Goal: Task Accomplishment & Management: Complete application form

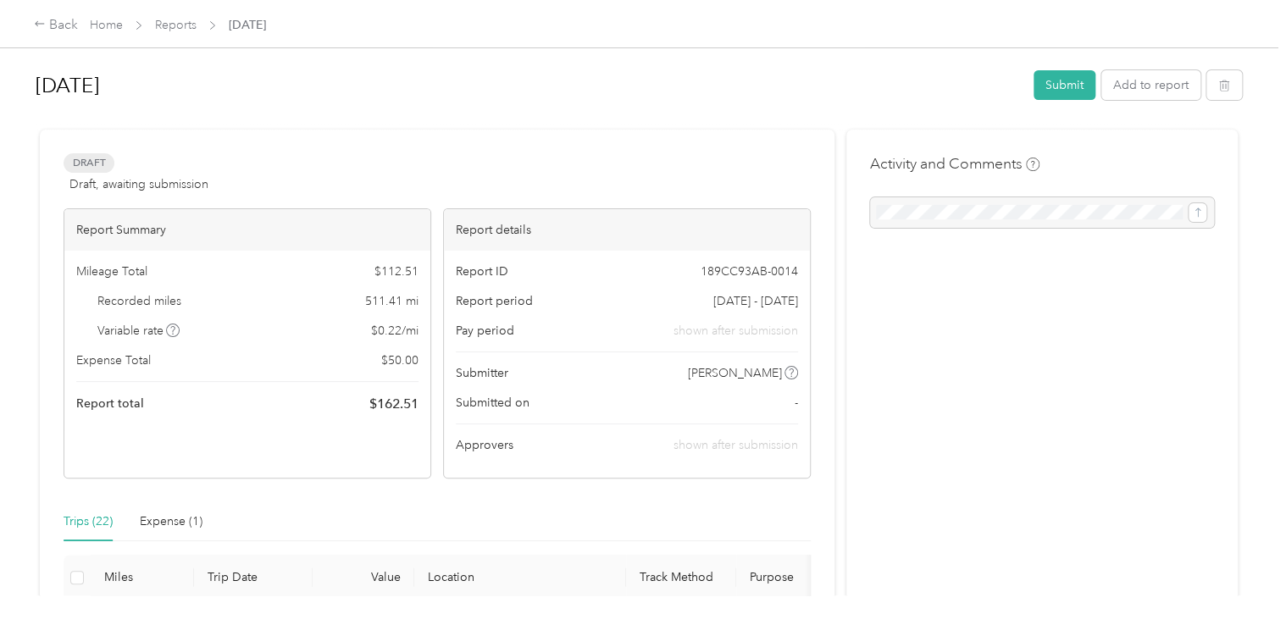
click at [939, 74] on h1 "[DATE]" at bounding box center [529, 85] width 986 height 41
click at [181, 25] on link "Reports" at bounding box center [176, 25] width 42 height 14
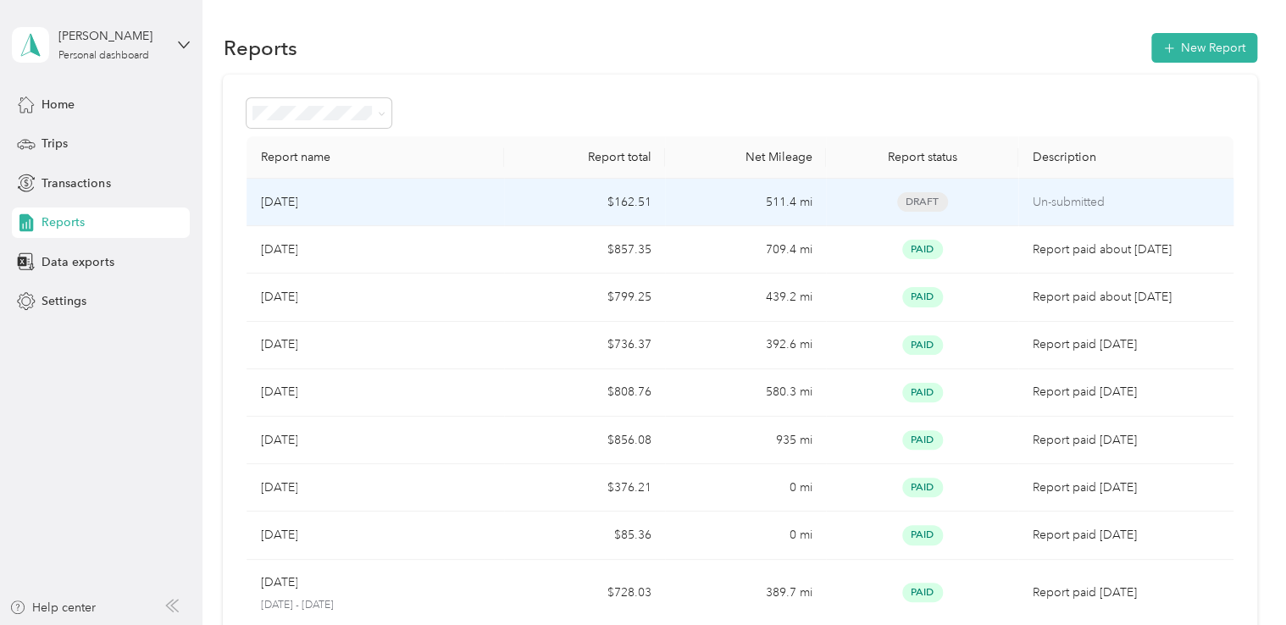
click at [500, 203] on td "[DATE]" at bounding box center [376, 202] width 258 height 47
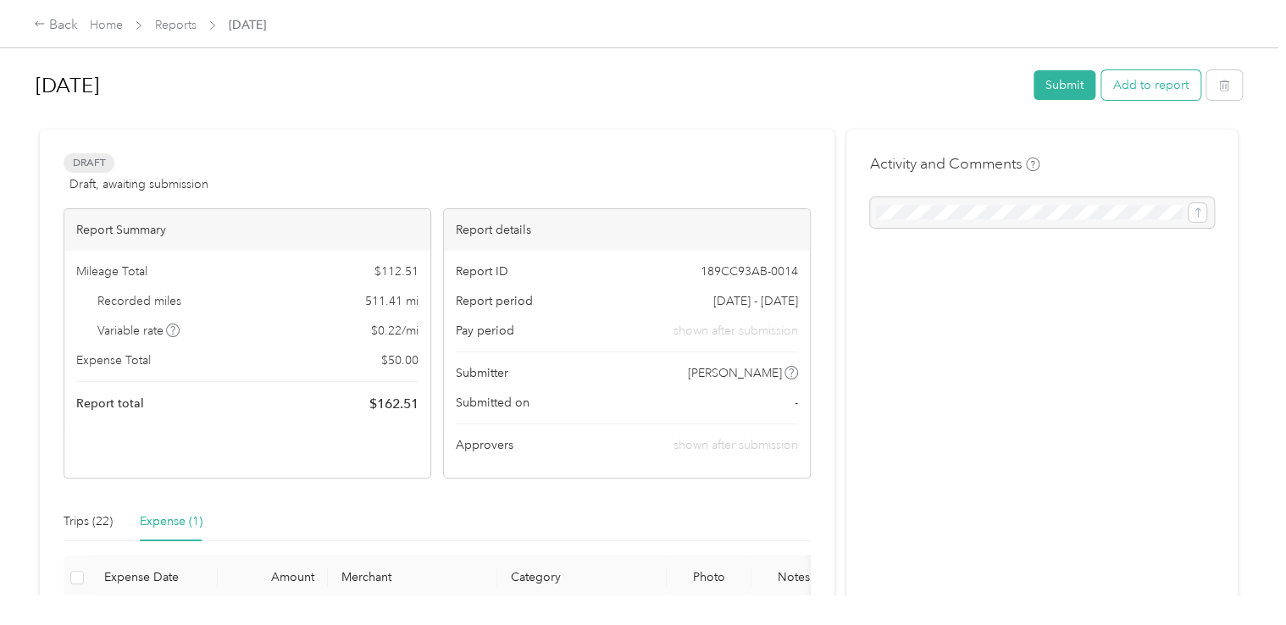
click at [1151, 96] on button "Add to report" at bounding box center [1150, 85] width 99 height 30
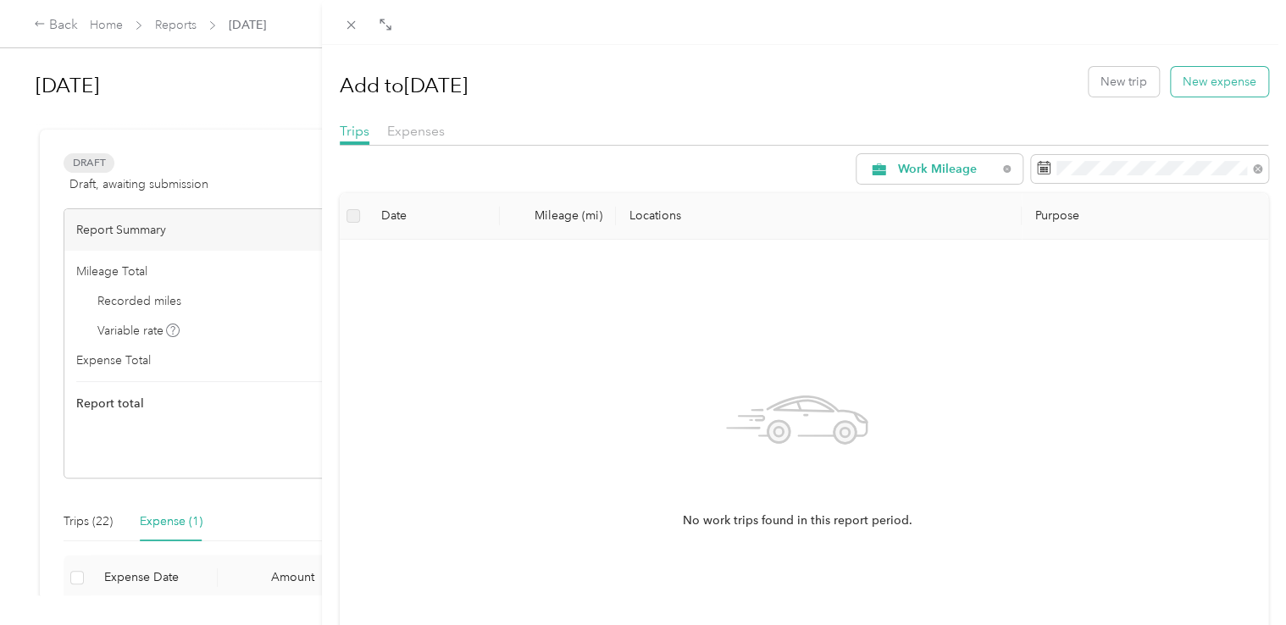
click at [1180, 86] on button "New expense" at bounding box center [1219, 82] width 97 height 30
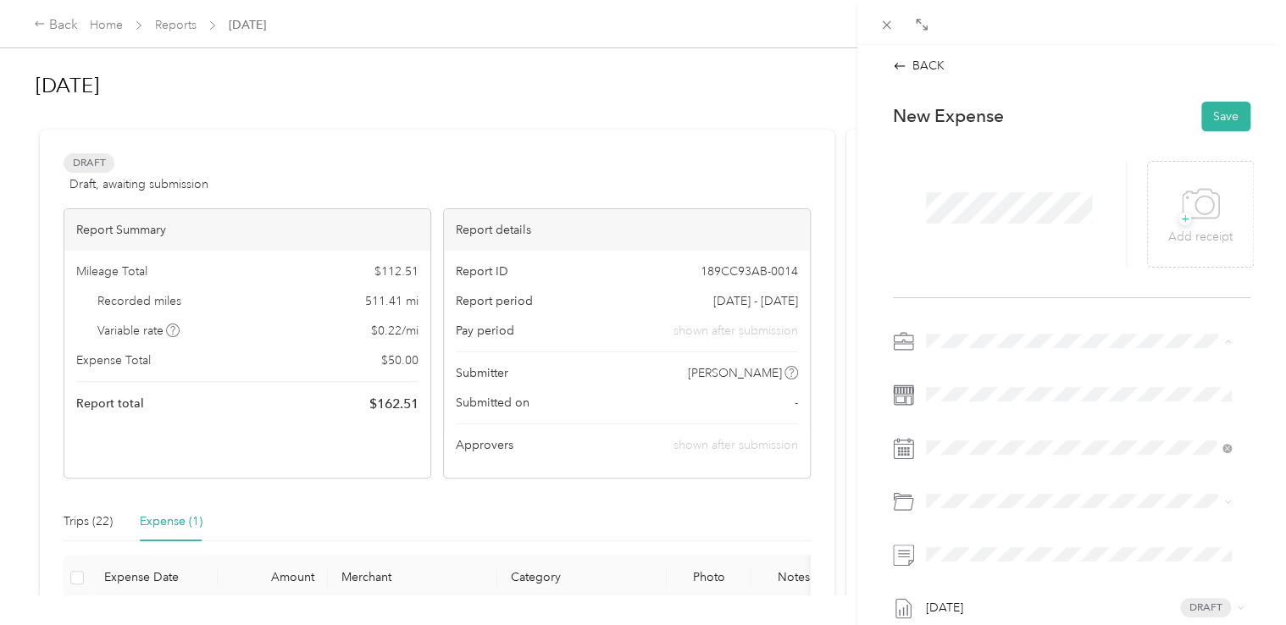
click at [1023, 429] on span "Work Mileage - User with auto allowance" at bounding box center [1040, 430] width 217 height 14
click at [962, 228] on div "[DATE]" at bounding box center [1026, 216] width 213 height 31
click at [964, 219] on icon at bounding box center [967, 216] width 17 height 17
click at [1009, 300] on div "8" at bounding box center [1005, 301] width 22 height 21
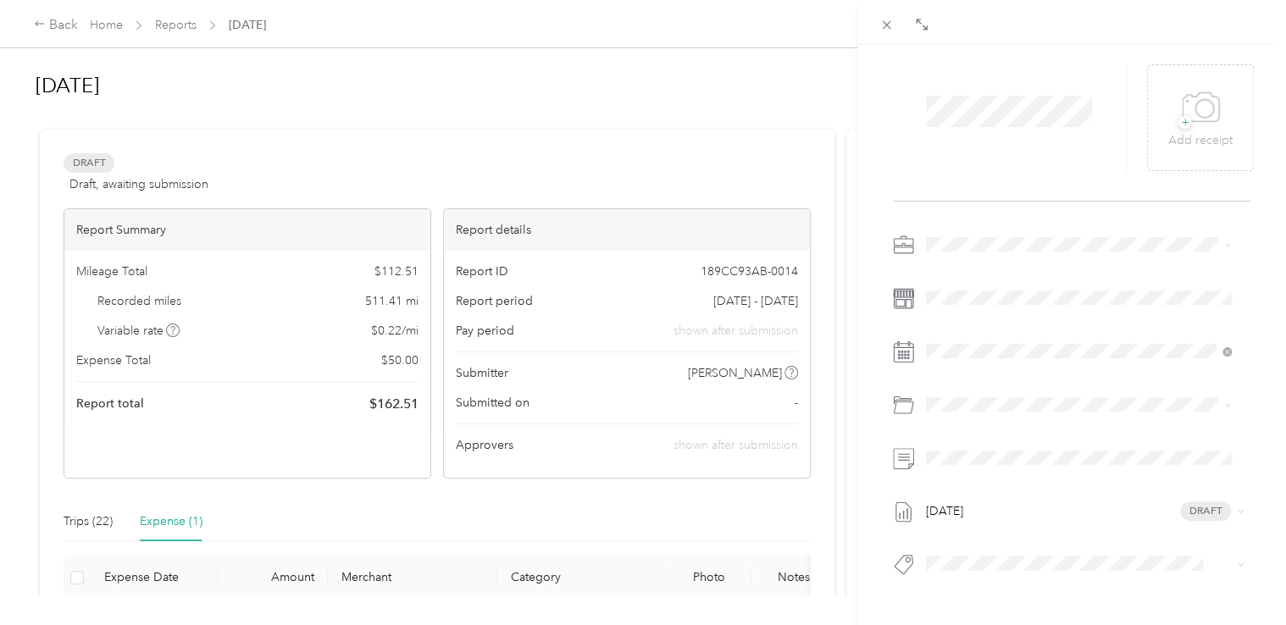
scroll to position [169, 0]
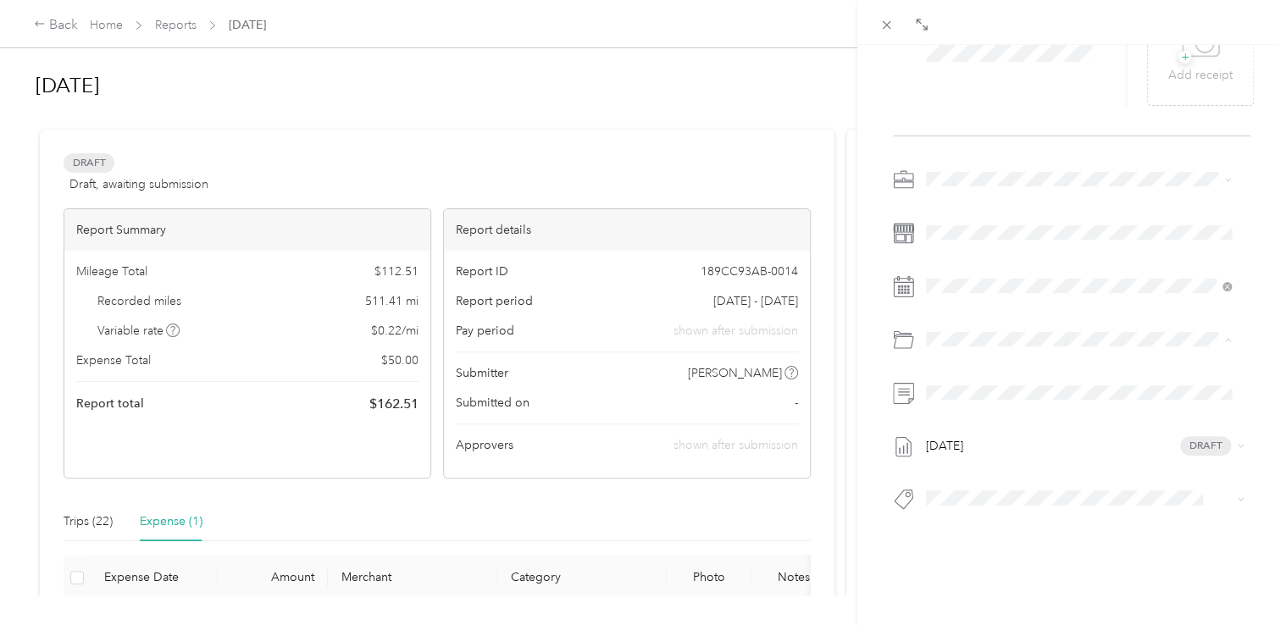
click at [1013, 400] on li "Auto Allowance" at bounding box center [1079, 397] width 318 height 30
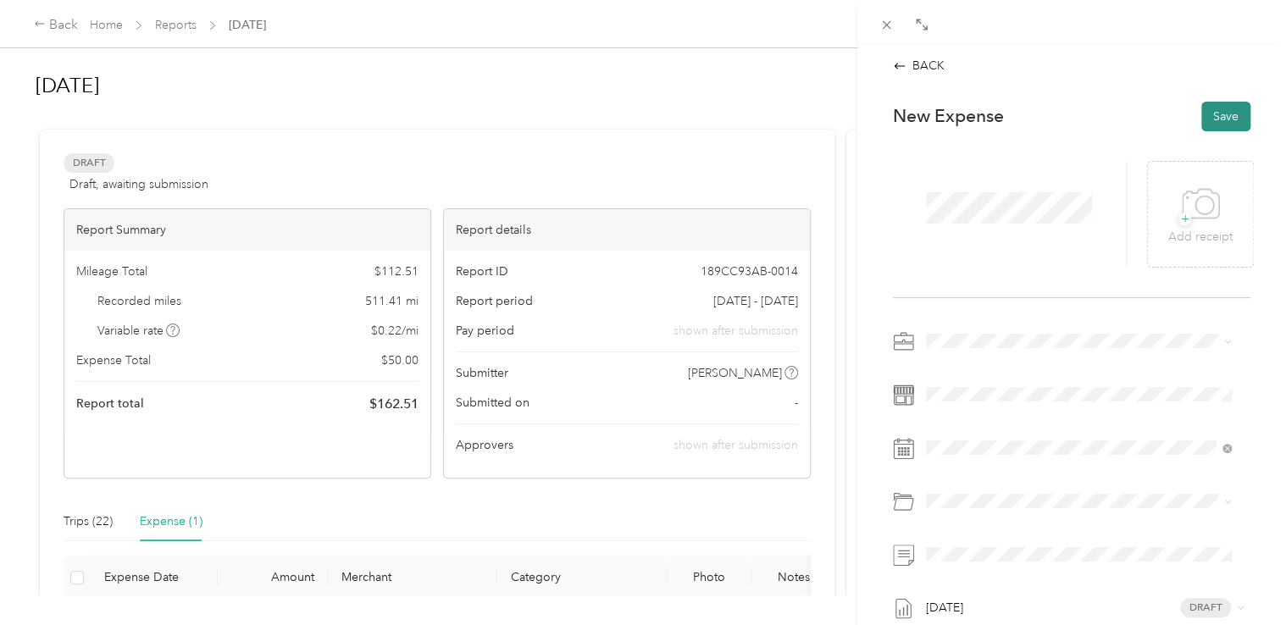
click at [1203, 119] on button "Save" at bounding box center [1225, 117] width 49 height 30
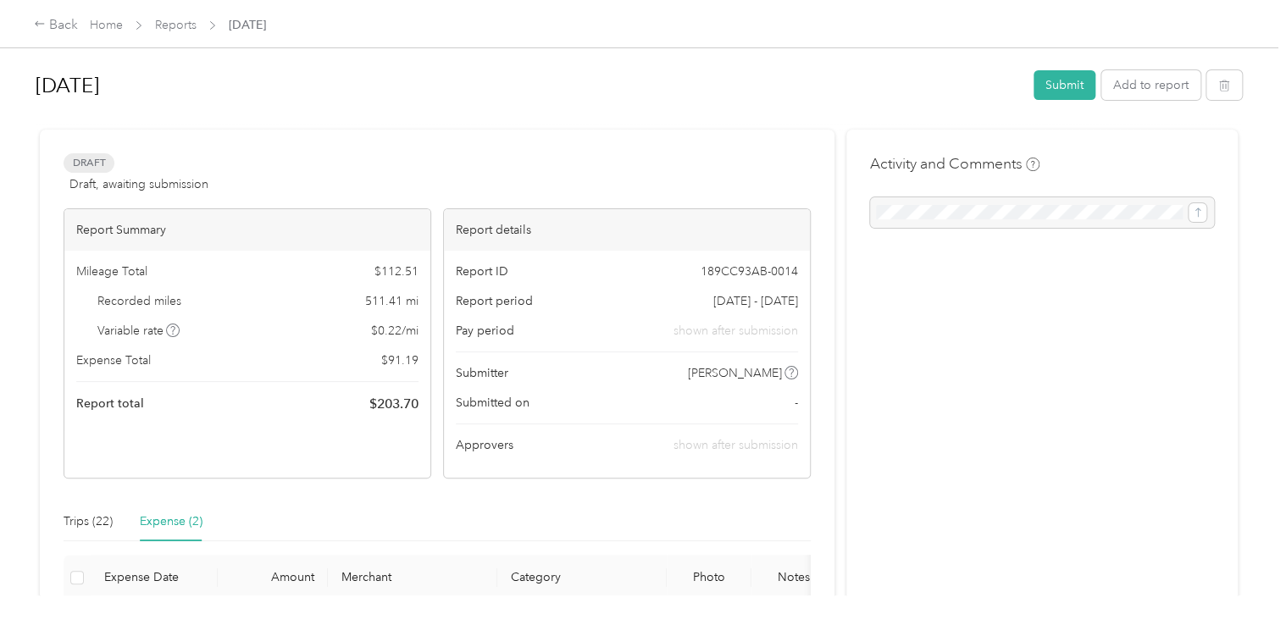
scroll to position [169, 0]
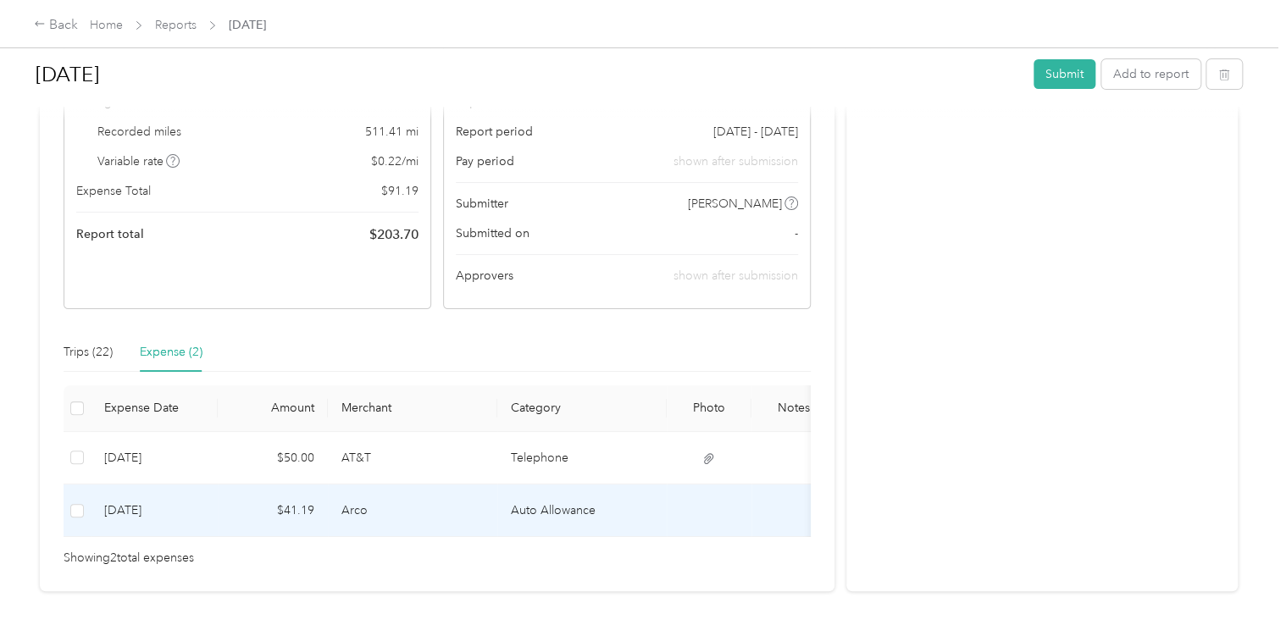
click at [625, 514] on td "Auto Allowance" at bounding box center [581, 511] width 169 height 53
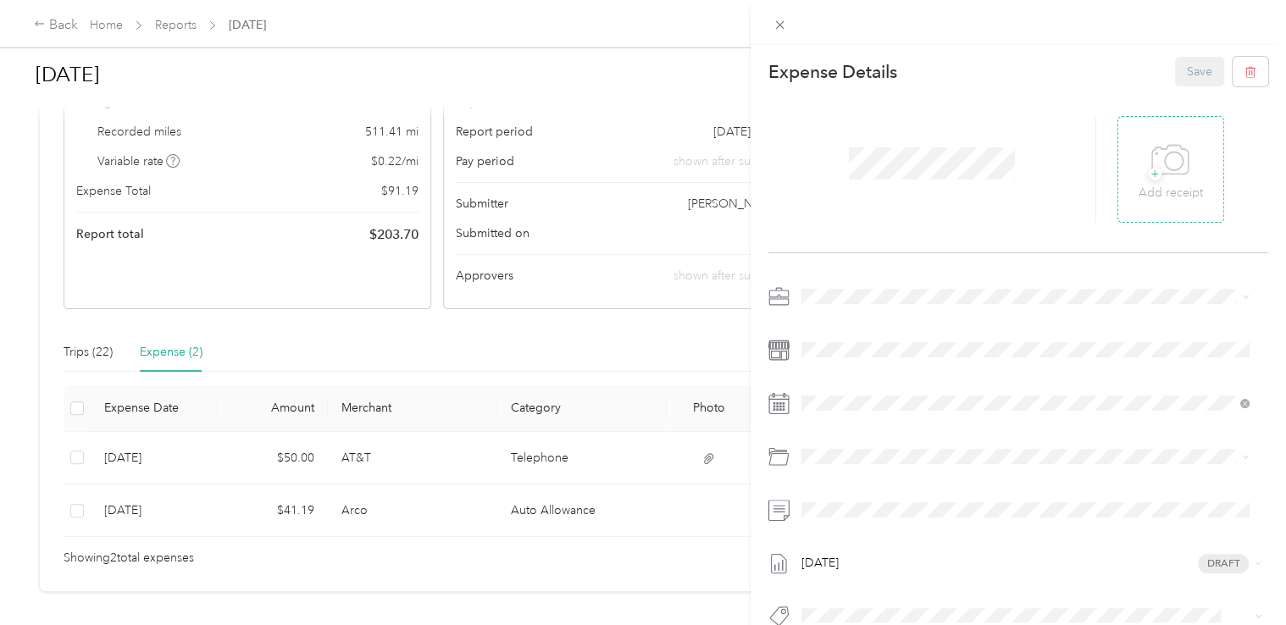
click at [1153, 177] on icon at bounding box center [1170, 160] width 38 height 47
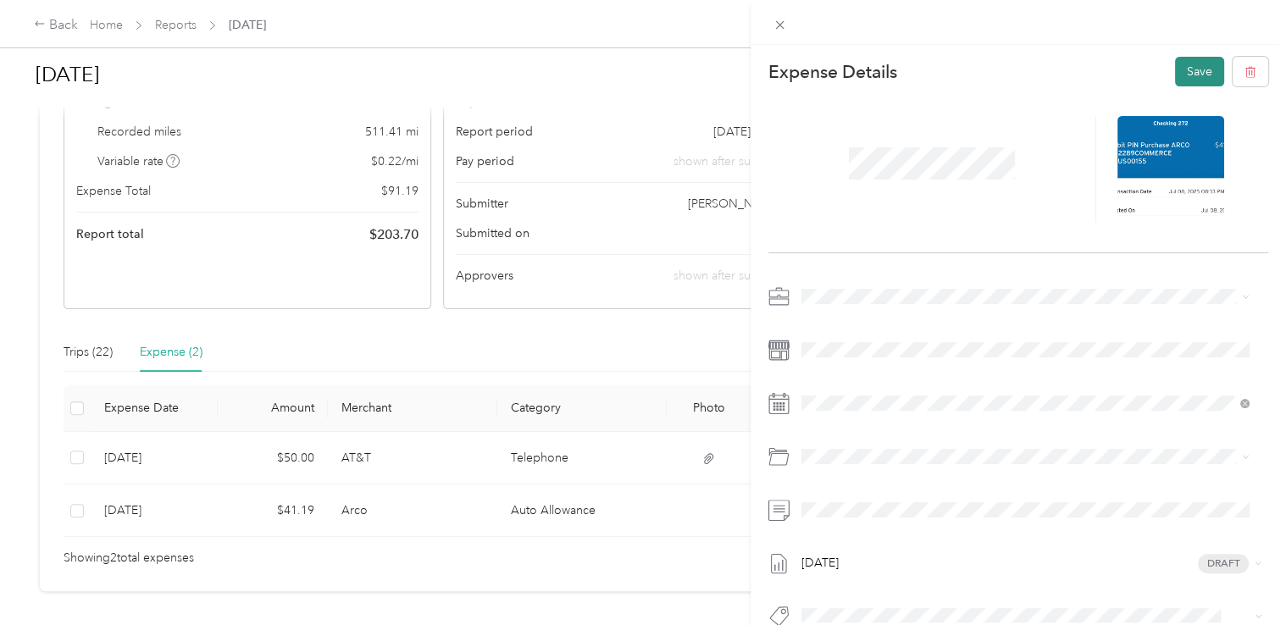
click at [1180, 71] on button "Save" at bounding box center [1199, 72] width 49 height 30
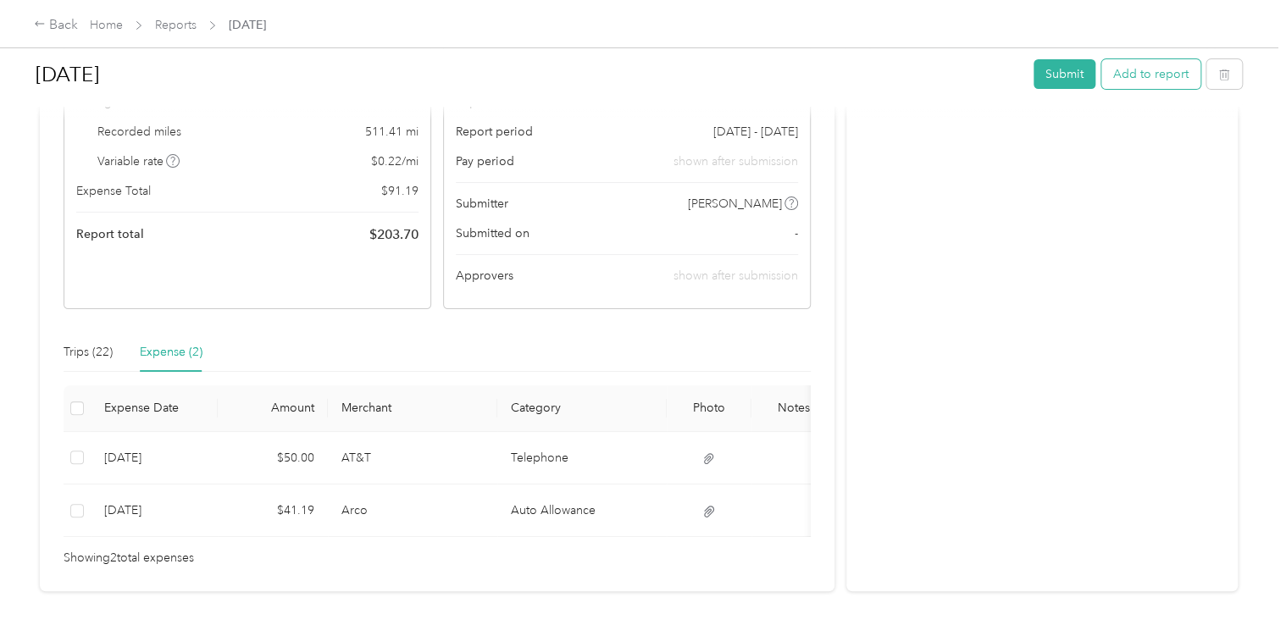
click at [1138, 69] on button "Add to report" at bounding box center [1150, 74] width 99 height 30
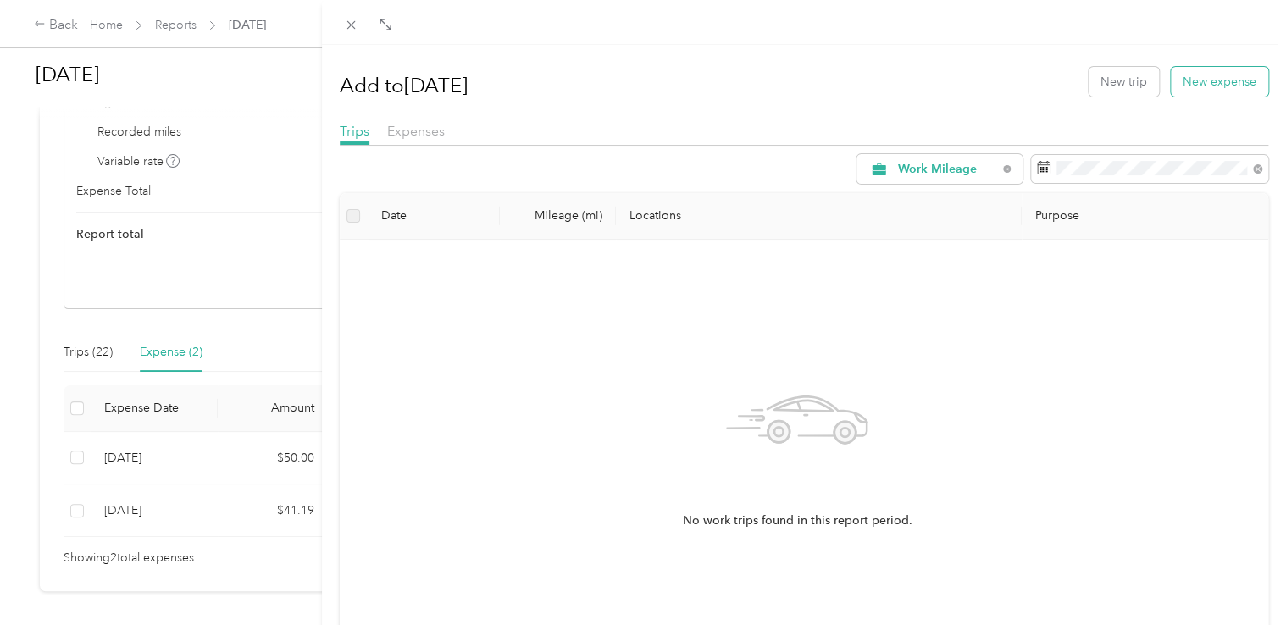
click at [1189, 87] on button "New expense" at bounding box center [1219, 82] width 97 height 30
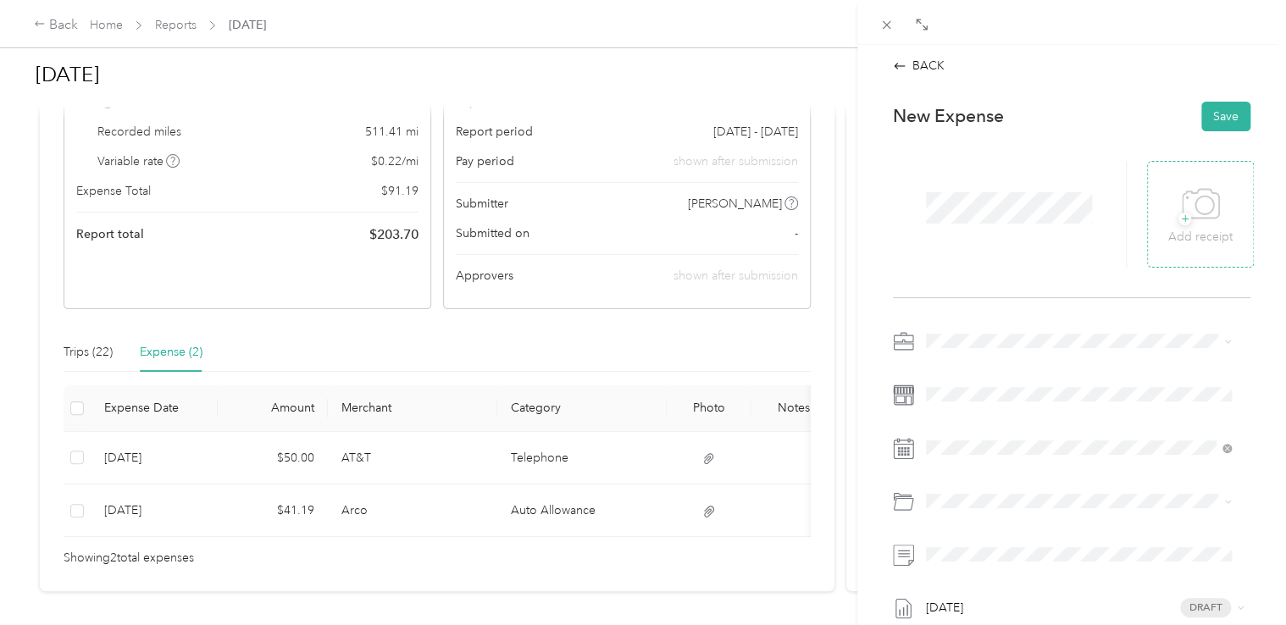
click at [1194, 202] on icon at bounding box center [1201, 204] width 38 height 47
click at [1013, 424] on span "Work Mileage - User with auto allowance" at bounding box center [1040, 429] width 217 height 14
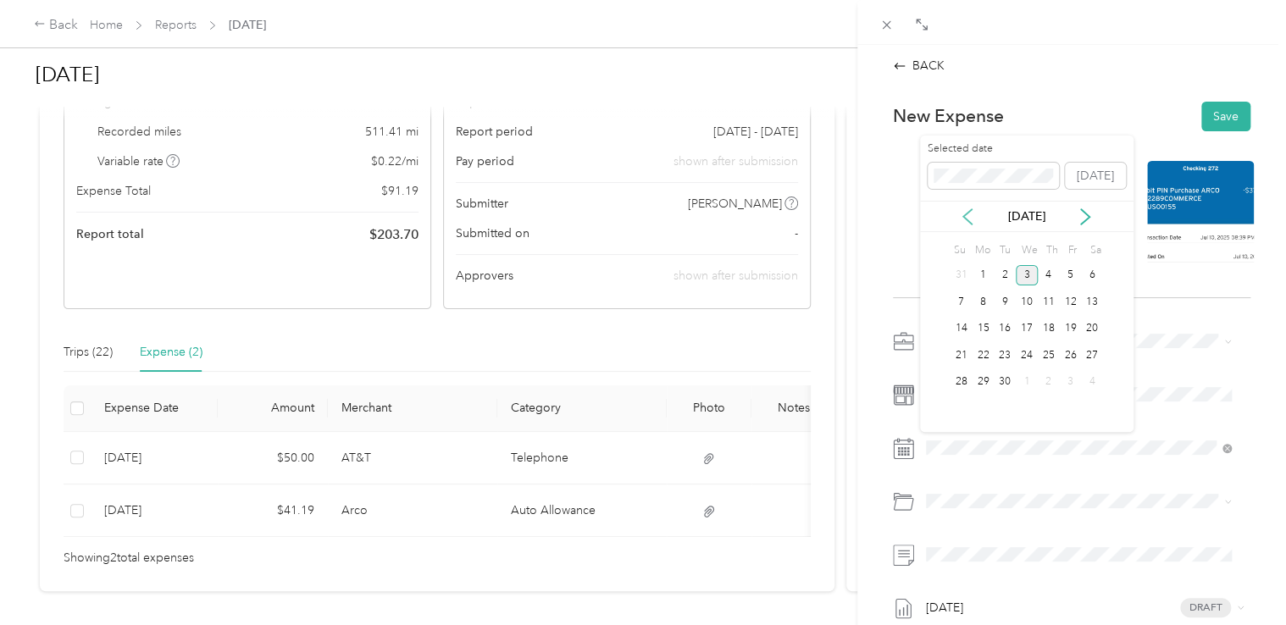
click at [973, 222] on icon at bounding box center [967, 216] width 17 height 17
click at [1046, 302] on div "10" at bounding box center [1049, 301] width 22 height 21
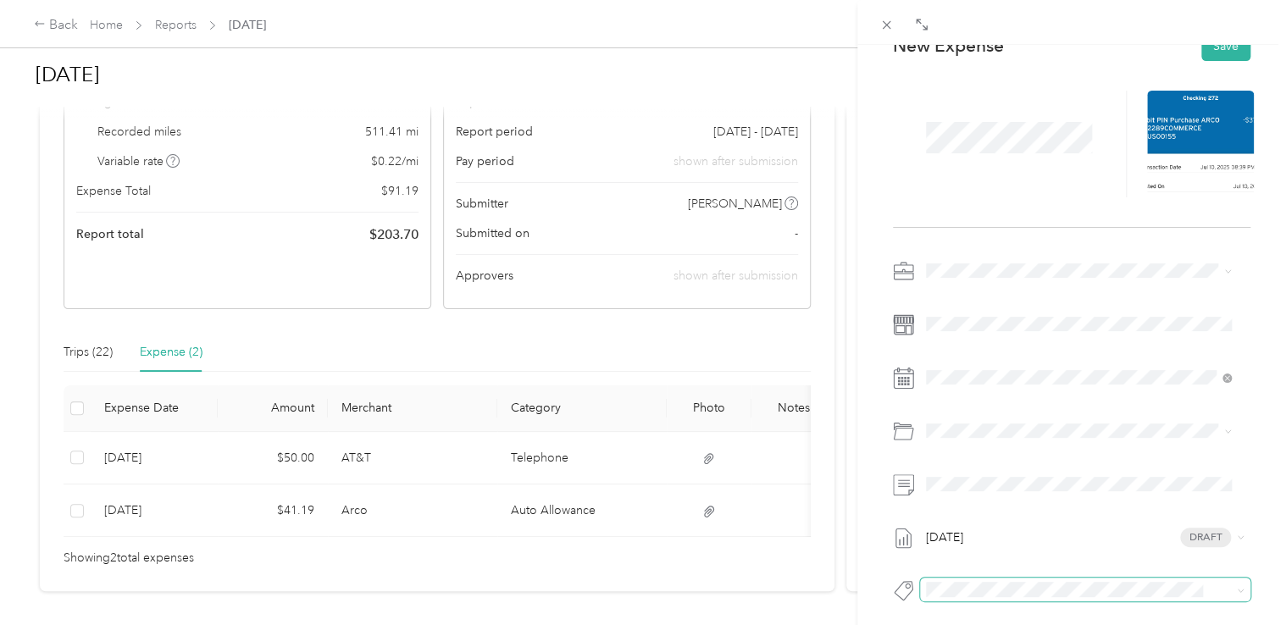
scroll to position [169, 0]
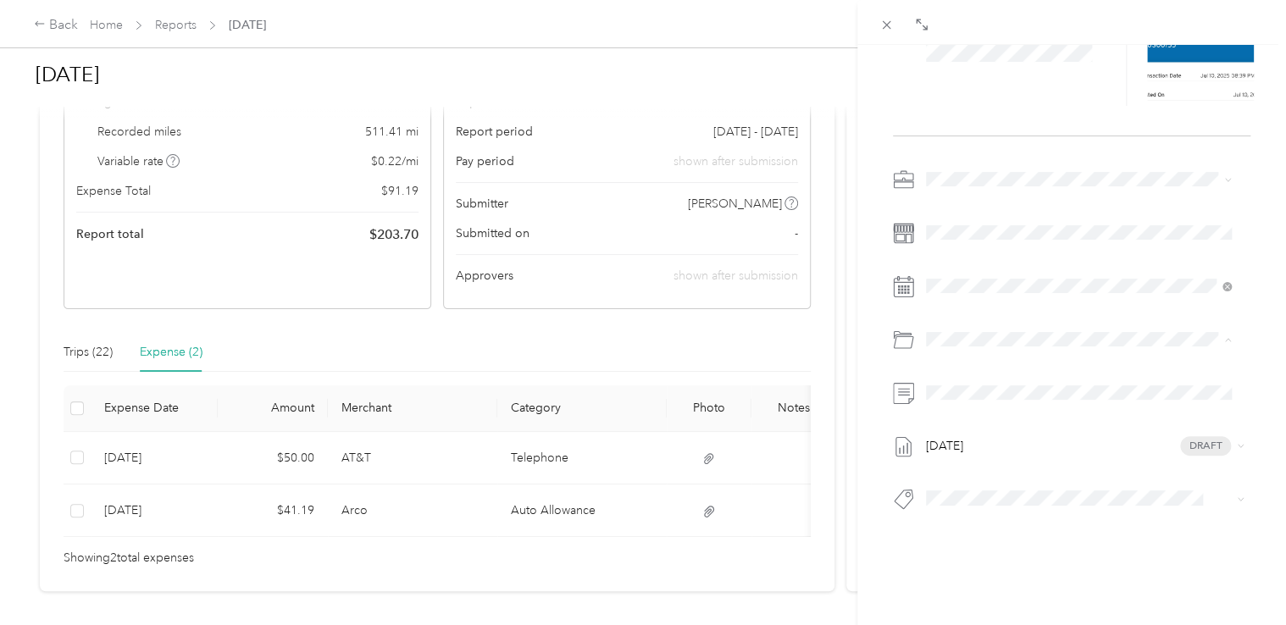
click at [991, 393] on span "Auto Allowance" at bounding box center [1013, 397] width 85 height 14
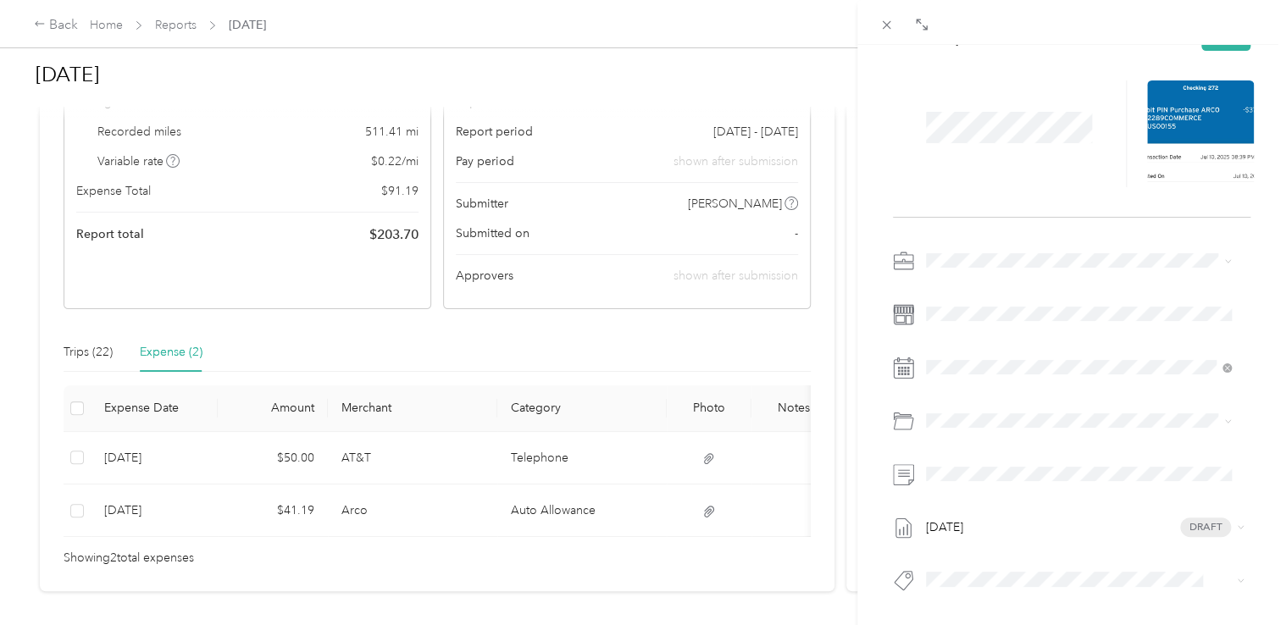
scroll to position [0, 0]
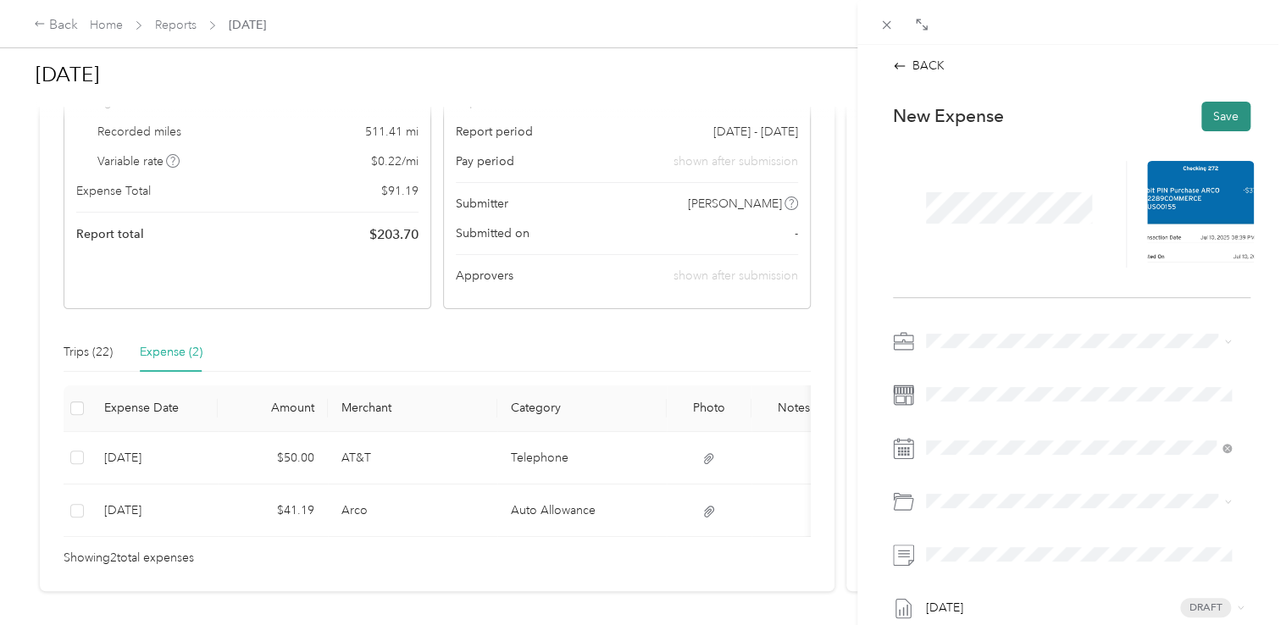
click at [1206, 119] on button "Save" at bounding box center [1225, 117] width 49 height 30
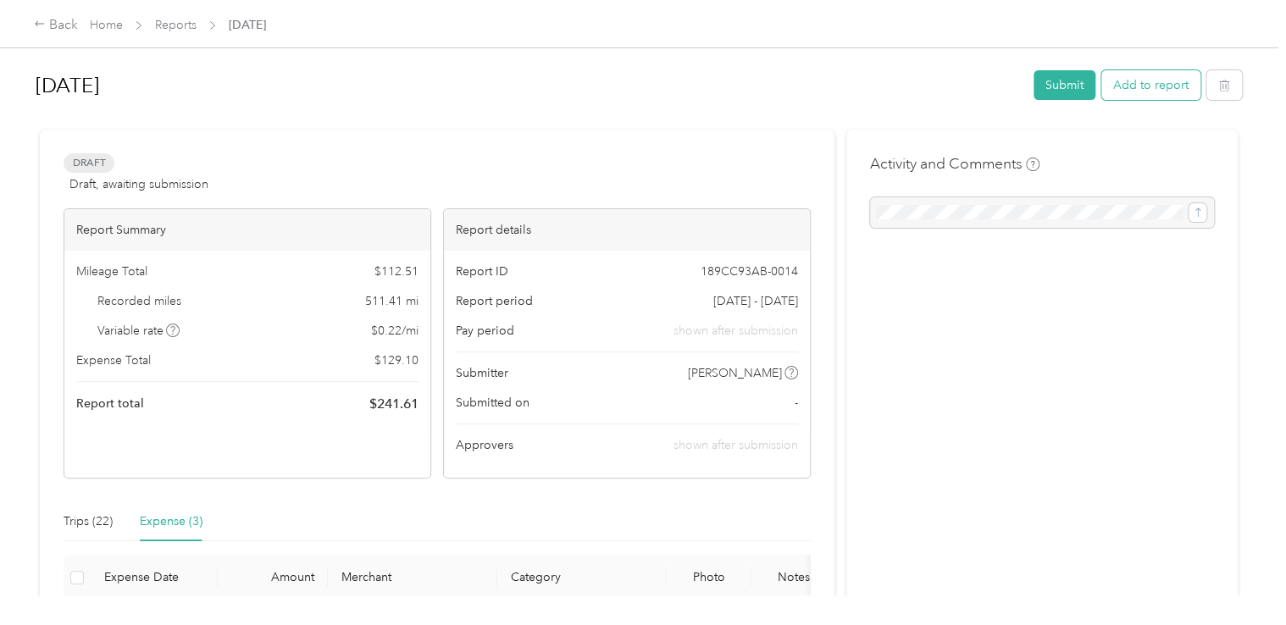
click at [1131, 91] on button "Add to report" at bounding box center [1150, 85] width 99 height 30
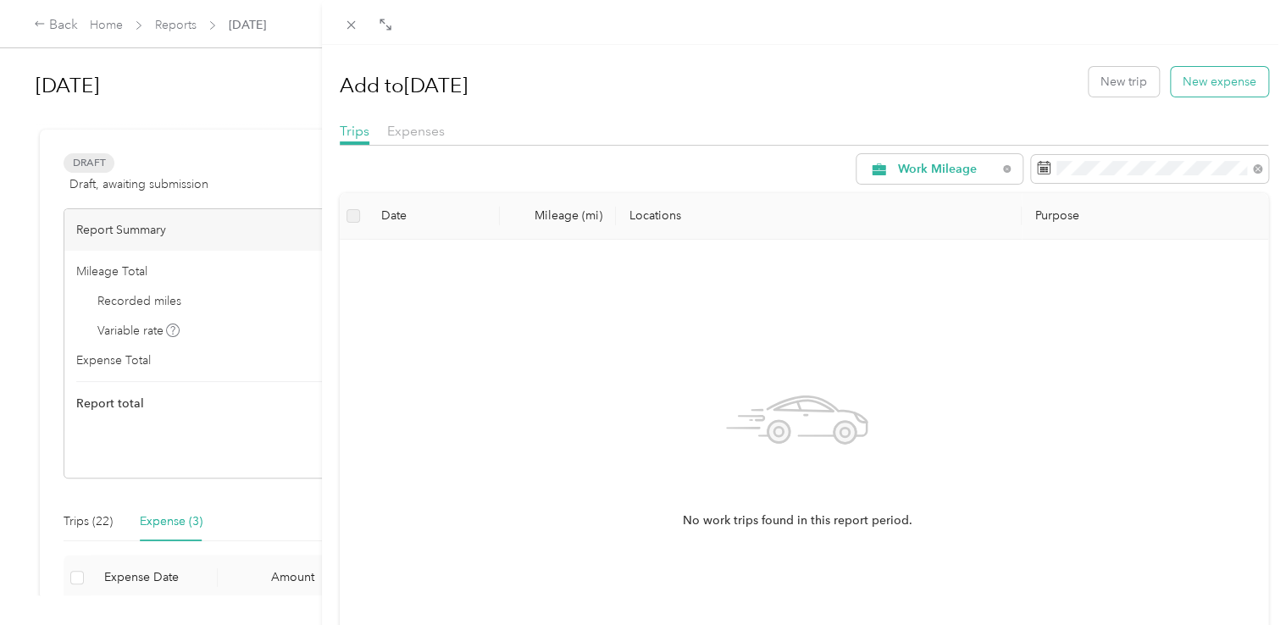
click at [1172, 86] on button "New expense" at bounding box center [1219, 82] width 97 height 30
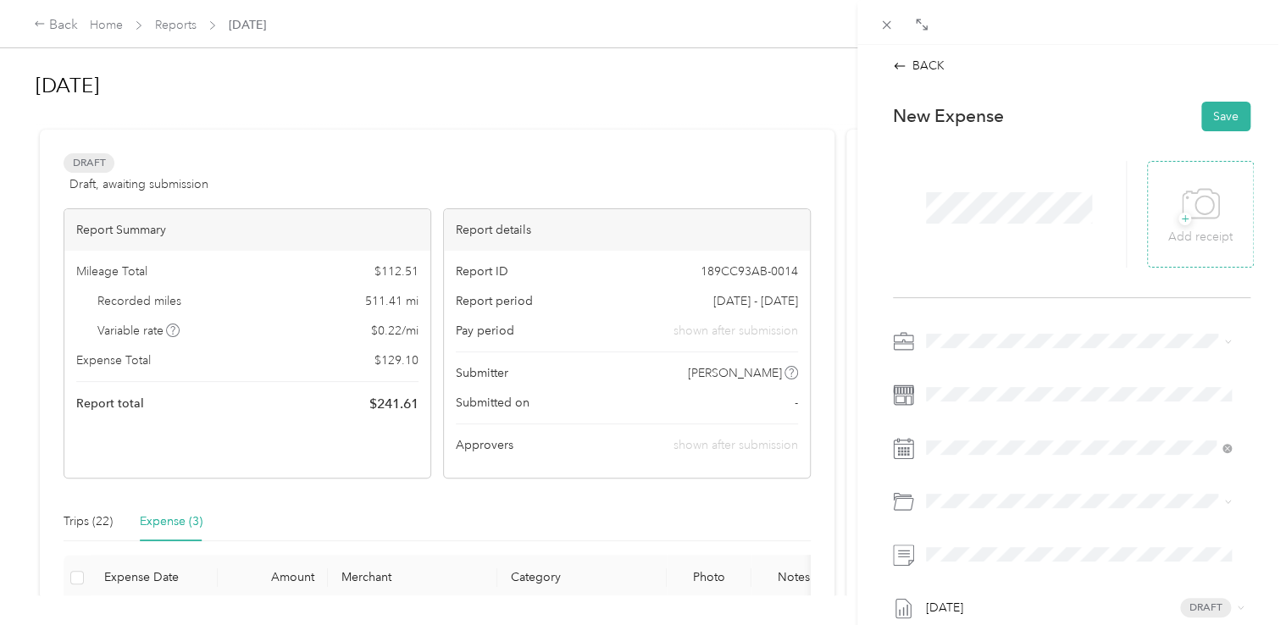
click at [1182, 218] on span "+" at bounding box center [1184, 219] width 13 height 13
click at [989, 425] on span "Work Mileage - User with auto allowance" at bounding box center [1040, 425] width 217 height 14
click at [1007, 301] on div "Auto Allowance" at bounding box center [1098, 296] width 254 height 18
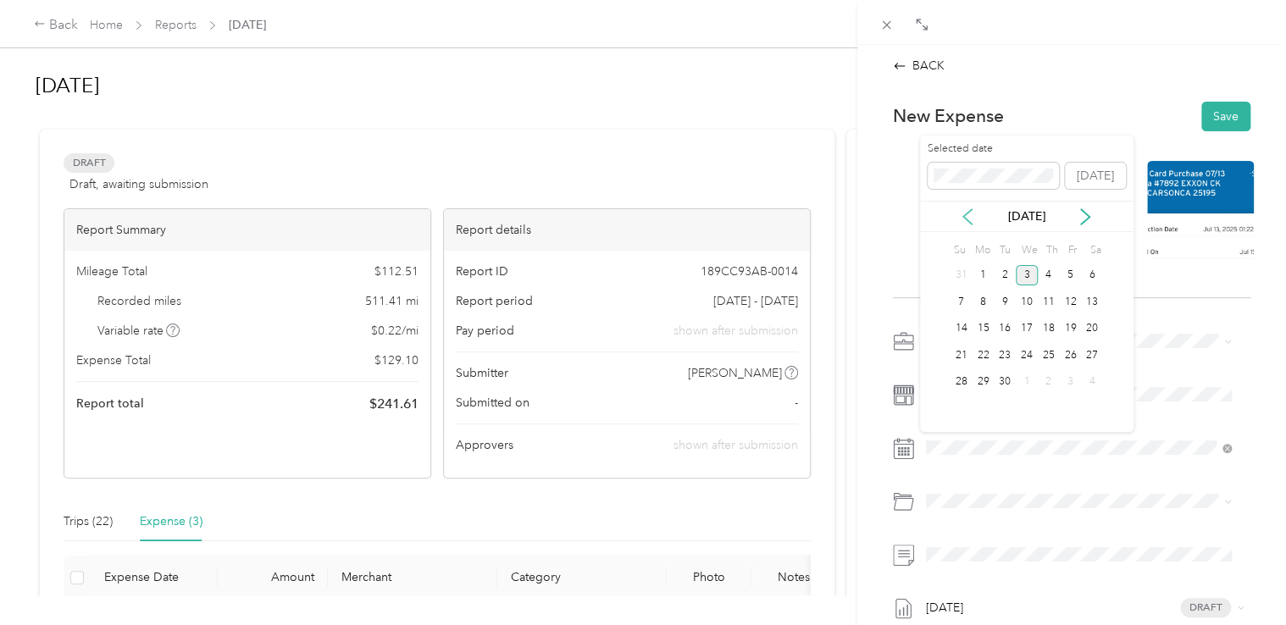
click at [965, 215] on icon at bounding box center [967, 216] width 8 height 15
click at [965, 216] on icon at bounding box center [967, 216] width 17 height 17
click at [1006, 331] on div "15" at bounding box center [1005, 329] width 22 height 21
click at [1205, 123] on button "Save" at bounding box center [1225, 117] width 49 height 30
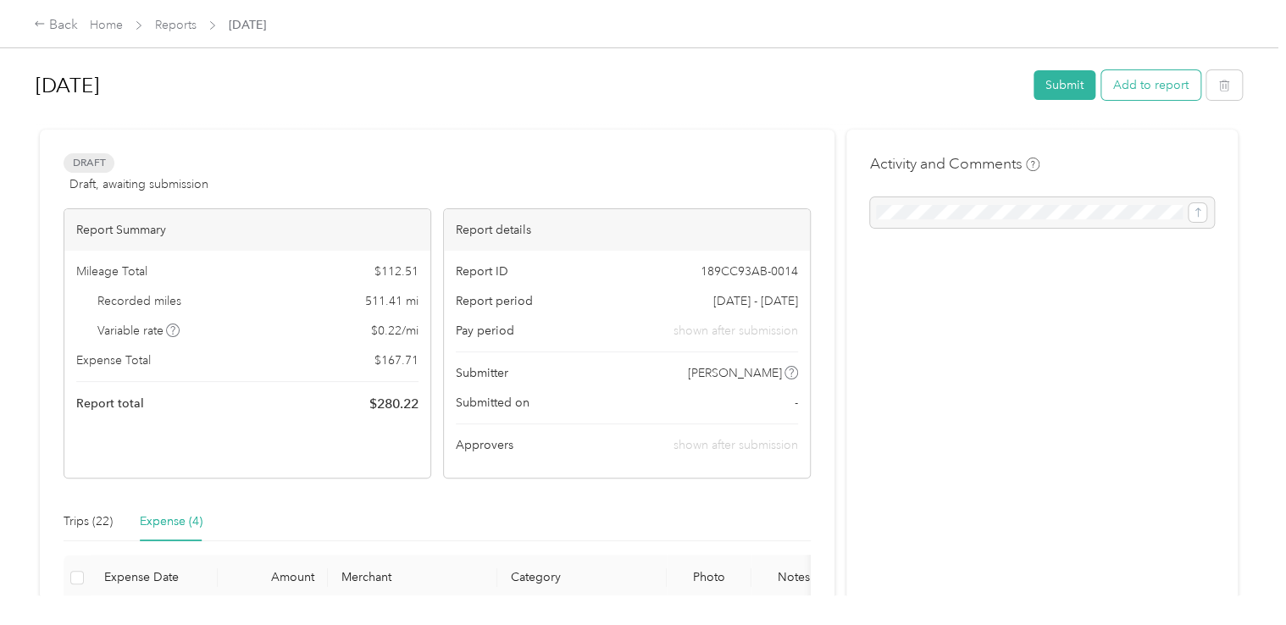
click at [1152, 84] on button "Add to report" at bounding box center [1150, 85] width 99 height 30
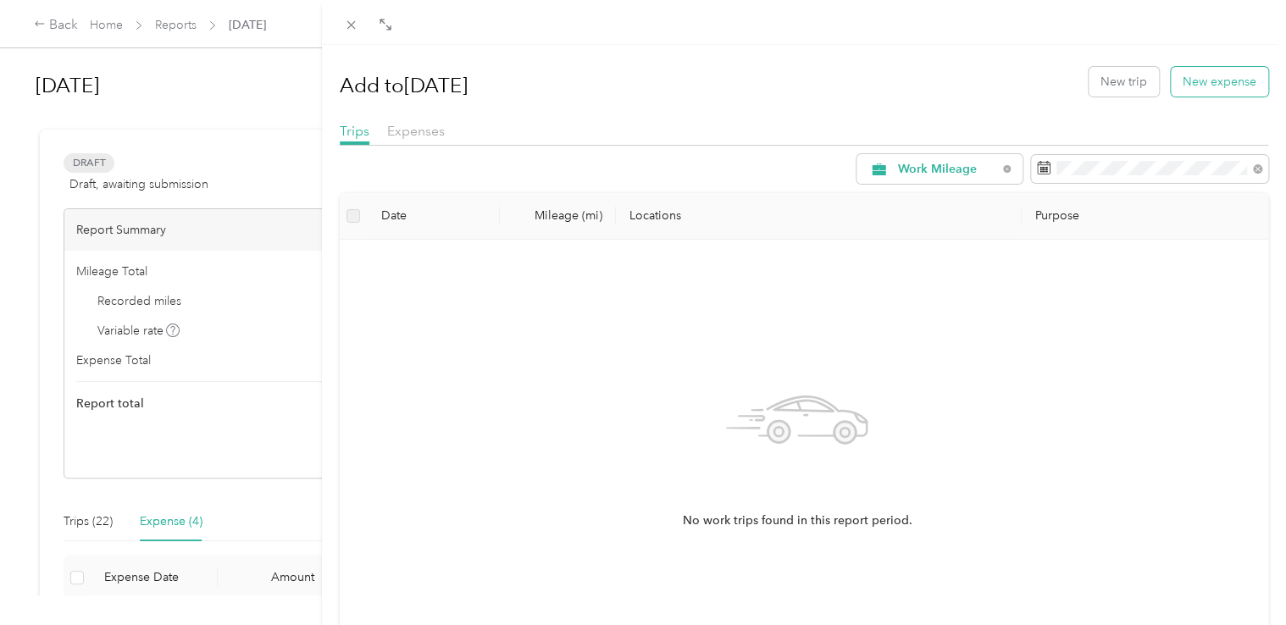
click at [1199, 86] on button "New expense" at bounding box center [1219, 82] width 97 height 30
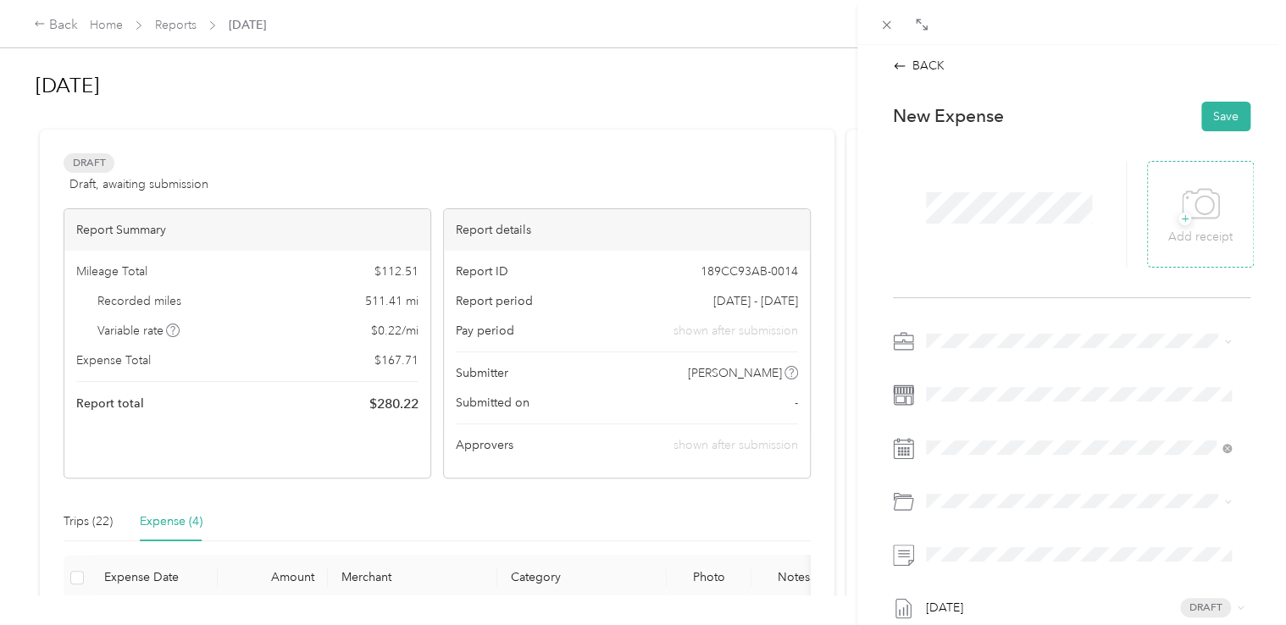
click at [1223, 217] on div "+ Add receipt" at bounding box center [1200, 214] width 107 height 107
click at [1166, 180] on div "+ Add receipt" at bounding box center [1200, 214] width 107 height 107
click at [1210, 240] on p "Add receipt" at bounding box center [1200, 237] width 64 height 19
click at [1000, 428] on span "Work Mileage - User with auto allowance" at bounding box center [1040, 430] width 217 height 14
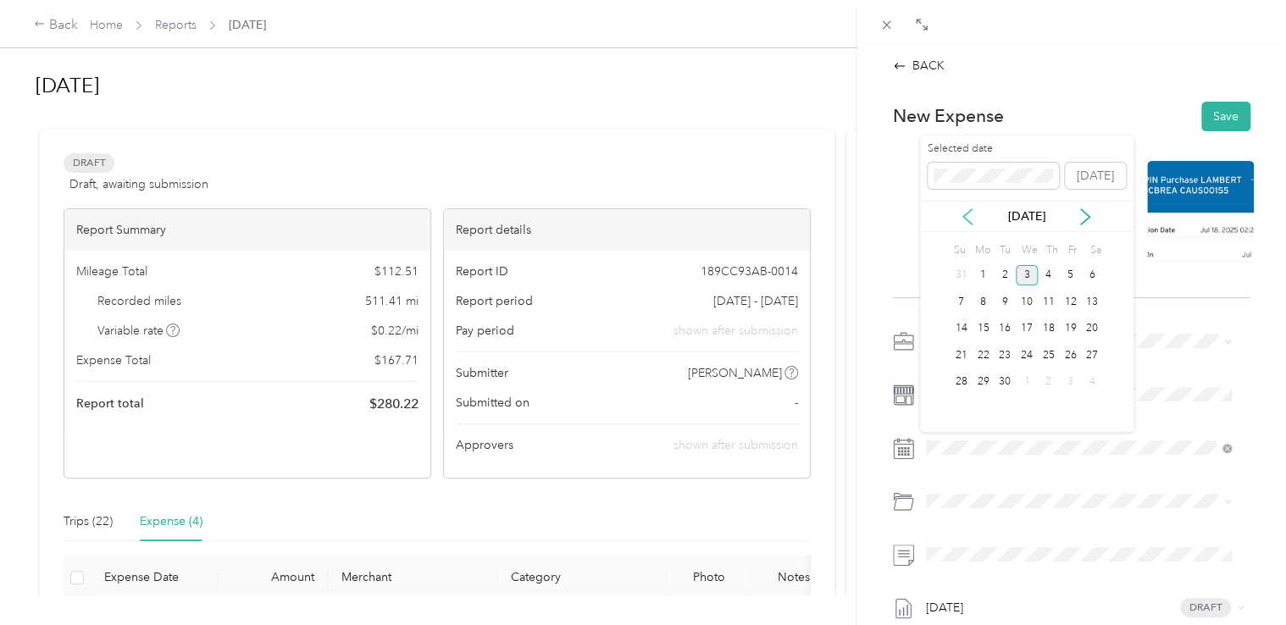
click at [972, 218] on icon at bounding box center [967, 216] width 17 height 17
click at [1074, 328] on div "18" at bounding box center [1070, 329] width 22 height 21
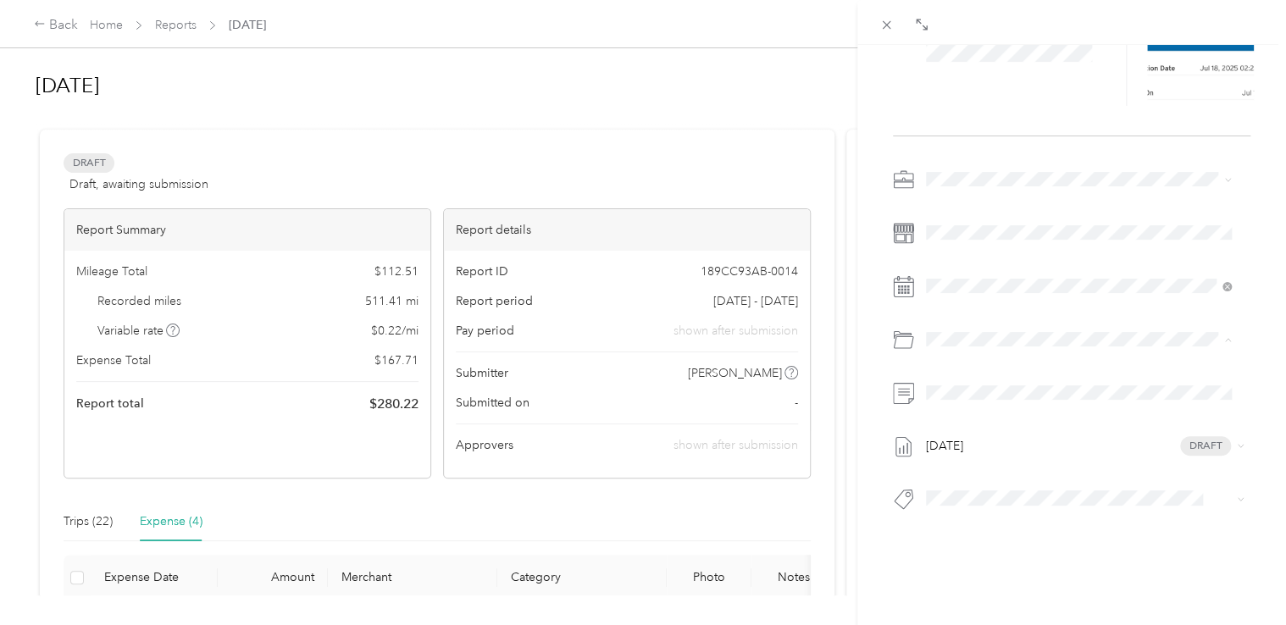
click at [995, 395] on span "Auto Allowance" at bounding box center [1013, 397] width 85 height 14
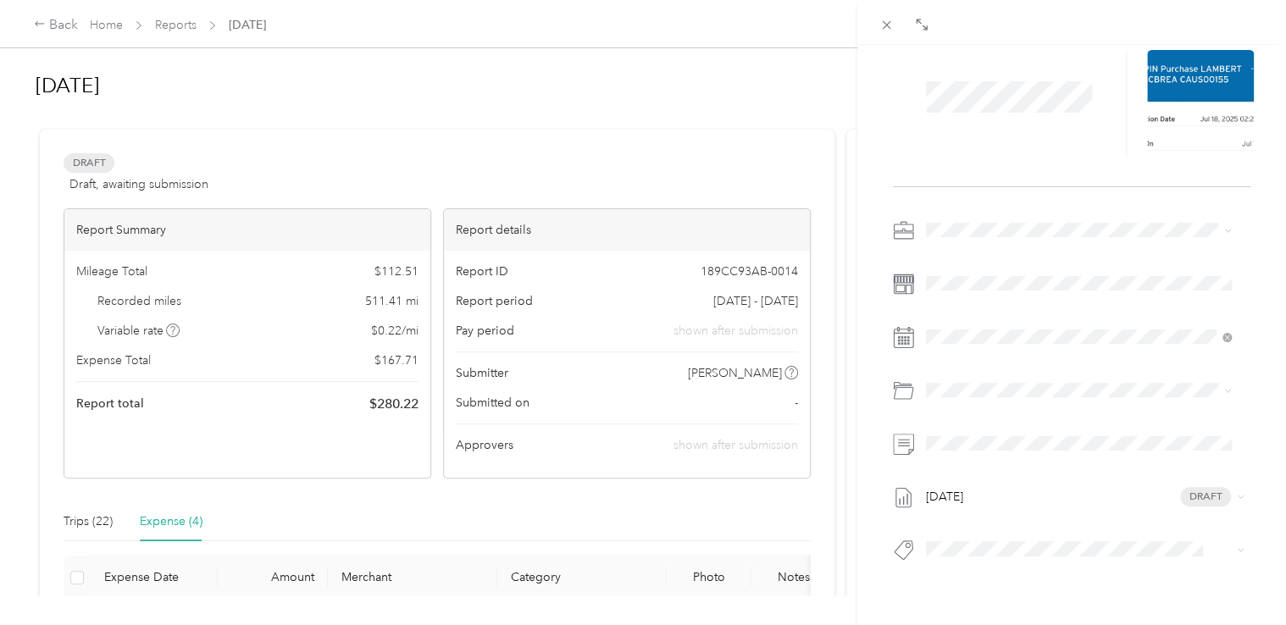
scroll to position [0, 0]
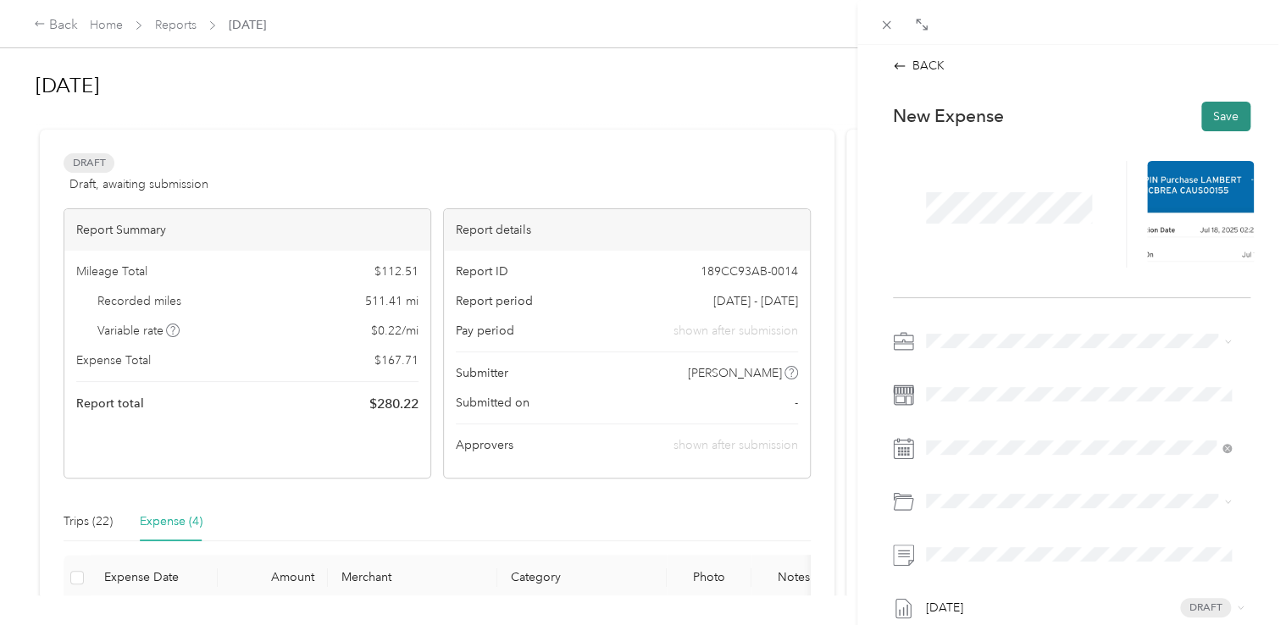
click at [1208, 110] on button "Save" at bounding box center [1225, 117] width 49 height 30
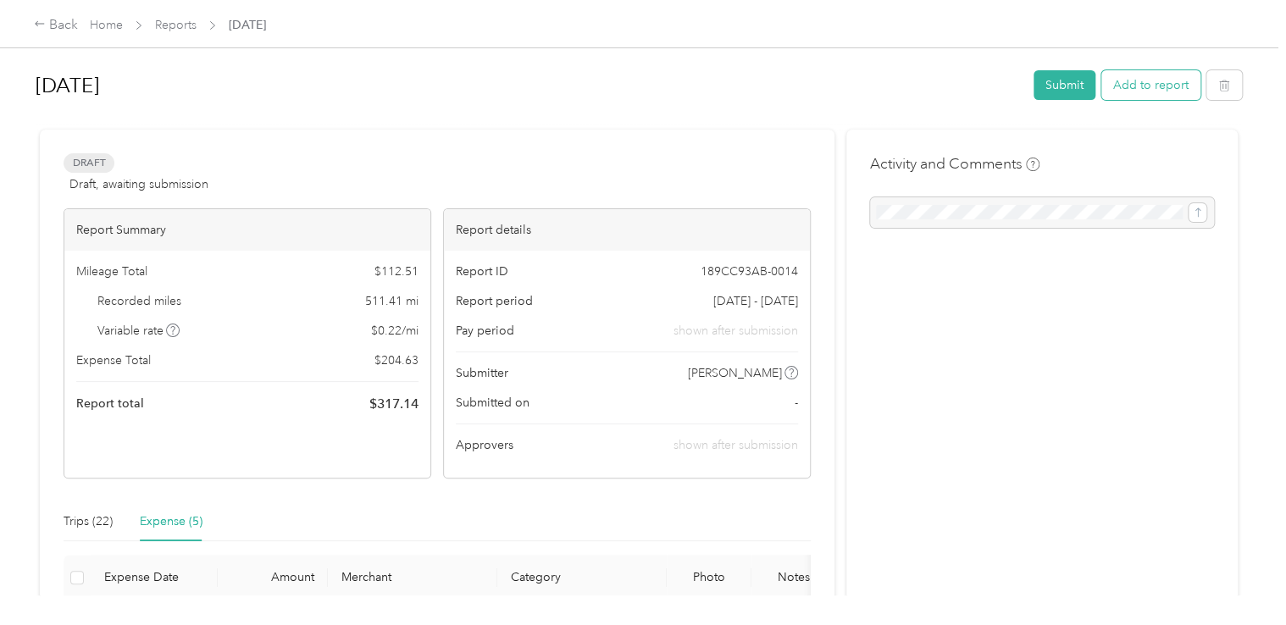
click at [1151, 86] on button "Add to report" at bounding box center [1150, 85] width 99 height 30
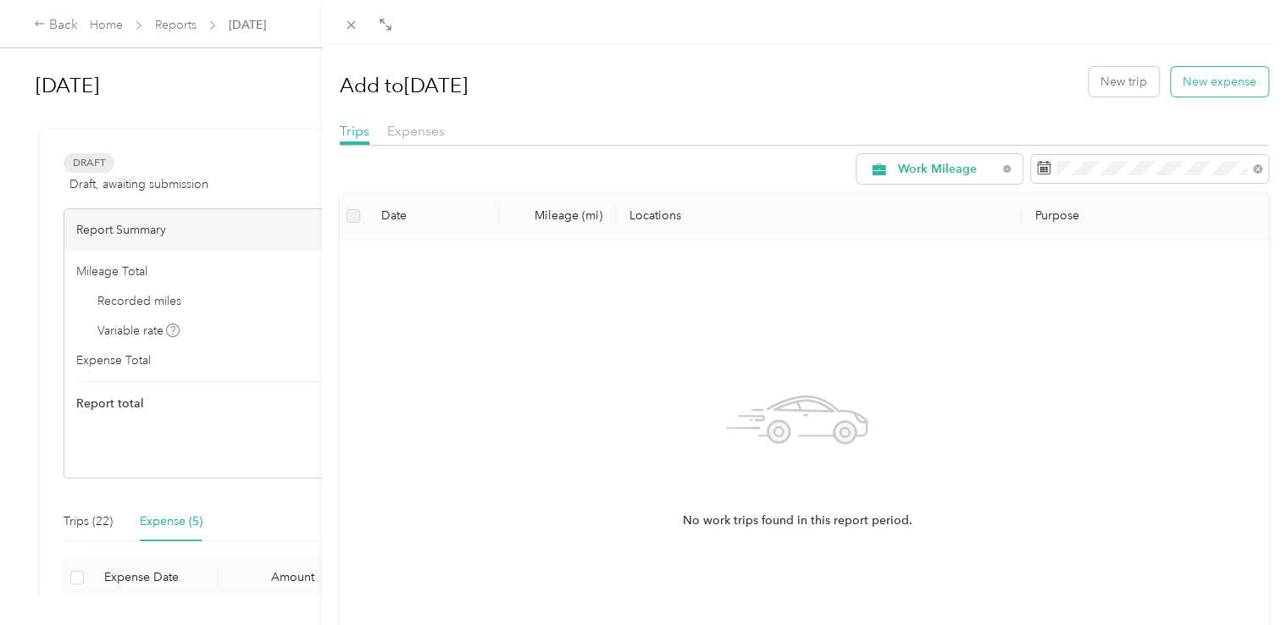
click at [1194, 78] on button "New expense" at bounding box center [1219, 82] width 97 height 30
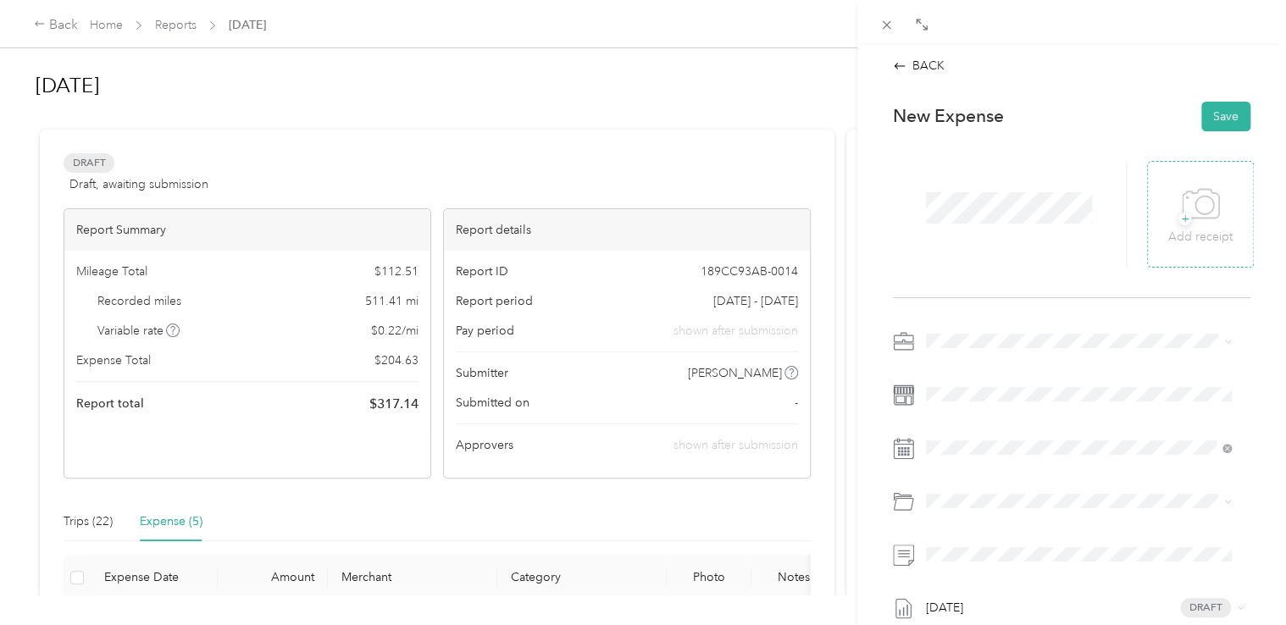
click at [1200, 194] on icon at bounding box center [1201, 204] width 38 height 47
click at [1184, 197] on icon at bounding box center [1201, 204] width 38 height 47
click at [979, 418] on li "Work Mileage - User with auto allowance" at bounding box center [1079, 430] width 318 height 30
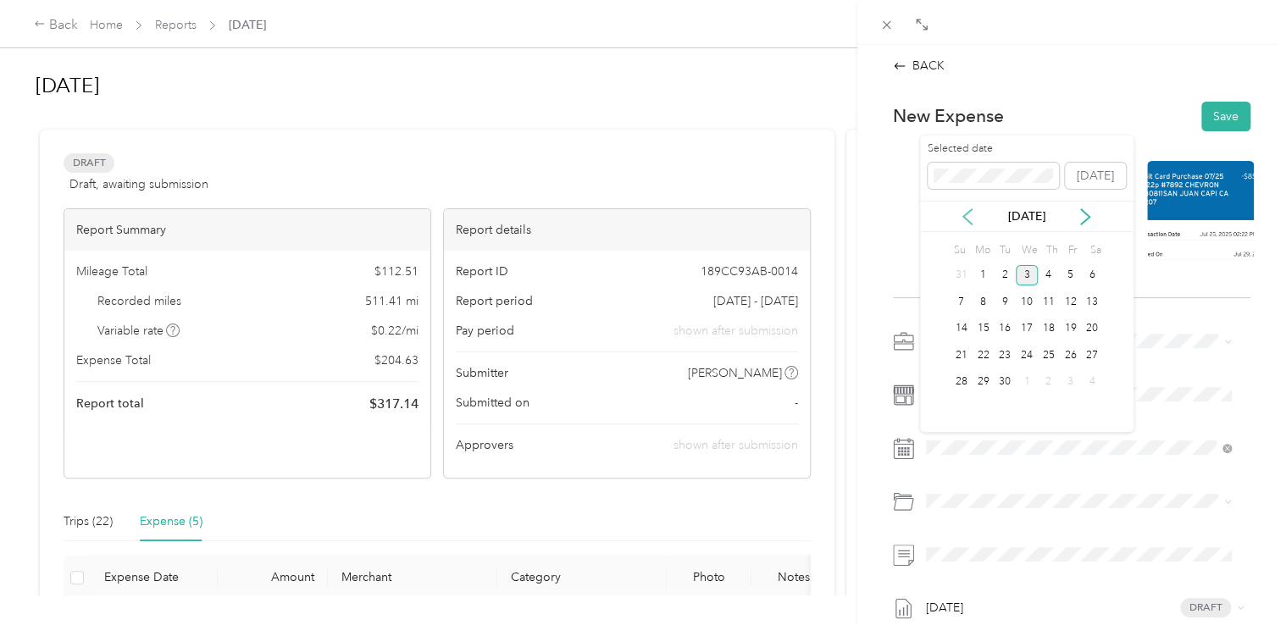
click at [973, 212] on icon at bounding box center [967, 216] width 17 height 17
click at [1070, 354] on div "25" at bounding box center [1070, 355] width 22 height 21
click at [1003, 304] on div "Auto Allowance" at bounding box center [1098, 300] width 254 height 18
click at [1205, 112] on button "Save" at bounding box center [1225, 117] width 49 height 30
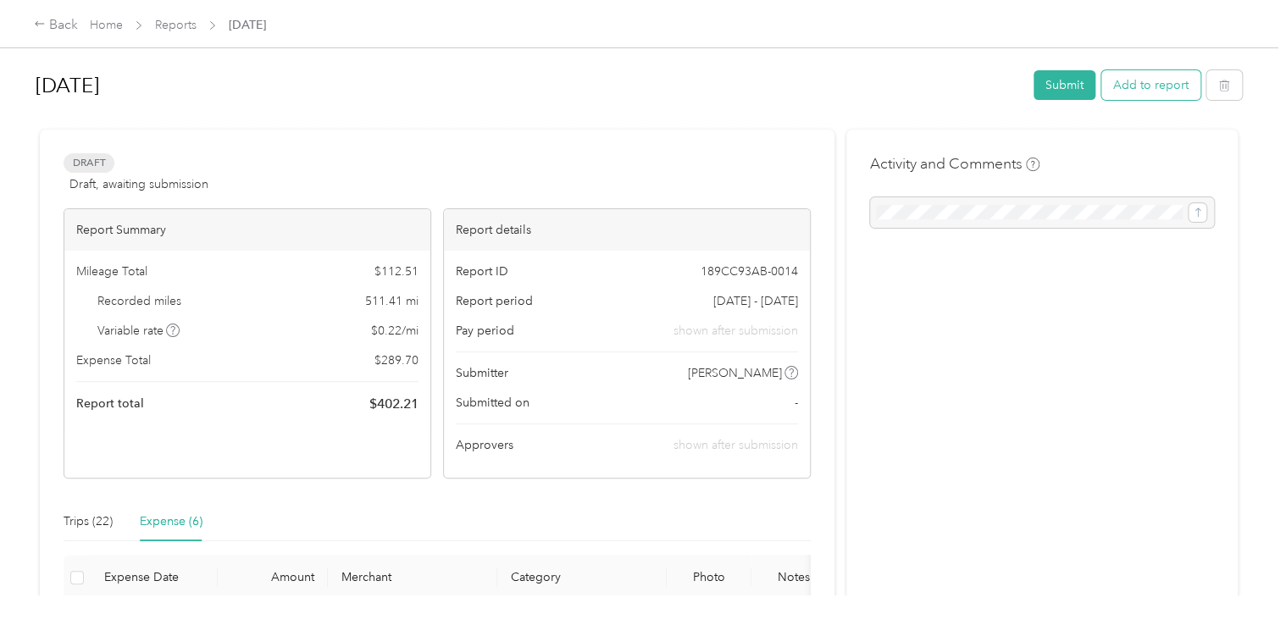
click at [1160, 75] on button "Add to report" at bounding box center [1150, 85] width 99 height 30
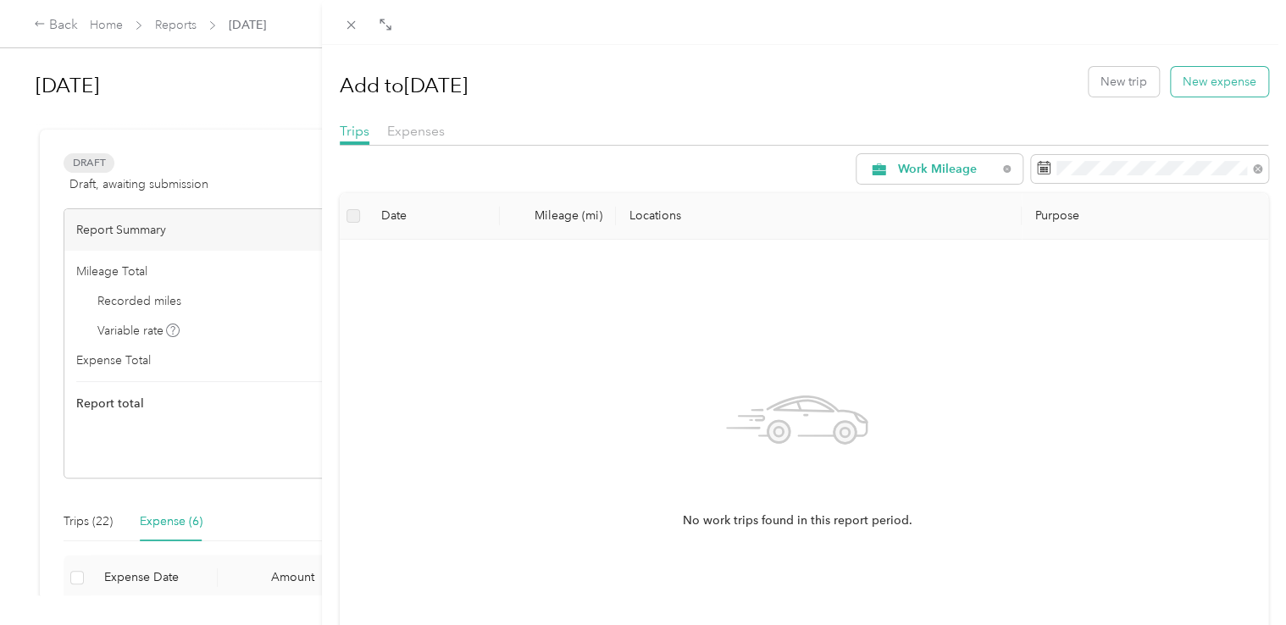
click at [1178, 89] on button "New expense" at bounding box center [1219, 82] width 97 height 30
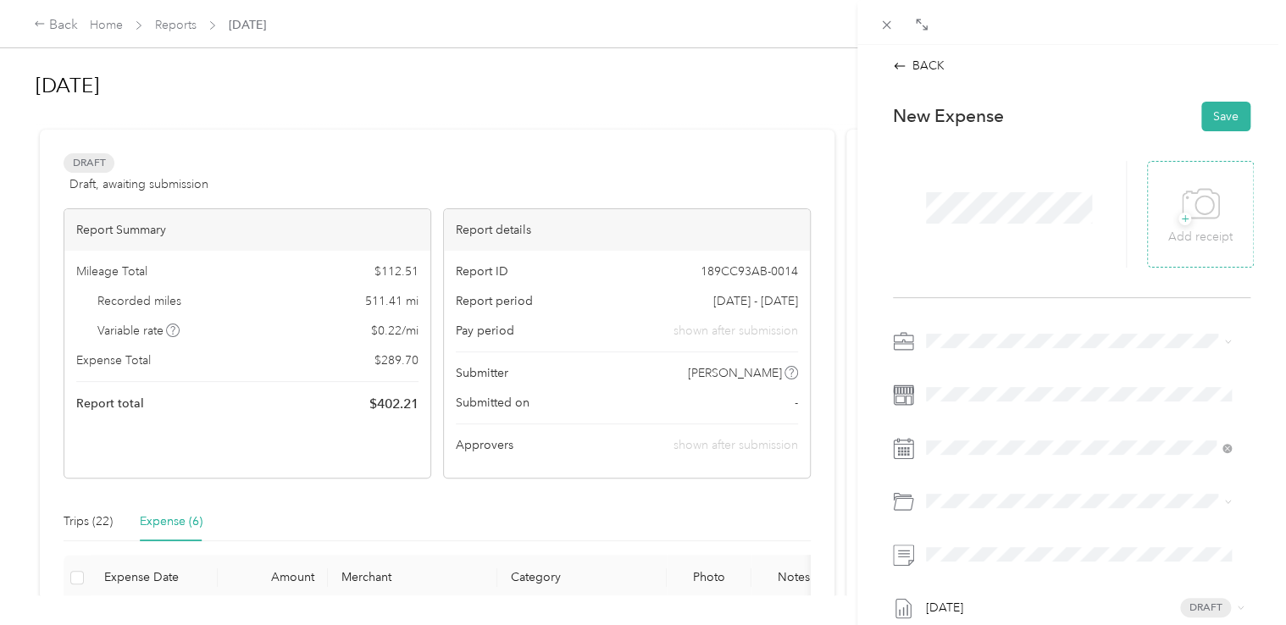
click at [1170, 191] on div "+ Add receipt" at bounding box center [1200, 213] width 64 height 65
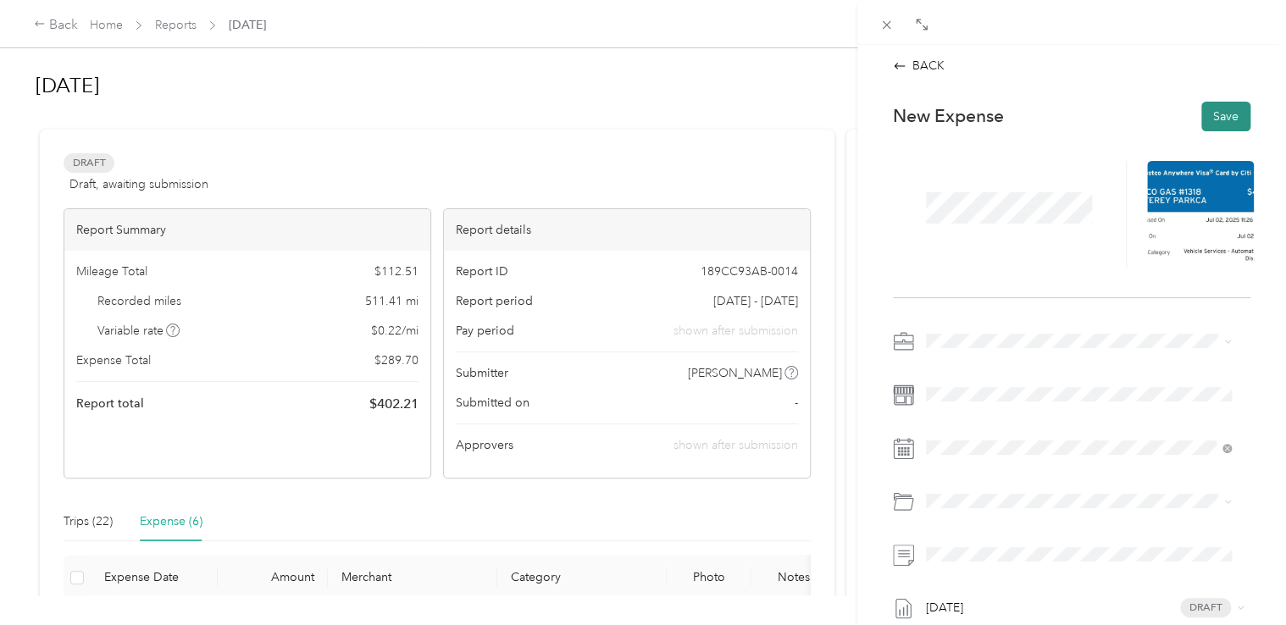
click at [1214, 104] on button "Save" at bounding box center [1225, 117] width 49 height 30
click at [1000, 429] on span "Work Mileage - User with auto allowance" at bounding box center [1040, 430] width 217 height 14
click at [1006, 302] on span "Auto Allowance" at bounding box center [1013, 299] width 85 height 14
click at [1218, 119] on button "Save" at bounding box center [1225, 117] width 49 height 30
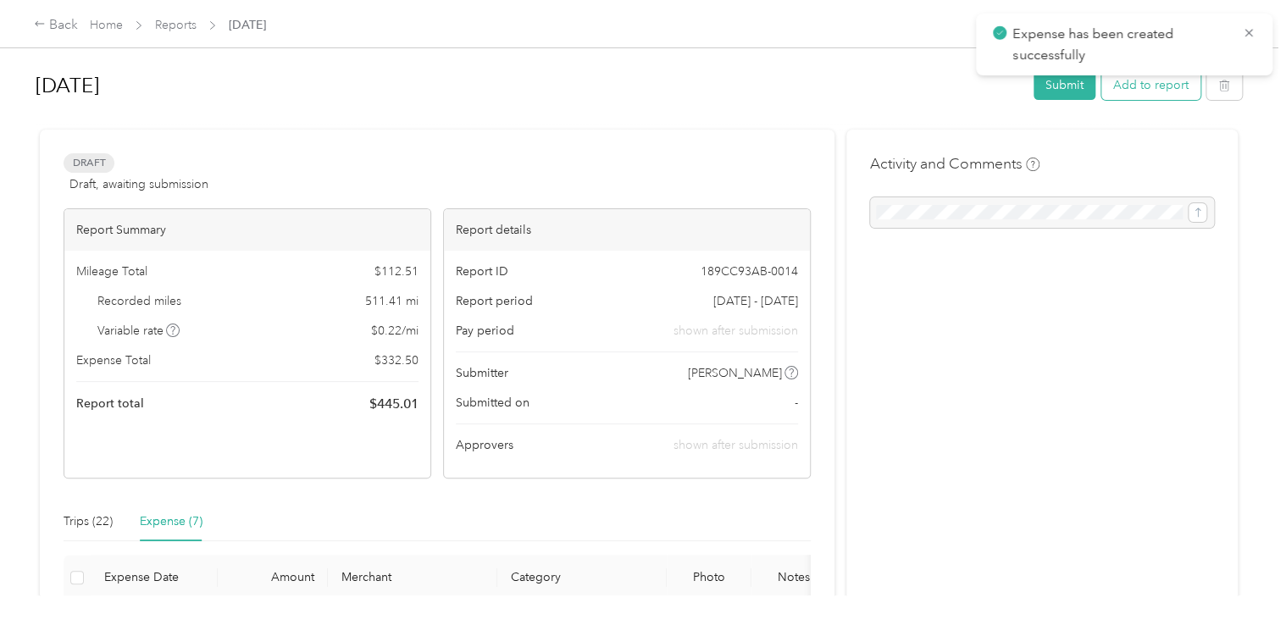
click at [1152, 87] on button "Add to report" at bounding box center [1150, 85] width 99 height 30
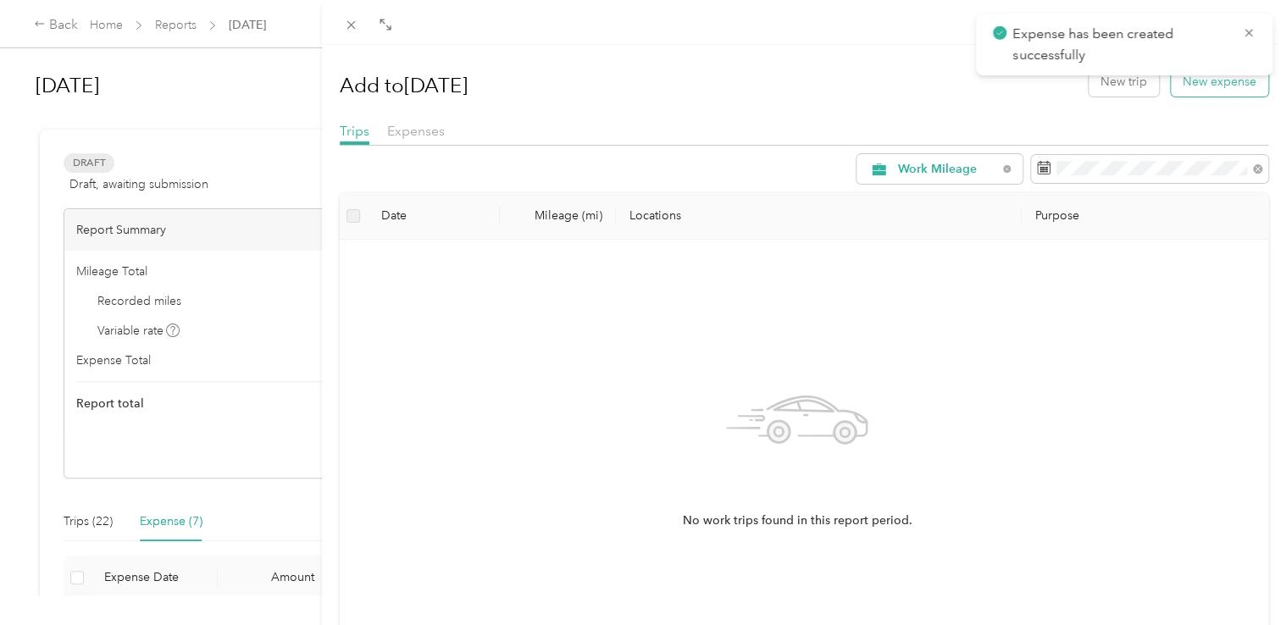
click at [1200, 83] on button "New expense" at bounding box center [1219, 82] width 97 height 30
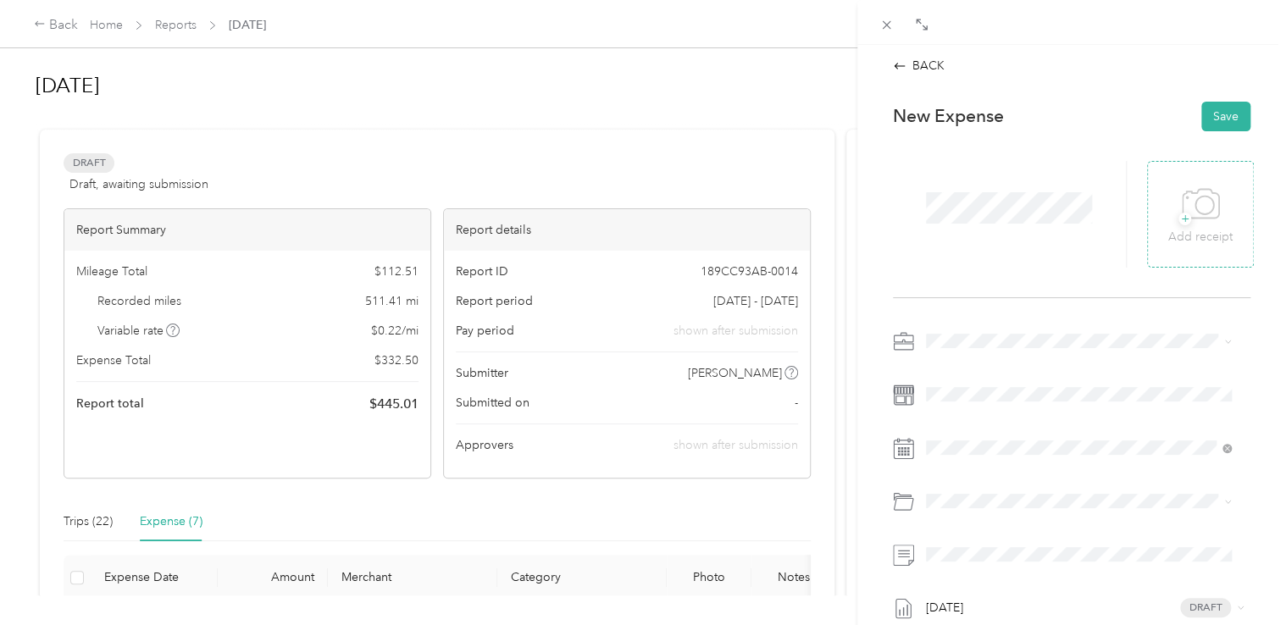
click at [1195, 205] on icon at bounding box center [1201, 204] width 38 height 47
click at [966, 423] on span "Work Mileage - User with auto allowance" at bounding box center [1040, 430] width 217 height 14
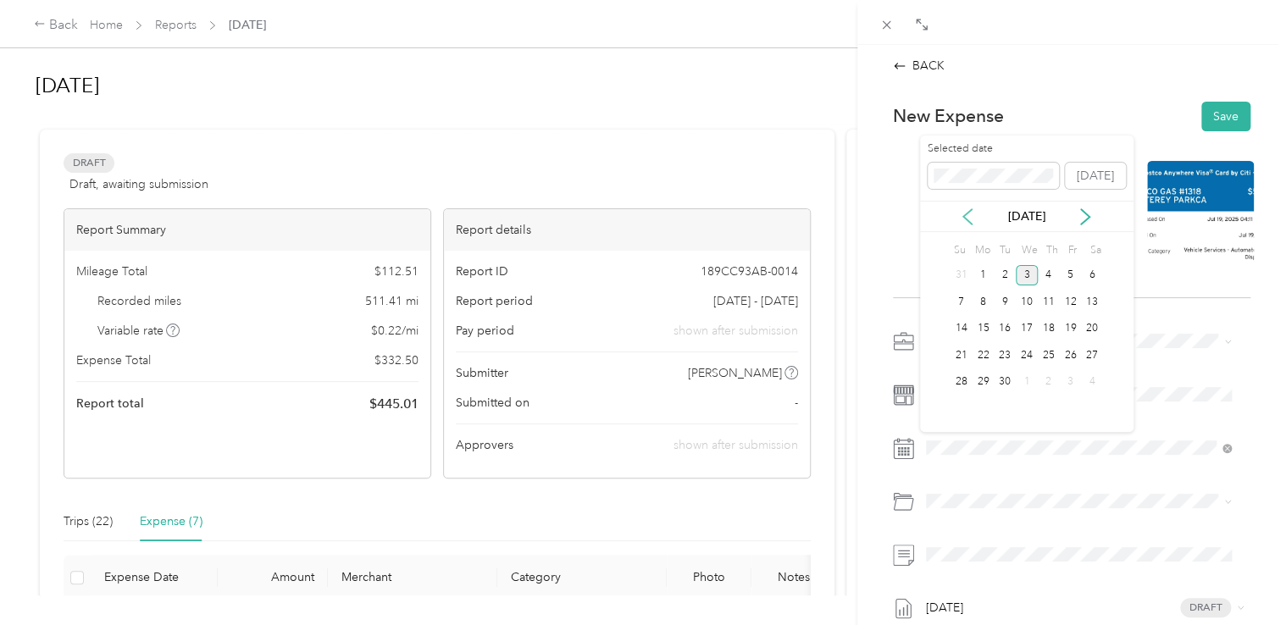
click at [970, 219] on icon at bounding box center [967, 216] width 17 height 17
click at [1087, 330] on div "19" at bounding box center [1092, 329] width 22 height 21
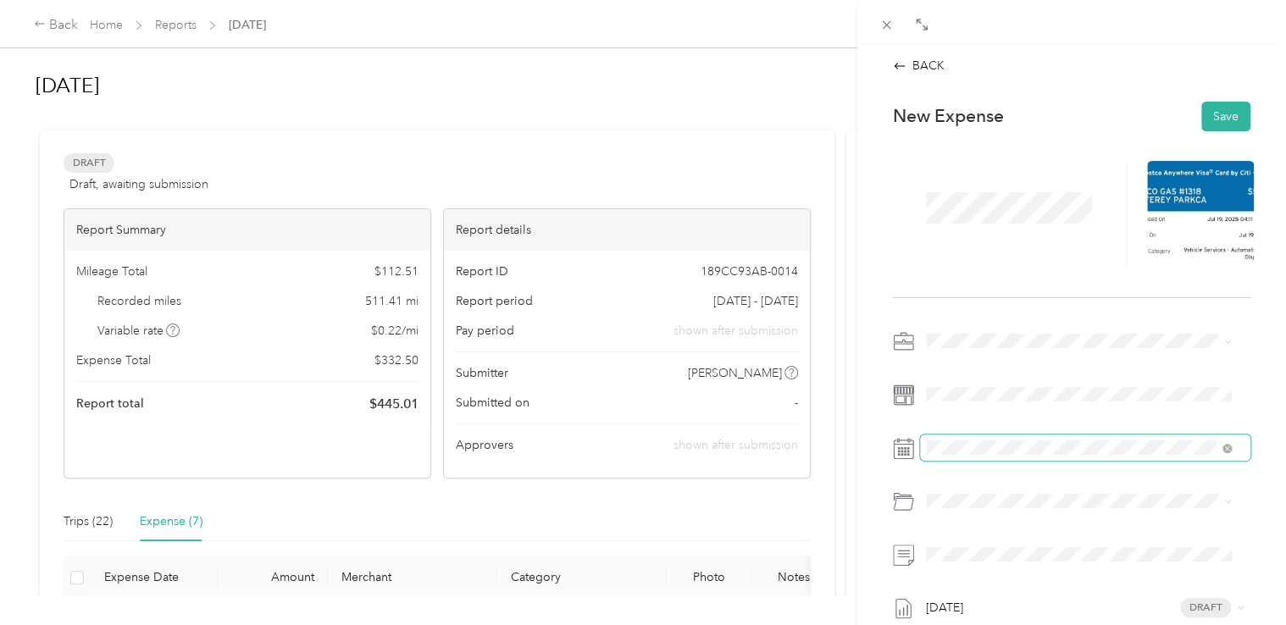
scroll to position [169, 0]
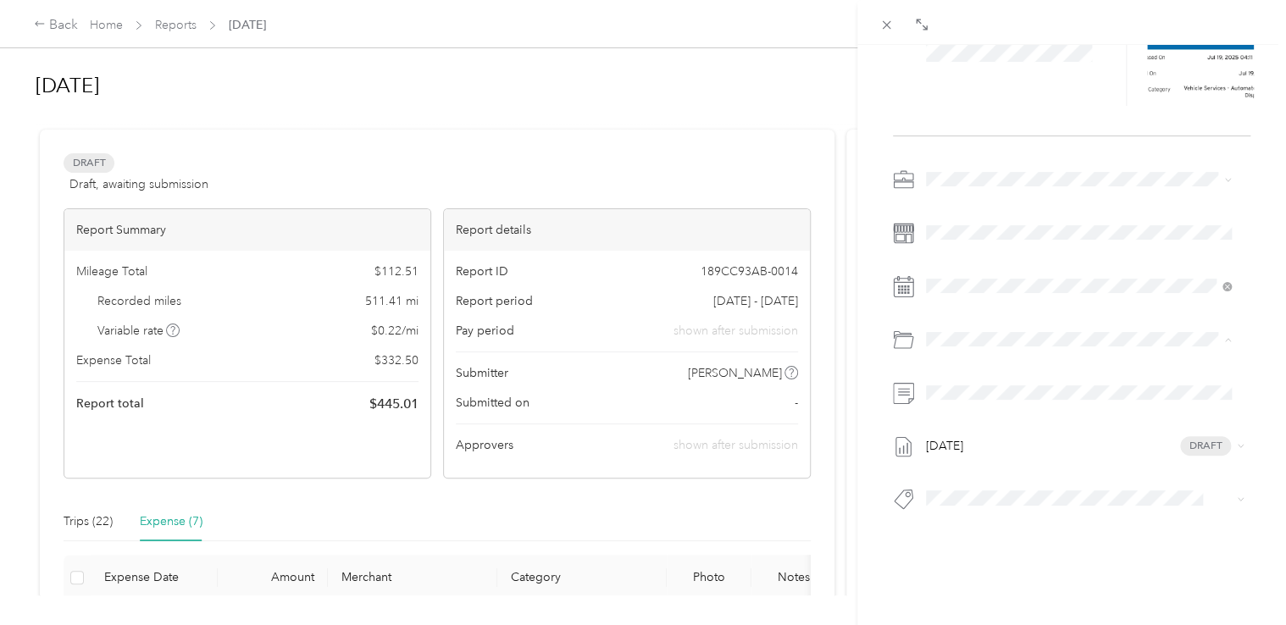
click at [996, 398] on span "Auto Allowance" at bounding box center [1013, 397] width 85 height 14
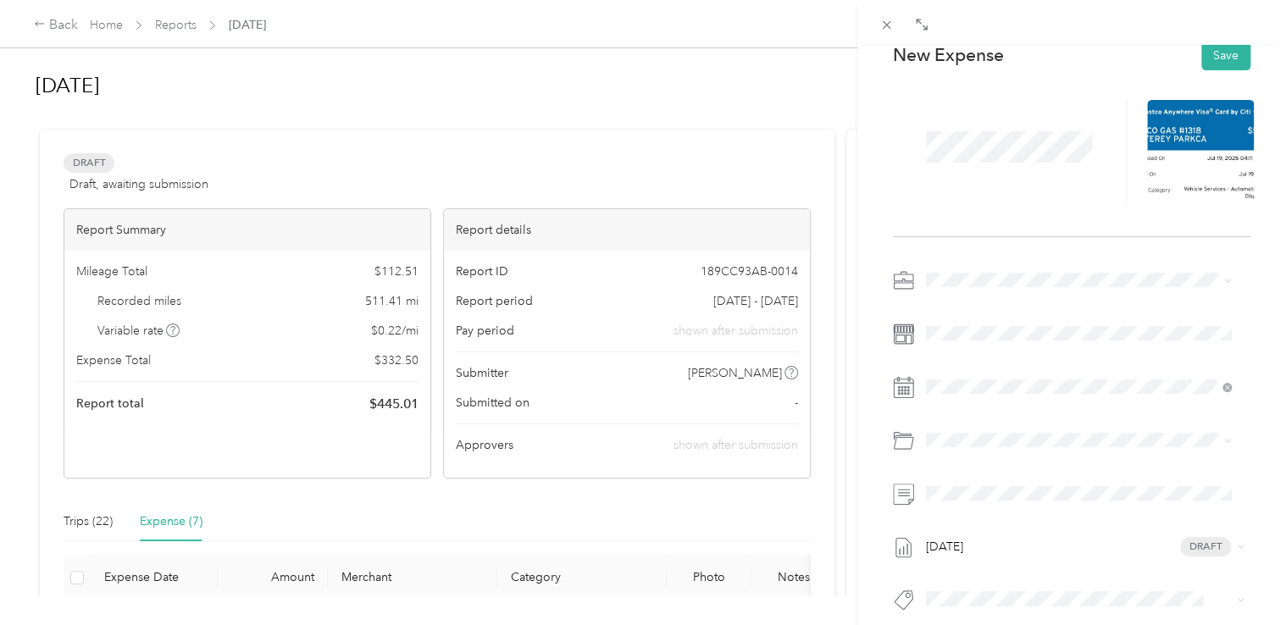
scroll to position [0, 0]
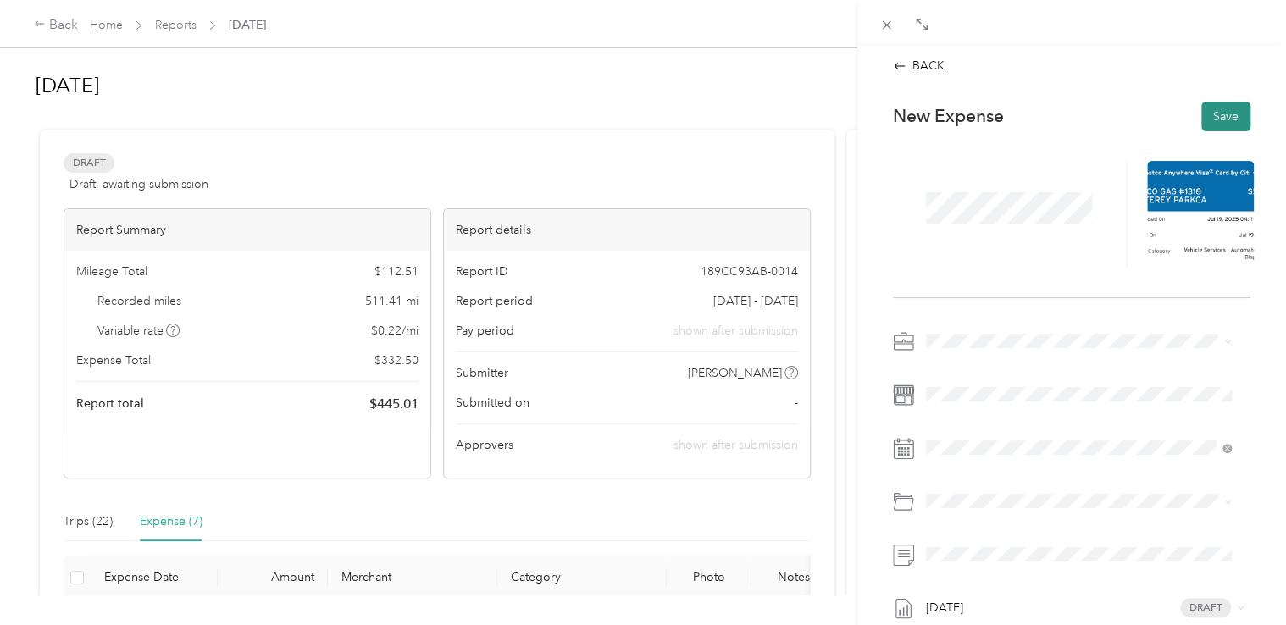
click at [1211, 111] on button "Save" at bounding box center [1225, 117] width 49 height 30
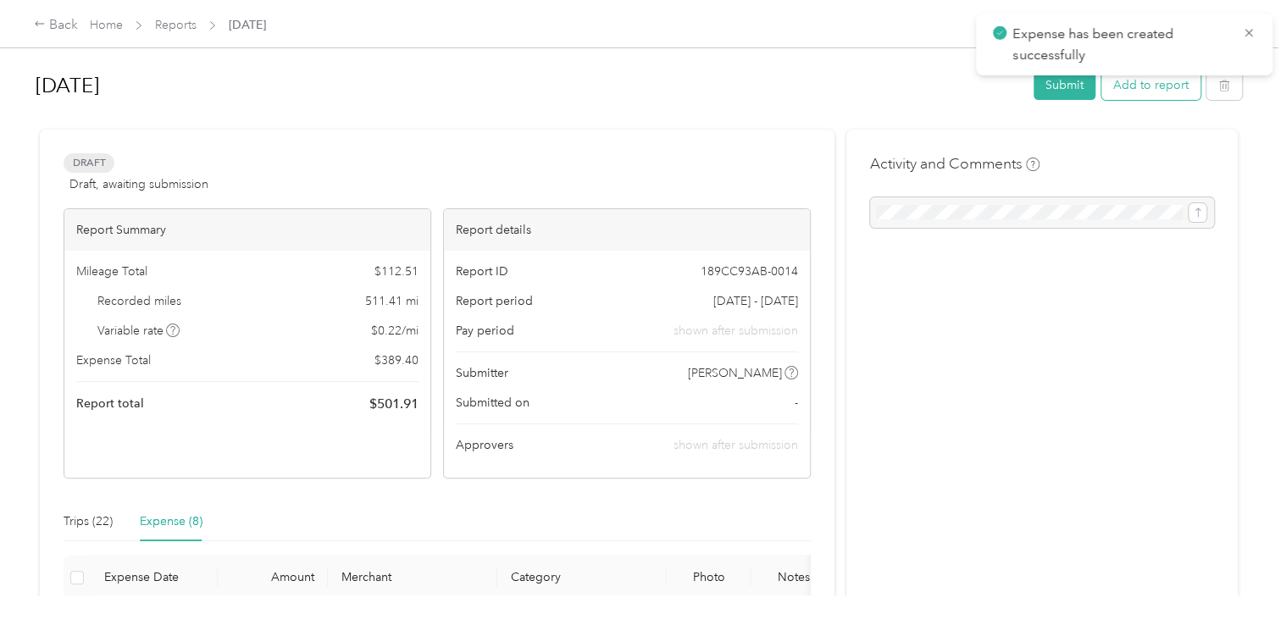
click at [1129, 89] on button "Add to report" at bounding box center [1150, 85] width 99 height 30
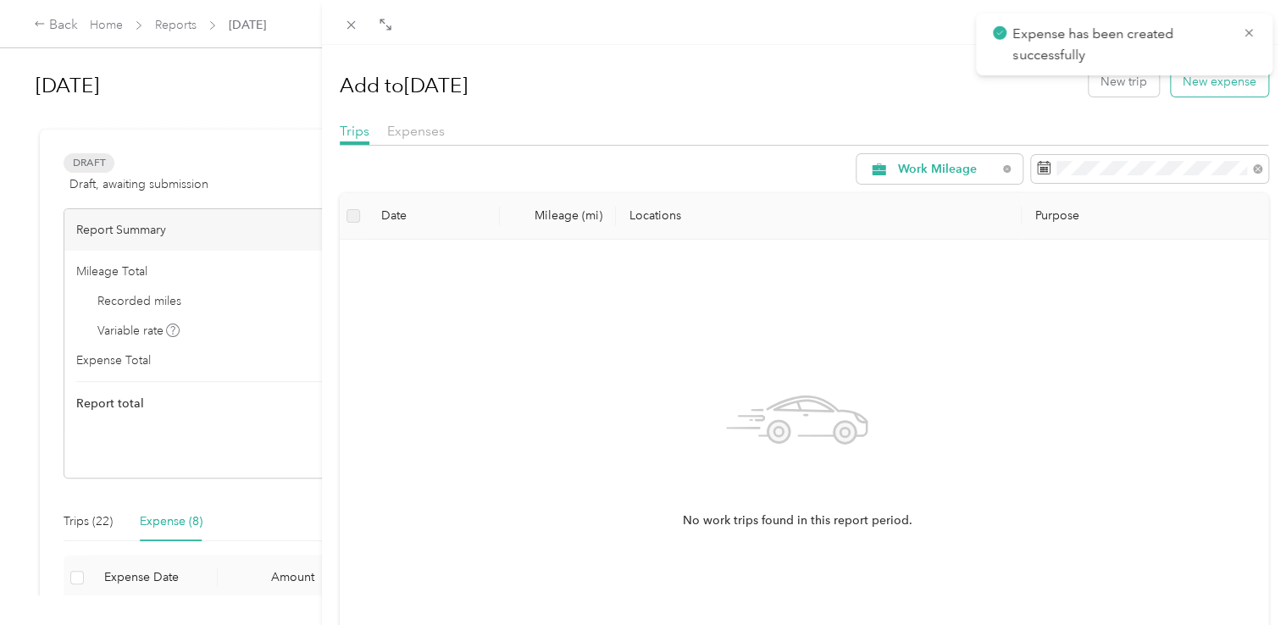
click at [1211, 80] on button "New expense" at bounding box center [1219, 82] width 97 height 30
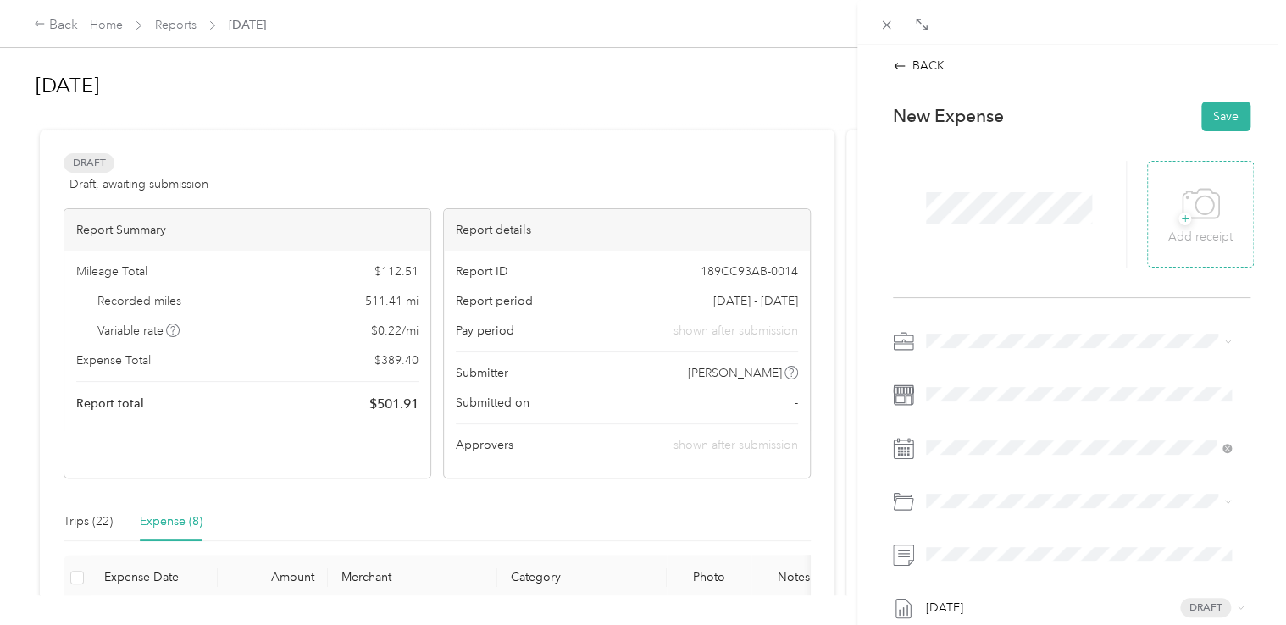
click at [1200, 198] on icon at bounding box center [1201, 204] width 38 height 47
click at [962, 430] on span "Work Mileage - User with auto allowance" at bounding box center [1040, 430] width 217 height 14
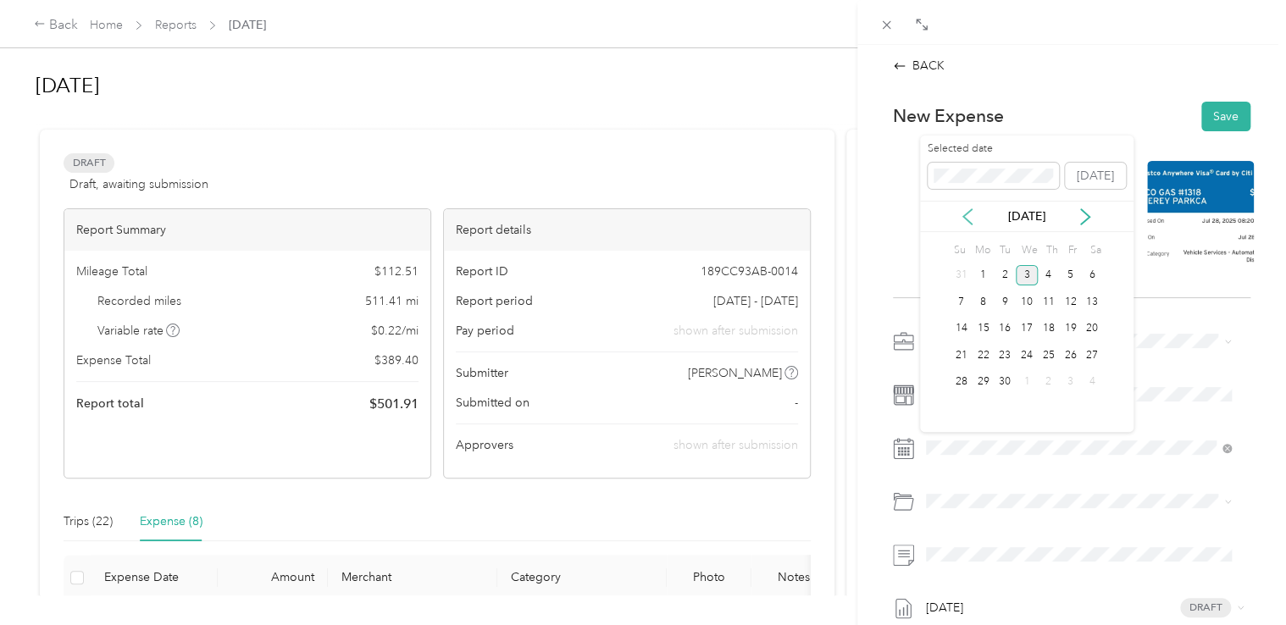
click at [968, 217] on icon at bounding box center [967, 216] width 17 height 17
click at [976, 378] on div "28" at bounding box center [983, 382] width 22 height 21
click at [975, 297] on span "Auto Allowance" at bounding box center [1013, 299] width 85 height 14
click at [1206, 114] on button "Save" at bounding box center [1225, 117] width 49 height 30
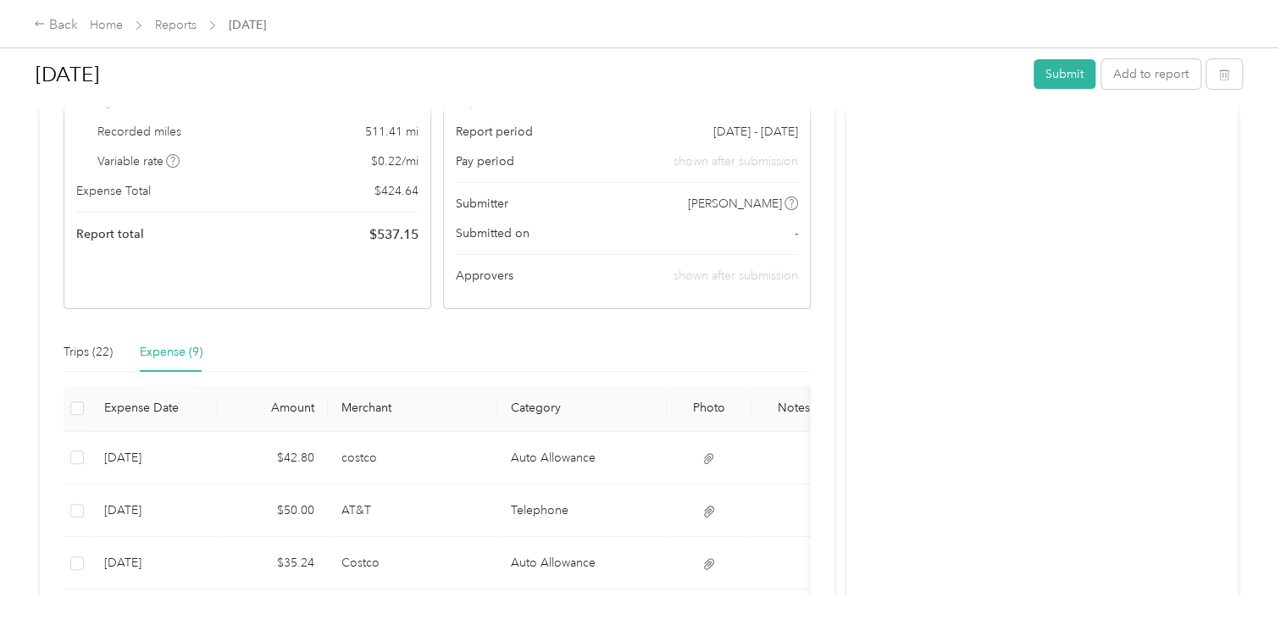
scroll to position [85, 0]
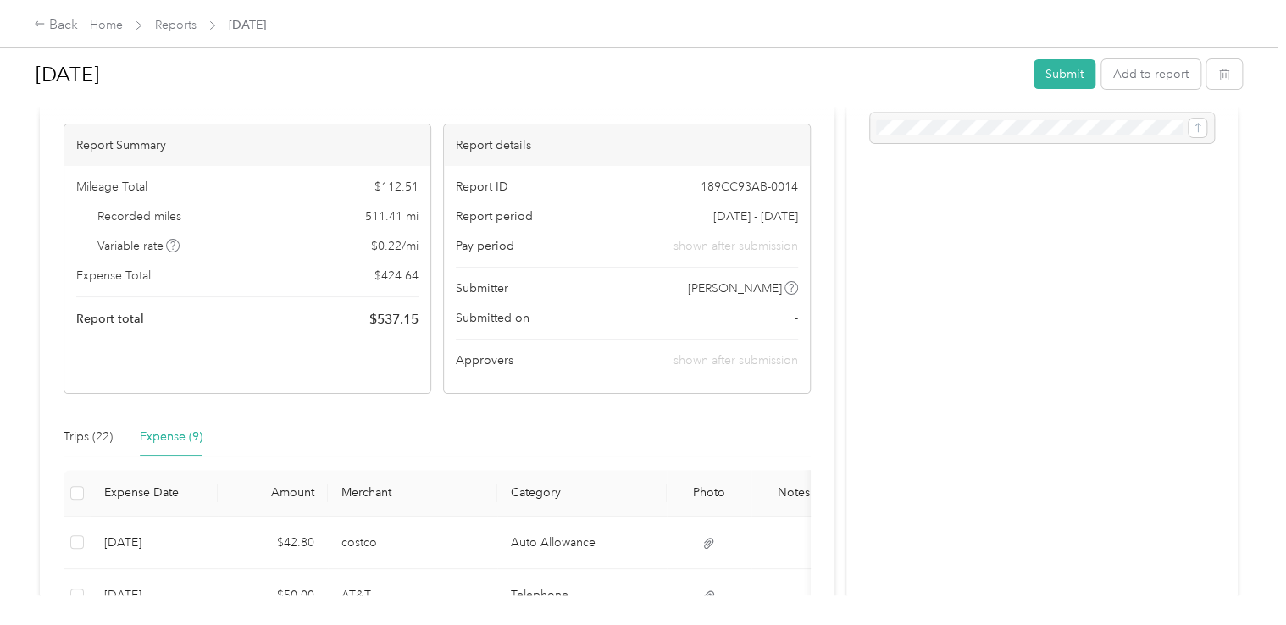
click at [751, 218] on span "[DATE] - [DATE]" at bounding box center [755, 217] width 85 height 18
click at [772, 209] on span "[DATE] - [DATE]" at bounding box center [755, 217] width 85 height 18
click at [756, 217] on span "[DATE] - [DATE]" at bounding box center [755, 217] width 85 height 18
click at [723, 219] on span "[DATE] - [DATE]" at bounding box center [755, 217] width 85 height 18
click at [713, 219] on span "[DATE] - [DATE]" at bounding box center [755, 217] width 85 height 18
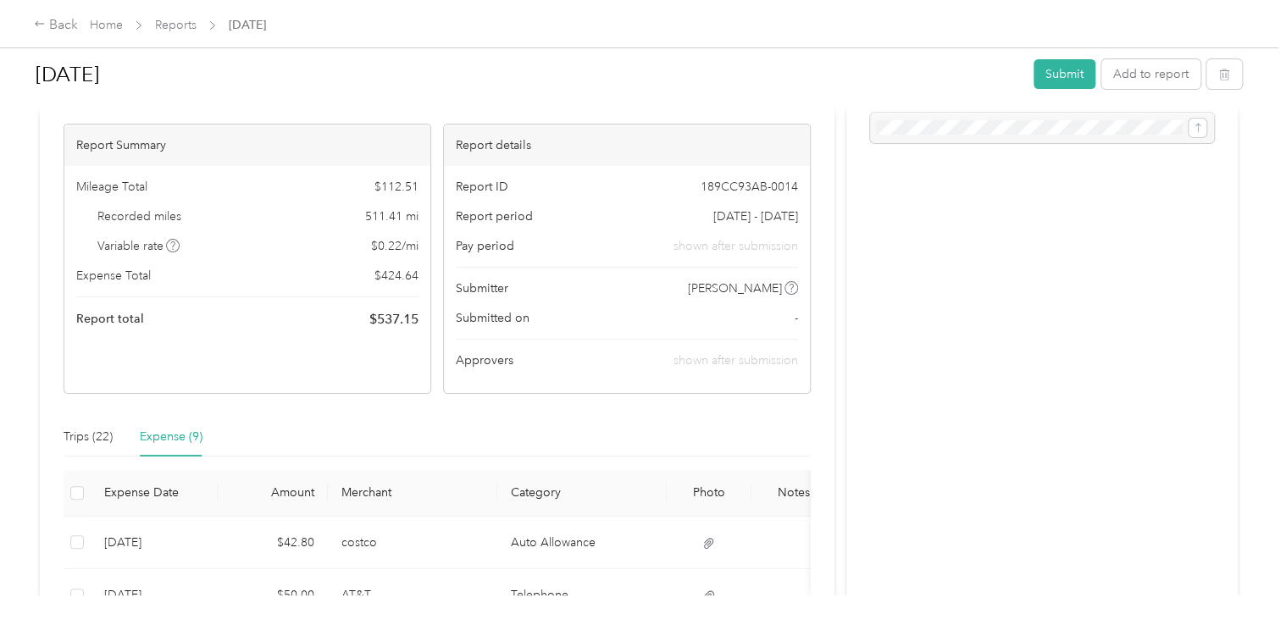
scroll to position [0, 0]
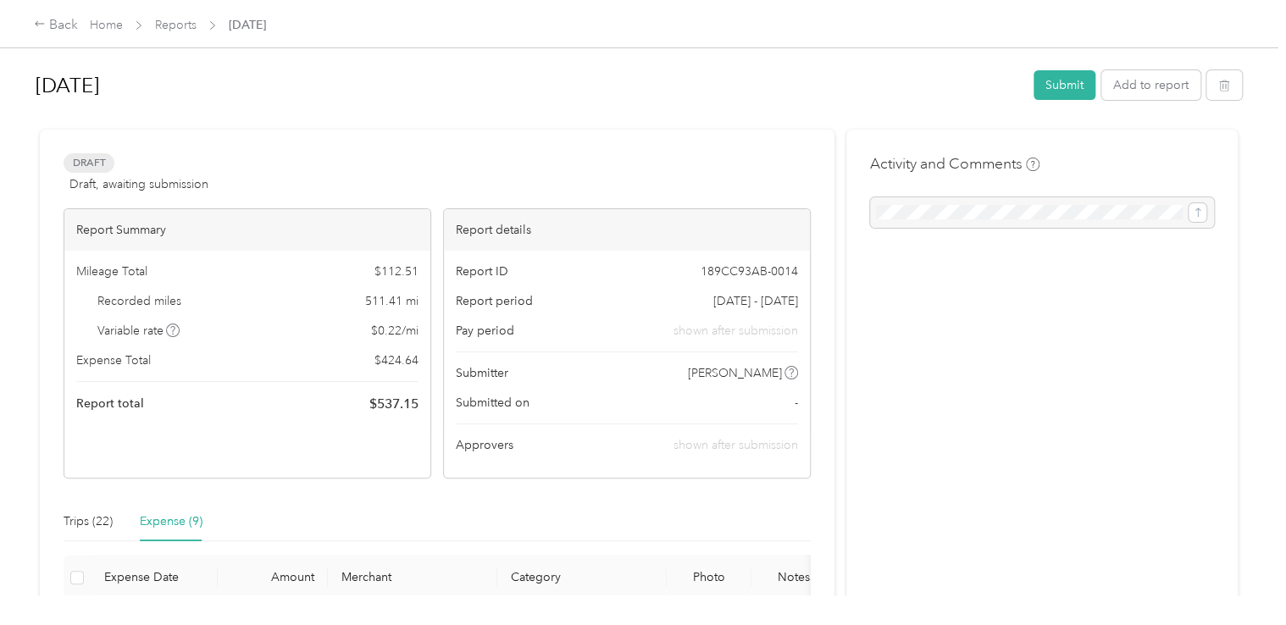
click at [737, 303] on span "[DATE] - [DATE]" at bounding box center [755, 301] width 85 height 18
drag, startPoint x: 737, startPoint y: 303, endPoint x: 715, endPoint y: 300, distance: 22.3
click at [715, 300] on span "[DATE] - [DATE]" at bounding box center [755, 301] width 85 height 18
click at [711, 331] on span "shown after submission" at bounding box center [735, 331] width 125 height 18
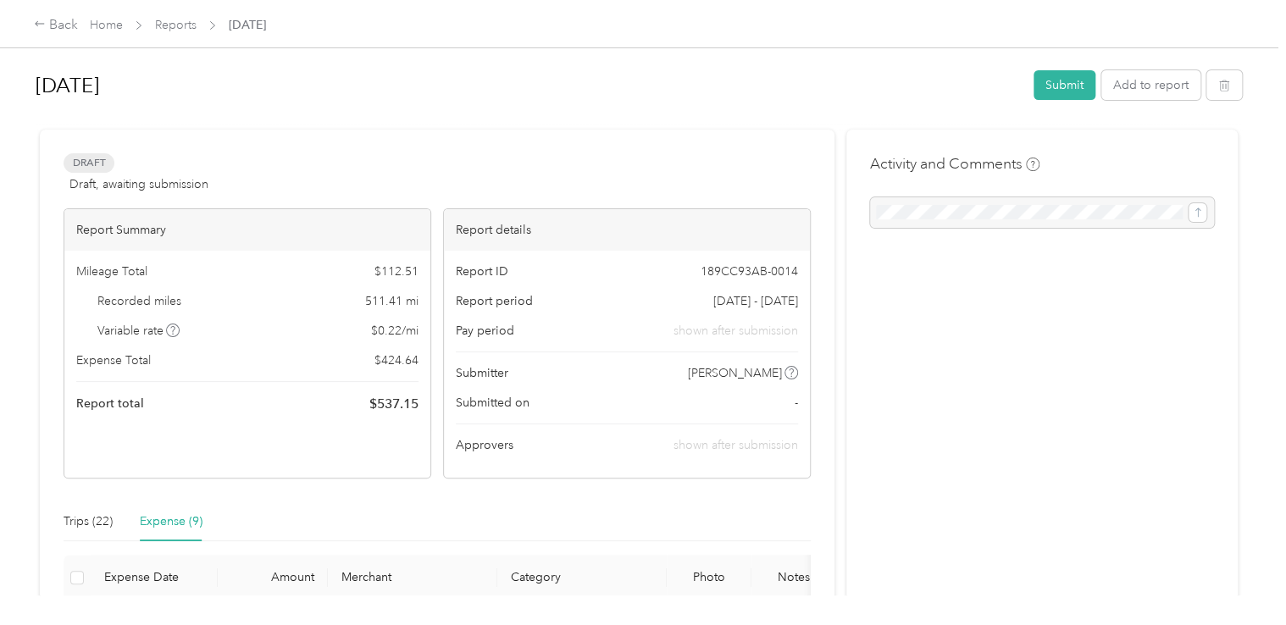
click at [722, 300] on span "[DATE] - [DATE]" at bounding box center [755, 301] width 85 height 18
click at [183, 22] on link "Reports" at bounding box center [176, 25] width 42 height 14
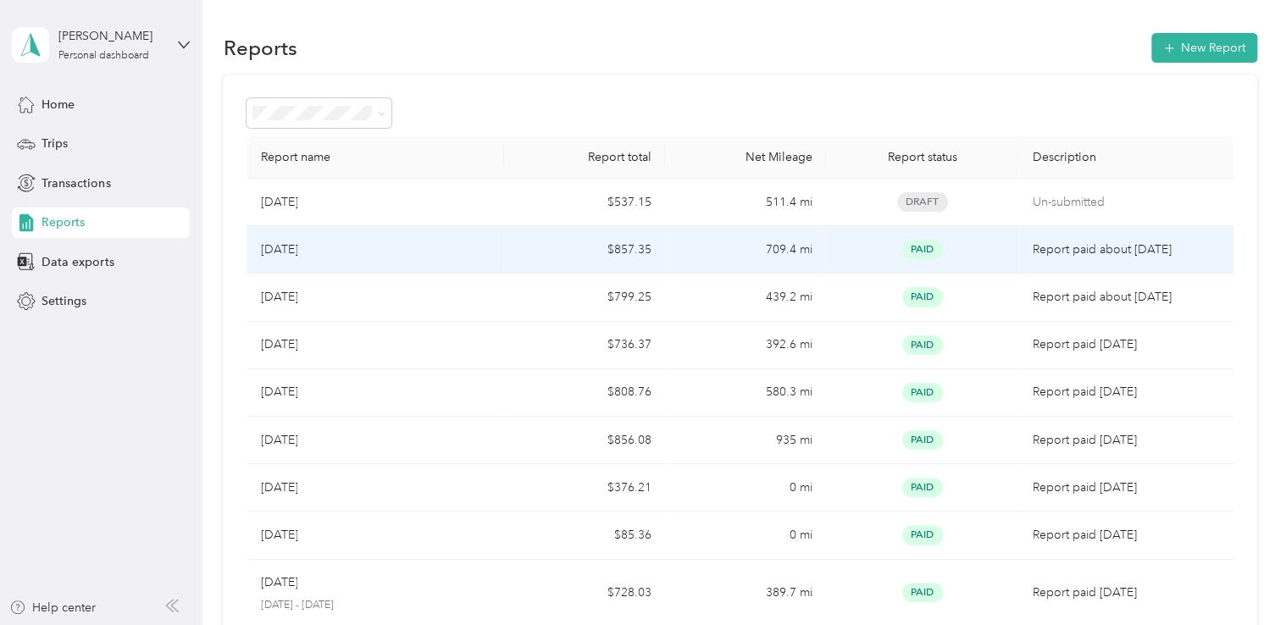
click at [297, 256] on p "[DATE]" at bounding box center [278, 250] width 37 height 19
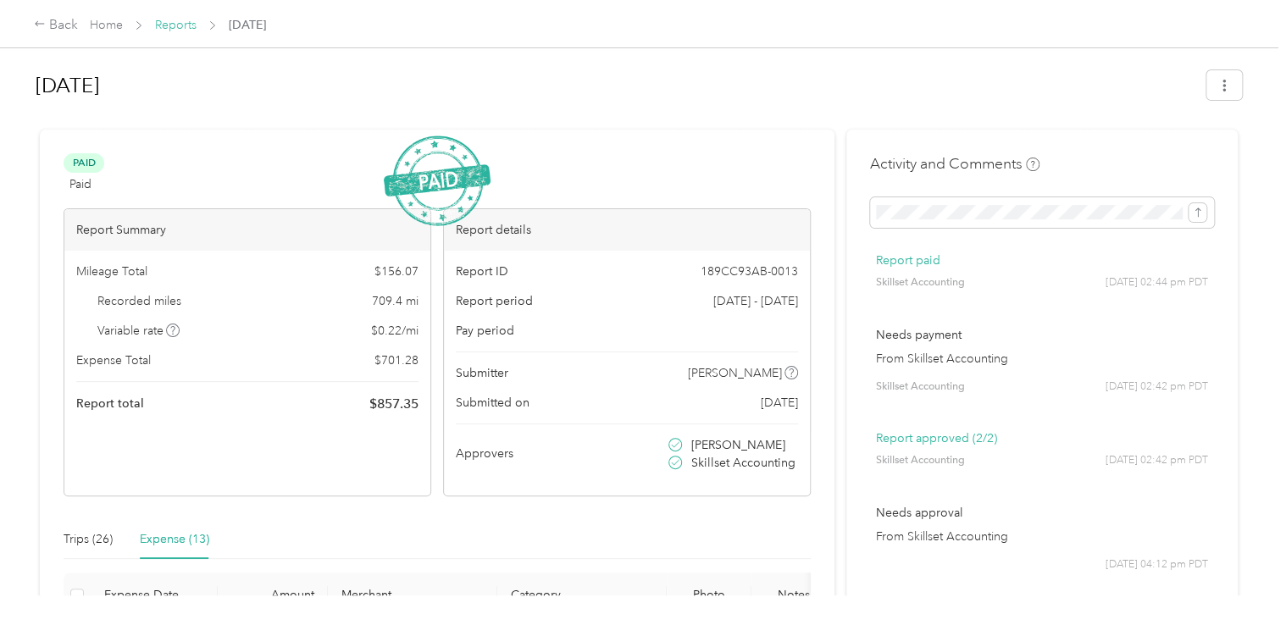
click at [173, 22] on link "Reports" at bounding box center [176, 25] width 42 height 14
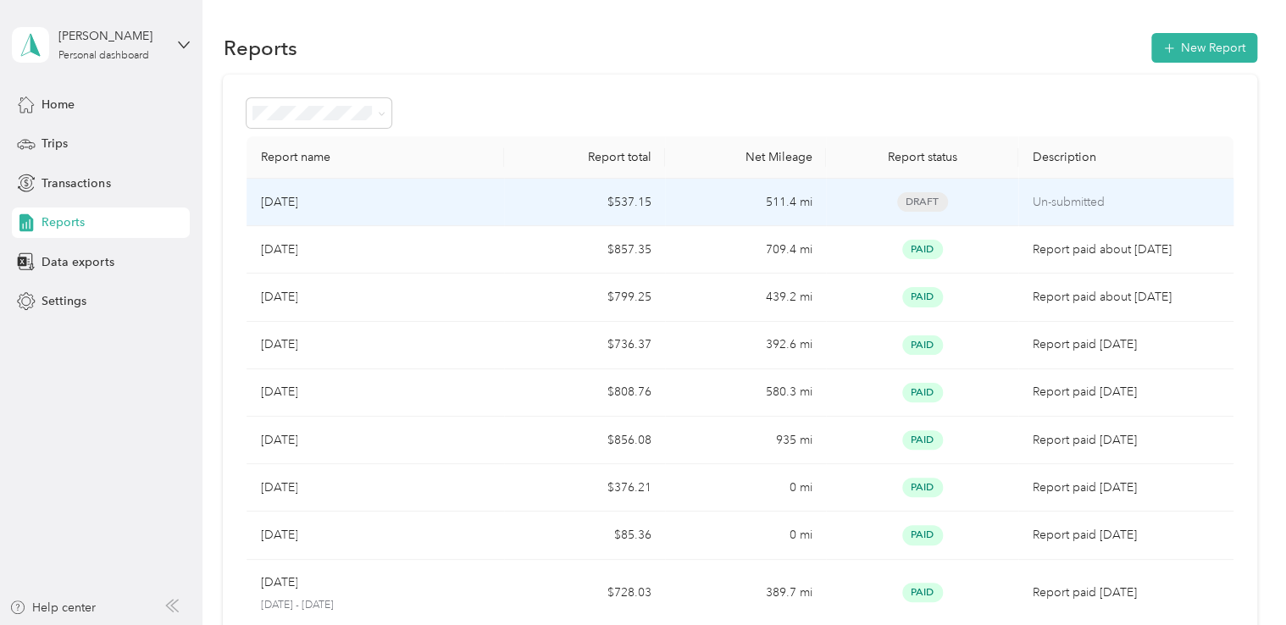
click at [297, 201] on p "[DATE]" at bounding box center [278, 202] width 37 height 19
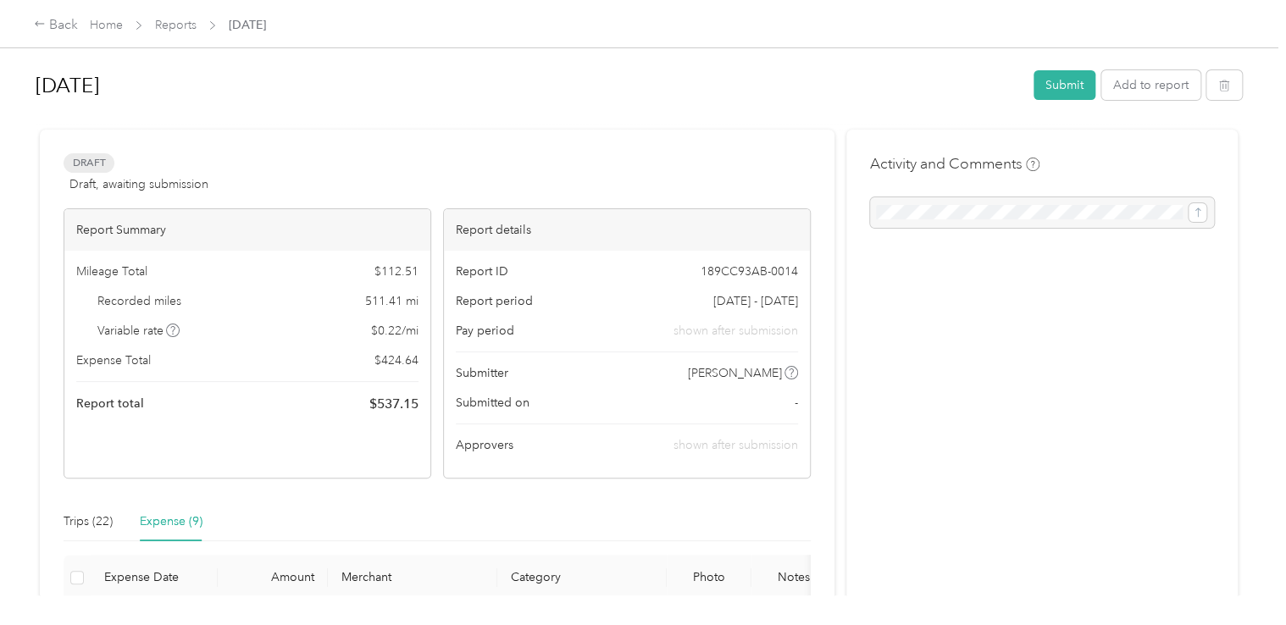
click at [725, 303] on span "[DATE] - [DATE]" at bounding box center [755, 301] width 85 height 18
click at [474, 299] on span "Report period" at bounding box center [494, 301] width 77 height 18
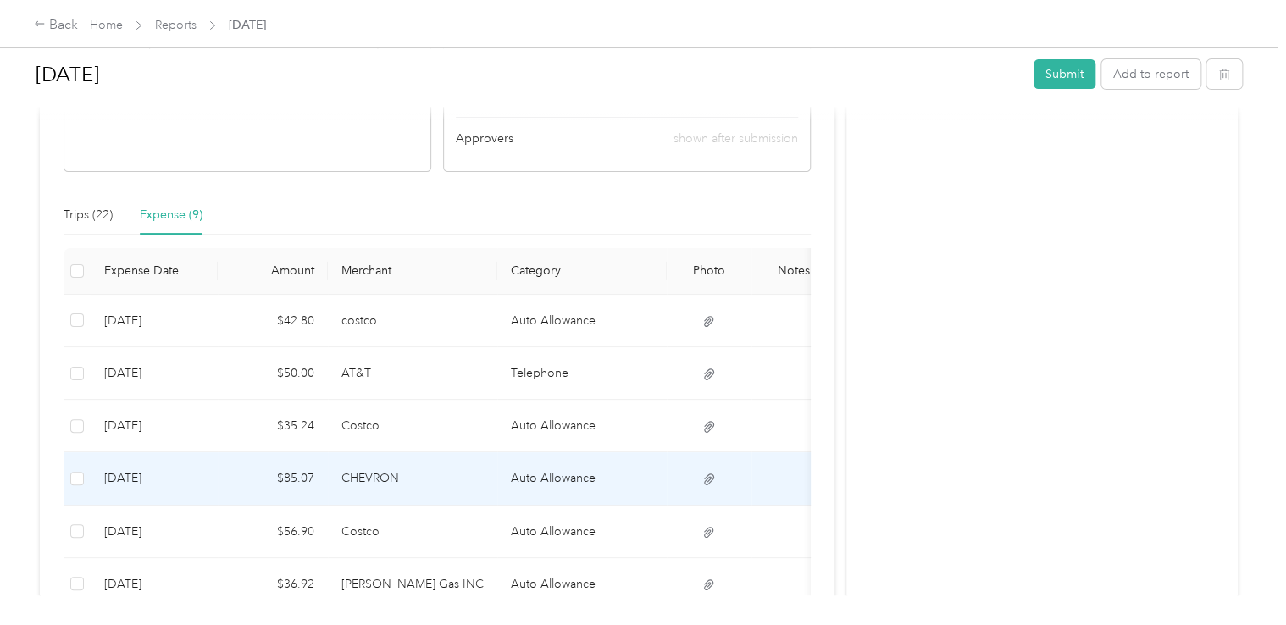
scroll to position [285, 0]
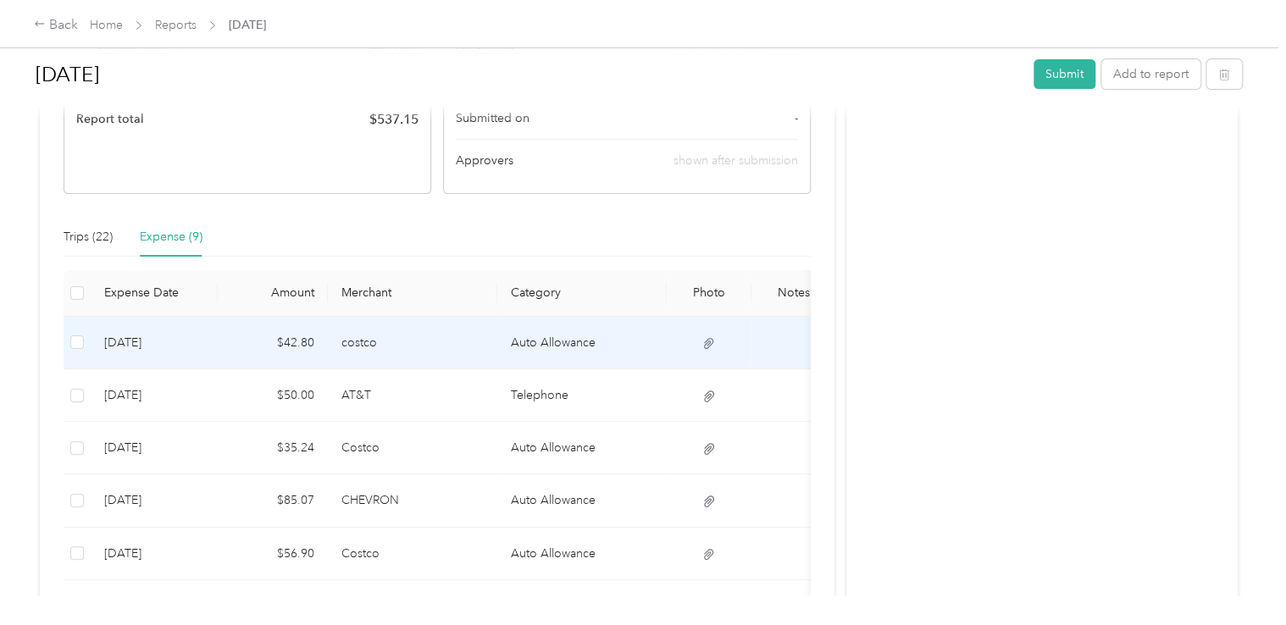
click at [144, 335] on td "[DATE]" at bounding box center [154, 343] width 127 height 53
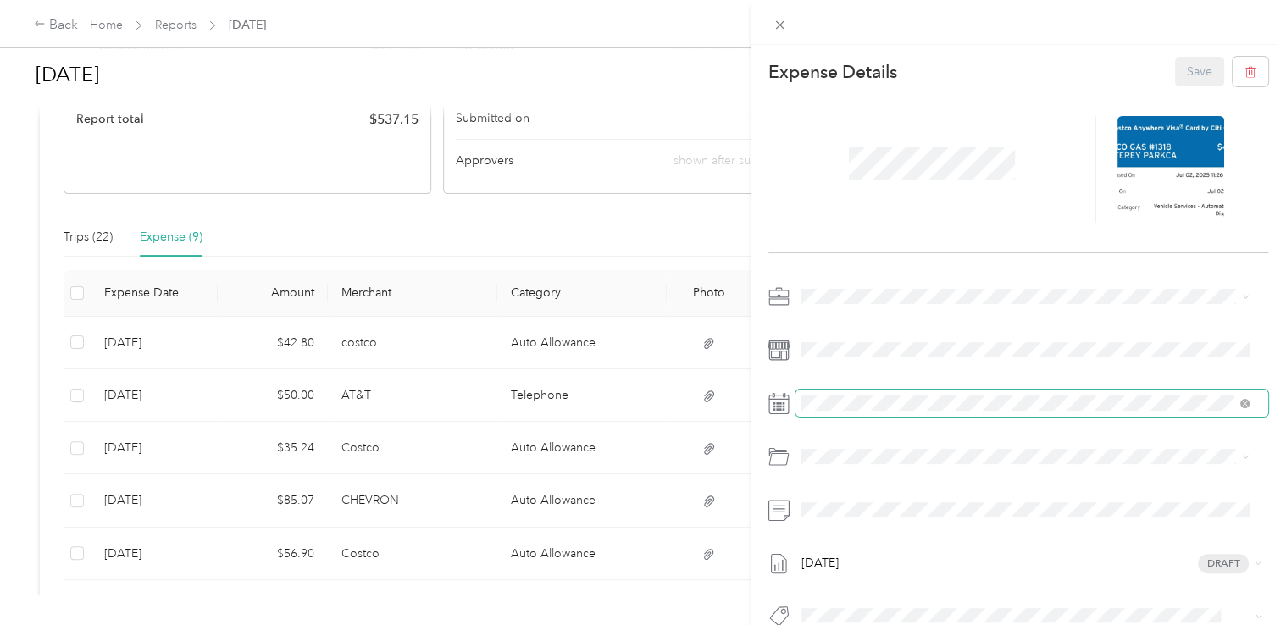
click at [881, 411] on span at bounding box center [1032, 403] width 474 height 27
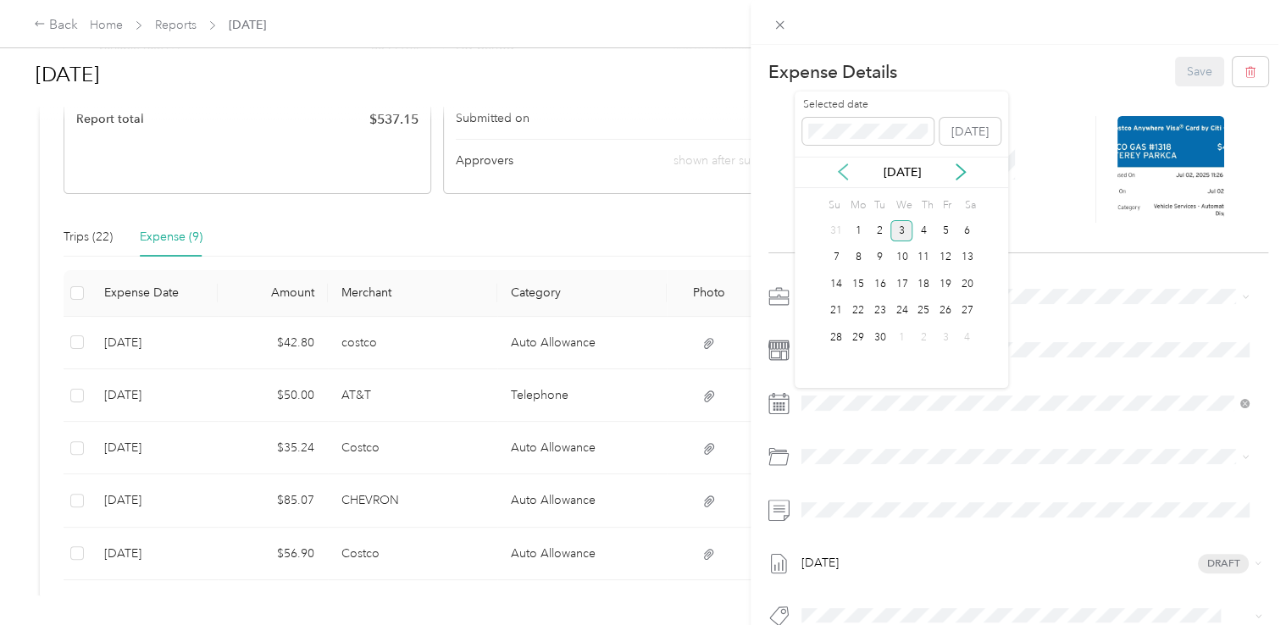
click at [837, 175] on icon at bounding box center [842, 171] width 17 height 17
click at [837, 176] on icon at bounding box center [842, 171] width 17 height 17
click at [903, 237] on div "2" at bounding box center [901, 230] width 22 height 21
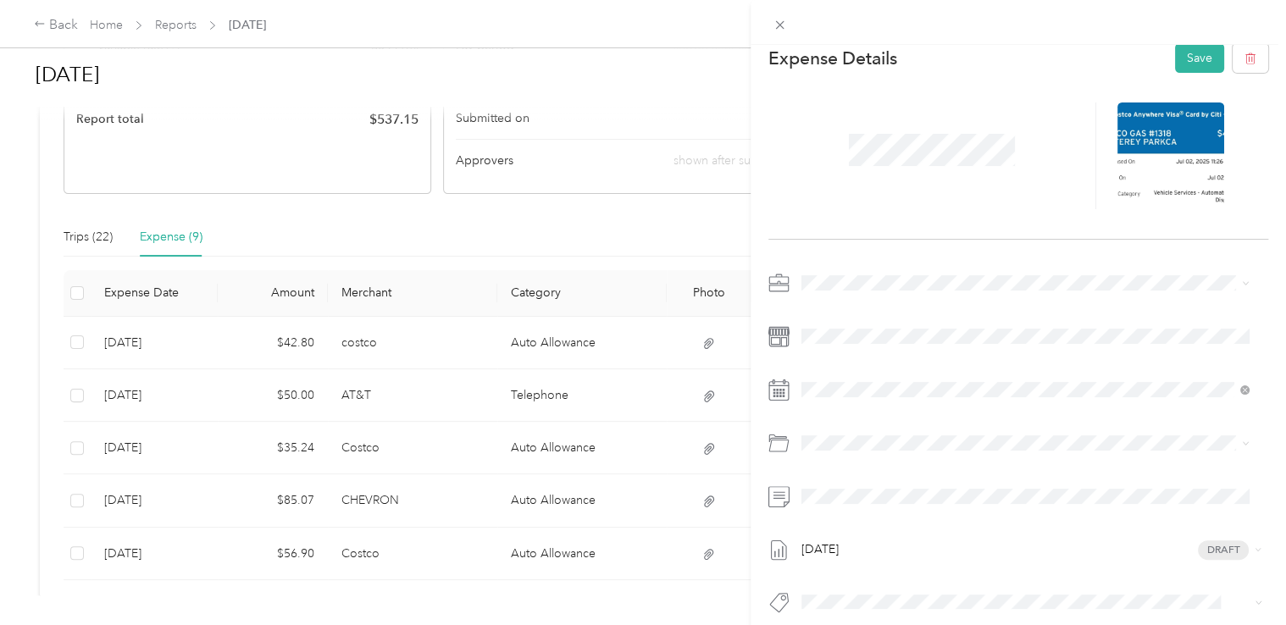
scroll to position [0, 0]
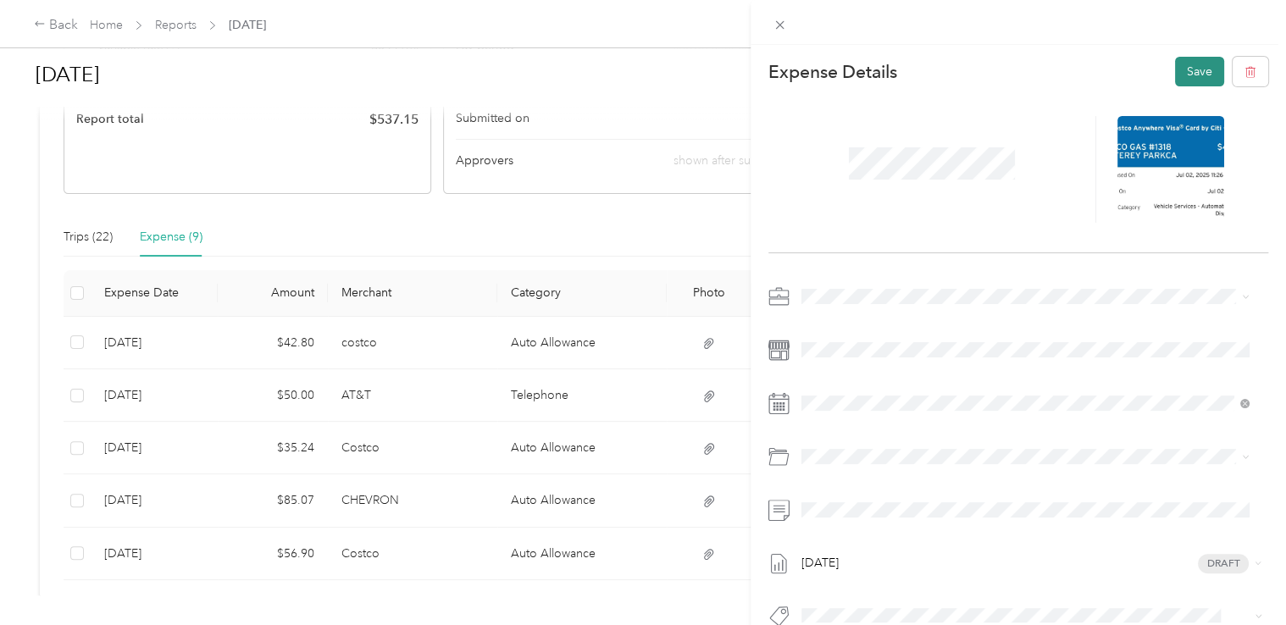
click at [1184, 78] on button "Save" at bounding box center [1199, 72] width 49 height 30
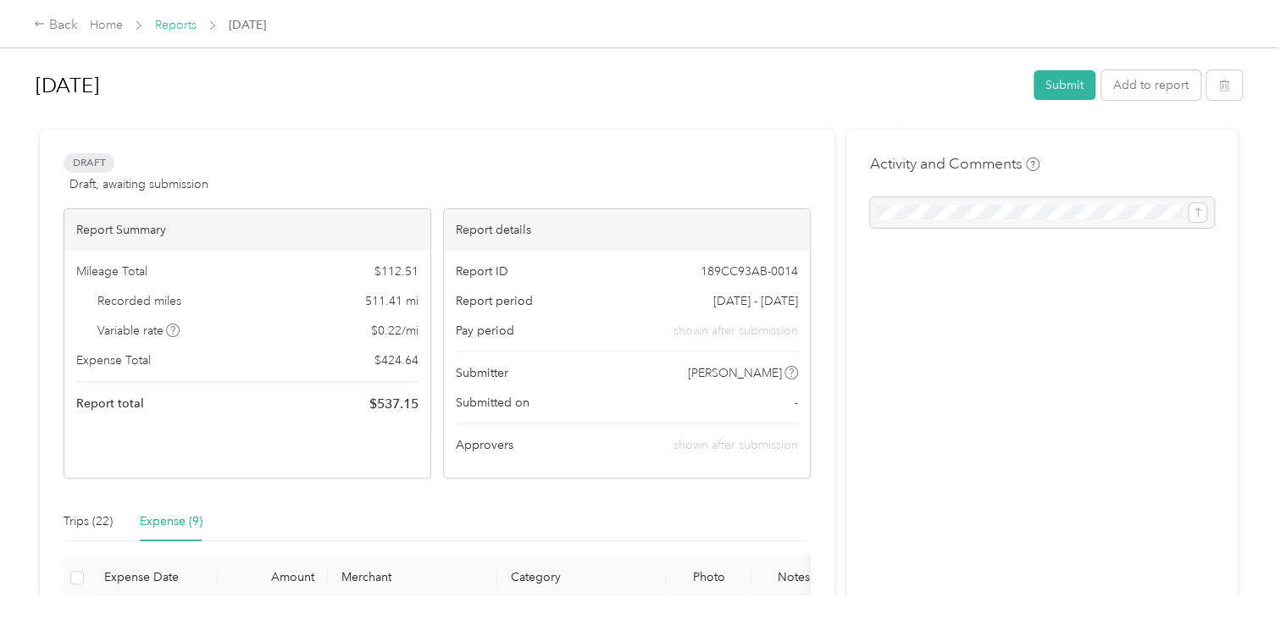
click at [185, 29] on link "Reports" at bounding box center [176, 25] width 42 height 14
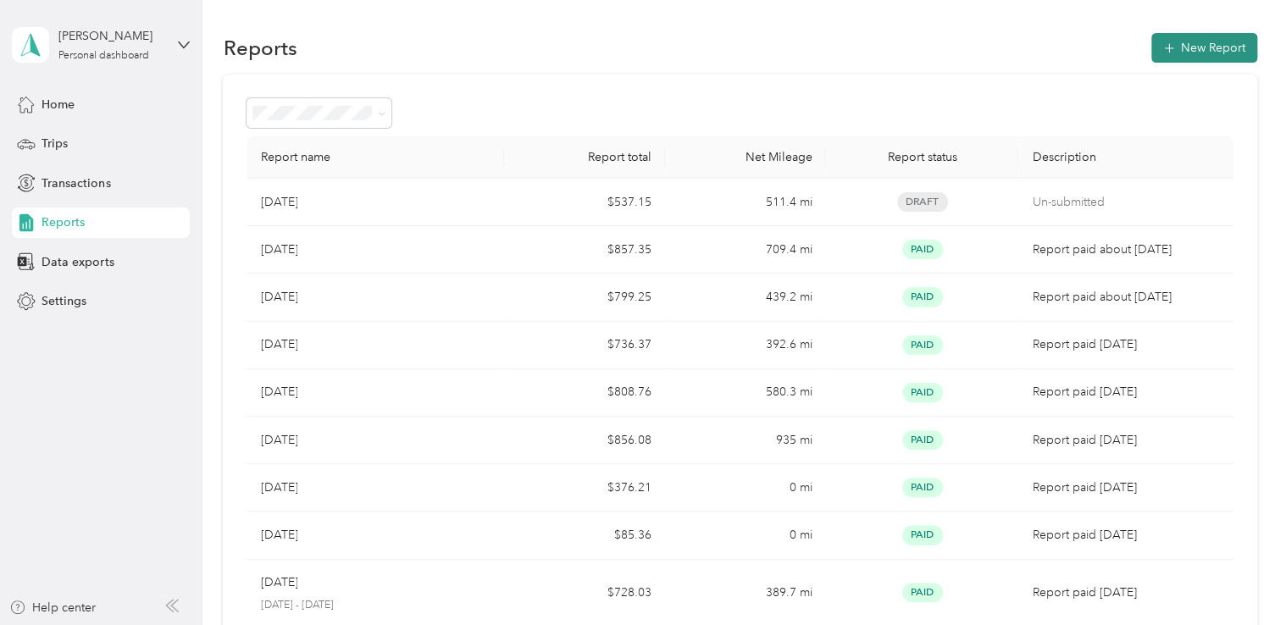
click at [1206, 51] on button "New Report" at bounding box center [1204, 48] width 106 height 30
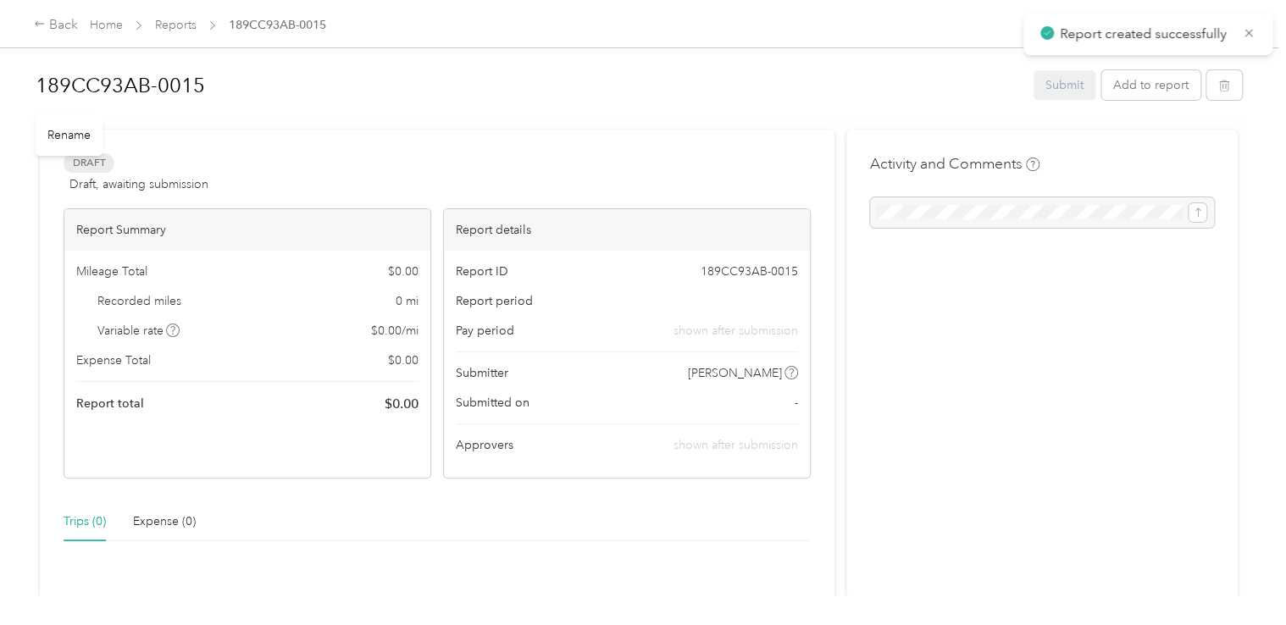
click at [199, 83] on h1 "189CC93AB-0015" at bounding box center [529, 85] width 986 height 41
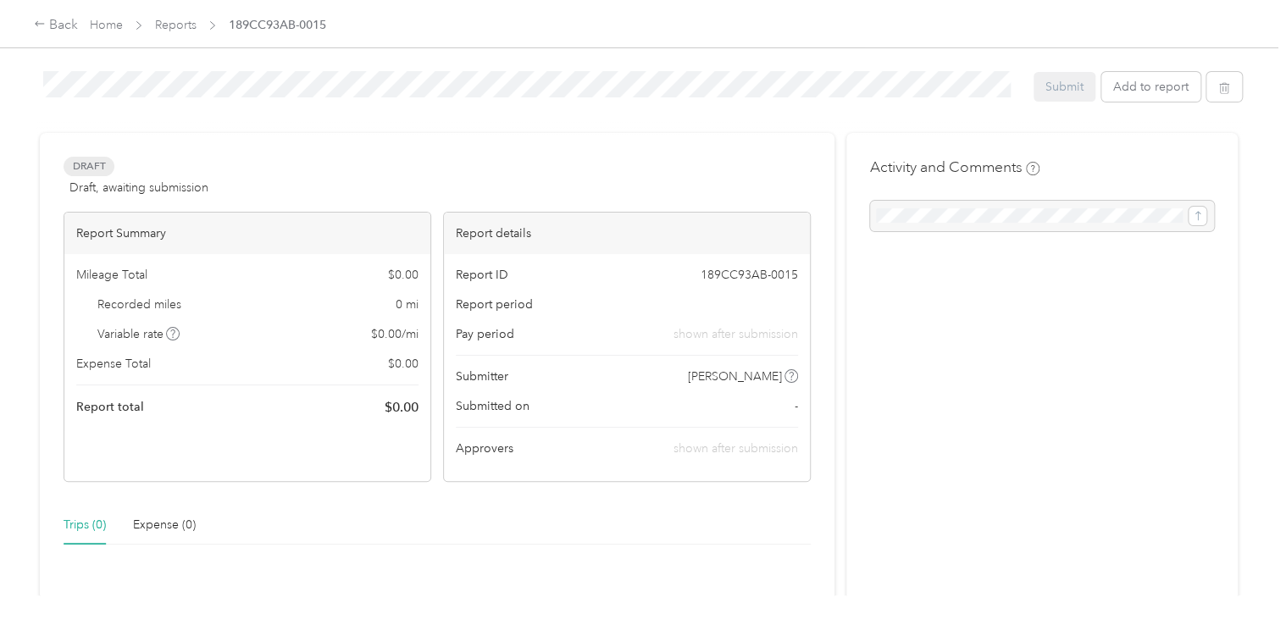
click at [0, 75] on html "Report created successfully Back Home Reports 189CC93AB-0015 189CC93AB-0015 Sub…" at bounding box center [638, 312] width 1277 height 625
click at [312, 110] on div "[DATE] Submit Add to report" at bounding box center [639, 90] width 1206 height 53
click at [1146, 91] on button "Add to report" at bounding box center [1150, 85] width 99 height 30
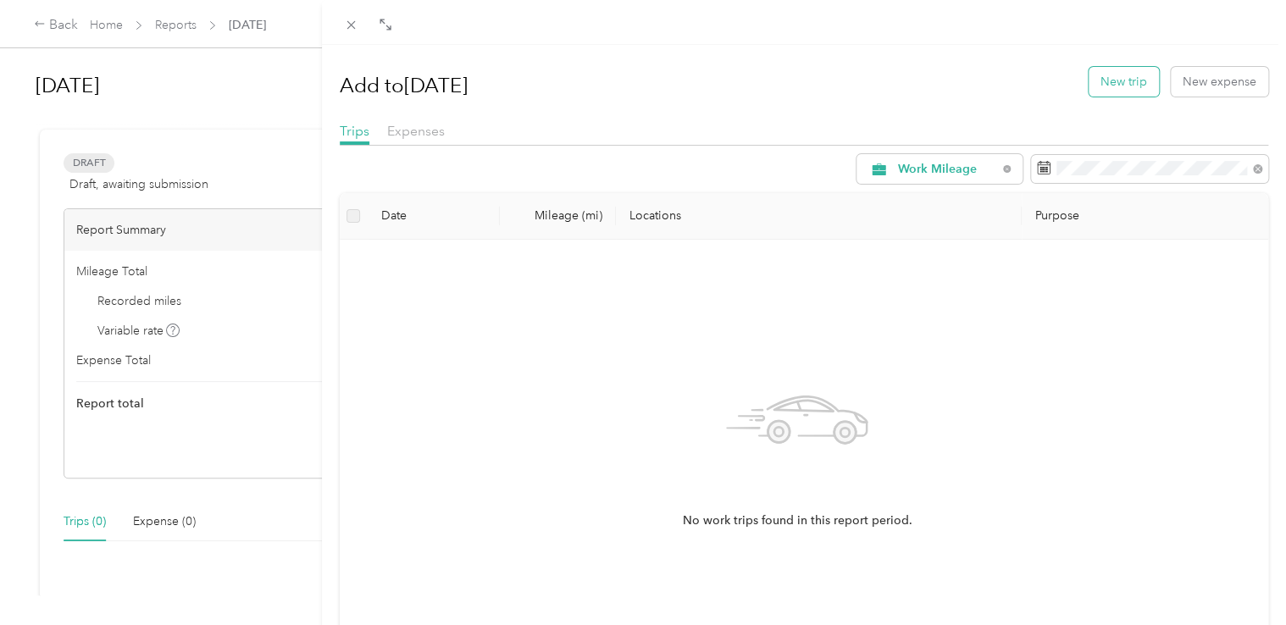
click at [1113, 83] on button "New trip" at bounding box center [1124, 82] width 70 height 30
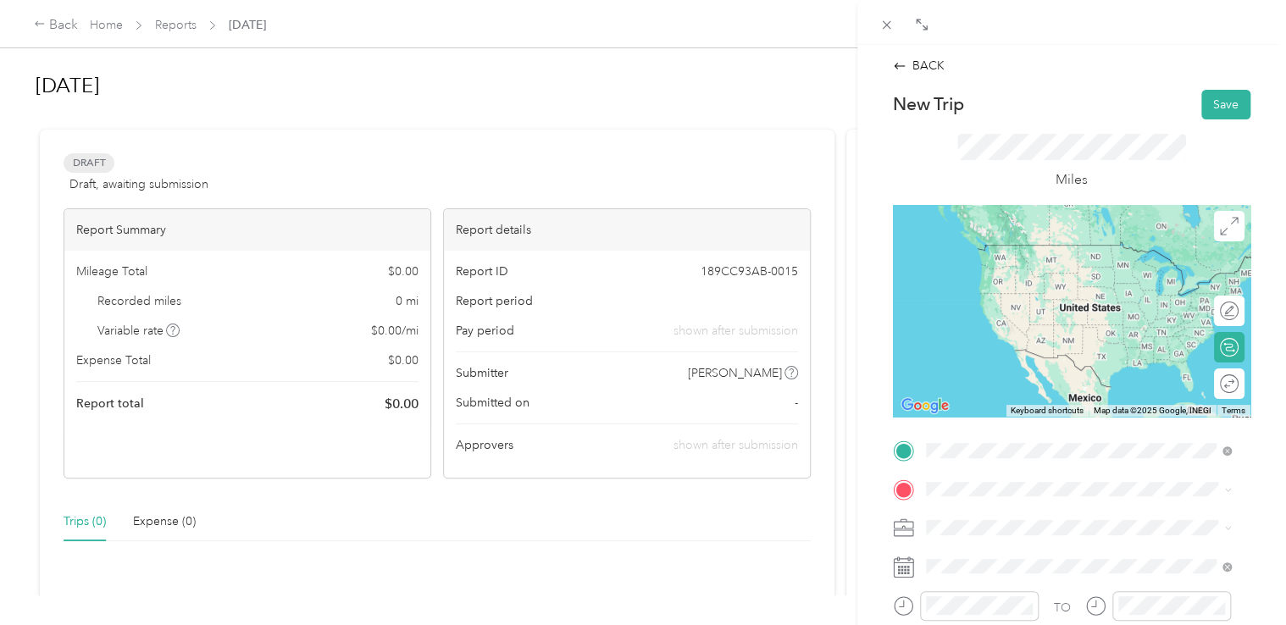
click at [1013, 251] on span "[STREET_ADDRESS][US_STATE]" at bounding box center [1041, 244] width 169 height 15
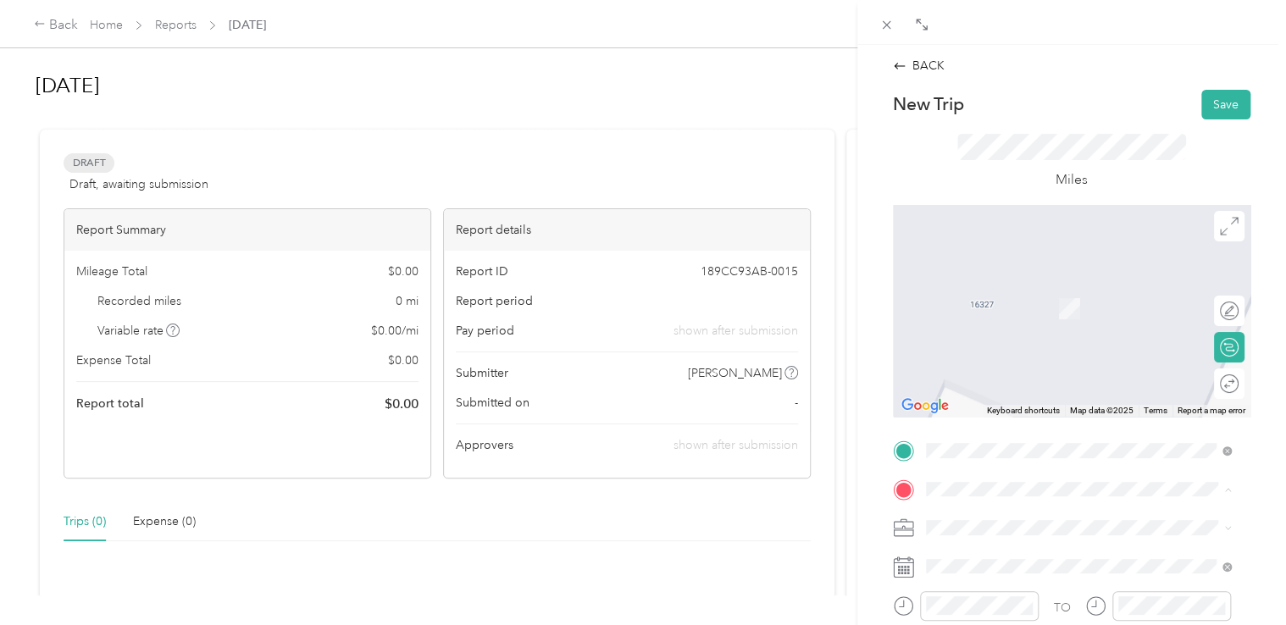
click at [988, 308] on span "[STREET_ADDRESS][US_STATE]" at bounding box center [1041, 300] width 169 height 15
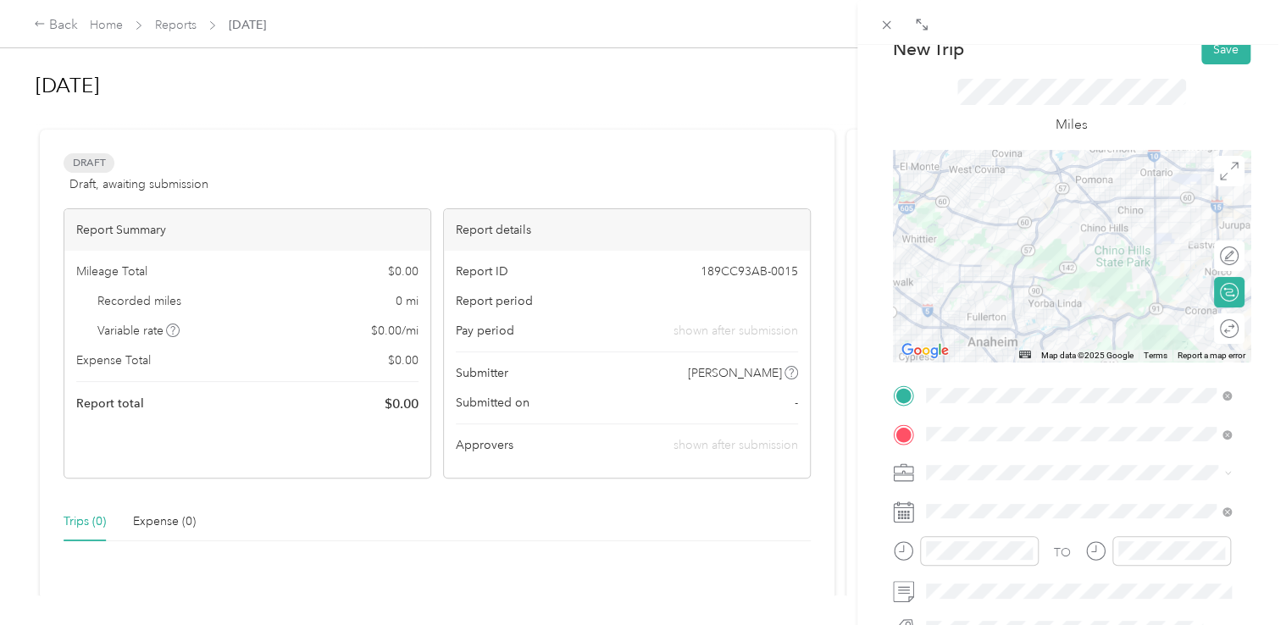
scroll to position [85, 0]
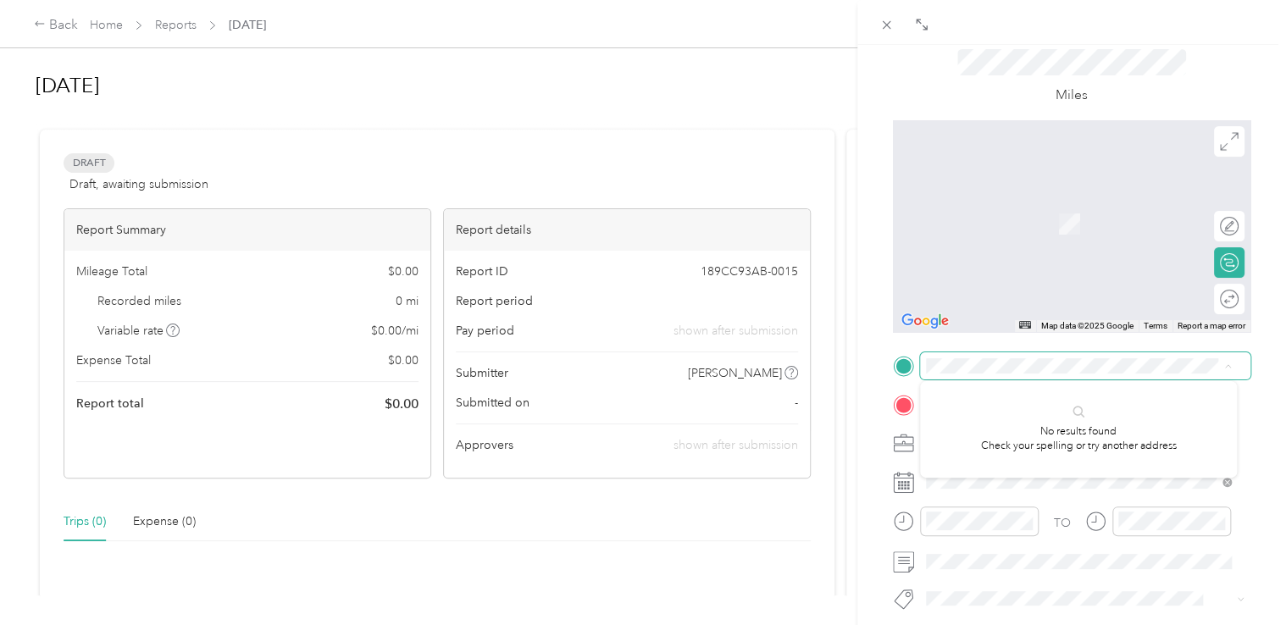
click at [1118, 357] on span at bounding box center [1085, 365] width 330 height 27
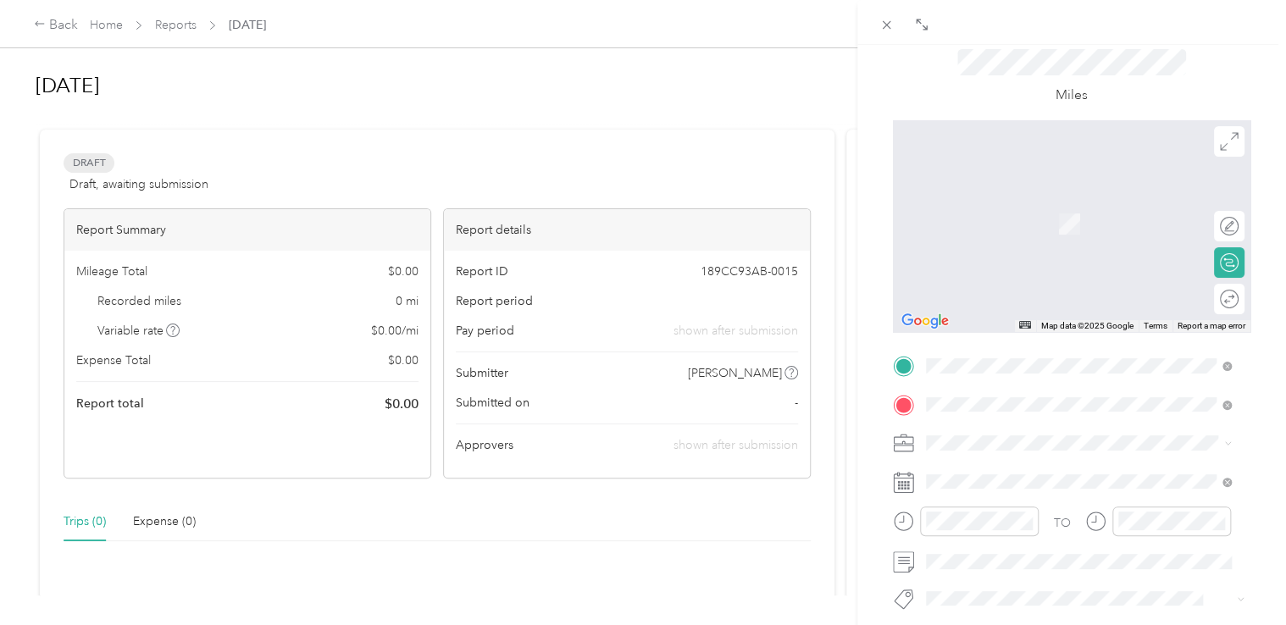
click at [1057, 424] on span "[STREET_ADDRESS][US_STATE]" at bounding box center [1041, 426] width 169 height 15
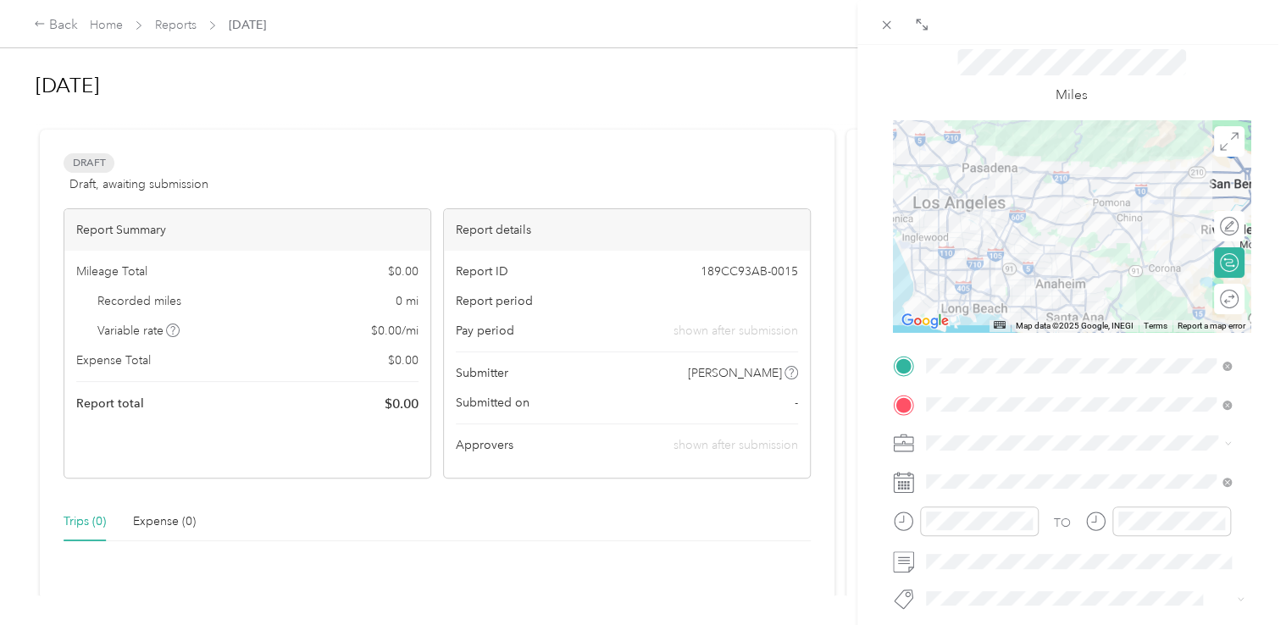
scroll to position [169, 0]
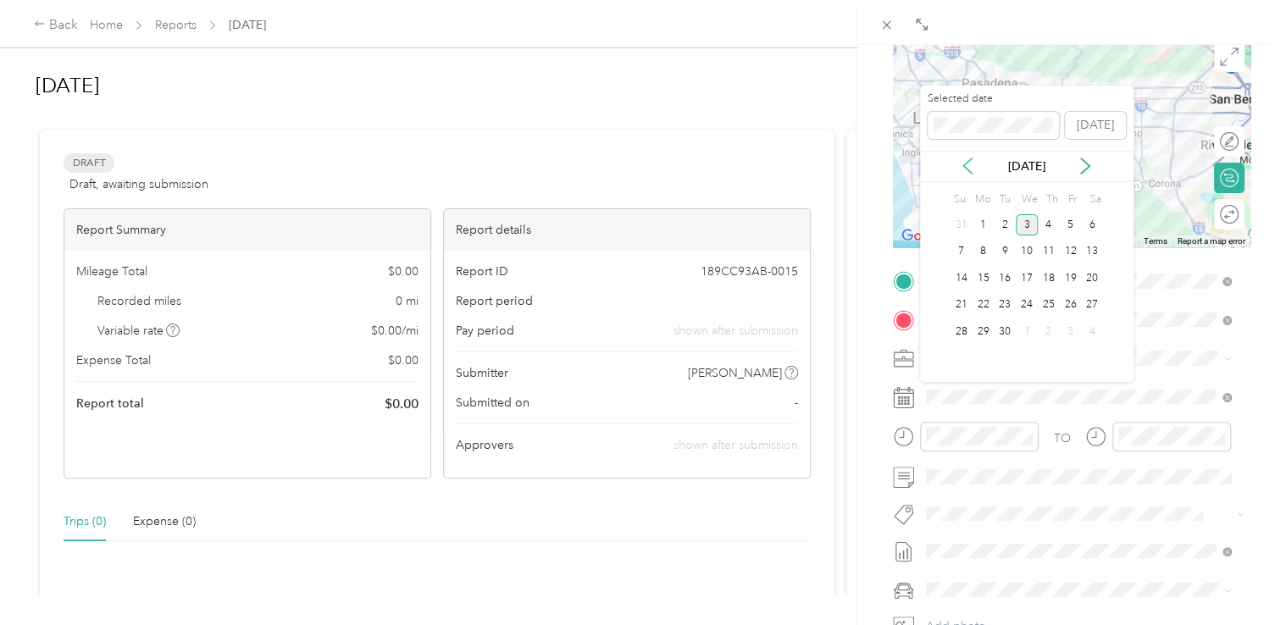
click at [967, 166] on icon at bounding box center [967, 166] width 17 height 17
click at [1005, 247] on div "5" at bounding box center [1005, 251] width 22 height 21
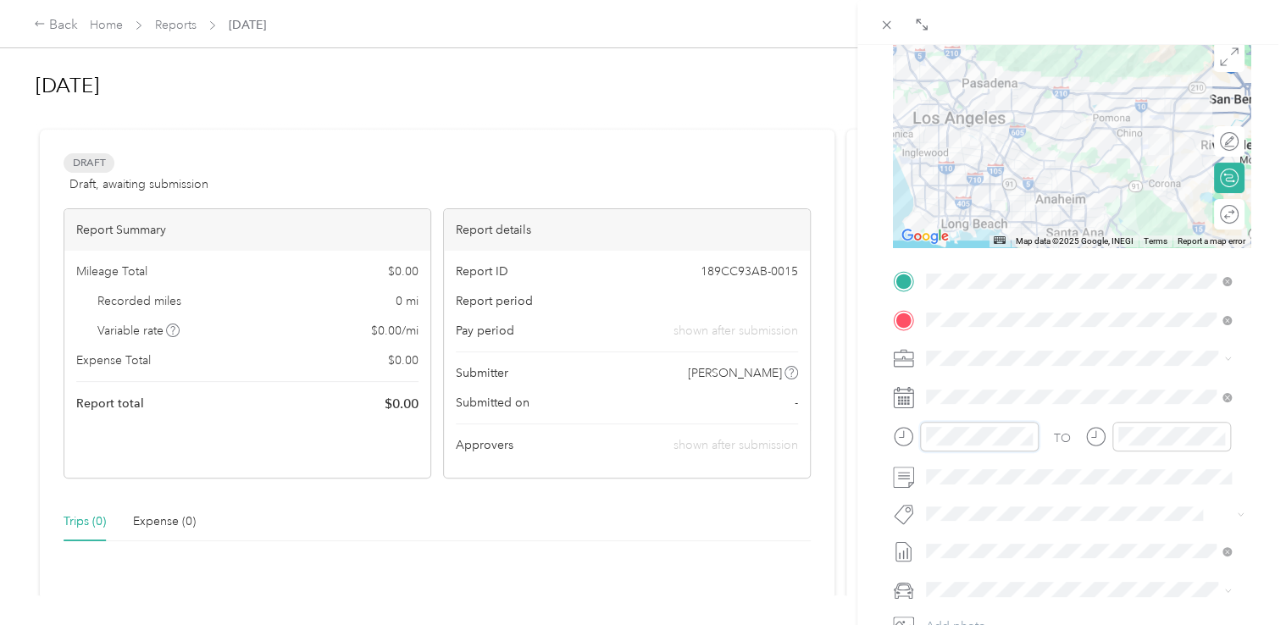
click at [893, 422] on div at bounding box center [966, 437] width 146 height 30
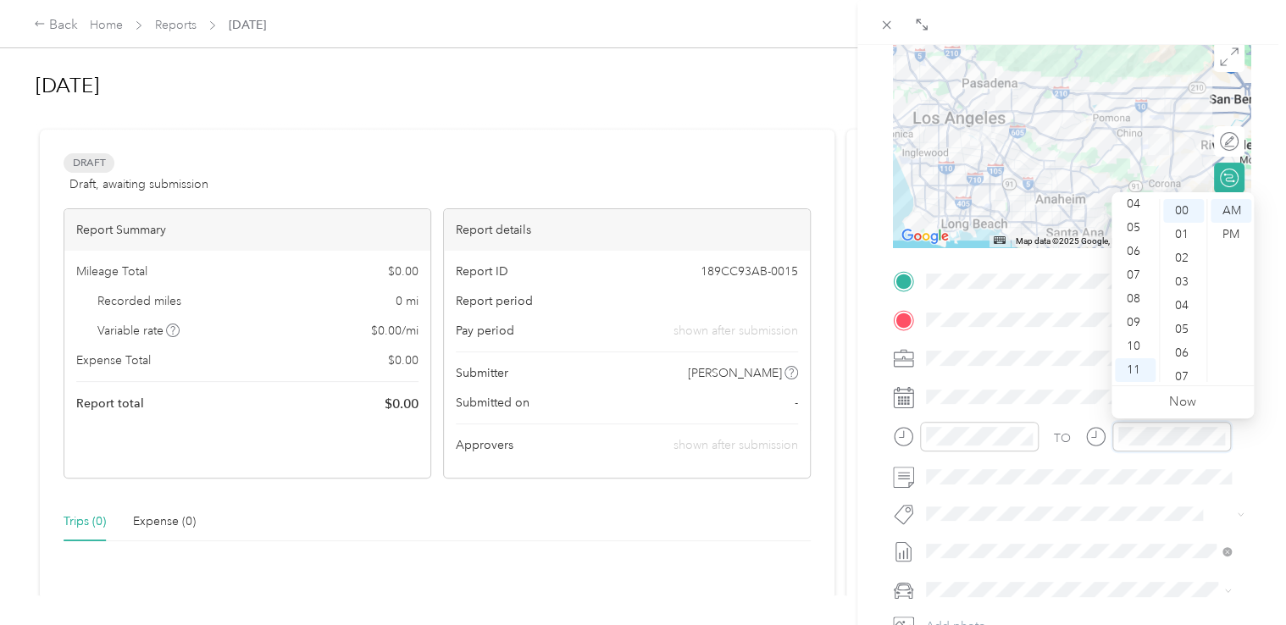
scroll to position [0, 0]
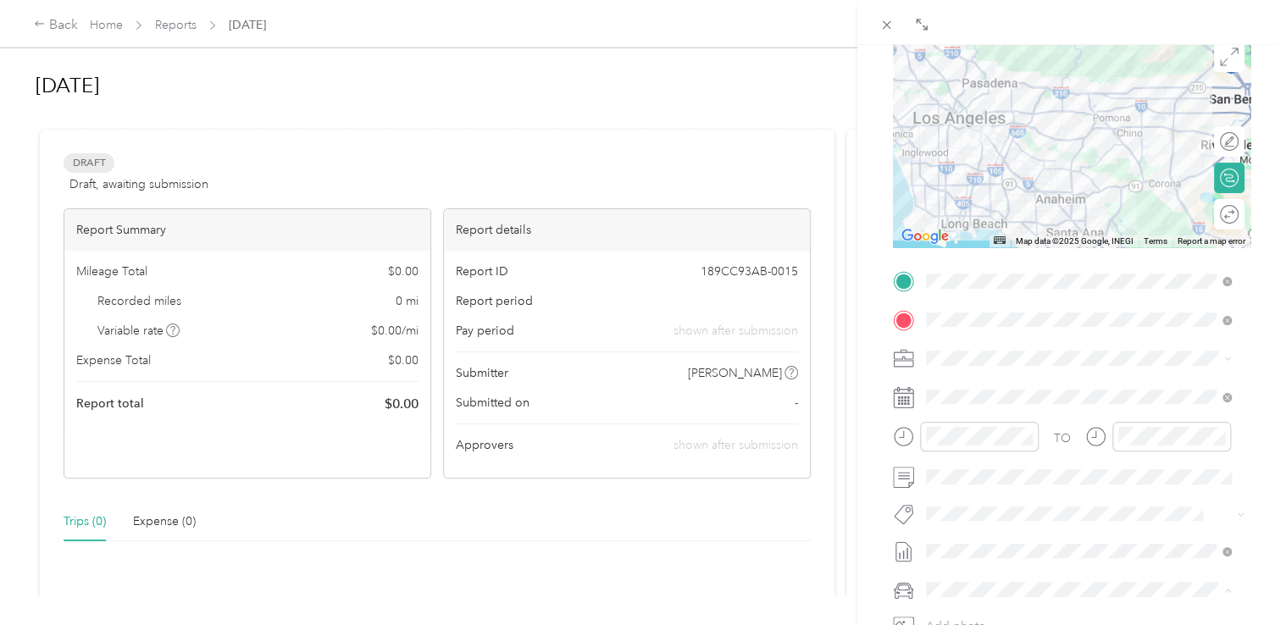
click at [989, 554] on span "Nissan Sentra" at bounding box center [968, 559] width 72 height 14
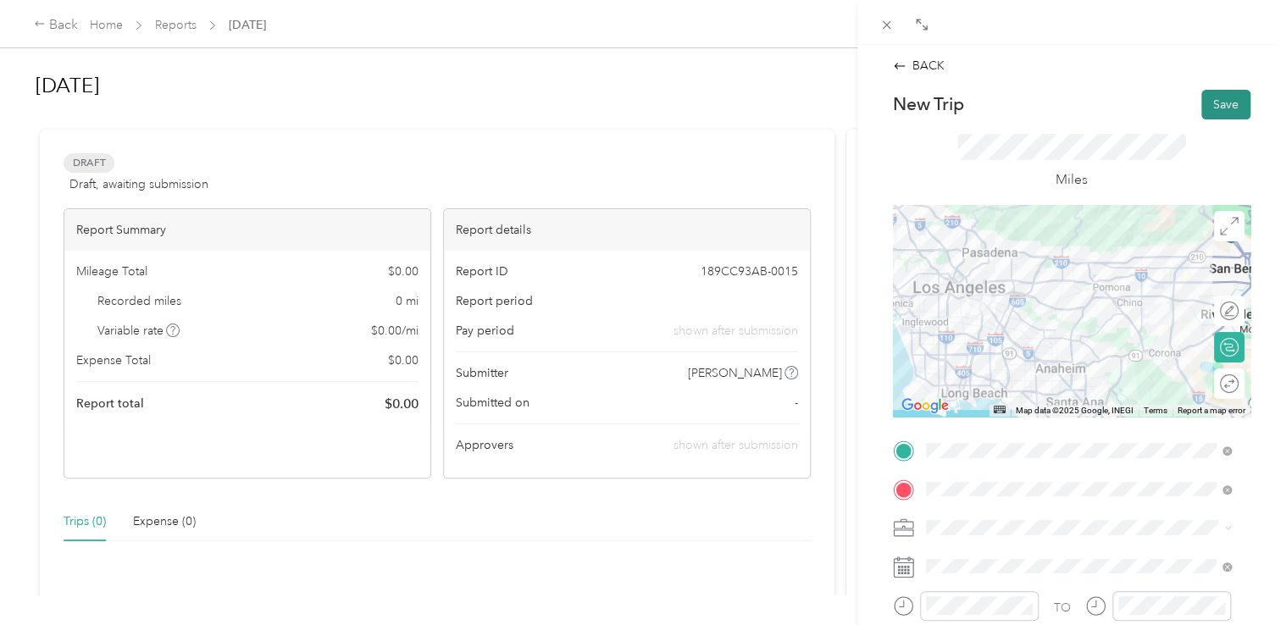
click at [1210, 105] on button "Save" at bounding box center [1225, 105] width 49 height 30
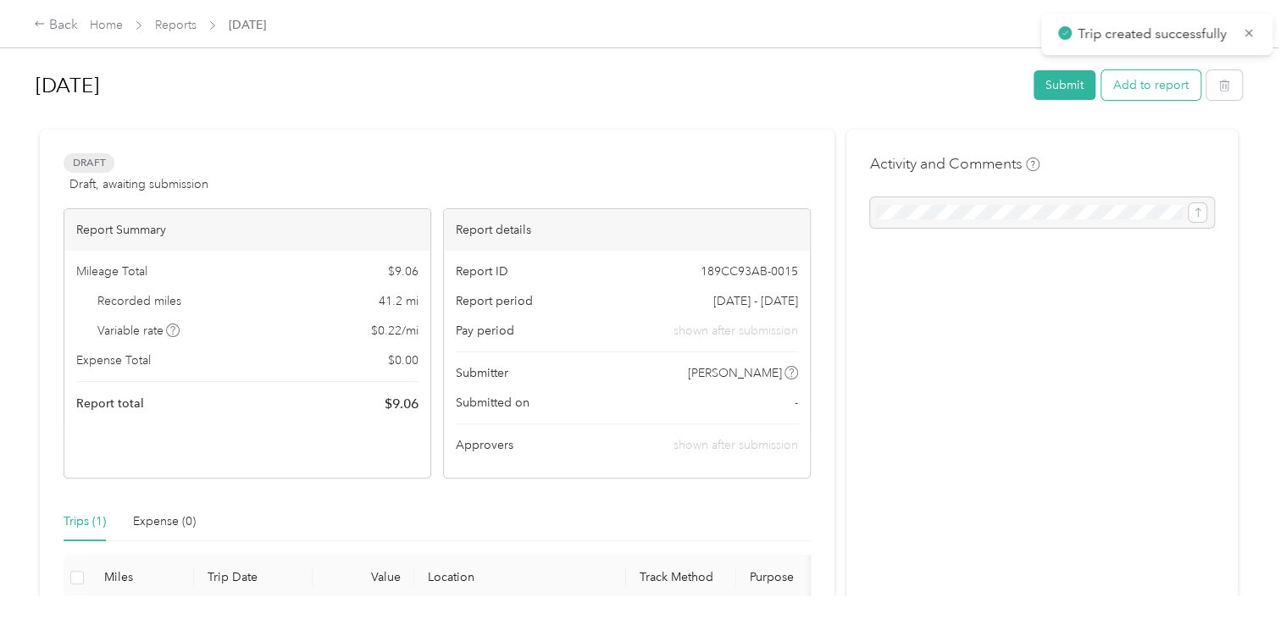
click at [1135, 86] on button "Add to report" at bounding box center [1150, 85] width 99 height 30
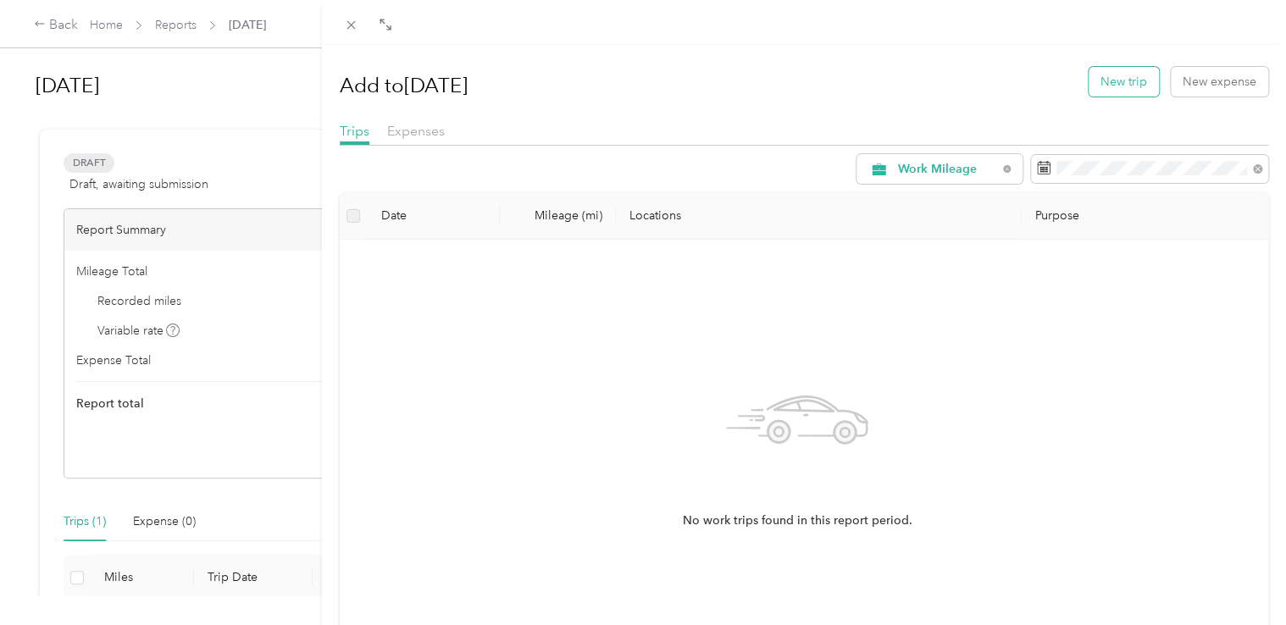
click at [1119, 80] on button "New trip" at bounding box center [1124, 82] width 70 height 30
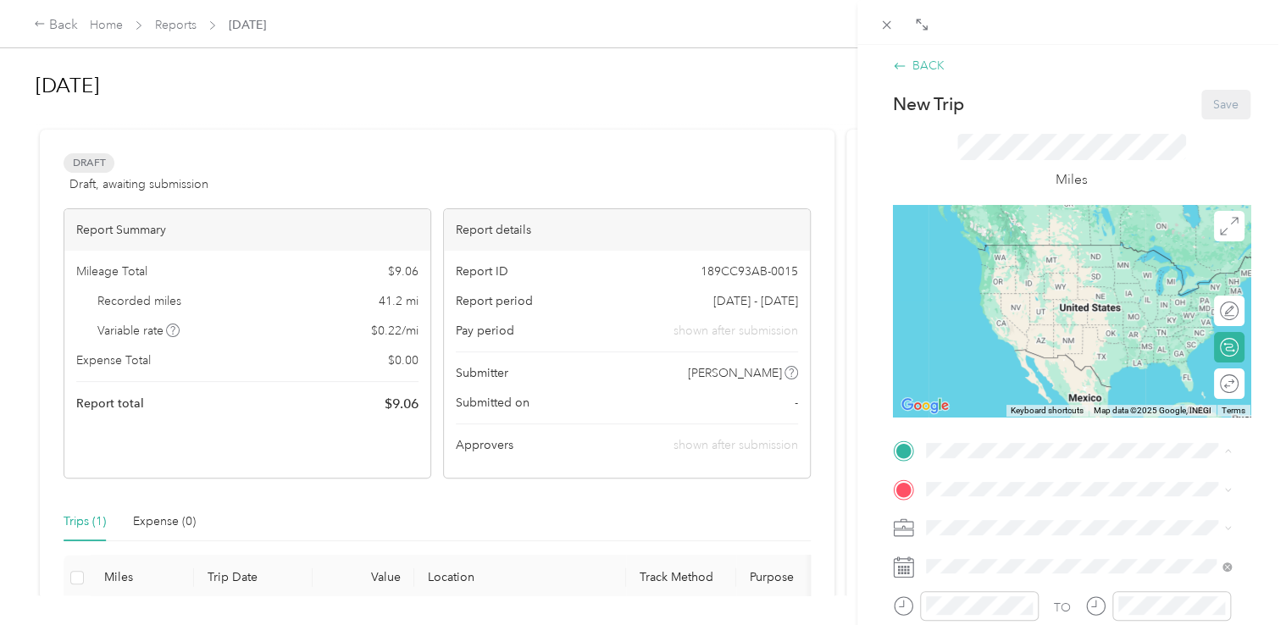
click at [905, 64] on icon at bounding box center [900, 66] width 14 height 14
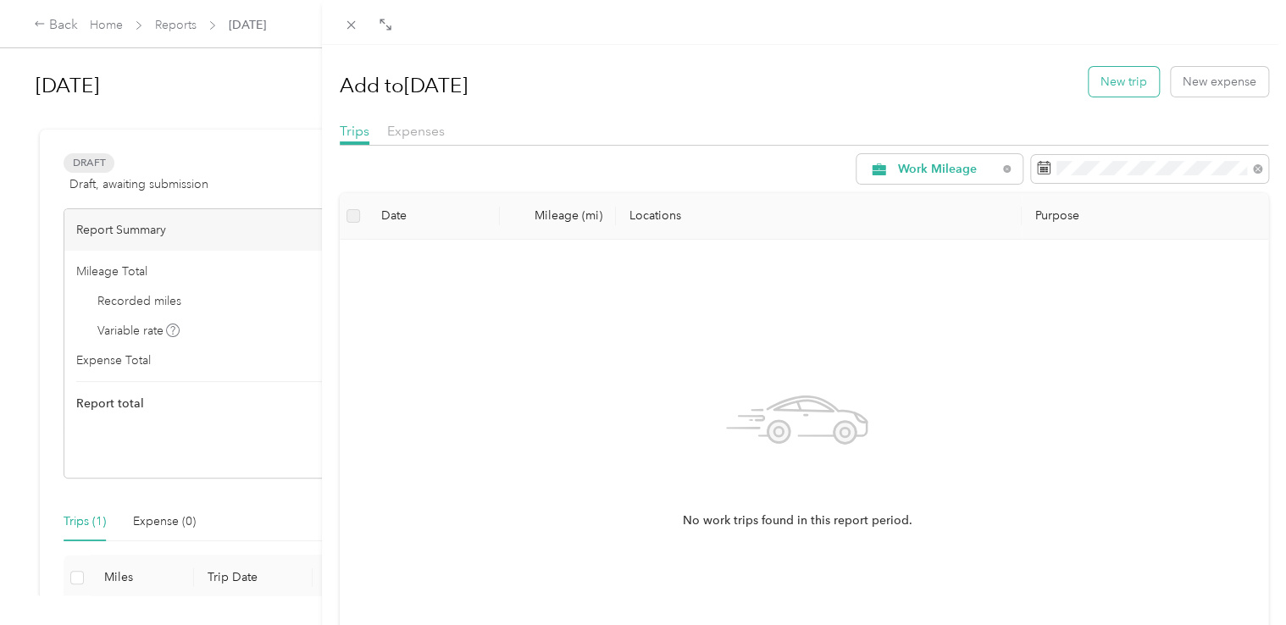
click at [1111, 87] on button "New trip" at bounding box center [1124, 82] width 70 height 30
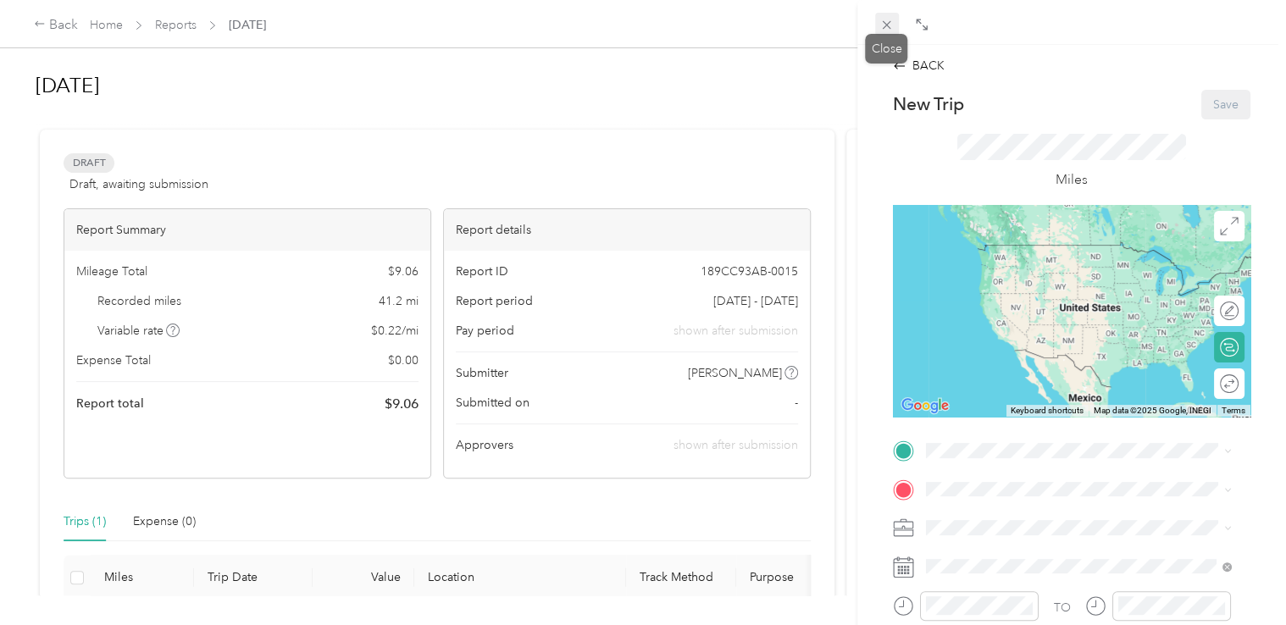
click at [878, 28] on span at bounding box center [887, 25] width 24 height 24
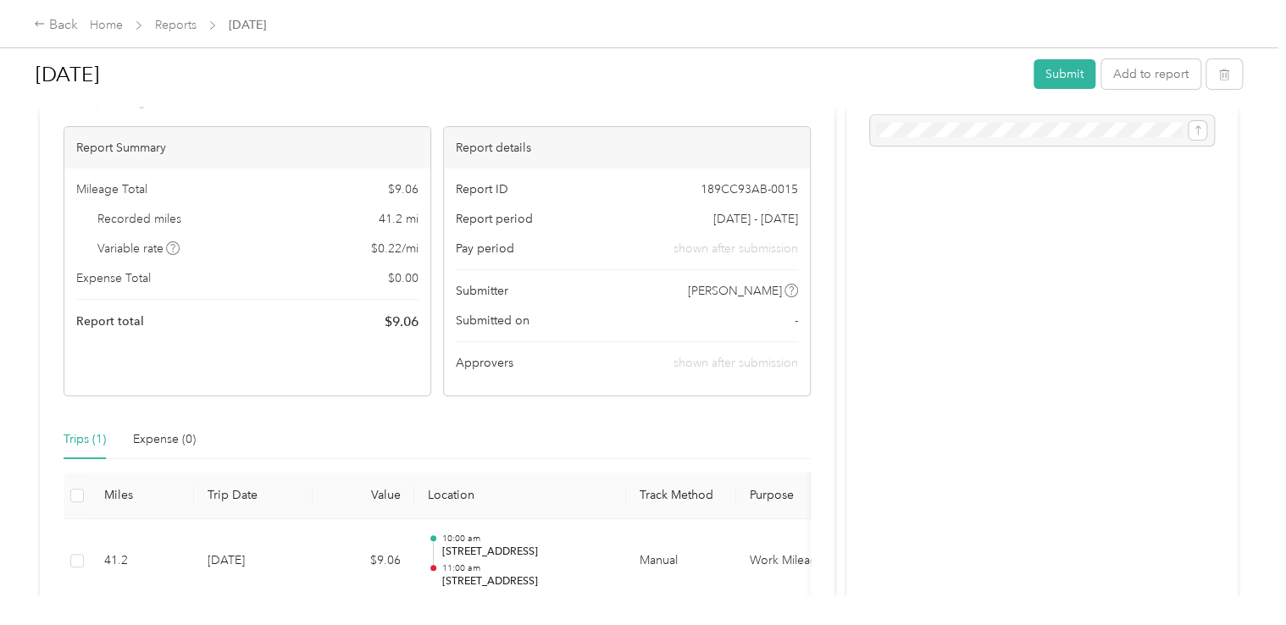
scroll to position [169, 0]
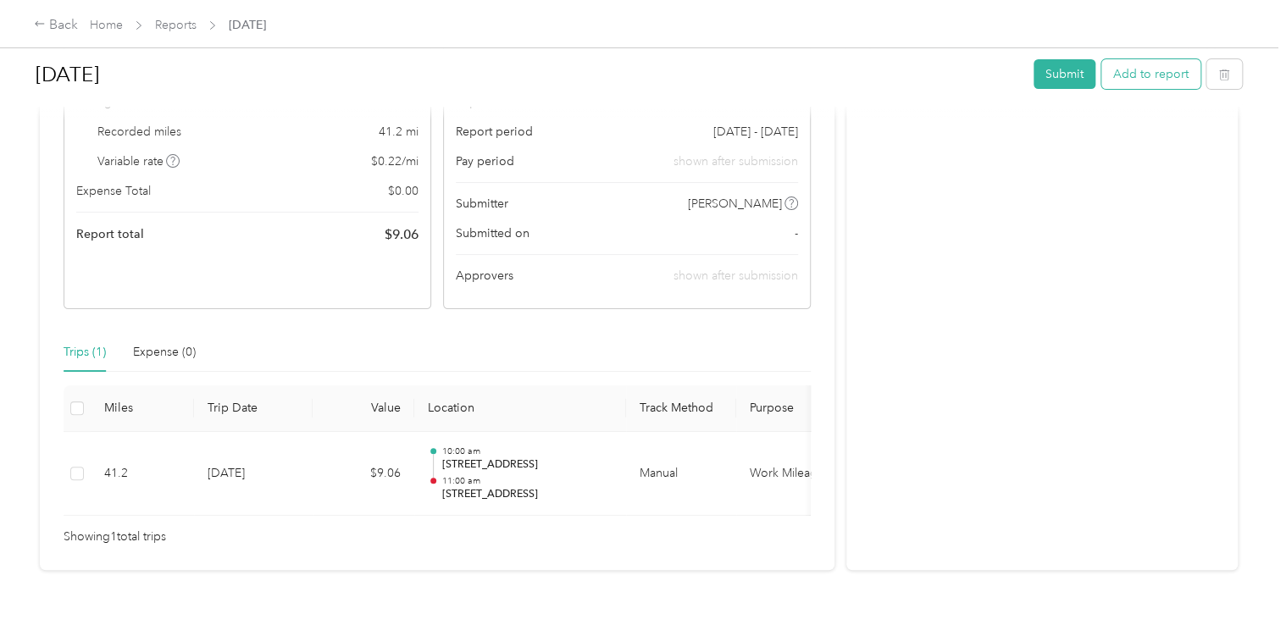
click at [1162, 69] on button "Add to report" at bounding box center [1150, 74] width 99 height 30
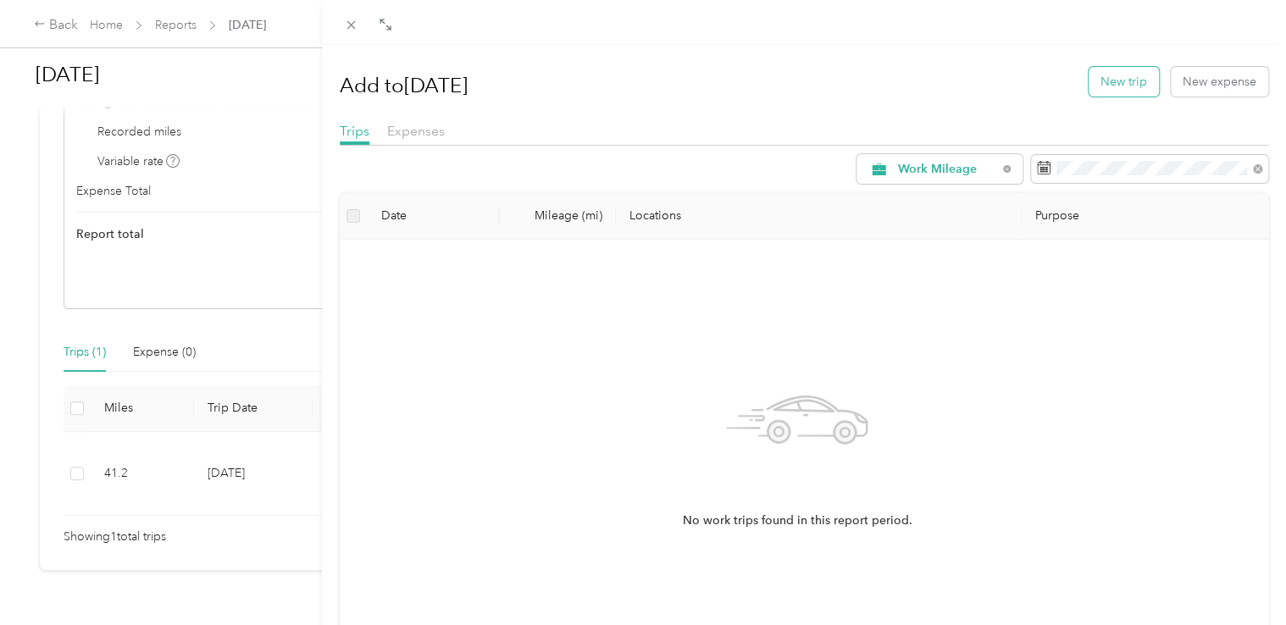
click at [1127, 86] on button "New trip" at bounding box center [1124, 82] width 70 height 30
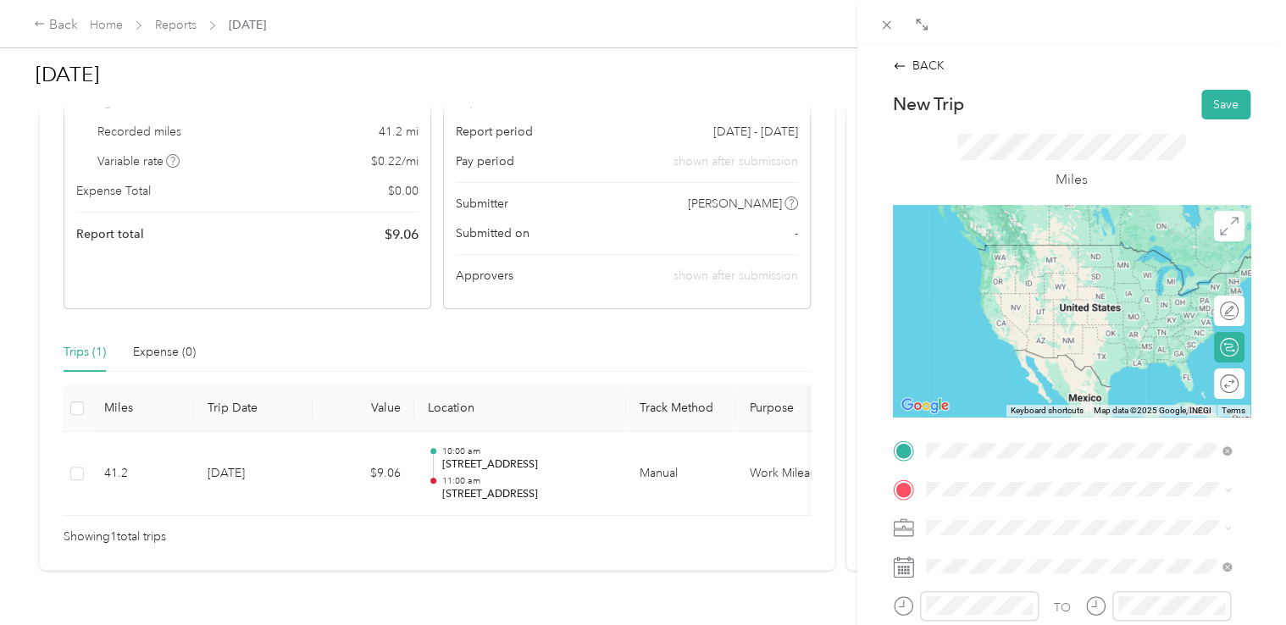
click at [1056, 249] on span "[STREET_ADDRESS][US_STATE]" at bounding box center [1041, 244] width 169 height 15
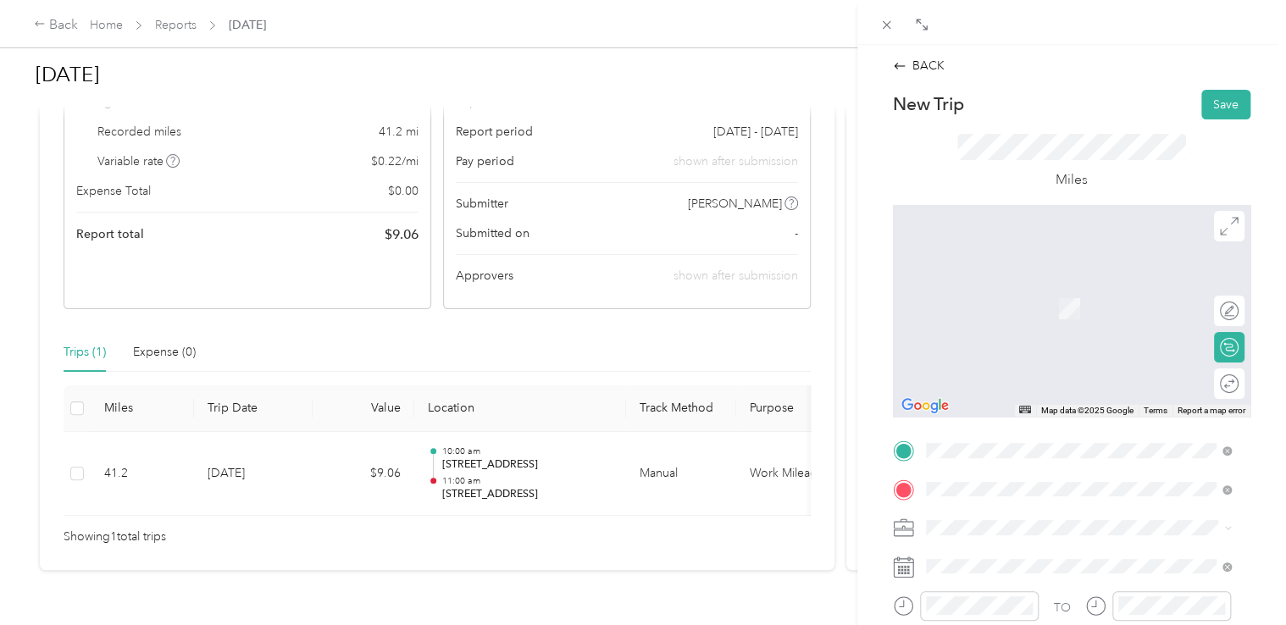
click at [1056, 403] on span "[STREET_ADDRESS][US_STATE][US_STATE]" at bounding box center [1072, 395] width 231 height 15
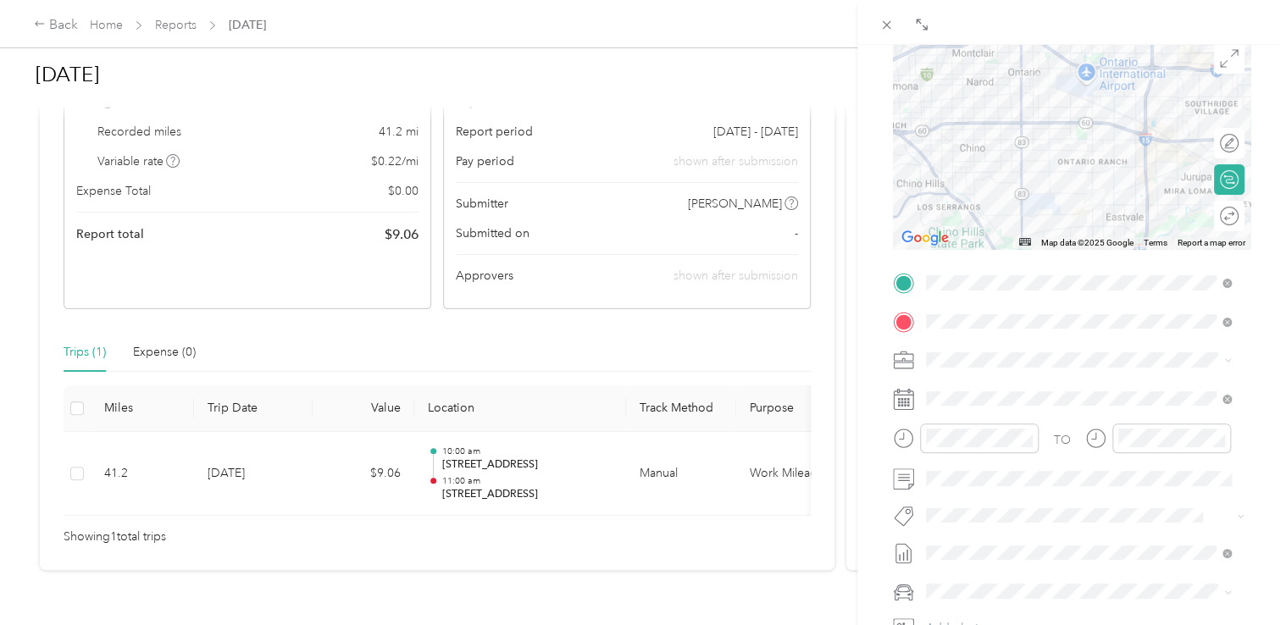
scroll to position [169, 0]
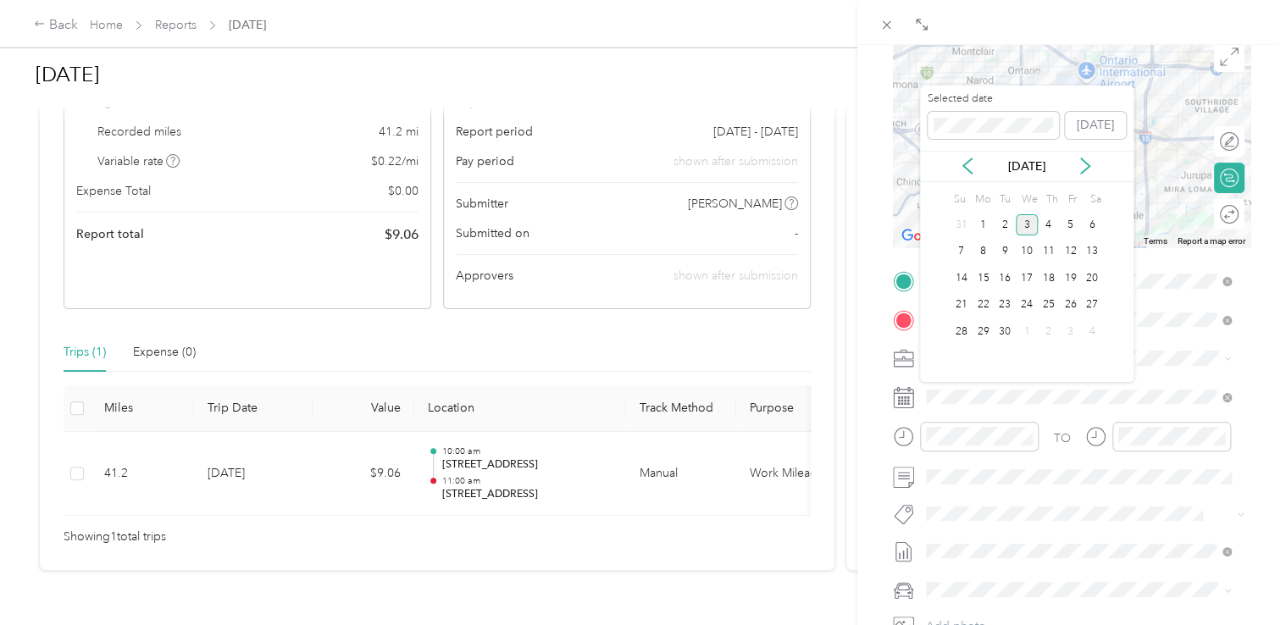
click at [964, 175] on icon at bounding box center [967, 166] width 17 height 17
click at [998, 246] on div "5" at bounding box center [1005, 251] width 22 height 21
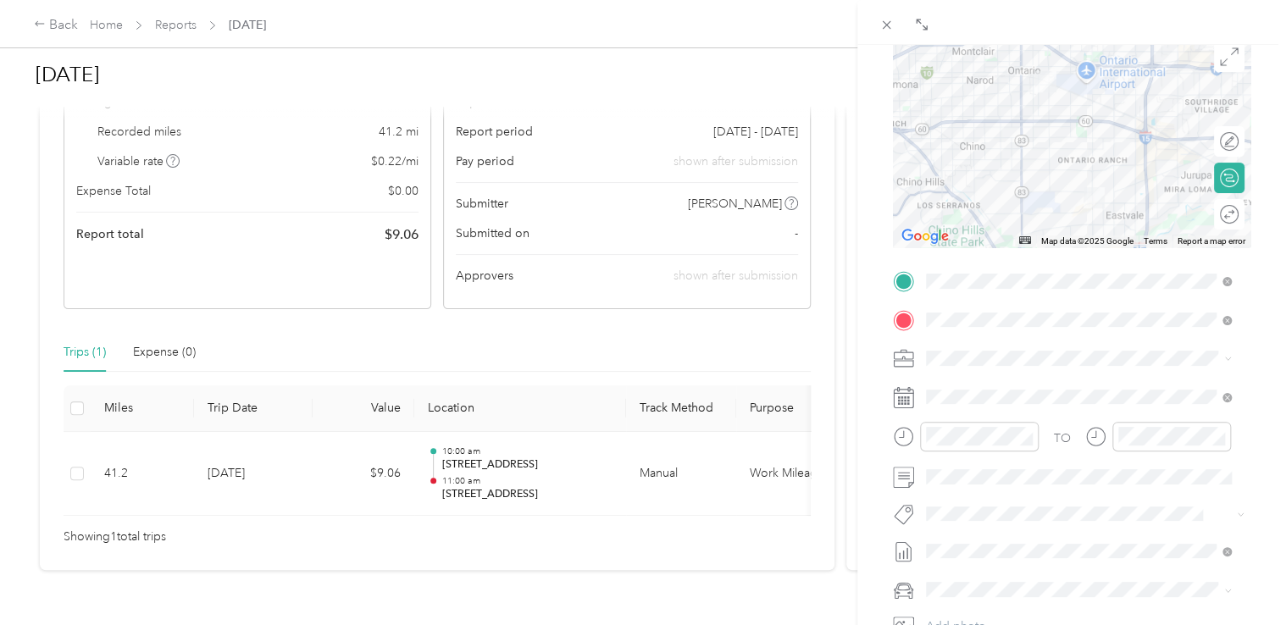
click at [979, 568] on li "Nissan Sentra" at bounding box center [1079, 558] width 318 height 30
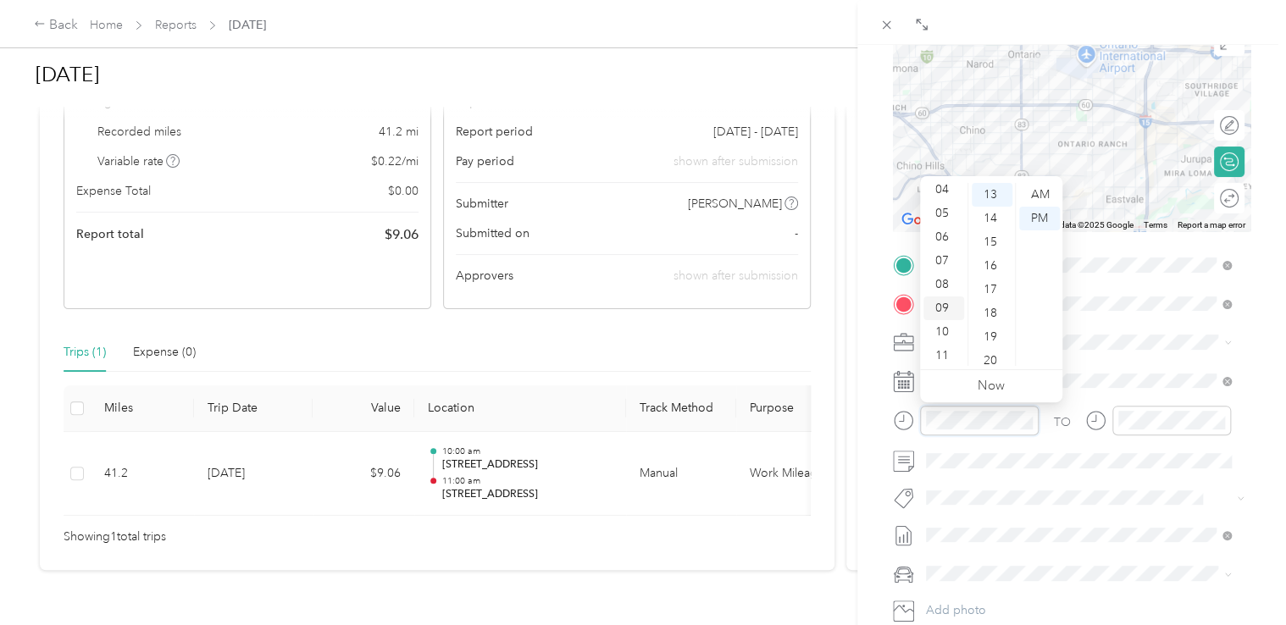
scroll to position [102, 0]
click at [939, 348] on div "11" at bounding box center [943, 354] width 41 height 24
click at [995, 256] on div "30" at bounding box center [992, 259] width 41 height 24
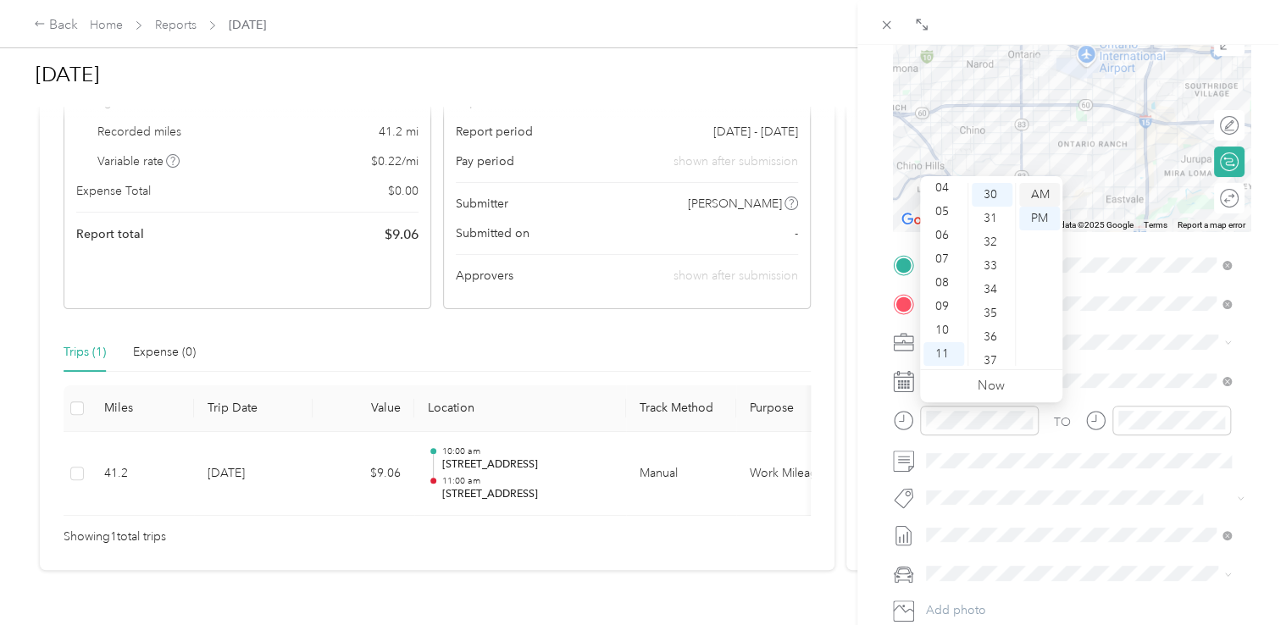
click at [1037, 195] on div "AM" at bounding box center [1039, 195] width 41 height 24
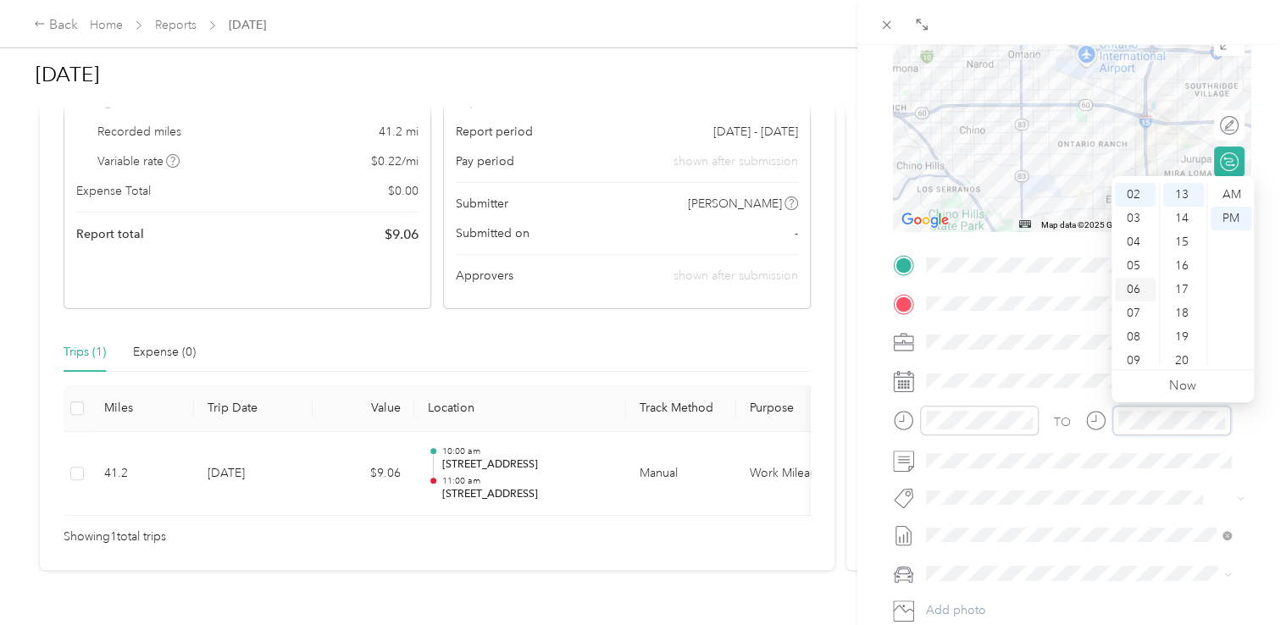
scroll to position [0, 0]
click at [1135, 237] on div "02" at bounding box center [1135, 242] width 41 height 24
click at [1179, 189] on div "00" at bounding box center [1183, 195] width 41 height 24
click at [1259, 415] on div "BACK New Trip Save This trip cannot be edited because it is either under review…" at bounding box center [1071, 357] width 429 height 625
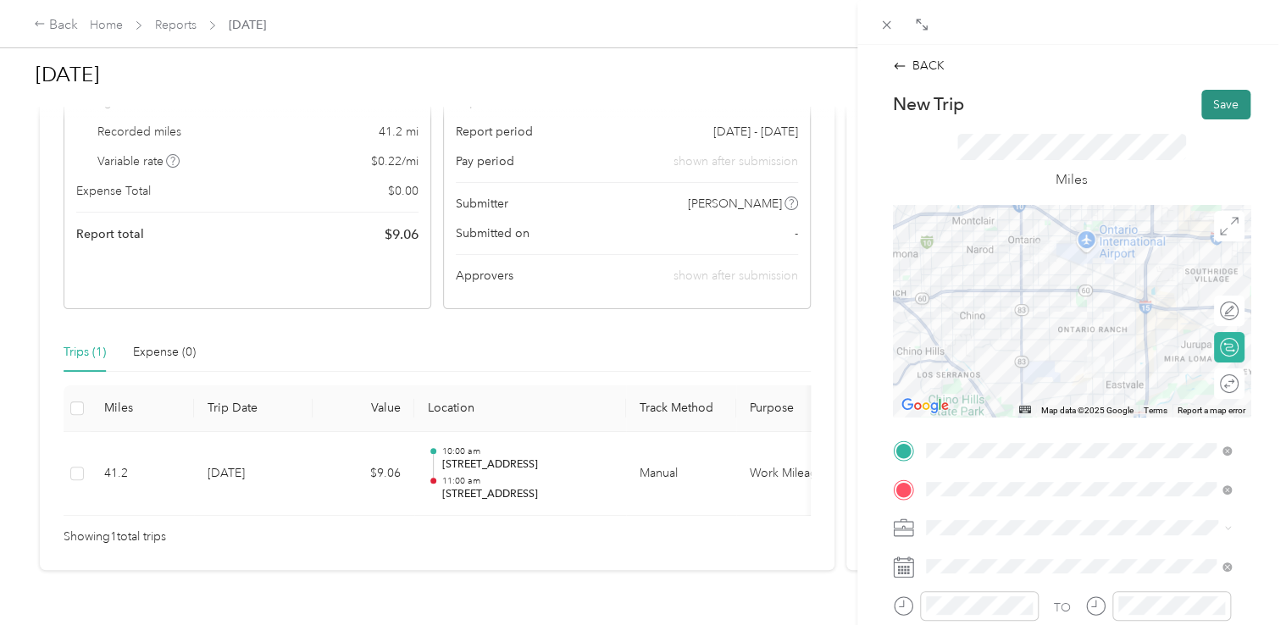
click at [1207, 105] on button "Save" at bounding box center [1225, 105] width 49 height 30
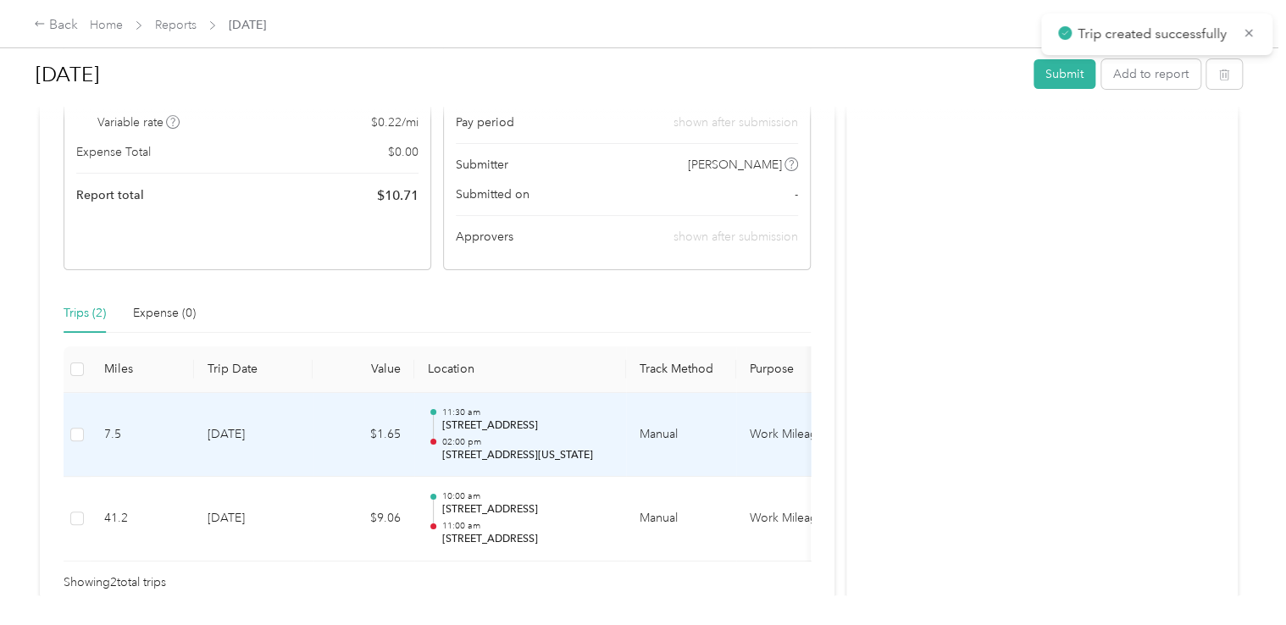
scroll to position [169, 0]
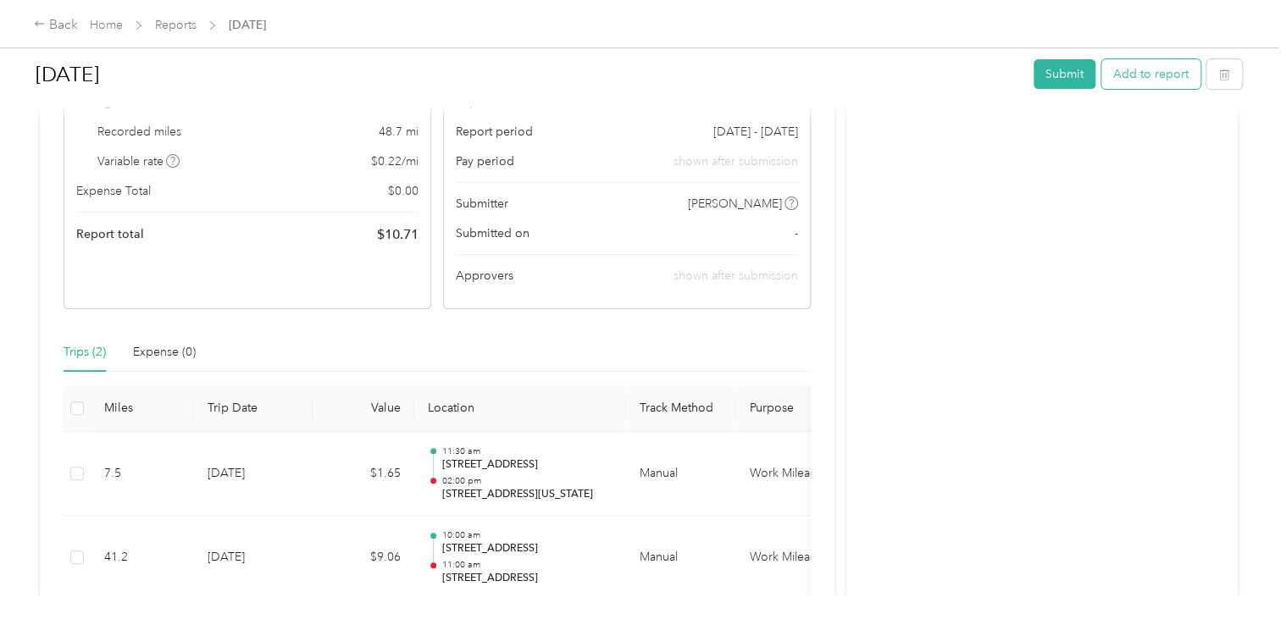
click at [1144, 70] on button "Add to report" at bounding box center [1150, 74] width 99 height 30
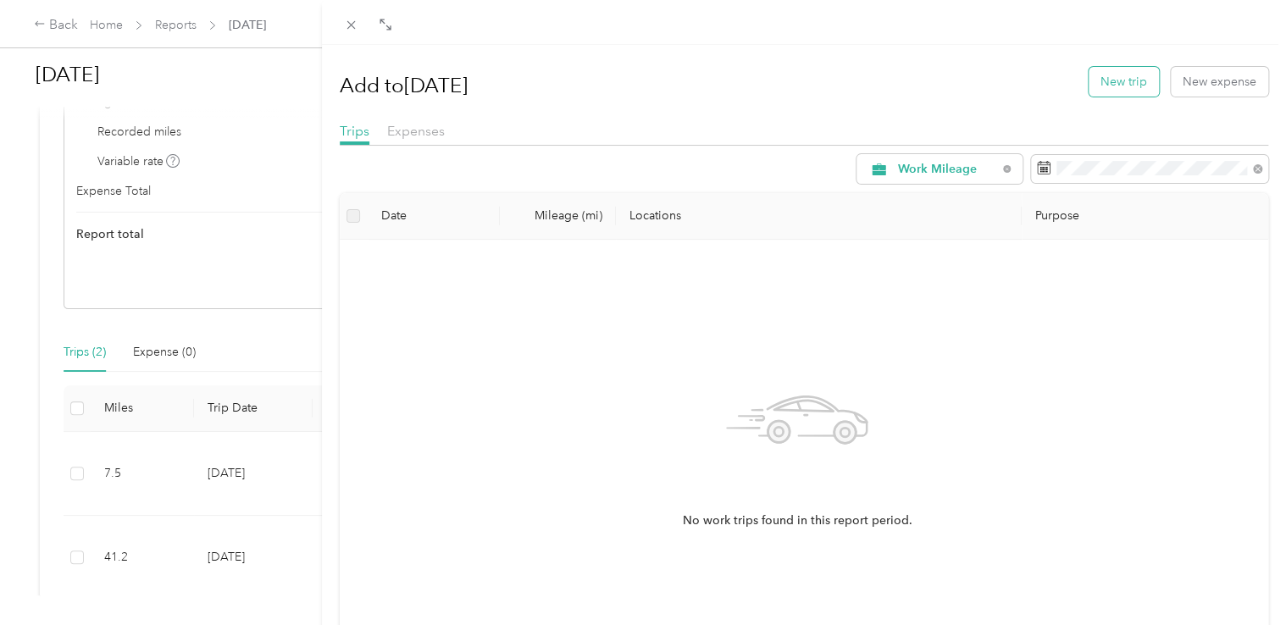
click at [1128, 80] on button "New trip" at bounding box center [1124, 82] width 70 height 30
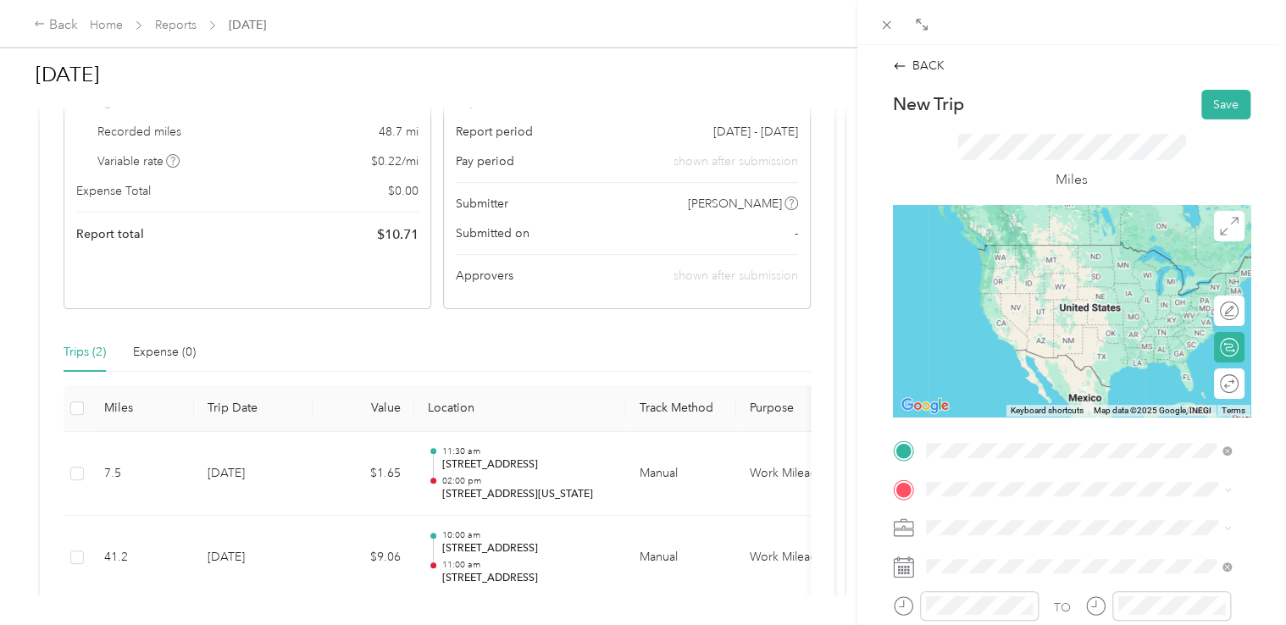
click at [1057, 352] on span "[STREET_ADDRESS][US_STATE][US_STATE]" at bounding box center [1072, 344] width 231 height 15
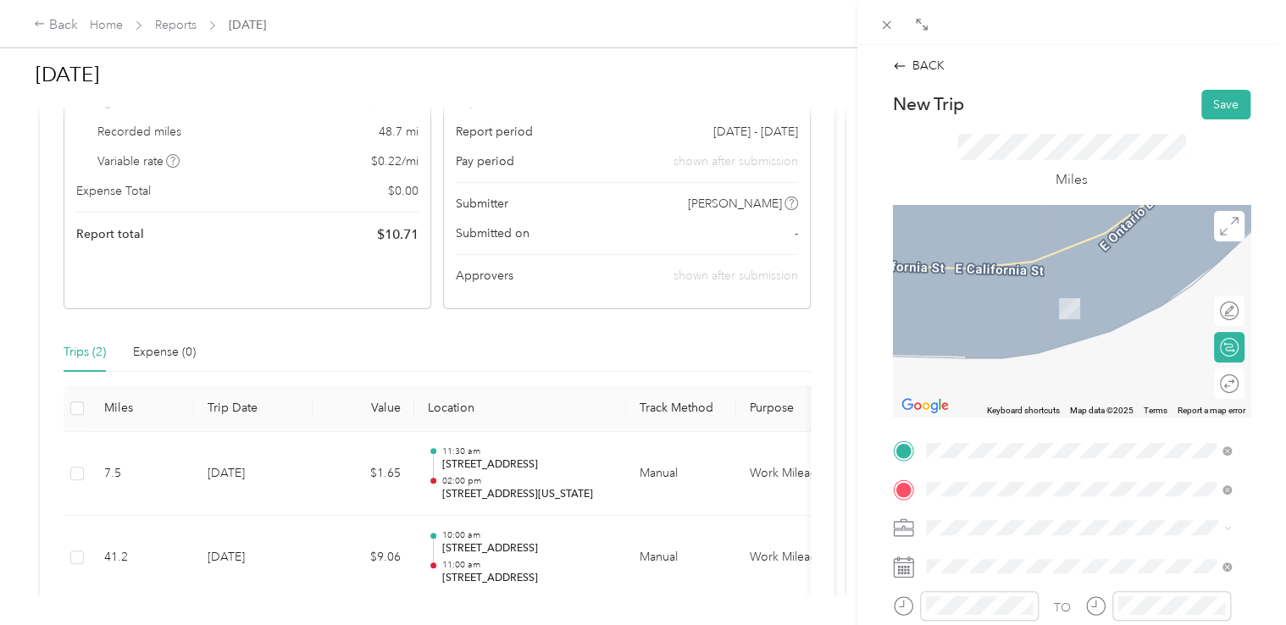
click at [1047, 291] on span "[STREET_ADDRESS][US_STATE]" at bounding box center [1041, 282] width 169 height 15
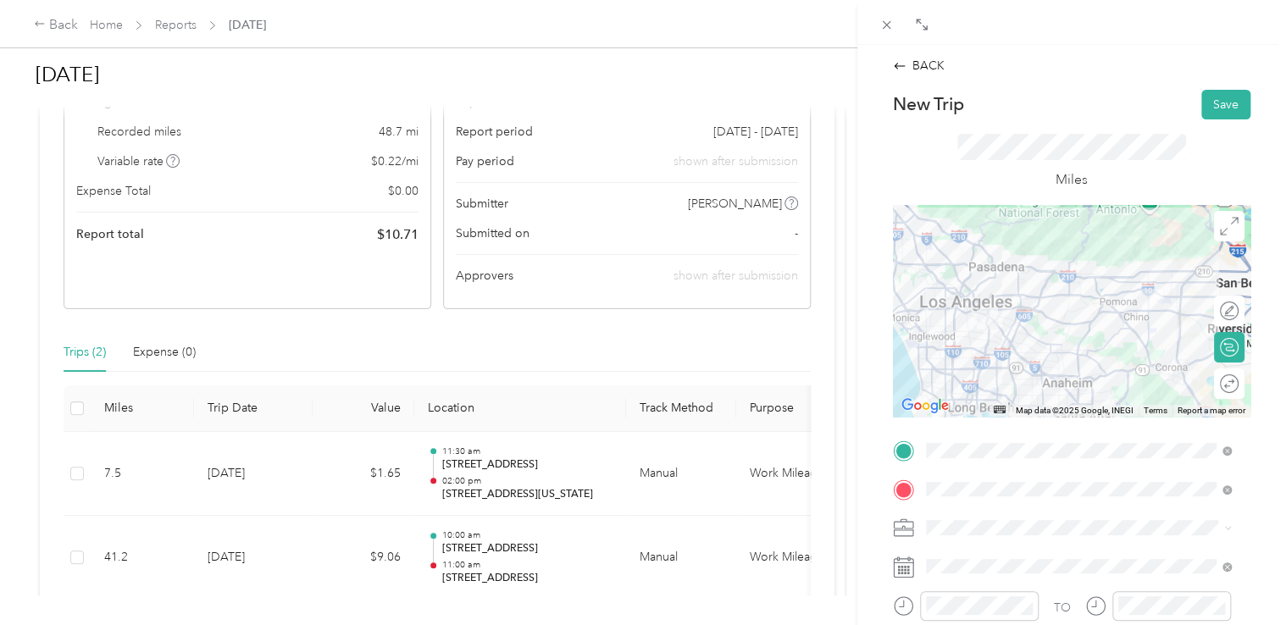
scroll to position [169, 0]
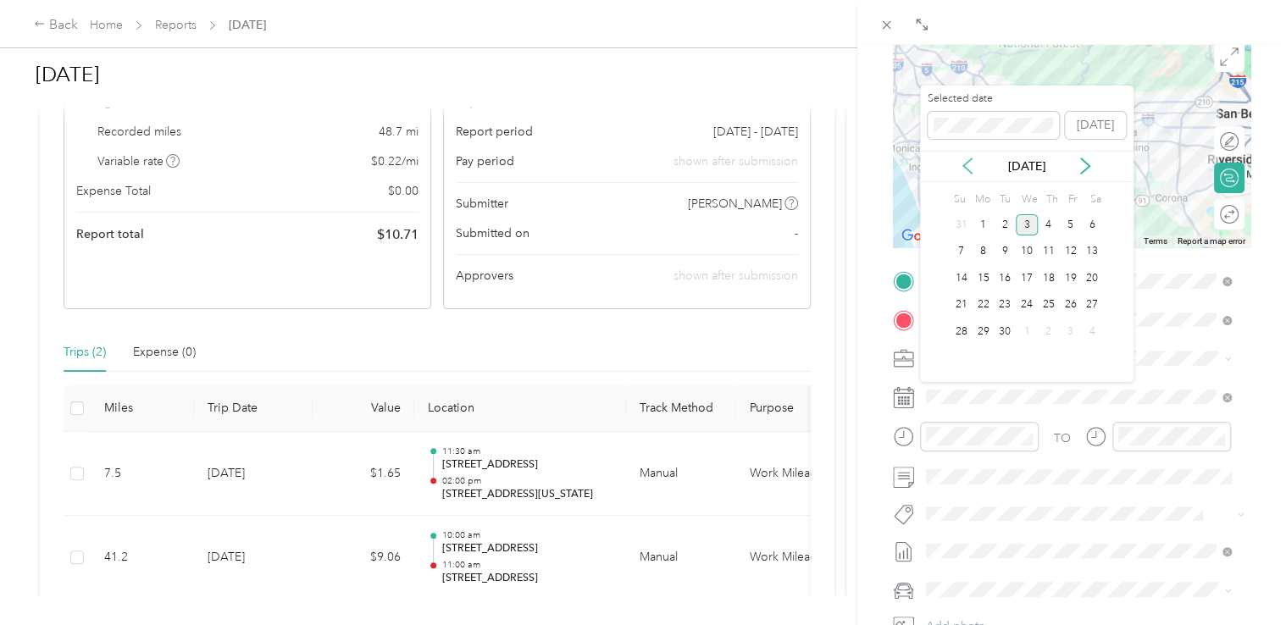
click at [973, 170] on icon at bounding box center [967, 166] width 17 height 17
click at [1003, 251] on div "5" at bounding box center [1005, 251] width 22 height 21
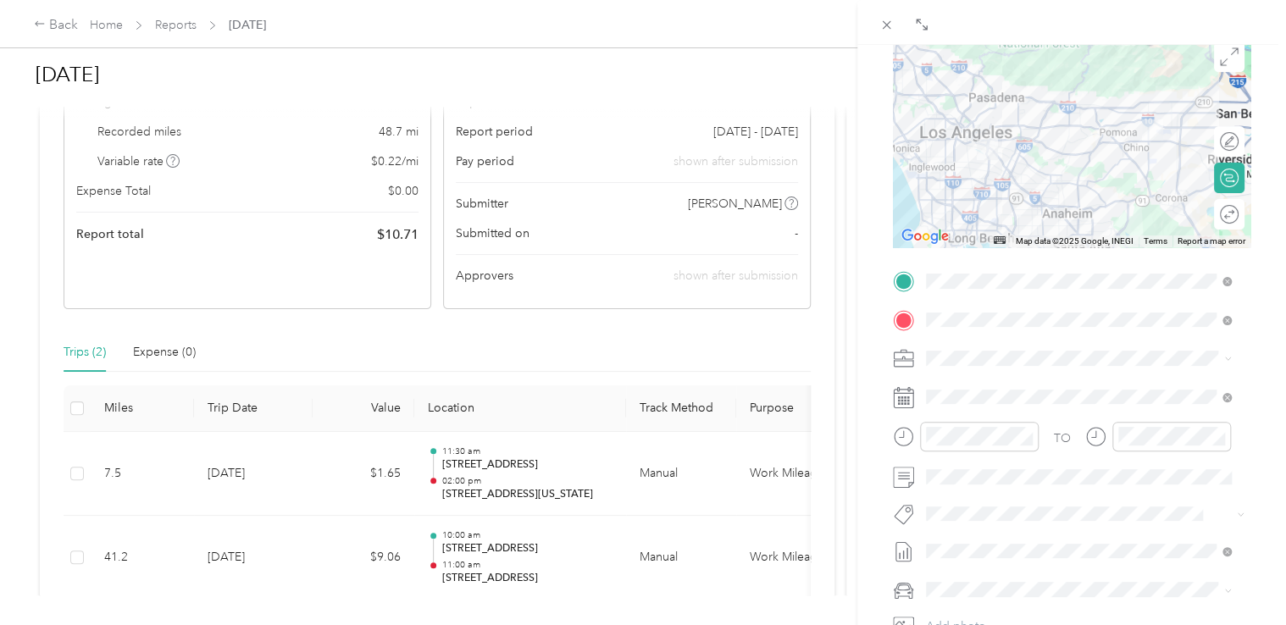
scroll to position [254, 0]
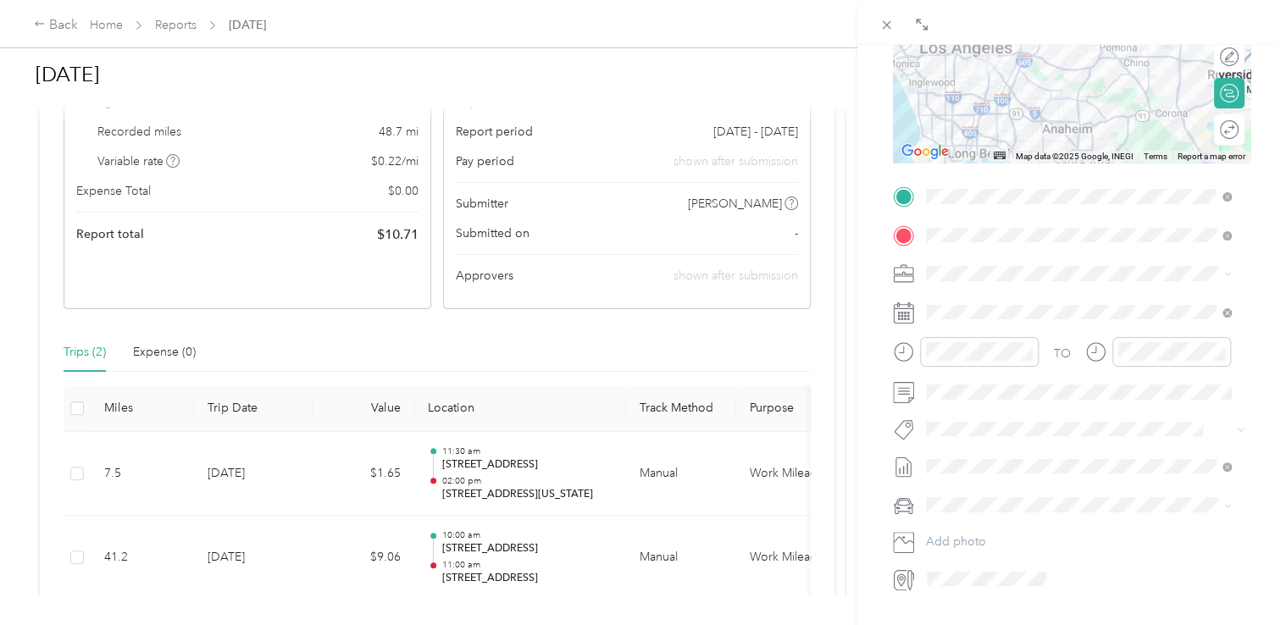
click at [978, 624] on div "Drag to resize Click to close BACK New Trip Save This trip cannot be edited bec…" at bounding box center [638, 625] width 1277 height 0
click at [989, 528] on span "Nissan Sentra" at bounding box center [968, 535] width 72 height 14
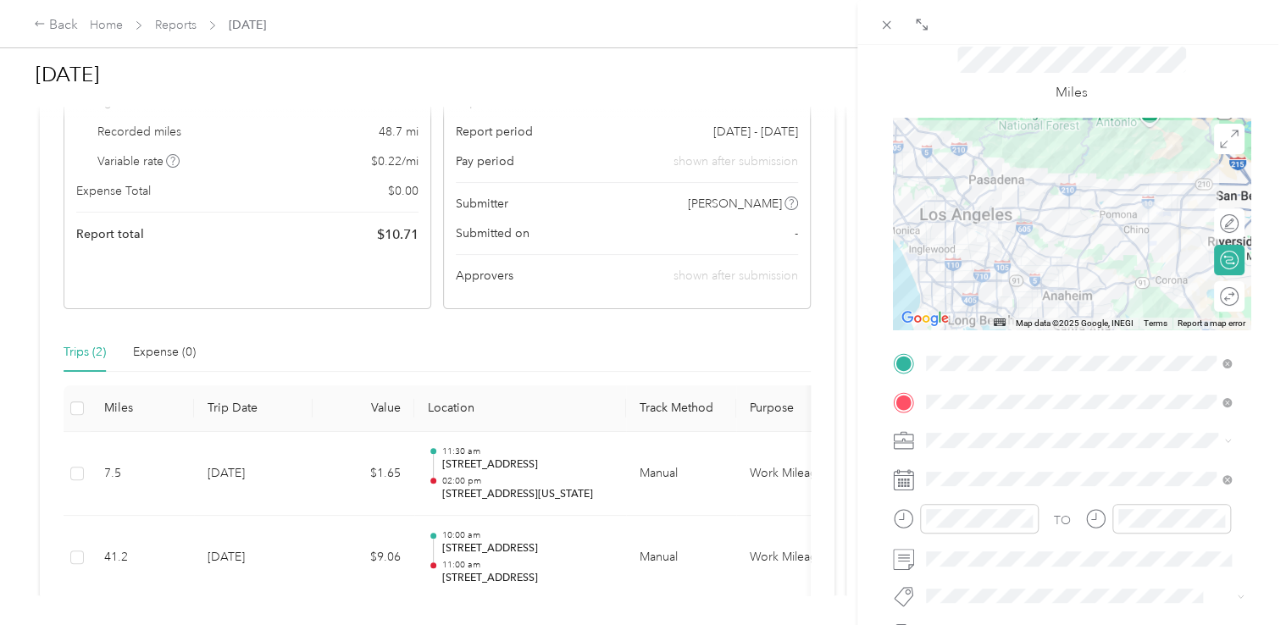
scroll to position [0, 0]
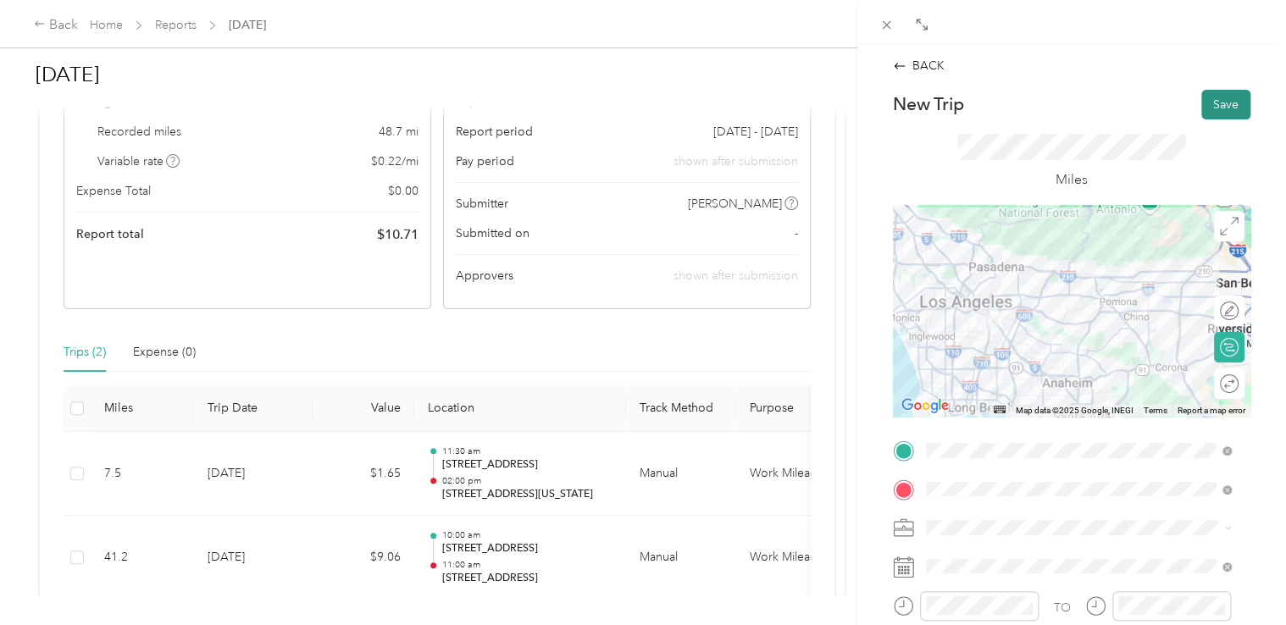
click at [1208, 109] on button "Save" at bounding box center [1225, 105] width 49 height 30
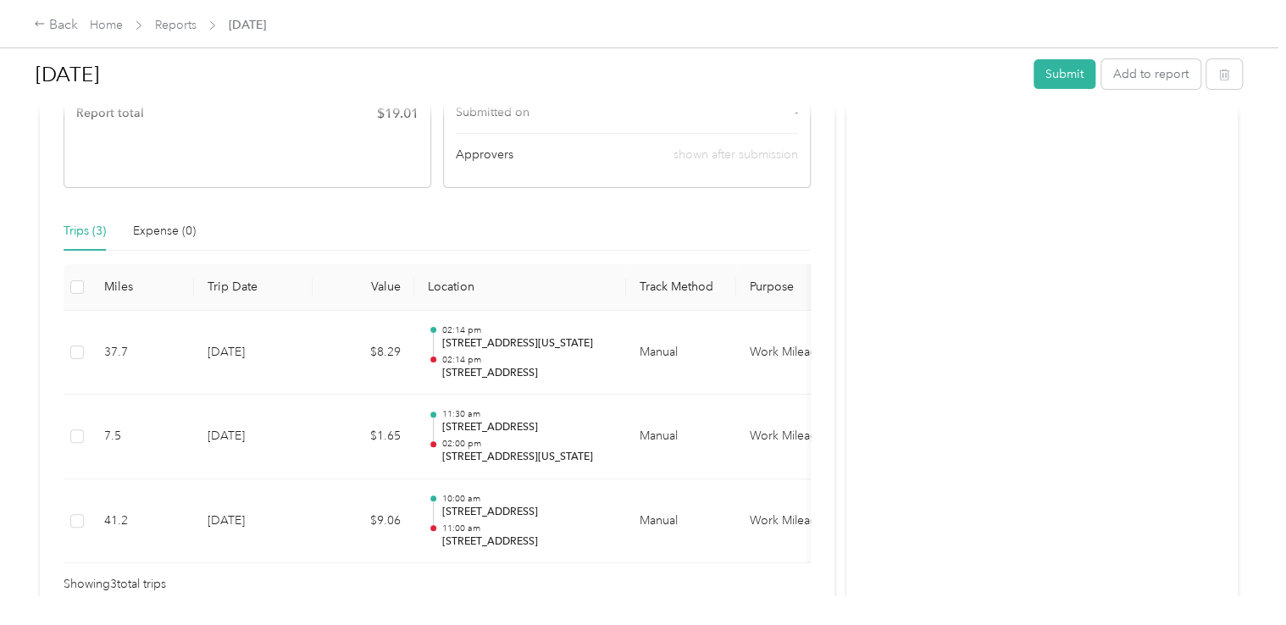
scroll to position [312, 0]
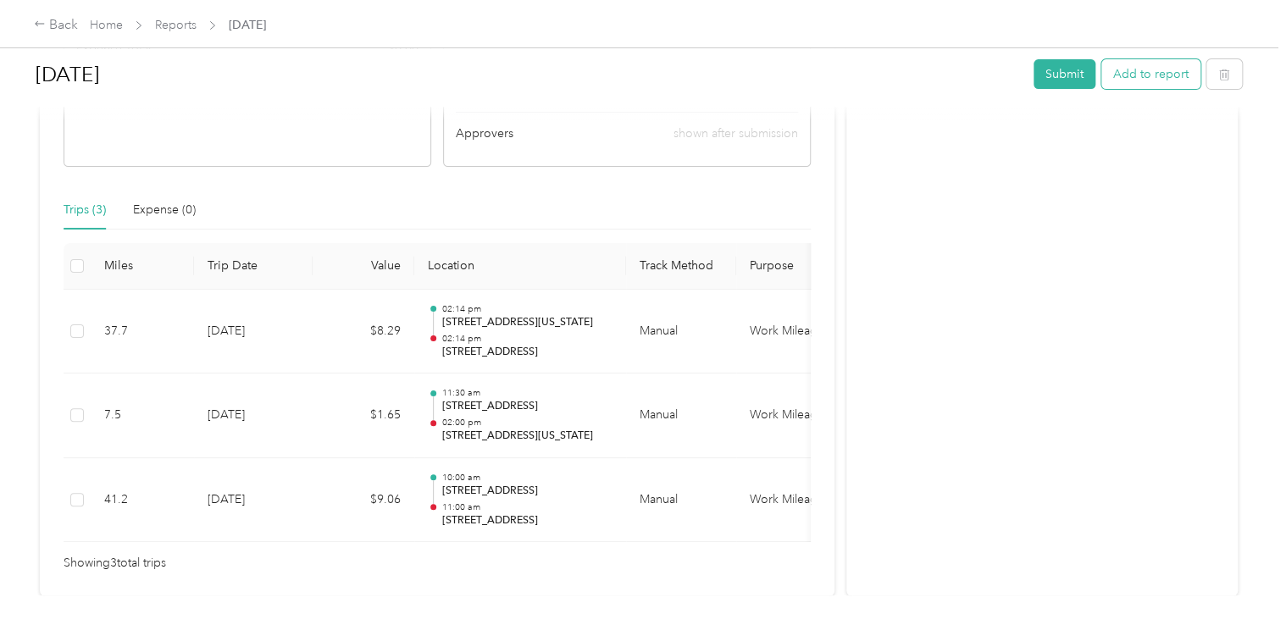
click at [1144, 79] on button "Add to report" at bounding box center [1150, 74] width 99 height 30
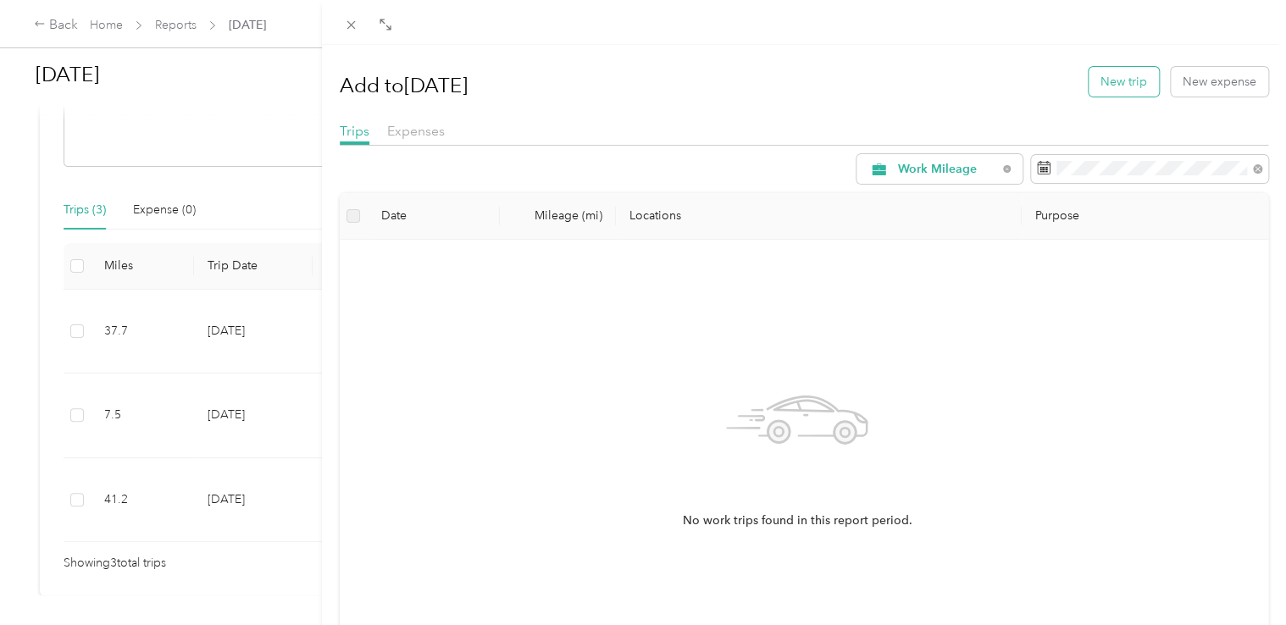
click at [1121, 83] on button "New trip" at bounding box center [1124, 82] width 70 height 30
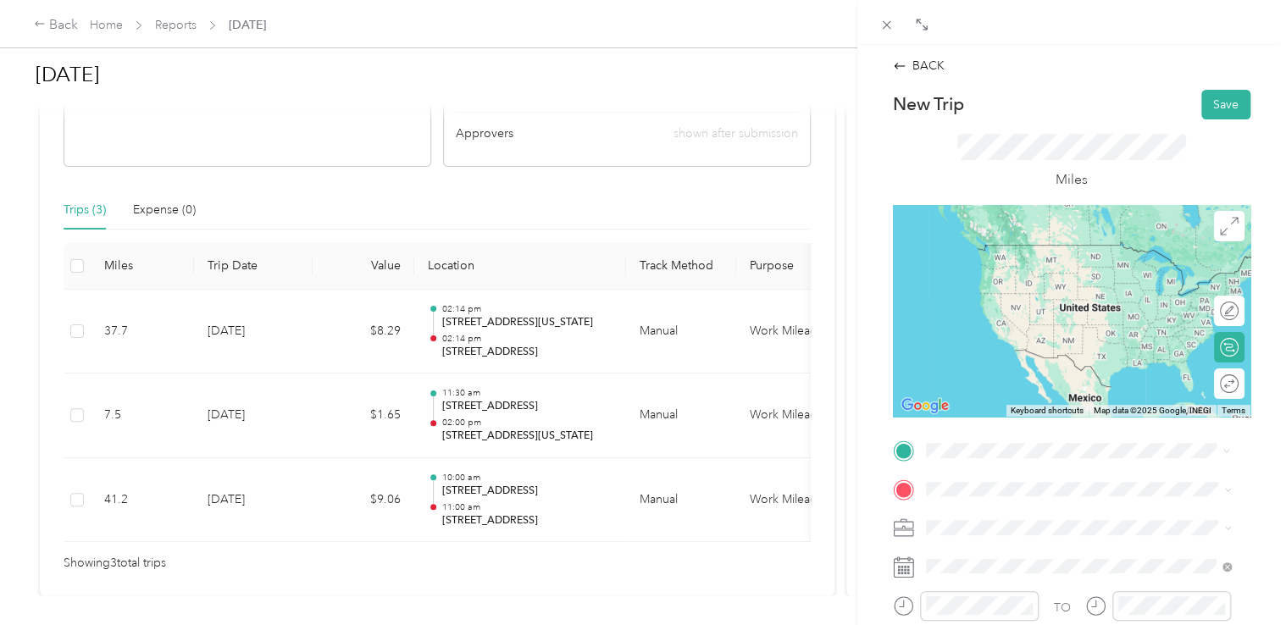
click at [1005, 249] on span "[STREET_ADDRESS][US_STATE]" at bounding box center [1041, 244] width 169 height 15
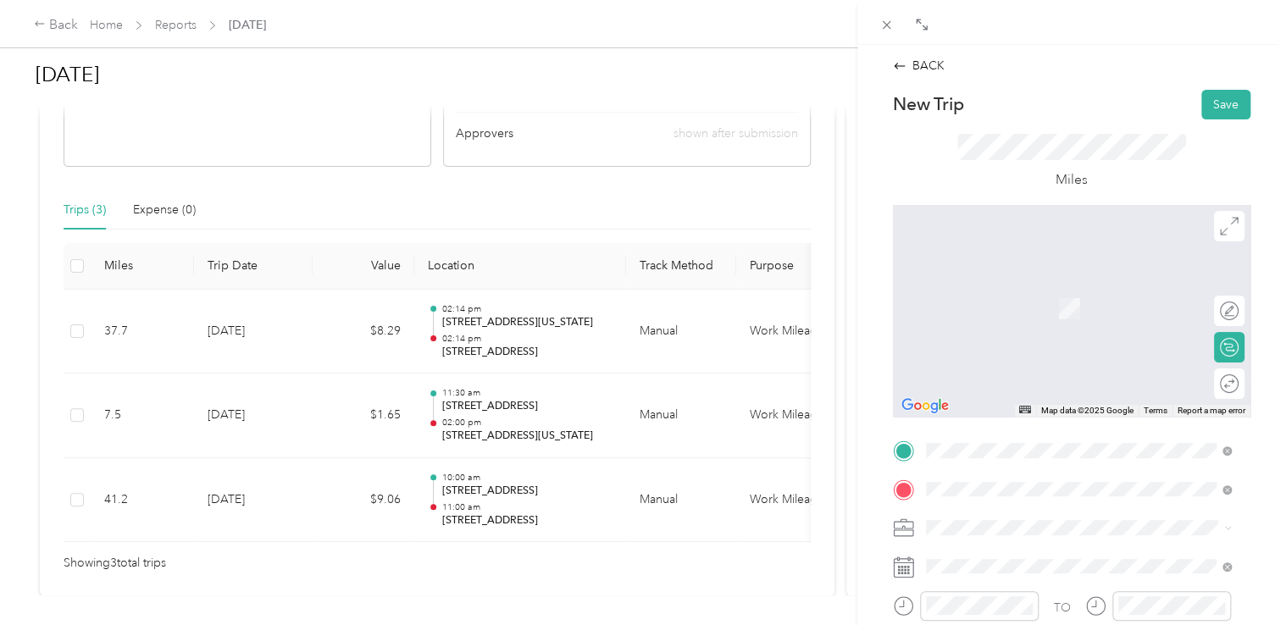
click at [1020, 291] on span "[STREET_ADDRESS][PERSON_NAME][US_STATE]" at bounding box center [1088, 282] width 263 height 15
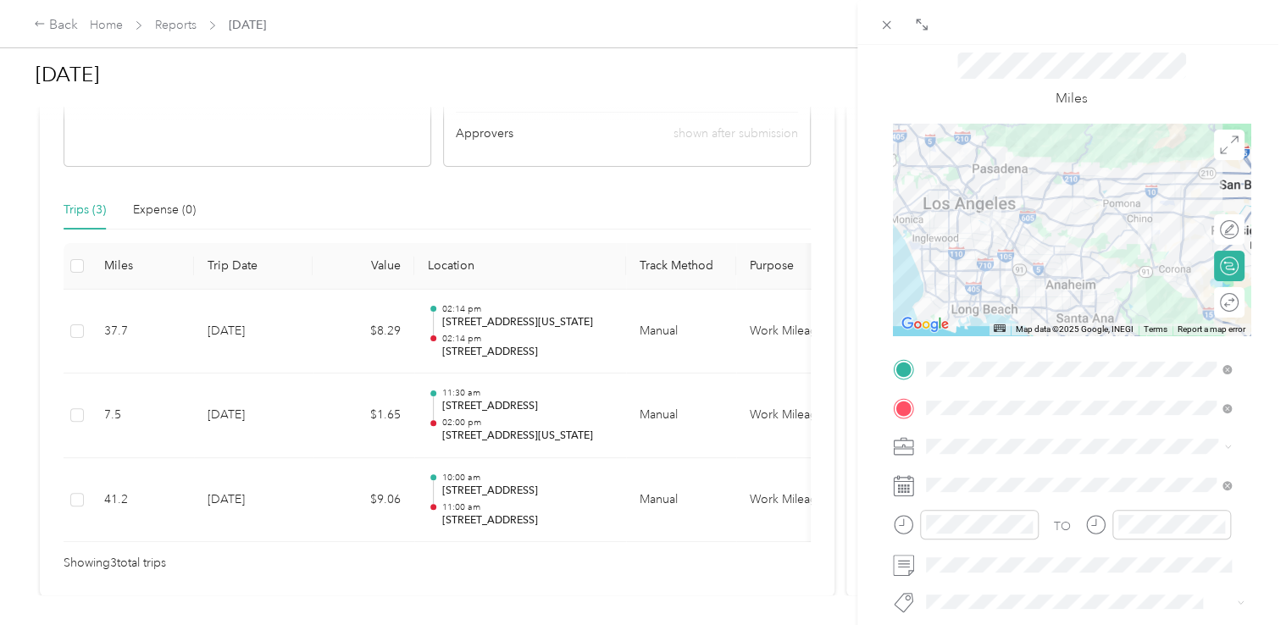
scroll to position [169, 0]
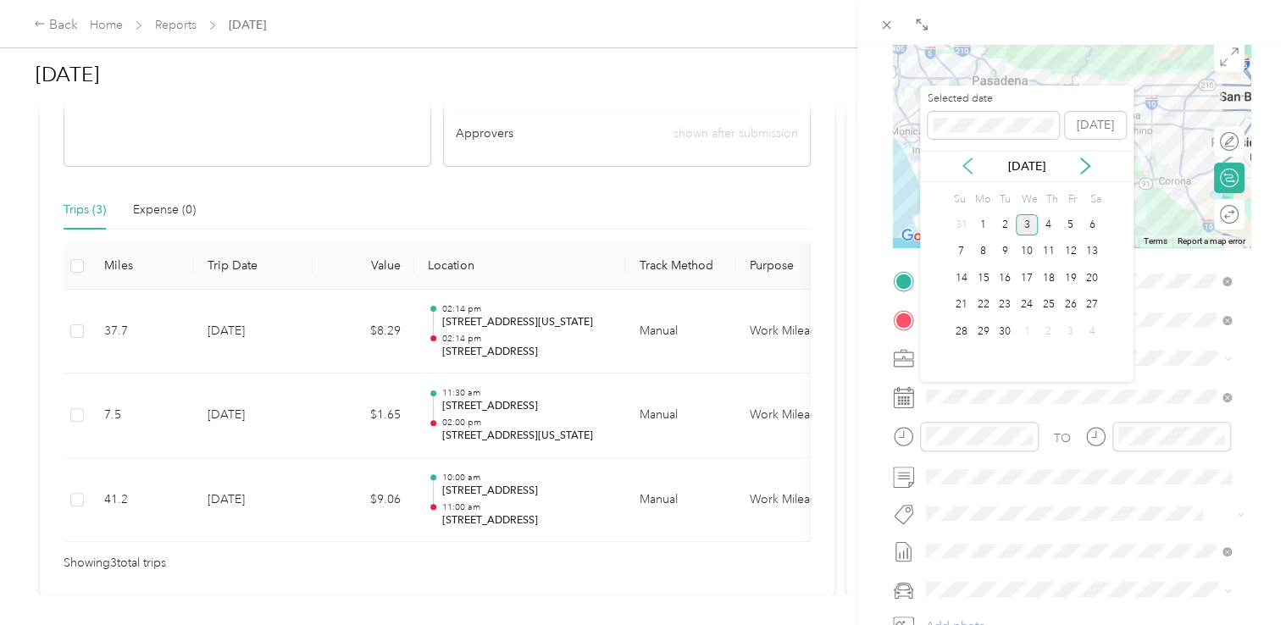
click at [969, 172] on icon at bounding box center [967, 165] width 8 height 15
click at [1023, 252] on div "6" at bounding box center [1027, 251] width 22 height 21
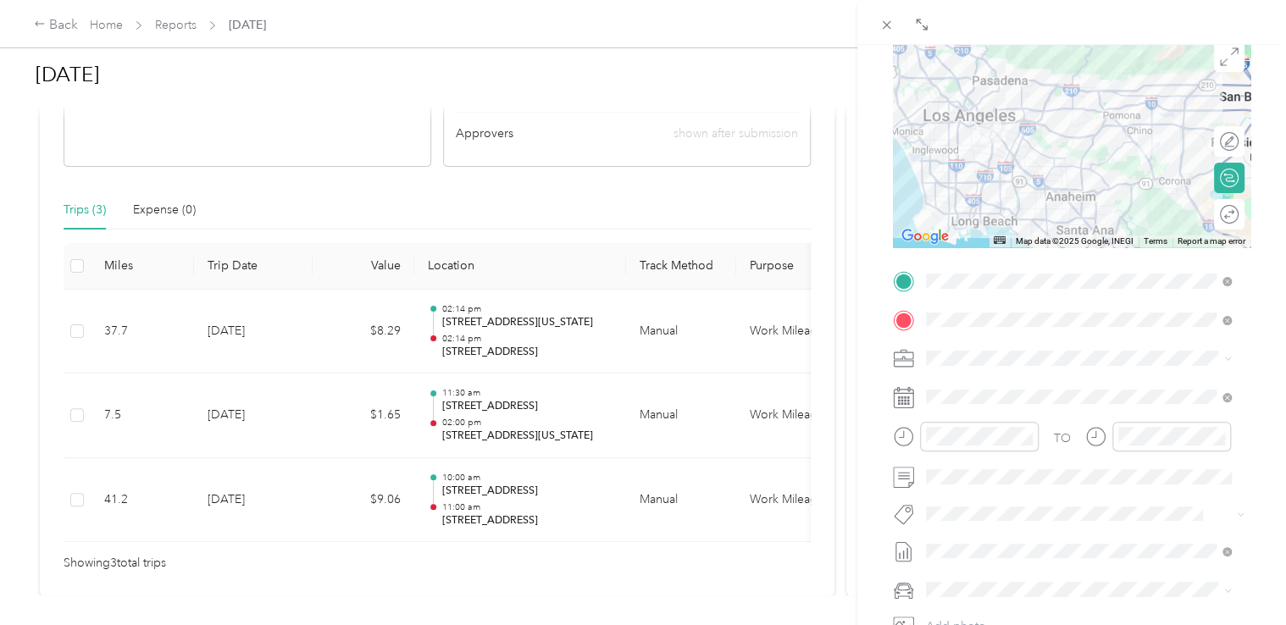
click at [996, 555] on span "Nissan Sentra" at bounding box center [968, 556] width 72 height 14
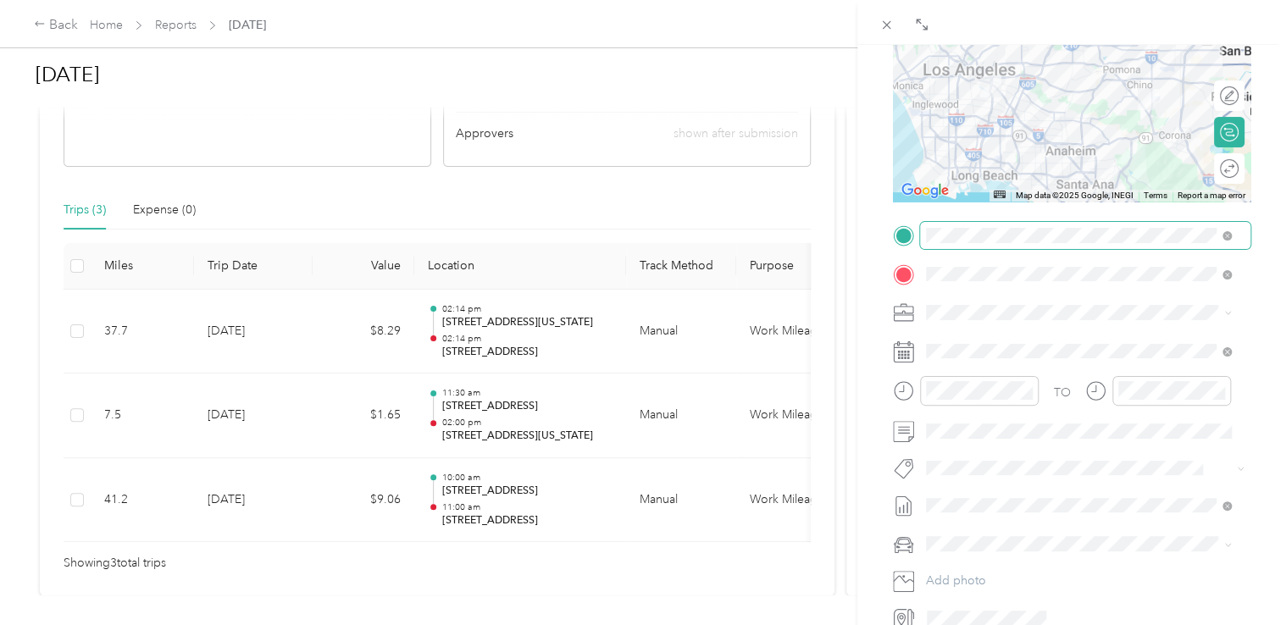
scroll to position [0, 0]
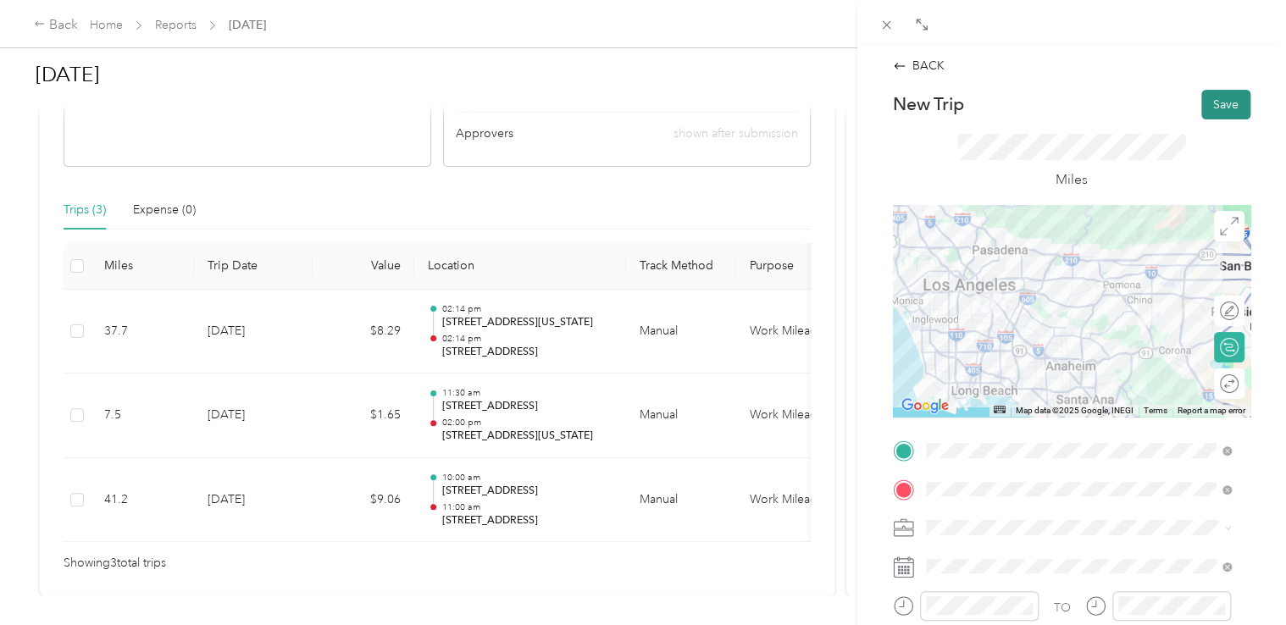
click at [1210, 110] on button "Save" at bounding box center [1225, 105] width 49 height 30
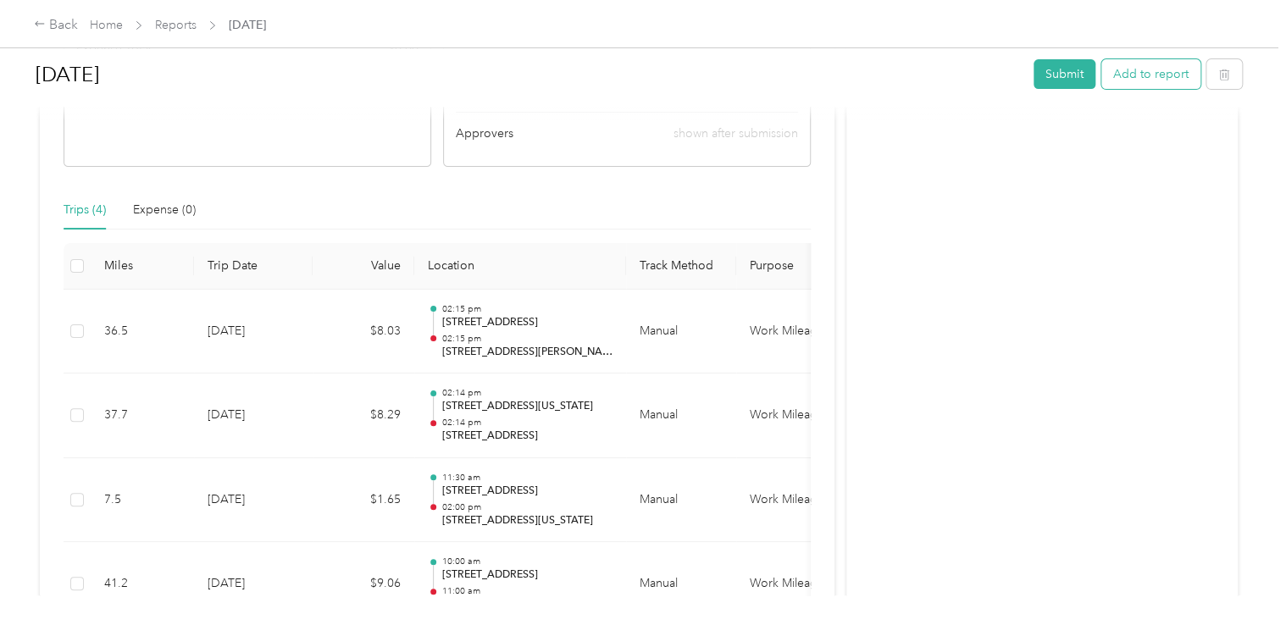
click at [1153, 77] on button "Add to report" at bounding box center [1150, 74] width 99 height 30
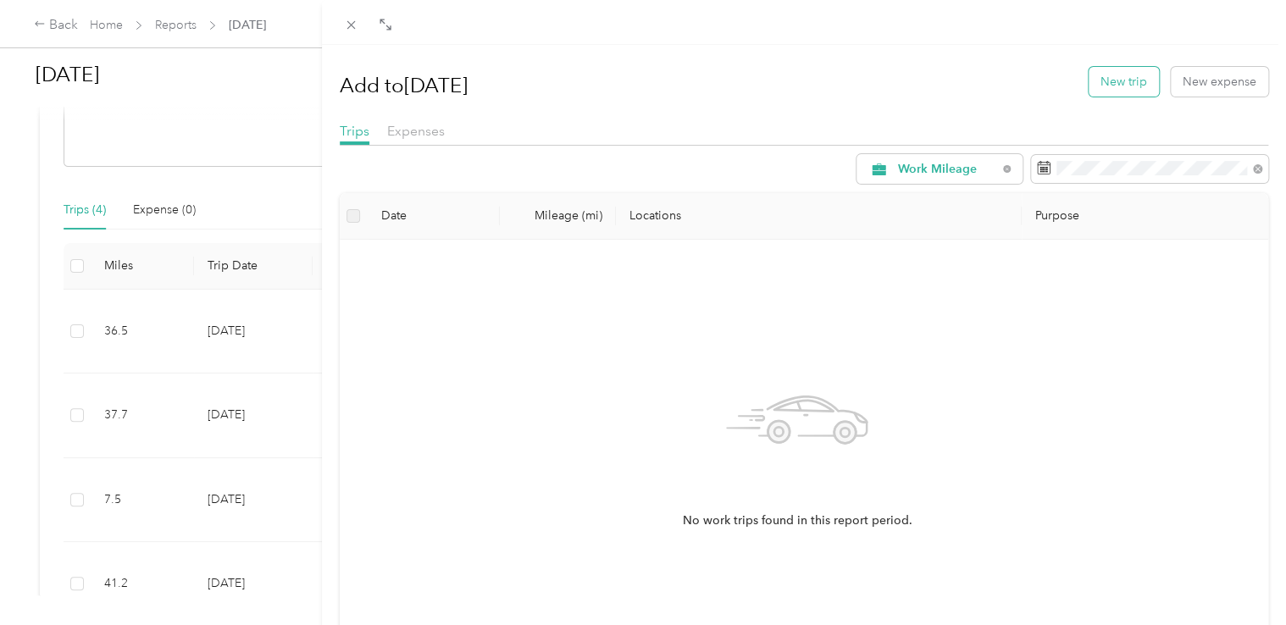
click at [1111, 87] on button "New trip" at bounding box center [1124, 82] width 70 height 30
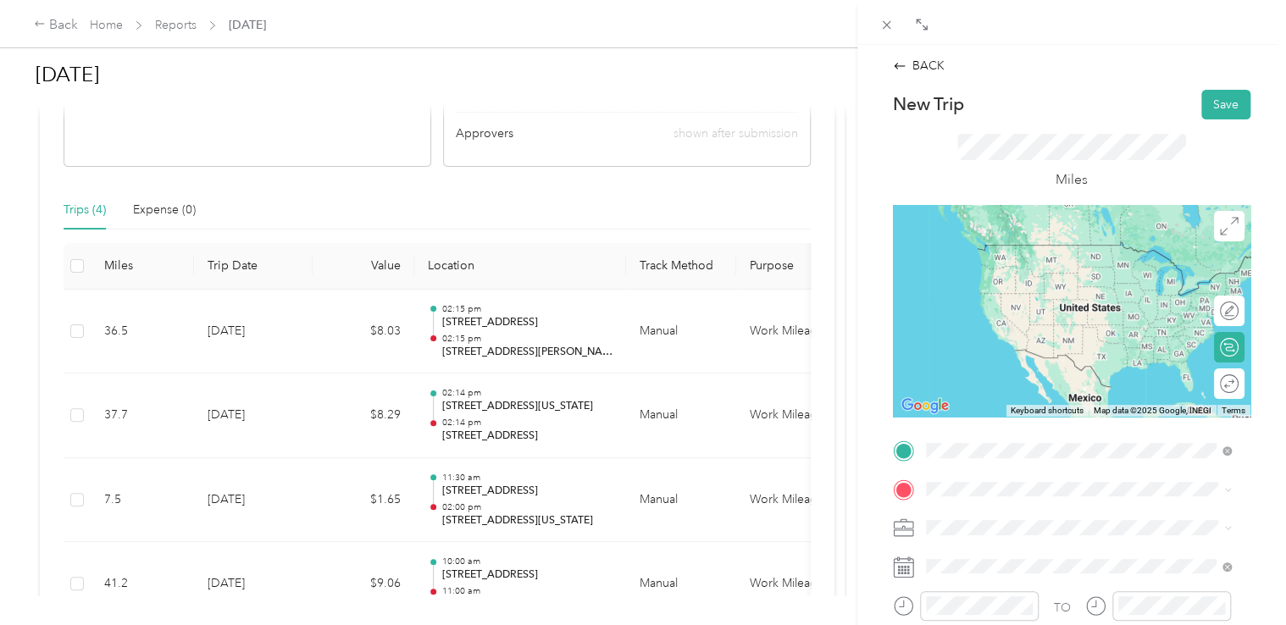
click at [1012, 246] on span "[STREET_ADDRESS][PERSON_NAME][US_STATE]" at bounding box center [1088, 244] width 263 height 15
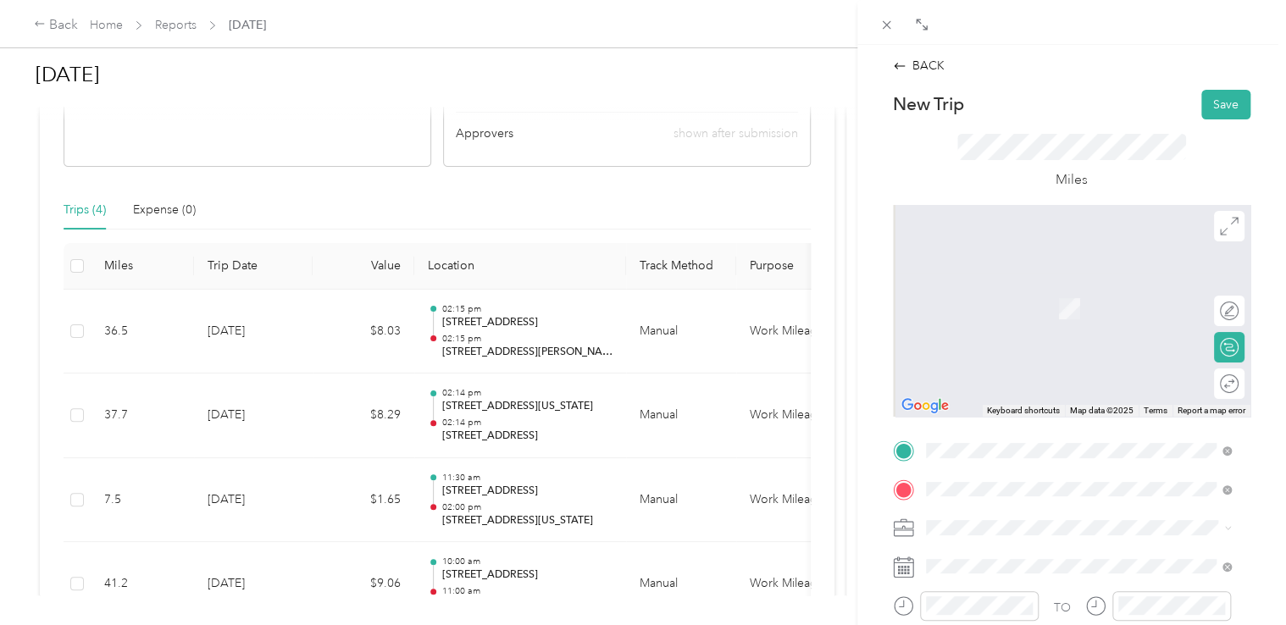
click at [1006, 291] on span "[STREET_ADDRESS][US_STATE]" at bounding box center [1041, 282] width 169 height 15
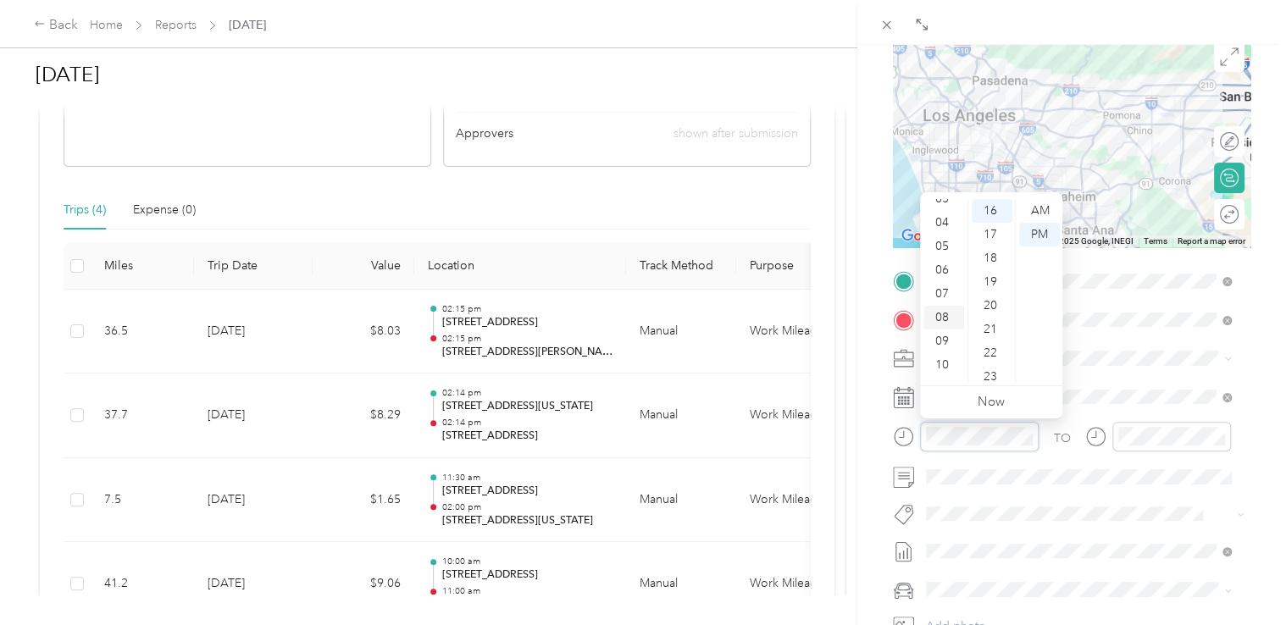
scroll to position [102, 0]
click at [942, 345] on div "10" at bounding box center [943, 347] width 41 height 24
click at [988, 212] on div "00" at bounding box center [992, 211] width 41 height 24
click at [1043, 206] on div "AM" at bounding box center [1039, 211] width 41 height 24
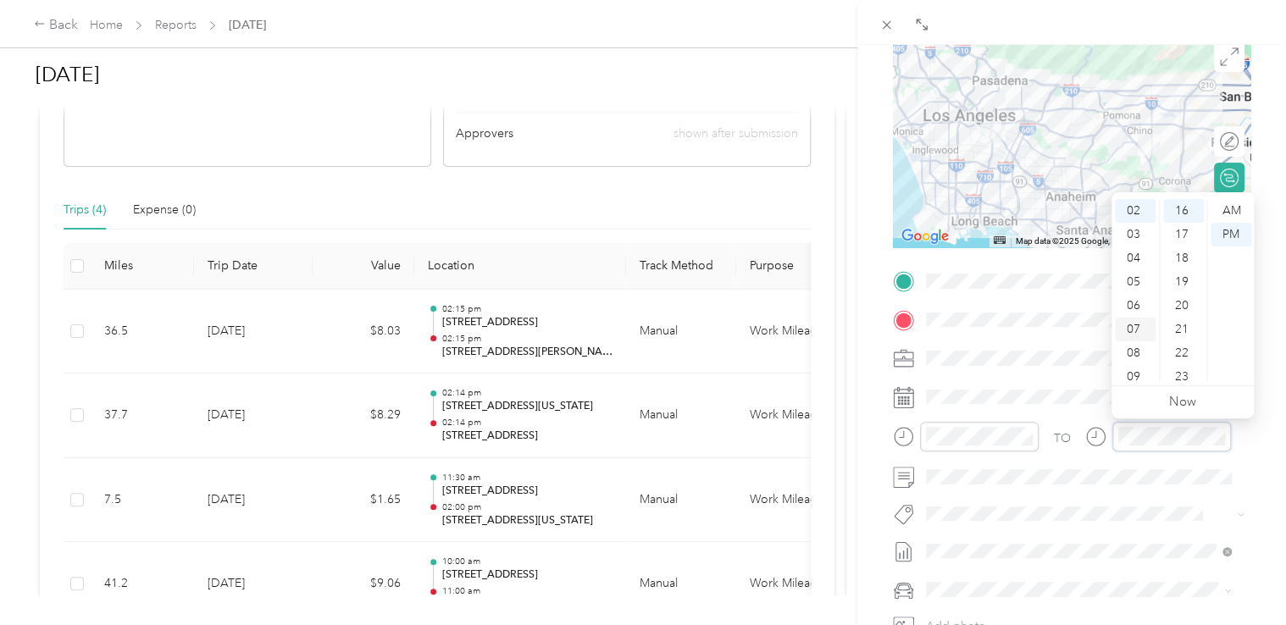
scroll to position [102, 0]
click at [1141, 369] on div "11" at bounding box center [1135, 370] width 41 height 24
click at [1188, 209] on div "00" at bounding box center [1183, 211] width 41 height 24
click at [1239, 204] on div "AM" at bounding box center [1231, 211] width 41 height 24
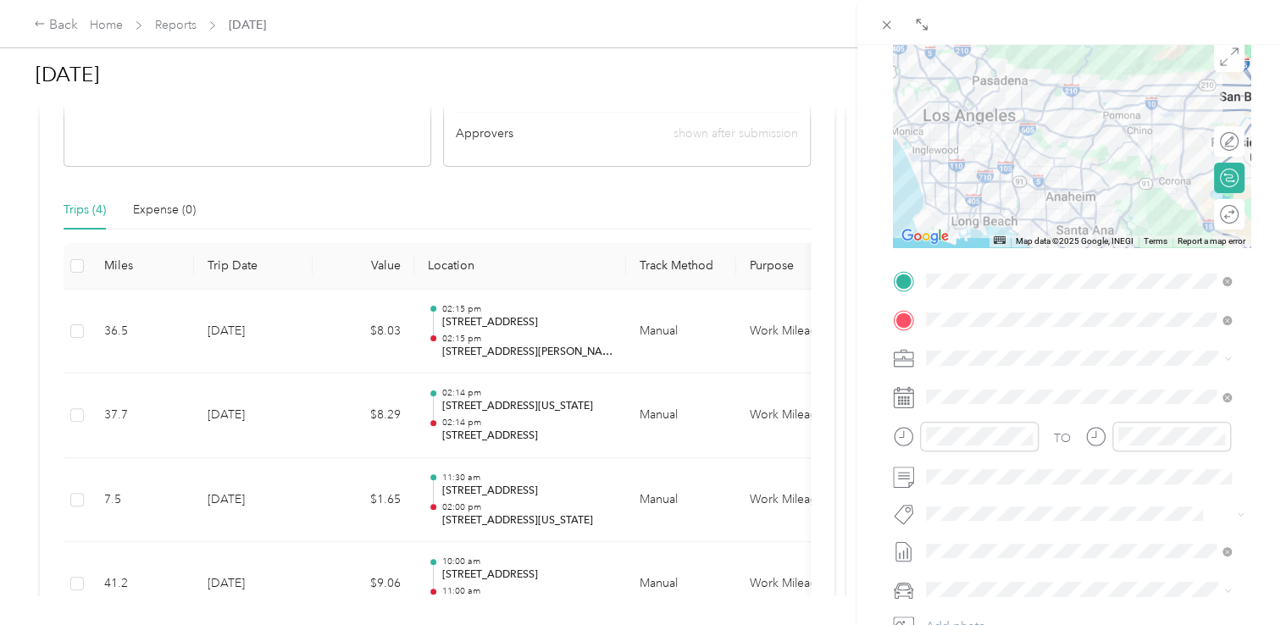
click at [1267, 358] on div "BACK New Trip Save This trip cannot be edited because it is either under review…" at bounding box center [1071, 357] width 429 height 625
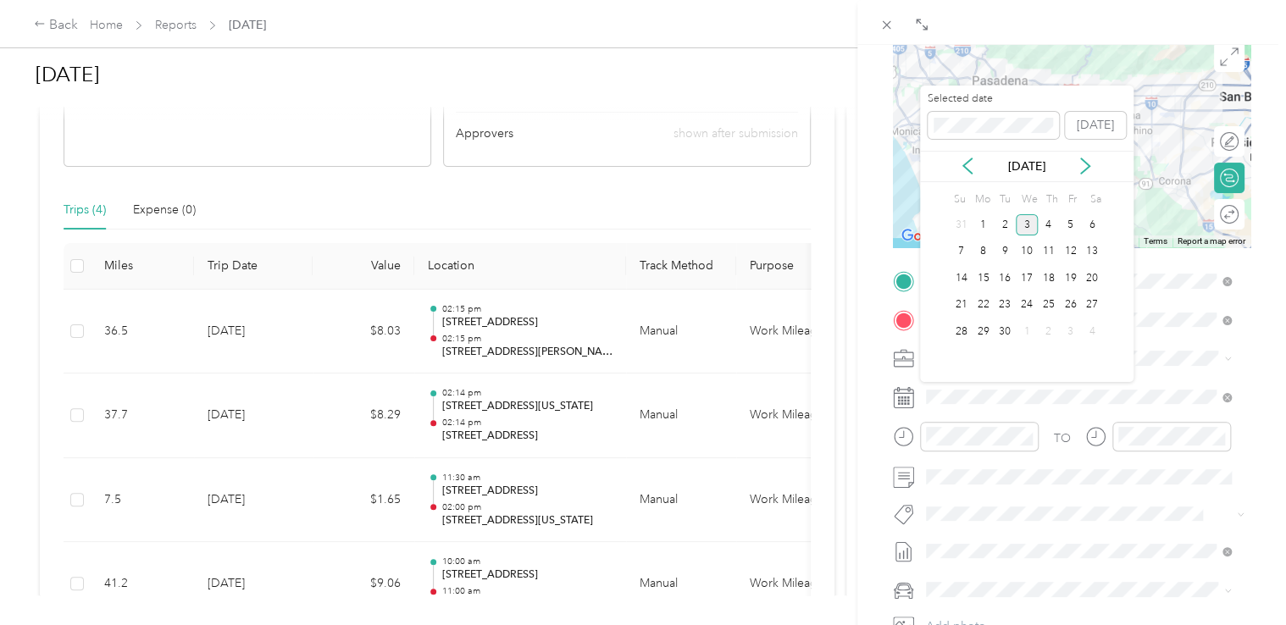
click at [977, 168] on div "[DATE]" at bounding box center [1026, 167] width 213 height 18
click at [966, 169] on icon at bounding box center [967, 166] width 17 height 17
click at [1025, 256] on div "6" at bounding box center [1027, 251] width 22 height 21
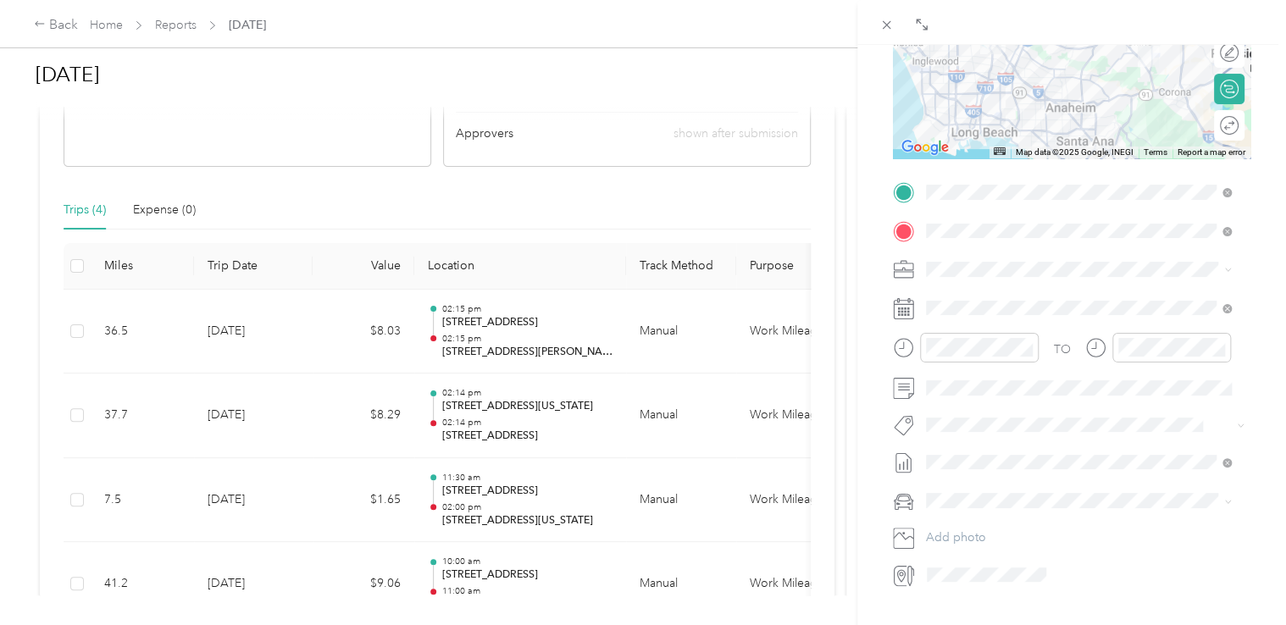
scroll to position [339, 0]
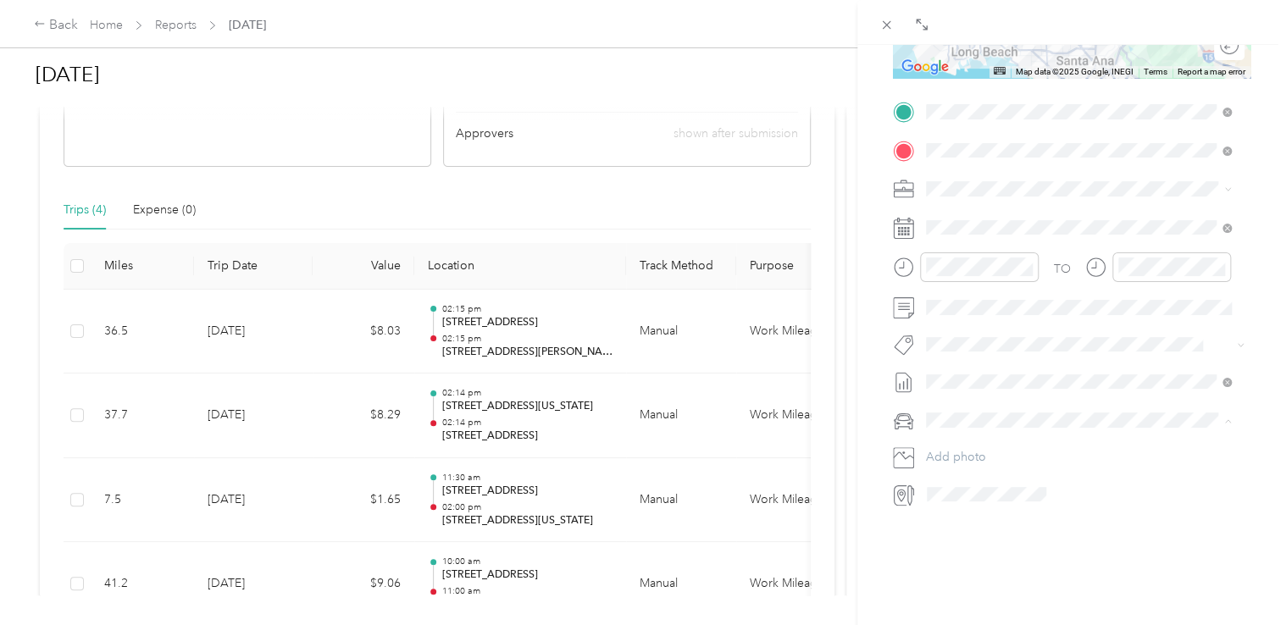
click at [985, 447] on span "Nissan Sentra" at bounding box center [968, 450] width 72 height 14
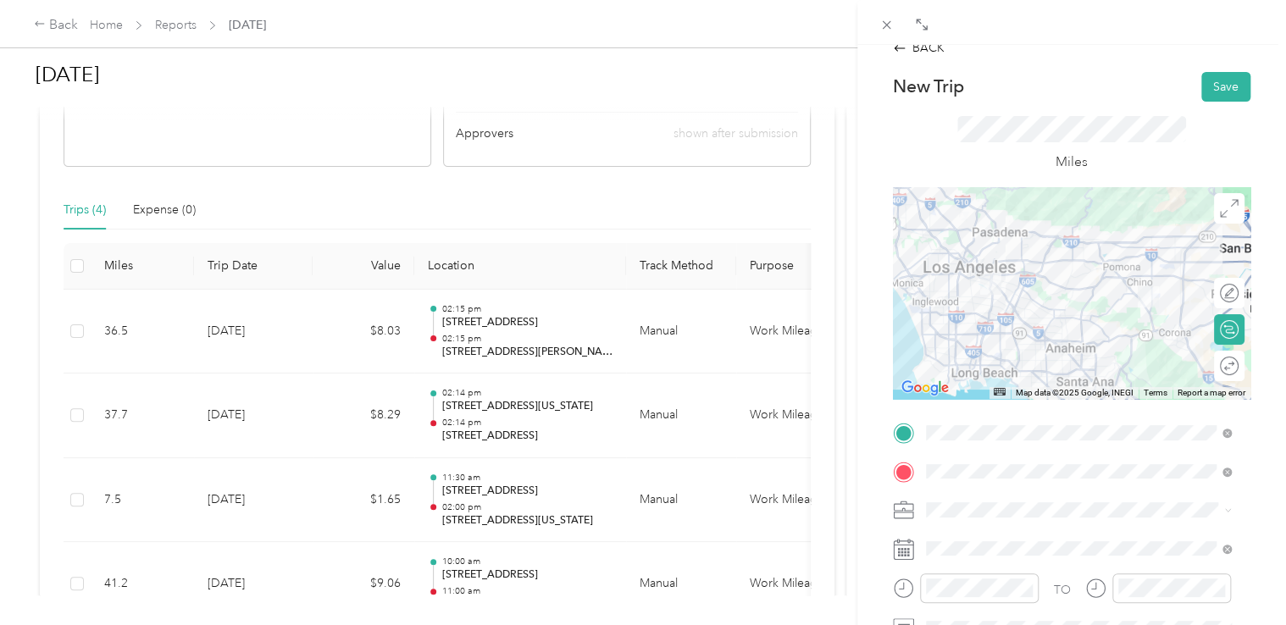
scroll to position [0, 0]
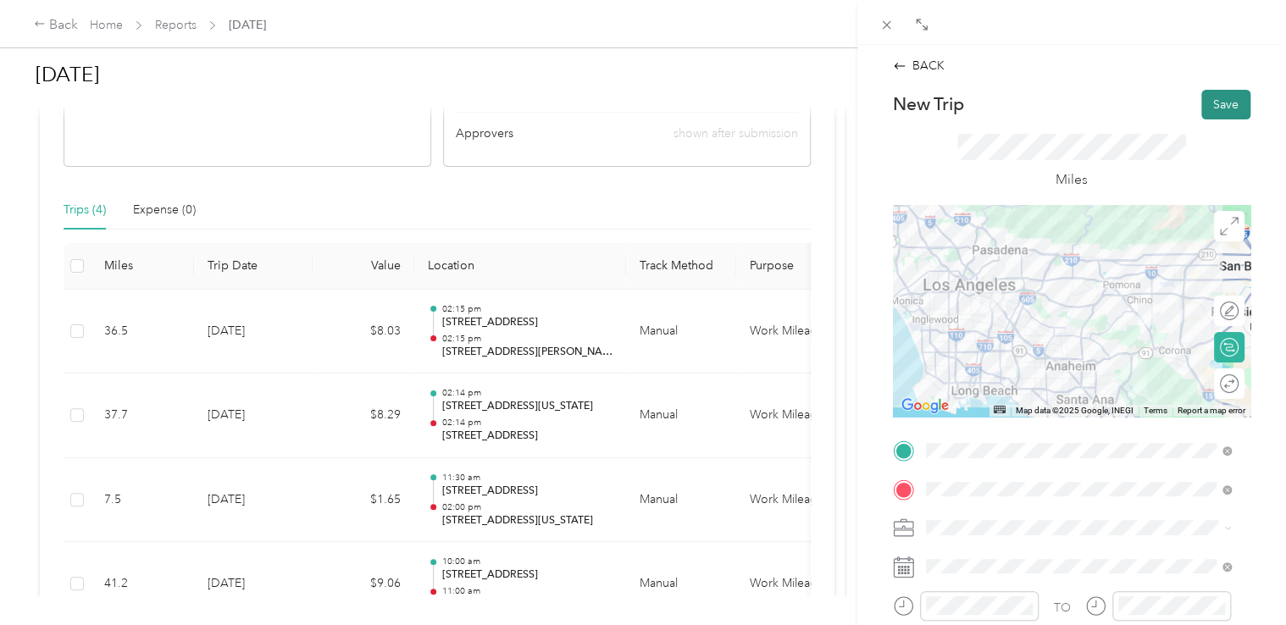
click at [1201, 96] on button "Save" at bounding box center [1225, 105] width 49 height 30
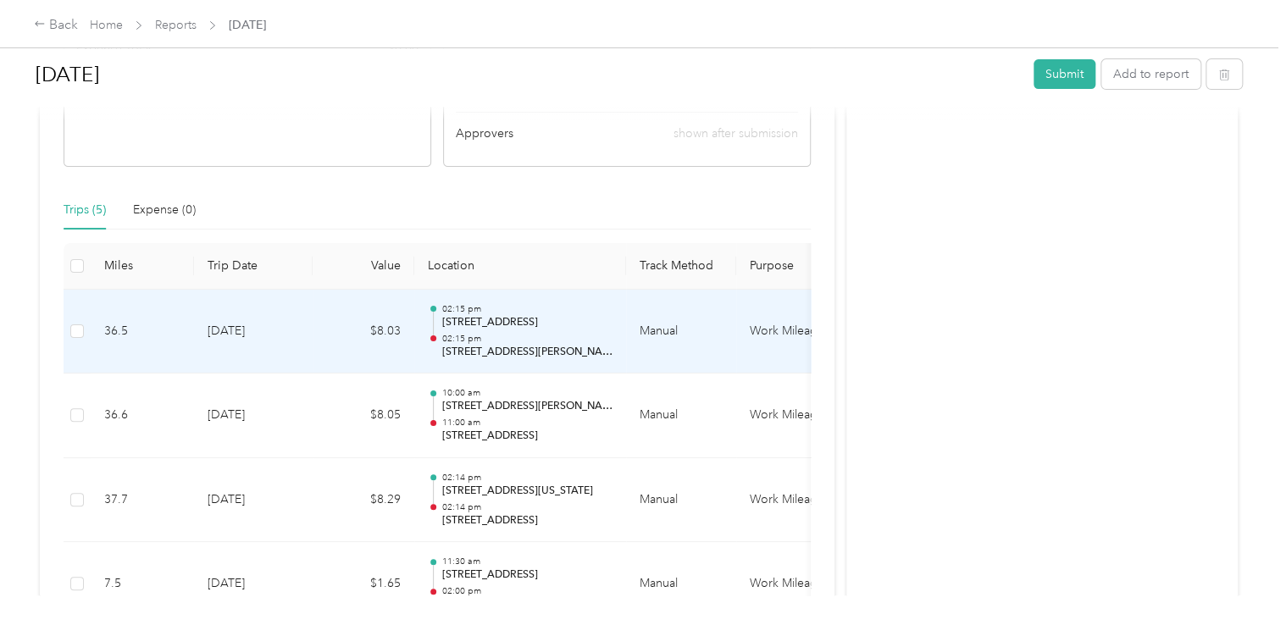
click at [483, 330] on div "02:15 pm [STREET_ADDRESS] 02:15 pm [STREET_ADDRESS][PERSON_NAME]" at bounding box center [526, 331] width 171 height 57
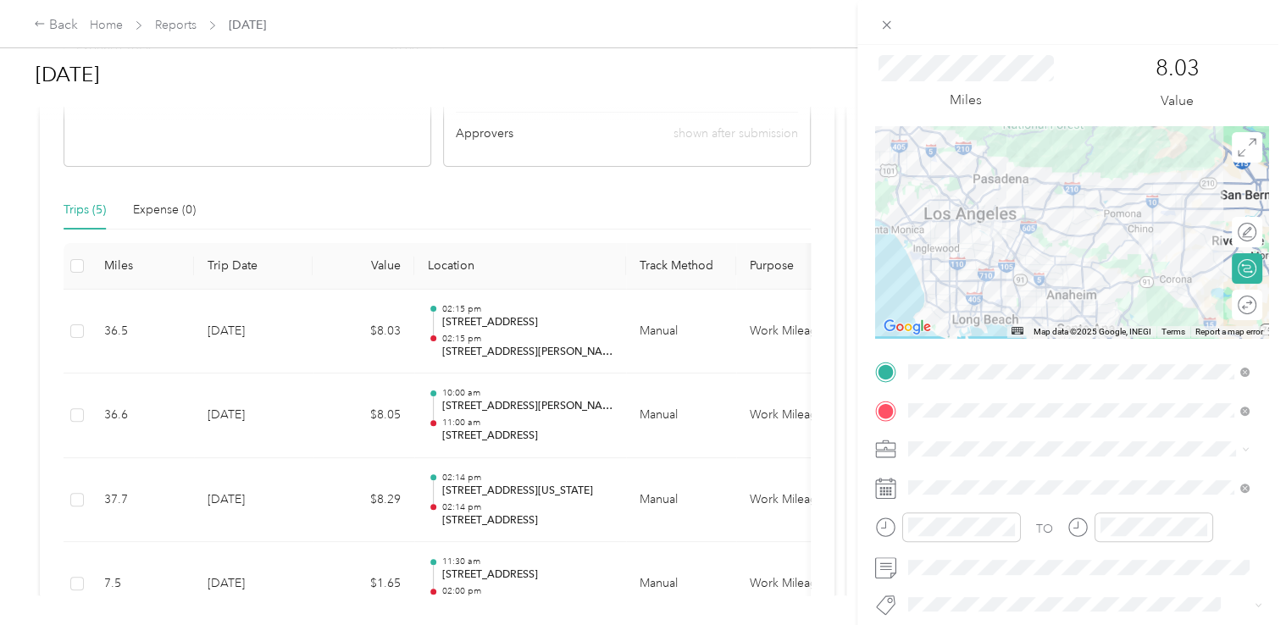
scroll to position [85, 0]
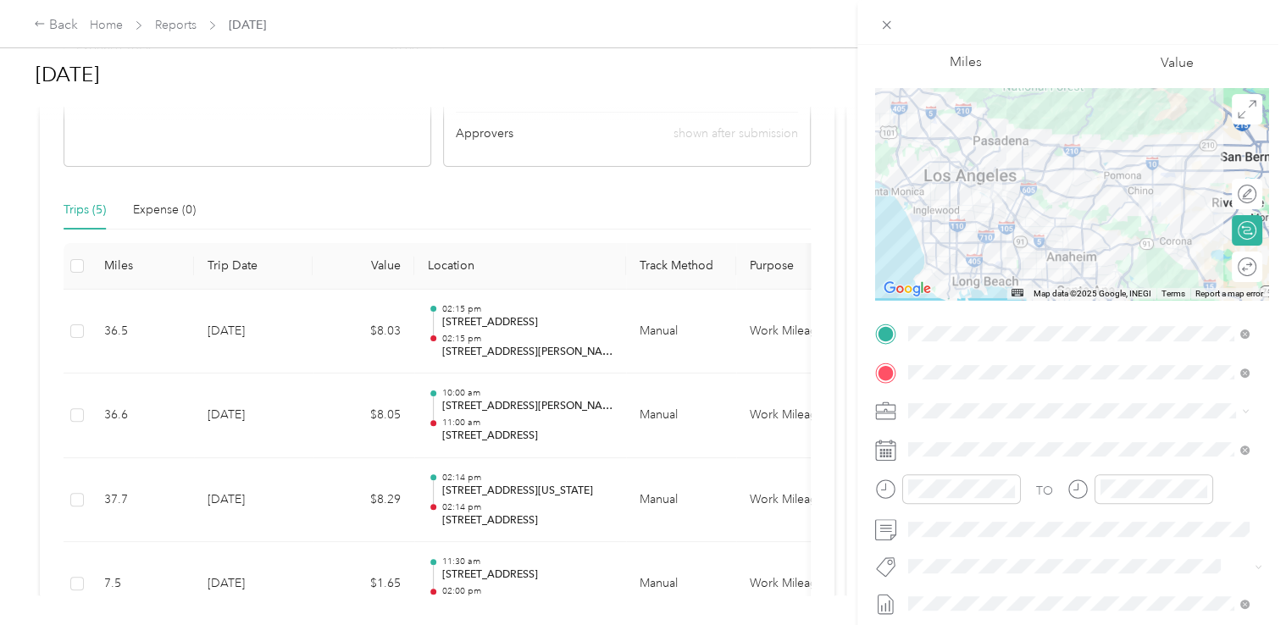
click at [543, 197] on div "Trip details Save This trip cannot be edited because it is either under review,…" at bounding box center [643, 312] width 1286 height 625
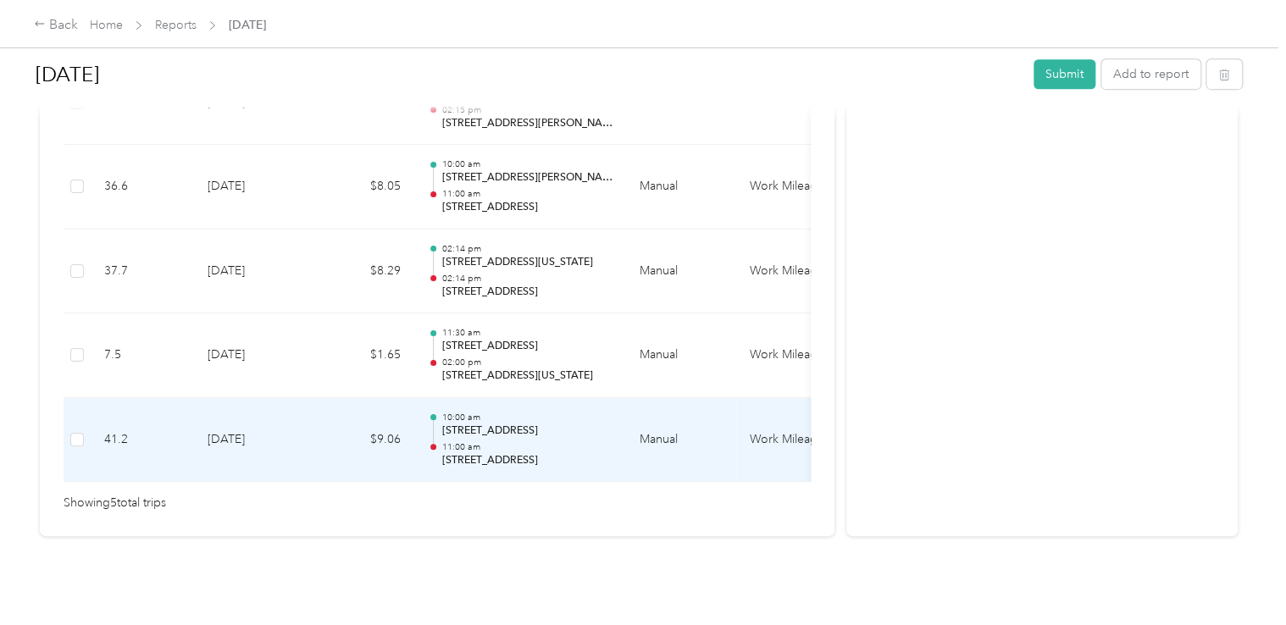
scroll to position [479, 0]
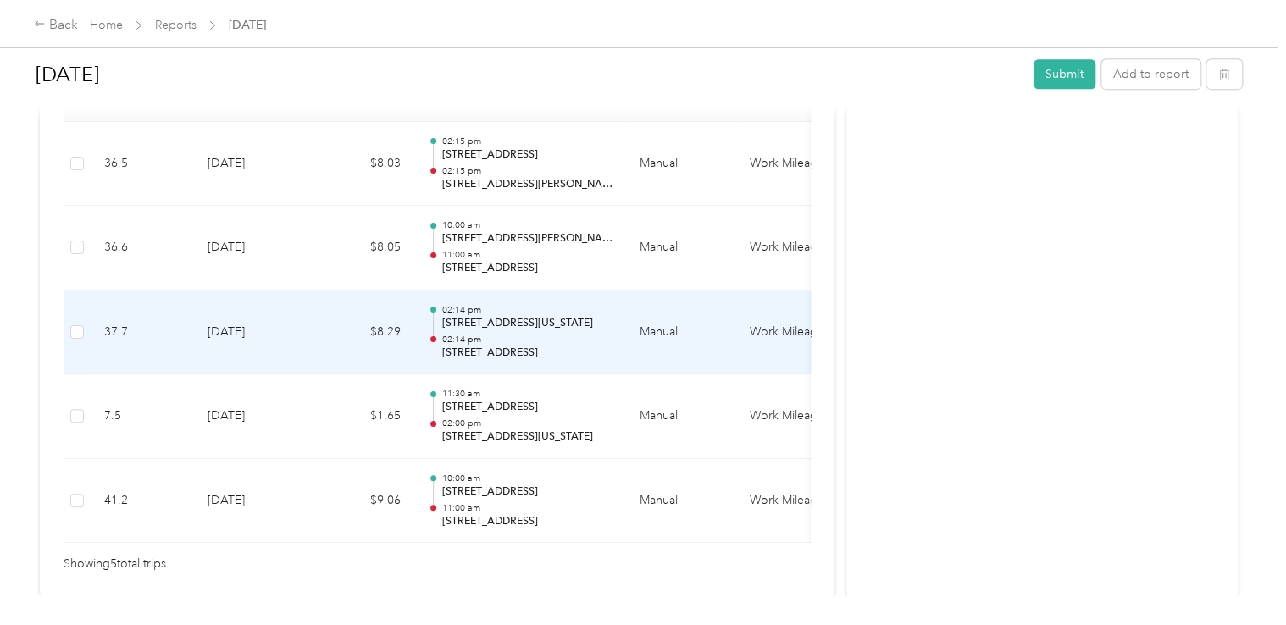
click at [502, 334] on p "02:14 pm" at bounding box center [526, 340] width 171 height 12
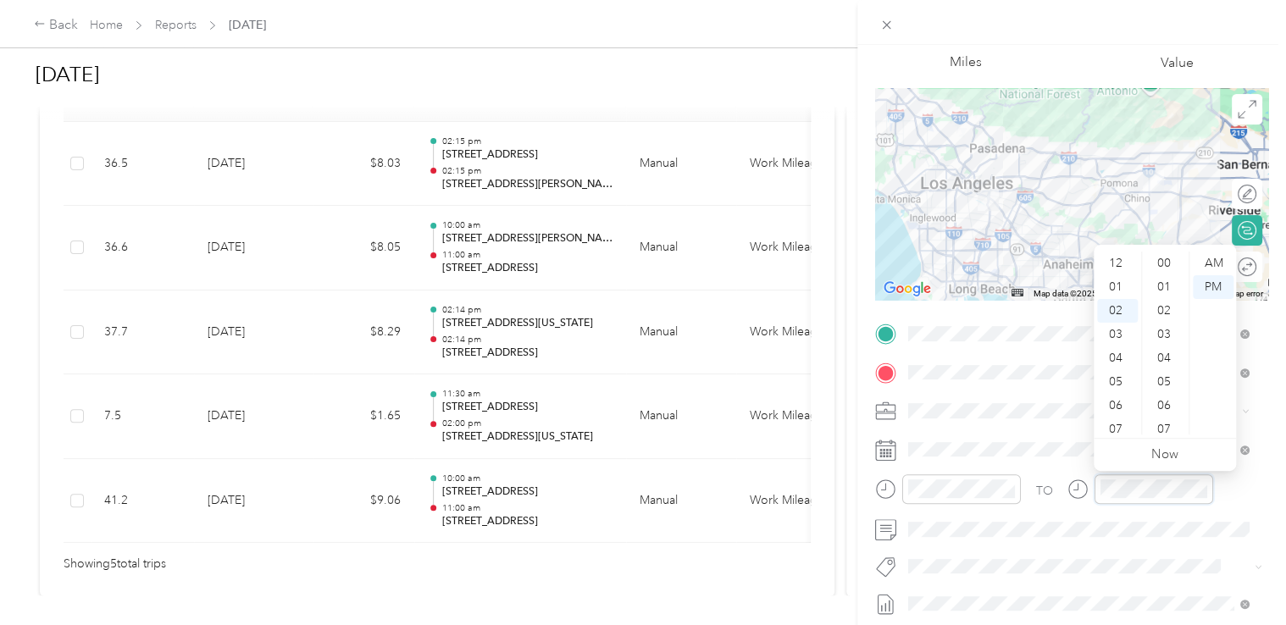
scroll to position [332, 0]
click at [1119, 281] on div "03" at bounding box center [1117, 287] width 41 height 24
click at [1246, 508] on div "TO" at bounding box center [1071, 495] width 393 height 42
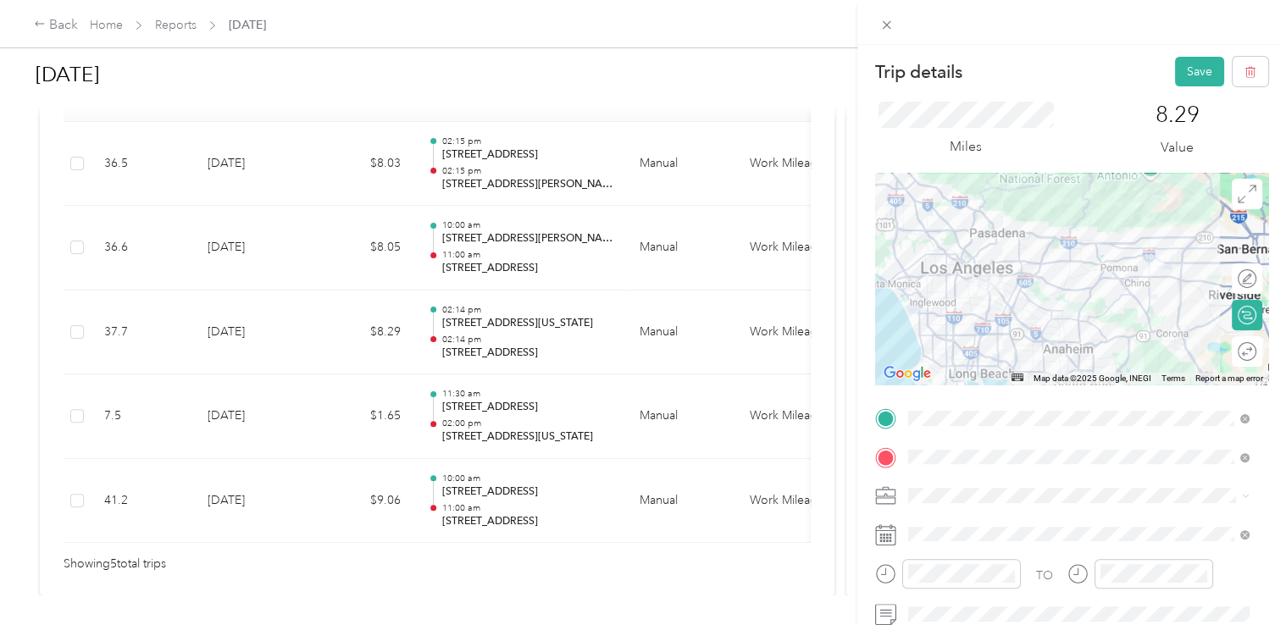
scroll to position [0, 0]
click at [1179, 76] on button "Save" at bounding box center [1199, 72] width 49 height 30
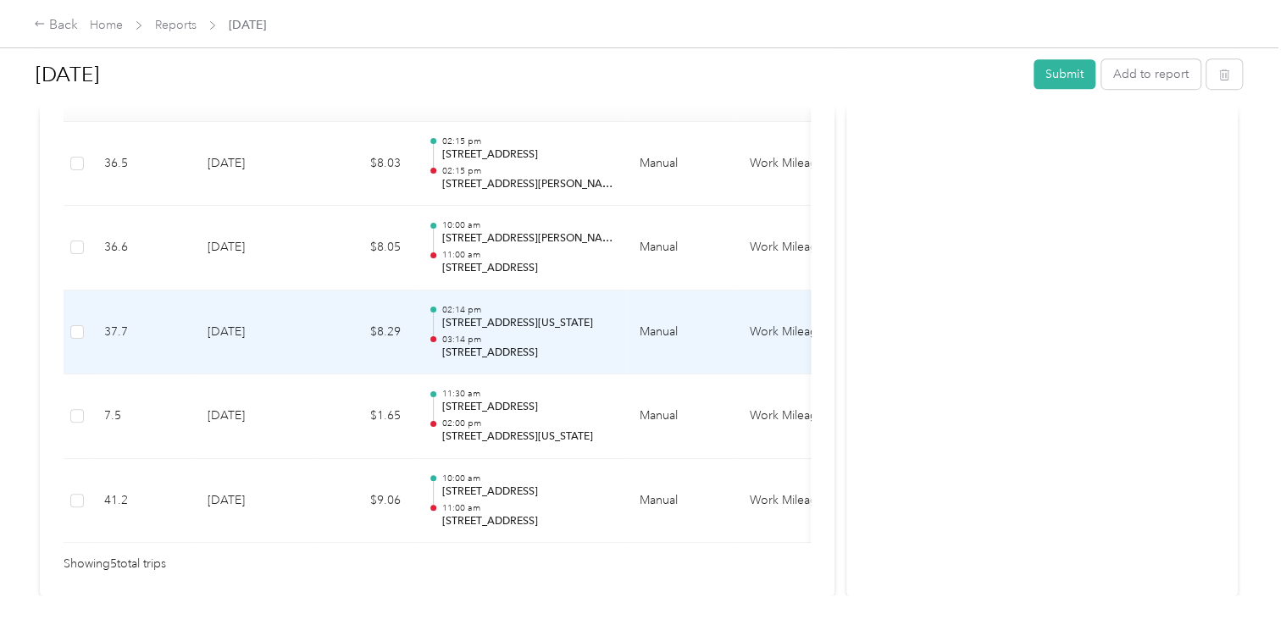
scroll to position [395, 0]
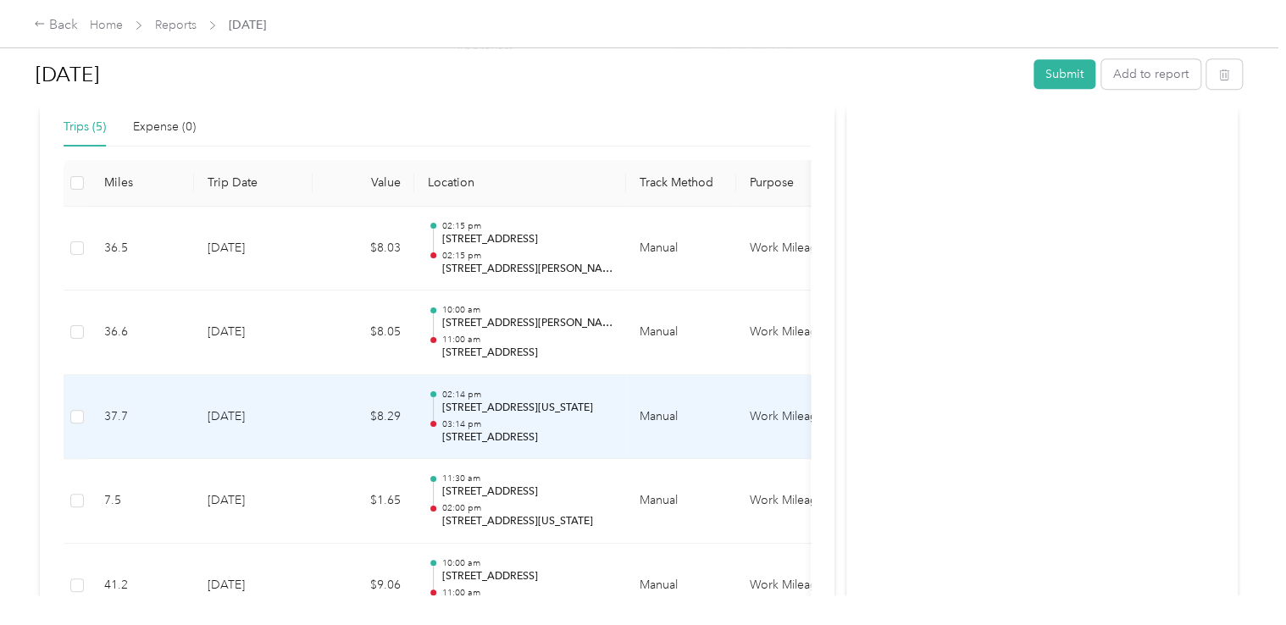
click at [522, 406] on p "[STREET_ADDRESS][US_STATE]" at bounding box center [526, 408] width 171 height 15
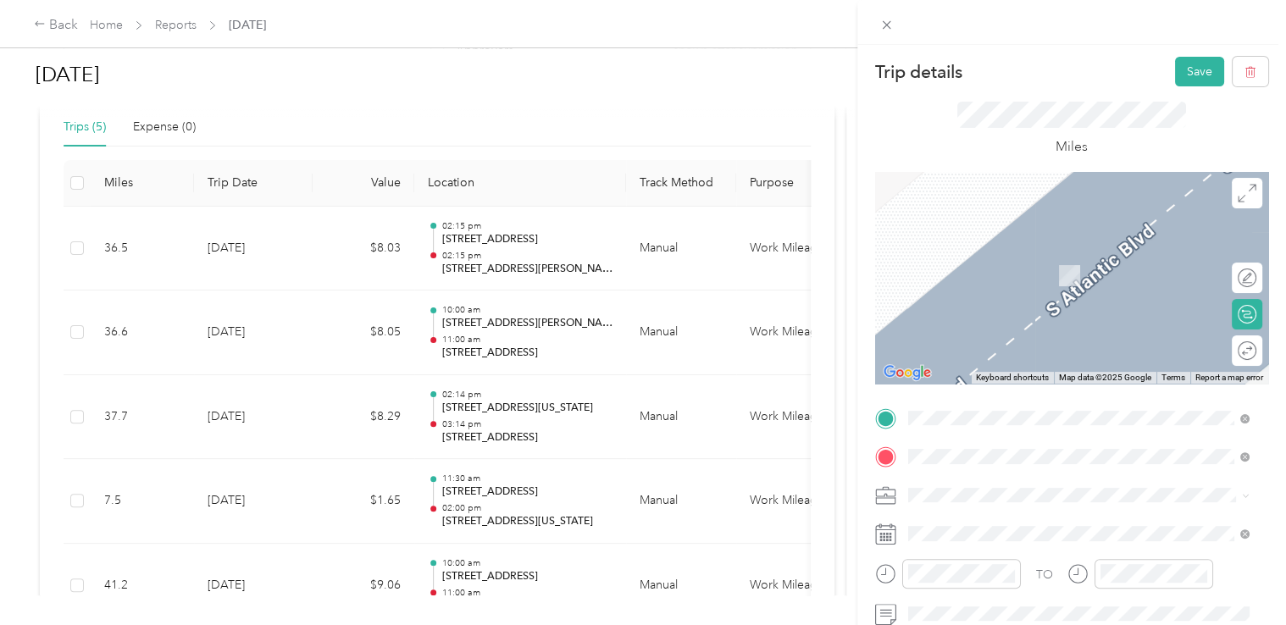
click at [1012, 478] on span "[STREET_ADDRESS][US_STATE][US_STATE]" at bounding box center [1054, 479] width 231 height 15
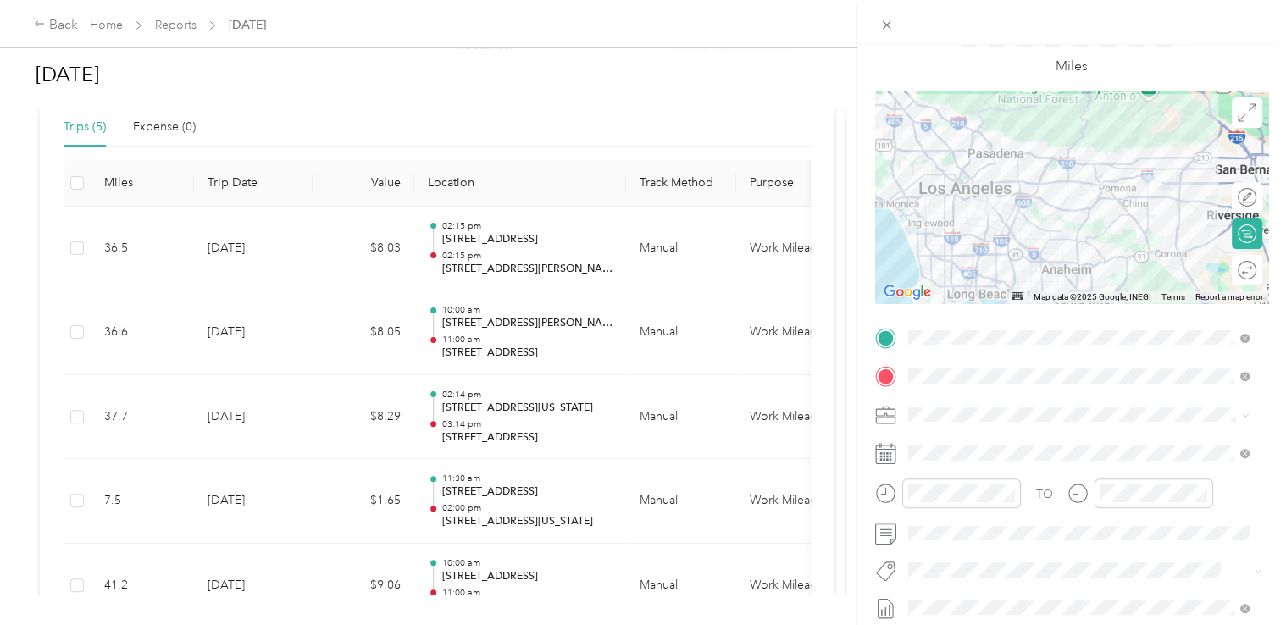
scroll to position [0, 0]
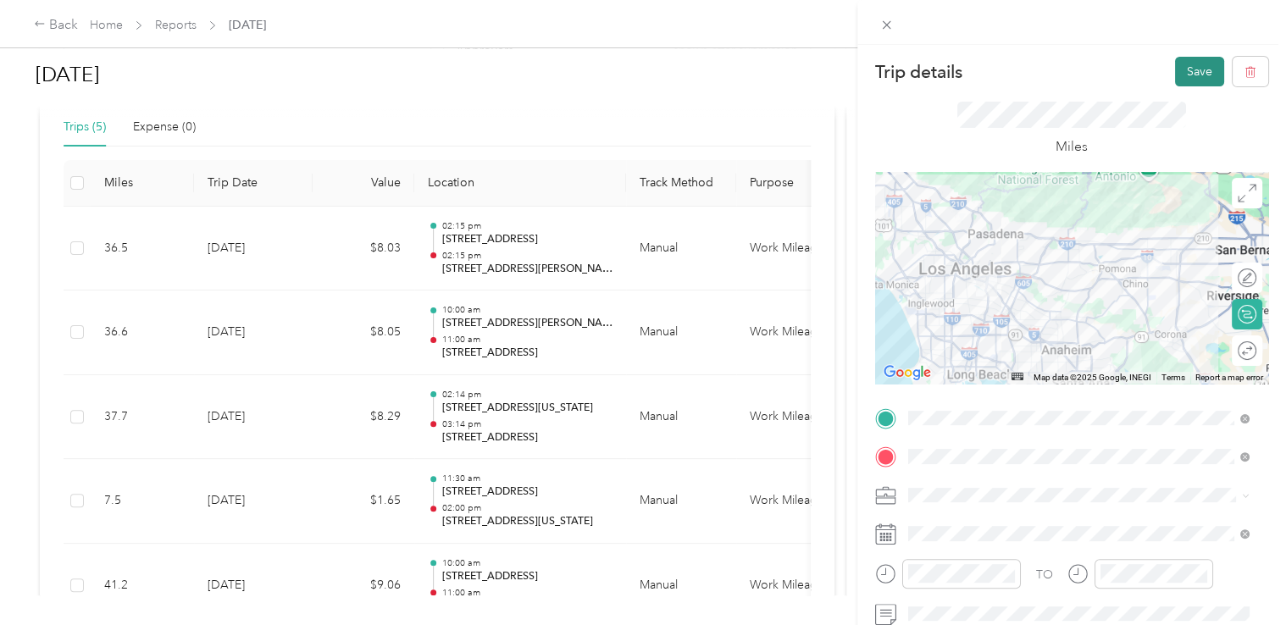
click at [1183, 67] on button "Save" at bounding box center [1199, 72] width 49 height 30
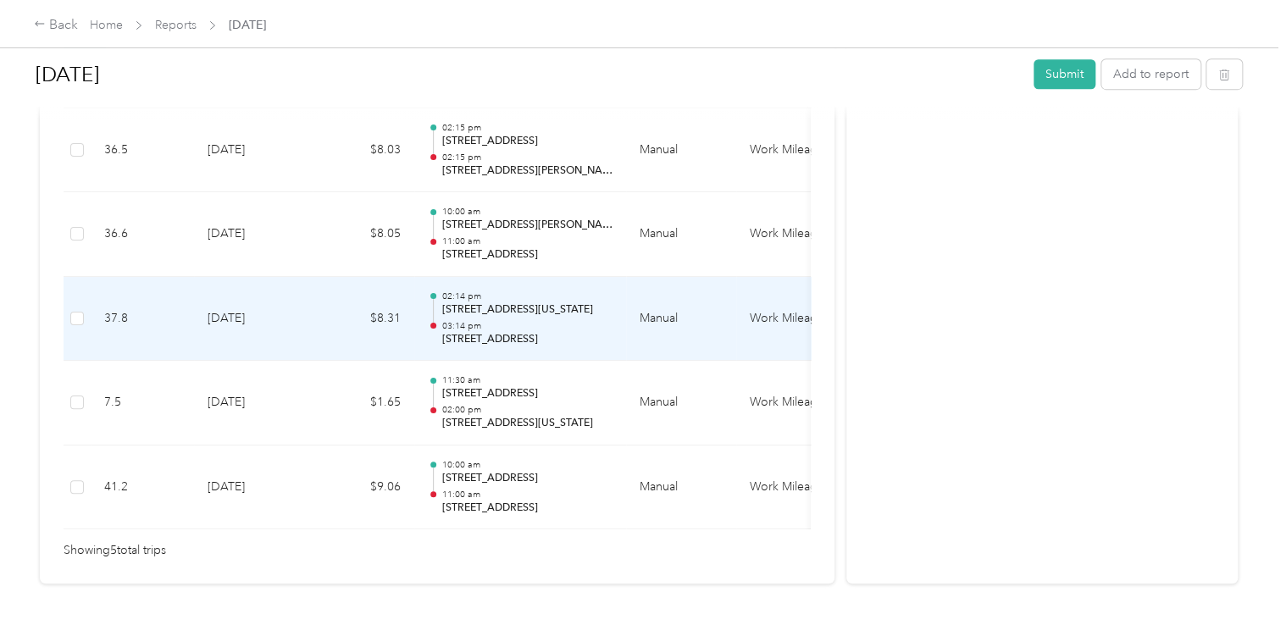
scroll to position [395, 0]
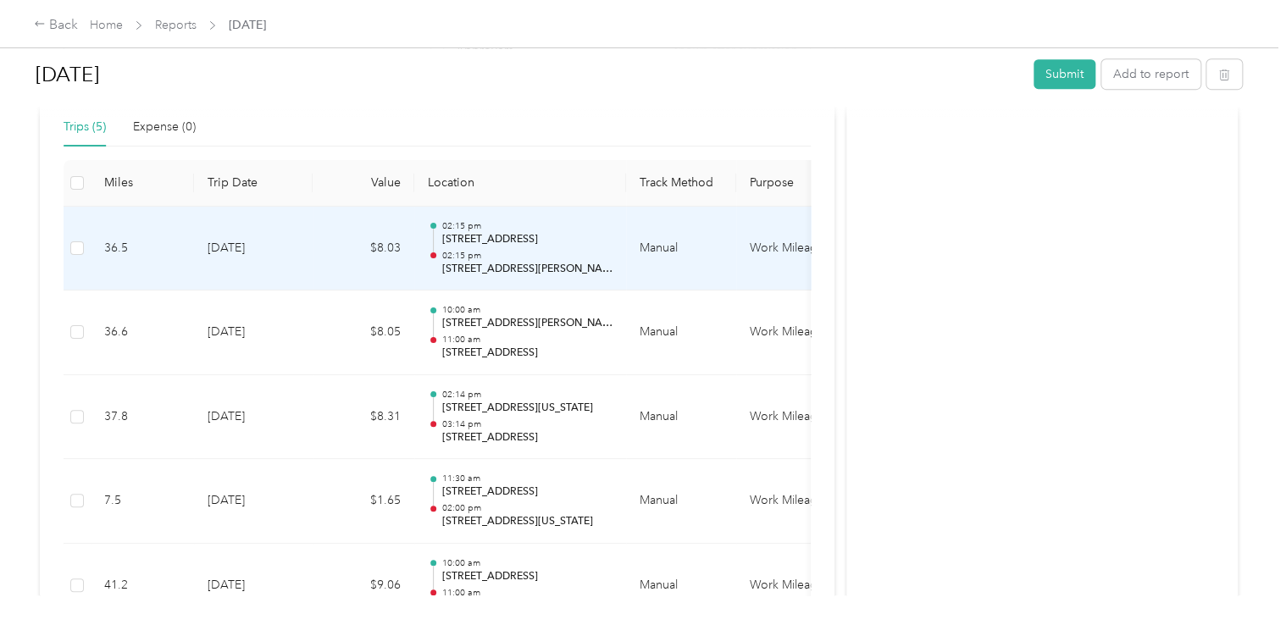
click at [542, 253] on p "02:15 pm" at bounding box center [526, 256] width 171 height 12
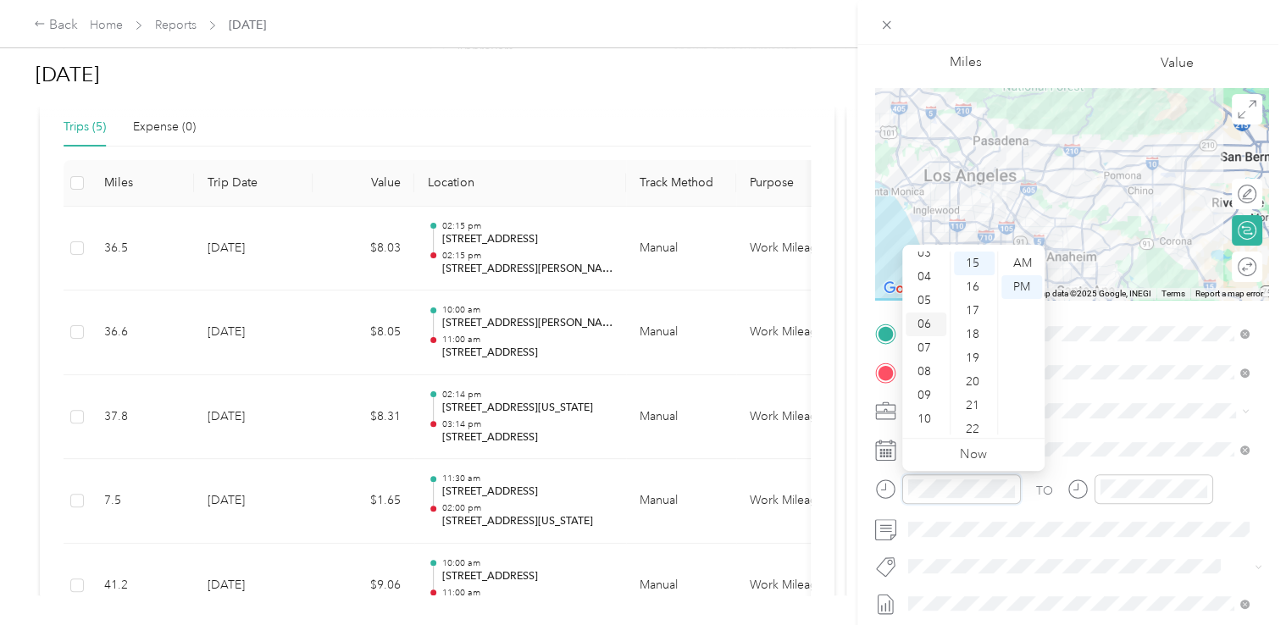
scroll to position [102, 0]
click at [928, 396] on div "10" at bounding box center [926, 399] width 41 height 24
click at [973, 266] on div "00" at bounding box center [974, 264] width 41 height 24
click at [1028, 260] on div "AM" at bounding box center [1021, 264] width 41 height 24
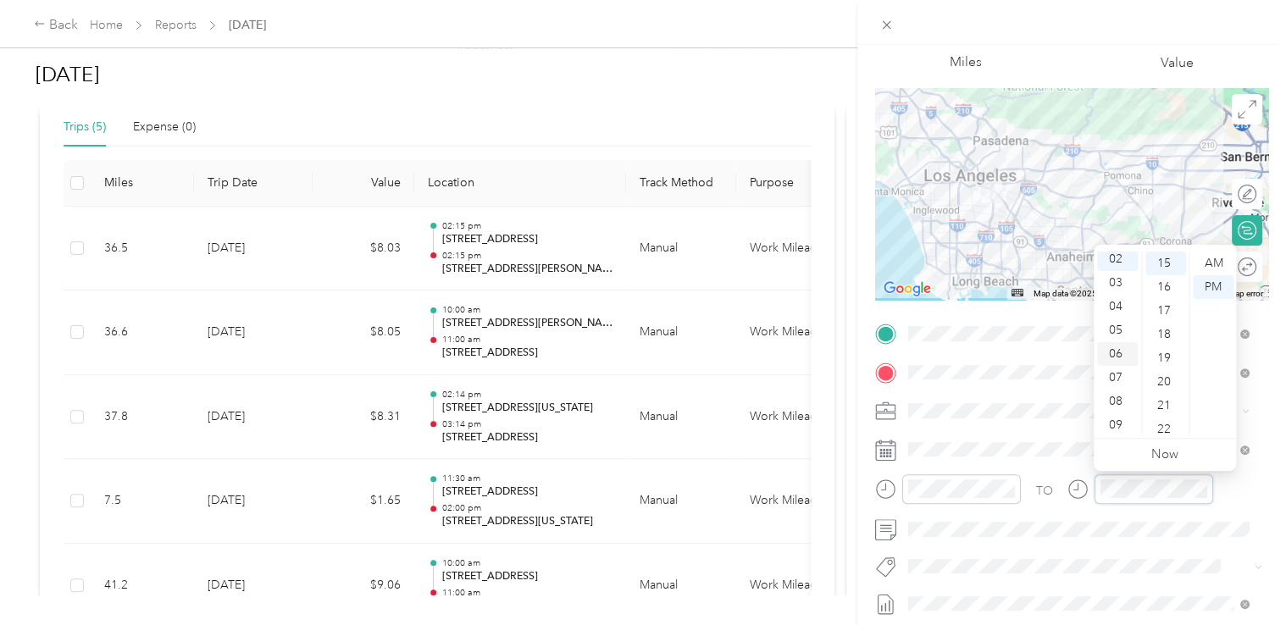
scroll to position [102, 0]
click at [1115, 424] on div "11" at bounding box center [1117, 423] width 41 height 24
click at [1161, 266] on div "00" at bounding box center [1165, 264] width 41 height 24
drag, startPoint x: 1161, startPoint y: 266, endPoint x: 1212, endPoint y: 263, distance: 51.8
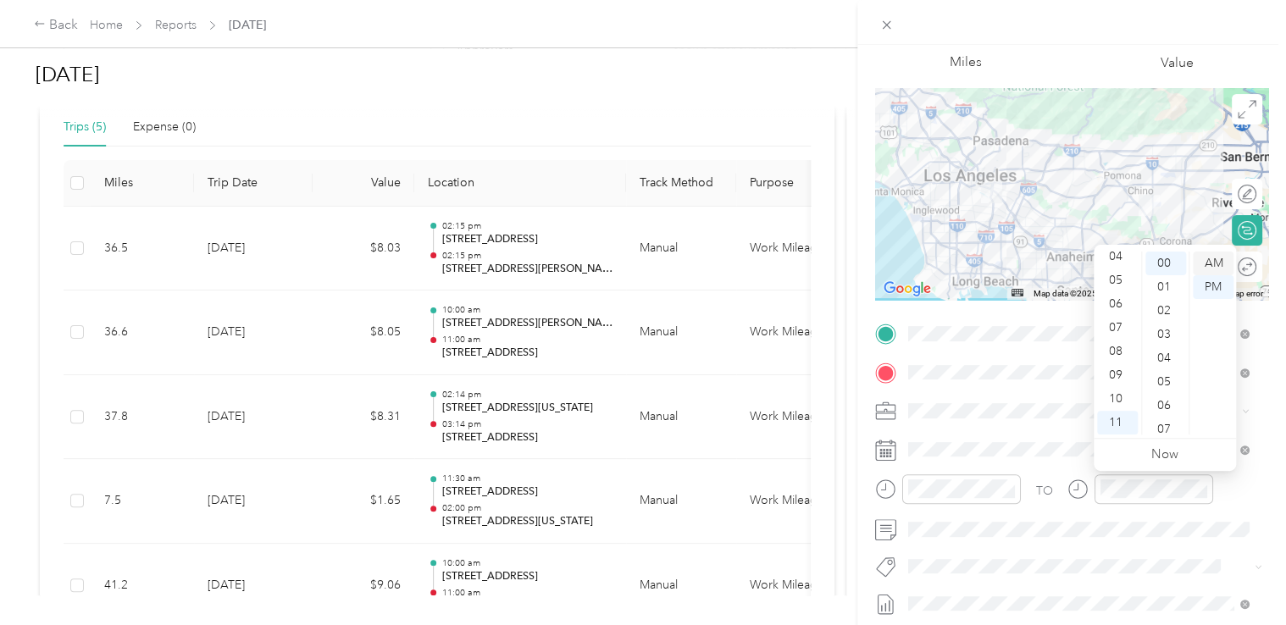
click at [1211, 263] on div "AM" at bounding box center [1213, 264] width 41 height 24
click at [1212, 263] on div "AM" at bounding box center [1213, 264] width 41 height 24
click at [1214, 263] on div "AM" at bounding box center [1213, 264] width 41 height 24
click at [1261, 392] on form "Trip details Save This trip cannot be edited because it is either under review,…" at bounding box center [1071, 350] width 429 height 757
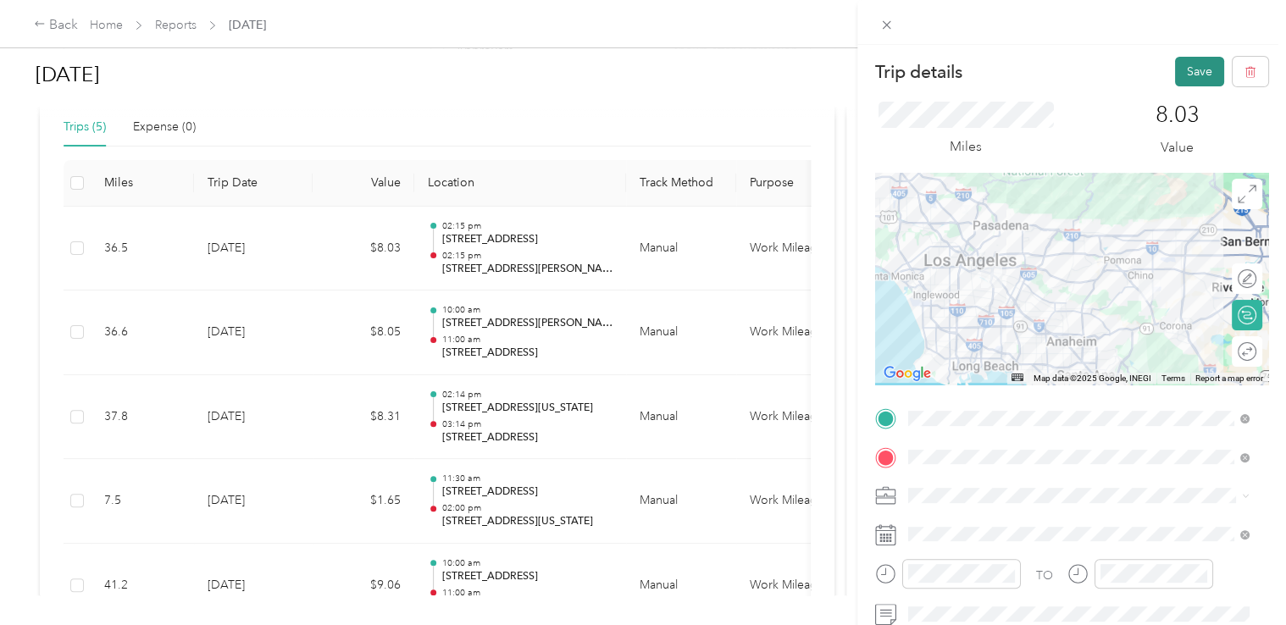
click at [1176, 79] on button "Save" at bounding box center [1199, 72] width 49 height 30
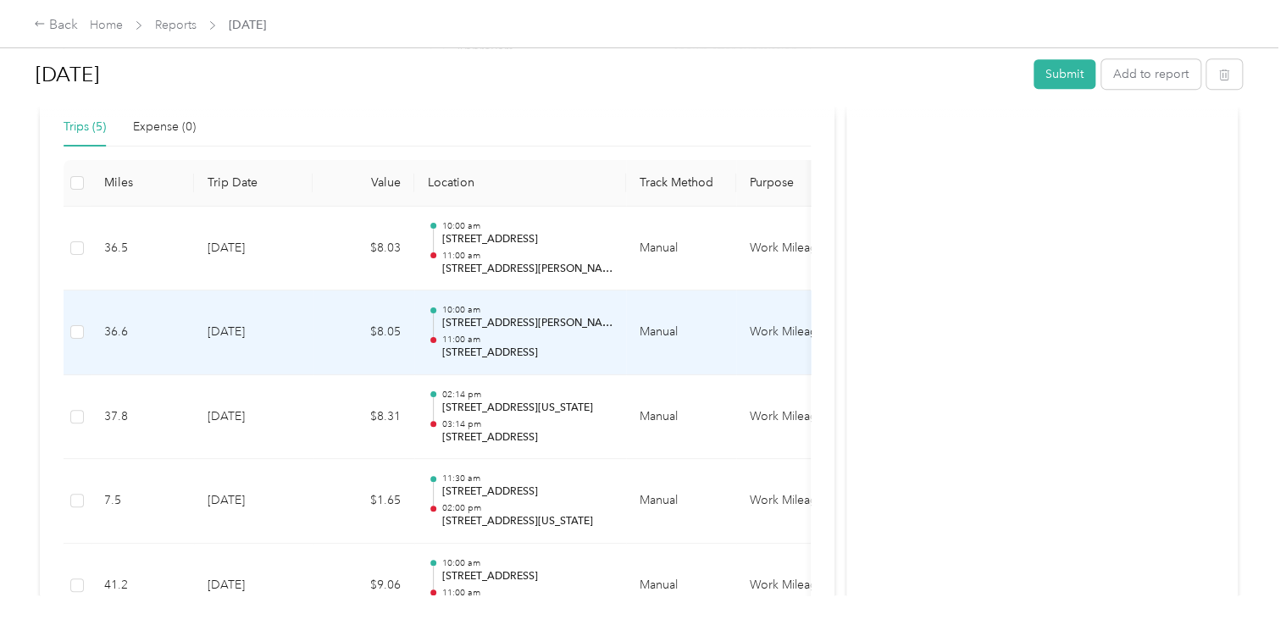
click at [512, 346] on p "[STREET_ADDRESS]" at bounding box center [526, 353] width 171 height 15
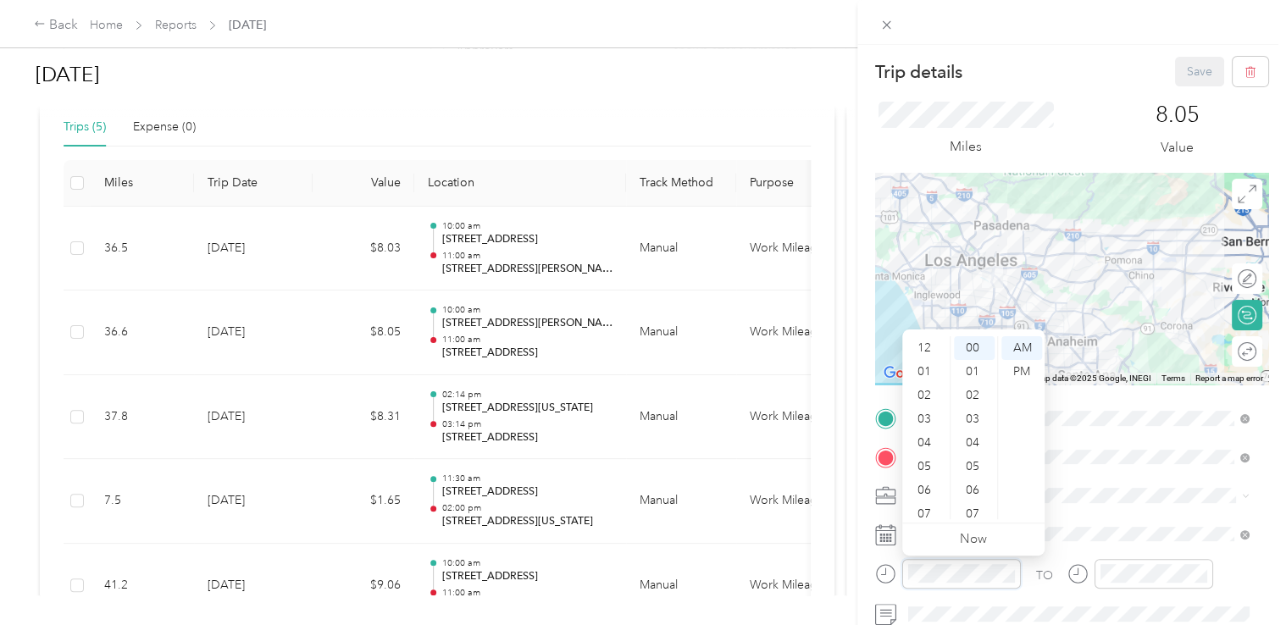
scroll to position [102, 0]
click at [923, 502] on div "11" at bounding box center [926, 508] width 41 height 24
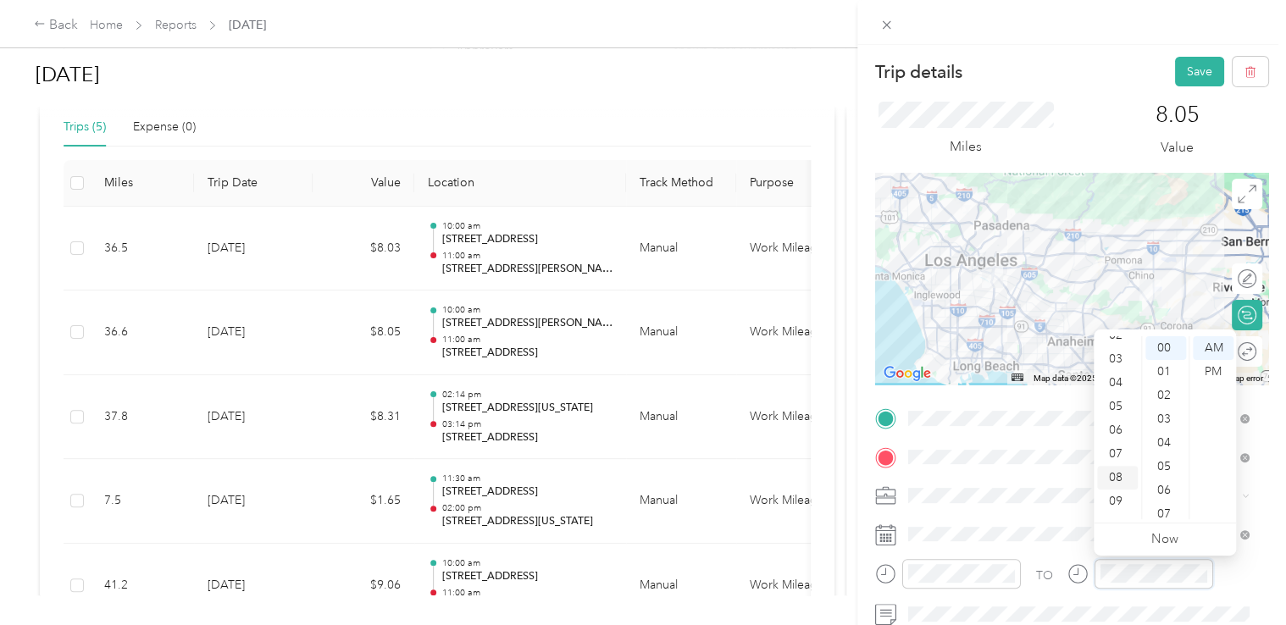
scroll to position [0, 0]
click at [1118, 343] on div "12" at bounding box center [1117, 348] width 41 height 24
click at [1212, 373] on div "PM" at bounding box center [1213, 372] width 41 height 24
click at [1261, 490] on form "Trip details Save This trip cannot be edited because it is either under review,…" at bounding box center [1071, 435] width 429 height 757
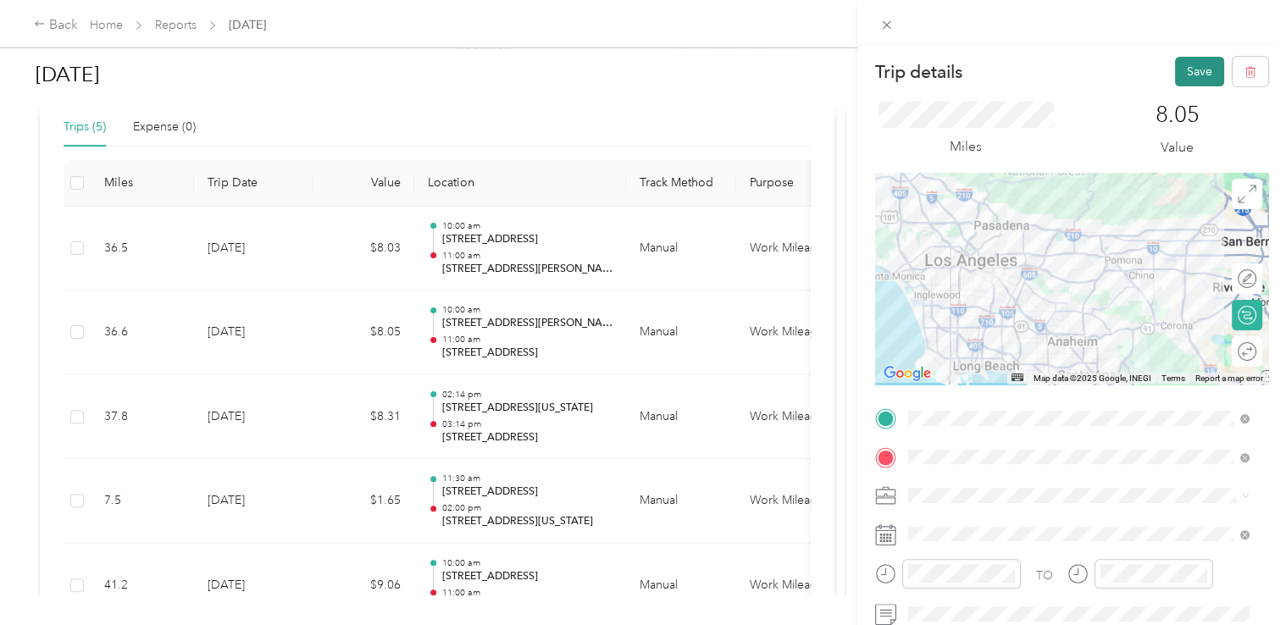
click at [1182, 75] on button "Save" at bounding box center [1199, 72] width 49 height 30
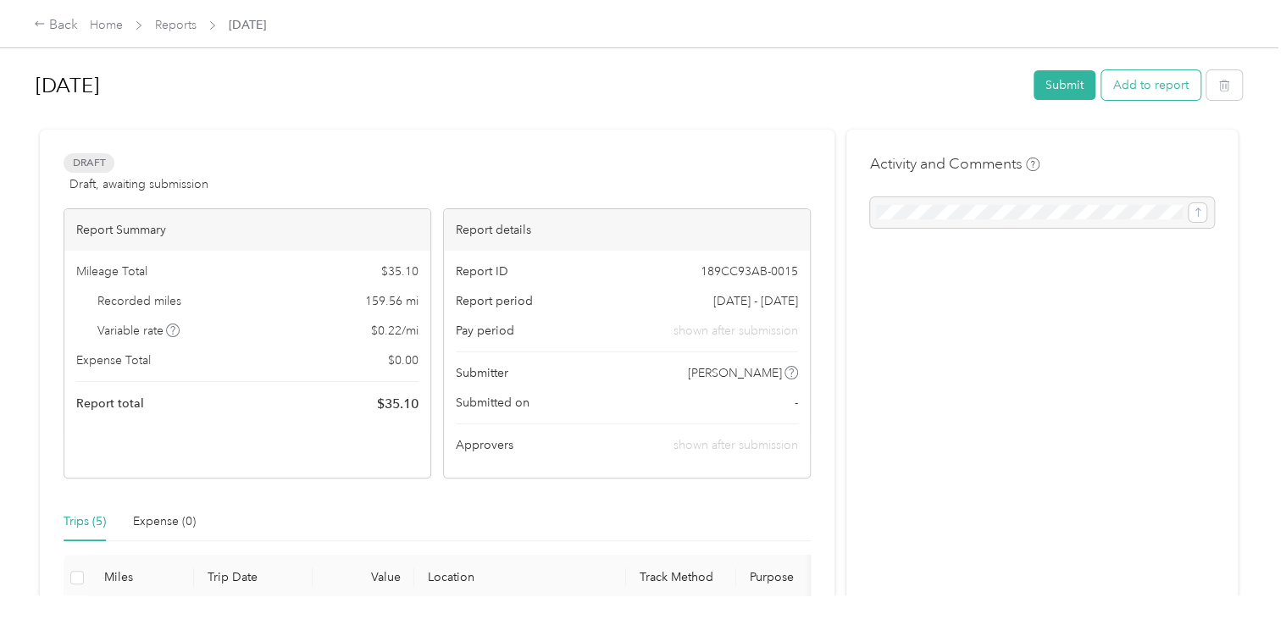
click at [1133, 92] on button "Add to report" at bounding box center [1150, 85] width 99 height 30
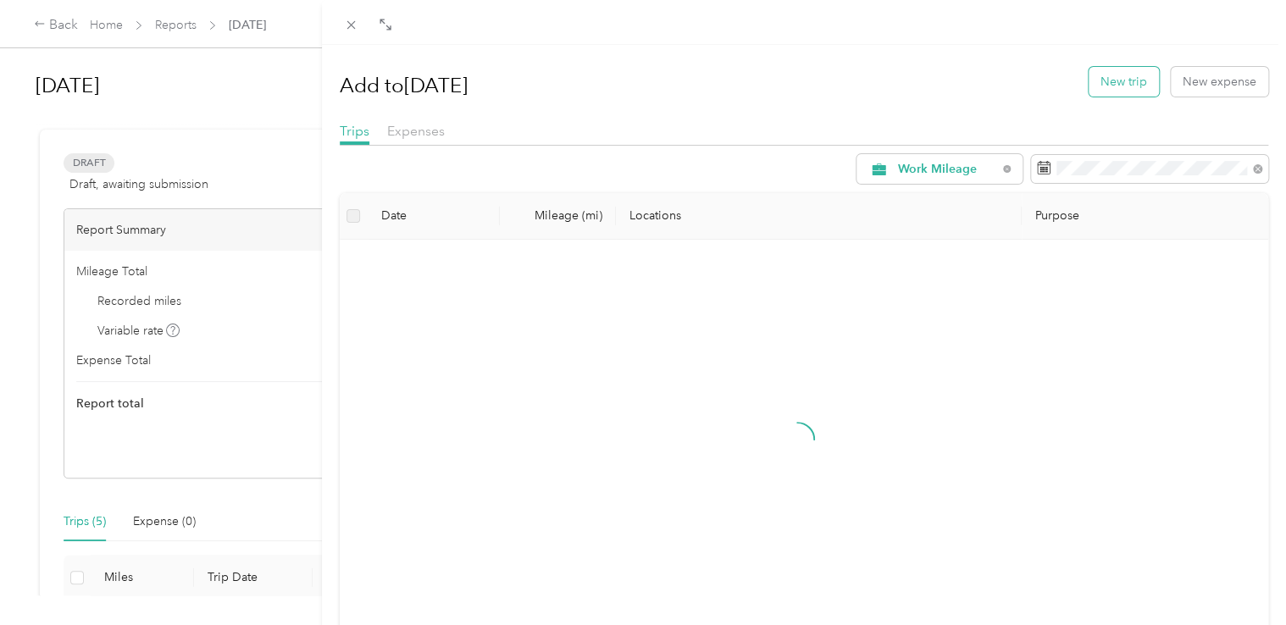
click at [1112, 90] on button "New trip" at bounding box center [1124, 82] width 70 height 30
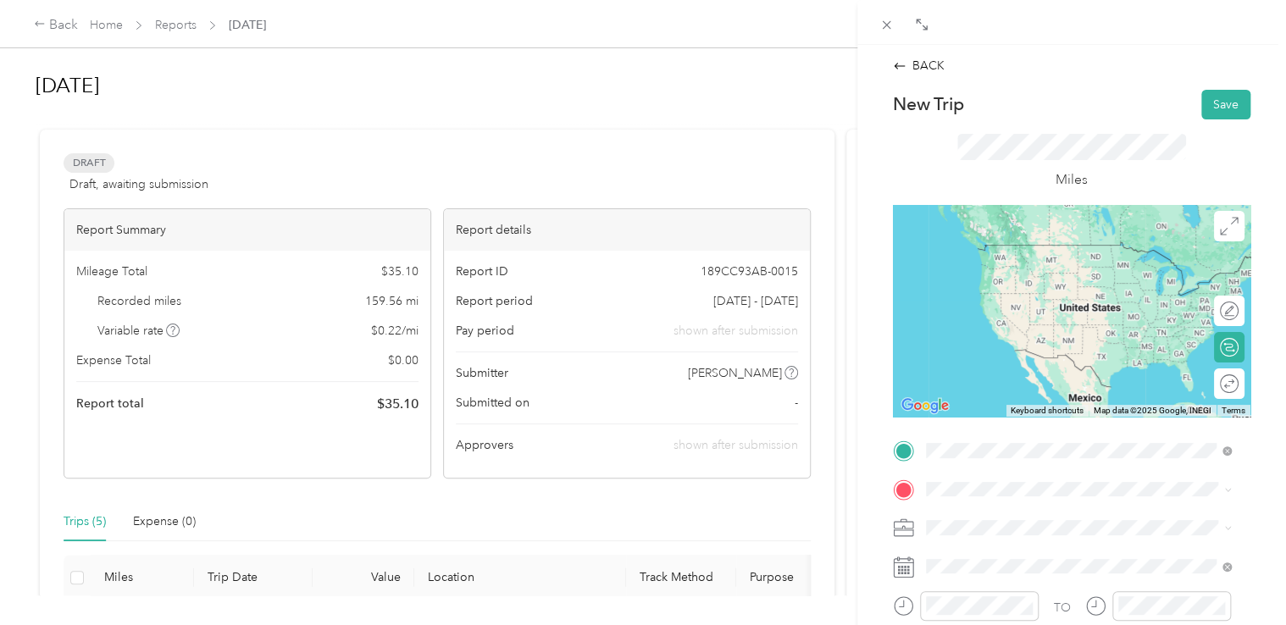
click at [1058, 241] on span "[STREET_ADDRESS][US_STATE]" at bounding box center [1041, 244] width 169 height 15
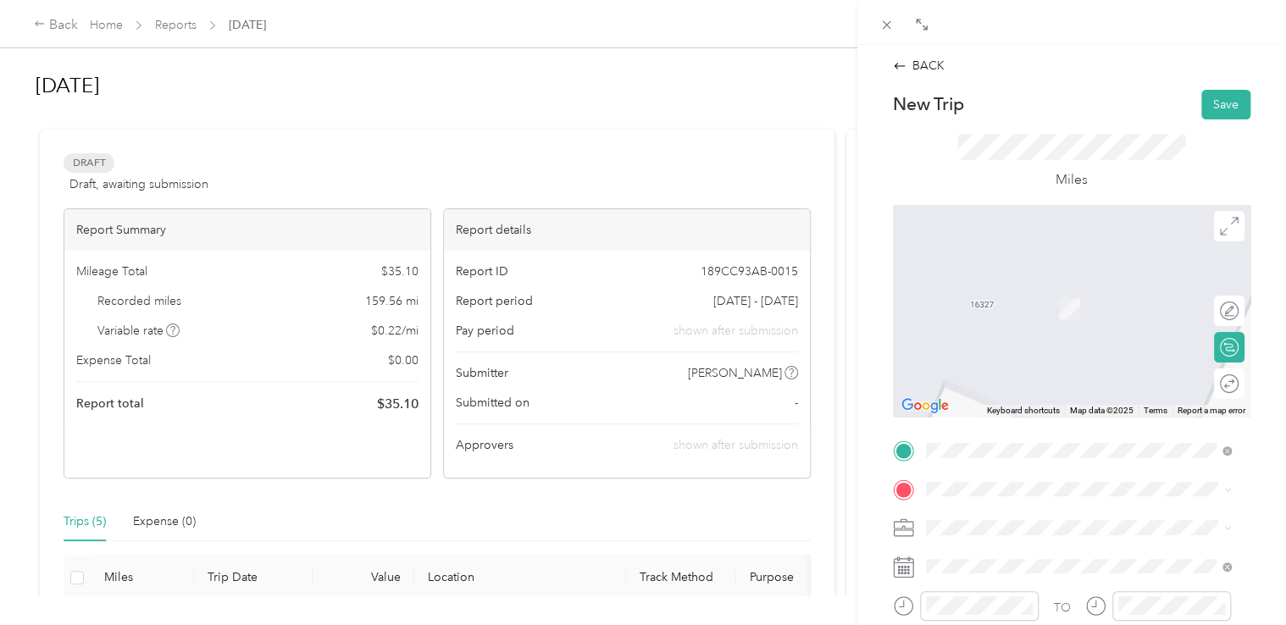
click at [998, 291] on span "[STREET_ADDRESS][US_STATE]" at bounding box center [1041, 282] width 169 height 15
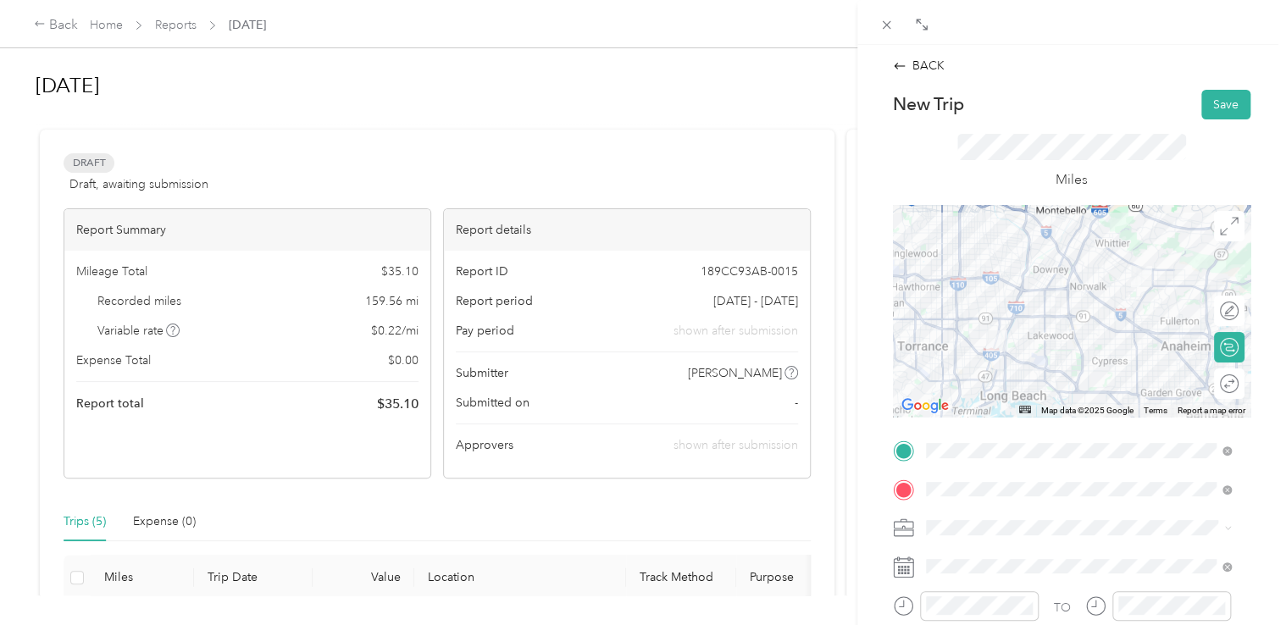
scroll to position [169, 0]
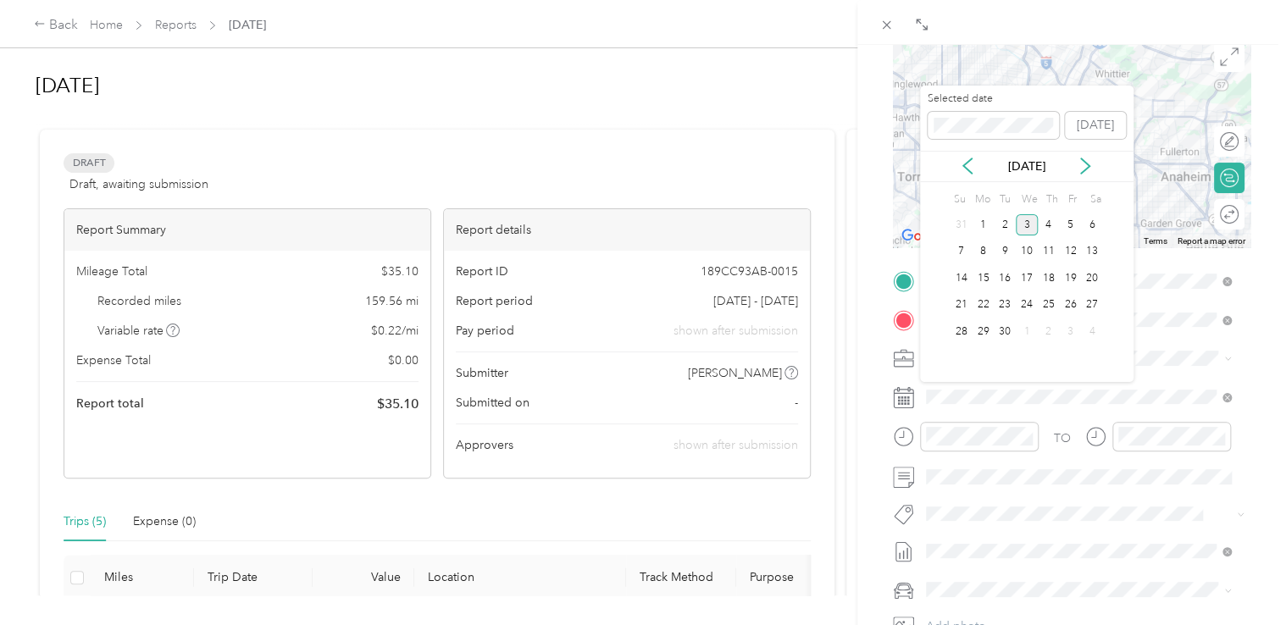
click at [967, 175] on icon at bounding box center [967, 166] width 17 height 17
click at [1047, 254] on div "7" at bounding box center [1049, 251] width 22 height 21
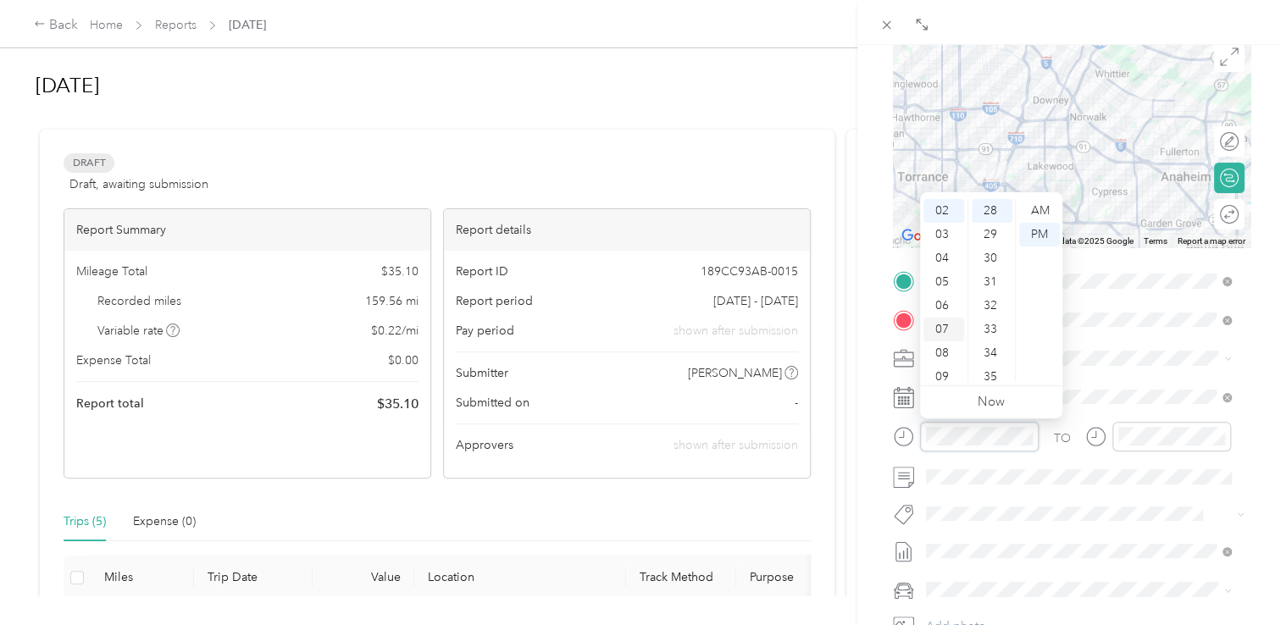
scroll to position [102, 0]
click at [942, 318] on div "09" at bounding box center [943, 323] width 41 height 24
click at [989, 214] on div "00" at bounding box center [992, 211] width 41 height 24
click at [1039, 203] on div "AM" at bounding box center [1039, 211] width 41 height 24
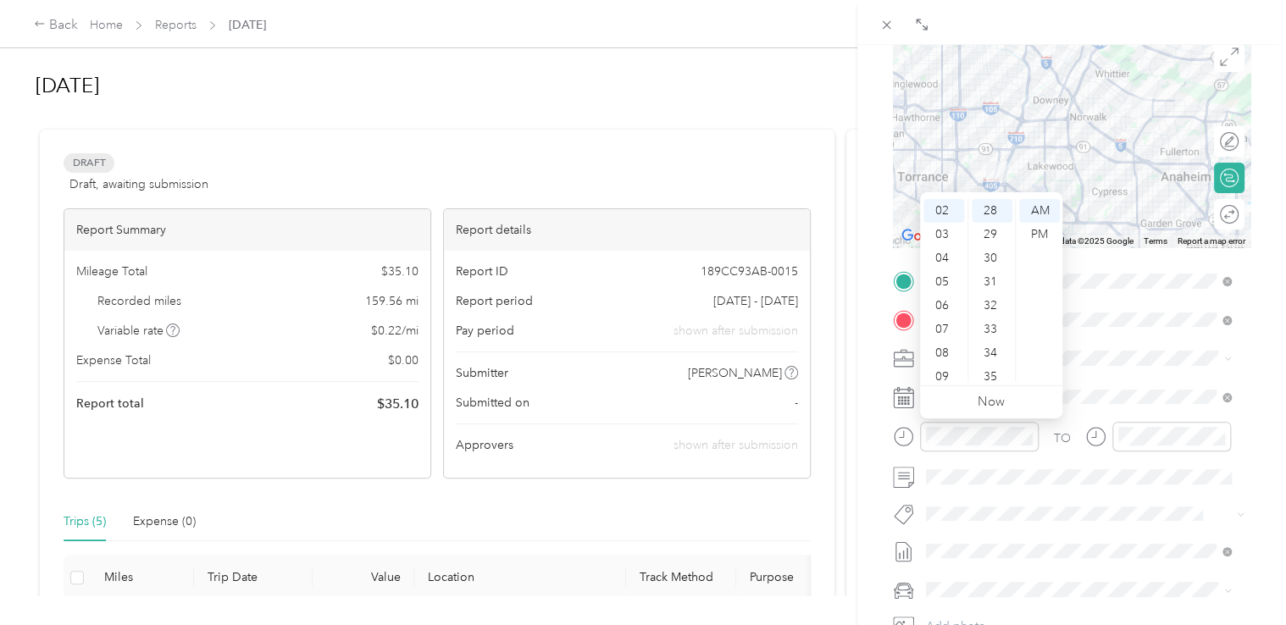
scroll to position [664, 0]
click at [945, 371] on div "09" at bounding box center [943, 377] width 41 height 24
click at [989, 212] on div "00" at bounding box center [992, 211] width 41 height 24
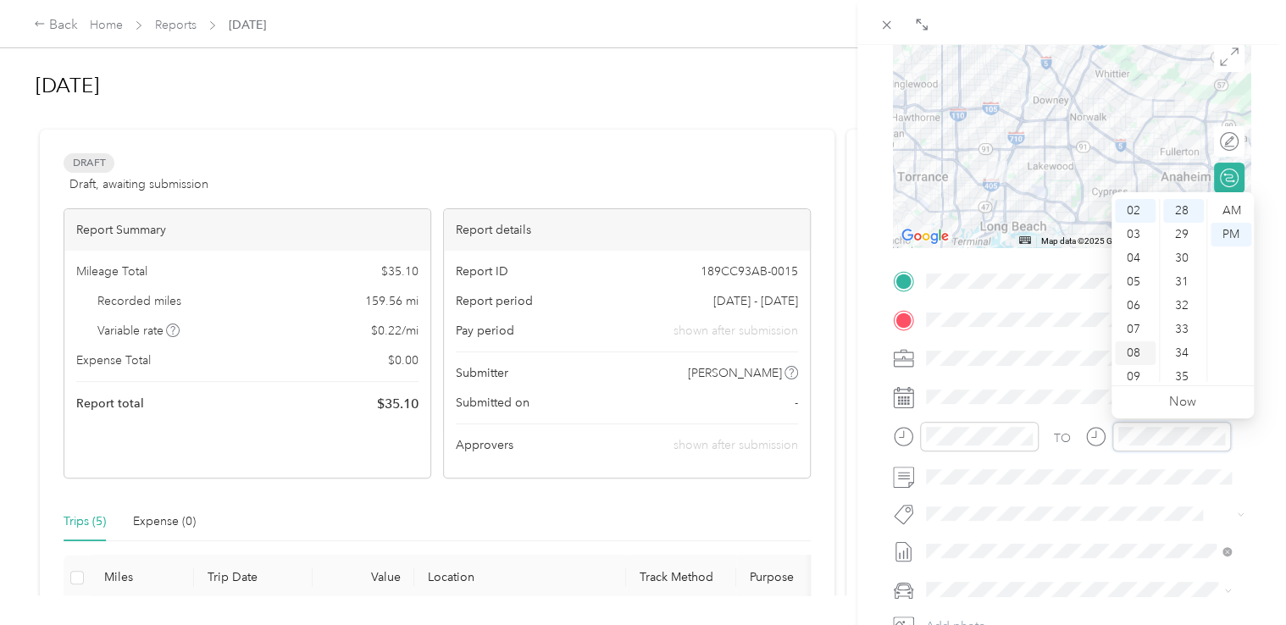
scroll to position [102, 0]
click at [1133, 341] on div "10" at bounding box center [1135, 347] width 41 height 24
click at [1185, 213] on div "00" at bounding box center [1183, 211] width 41 height 24
click at [1223, 205] on div "AM" at bounding box center [1231, 211] width 41 height 24
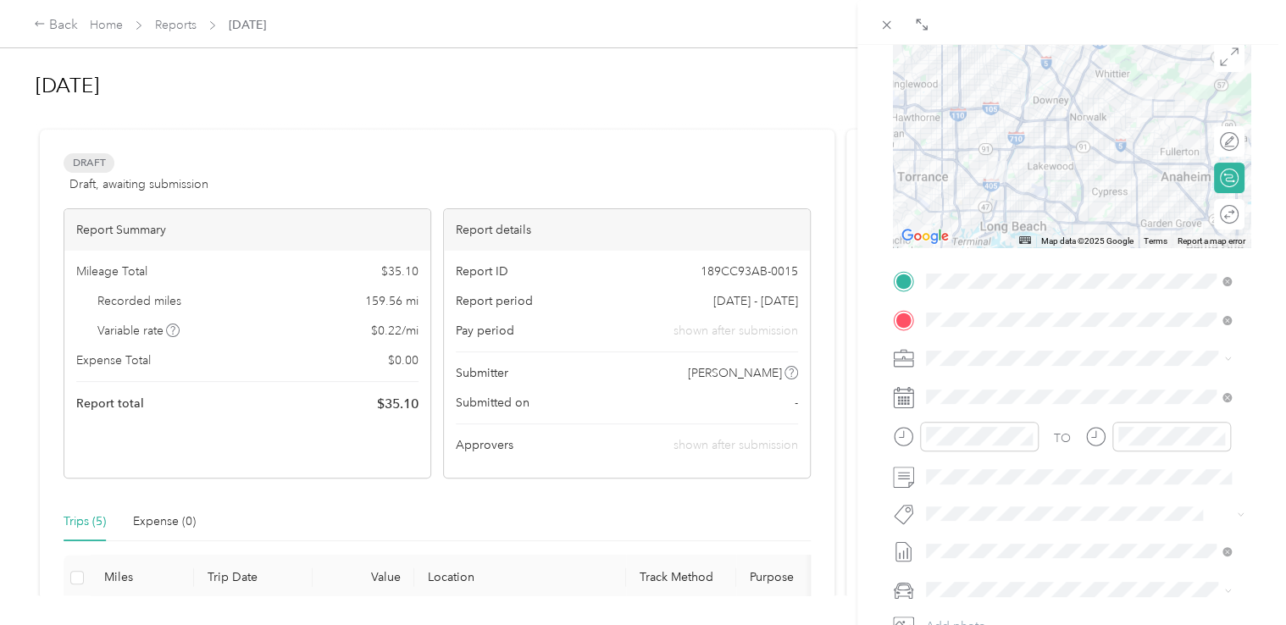
click at [1263, 341] on div "BACK New Trip Save This trip cannot be edited because it is either under review…" at bounding box center [1071, 357] width 429 height 625
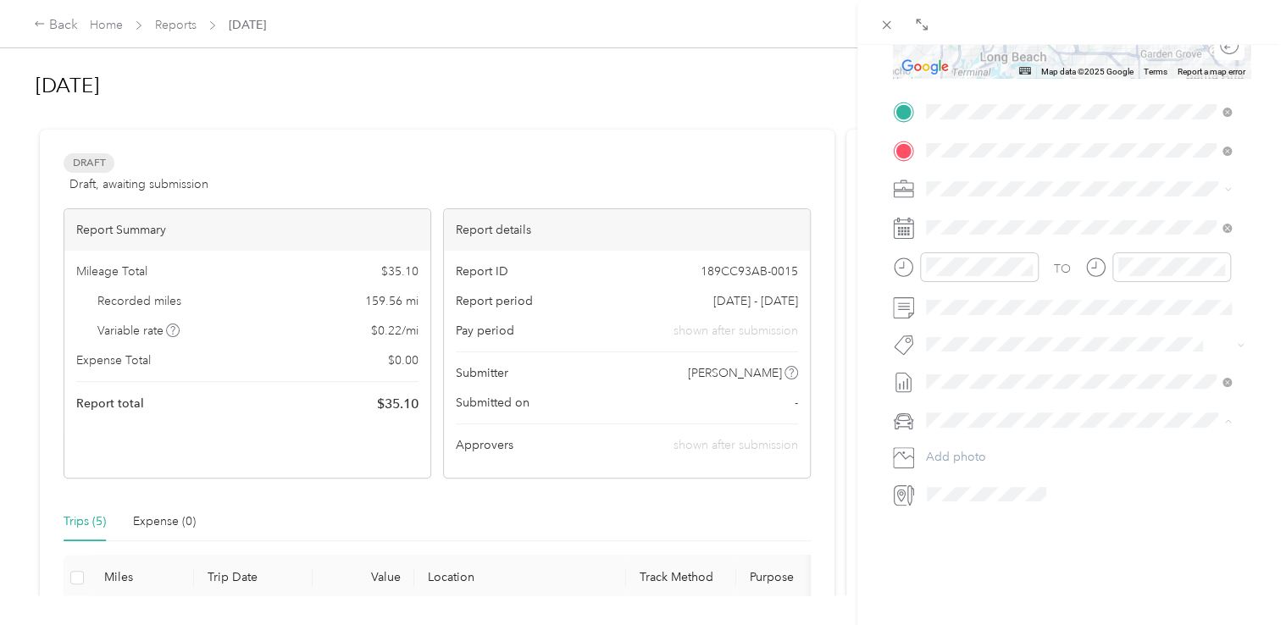
click at [996, 444] on span "Nissan Sentra" at bounding box center [968, 450] width 72 height 14
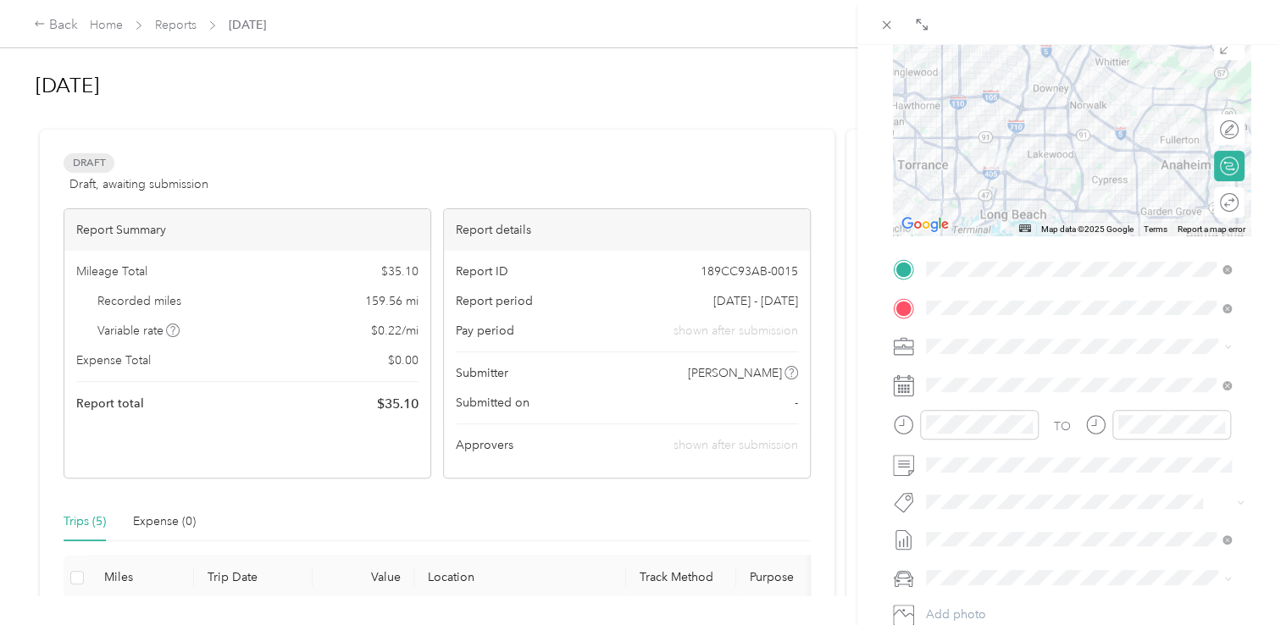
scroll to position [0, 0]
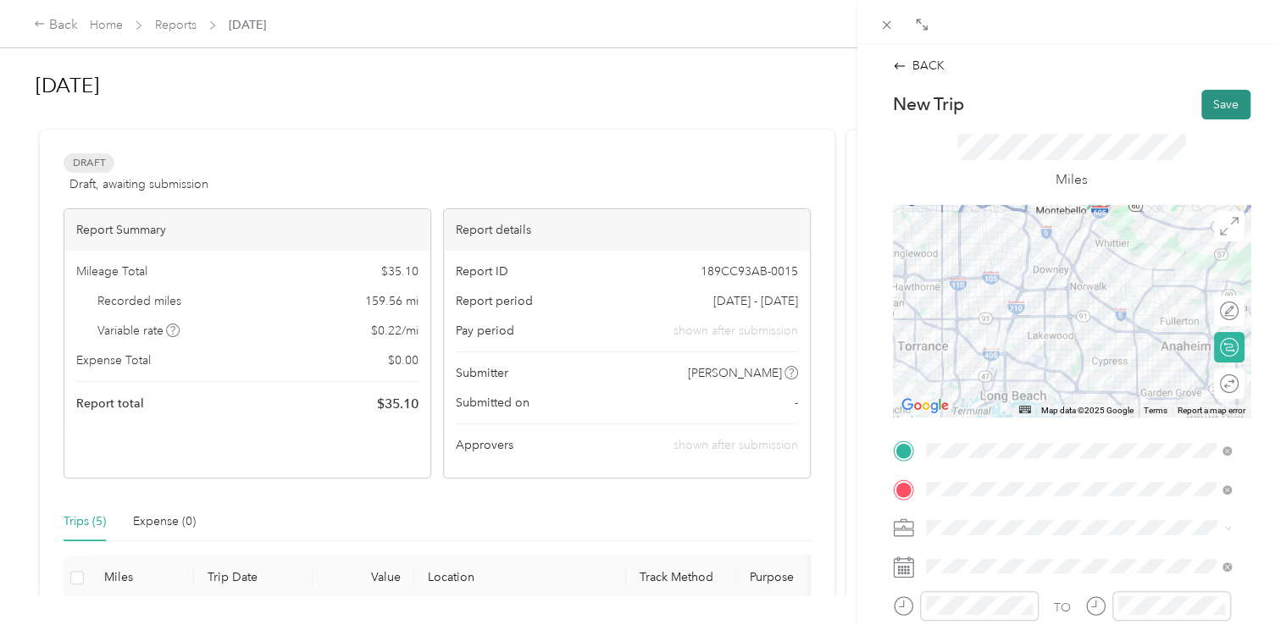
click at [1216, 108] on button "Save" at bounding box center [1225, 105] width 49 height 30
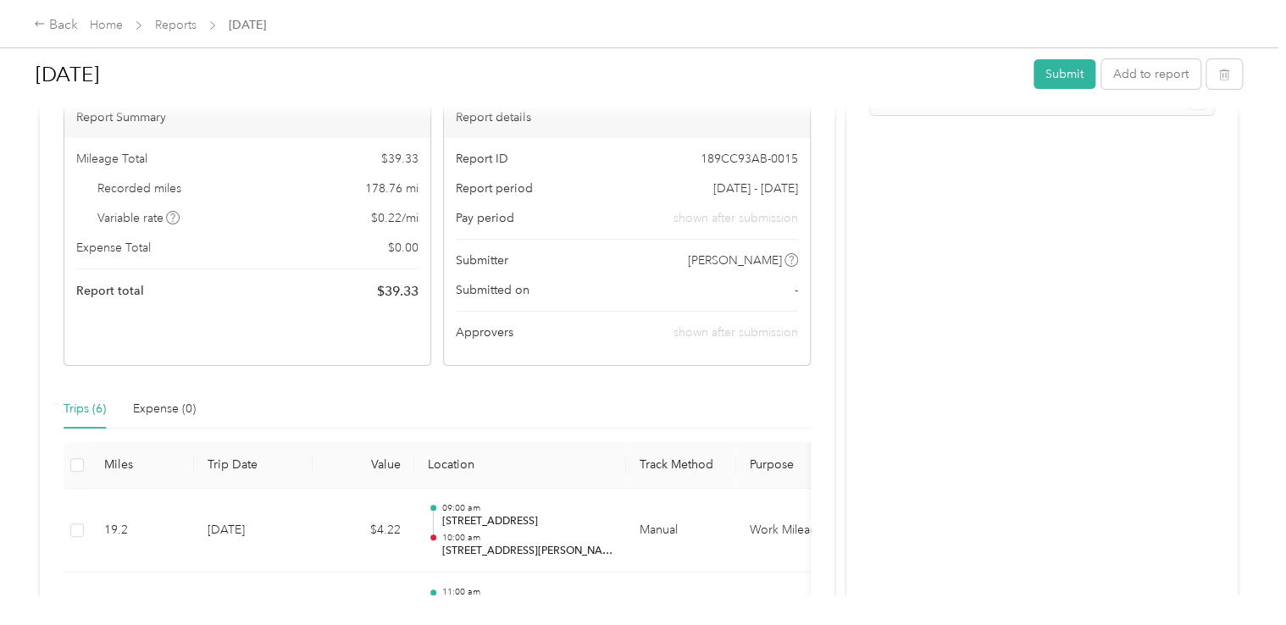
scroll to position [254, 0]
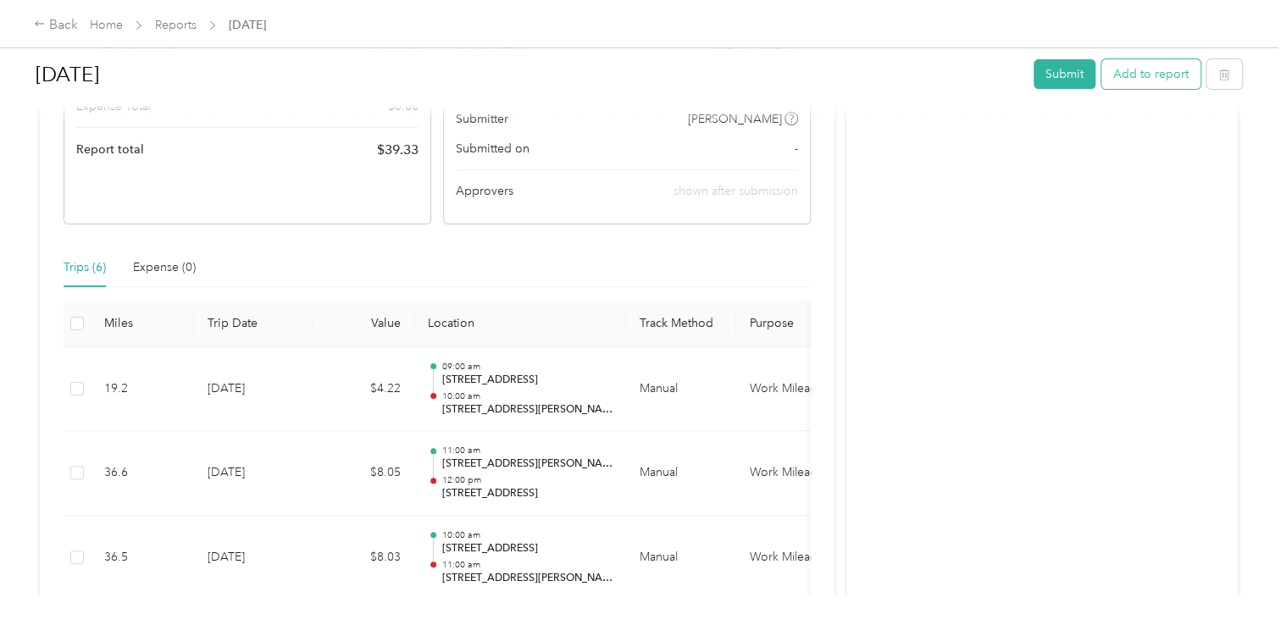
click at [1149, 77] on button "Add to report" at bounding box center [1150, 74] width 99 height 30
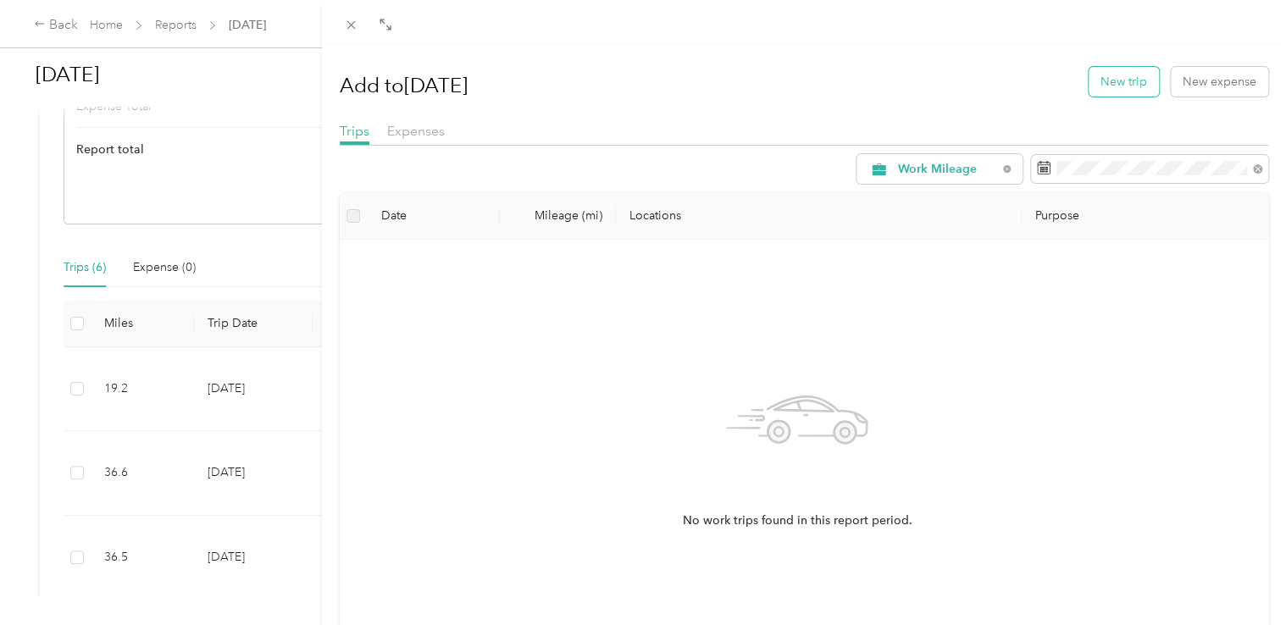
click at [1120, 86] on button "New trip" at bounding box center [1124, 82] width 70 height 30
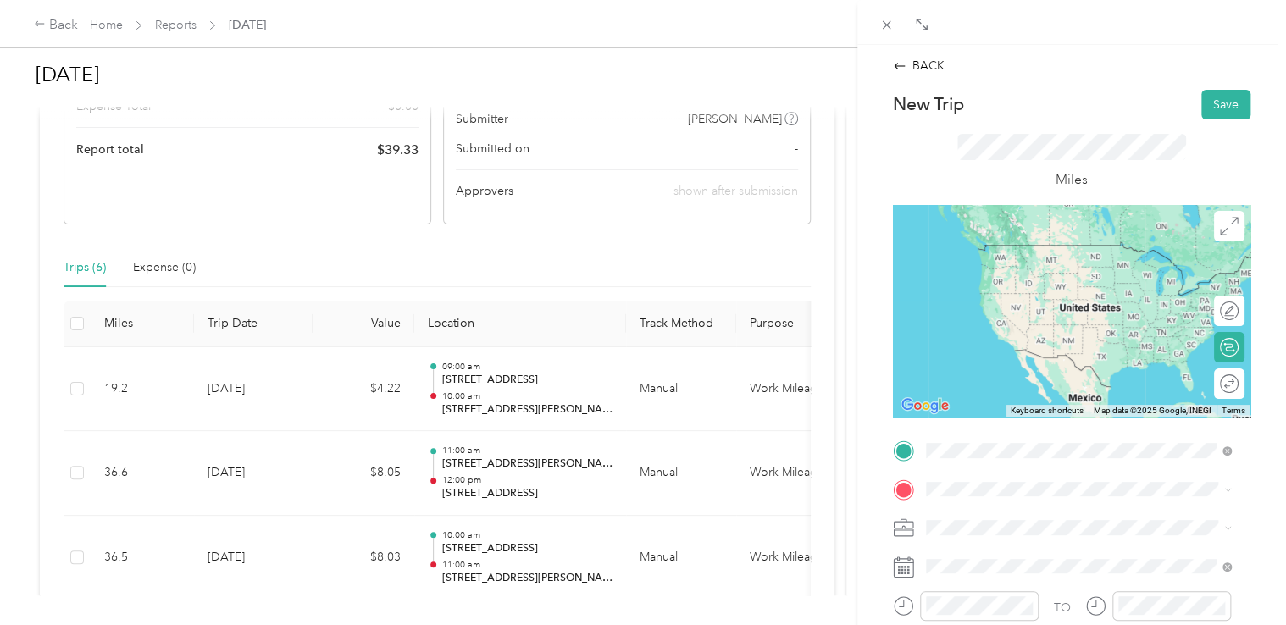
click at [1042, 252] on span "[STREET_ADDRESS][US_STATE]" at bounding box center [1041, 244] width 169 height 15
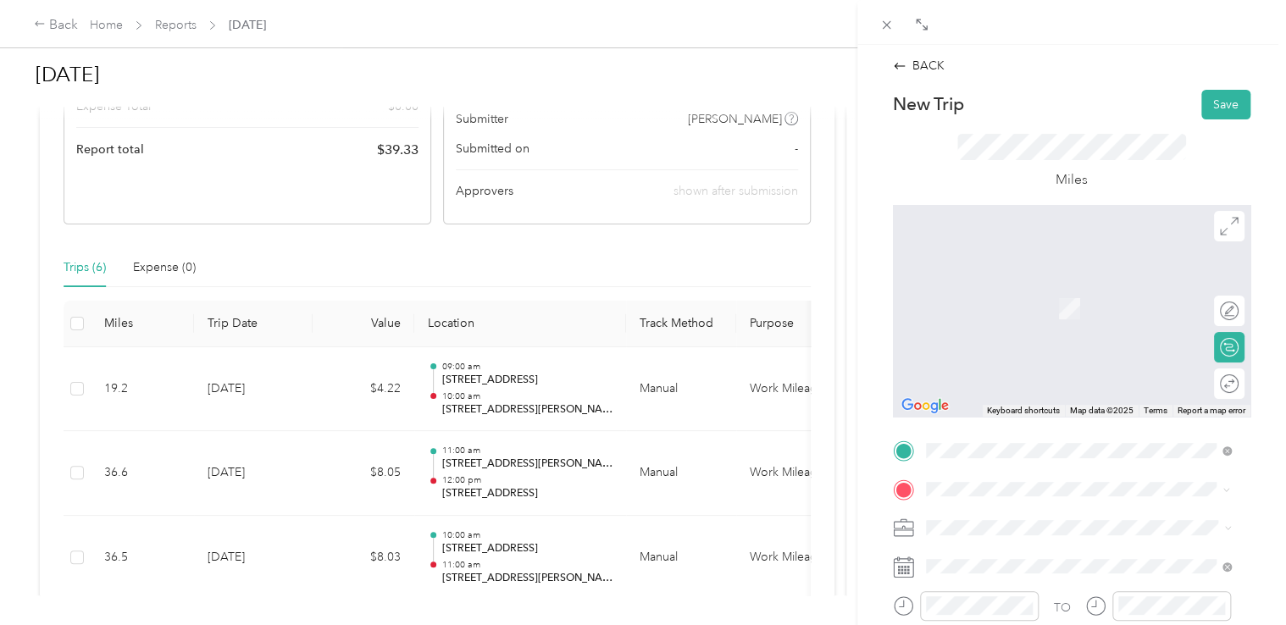
click at [1033, 291] on span "[STREET_ADDRESS][US_STATE]" at bounding box center [1041, 282] width 169 height 15
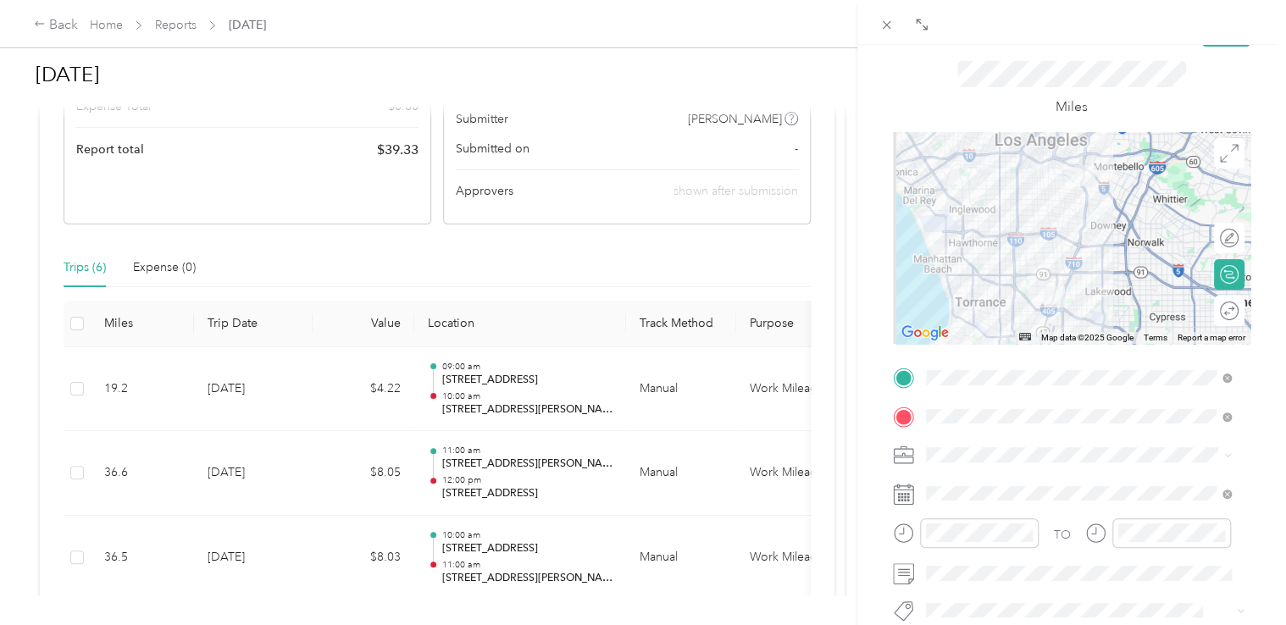
scroll to position [169, 0]
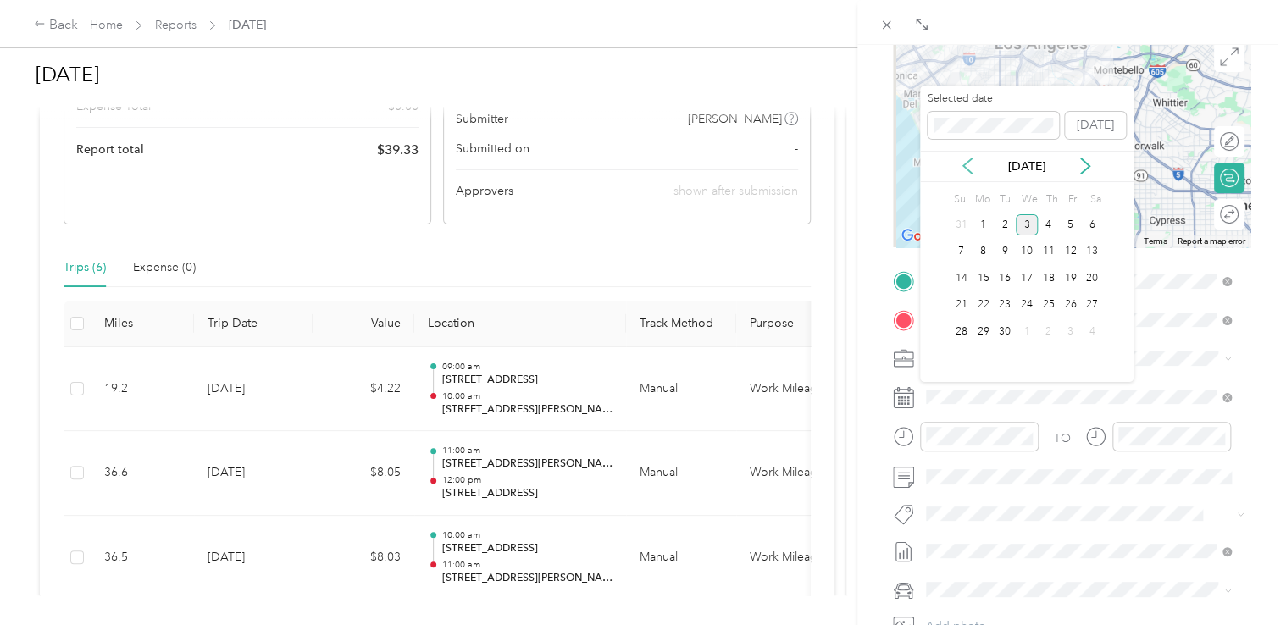
click at [966, 163] on icon at bounding box center [967, 165] width 8 height 15
click at [1087, 163] on icon at bounding box center [1085, 165] width 8 height 15
click at [1040, 247] on div "7" at bounding box center [1049, 251] width 22 height 21
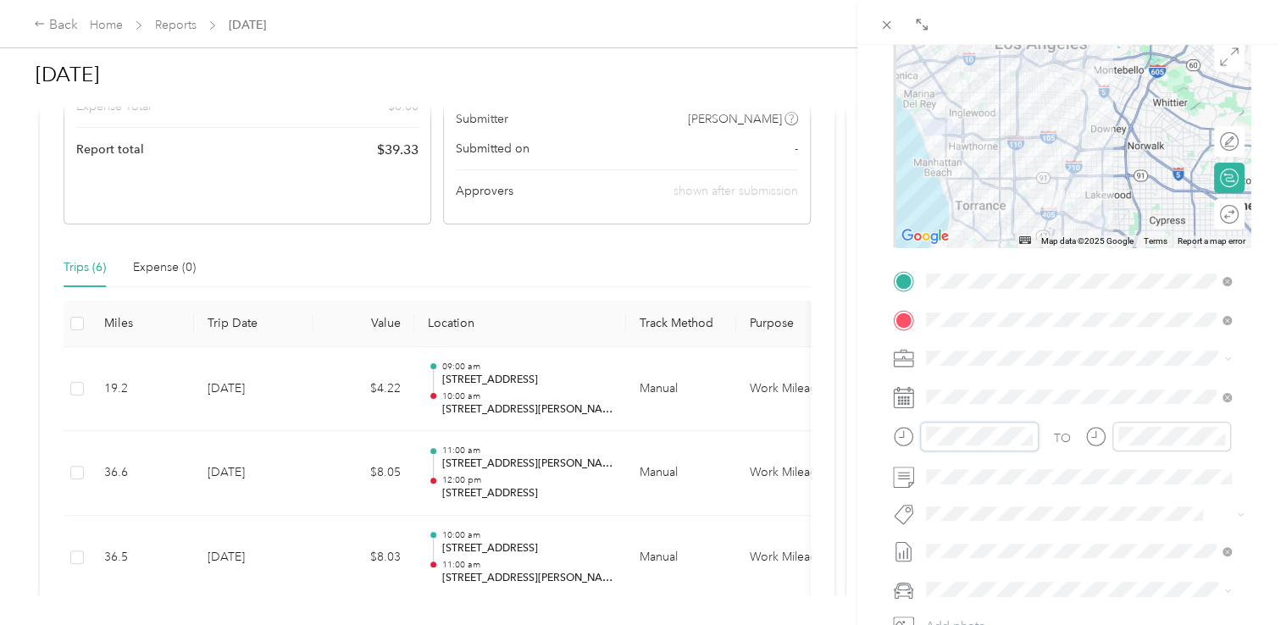
click at [894, 424] on div at bounding box center [966, 437] width 146 height 30
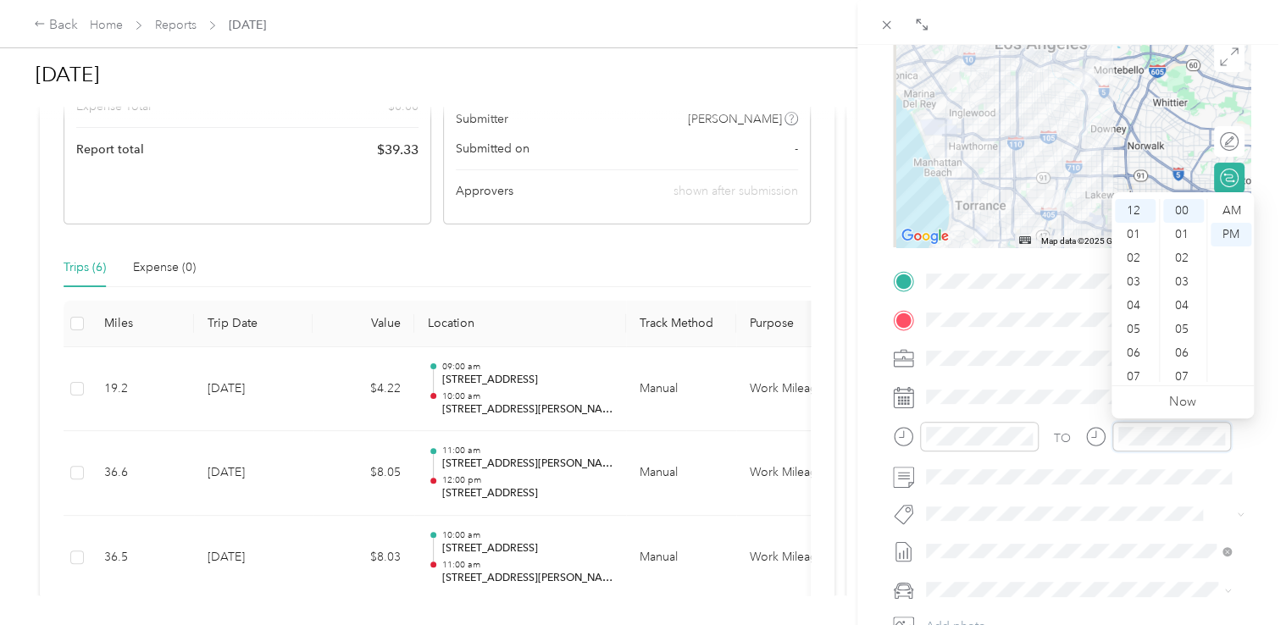
scroll to position [0, 0]
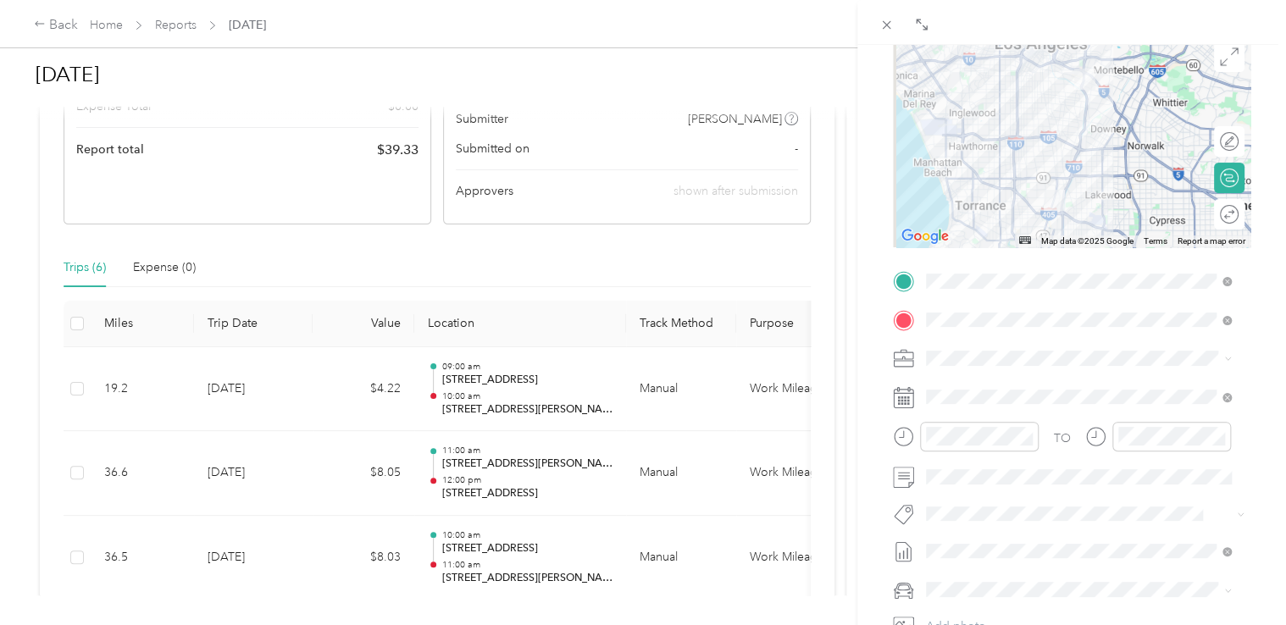
click at [986, 567] on li "Nissan Sentra" at bounding box center [1079, 558] width 318 height 30
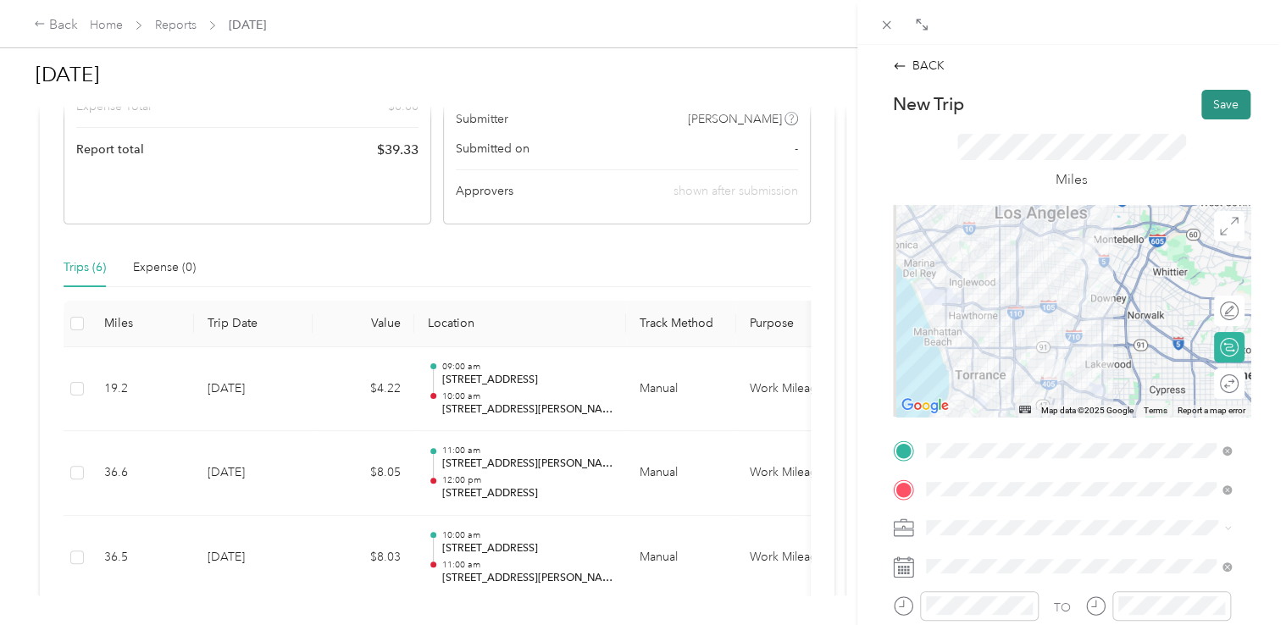
click at [1207, 103] on button "Save" at bounding box center [1225, 105] width 49 height 30
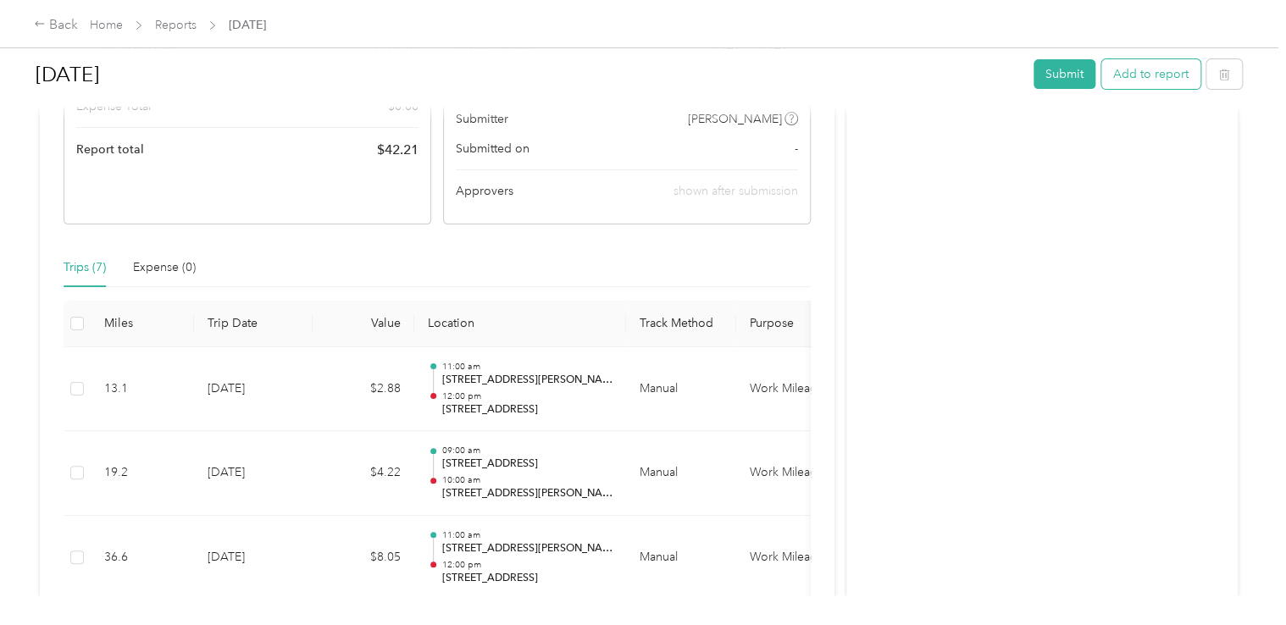
click at [1115, 72] on button "Add to report" at bounding box center [1150, 74] width 99 height 30
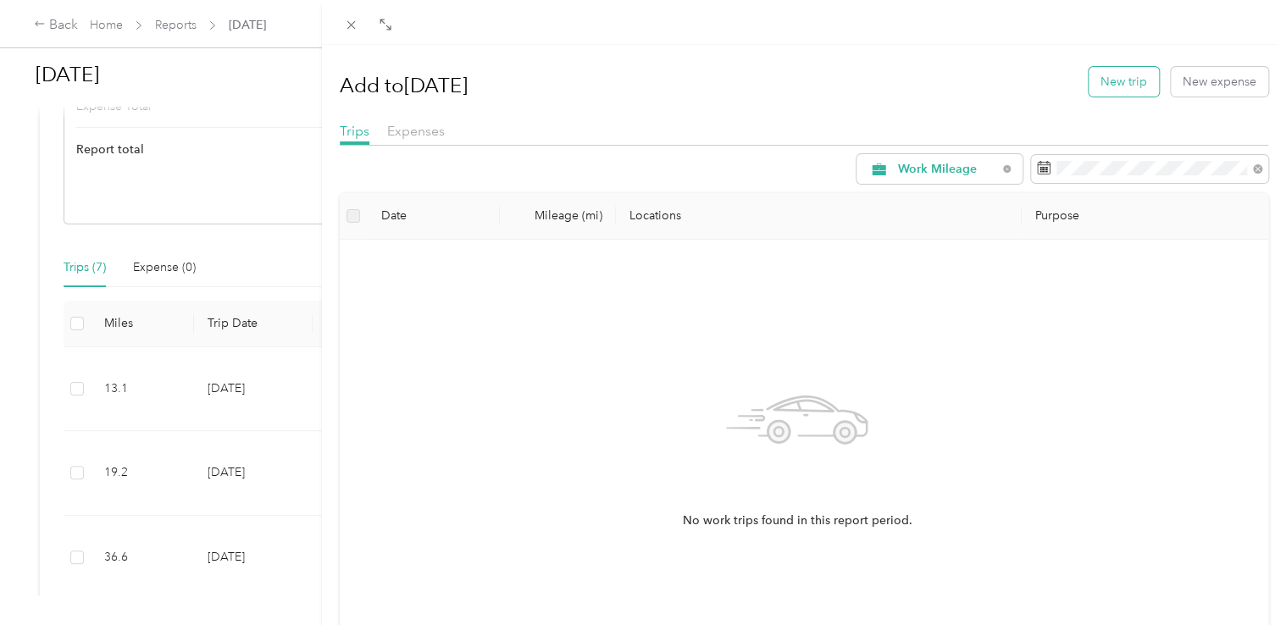
click at [1103, 80] on button "New trip" at bounding box center [1124, 82] width 70 height 30
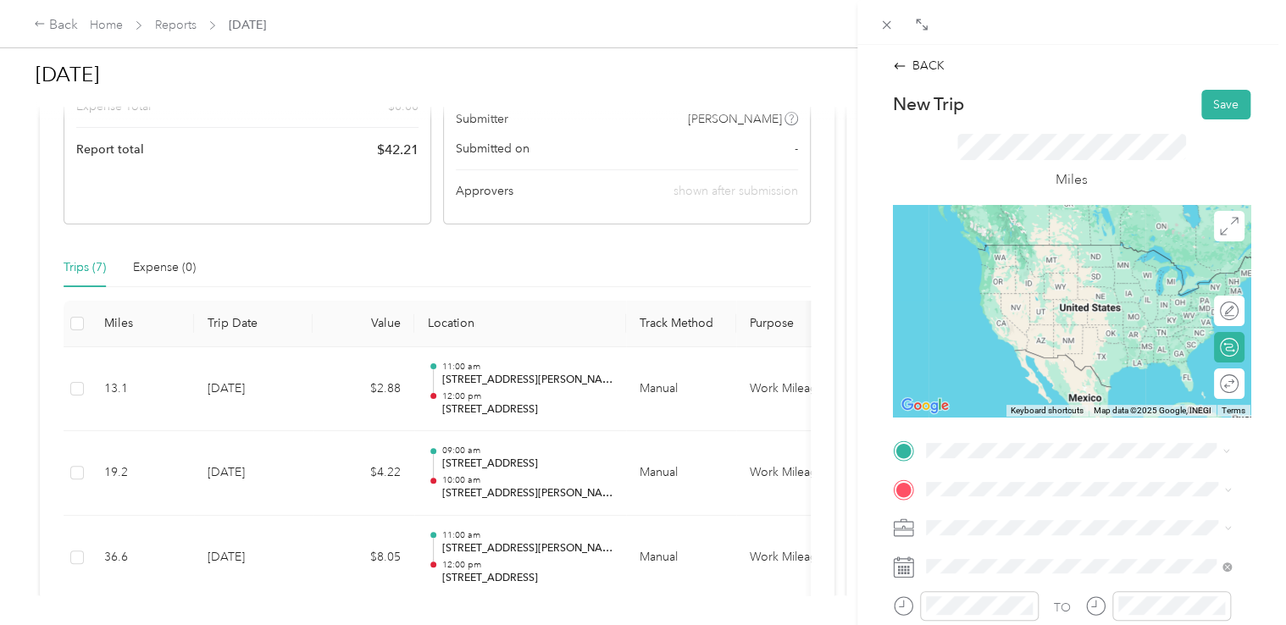
click at [1000, 244] on span "[STREET_ADDRESS][US_STATE]" at bounding box center [1041, 243] width 169 height 15
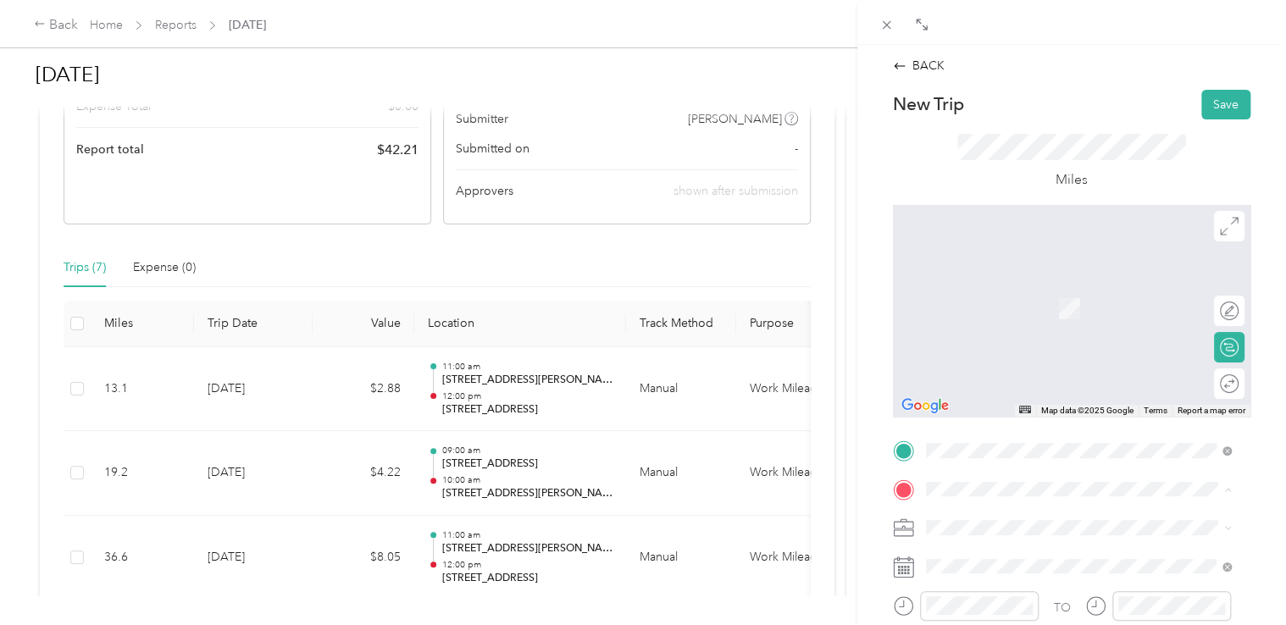
click at [968, 356] on span "[STREET_ADDRESS][PERSON_NAME][US_STATE]" at bounding box center [1088, 348] width 263 height 15
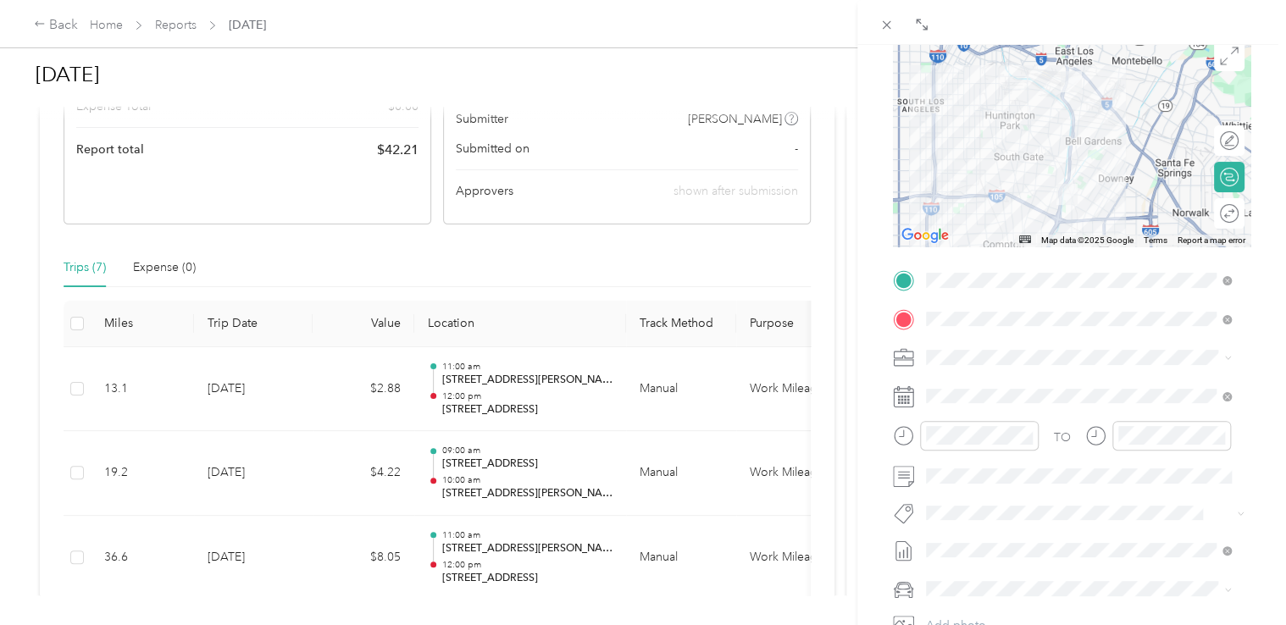
scroll to position [169, 0]
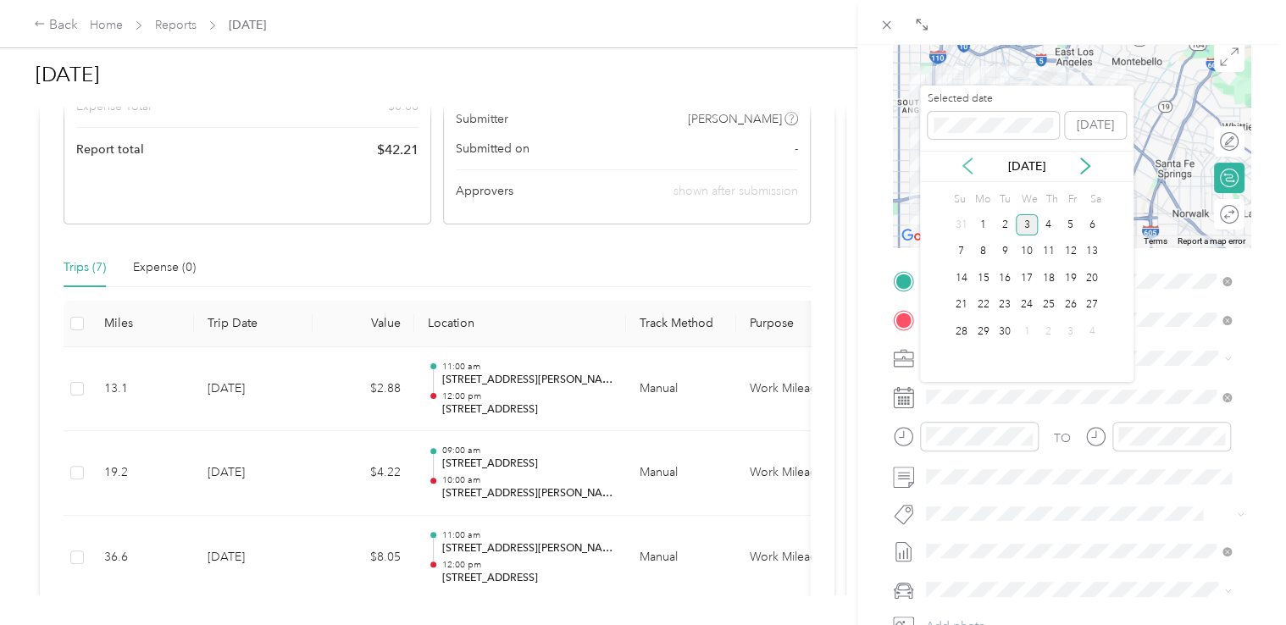
click at [971, 168] on icon at bounding box center [967, 166] width 17 height 17
click at [1047, 251] on div "7" at bounding box center [1049, 251] width 22 height 21
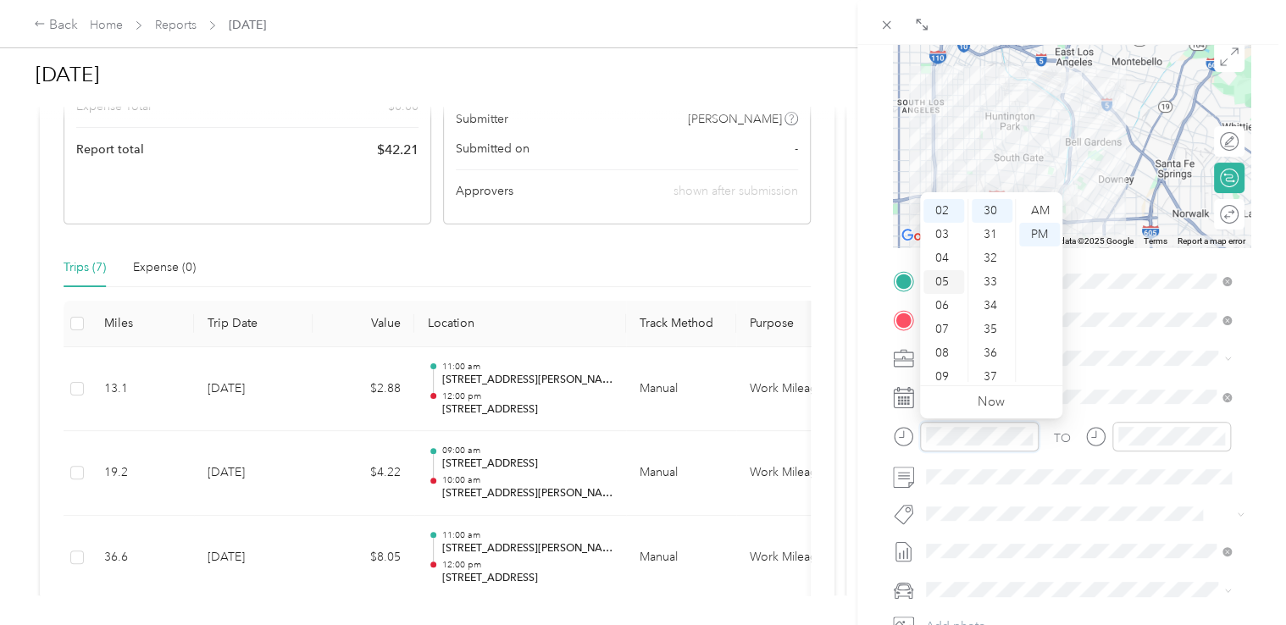
scroll to position [0, 0]
click at [947, 204] on div "12" at bounding box center [943, 211] width 41 height 24
click at [989, 328] on div "30" at bounding box center [992, 330] width 41 height 24
click at [1039, 230] on div "PM" at bounding box center [1039, 235] width 41 height 24
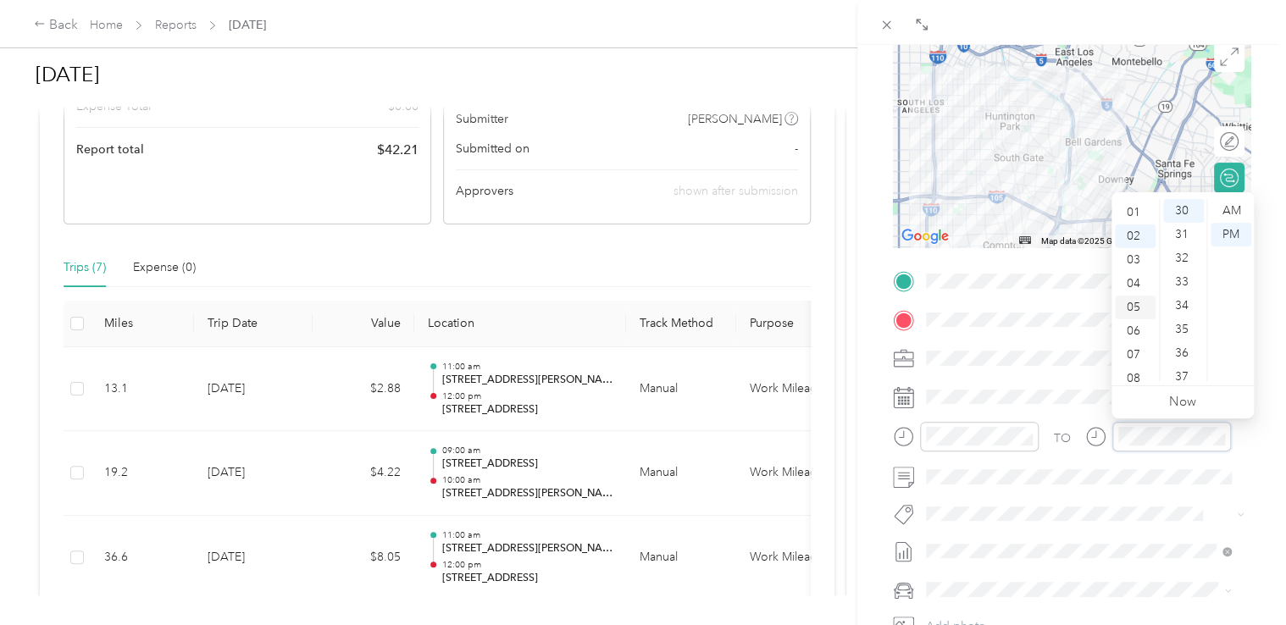
scroll to position [0, 0]
click at [1139, 256] on div "02" at bounding box center [1135, 259] width 41 height 24
click at [1182, 213] on div "00" at bounding box center [1183, 211] width 41 height 24
drag, startPoint x: 1229, startPoint y: 232, endPoint x: 1239, endPoint y: 231, distance: 9.4
click at [1231, 233] on div "PM" at bounding box center [1231, 235] width 41 height 24
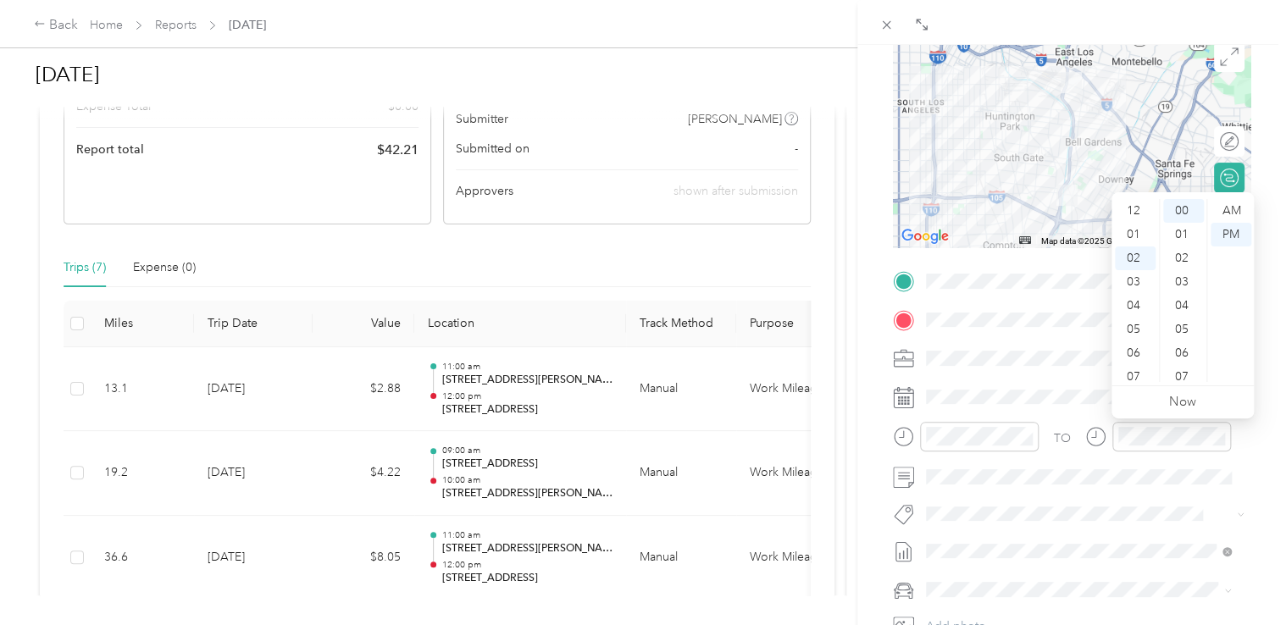
click at [1257, 227] on div "BACK New Trip Save This trip cannot be edited because it is either under review…" at bounding box center [1071, 357] width 429 height 625
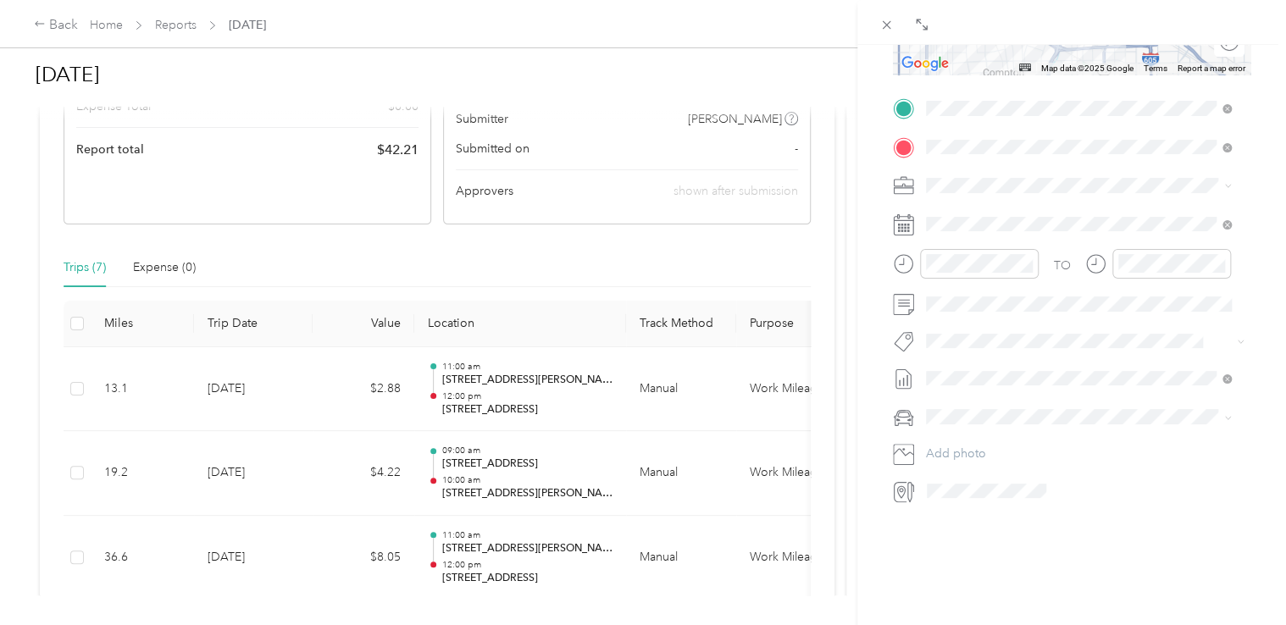
scroll to position [355, 0]
click at [964, 435] on span "Nissan Sentra" at bounding box center [968, 433] width 72 height 14
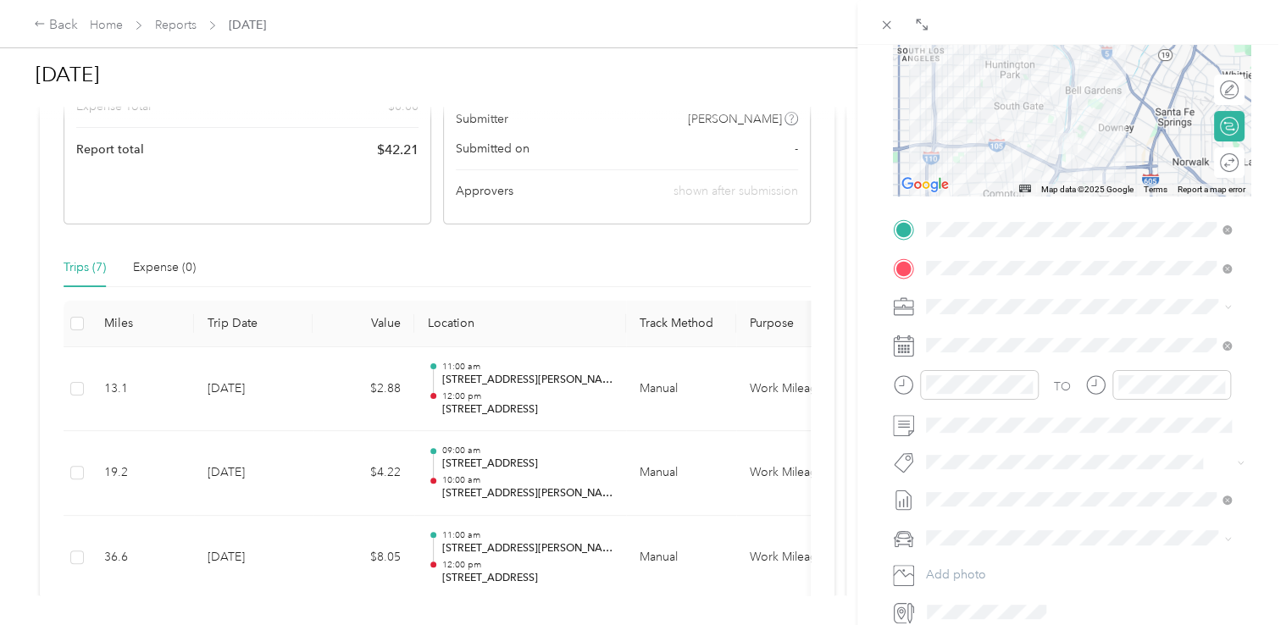
scroll to position [0, 0]
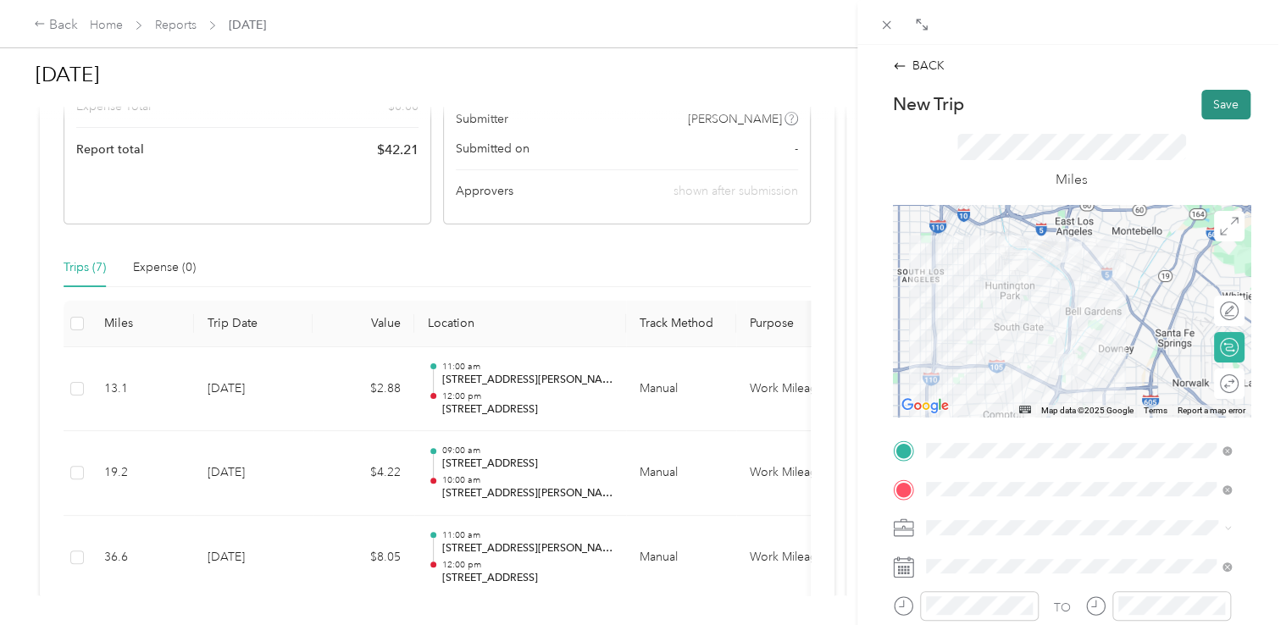
click at [1207, 107] on button "Save" at bounding box center [1225, 105] width 49 height 30
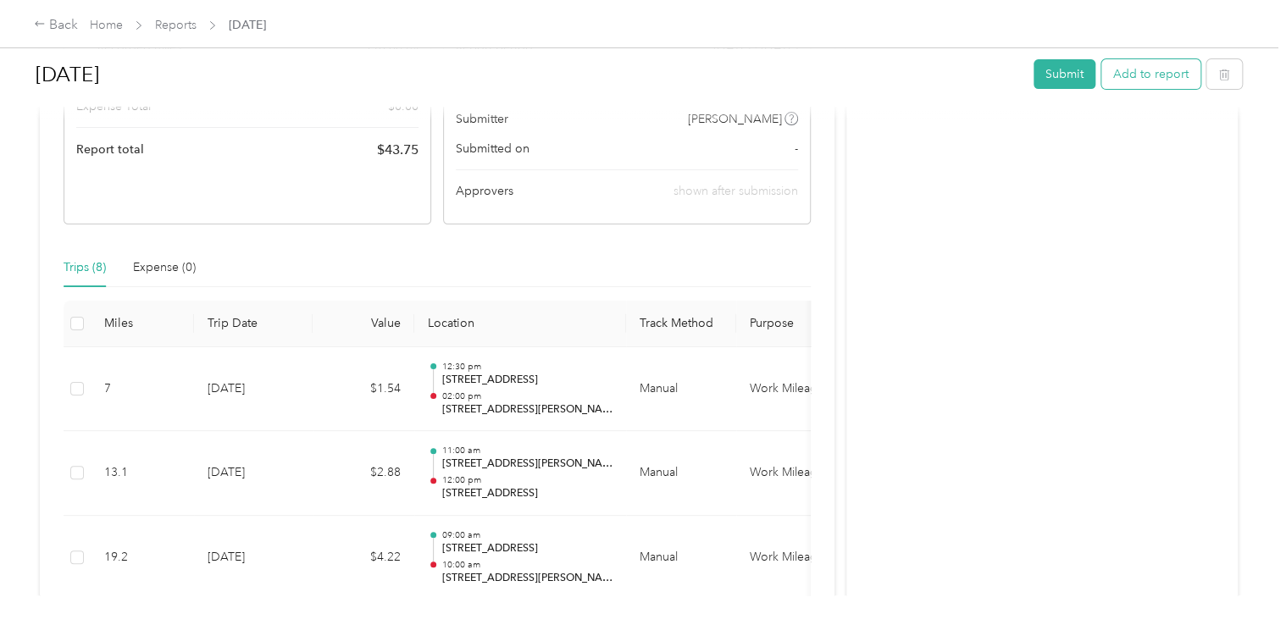
click at [1137, 78] on button "Add to report" at bounding box center [1150, 74] width 99 height 30
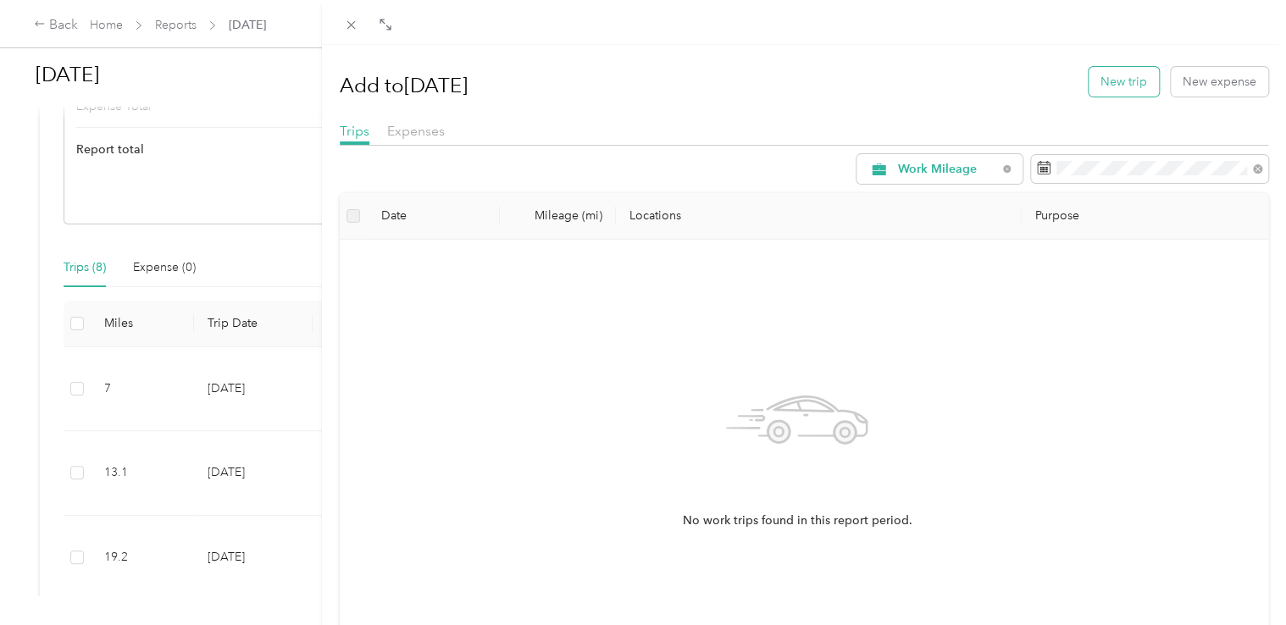
click at [1120, 86] on button "New trip" at bounding box center [1124, 82] width 70 height 30
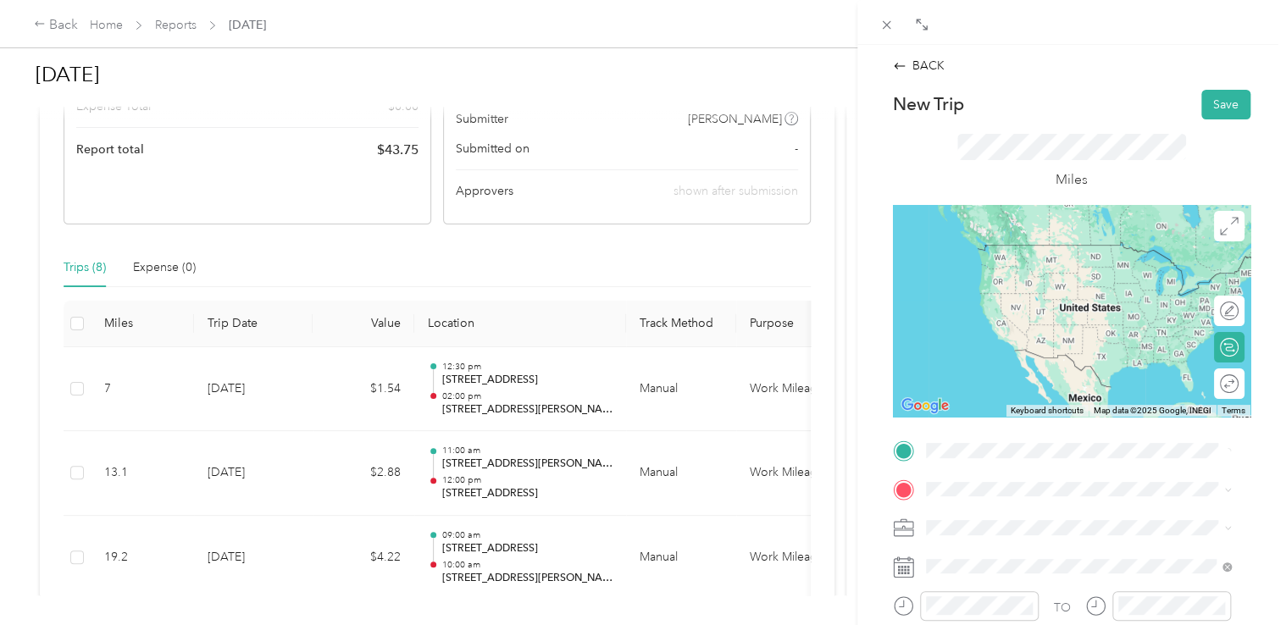
click at [979, 236] on div "[STREET_ADDRESS][PERSON_NAME][US_STATE]" at bounding box center [1079, 245] width 294 height 23
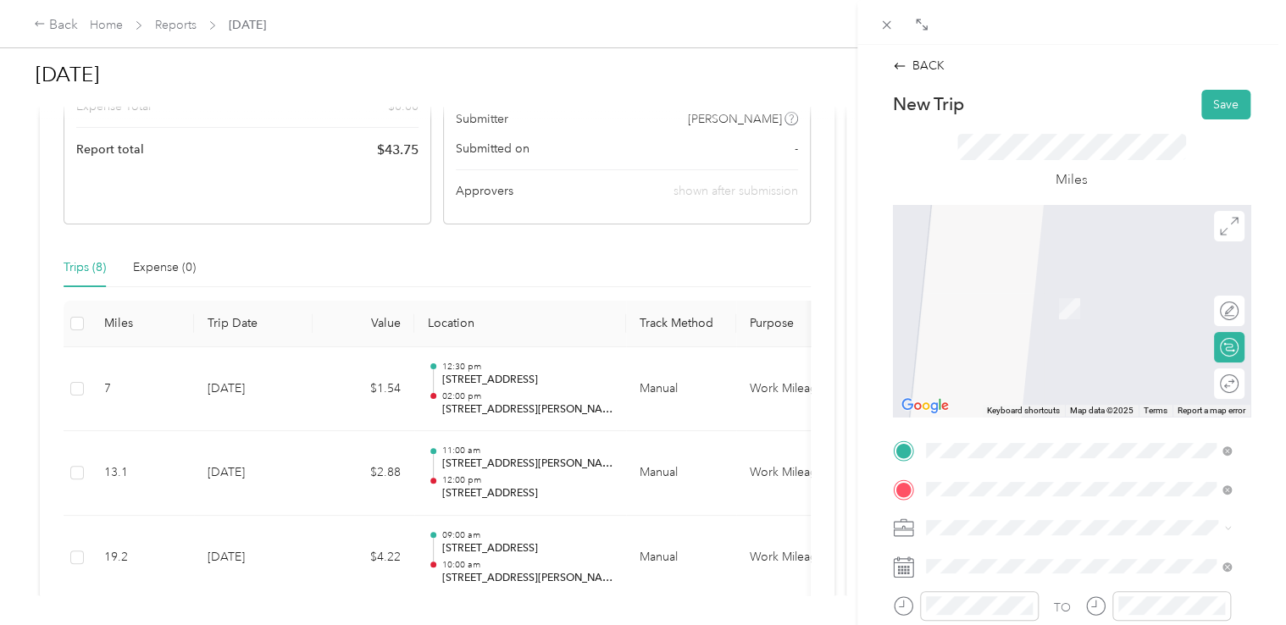
click at [993, 291] on span "[STREET_ADDRESS][US_STATE]" at bounding box center [1041, 282] width 169 height 15
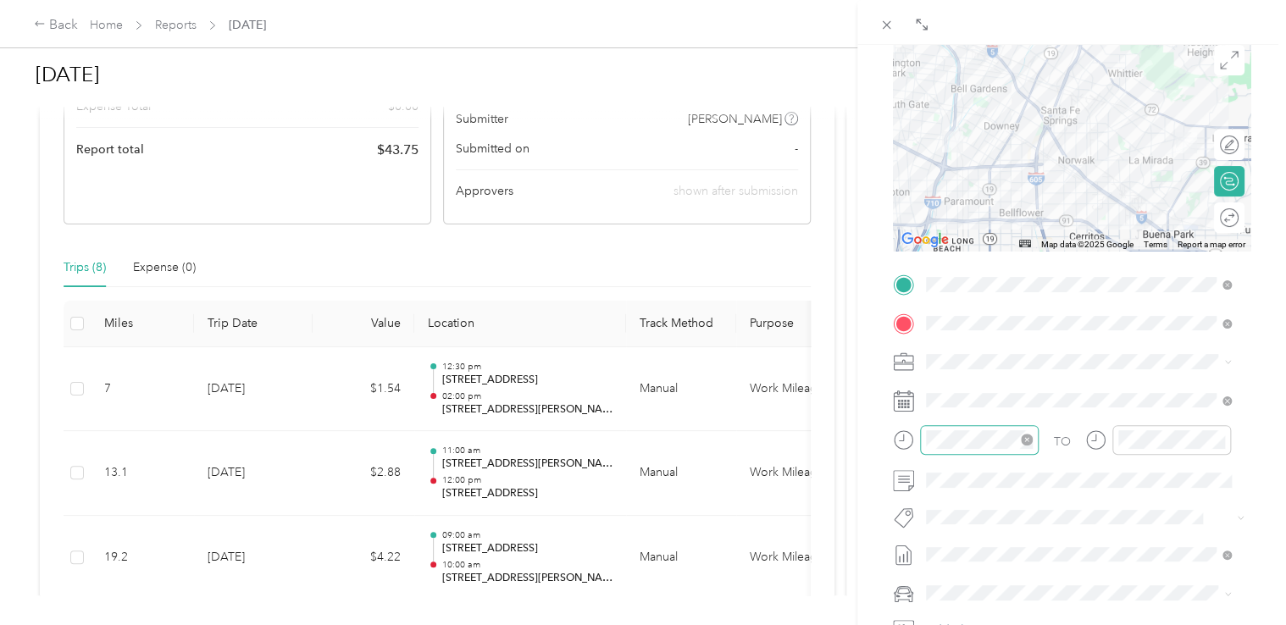
scroll to position [169, 0]
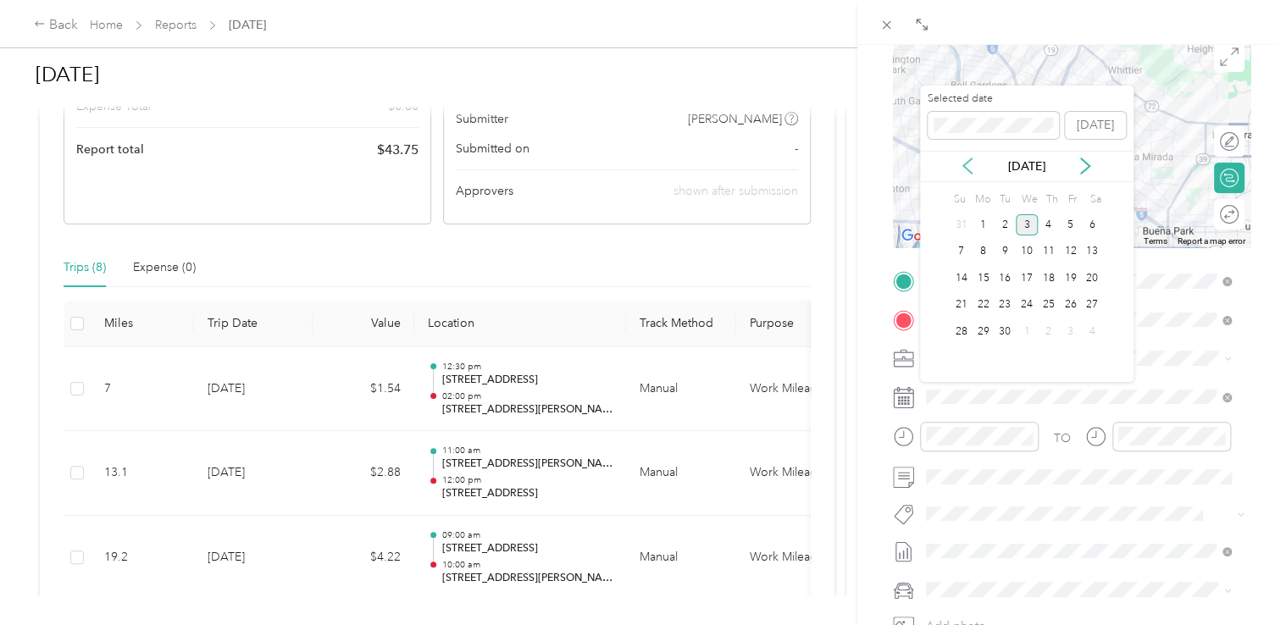
click at [965, 170] on icon at bounding box center [967, 166] width 17 height 17
click at [1042, 247] on div "7" at bounding box center [1049, 251] width 22 height 21
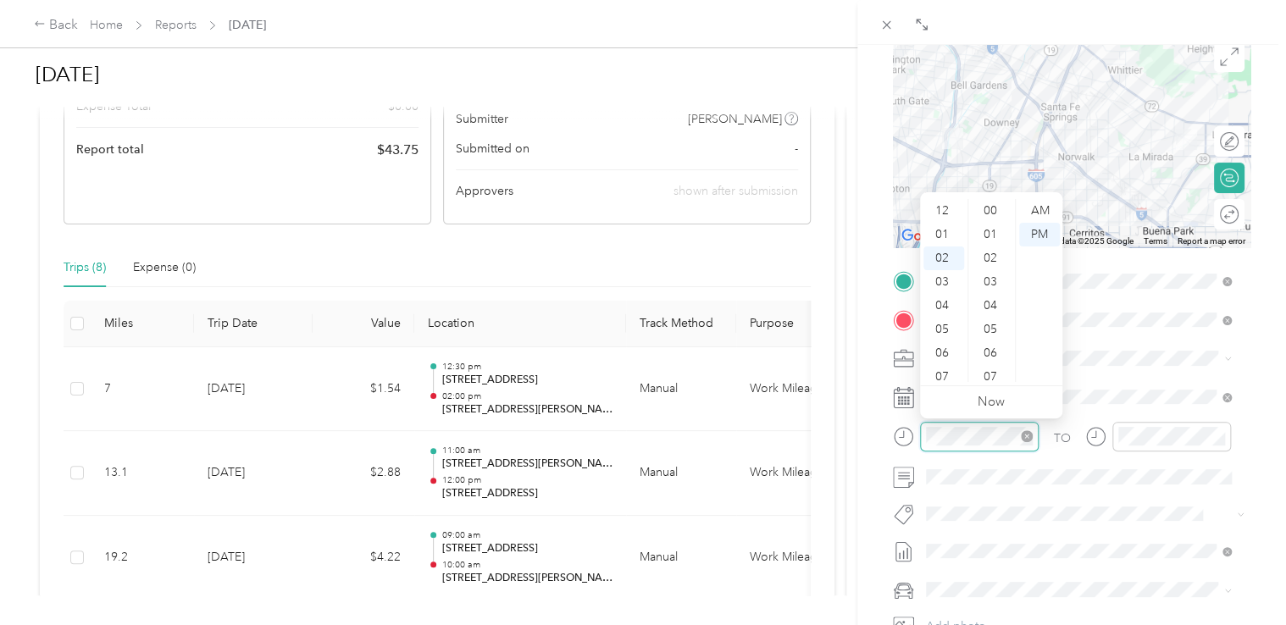
scroll to position [806, 0]
click at [946, 207] on div "02" at bounding box center [943, 211] width 41 height 24
click at [991, 211] on div "00" at bounding box center [992, 211] width 41 height 24
click at [1037, 230] on div "PM" at bounding box center [1039, 235] width 41 height 24
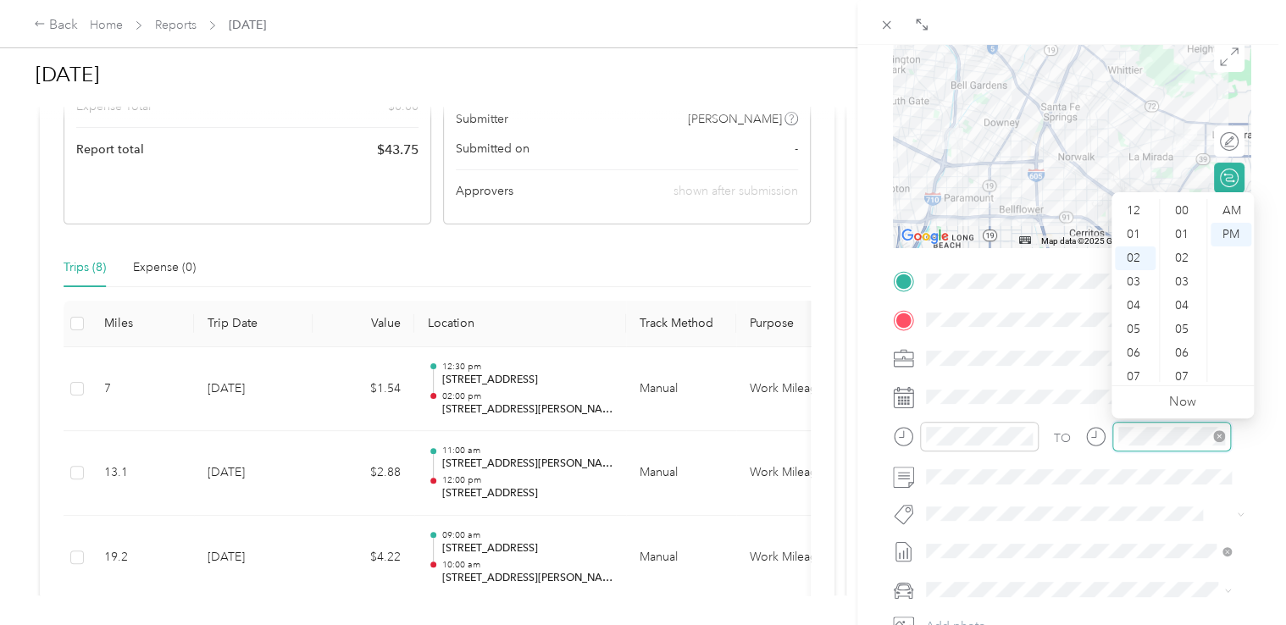
scroll to position [47, 0]
click at [1132, 239] on div "03" at bounding box center [1135, 235] width 41 height 24
click at [1183, 215] on div "00" at bounding box center [1183, 211] width 41 height 24
click at [1228, 232] on div "PM" at bounding box center [1231, 235] width 41 height 24
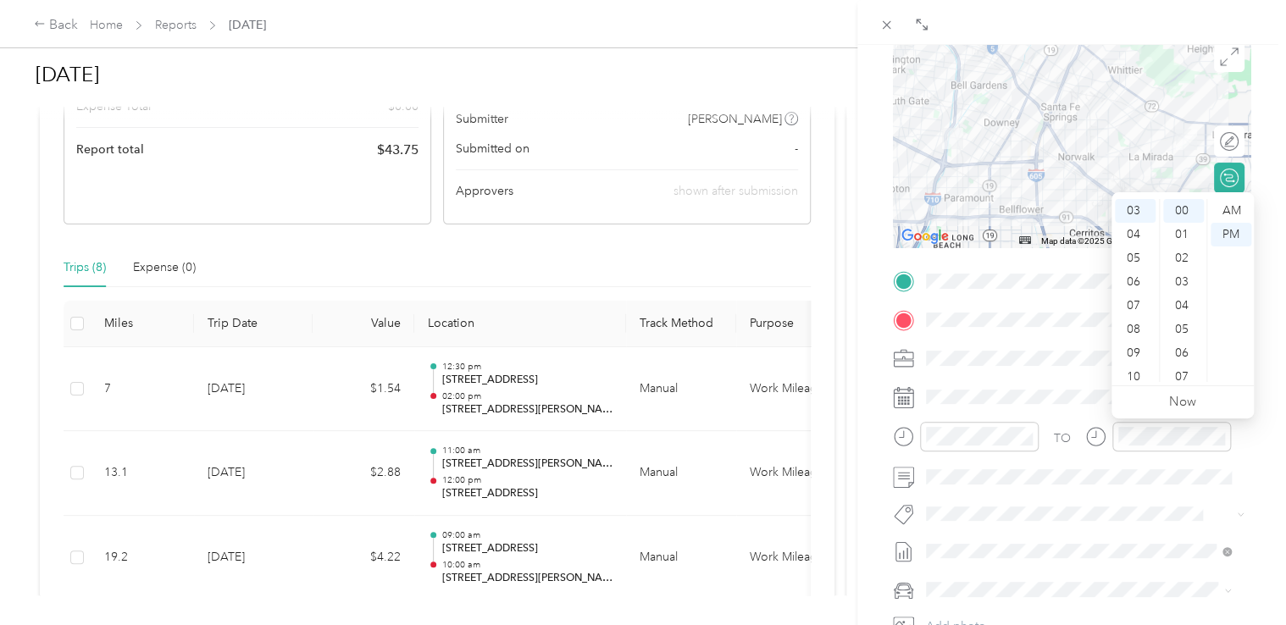
click at [1261, 324] on div "BACK New Trip Save This trip cannot be edited because it is either under review…" at bounding box center [1071, 357] width 429 height 625
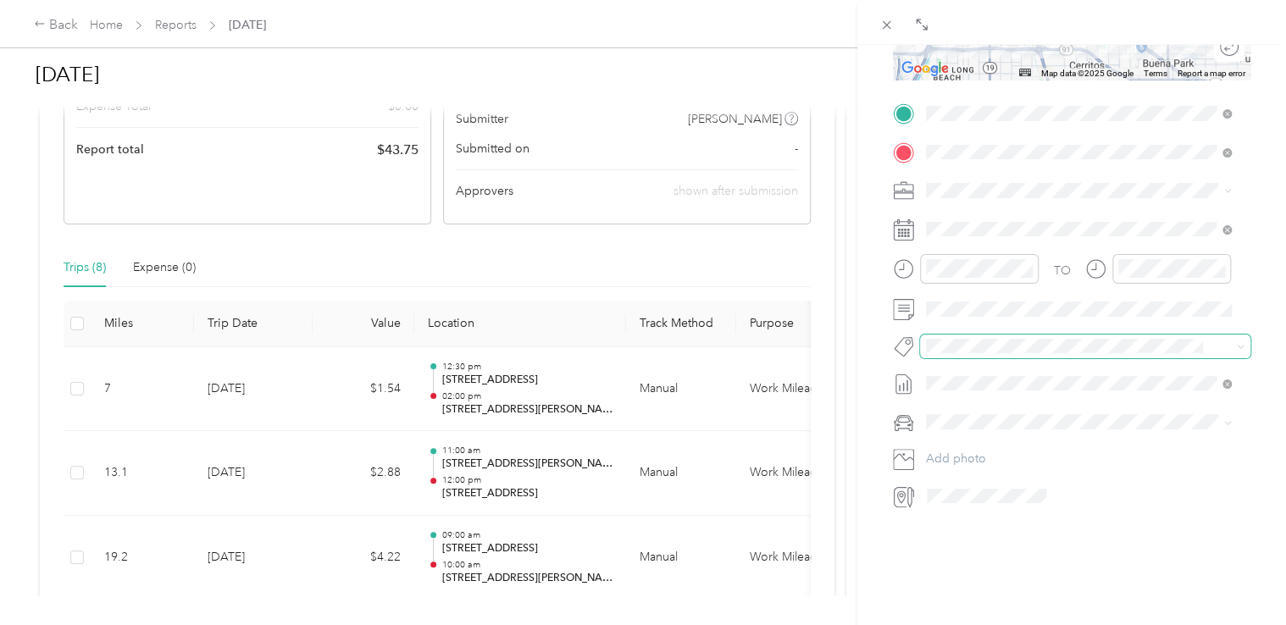
scroll to position [355, 0]
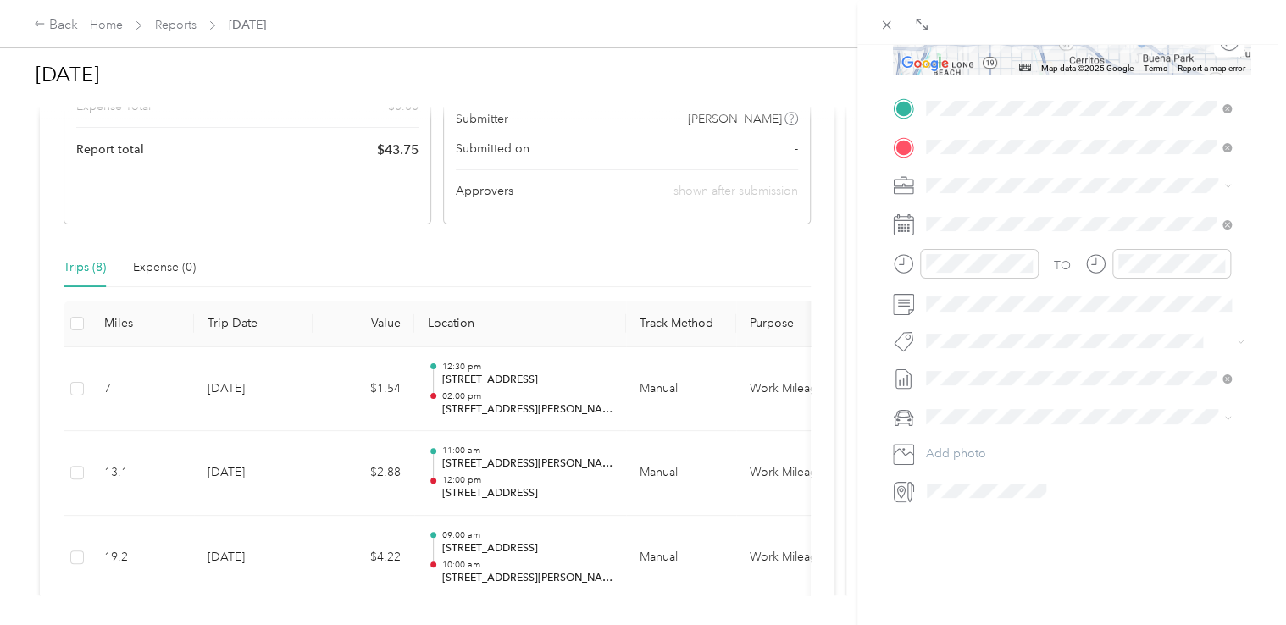
click at [984, 441] on li "Nissan Sentra" at bounding box center [1079, 432] width 318 height 30
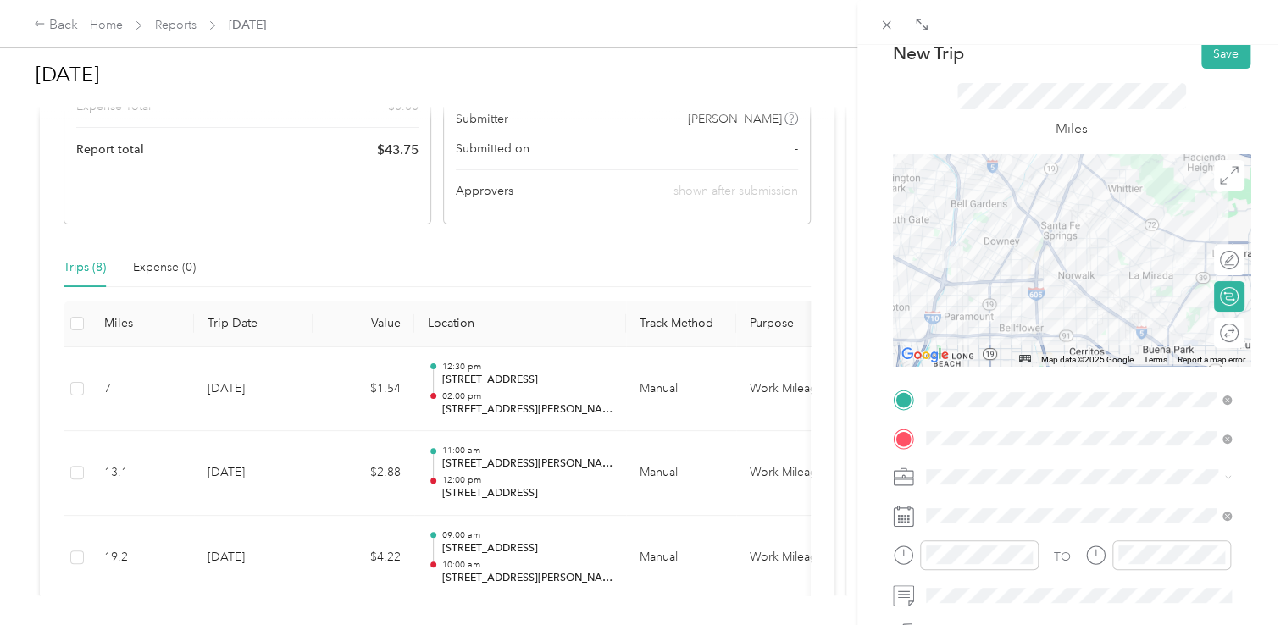
scroll to position [0, 0]
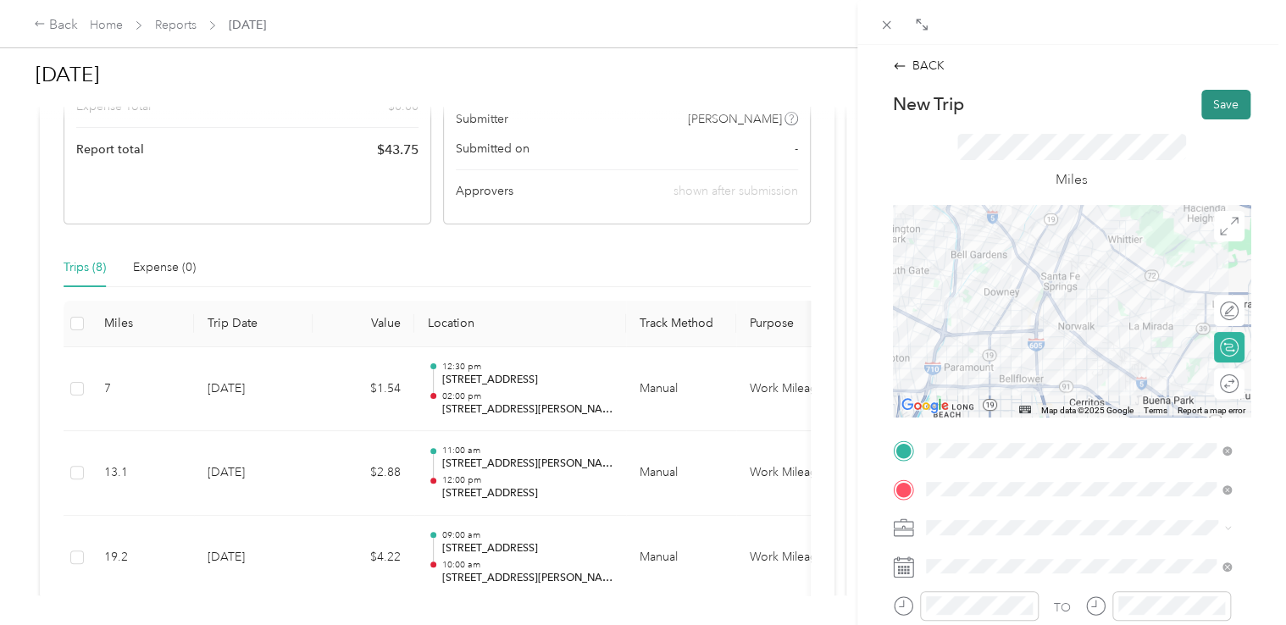
click at [1210, 112] on button "Save" at bounding box center [1225, 105] width 49 height 30
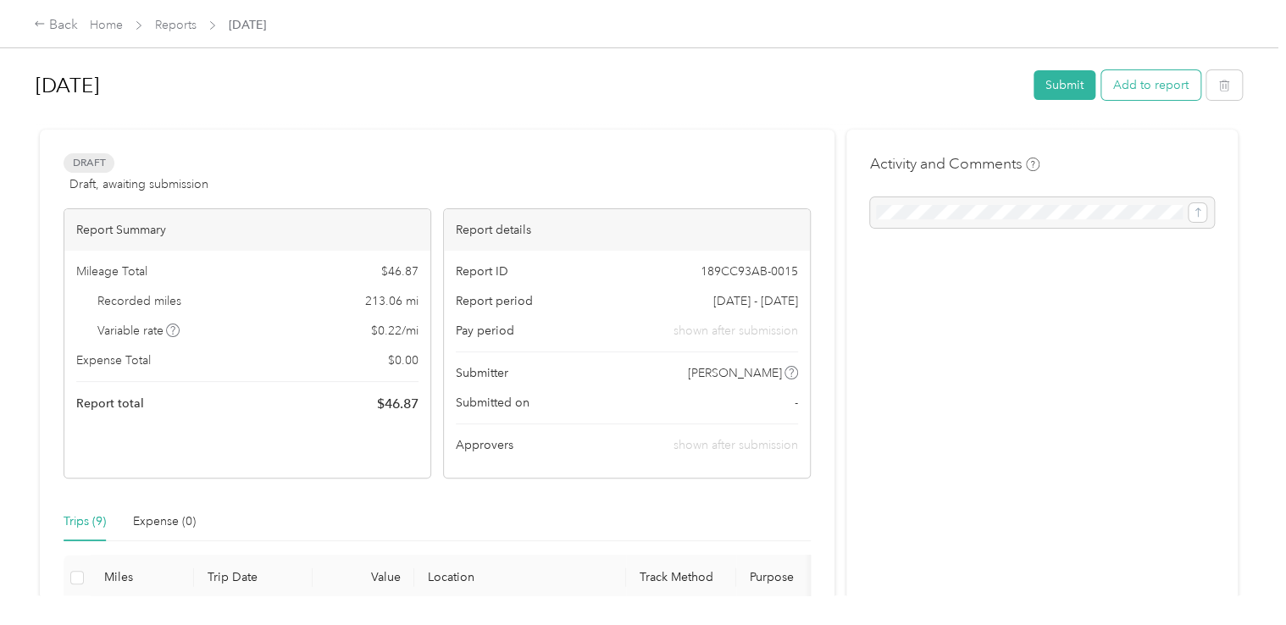
click at [1142, 90] on button "Add to report" at bounding box center [1150, 85] width 99 height 30
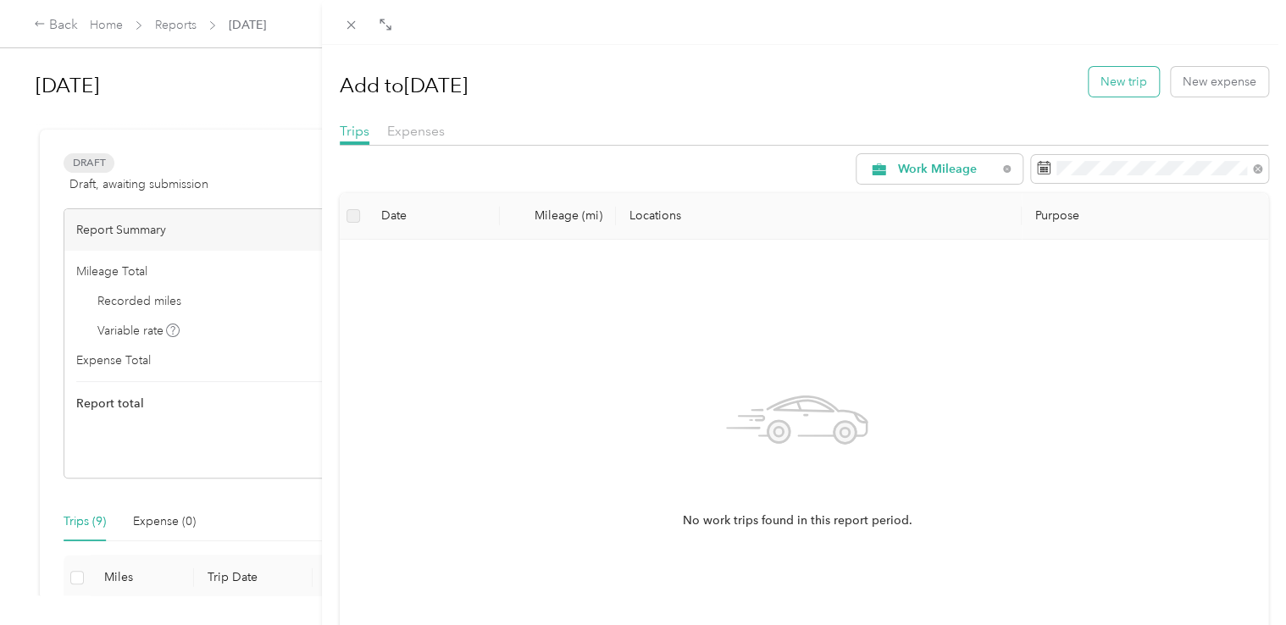
click at [1126, 86] on button "New trip" at bounding box center [1124, 82] width 70 height 30
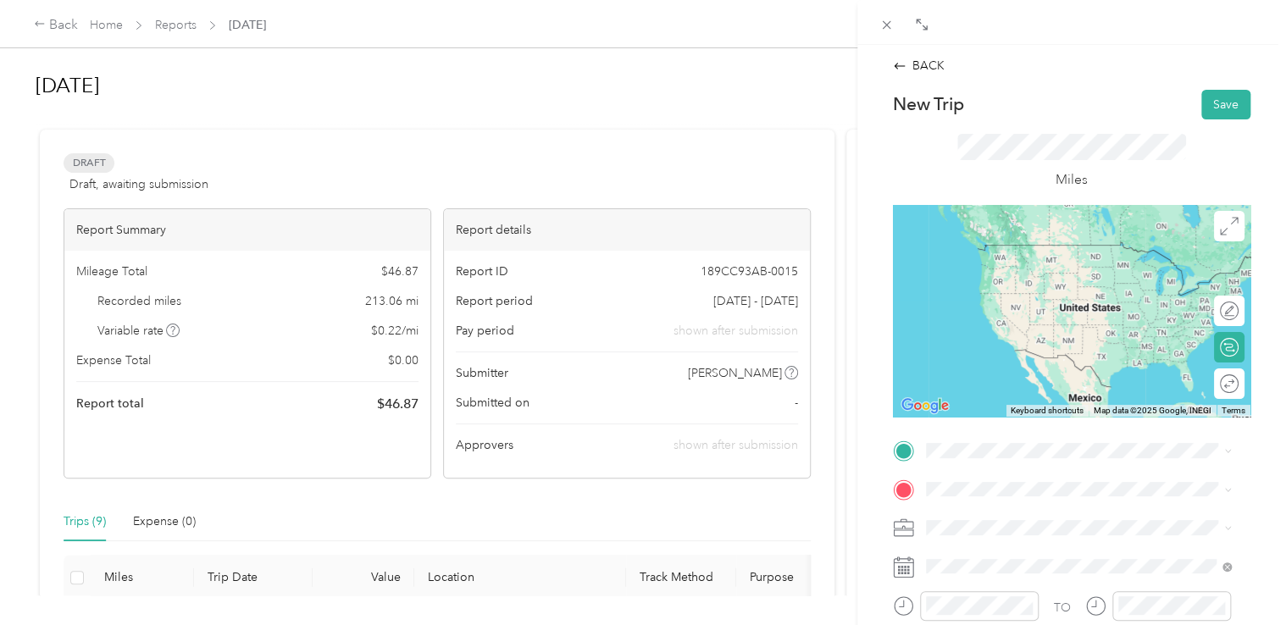
click at [1034, 243] on span "[STREET_ADDRESS][US_STATE]" at bounding box center [1041, 243] width 169 height 15
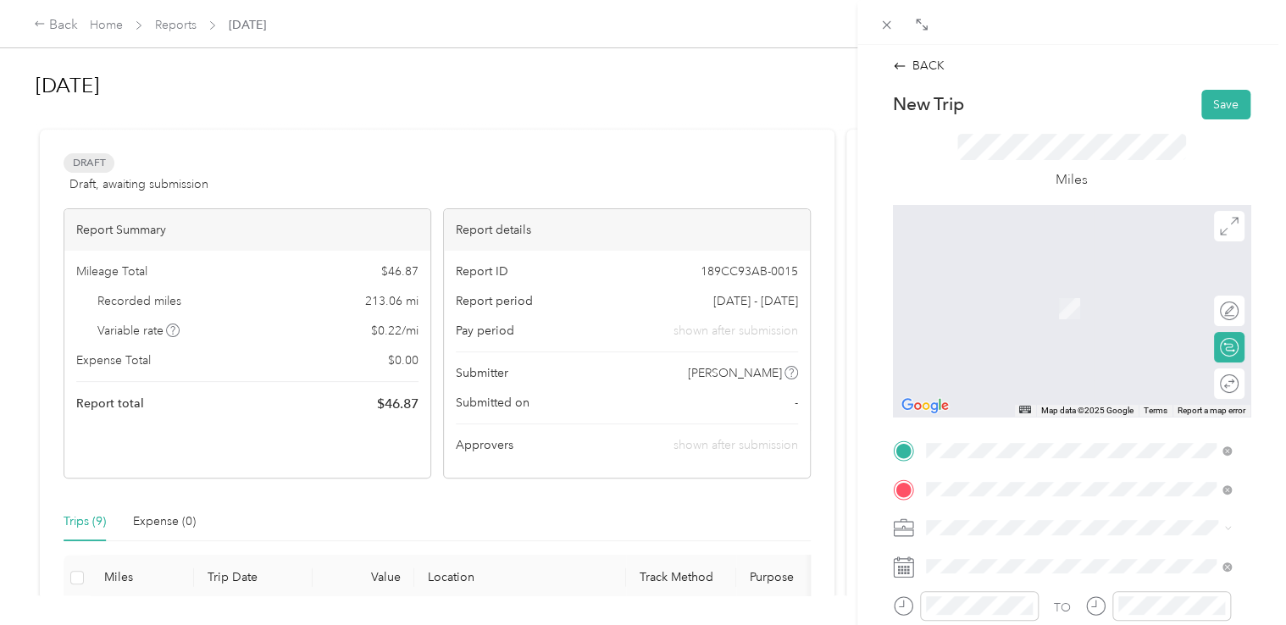
click at [991, 275] on span "[STREET_ADDRESS][PERSON_NAME][US_STATE]" at bounding box center [1088, 282] width 263 height 15
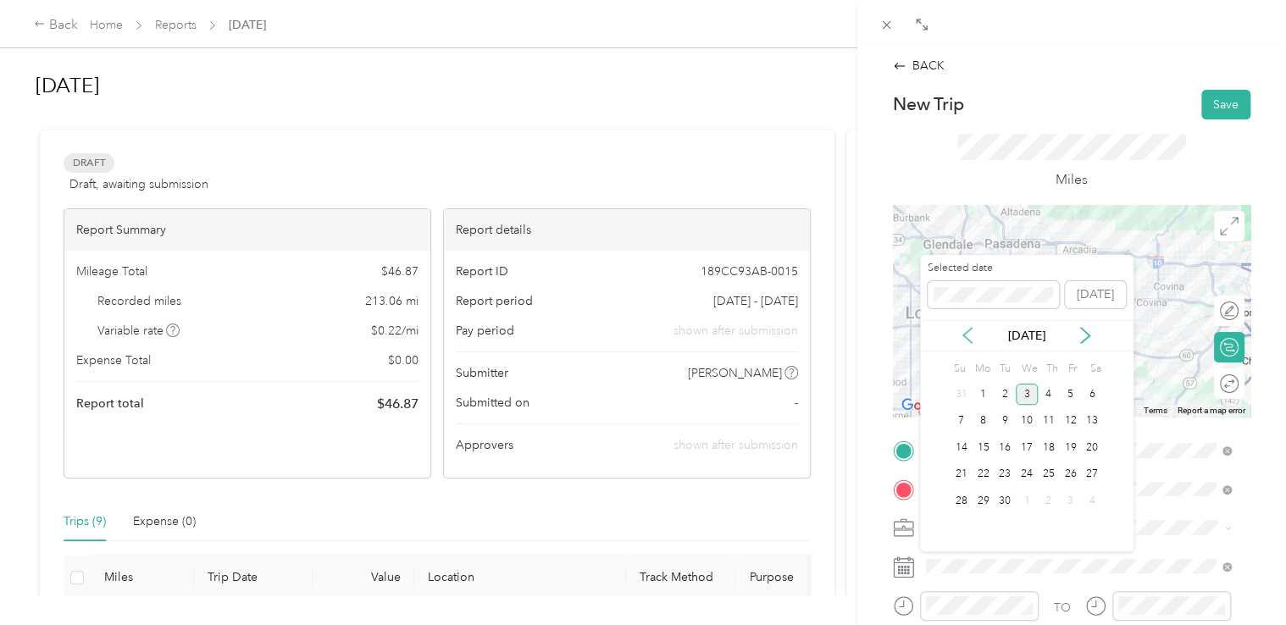
click at [966, 333] on icon at bounding box center [967, 335] width 8 height 15
click at [1071, 418] on div "8" at bounding box center [1070, 421] width 22 height 21
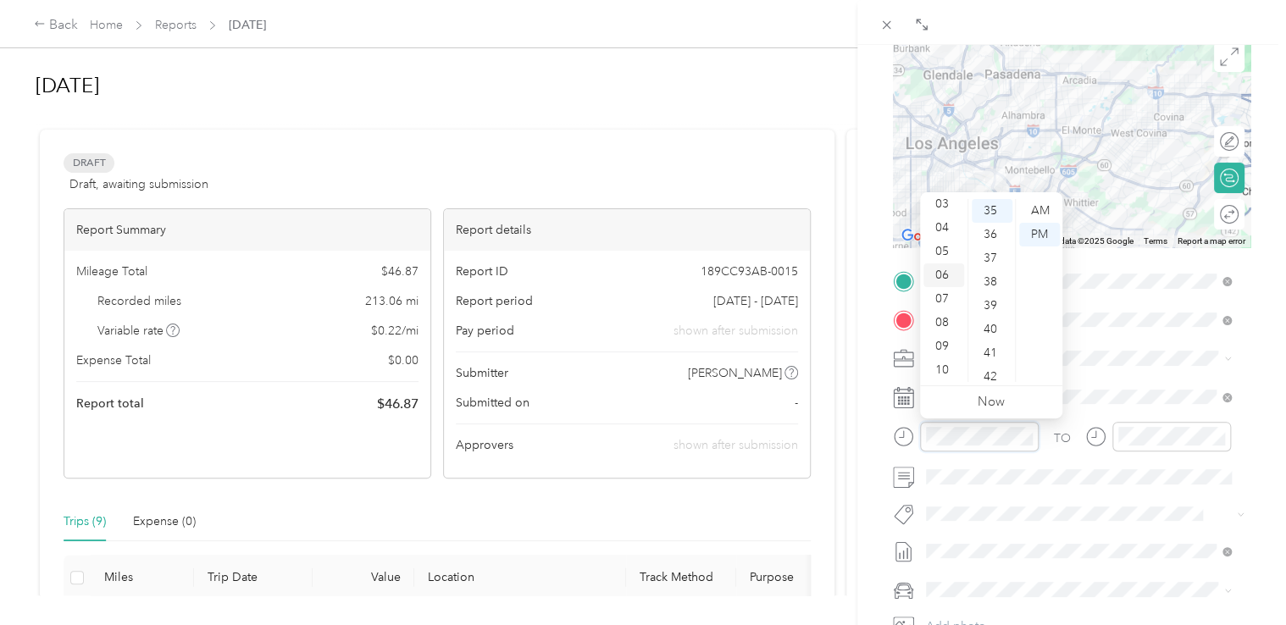
scroll to position [102, 0]
click at [935, 353] on div "10" at bounding box center [943, 347] width 41 height 24
click at [998, 207] on div "00" at bounding box center [992, 211] width 41 height 24
click at [1045, 208] on div "AM" at bounding box center [1039, 211] width 41 height 24
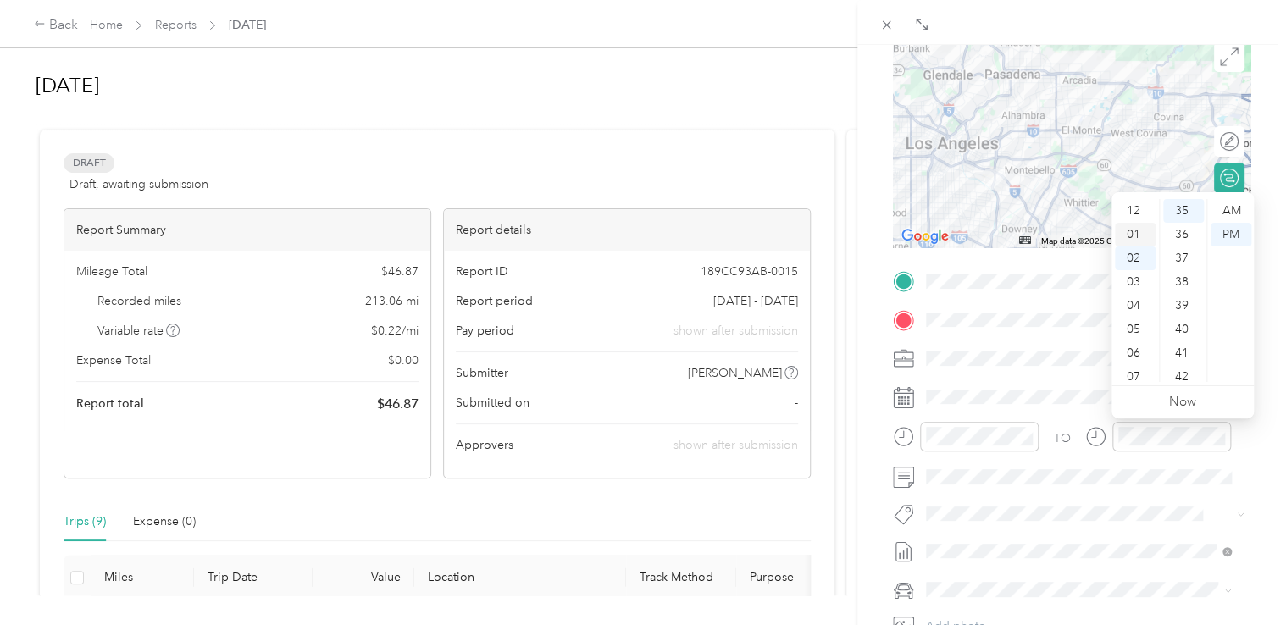
click at [1131, 230] on div "01" at bounding box center [1135, 235] width 41 height 24
click at [1180, 211] on div "00" at bounding box center [1183, 211] width 41 height 24
drag, startPoint x: 1237, startPoint y: 236, endPoint x: 1246, endPoint y: 240, distance: 10.2
click at [1237, 236] on div "PM" at bounding box center [1231, 235] width 41 height 24
click at [1260, 253] on div "BACK New Trip Save This trip cannot be edited because it is either under review…" at bounding box center [1071, 357] width 429 height 625
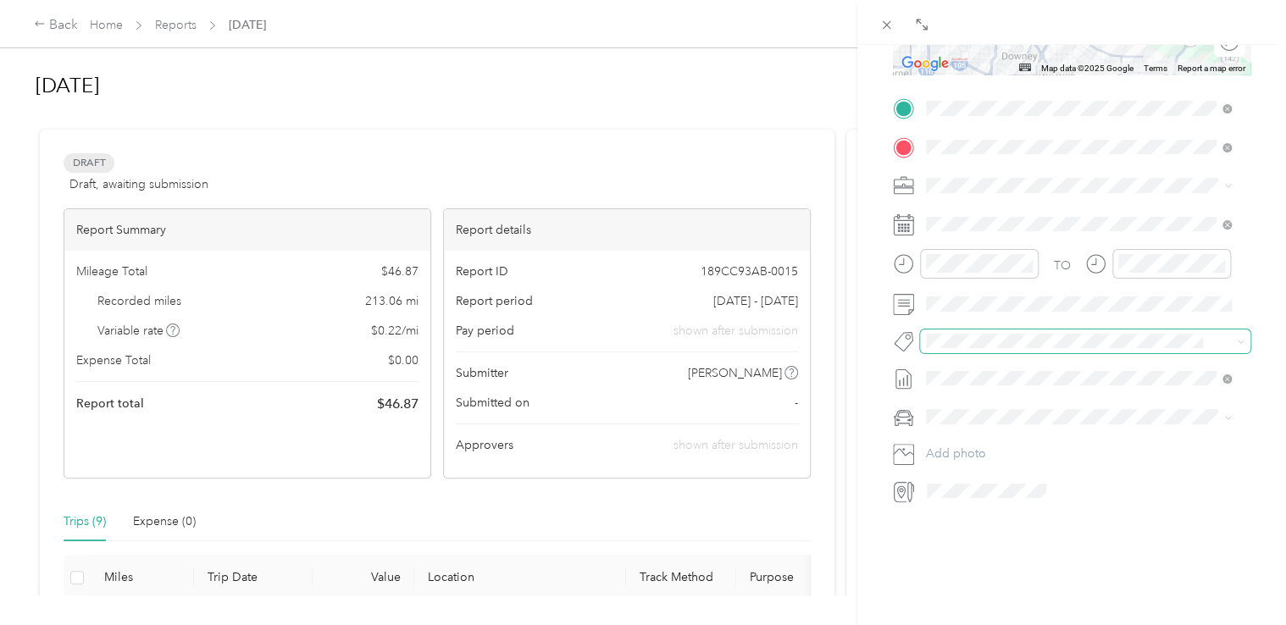
scroll to position [355, 0]
drag, startPoint x: 960, startPoint y: 442, endPoint x: 967, endPoint y: 435, distance: 10.2
click at [962, 441] on li "Nissan Sentra" at bounding box center [1079, 433] width 318 height 30
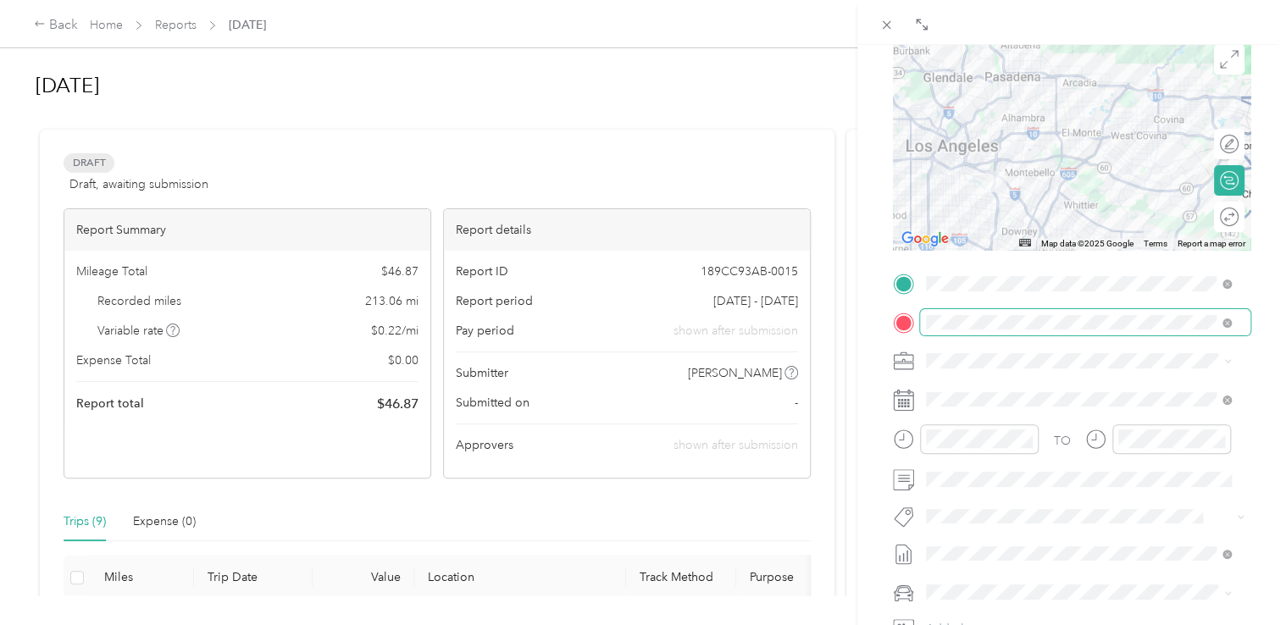
scroll to position [0, 0]
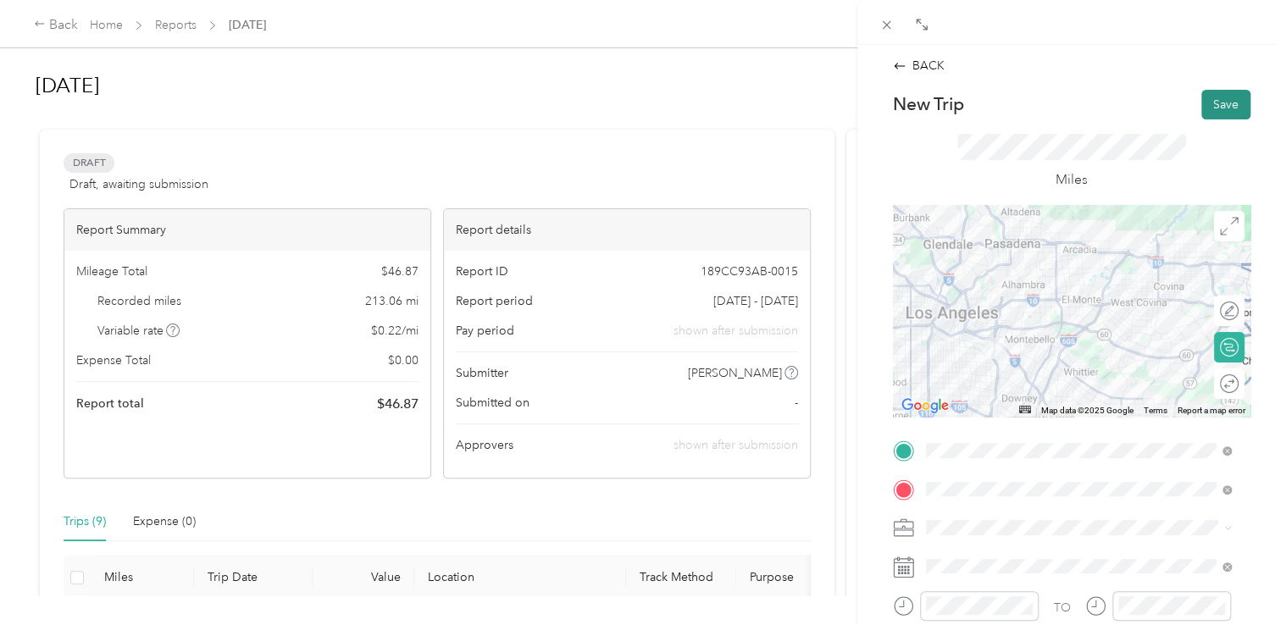
click at [1207, 108] on button "Save" at bounding box center [1225, 105] width 49 height 30
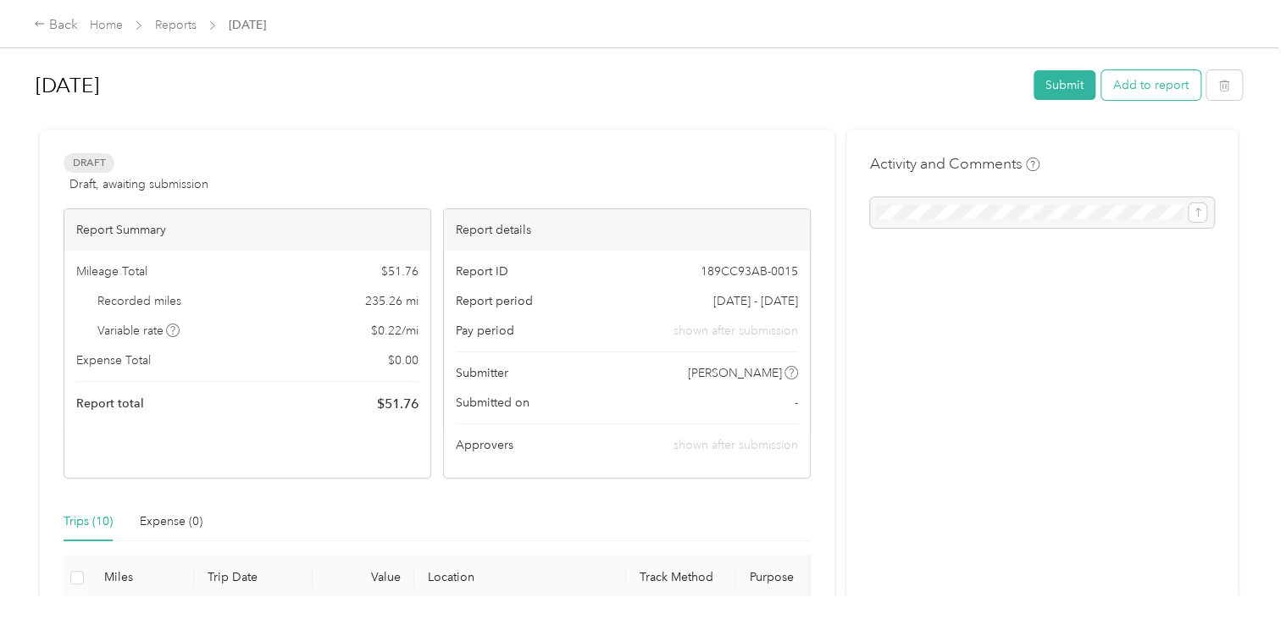
click at [1129, 90] on button "Add to report" at bounding box center [1150, 85] width 99 height 30
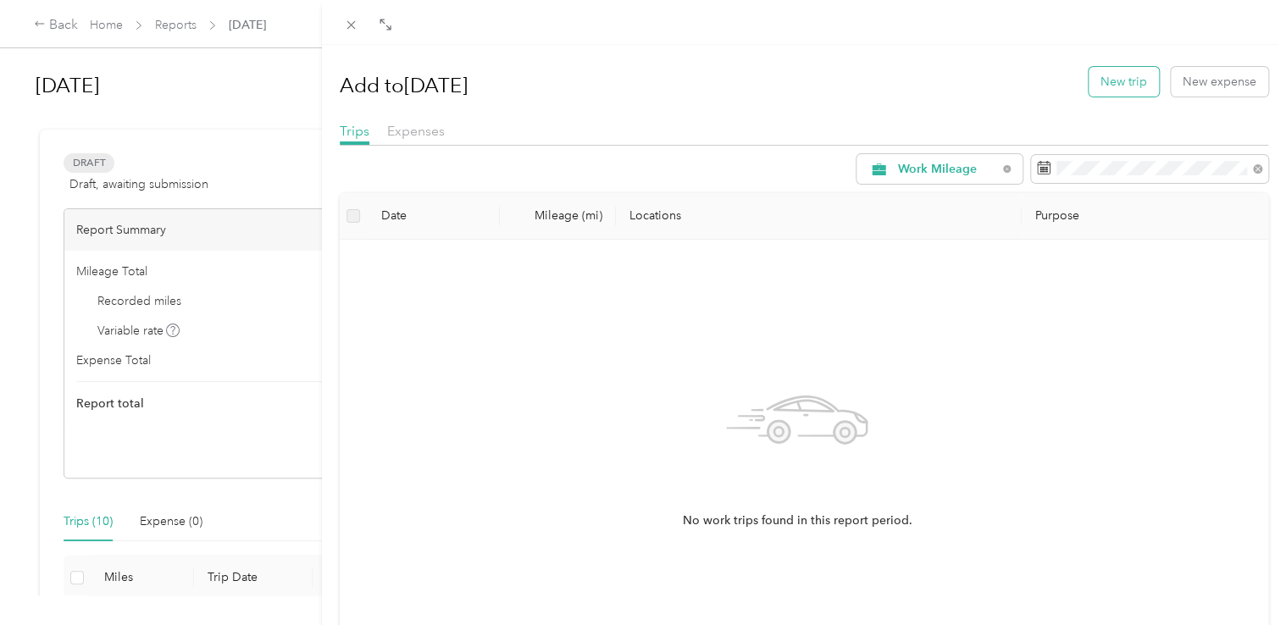
click at [1101, 83] on button "New trip" at bounding box center [1124, 82] width 70 height 30
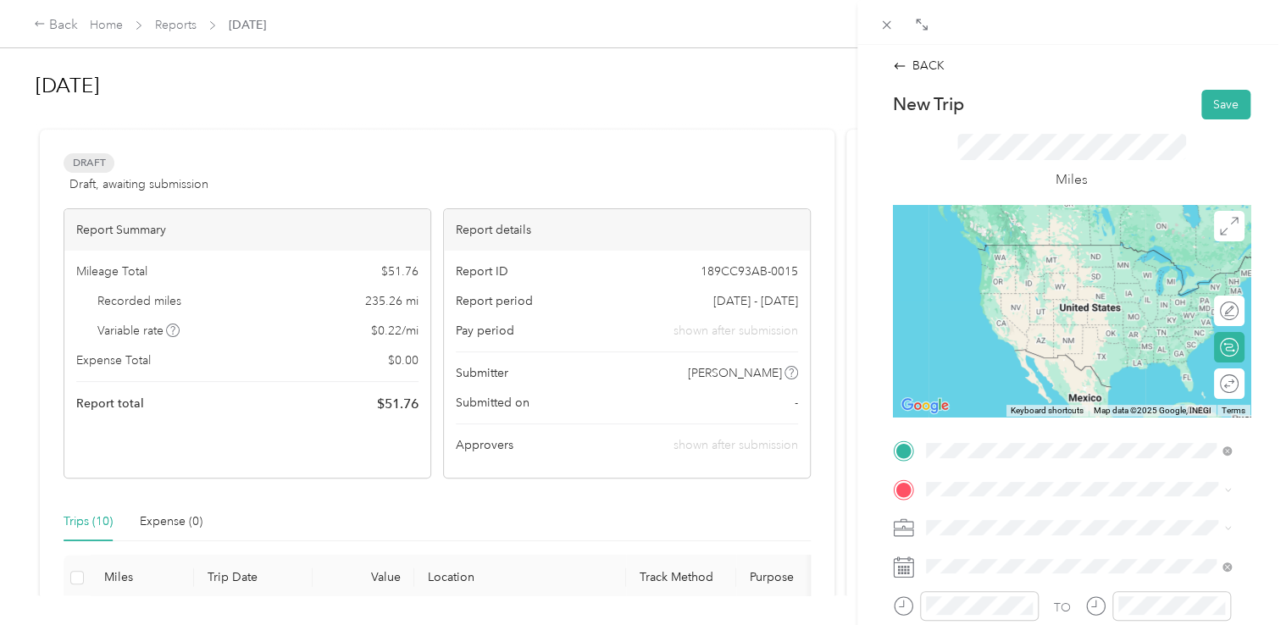
click at [1039, 252] on span "[STREET_ADDRESS][US_STATE]" at bounding box center [1041, 244] width 169 height 15
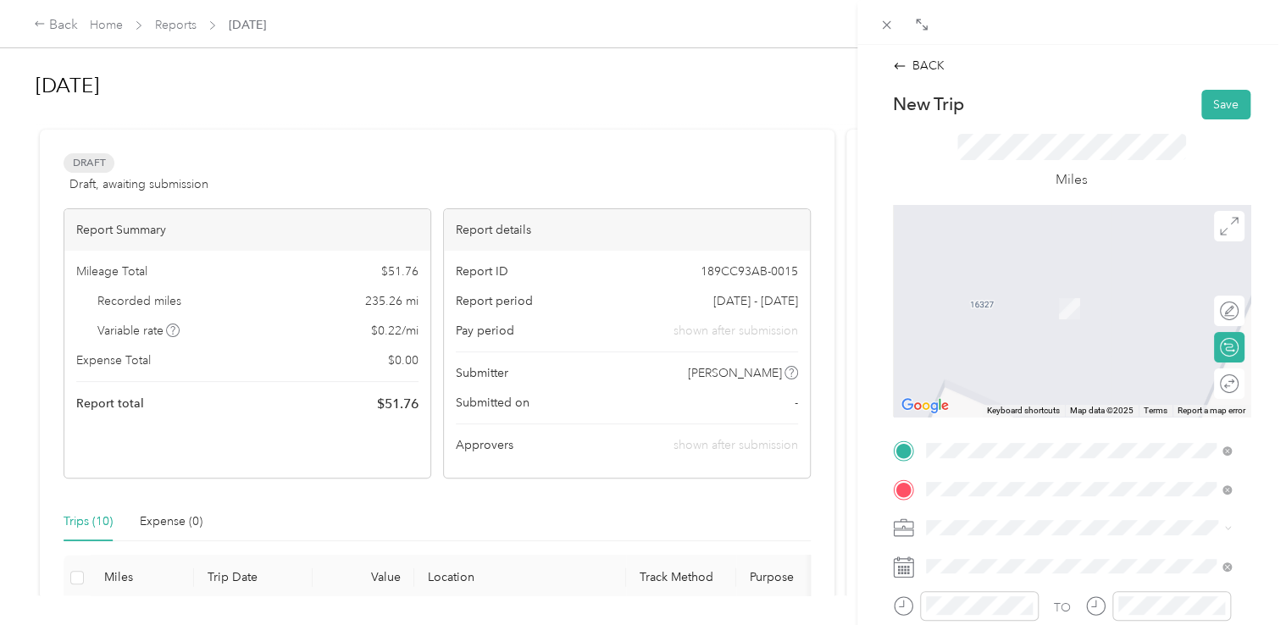
click at [1033, 291] on span "[STREET_ADDRESS][US_STATE]" at bounding box center [1041, 282] width 169 height 15
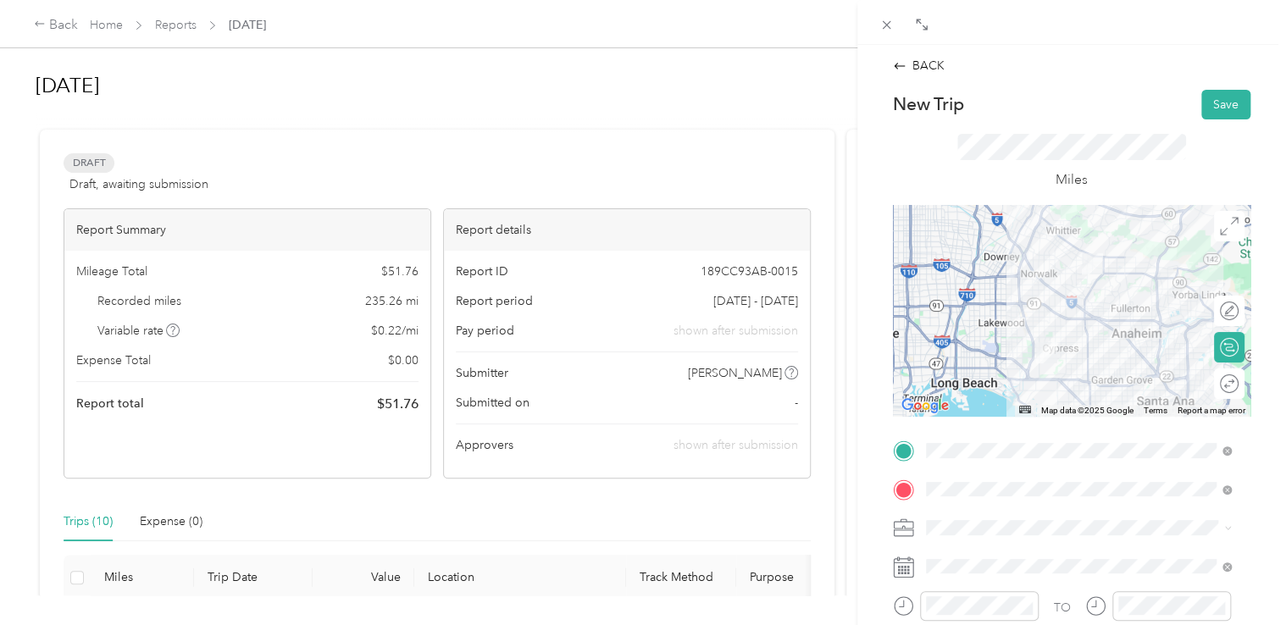
scroll to position [169, 0]
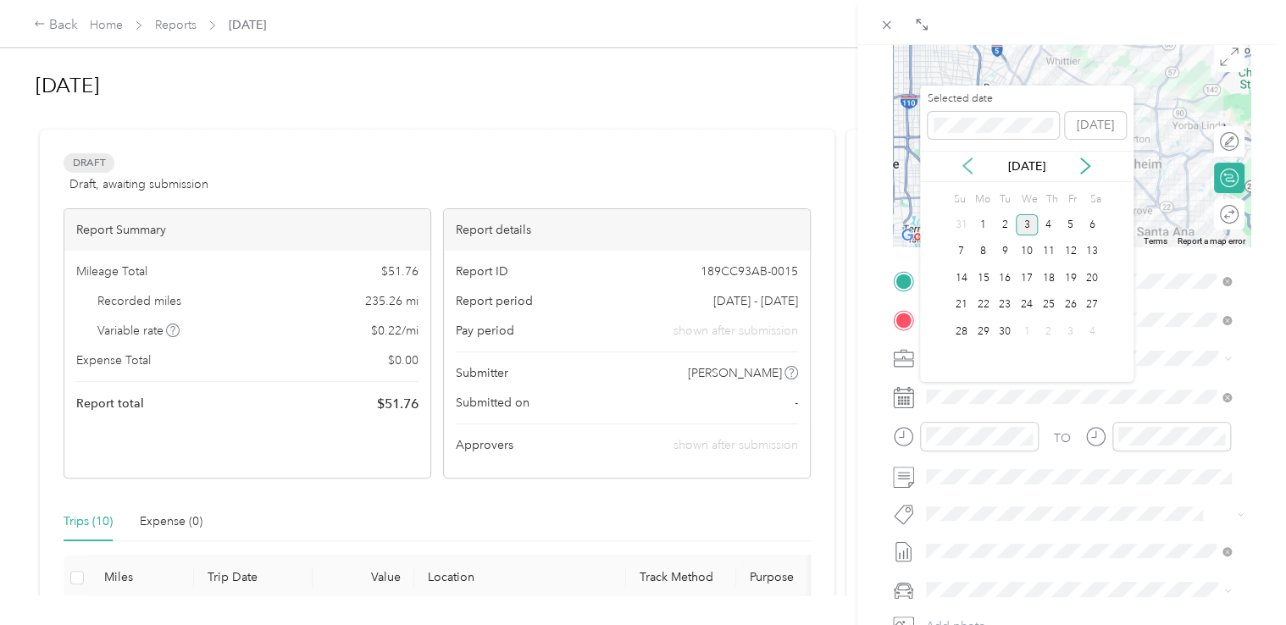
click at [974, 164] on icon at bounding box center [967, 166] width 17 height 17
click at [1049, 278] on div "14" at bounding box center [1049, 278] width 22 height 21
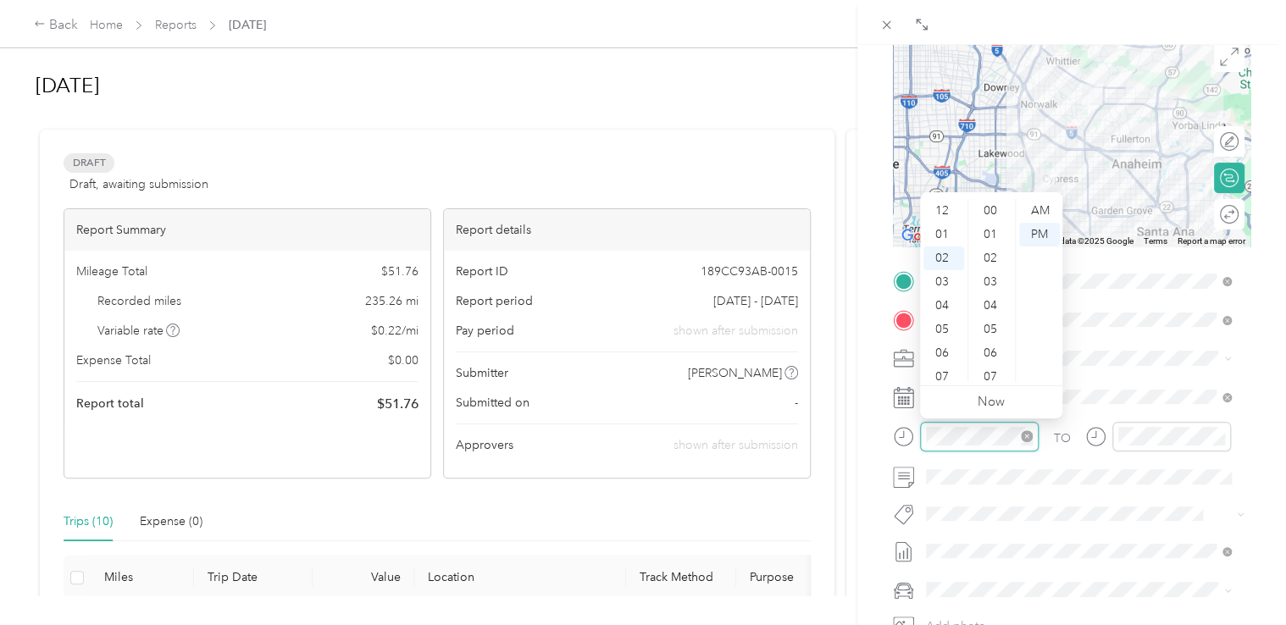
scroll to position [901, 0]
click at [986, 275] on div "30" at bounding box center [992, 275] width 41 height 24
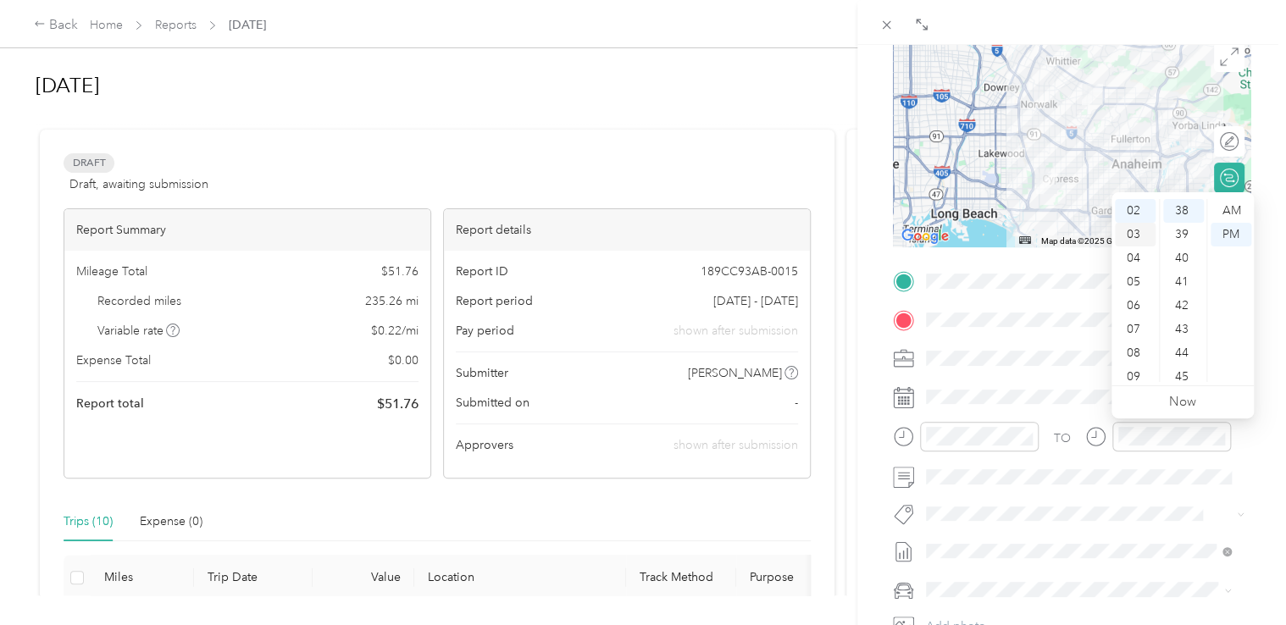
click at [1129, 241] on div "03" at bounding box center [1135, 235] width 41 height 24
click at [1189, 212] on div "00" at bounding box center [1183, 211] width 41 height 24
drag, startPoint x: 1227, startPoint y: 230, endPoint x: 1233, endPoint y: 238, distance: 10.8
click at [1227, 231] on div "PM" at bounding box center [1231, 235] width 41 height 24
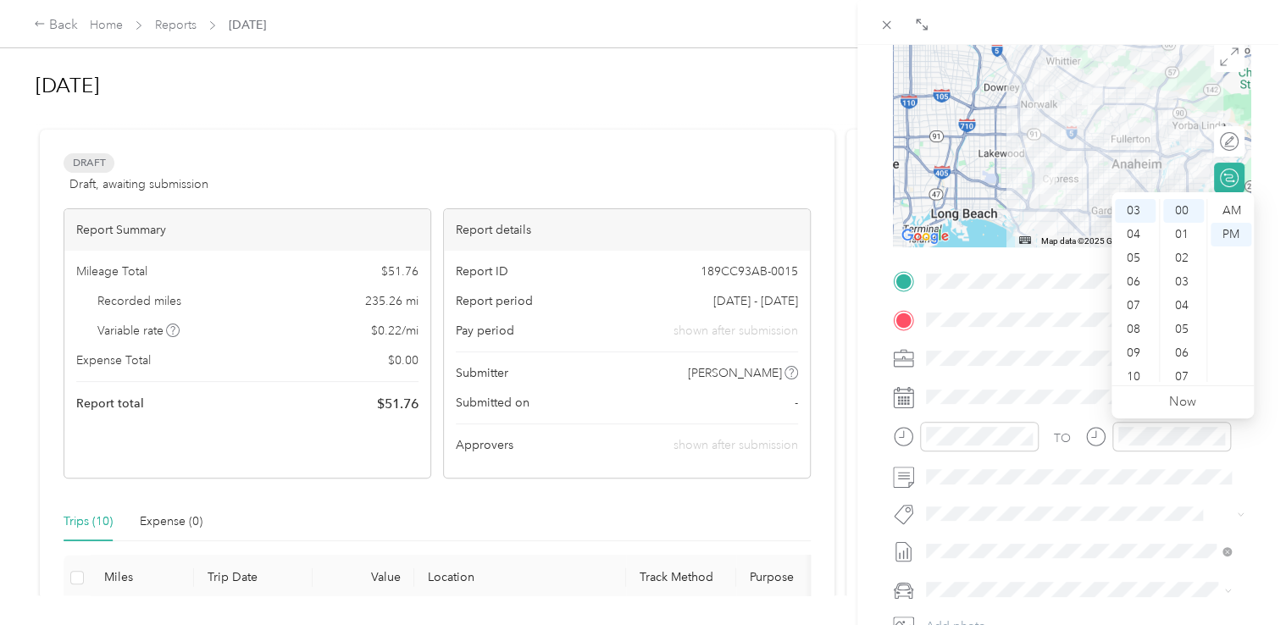
click at [1261, 340] on div "BACK New Trip Save This trip cannot be edited because it is either under review…" at bounding box center [1071, 357] width 429 height 625
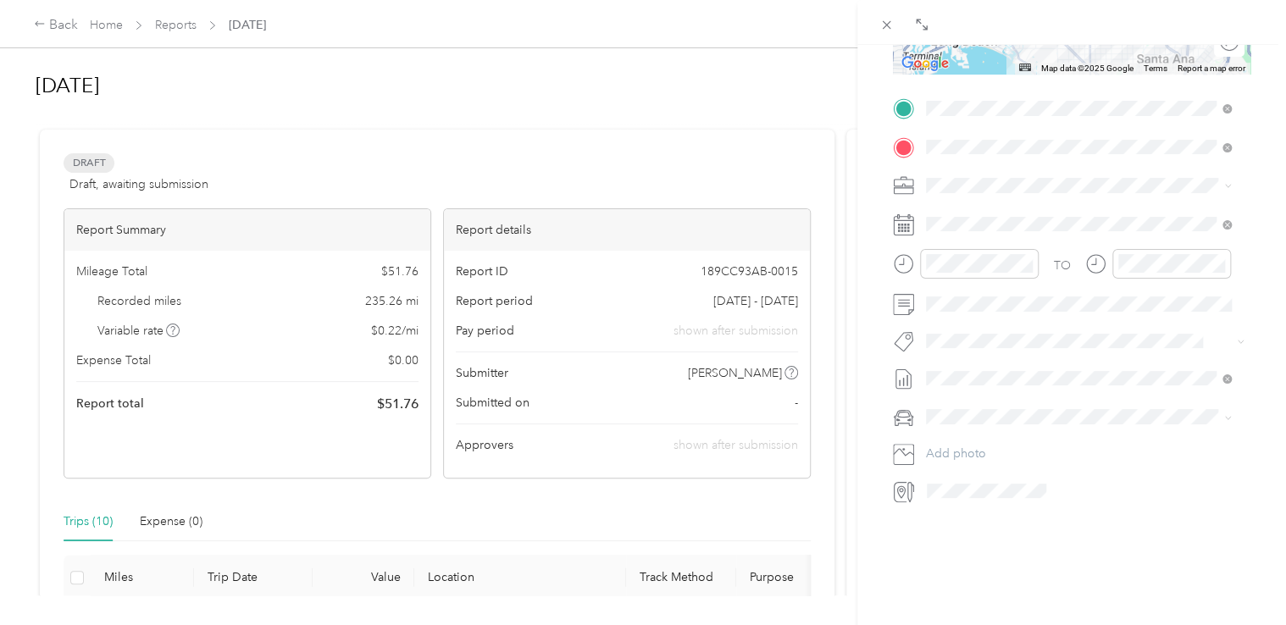
scroll to position [355, 0]
click at [973, 438] on li "Nissan Sentra" at bounding box center [1079, 433] width 318 height 30
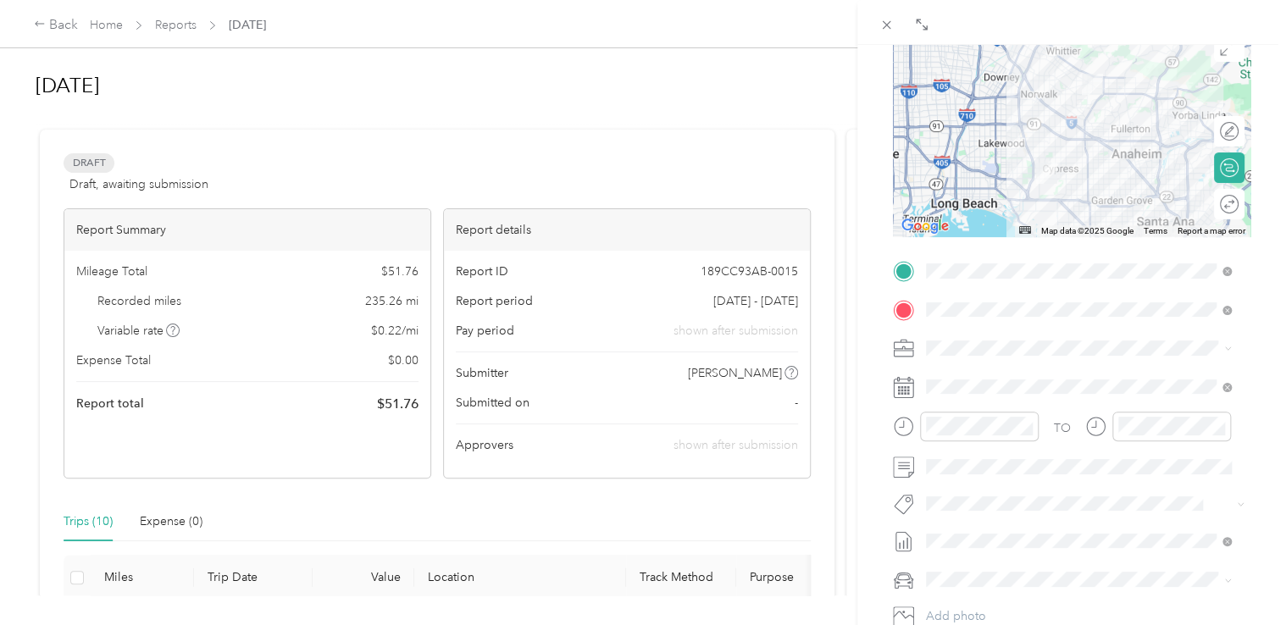
scroll to position [0, 0]
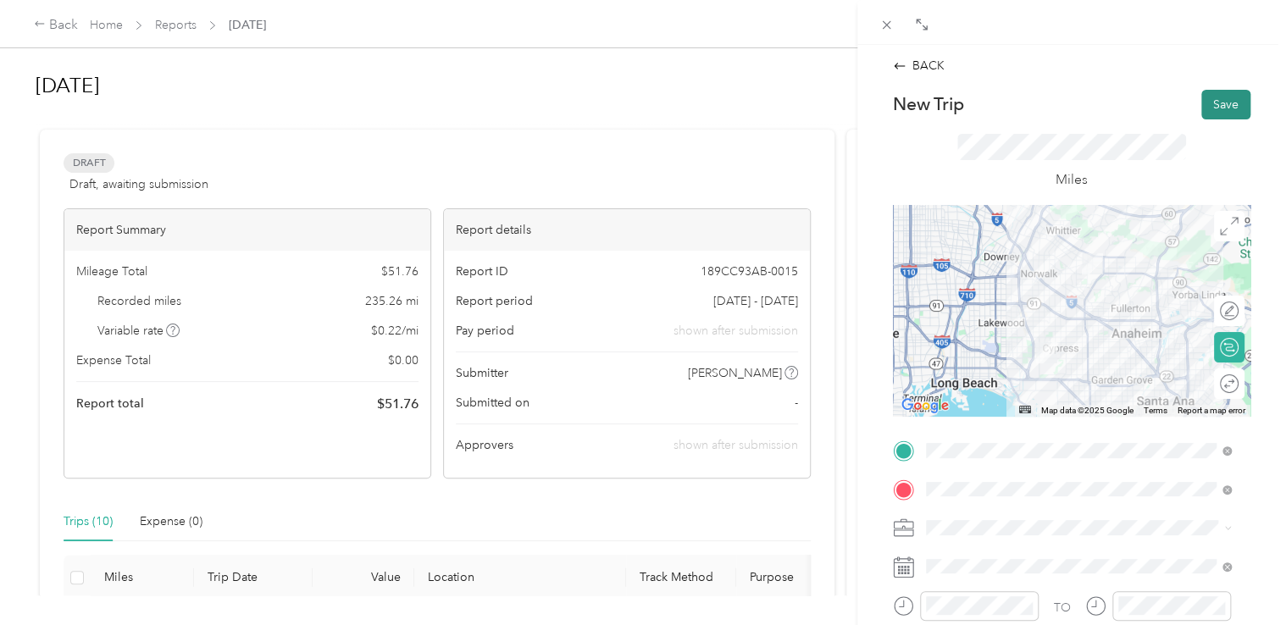
click at [1206, 106] on button "Save" at bounding box center [1225, 105] width 49 height 30
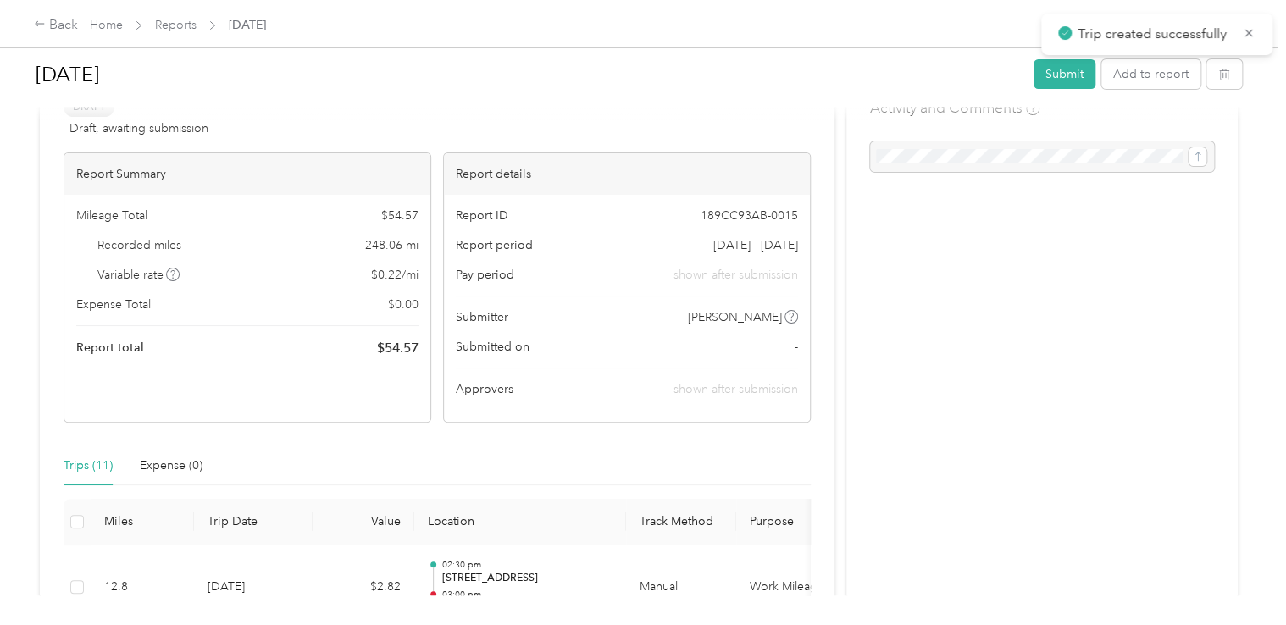
scroll to position [169, 0]
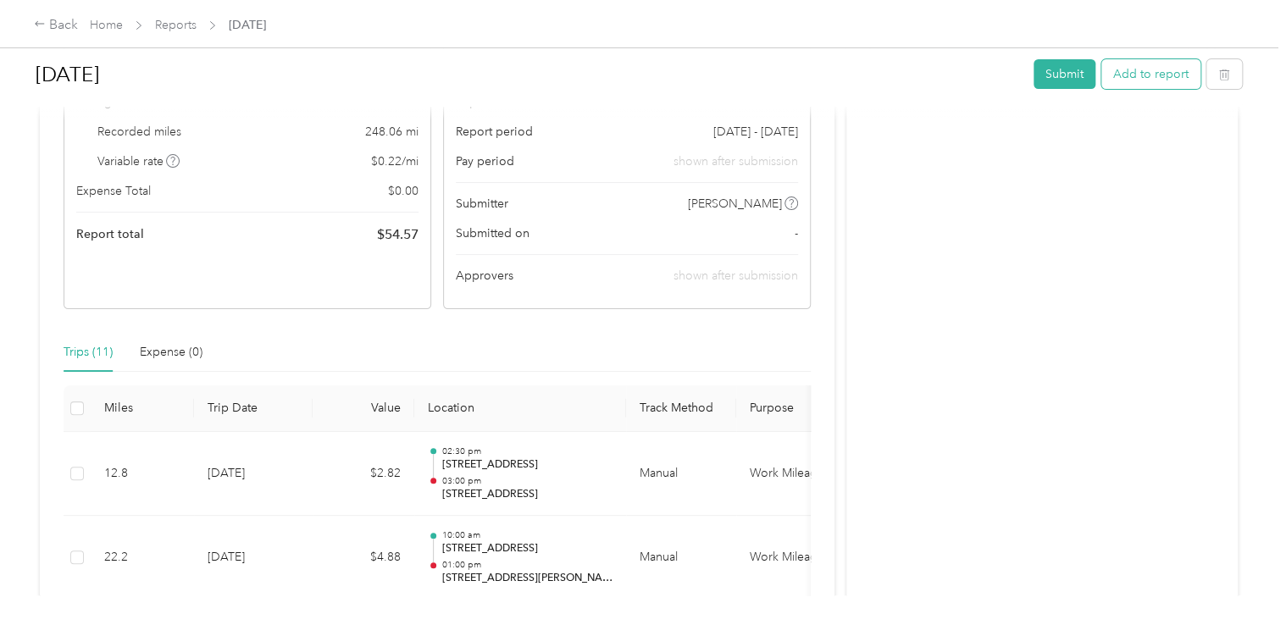
click at [1123, 78] on button "Add to report" at bounding box center [1150, 74] width 99 height 30
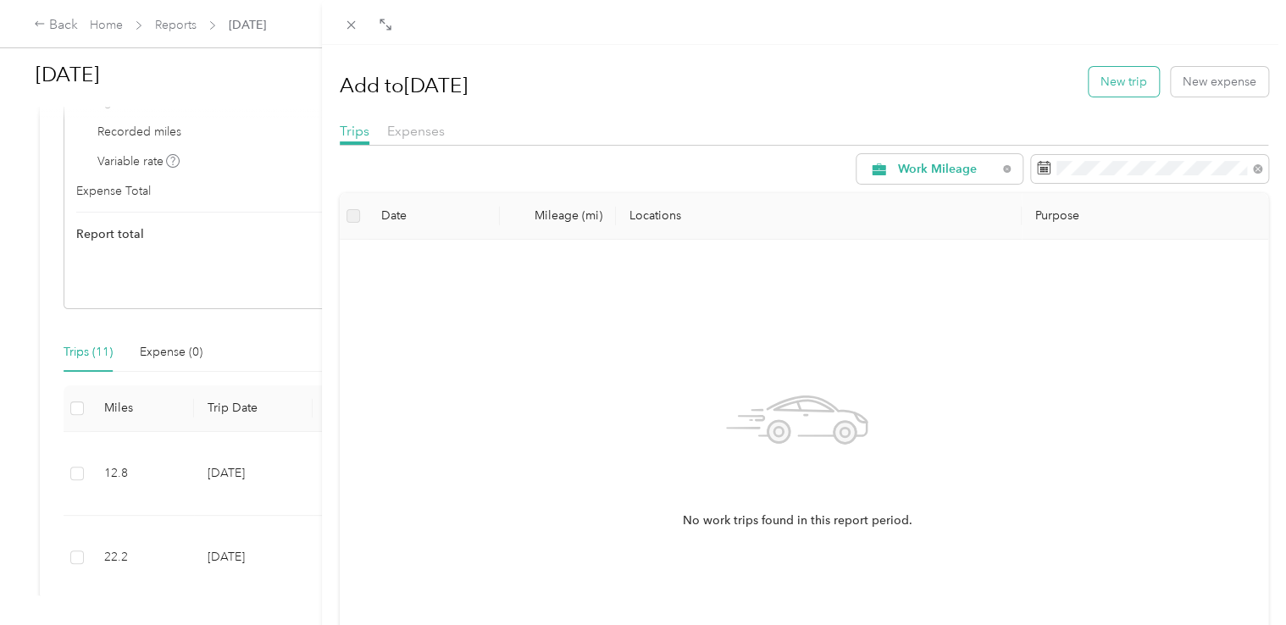
click at [1107, 80] on button "New trip" at bounding box center [1124, 82] width 70 height 30
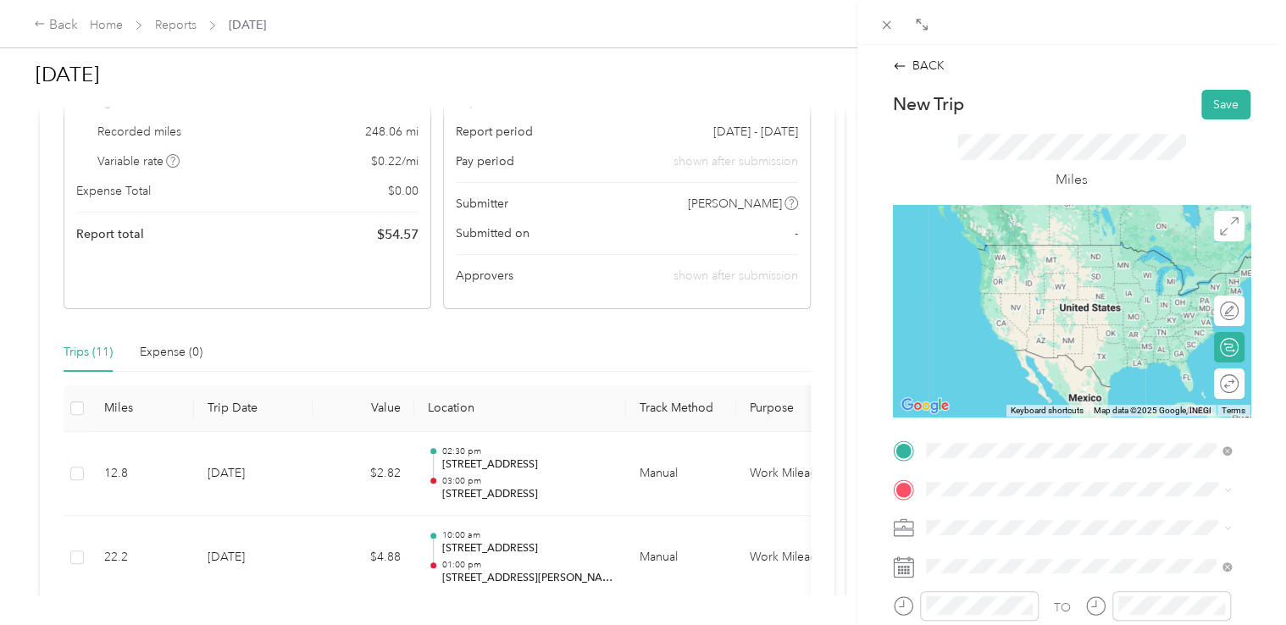
click at [1012, 252] on span "[STREET_ADDRESS][US_STATE]" at bounding box center [1041, 244] width 169 height 15
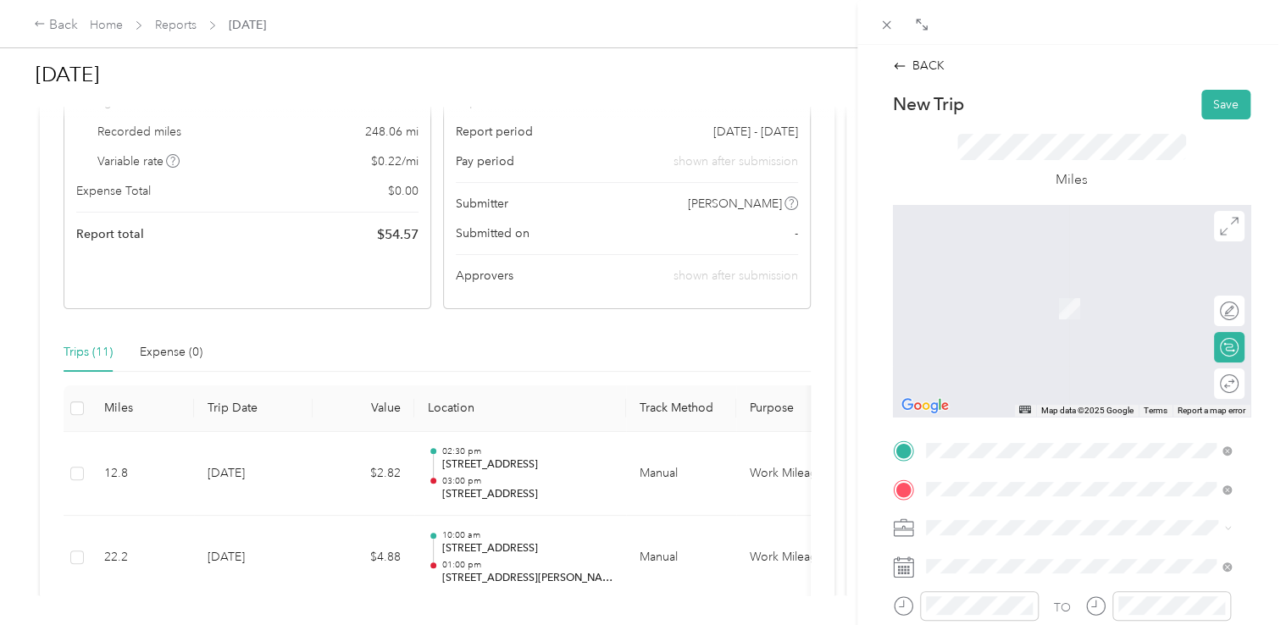
click at [1000, 296] on div "[STREET_ADDRESS][US_STATE]" at bounding box center [1079, 284] width 294 height 23
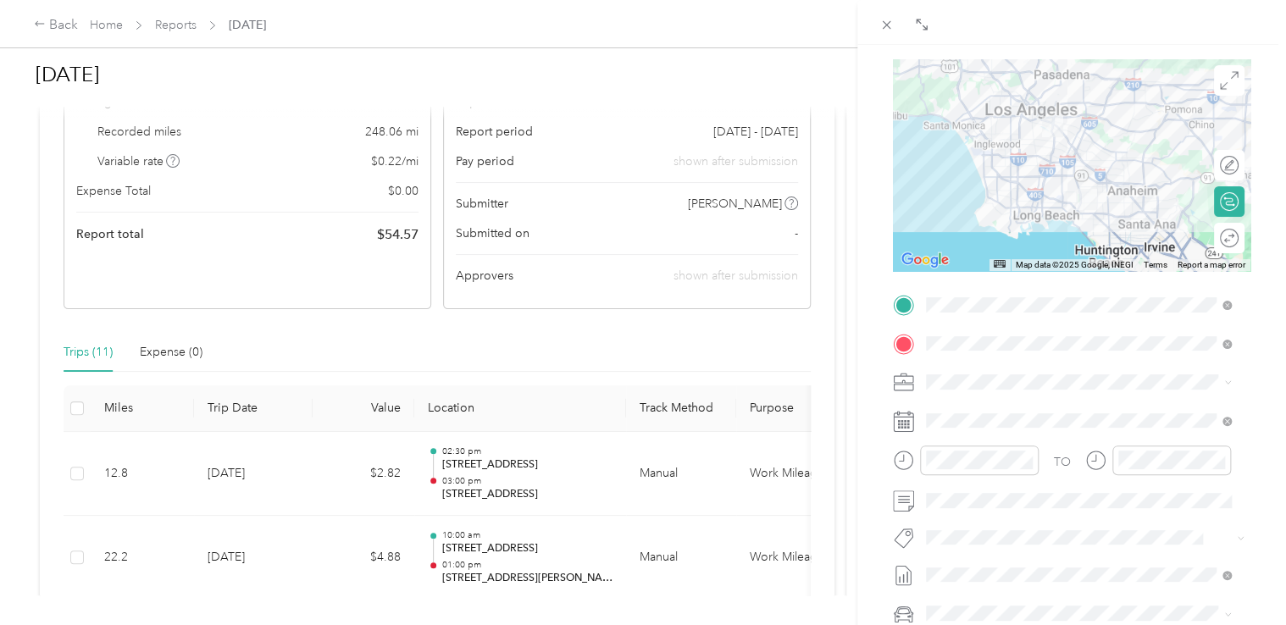
scroll to position [169, 0]
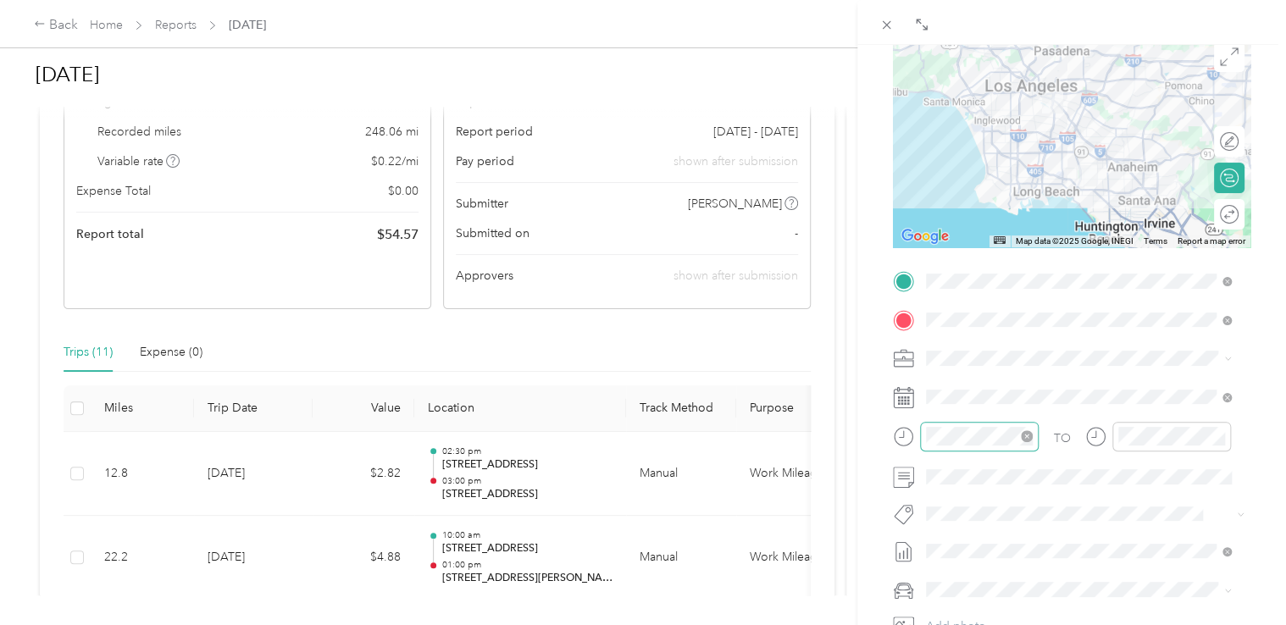
click at [989, 446] on div at bounding box center [979, 437] width 119 height 30
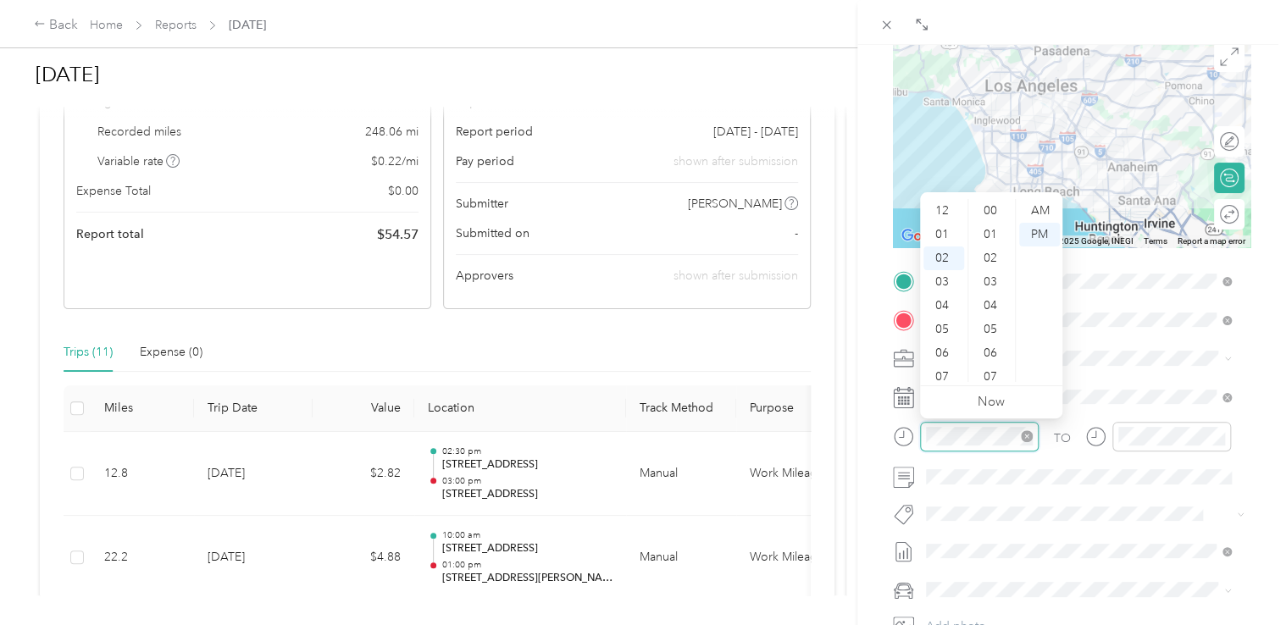
scroll to position [925, 0]
click at [946, 239] on div "03" at bounding box center [943, 235] width 41 height 24
click at [987, 215] on div "00" at bounding box center [992, 211] width 41 height 24
click at [1032, 232] on div "PM" at bounding box center [1039, 235] width 41 height 24
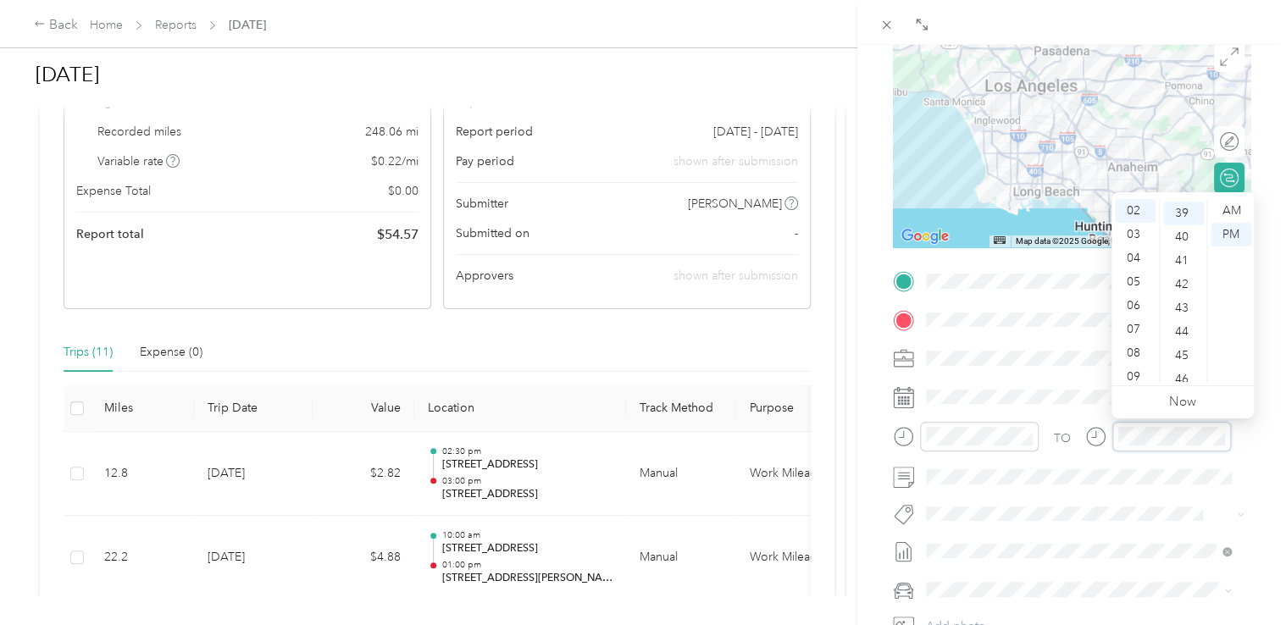
scroll to position [925, 0]
click at [1134, 240] on div "03" at bounding box center [1135, 235] width 41 height 24
click at [1233, 235] on div "PM" at bounding box center [1231, 235] width 41 height 24
click at [1264, 302] on div "BACK New Trip Save This trip cannot be edited because it is either under review…" at bounding box center [1071, 357] width 429 height 625
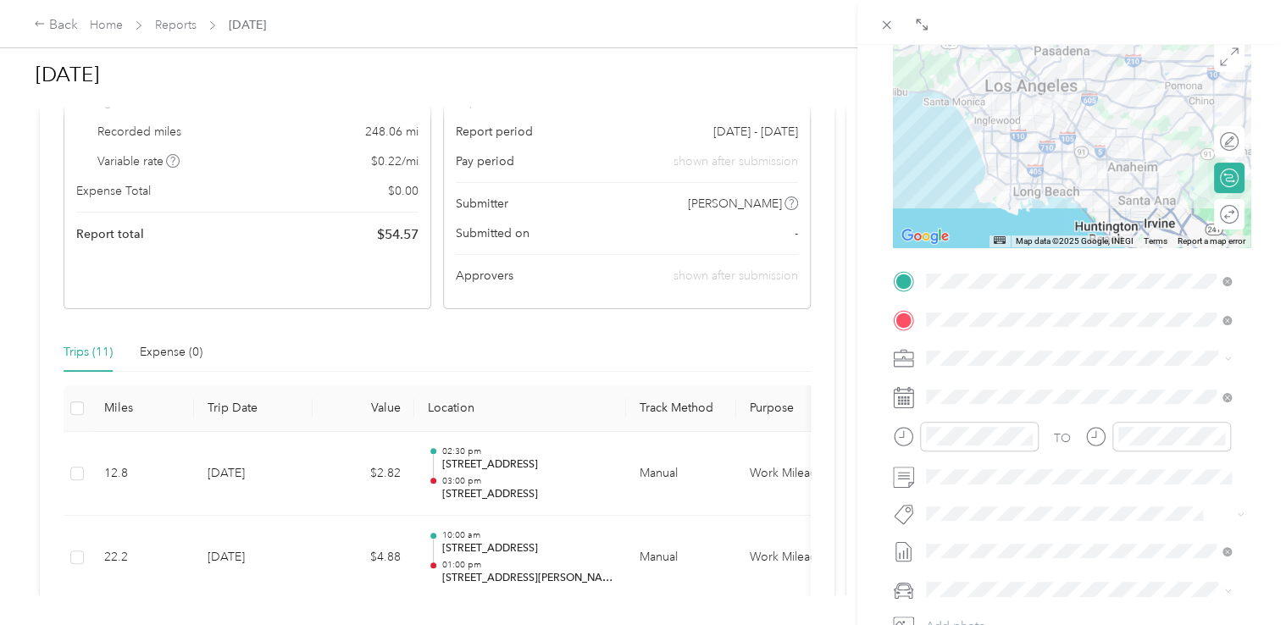
scroll to position [339, 0]
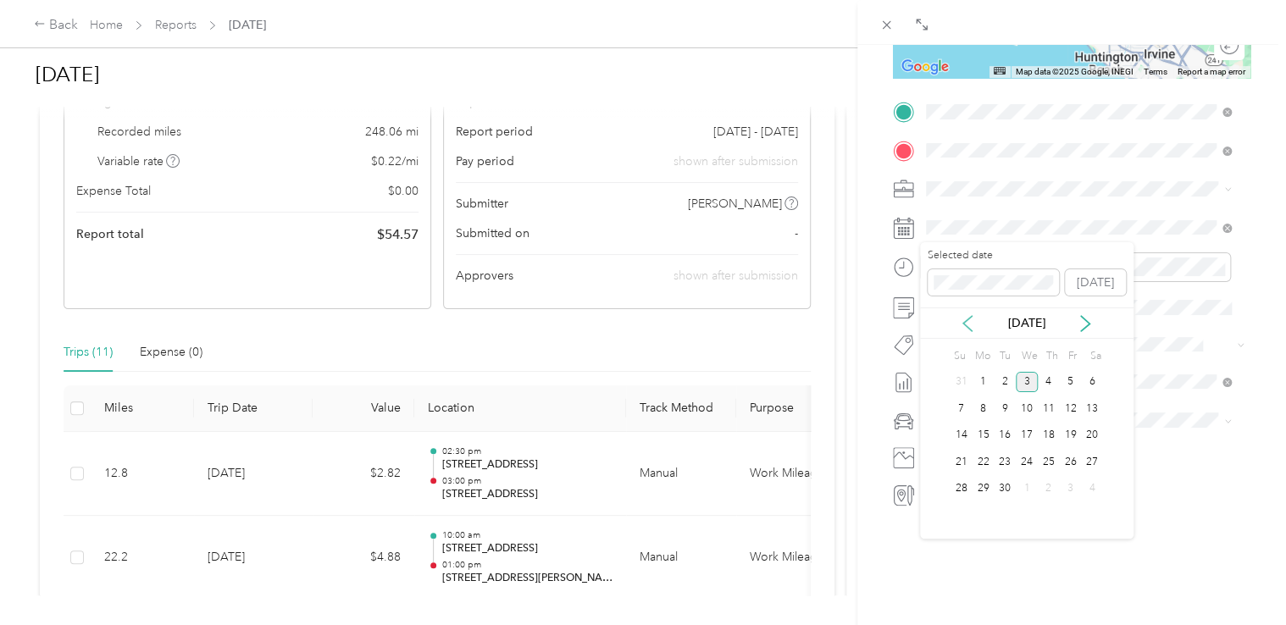
click at [967, 317] on icon at bounding box center [967, 323] width 17 height 17
click at [1045, 435] on div "14" at bounding box center [1049, 435] width 22 height 21
click at [994, 457] on li "Nissan Sentra" at bounding box center [1079, 450] width 318 height 30
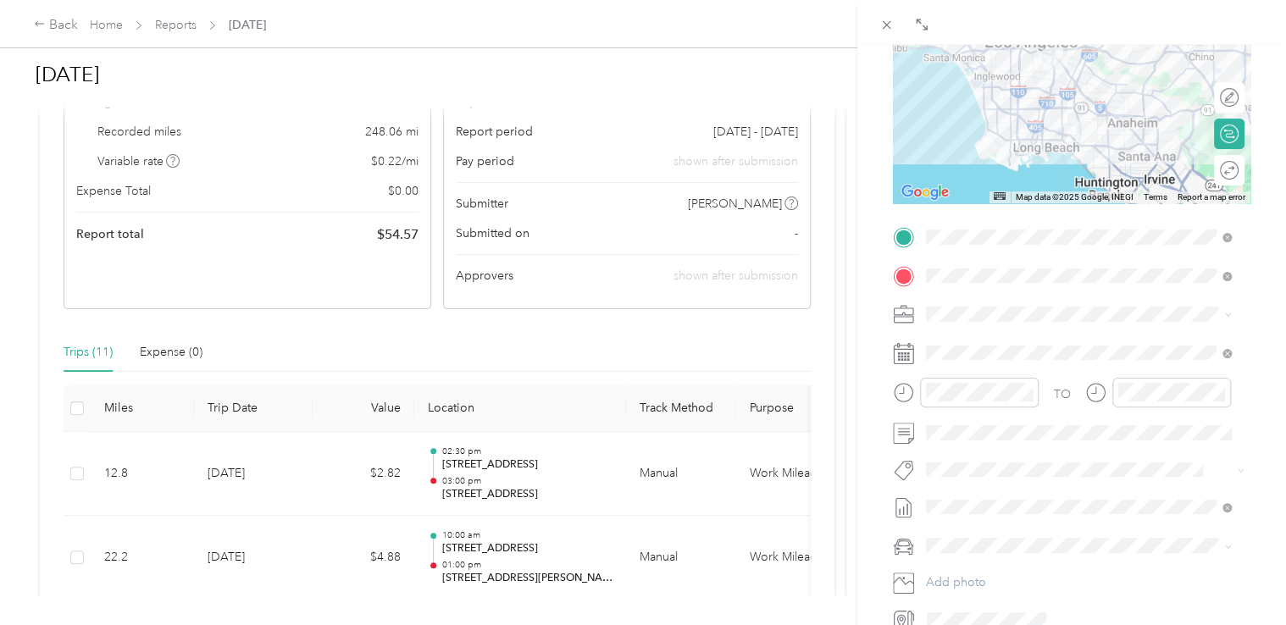
scroll to position [0, 0]
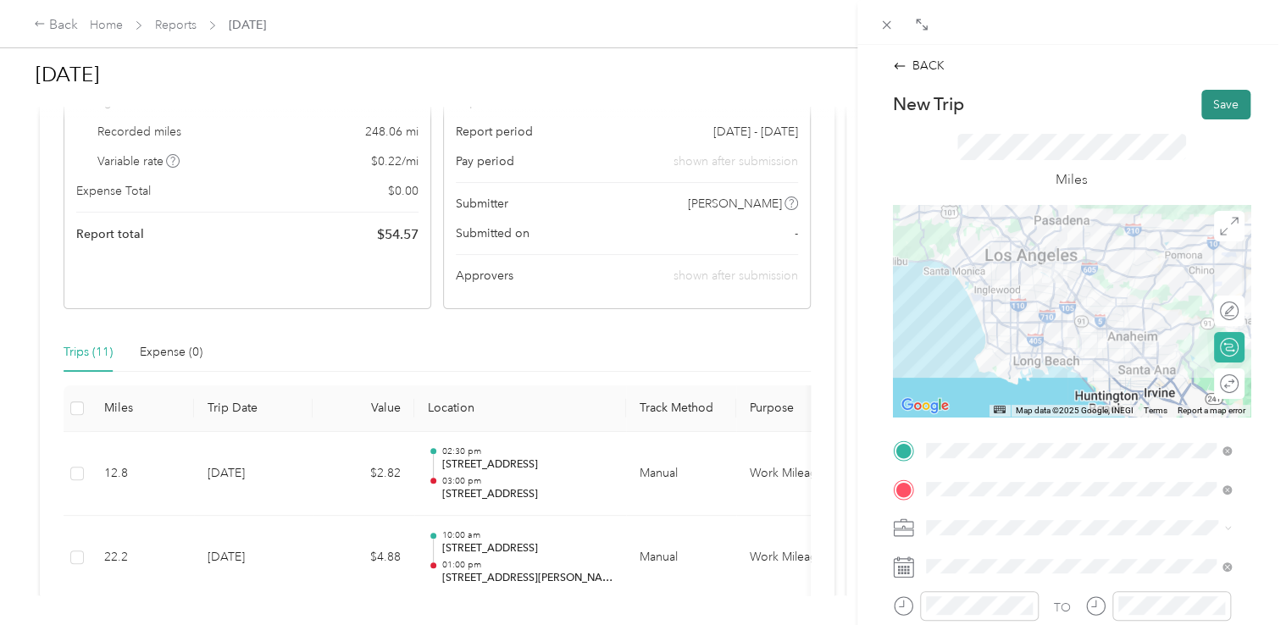
click at [1207, 112] on button "Save" at bounding box center [1225, 105] width 49 height 30
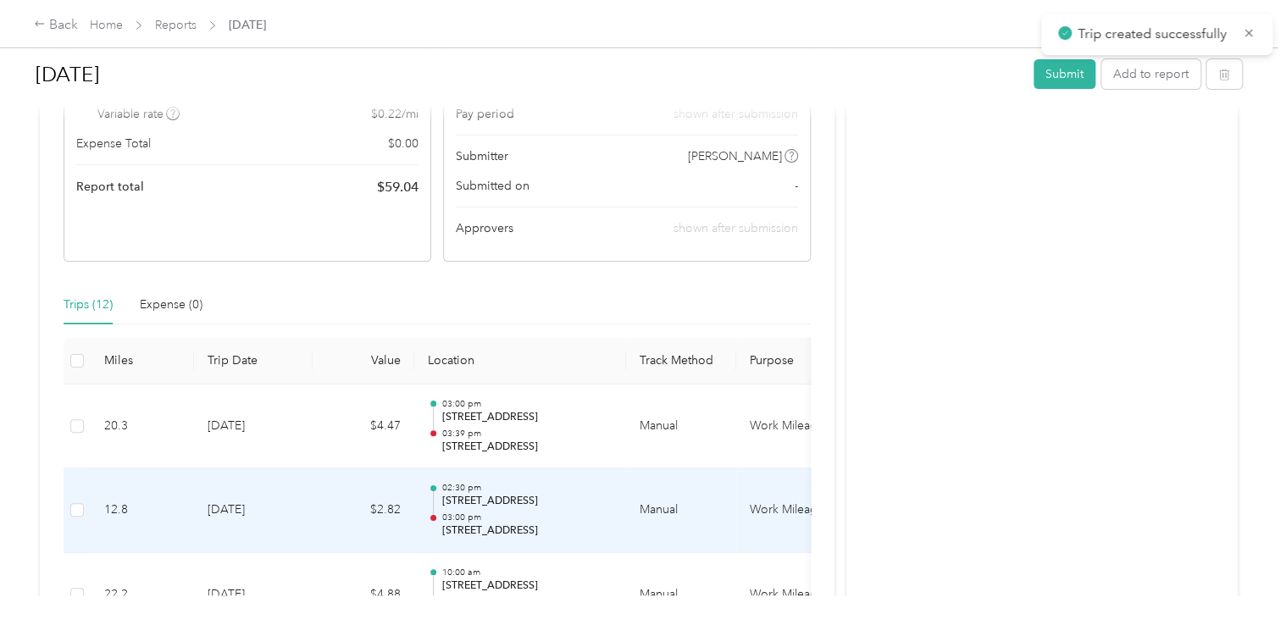
scroll to position [254, 0]
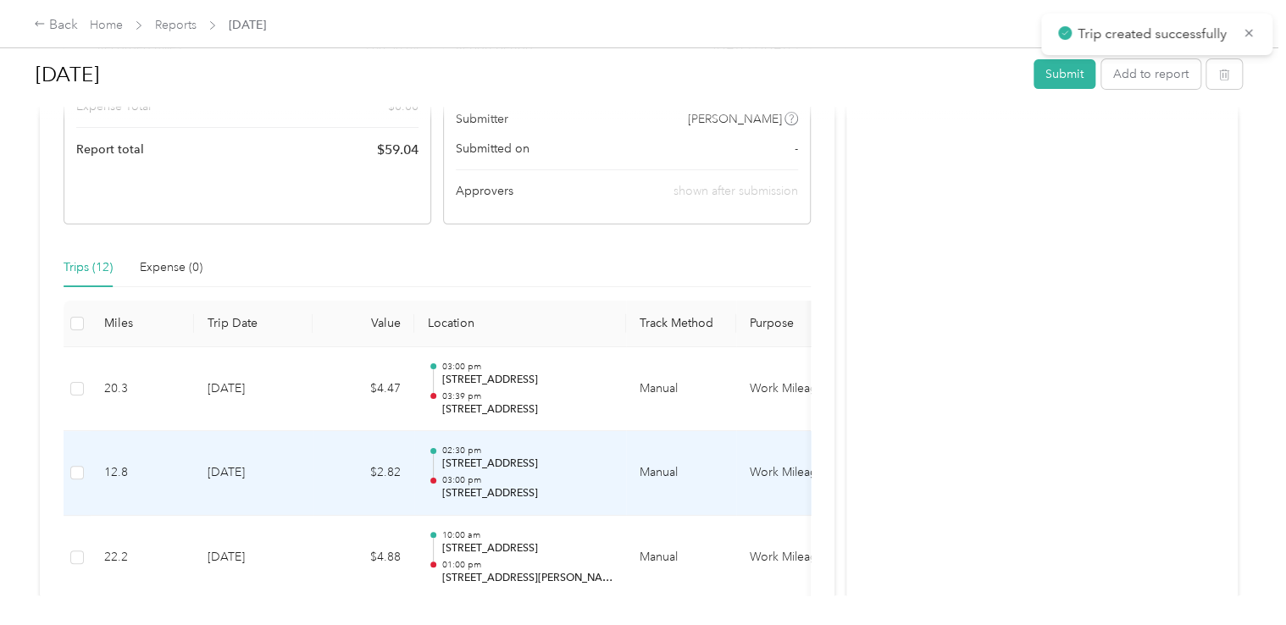
click at [496, 486] on p "[STREET_ADDRESS]" at bounding box center [526, 493] width 171 height 15
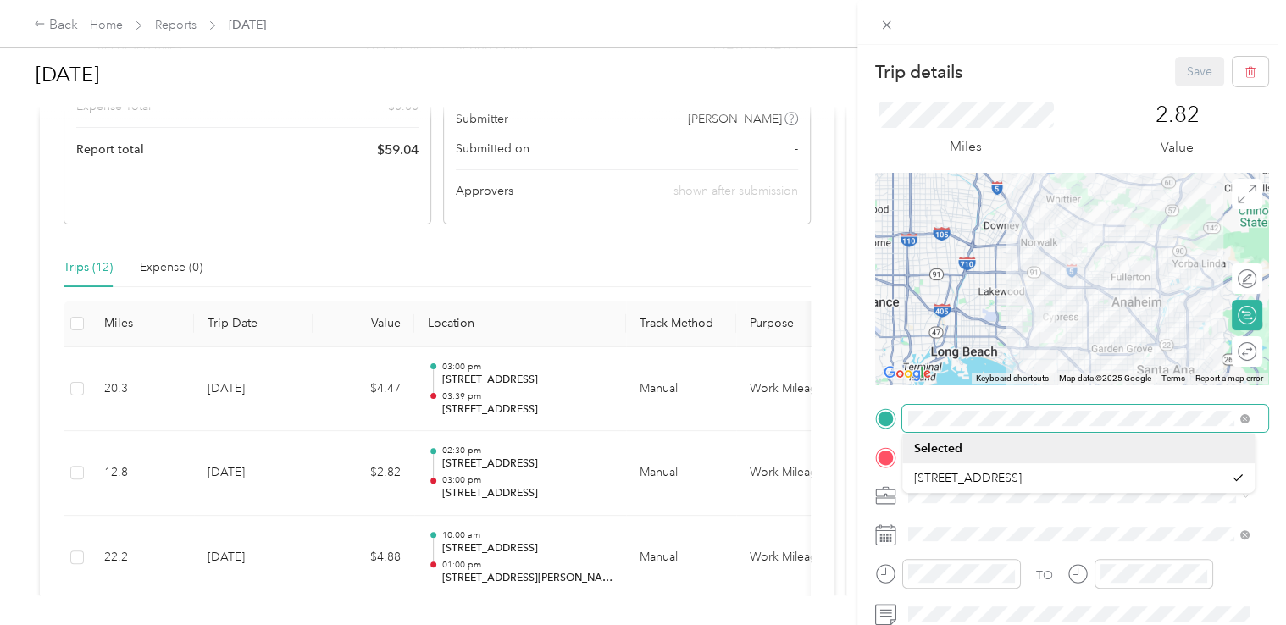
drag, startPoint x: 1168, startPoint y: 425, endPoint x: 871, endPoint y: 430, distance: 297.4
click at [871, 429] on form "Trip details Save This trip cannot be edited because it is either under review,…" at bounding box center [1071, 435] width 429 height 757
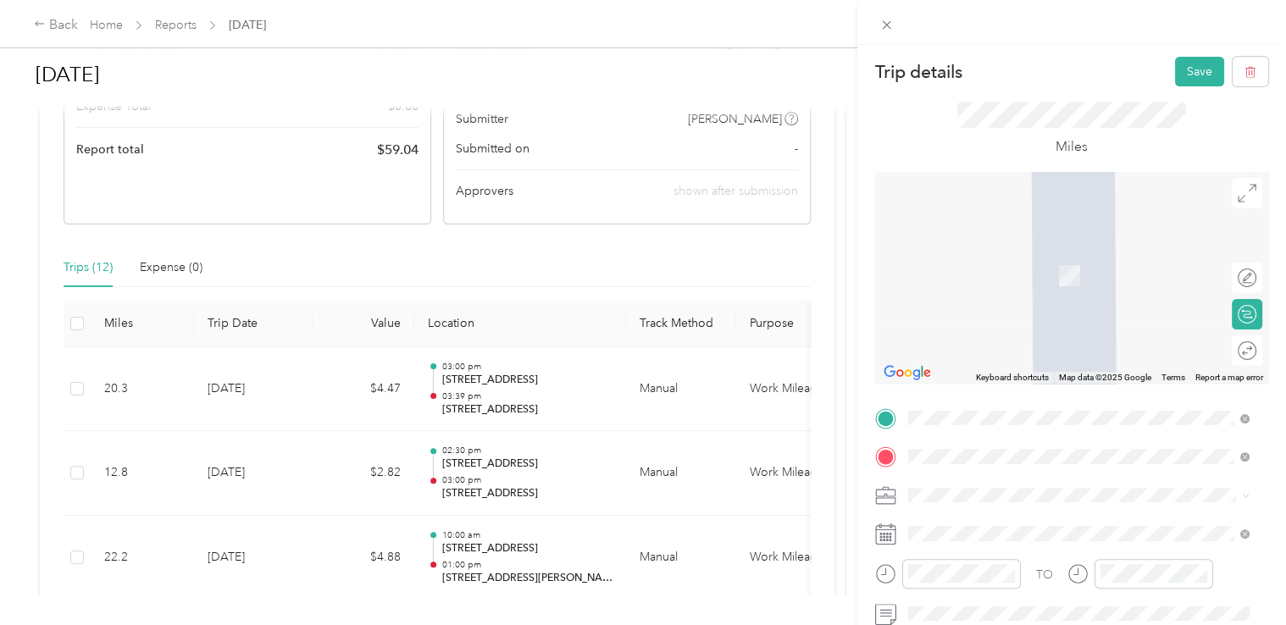
click at [1006, 219] on span "[STREET_ADDRESS][US_STATE]" at bounding box center [1023, 211] width 169 height 15
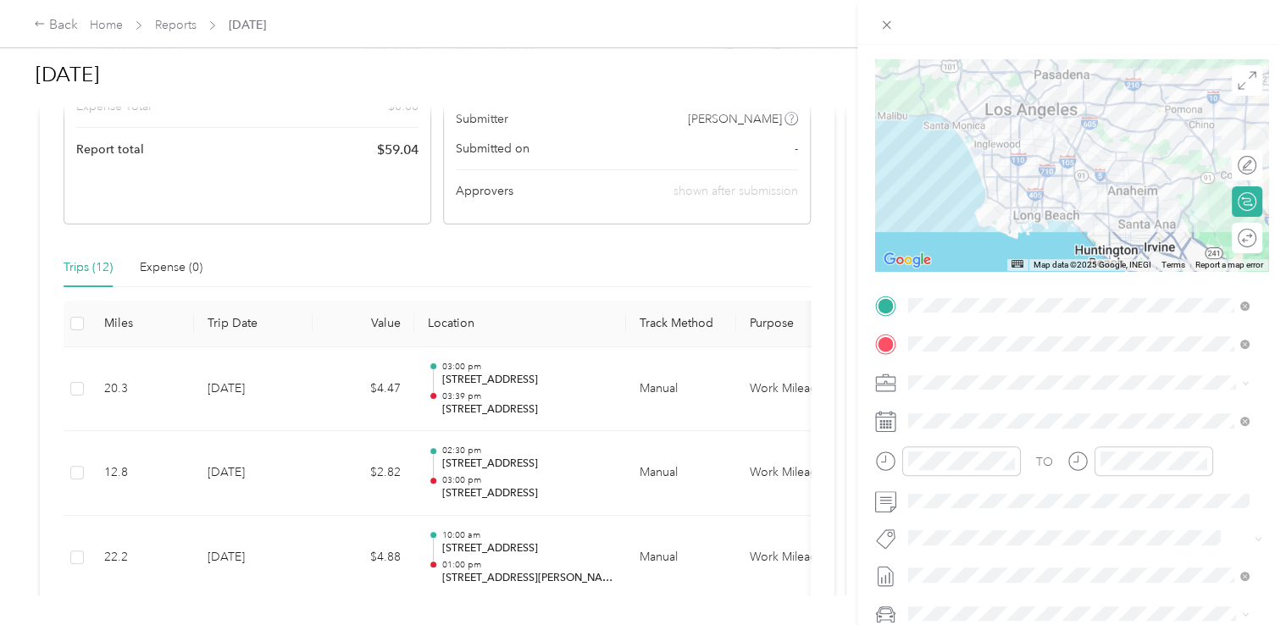
scroll to position [0, 0]
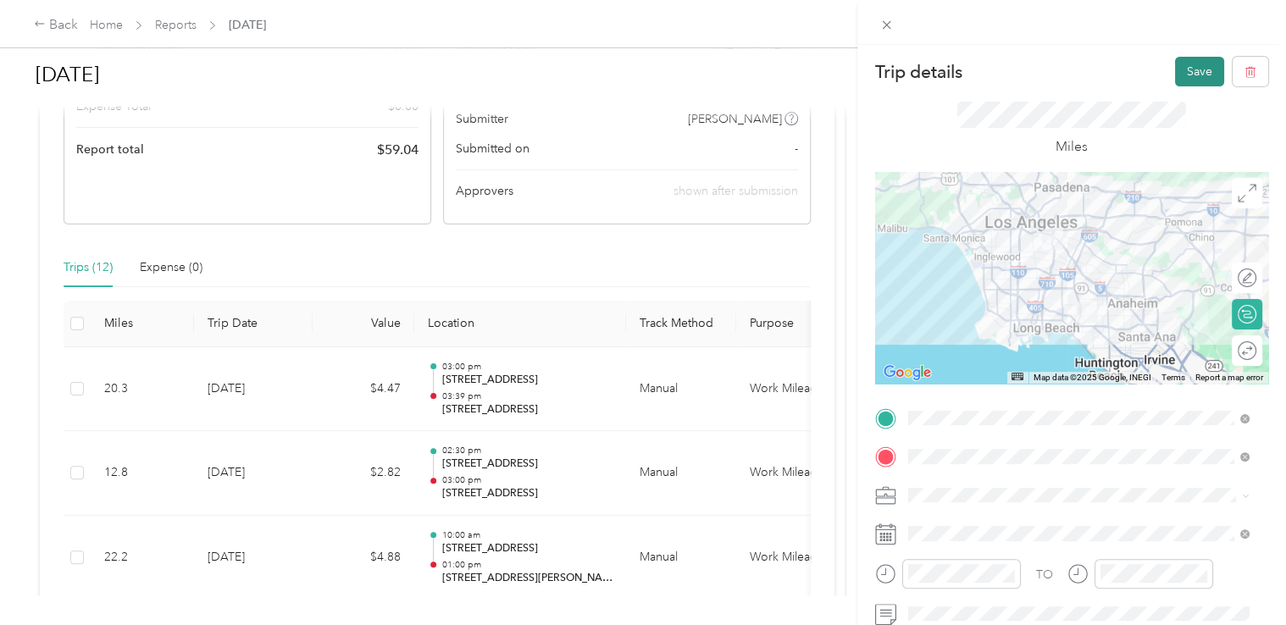
click at [1189, 74] on button "Save" at bounding box center [1199, 72] width 49 height 30
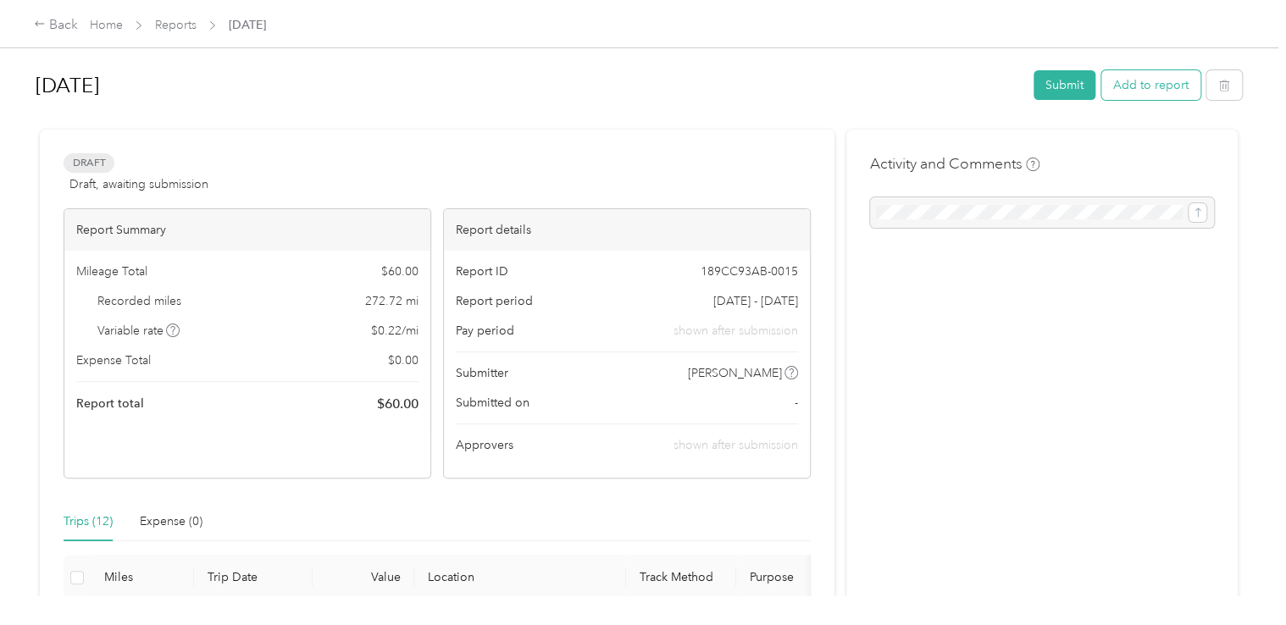
click at [1128, 97] on button "Add to report" at bounding box center [1150, 85] width 99 height 30
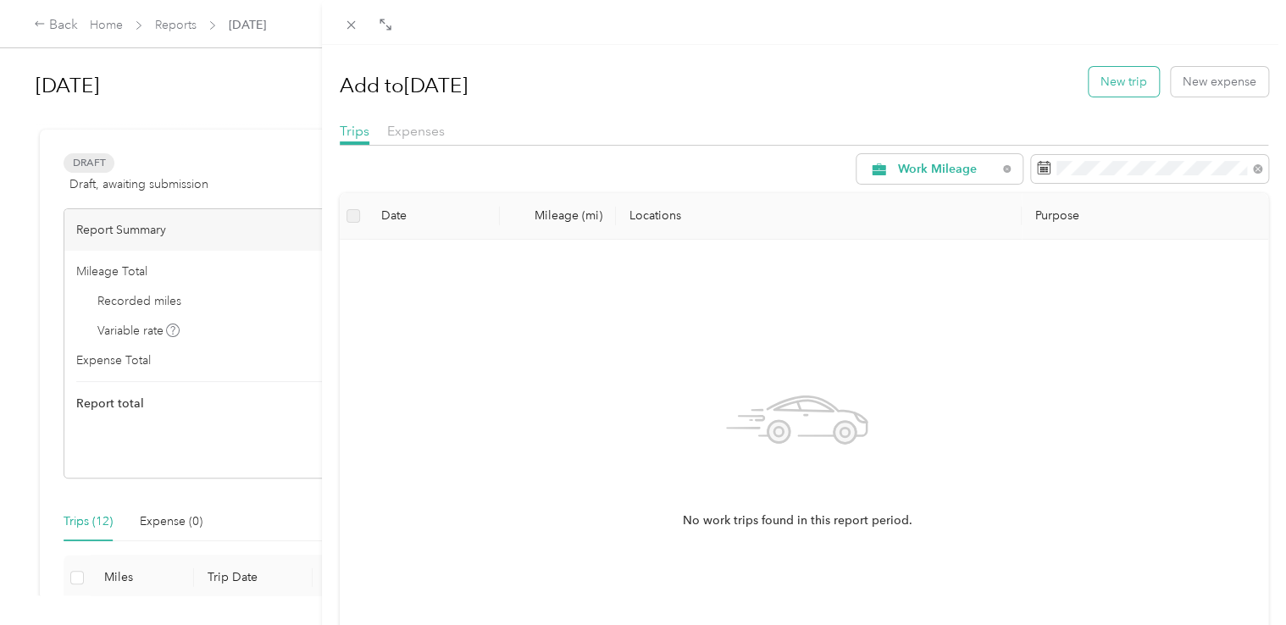
click at [1108, 90] on button "New trip" at bounding box center [1124, 82] width 70 height 30
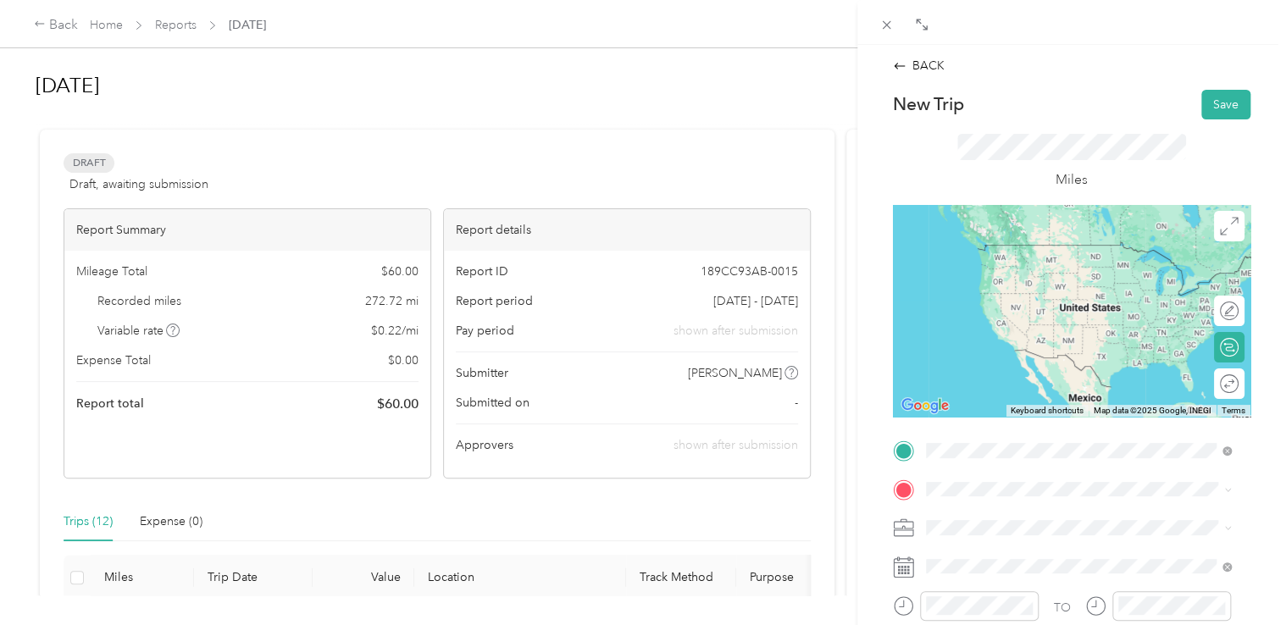
click at [1040, 252] on span "[STREET_ADDRESS][US_STATE]" at bounding box center [1041, 244] width 169 height 15
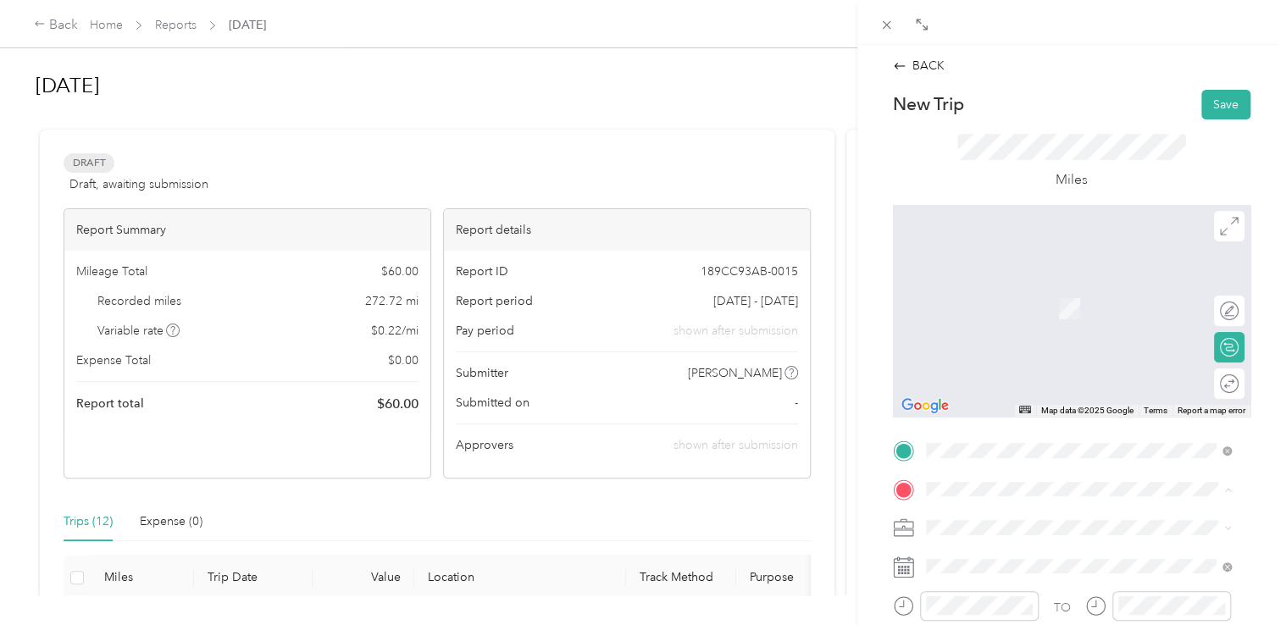
click at [993, 291] on span "[STREET_ADDRESS][US_STATE]" at bounding box center [1041, 282] width 169 height 15
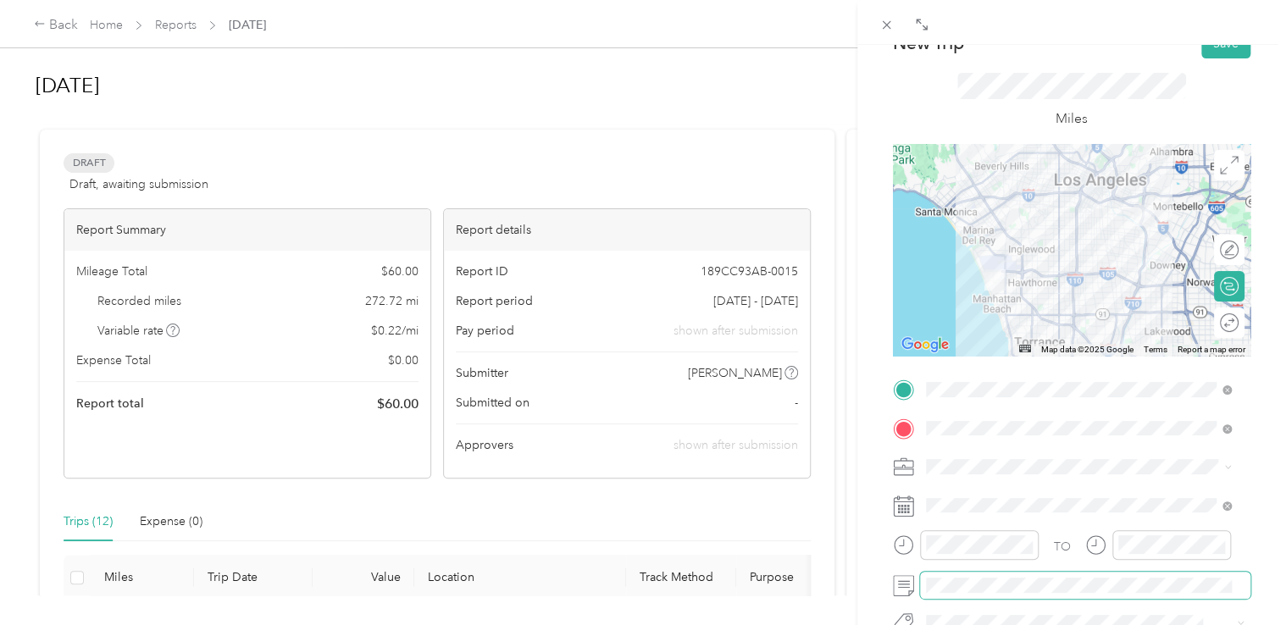
scroll to position [169, 0]
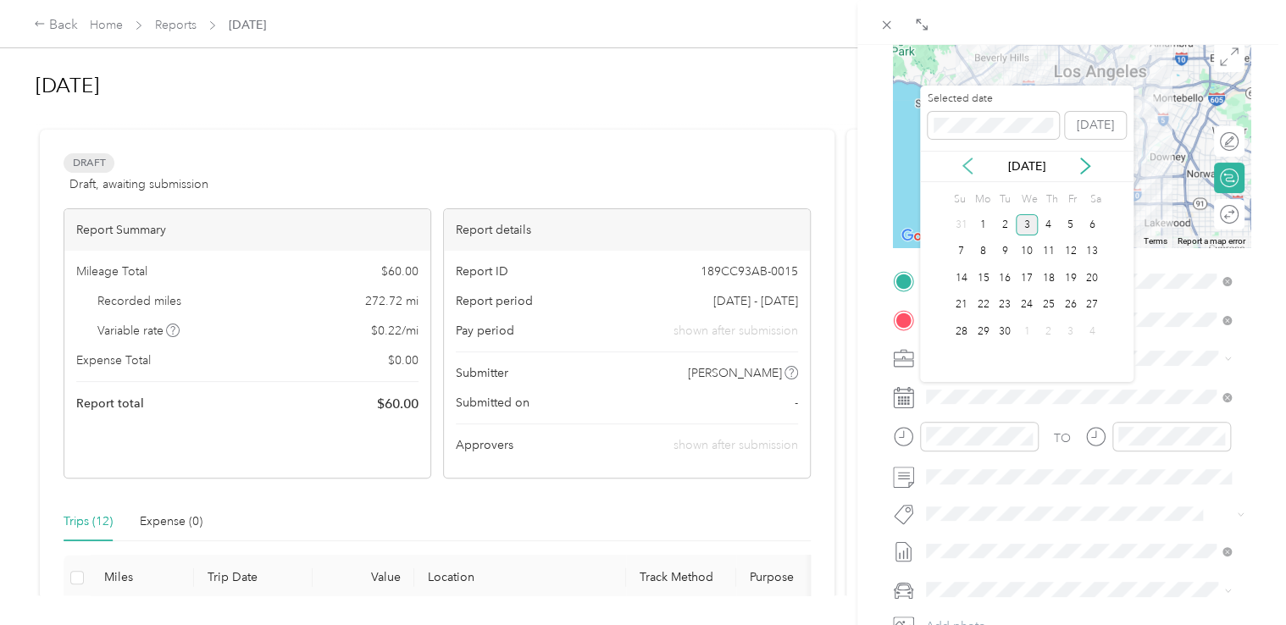
click at [970, 169] on icon at bounding box center [967, 166] width 17 height 17
click at [1032, 298] on div "20" at bounding box center [1027, 305] width 22 height 21
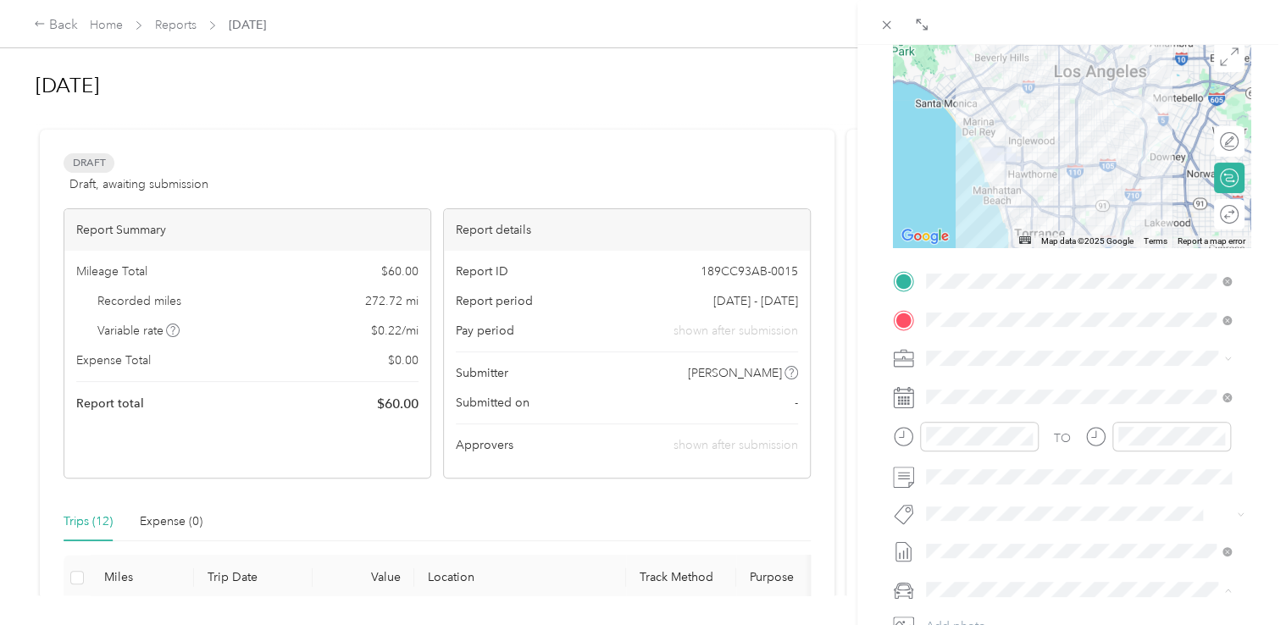
click at [976, 551] on div "Nissan Sentra" at bounding box center [1079, 560] width 294 height 18
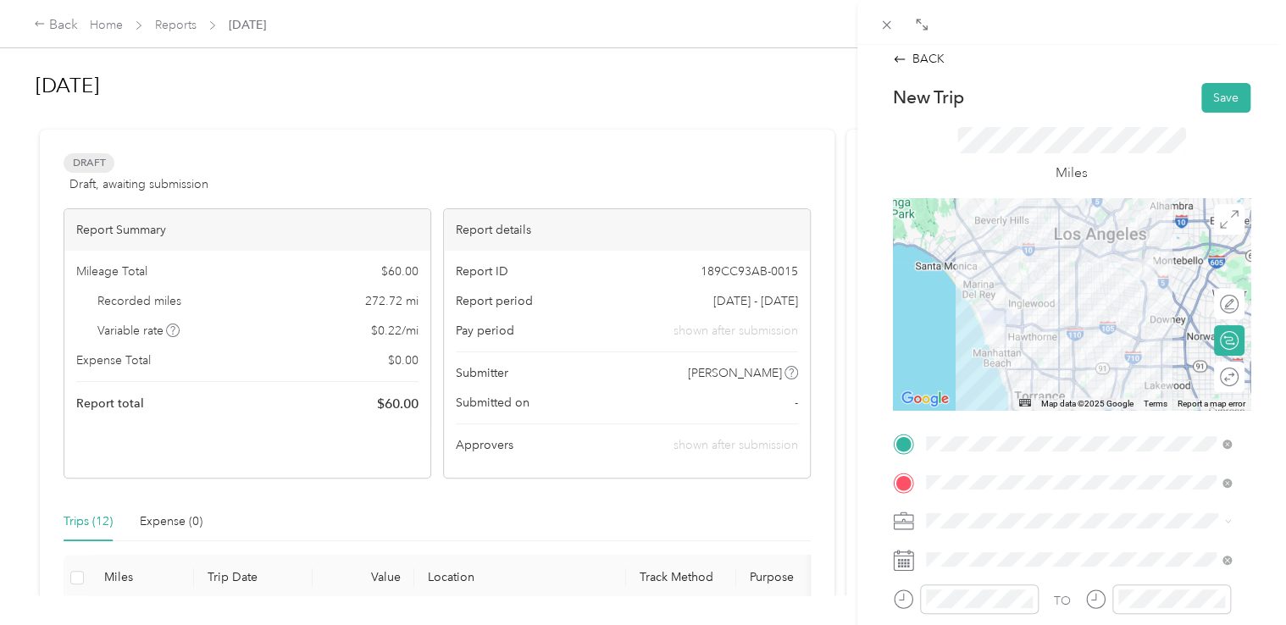
scroll to position [0, 0]
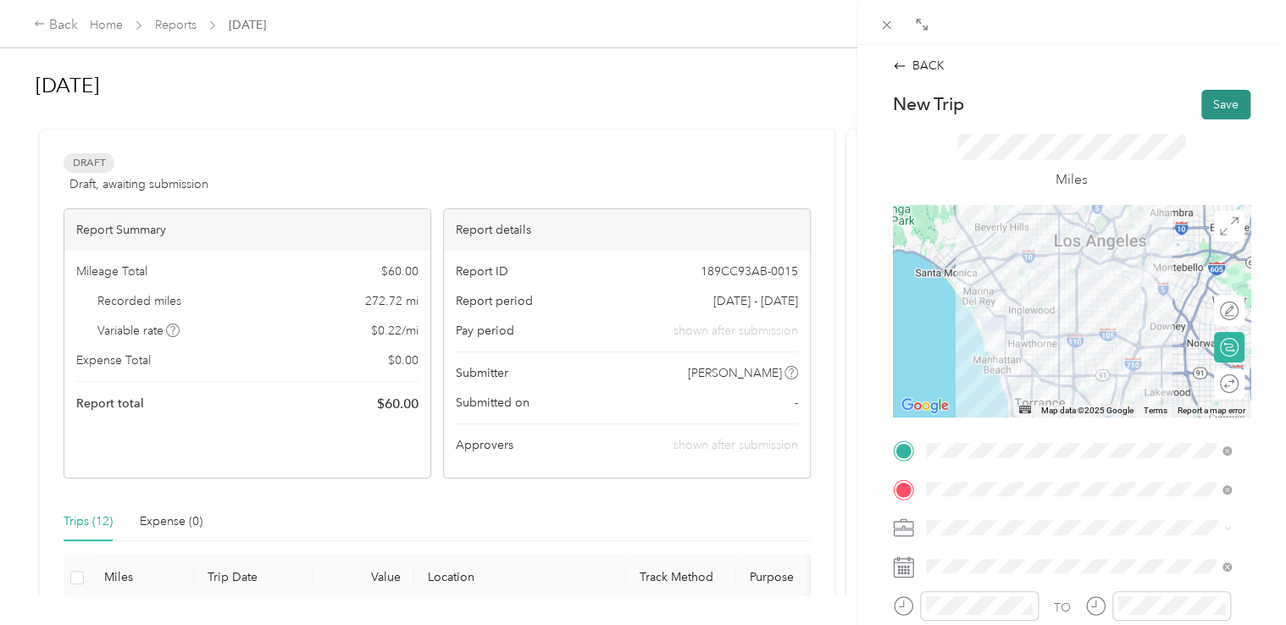
click at [1213, 105] on button "Save" at bounding box center [1225, 105] width 49 height 30
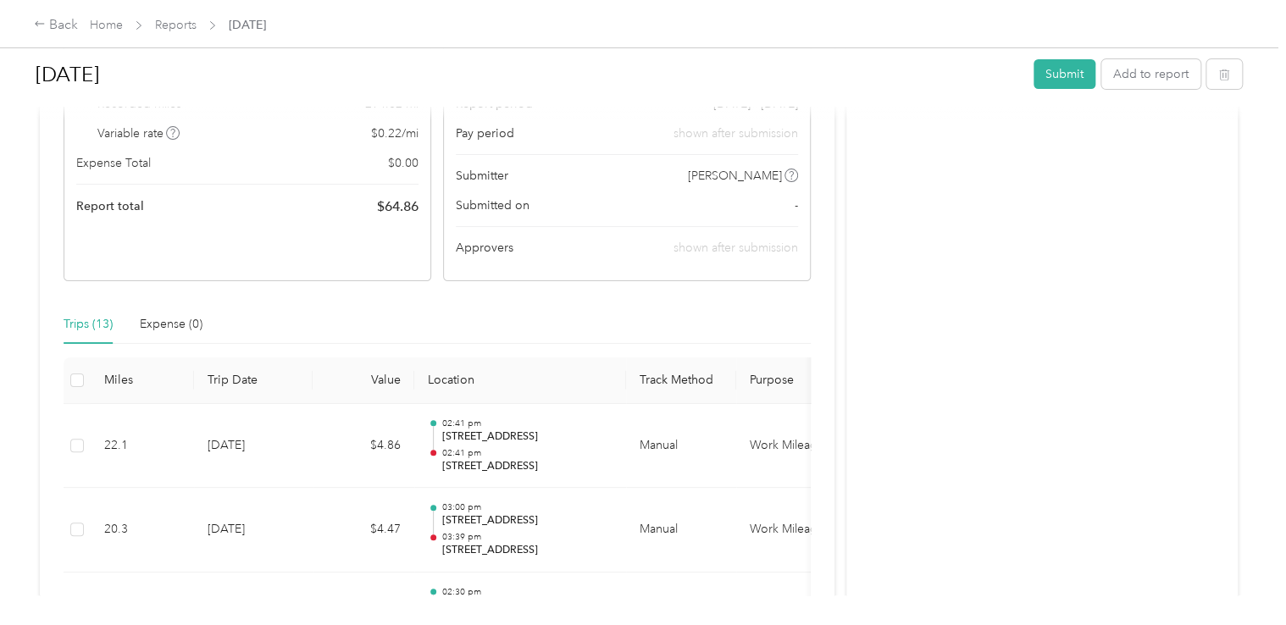
scroll to position [169, 0]
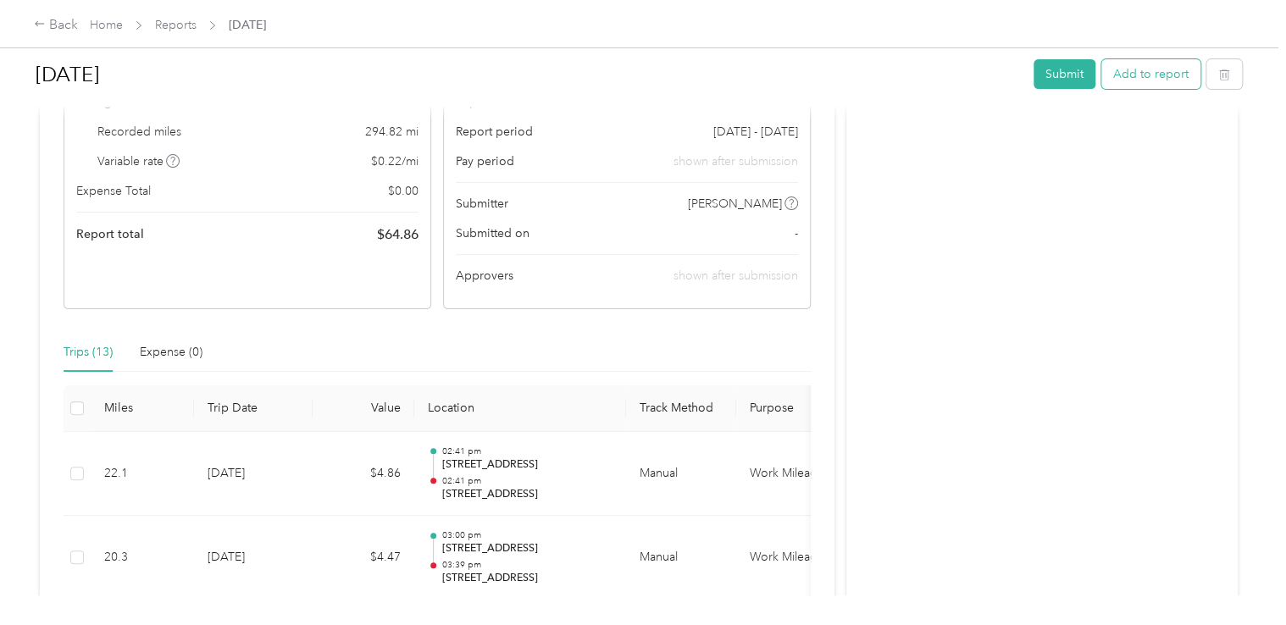
click at [1126, 78] on button "Add to report" at bounding box center [1150, 74] width 99 height 30
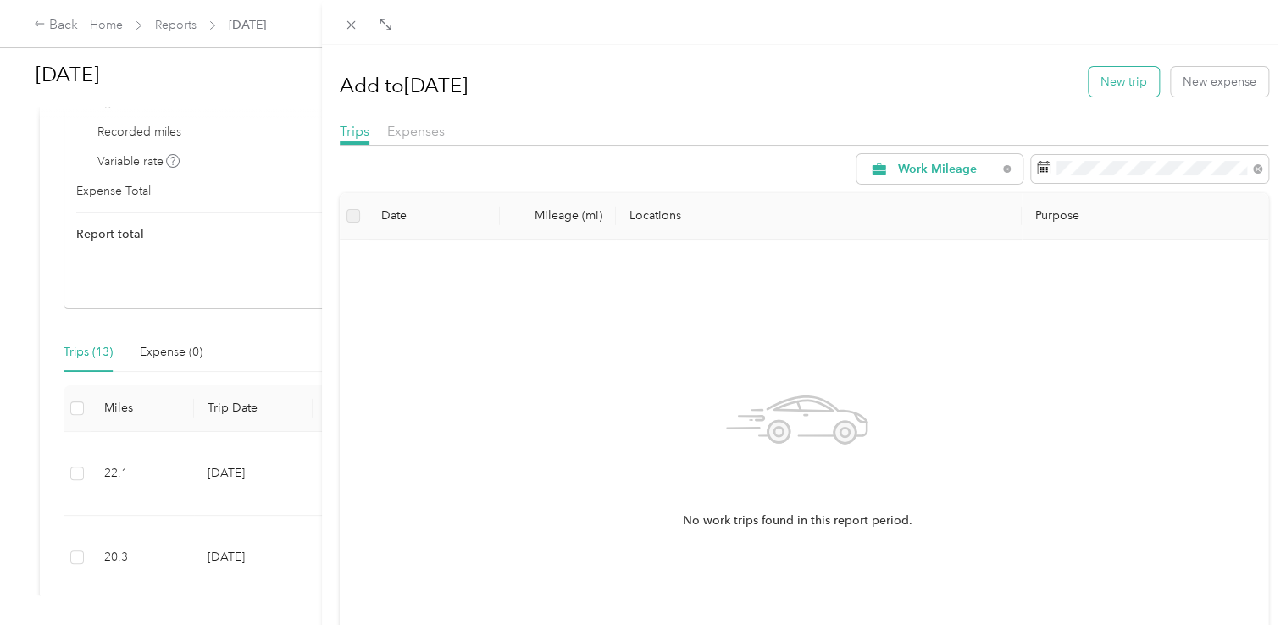
click at [1116, 76] on button "New trip" at bounding box center [1124, 82] width 70 height 30
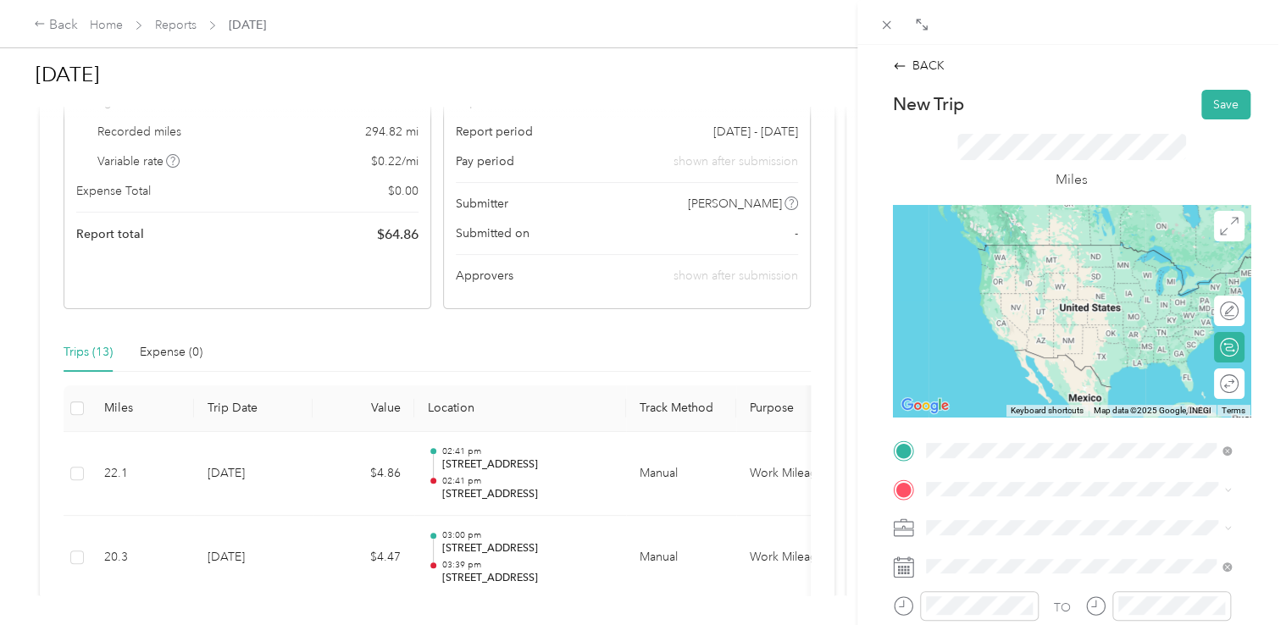
click at [993, 252] on span "[STREET_ADDRESS][US_STATE]" at bounding box center [1041, 244] width 169 height 15
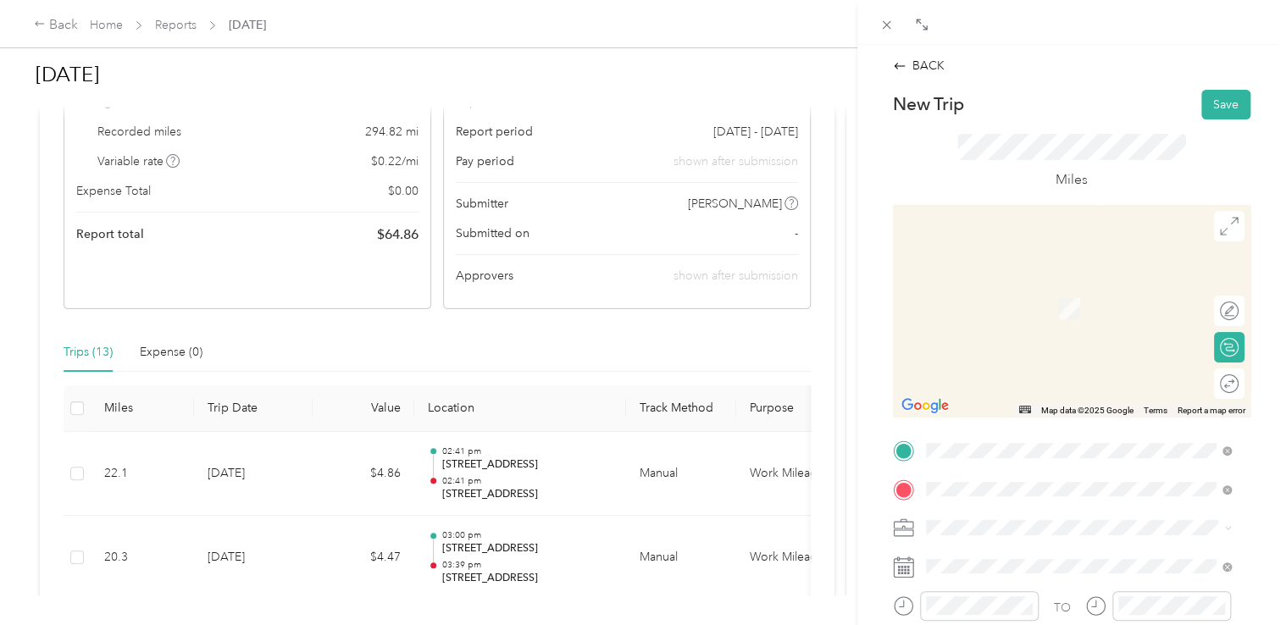
click at [1044, 291] on span "[STREET_ADDRESS][US_STATE]" at bounding box center [1041, 282] width 169 height 15
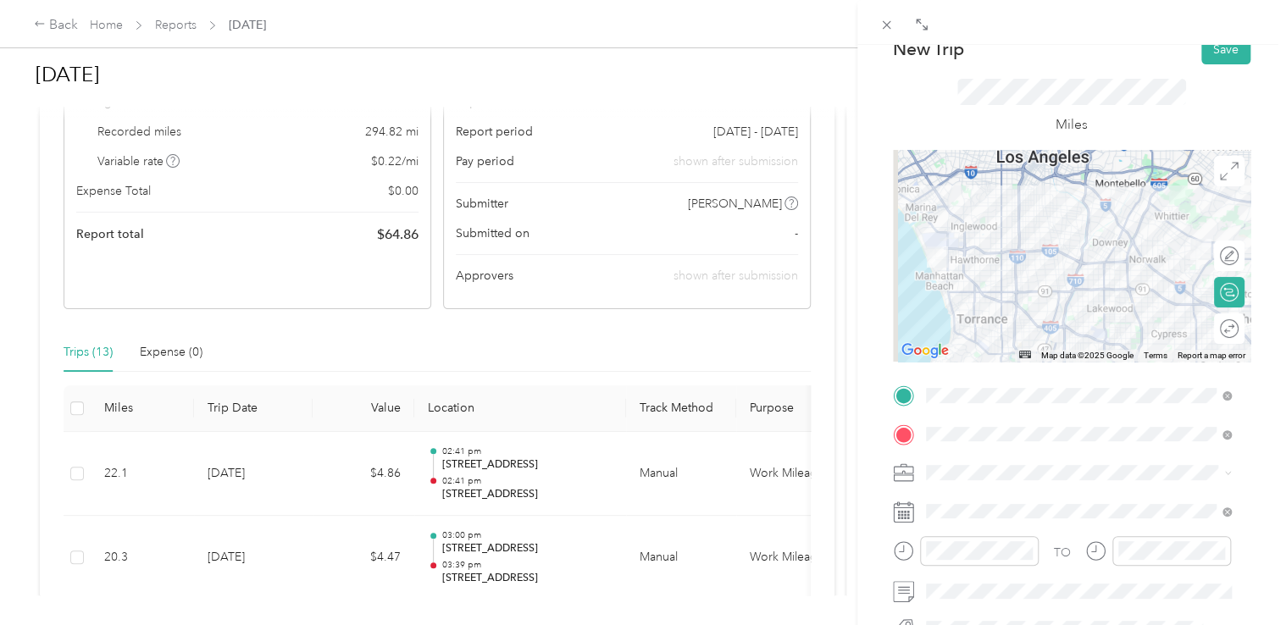
scroll to position [85, 0]
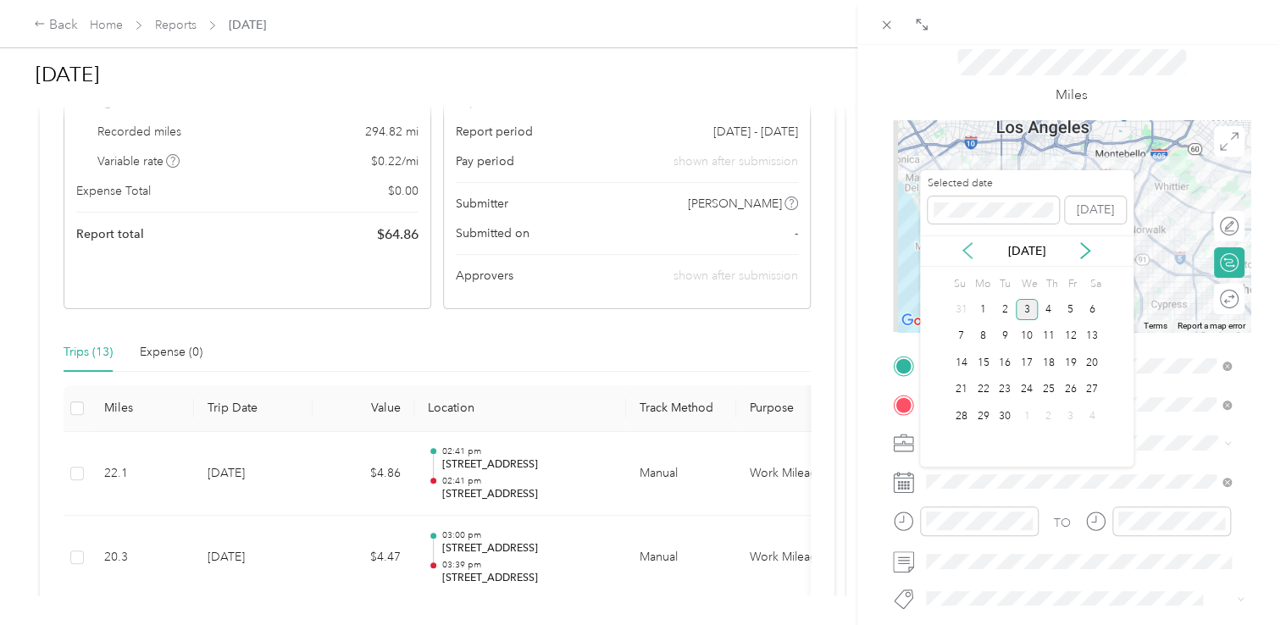
click at [966, 252] on icon at bounding box center [967, 250] width 8 height 15
click at [1030, 391] on div "20" at bounding box center [1027, 390] width 22 height 21
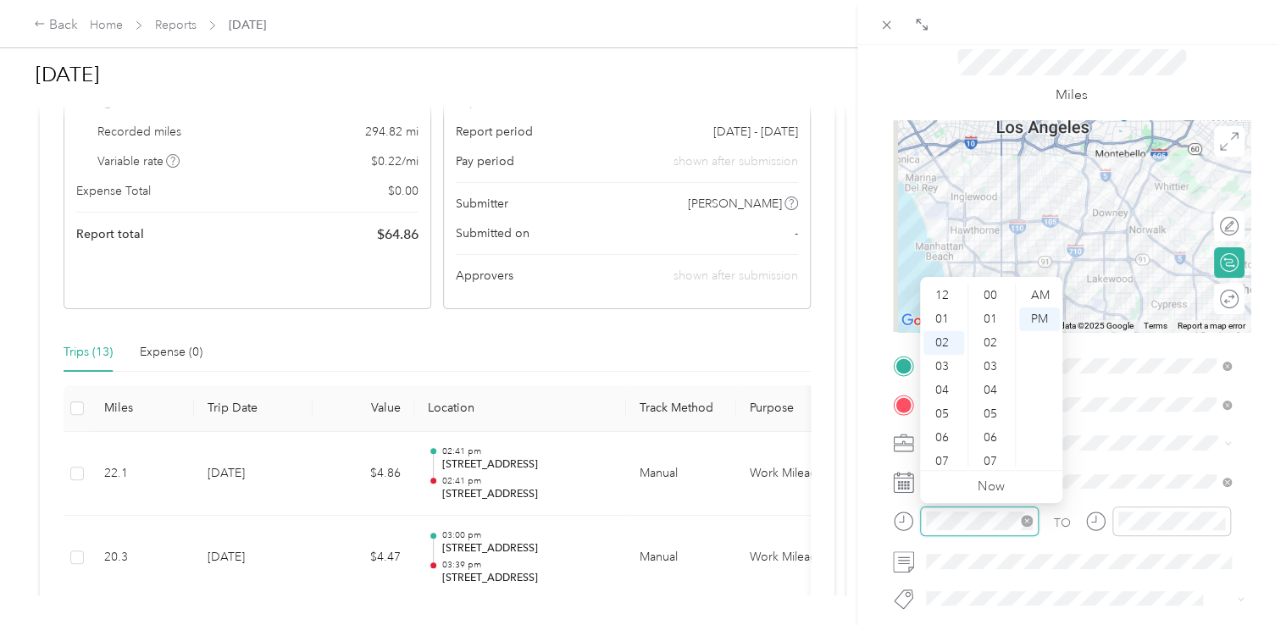
scroll to position [47, 0]
click at [945, 324] on div "03" at bounding box center [943, 320] width 41 height 24
click at [991, 292] on div "00" at bounding box center [992, 296] width 41 height 24
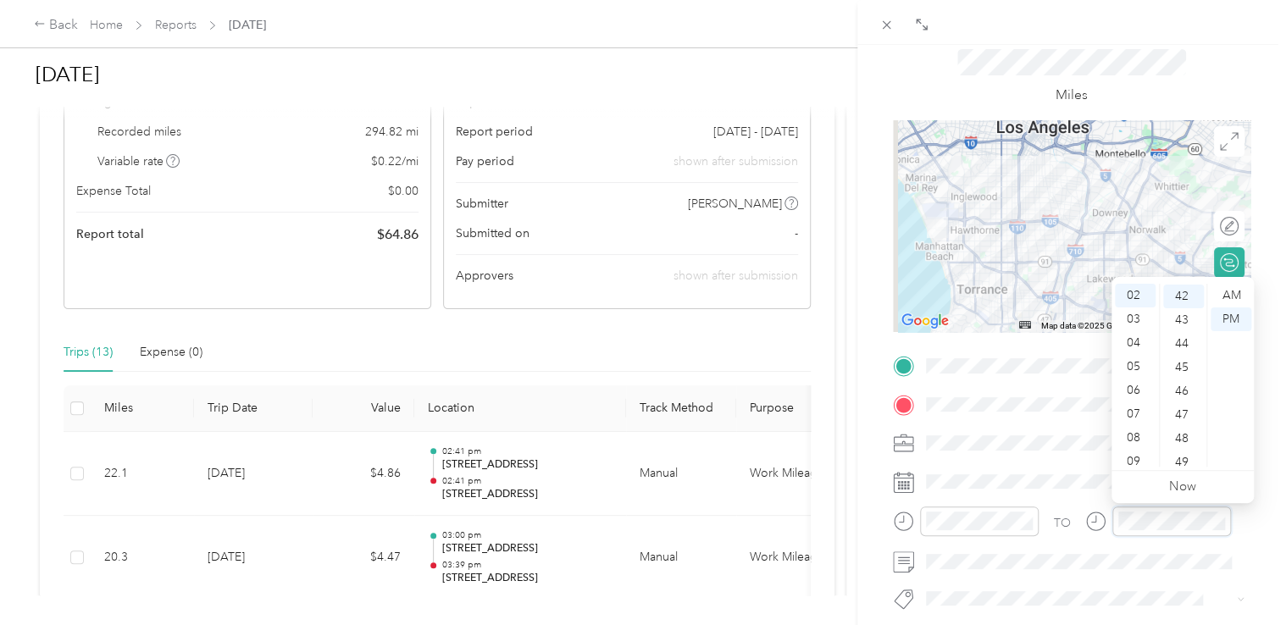
scroll to position [996, 0]
click at [1133, 346] on div "04" at bounding box center [1135, 343] width 41 height 24
click at [1178, 297] on div "00" at bounding box center [1183, 296] width 41 height 24
click at [1236, 319] on div "PM" at bounding box center [1231, 320] width 41 height 24
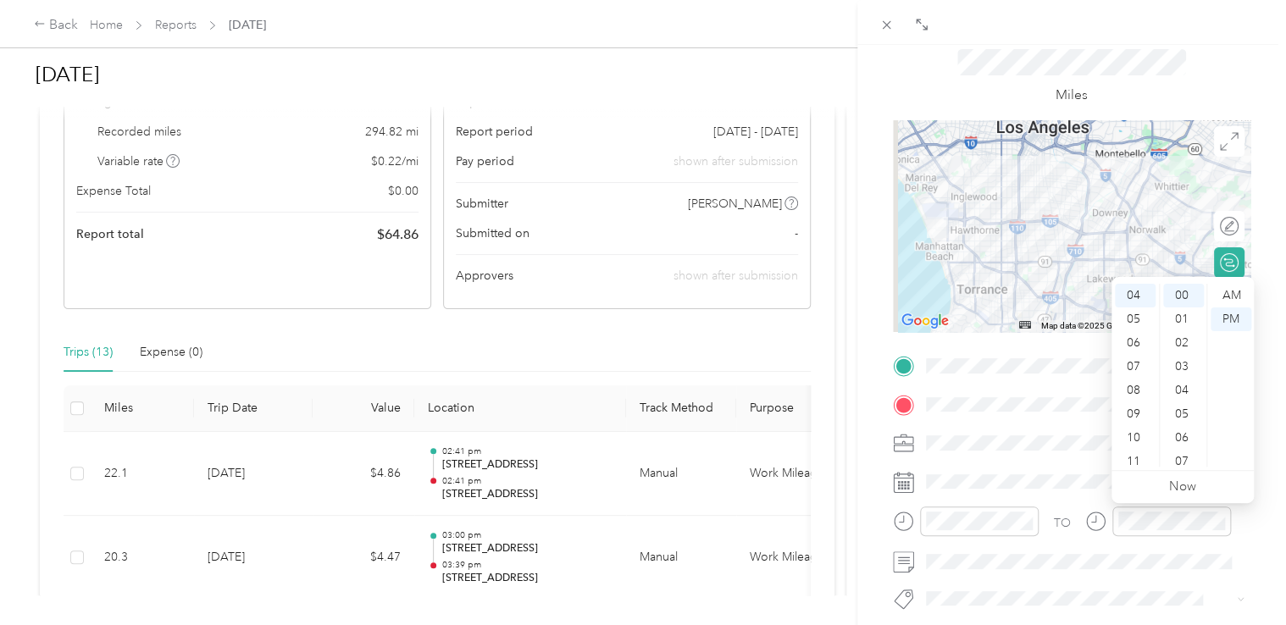
click at [1249, 520] on form "New Trip Save This trip cannot be edited because it is either under review, app…" at bounding box center [1071, 383] width 393 height 757
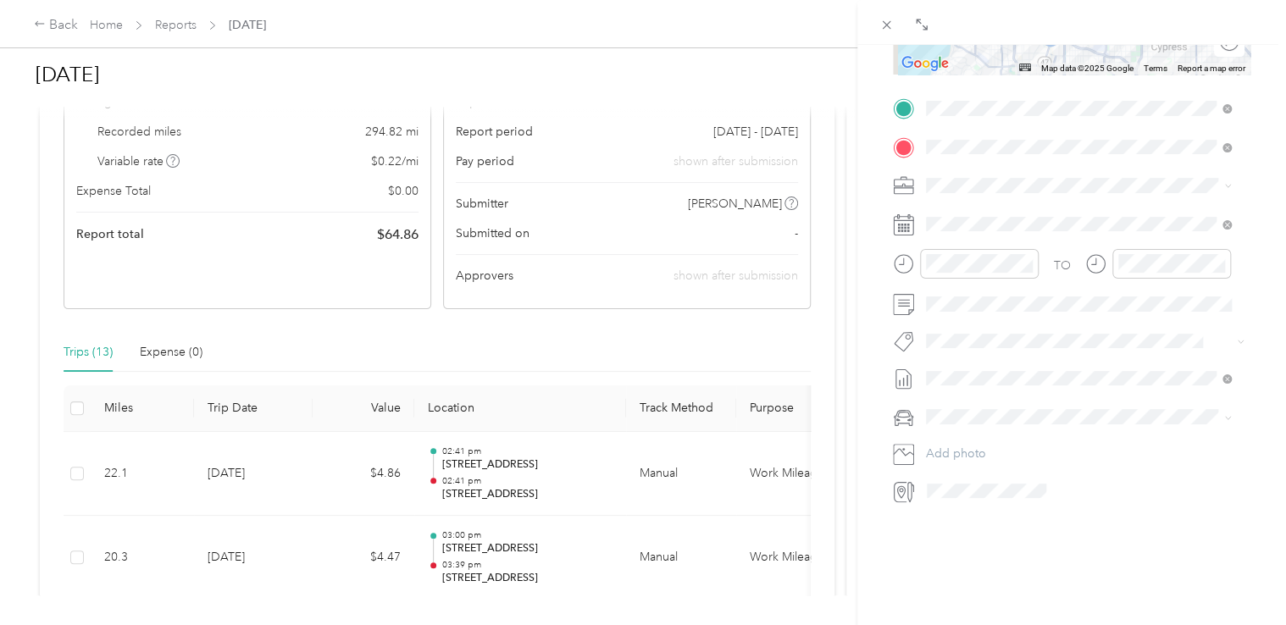
scroll to position [355, 0]
click at [994, 434] on span "Nissan Sentra" at bounding box center [968, 433] width 72 height 14
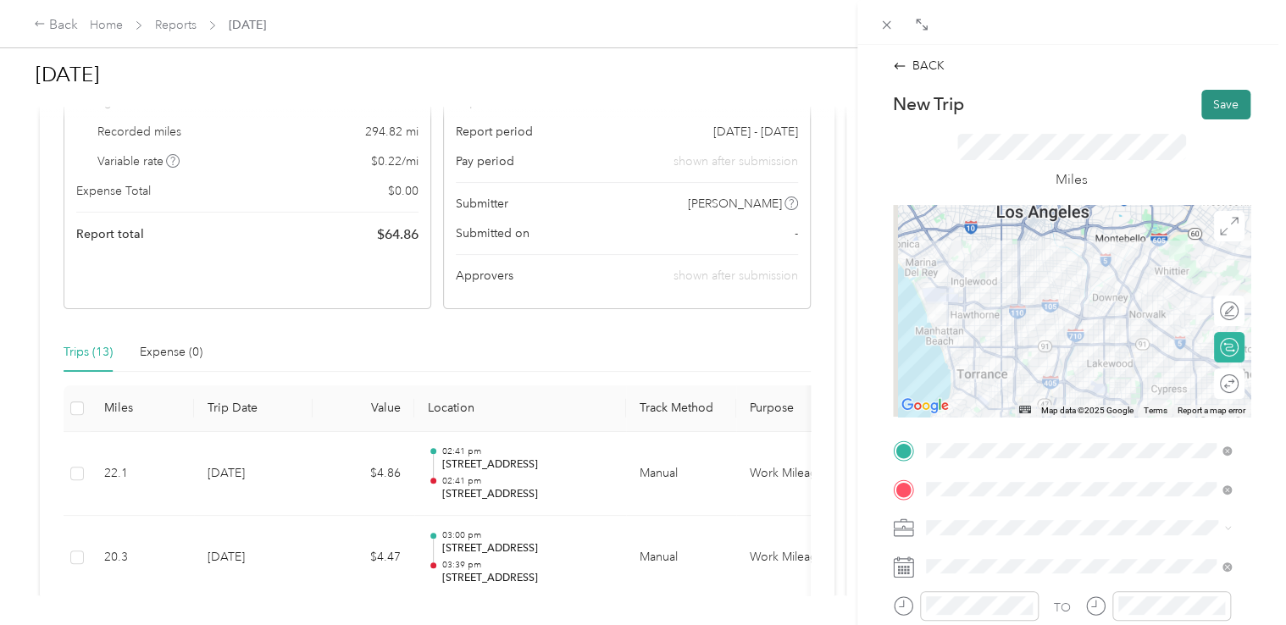
click at [1213, 107] on button "Save" at bounding box center [1225, 105] width 49 height 30
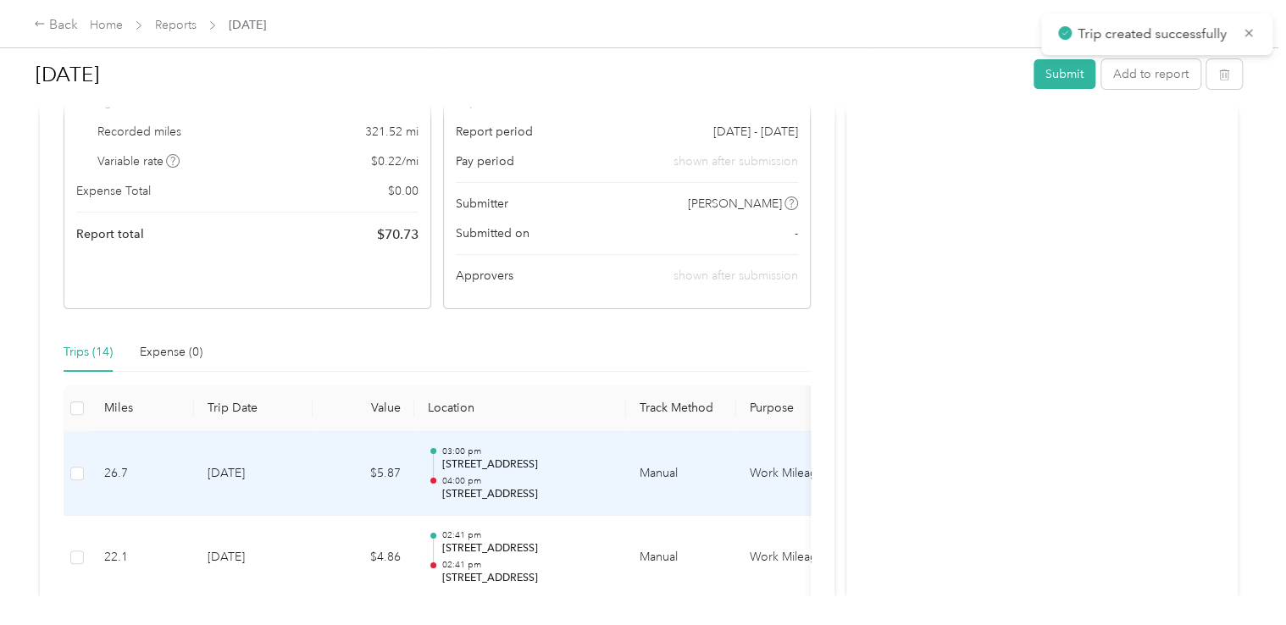
scroll to position [254, 0]
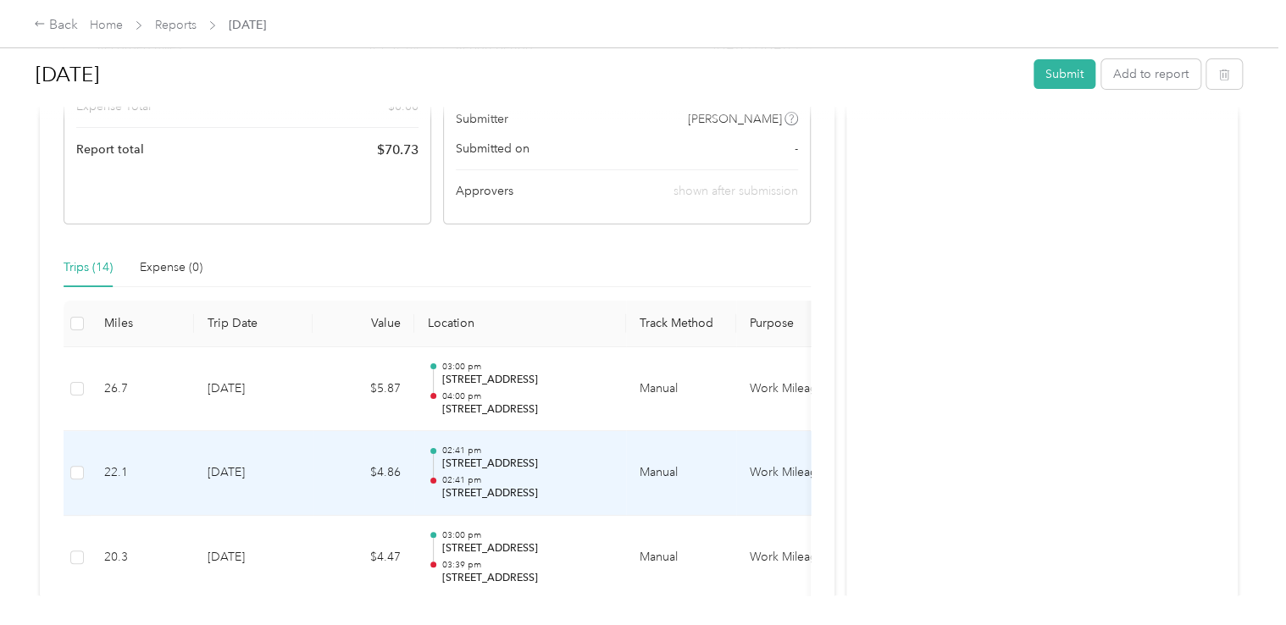
click at [507, 479] on p "02:41 pm" at bounding box center [526, 480] width 171 height 12
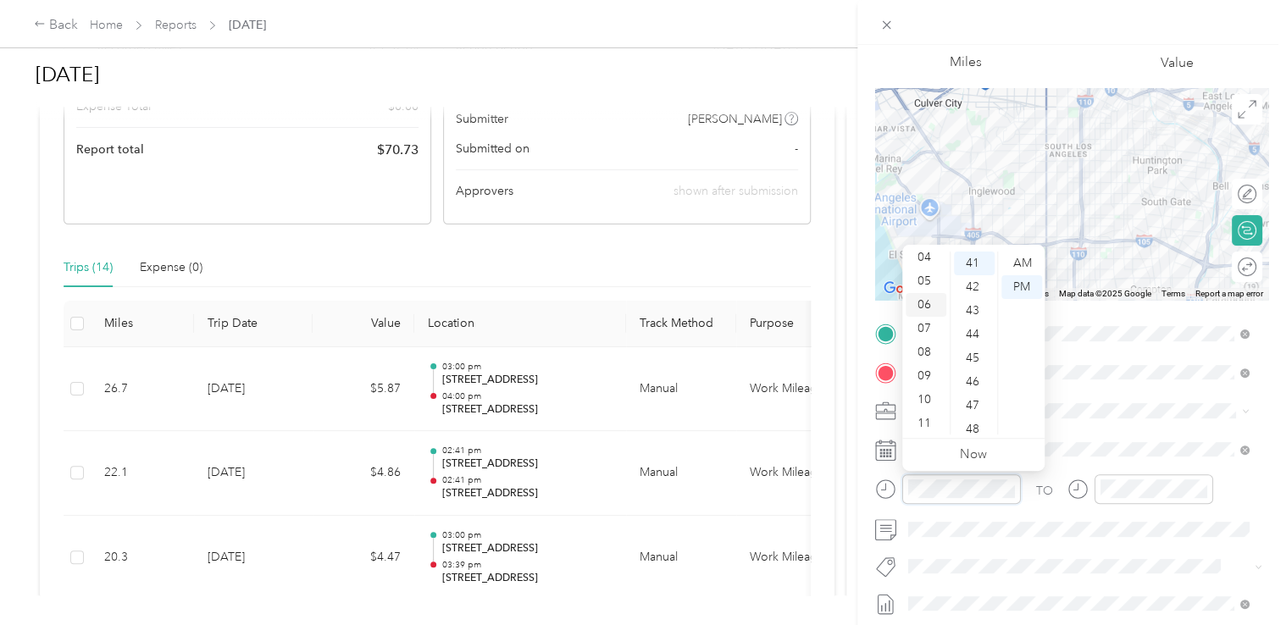
scroll to position [102, 0]
click at [923, 415] on div "11" at bounding box center [926, 423] width 41 height 24
click at [978, 259] on div "00" at bounding box center [974, 264] width 41 height 24
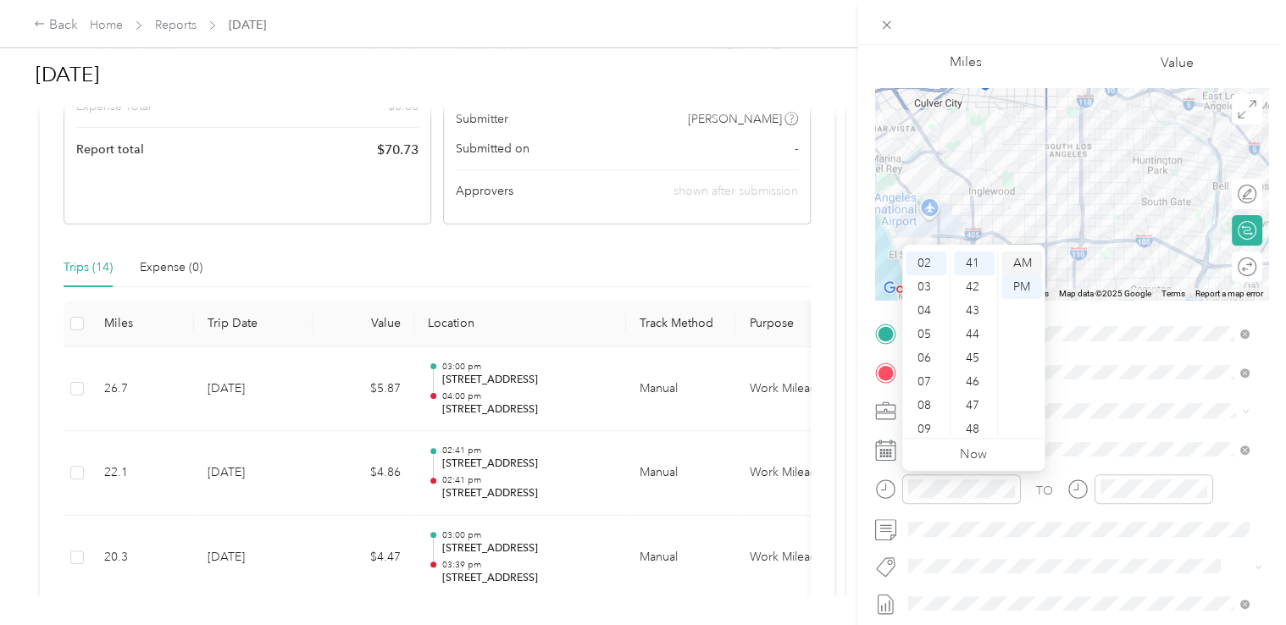
click at [1019, 259] on div "AM" at bounding box center [1021, 264] width 41 height 24
click at [928, 418] on div "11" at bounding box center [926, 423] width 41 height 24
click at [974, 264] on div "00" at bounding box center [974, 264] width 41 height 24
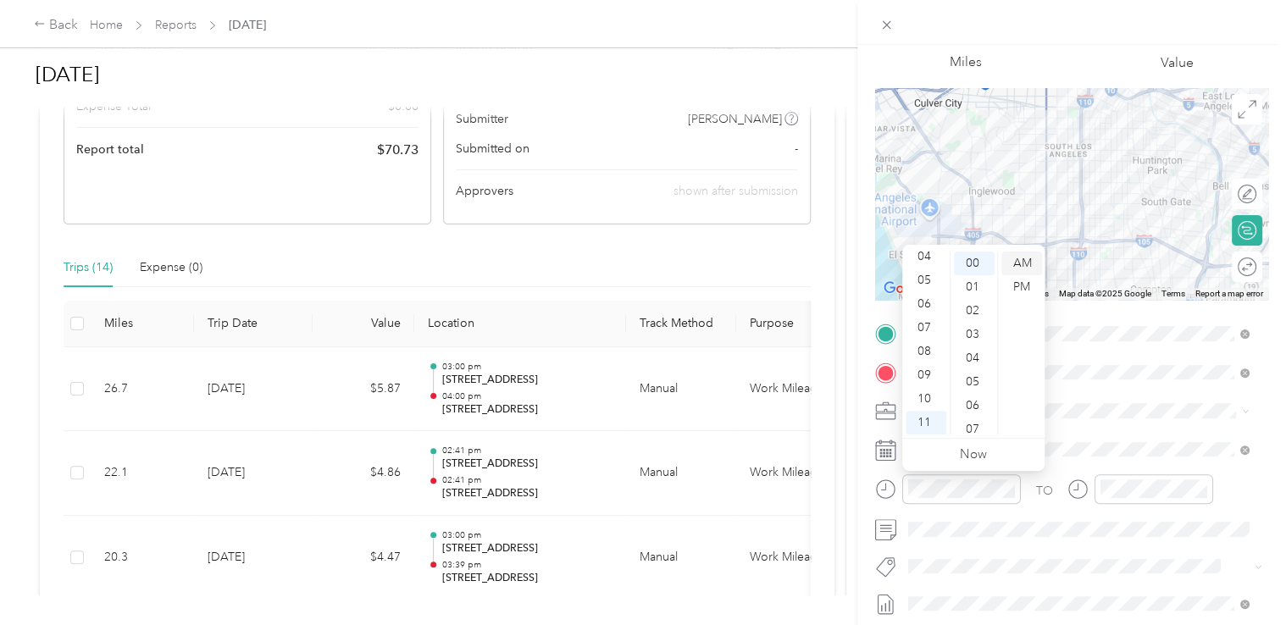
click at [1018, 258] on div "AM" at bounding box center [1021, 264] width 41 height 24
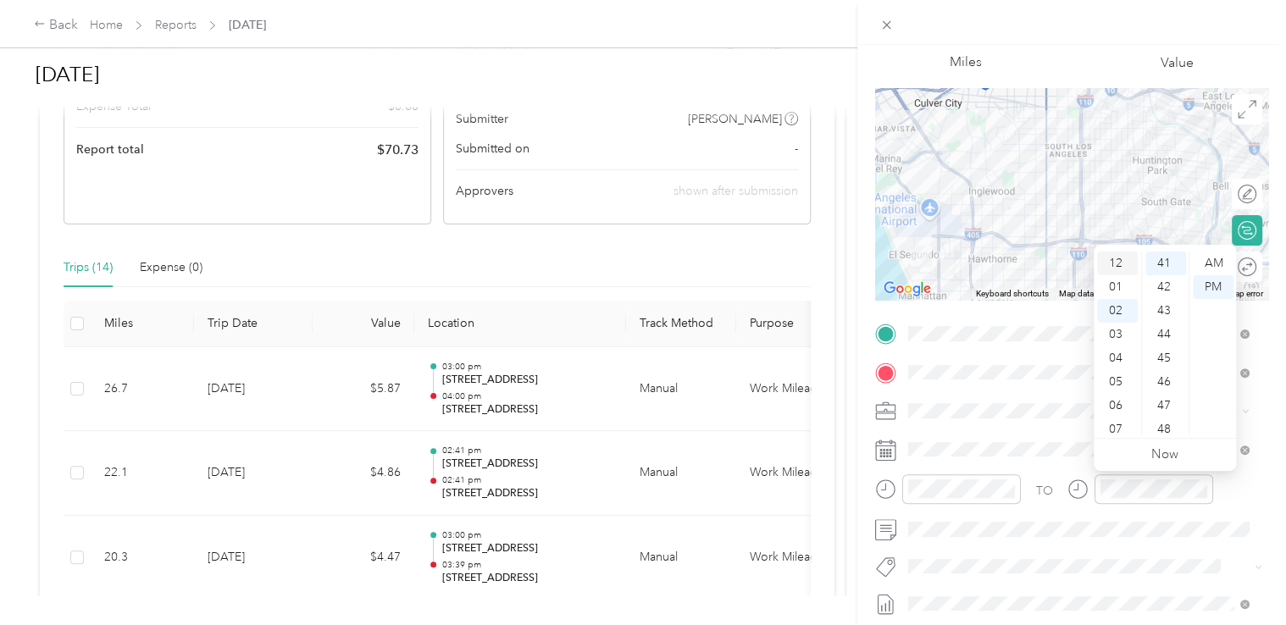
click at [1112, 269] on div "12" at bounding box center [1117, 264] width 41 height 24
click at [1161, 263] on div "00" at bounding box center [1165, 264] width 41 height 24
click at [1219, 279] on div "PM" at bounding box center [1213, 287] width 41 height 24
click at [1251, 490] on div "TO" at bounding box center [1071, 495] width 393 height 42
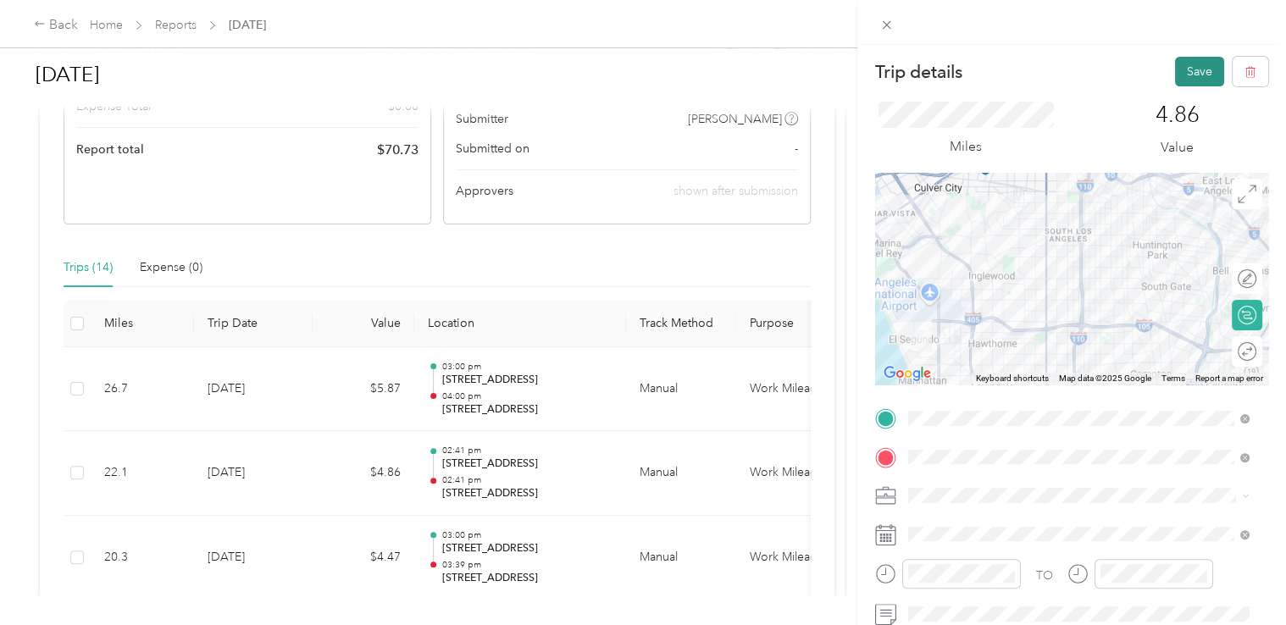
click at [1179, 76] on button "Save" at bounding box center [1199, 72] width 49 height 30
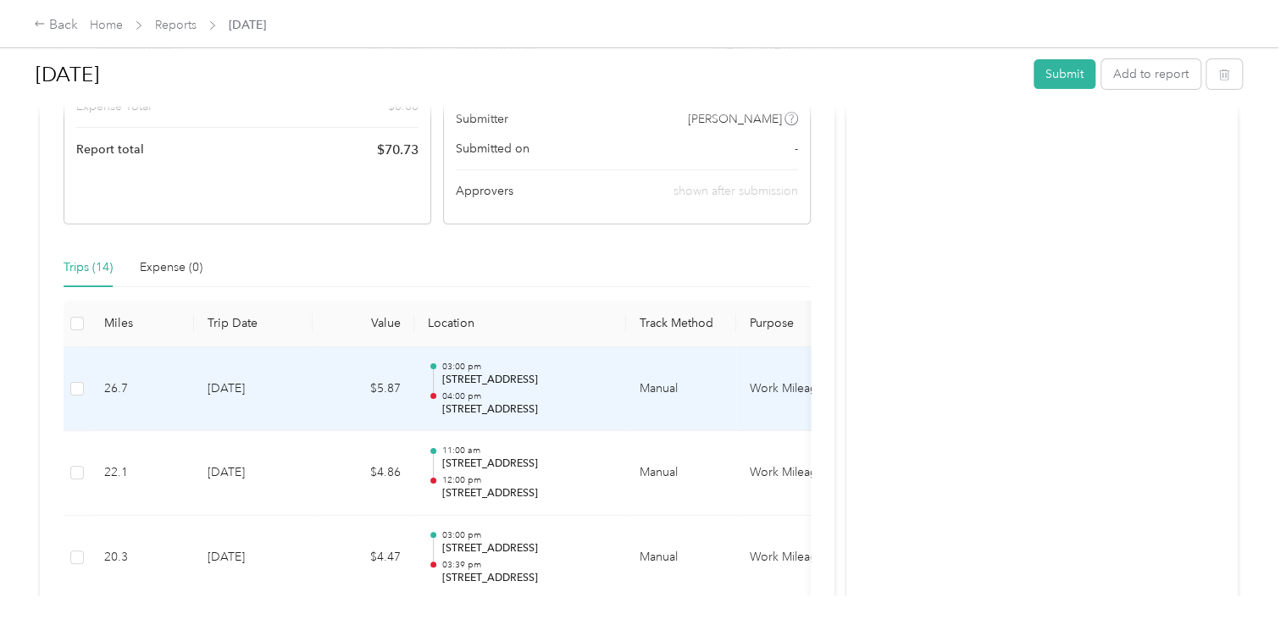
click at [529, 398] on p "04:00 pm" at bounding box center [526, 397] width 171 height 12
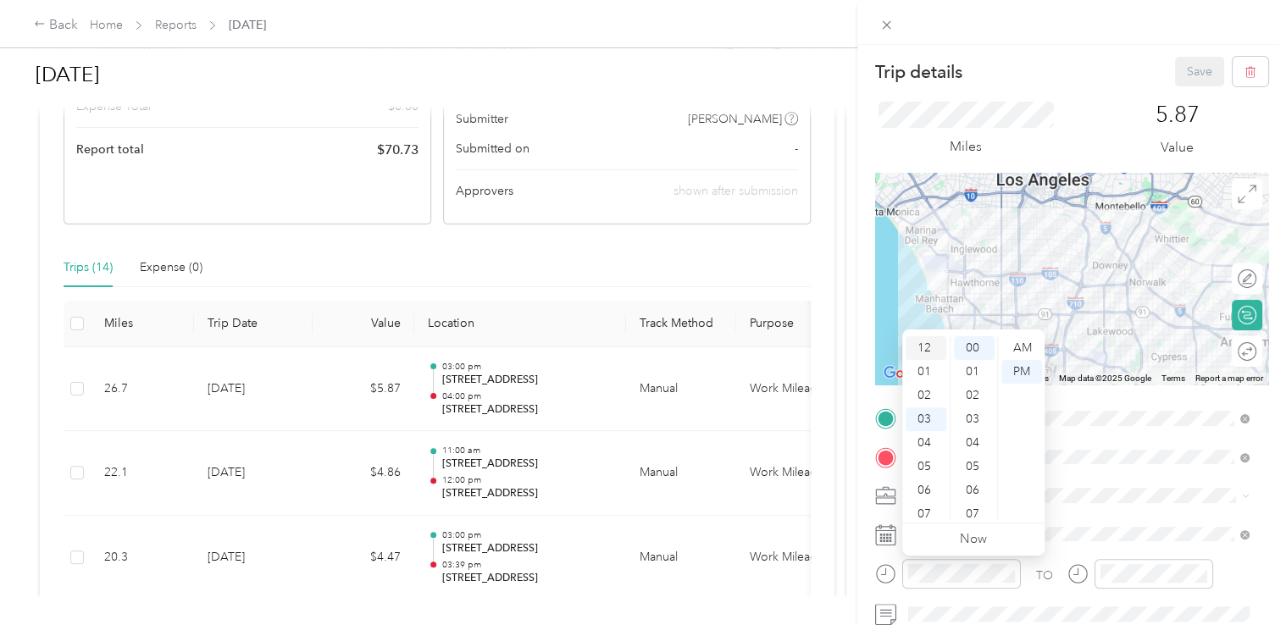
click at [929, 348] on div "12" at bounding box center [926, 348] width 41 height 24
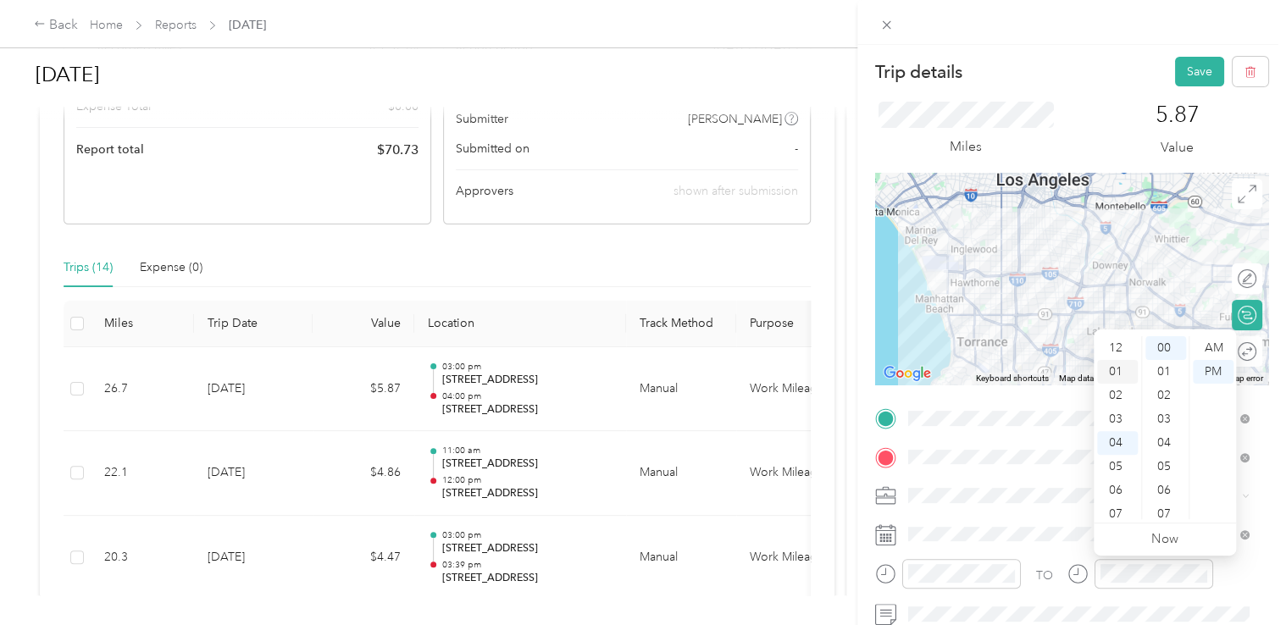
click at [1115, 370] on div "01" at bounding box center [1117, 372] width 41 height 24
click at [1257, 489] on form "Trip details Save This trip cannot be edited because it is either under review,…" at bounding box center [1071, 435] width 429 height 757
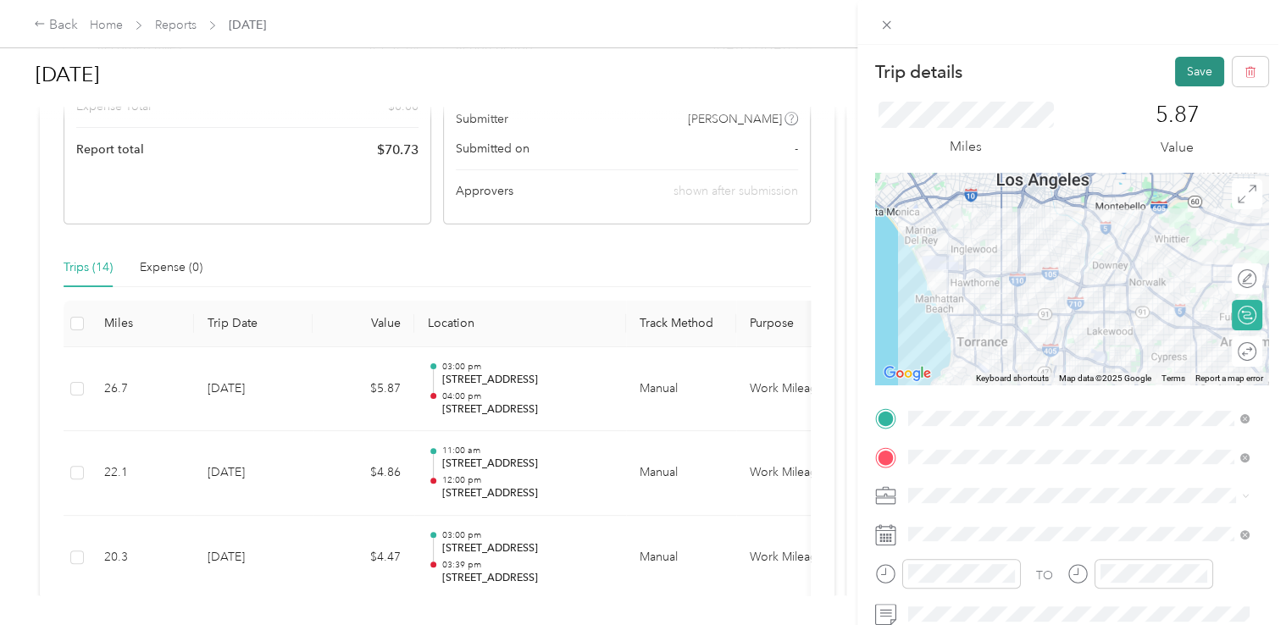
click at [1182, 69] on button "Save" at bounding box center [1199, 72] width 49 height 30
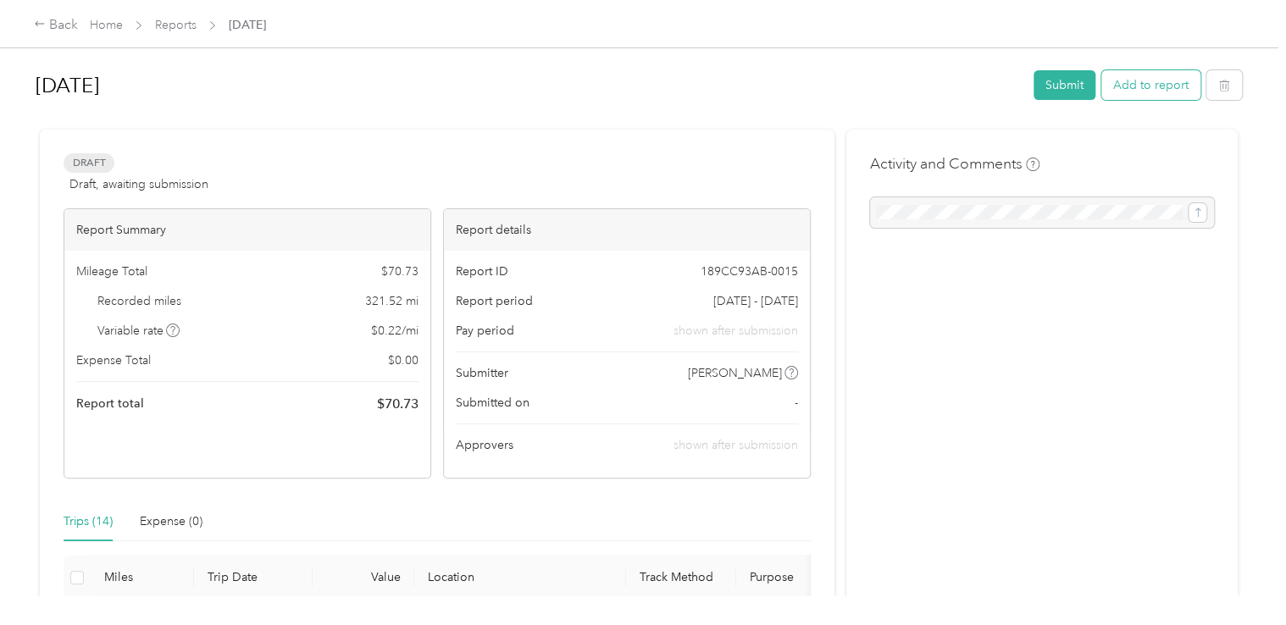
click at [1145, 84] on button "Add to report" at bounding box center [1150, 85] width 99 height 30
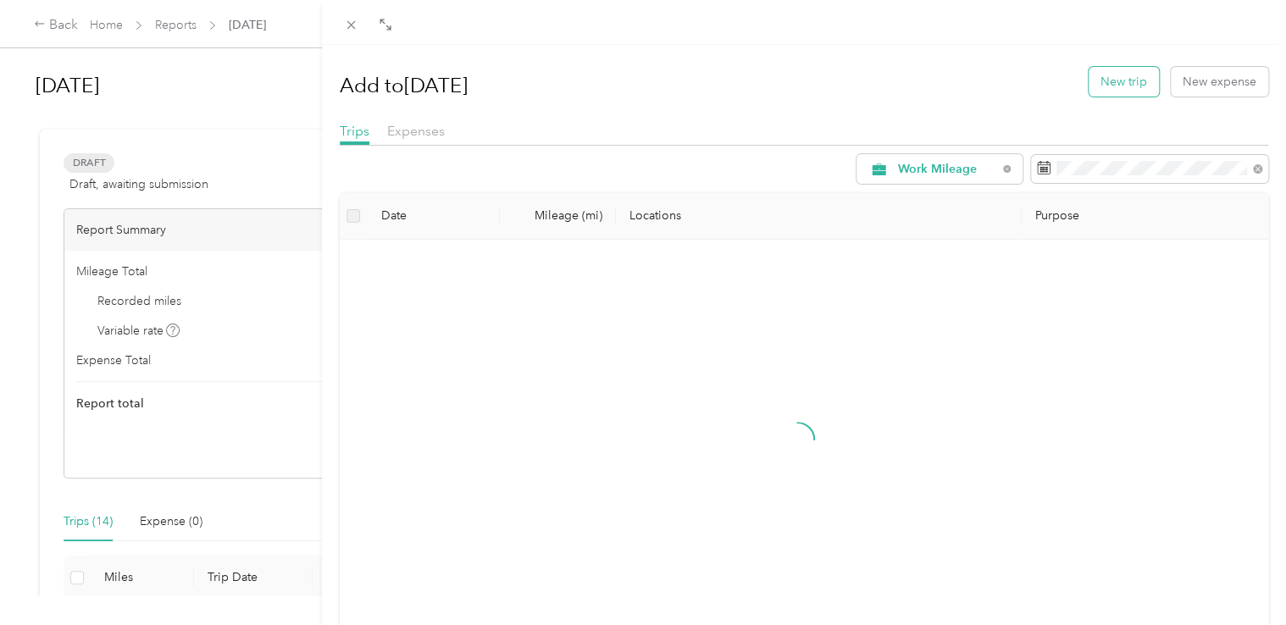
click at [1107, 79] on button "New trip" at bounding box center [1124, 82] width 70 height 30
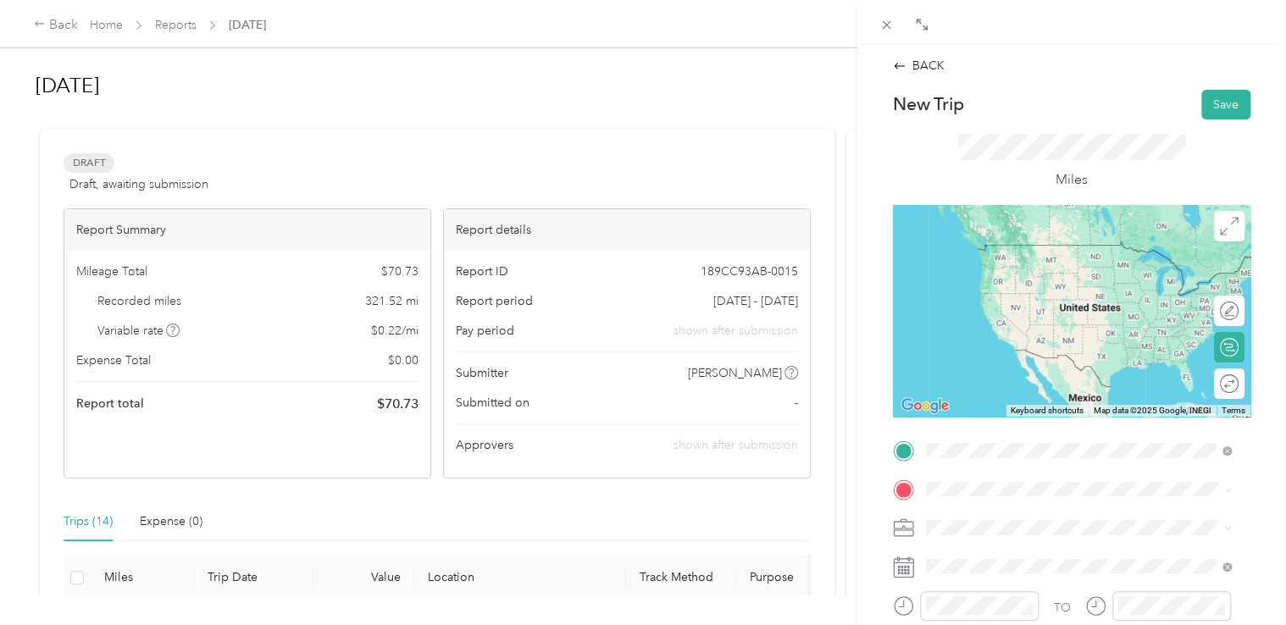
click at [1017, 252] on span "[STREET_ADDRESS][US_STATE]" at bounding box center [1041, 244] width 169 height 15
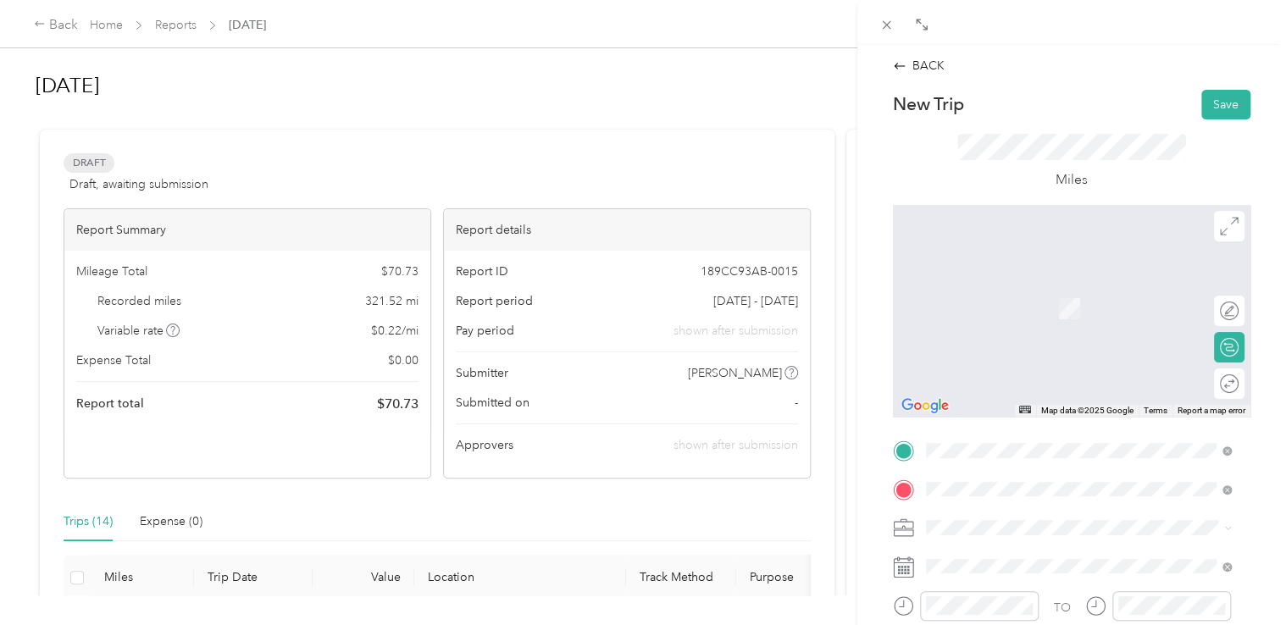
click at [973, 291] on span "[STREET_ADDRESS][PERSON_NAME][US_STATE]" at bounding box center [1088, 282] width 263 height 15
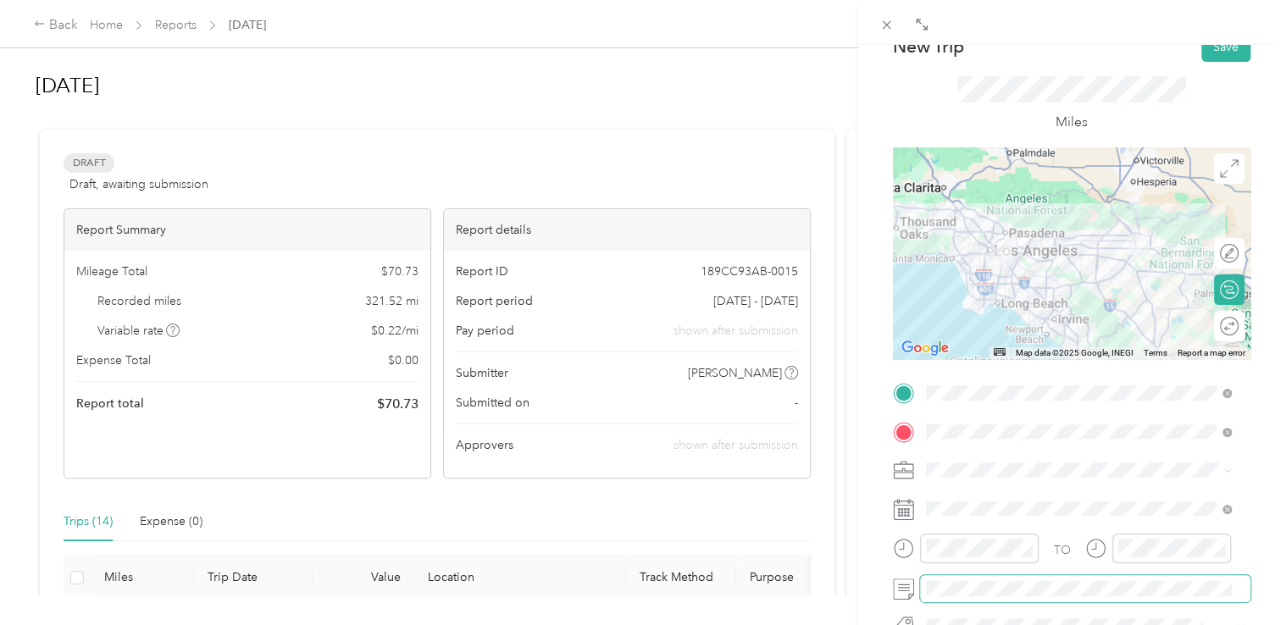
scroll to position [169, 0]
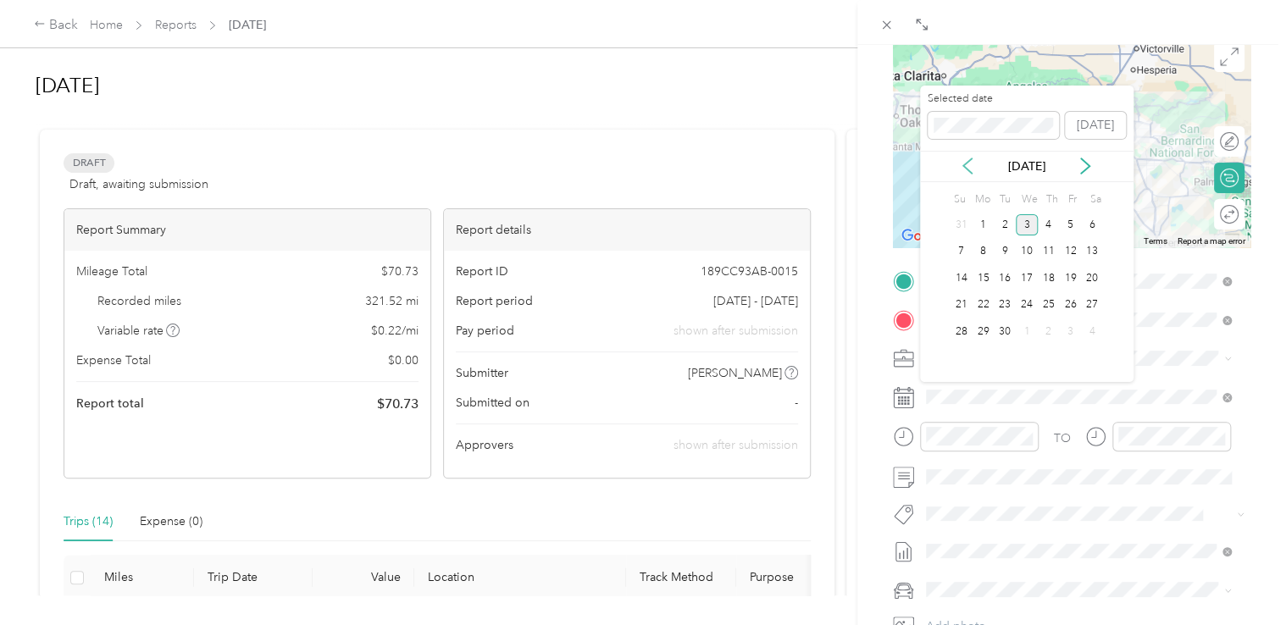
click at [968, 168] on icon at bounding box center [967, 166] width 17 height 17
click at [1050, 304] on div "21" at bounding box center [1049, 305] width 22 height 21
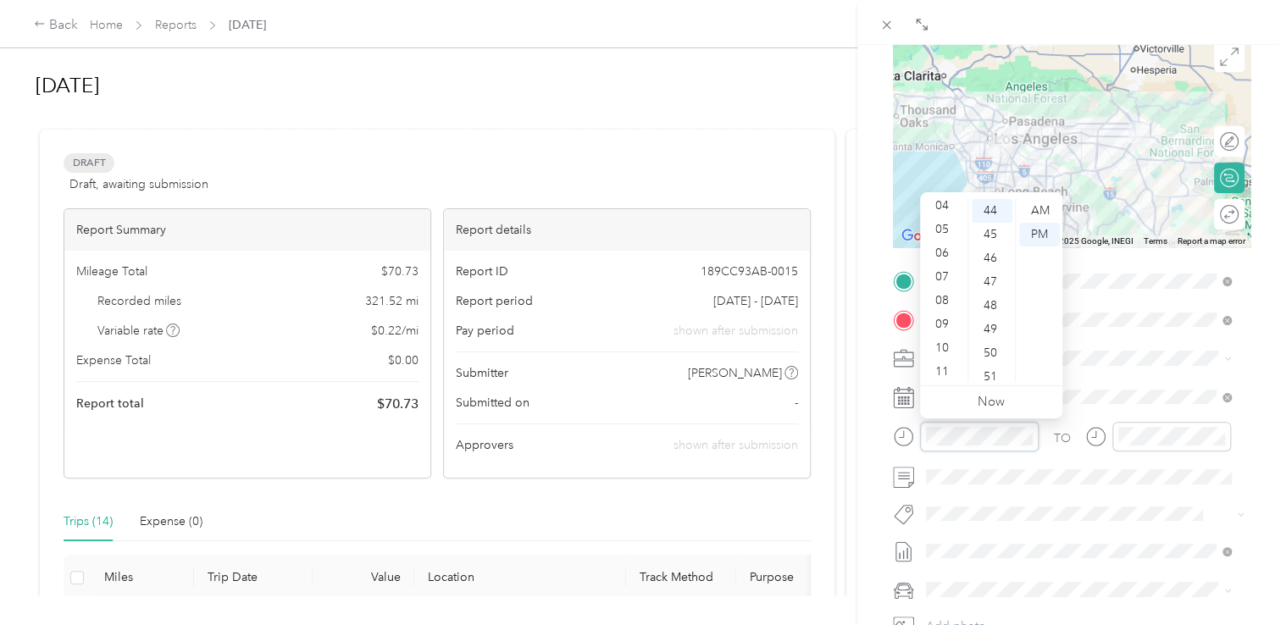
scroll to position [102, 0]
click at [946, 350] on div "10" at bounding box center [943, 347] width 41 height 24
click at [940, 344] on div "10" at bounding box center [943, 347] width 41 height 24
drag, startPoint x: 979, startPoint y: 303, endPoint x: 1011, endPoint y: 272, distance: 44.9
click at [979, 303] on div "30" at bounding box center [992, 303] width 41 height 24
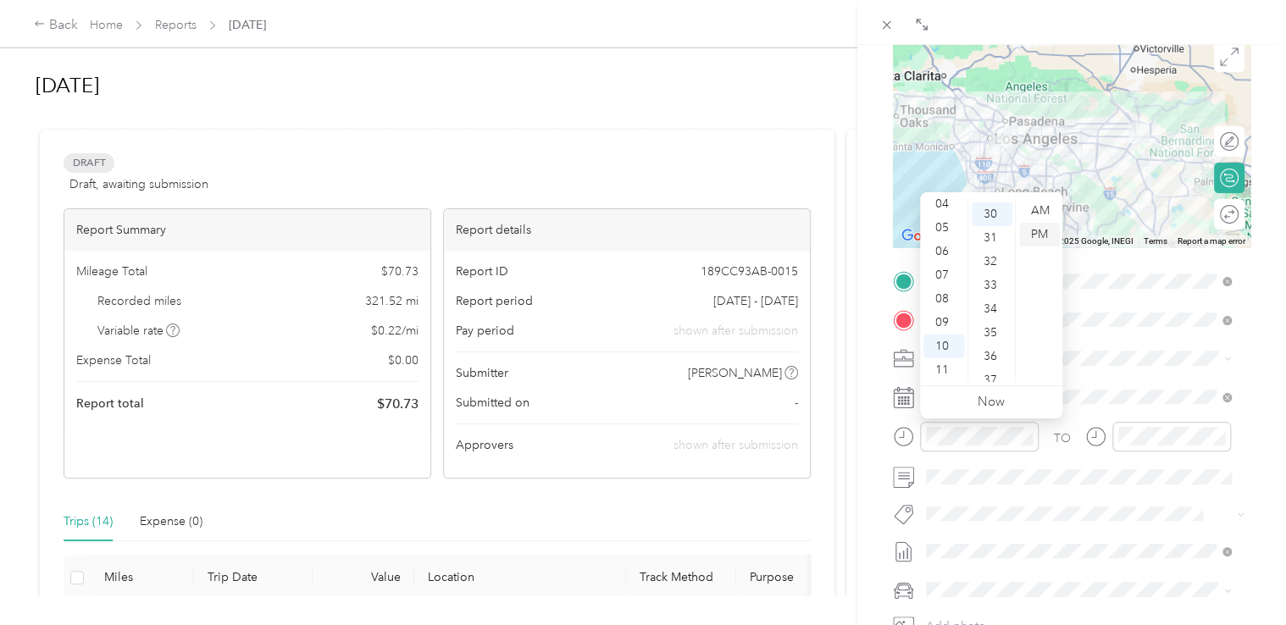
scroll to position [712, 0]
click at [1036, 212] on div "AM" at bounding box center [1039, 211] width 41 height 24
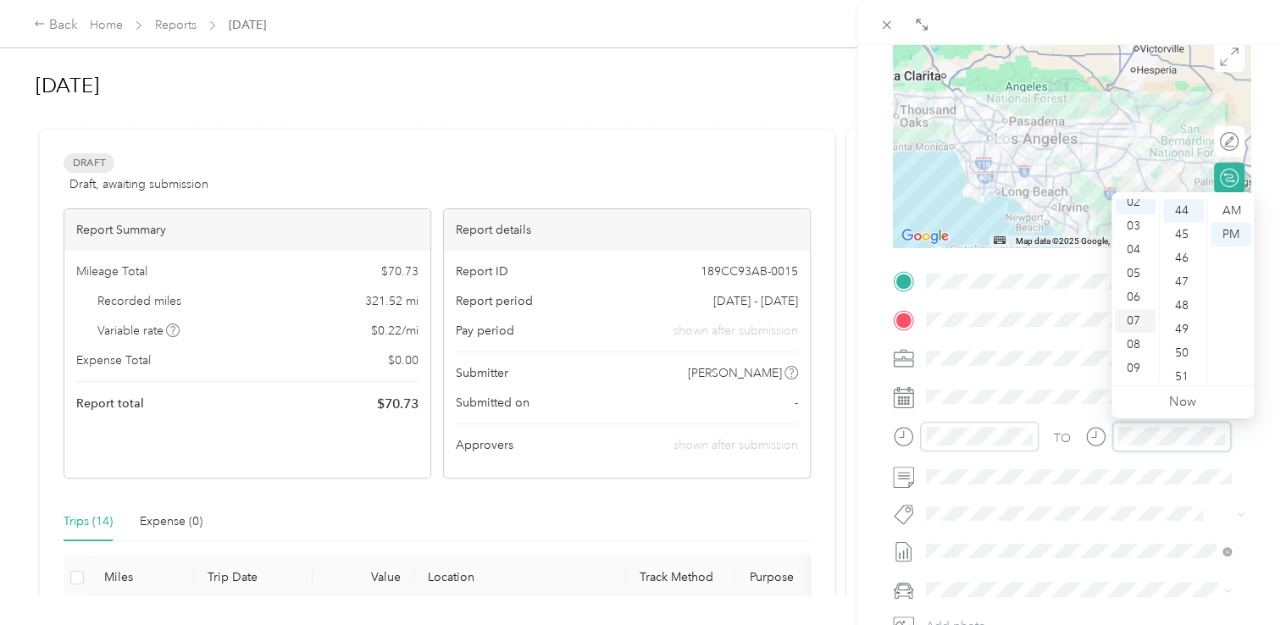
scroll to position [102, 0]
click at [1134, 363] on div "11" at bounding box center [1135, 370] width 41 height 24
click at [1183, 206] on div "00" at bounding box center [1183, 211] width 41 height 24
click at [1233, 215] on div "AM" at bounding box center [1231, 211] width 41 height 24
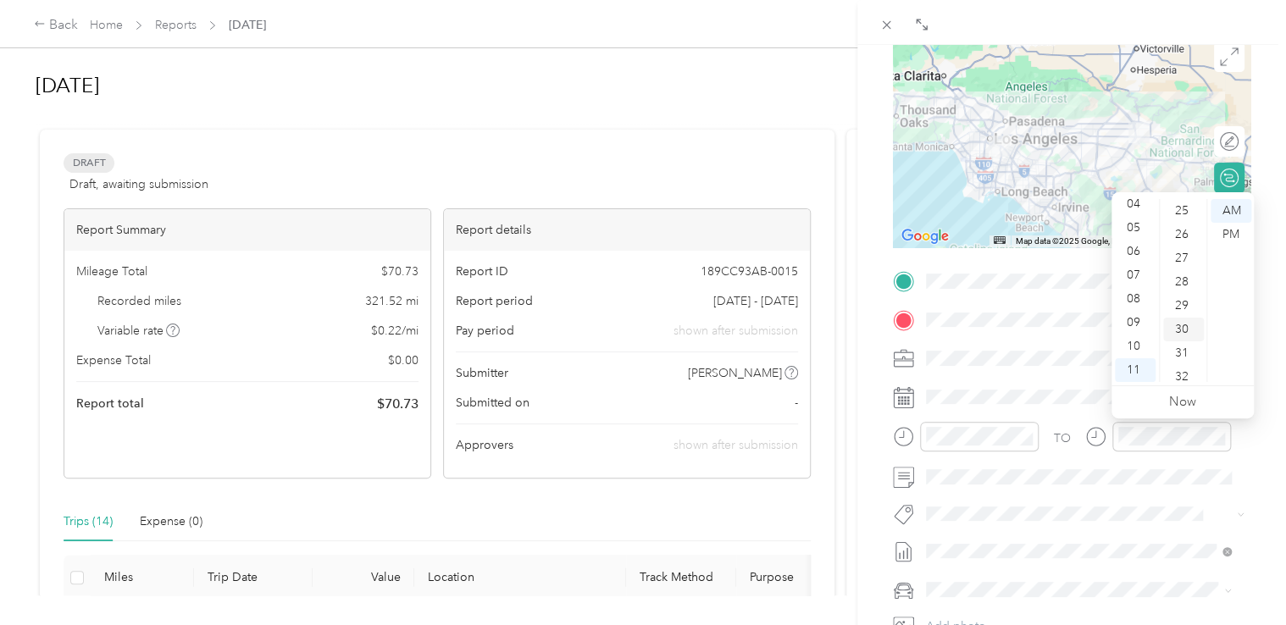
click at [1178, 330] on div "30" at bounding box center [1183, 330] width 41 height 24
click at [1267, 240] on div "BACK New Trip Save This trip cannot be edited because it is either under review…" at bounding box center [1071, 357] width 429 height 625
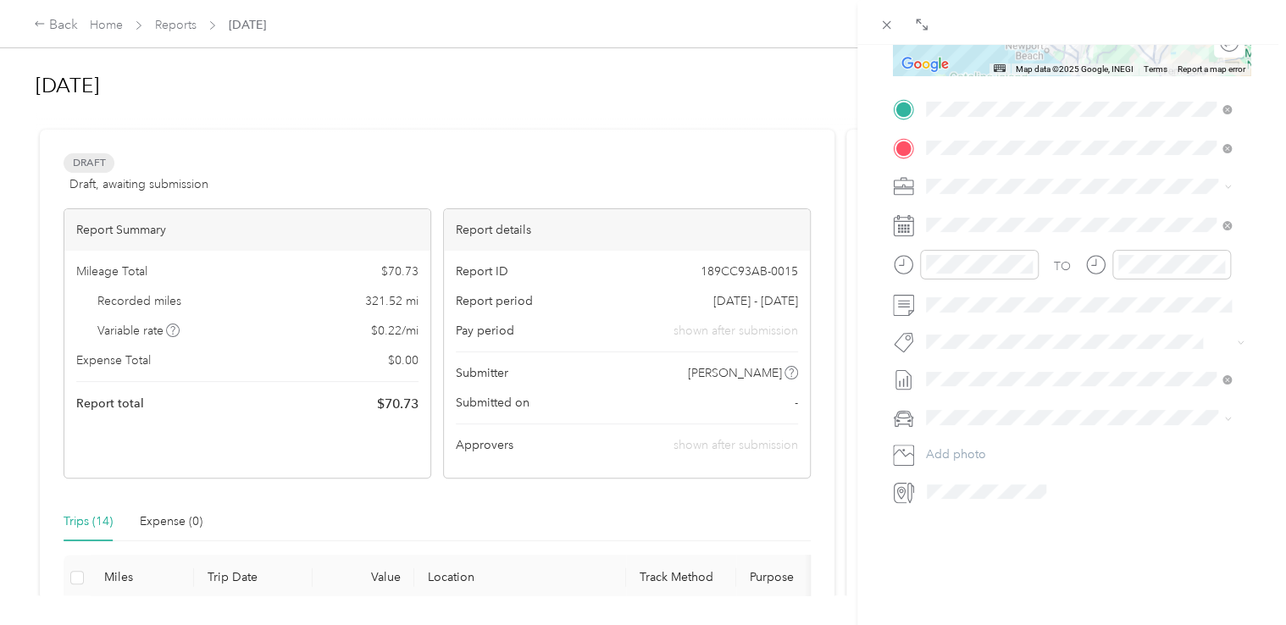
scroll to position [355, 0]
click at [963, 424] on div "Nissan Sentra" at bounding box center [1079, 433] width 294 height 18
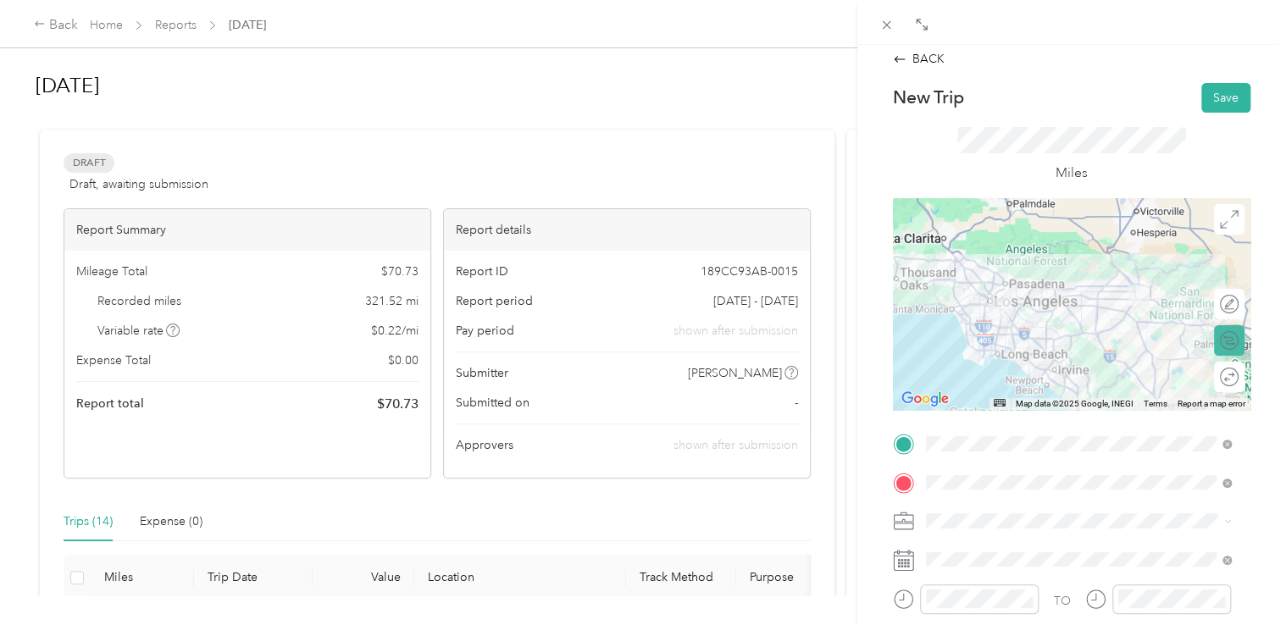
scroll to position [0, 0]
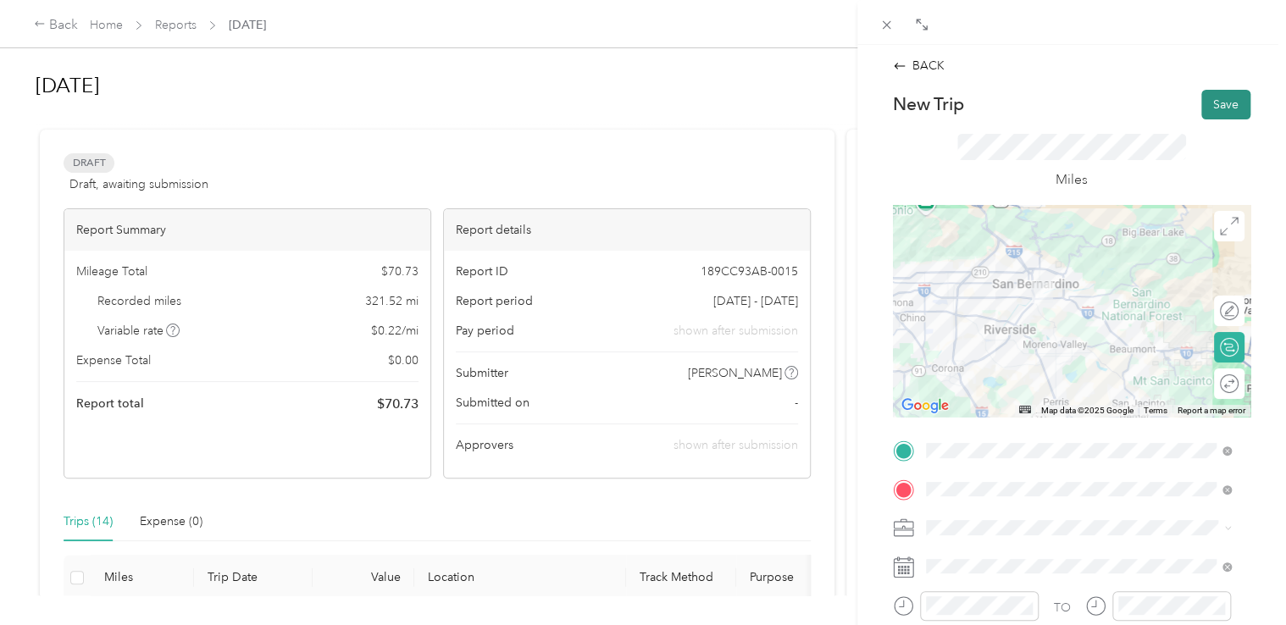
click at [1205, 100] on button "Save" at bounding box center [1225, 105] width 49 height 30
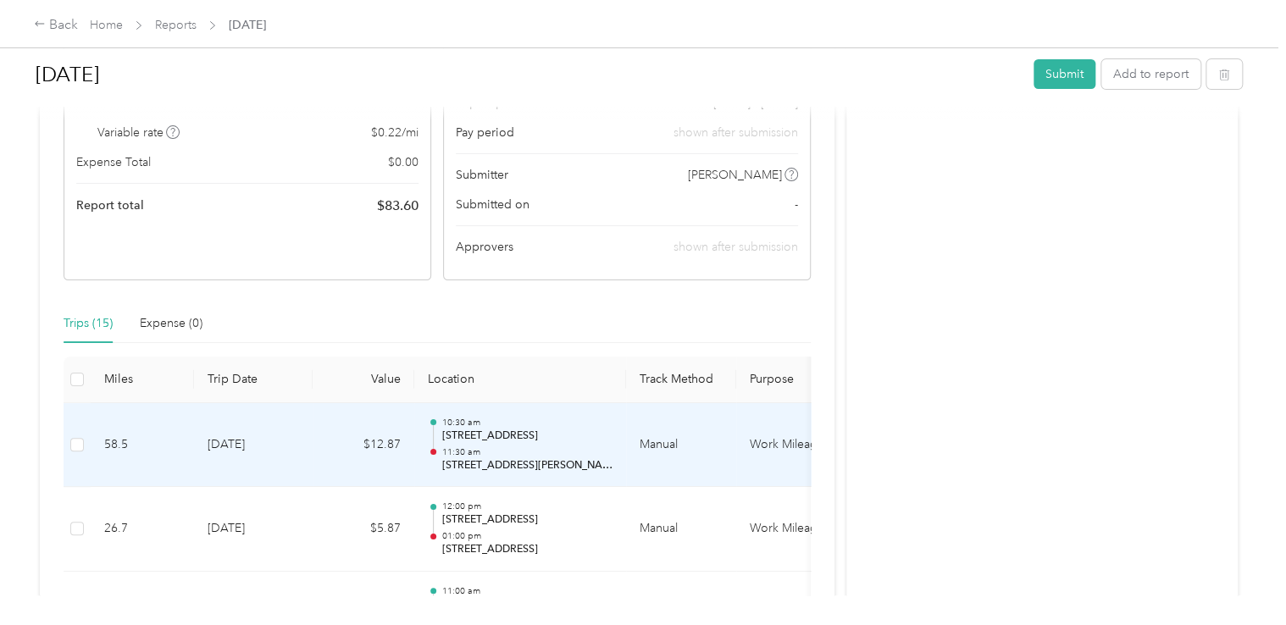
scroll to position [169, 0]
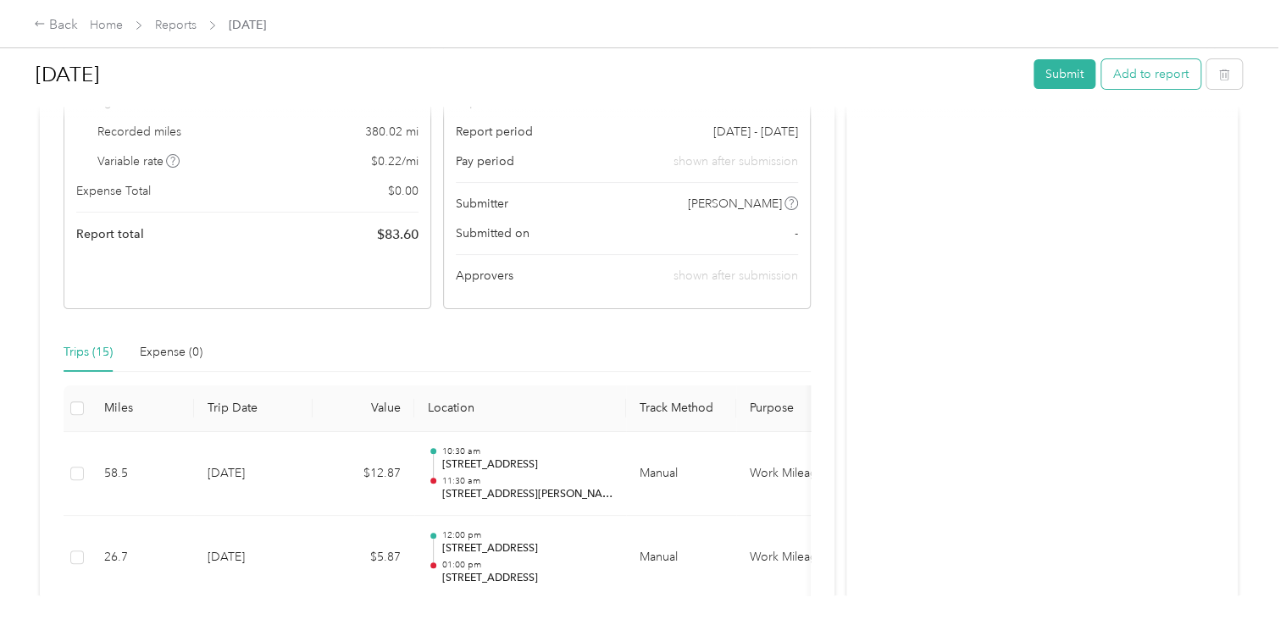
click at [1141, 72] on button "Add to report" at bounding box center [1150, 74] width 99 height 30
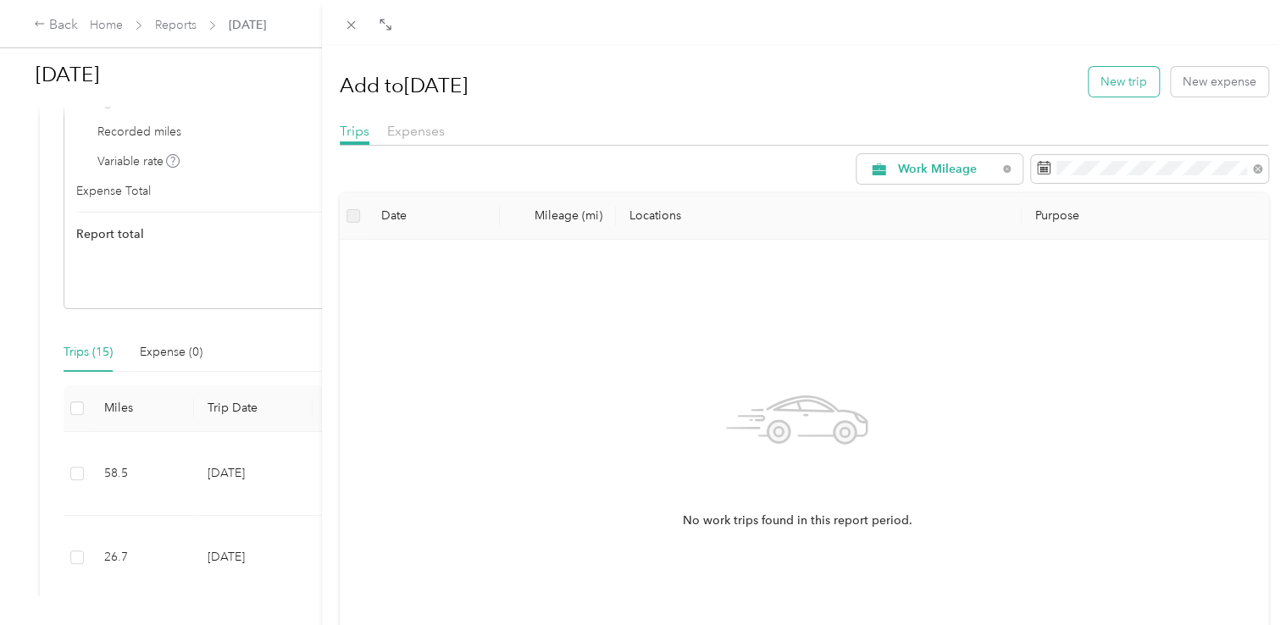
click at [1118, 86] on button "New trip" at bounding box center [1124, 82] width 70 height 30
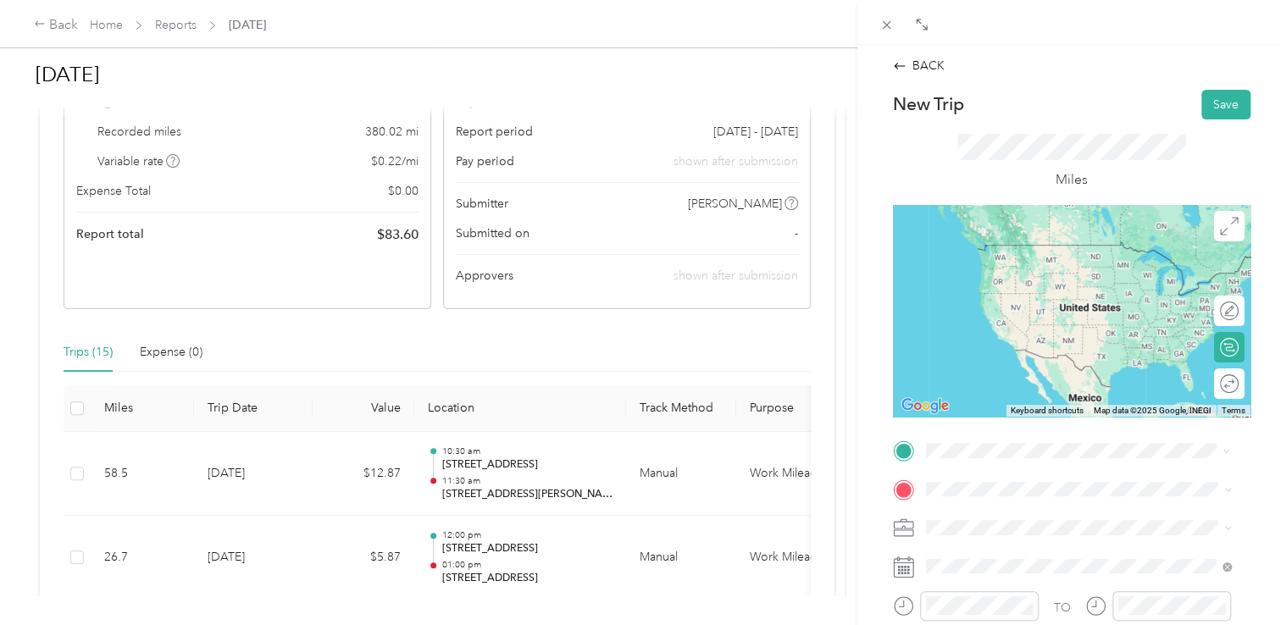
click at [1047, 270] on span "[STREET_ADDRESS][PERSON_NAME][US_STATE]" at bounding box center [1088, 262] width 263 height 15
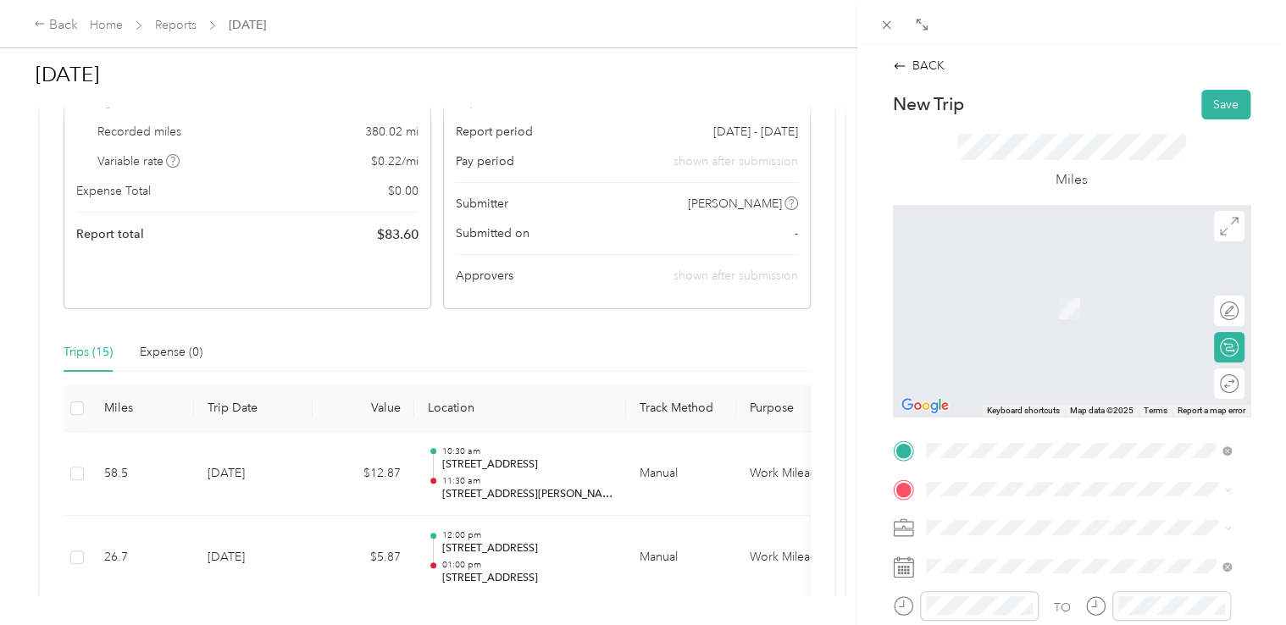
click at [1003, 289] on span "[STREET_ADDRESS][US_STATE]" at bounding box center [1041, 281] width 169 height 15
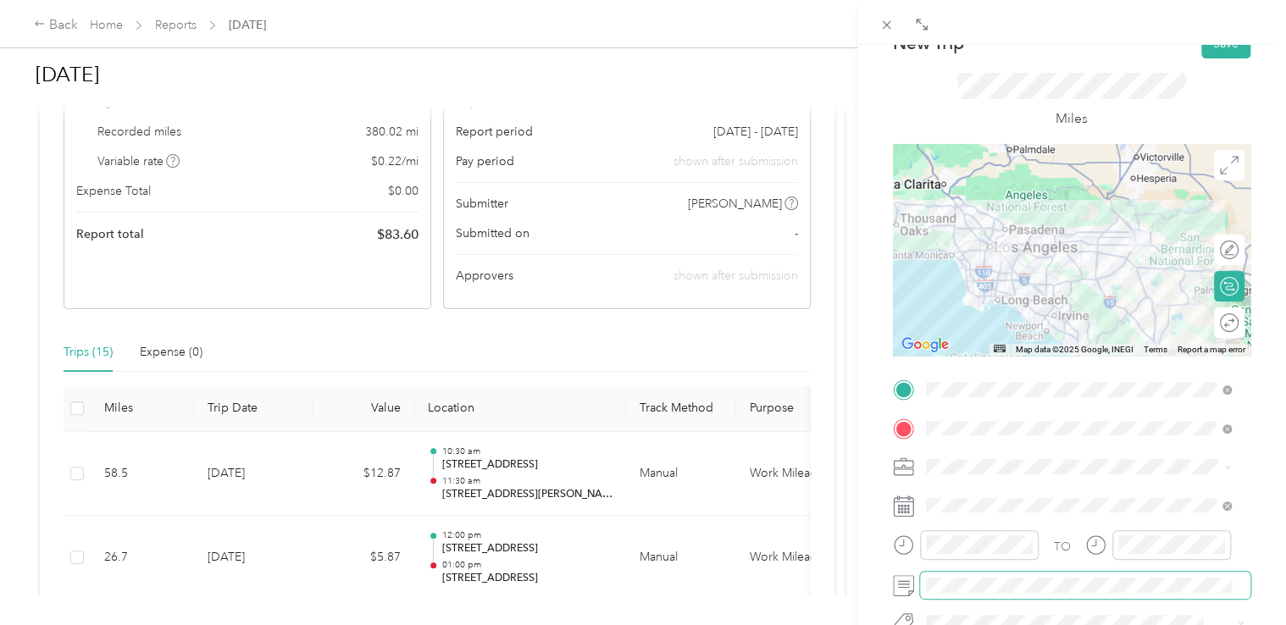
scroll to position [169, 0]
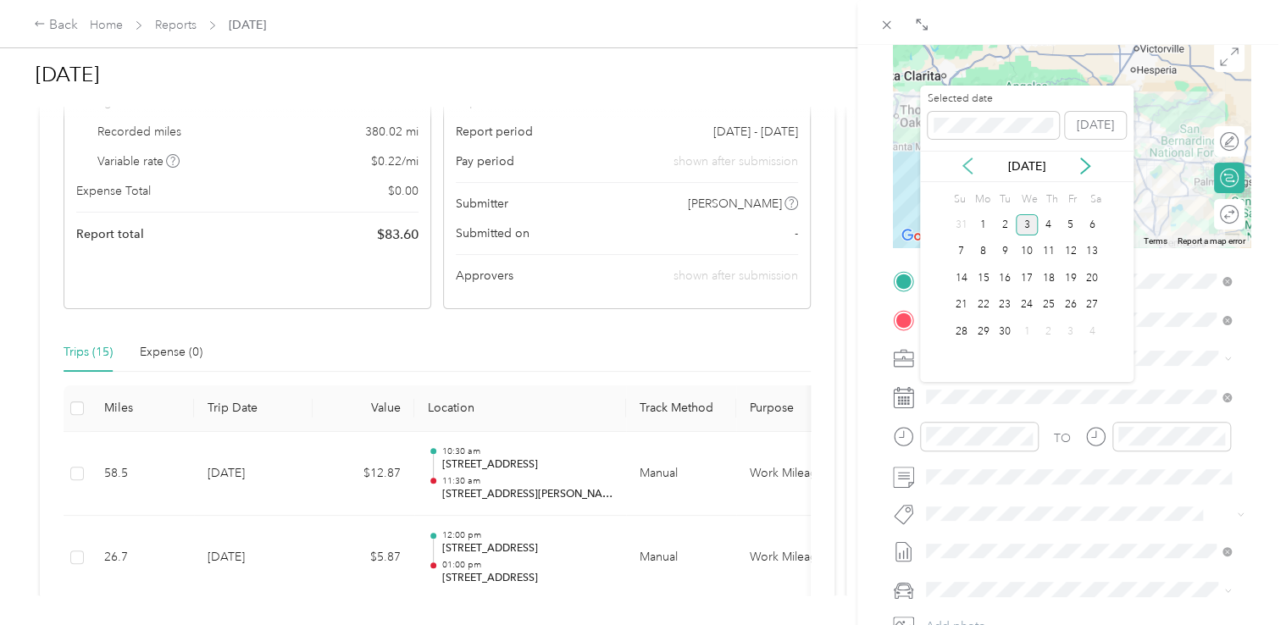
click at [967, 161] on icon at bounding box center [967, 166] width 17 height 17
click at [1054, 303] on div "21" at bounding box center [1049, 305] width 22 height 21
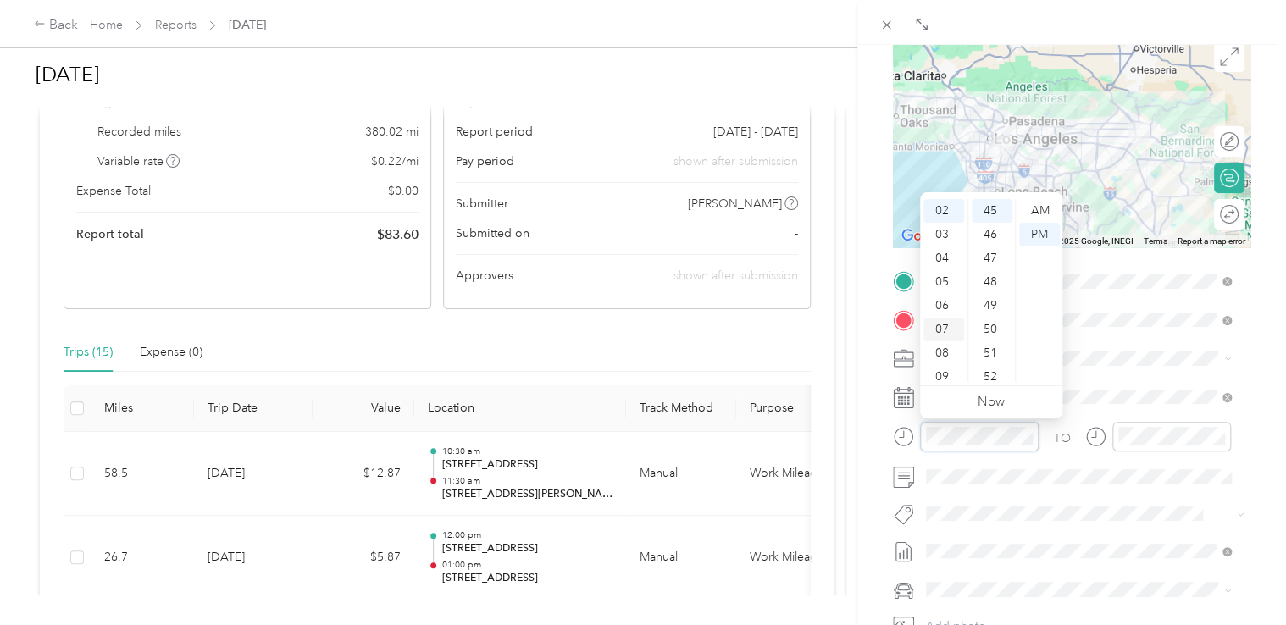
scroll to position [102, 0]
click at [939, 367] on div "11" at bounding box center [943, 370] width 41 height 24
click at [993, 276] on div "30" at bounding box center [992, 279] width 41 height 24
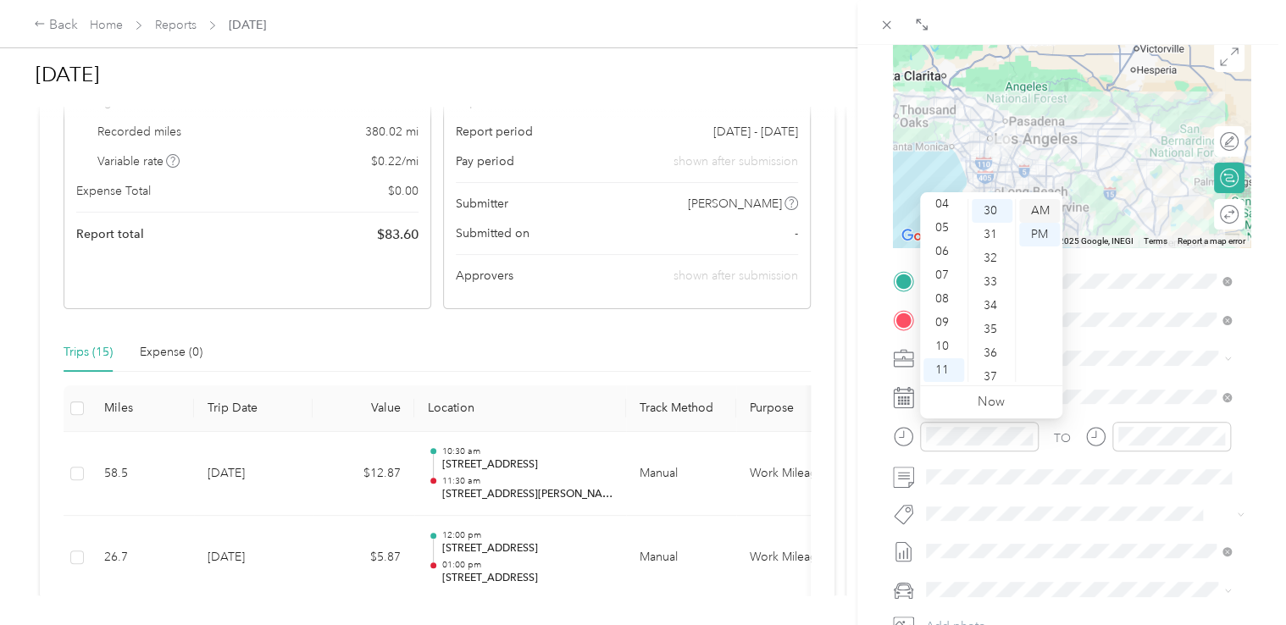
click at [1034, 210] on div "AM" at bounding box center [1039, 211] width 41 height 24
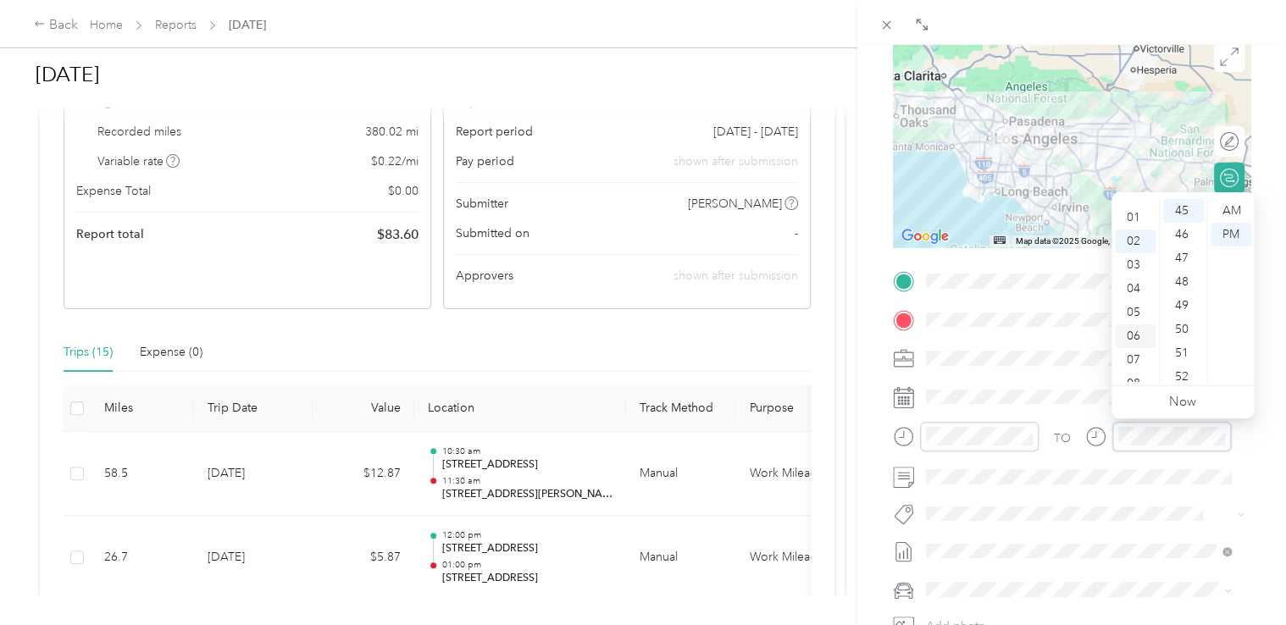
scroll to position [0, 0]
click at [1128, 208] on div "12" at bounding box center [1135, 211] width 41 height 24
click at [1181, 280] on div "30" at bounding box center [1183, 279] width 41 height 24
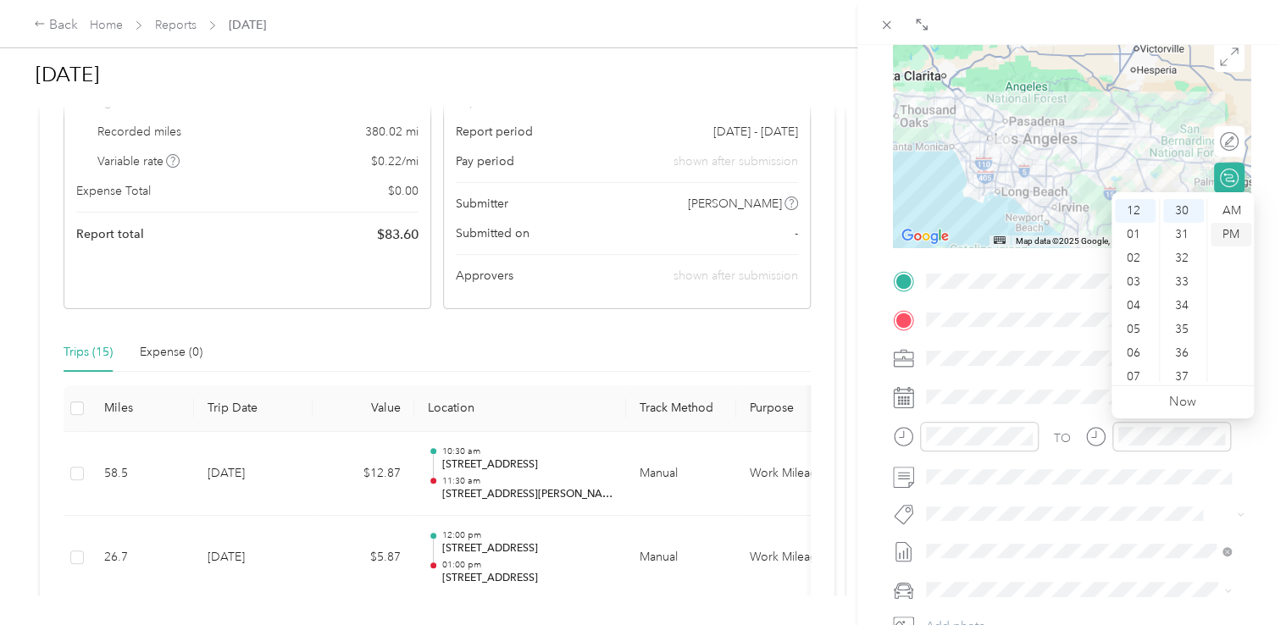
click at [1227, 230] on div "PM" at bounding box center [1231, 235] width 41 height 24
click at [1263, 265] on div "BACK New Trip Save This trip cannot be edited because it is either under review…" at bounding box center [1071, 357] width 429 height 625
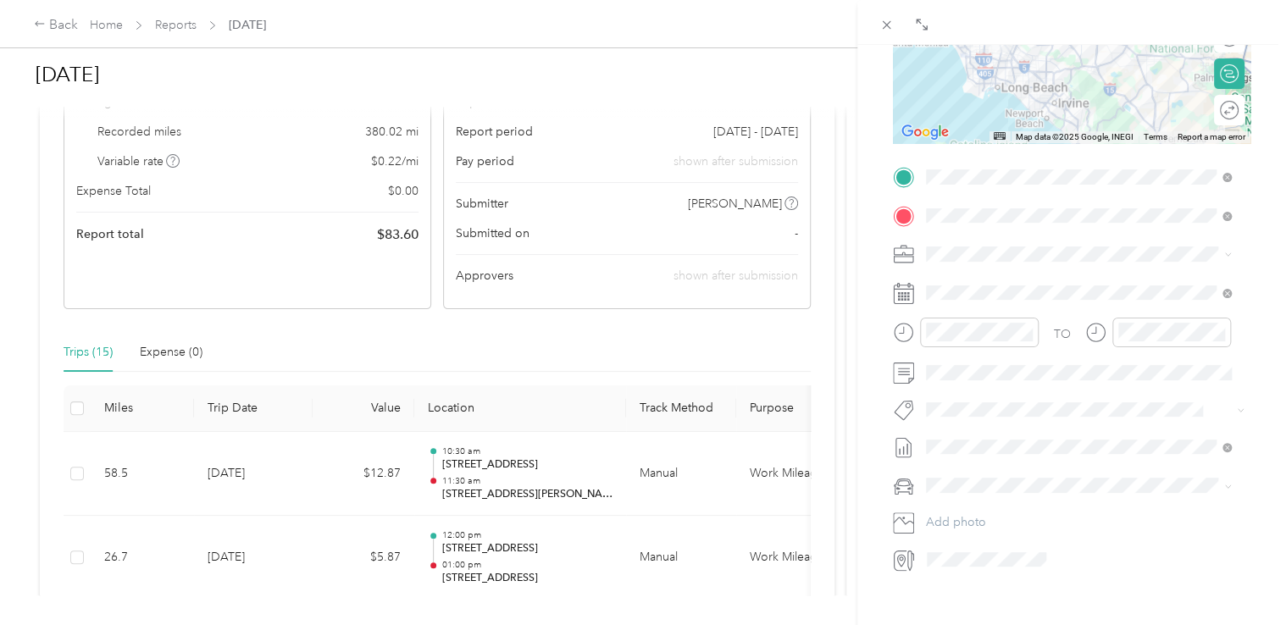
scroll to position [355, 0]
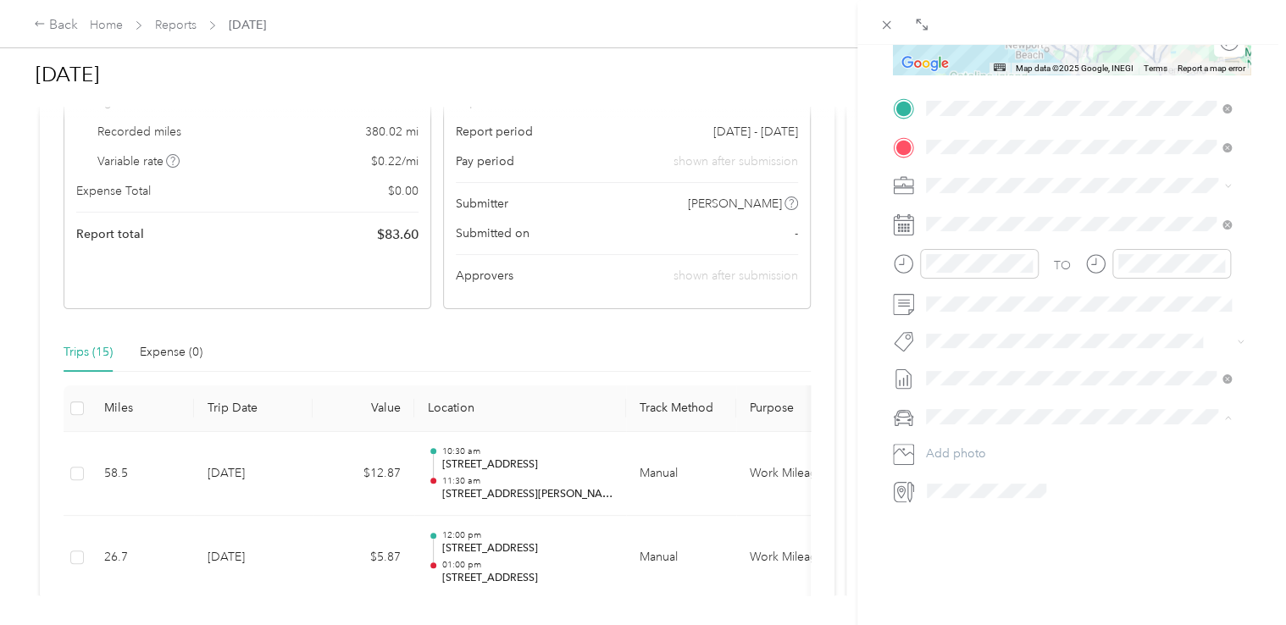
click at [970, 437] on li "Nissan Sentra" at bounding box center [1079, 433] width 318 height 30
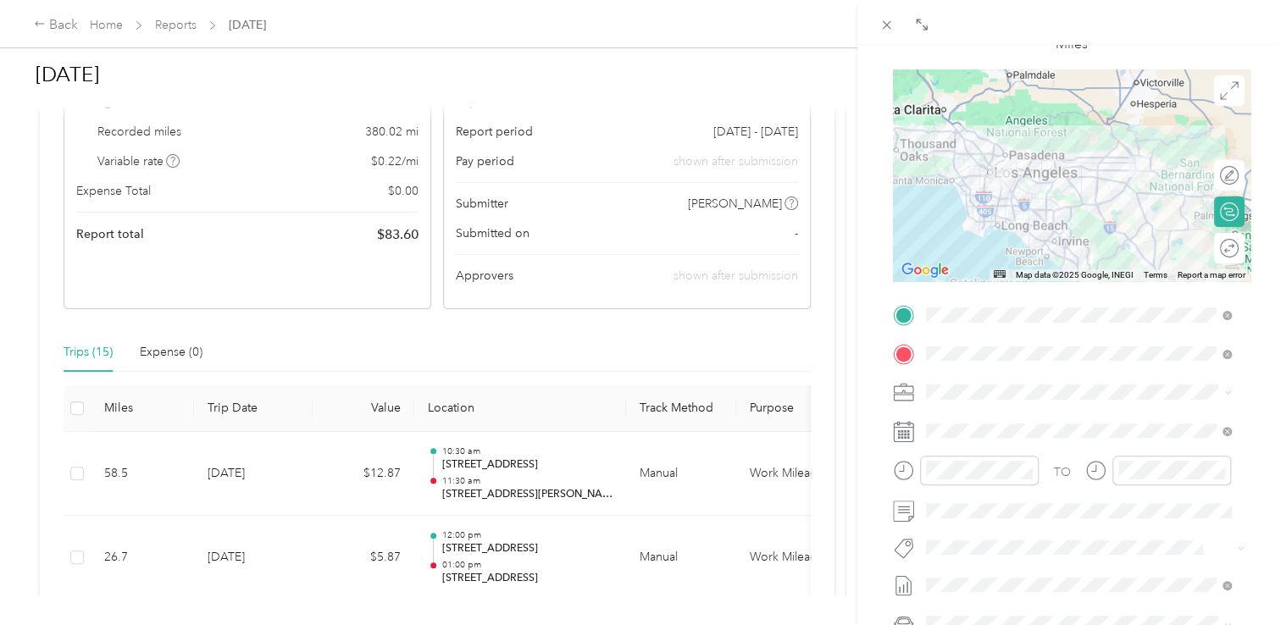
scroll to position [0, 0]
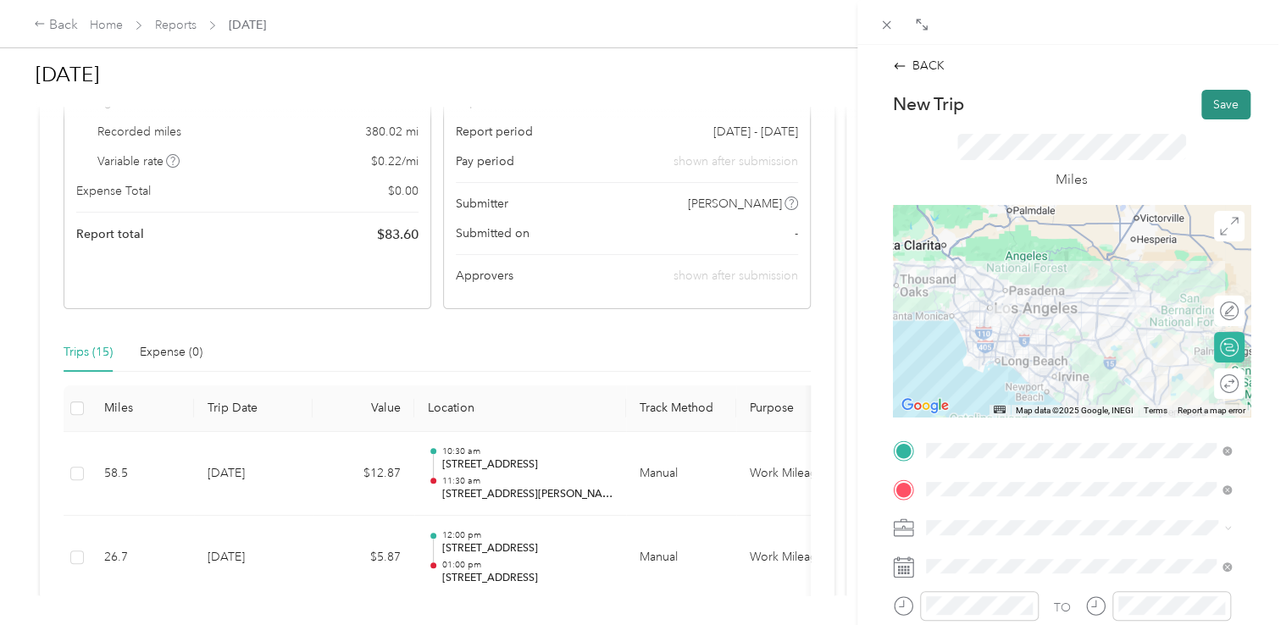
click at [1217, 107] on button "Save" at bounding box center [1225, 105] width 49 height 30
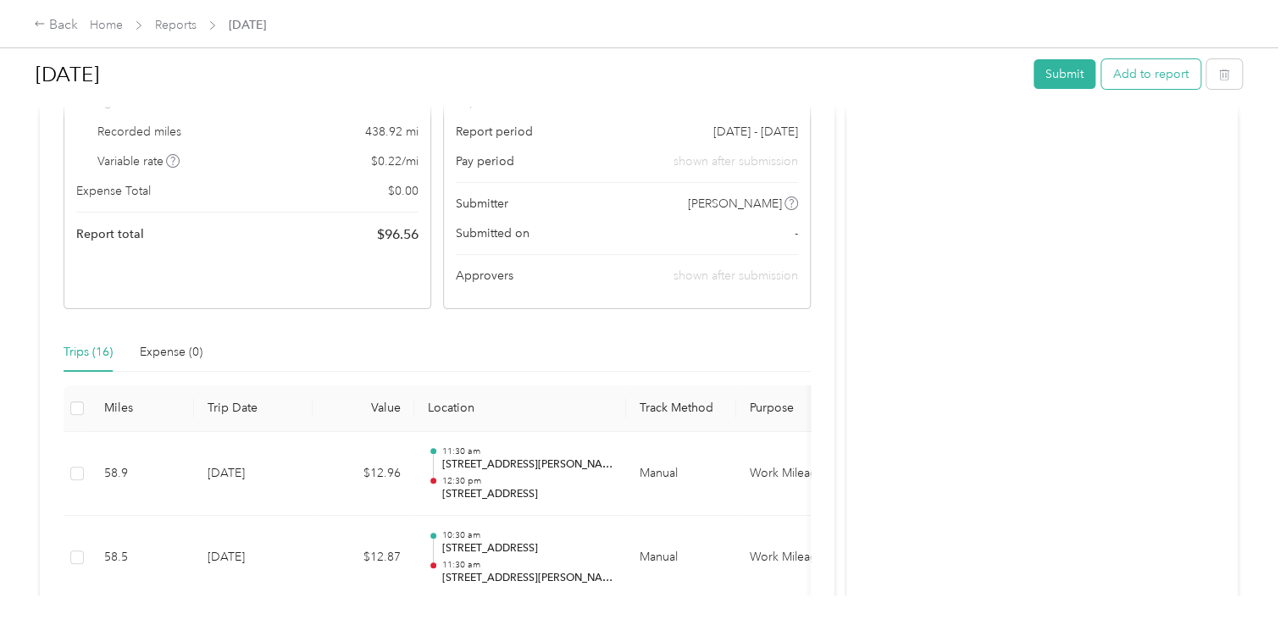
click at [1151, 66] on button "Add to report" at bounding box center [1150, 74] width 99 height 30
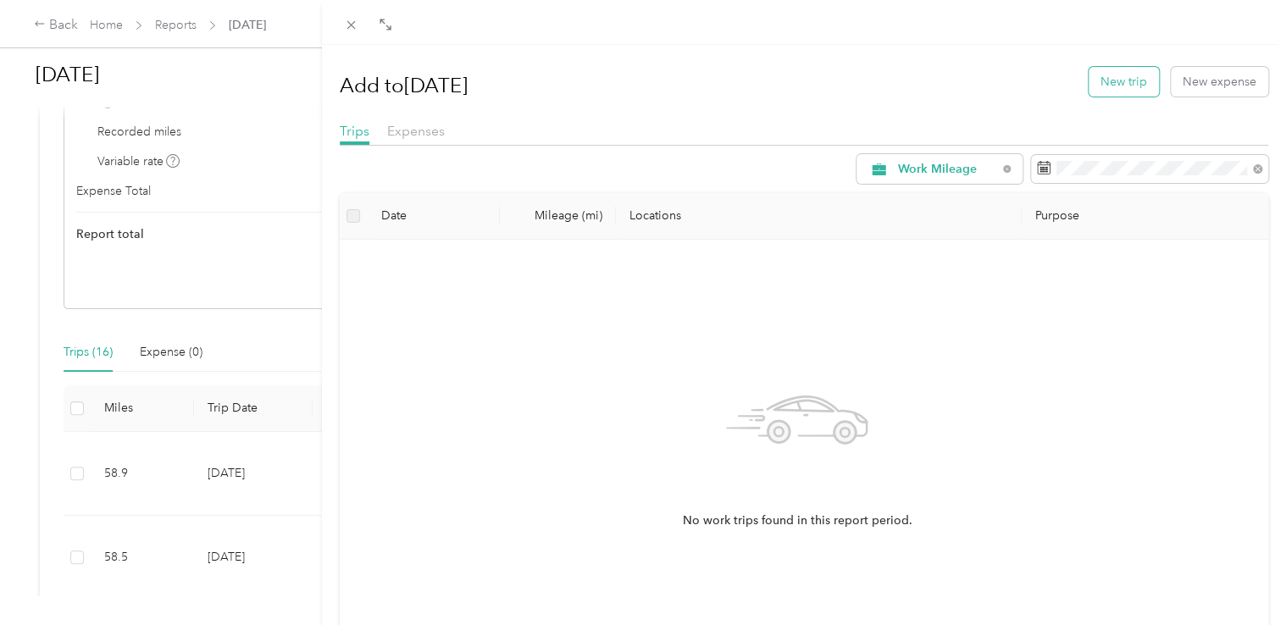
click at [1105, 80] on button "New trip" at bounding box center [1124, 82] width 70 height 30
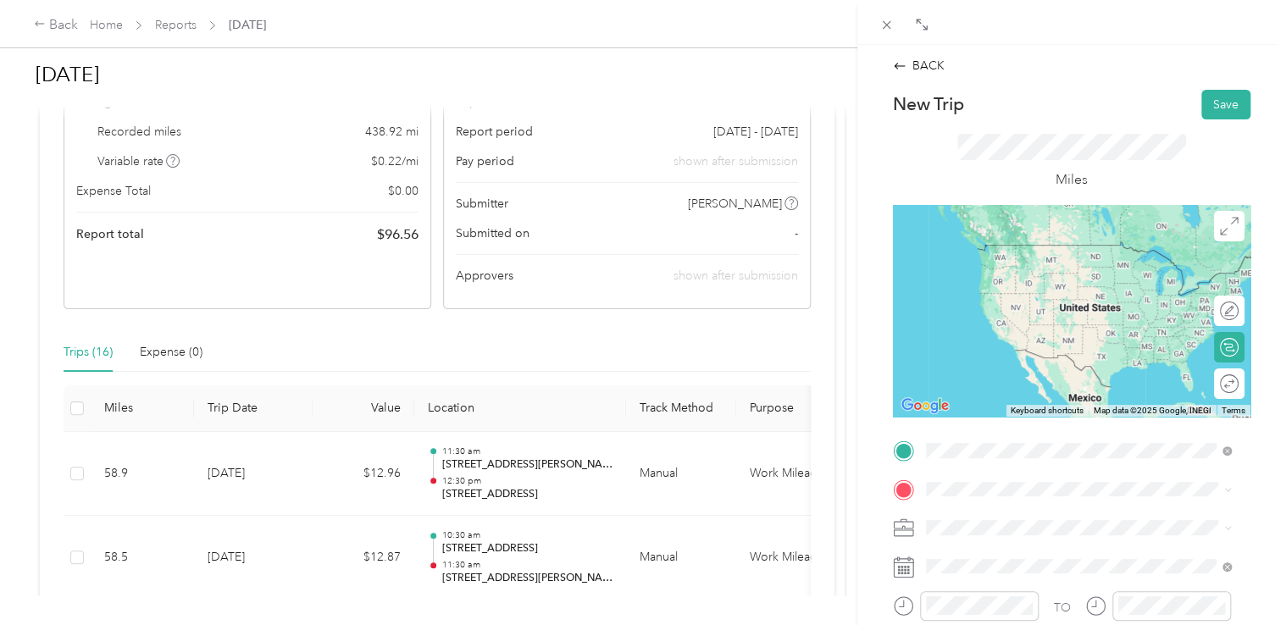
click at [1019, 244] on span "[STREET_ADDRESS][US_STATE]" at bounding box center [1041, 244] width 169 height 15
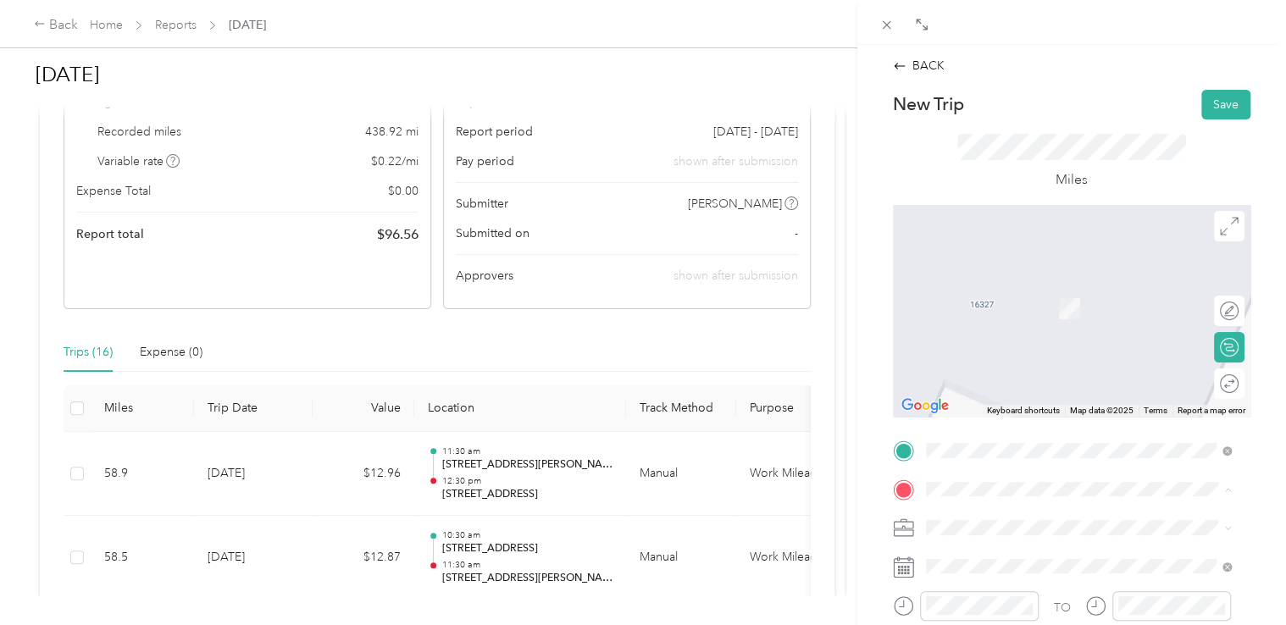
click at [1003, 286] on span "[STREET_ADDRESS][PERSON_NAME][US_STATE]" at bounding box center [1088, 282] width 263 height 15
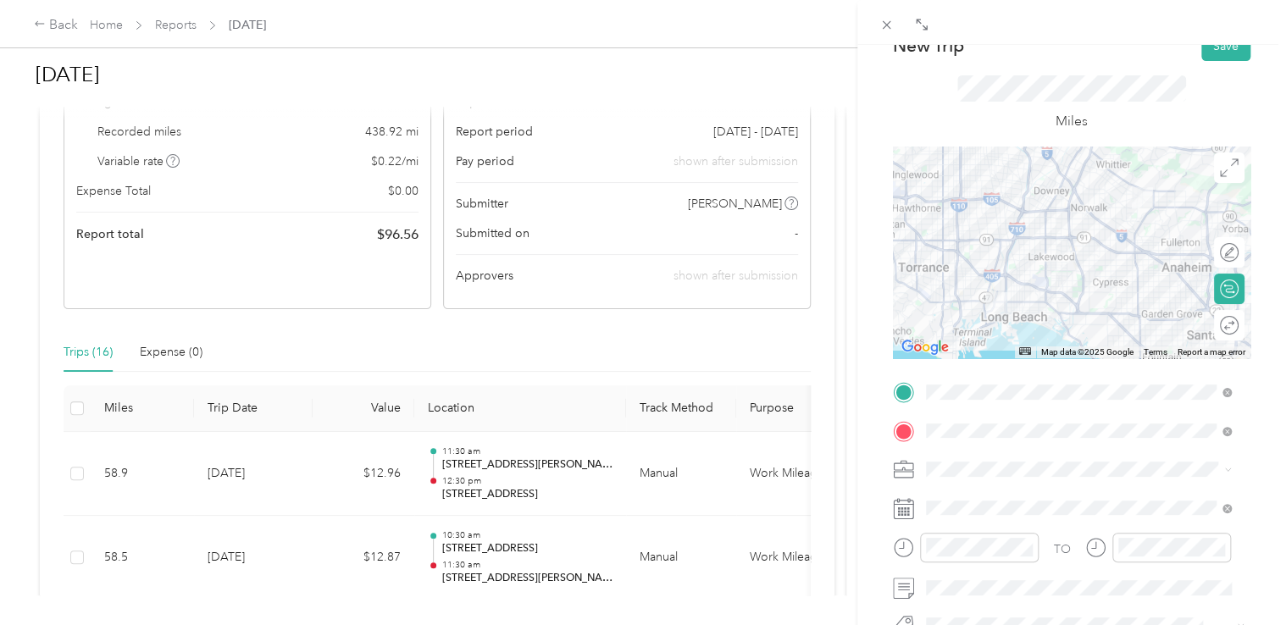
scroll to position [169, 0]
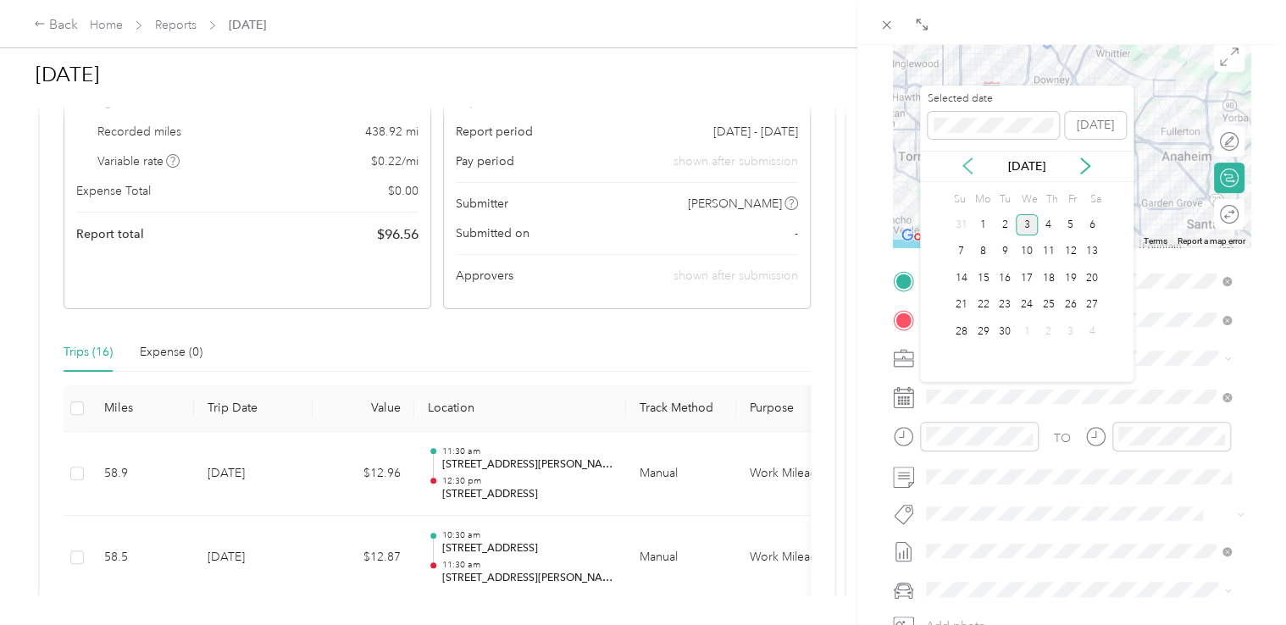
click at [968, 164] on icon at bounding box center [967, 166] width 17 height 17
click at [1069, 300] on div "22" at bounding box center [1070, 305] width 22 height 21
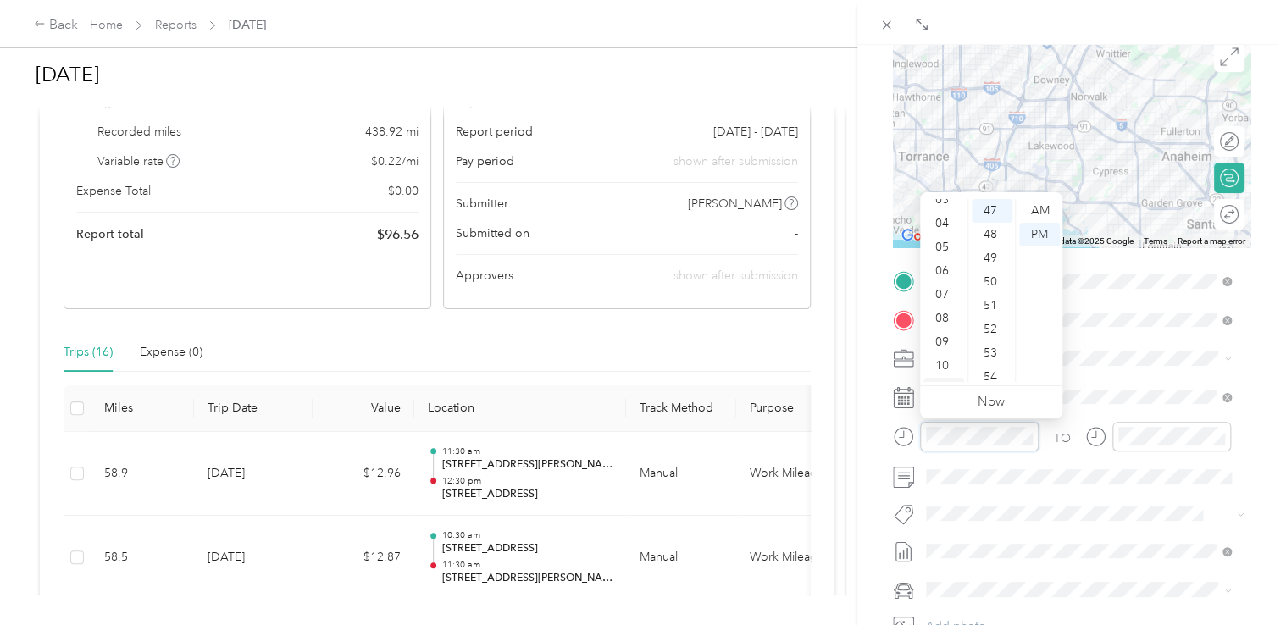
scroll to position [102, 0]
drag, startPoint x: 946, startPoint y: 373, endPoint x: 950, endPoint y: 359, distance: 14.2
click at [946, 372] on div "11" at bounding box center [943, 370] width 41 height 24
drag, startPoint x: 992, startPoint y: 212, endPoint x: 1008, endPoint y: 211, distance: 16.1
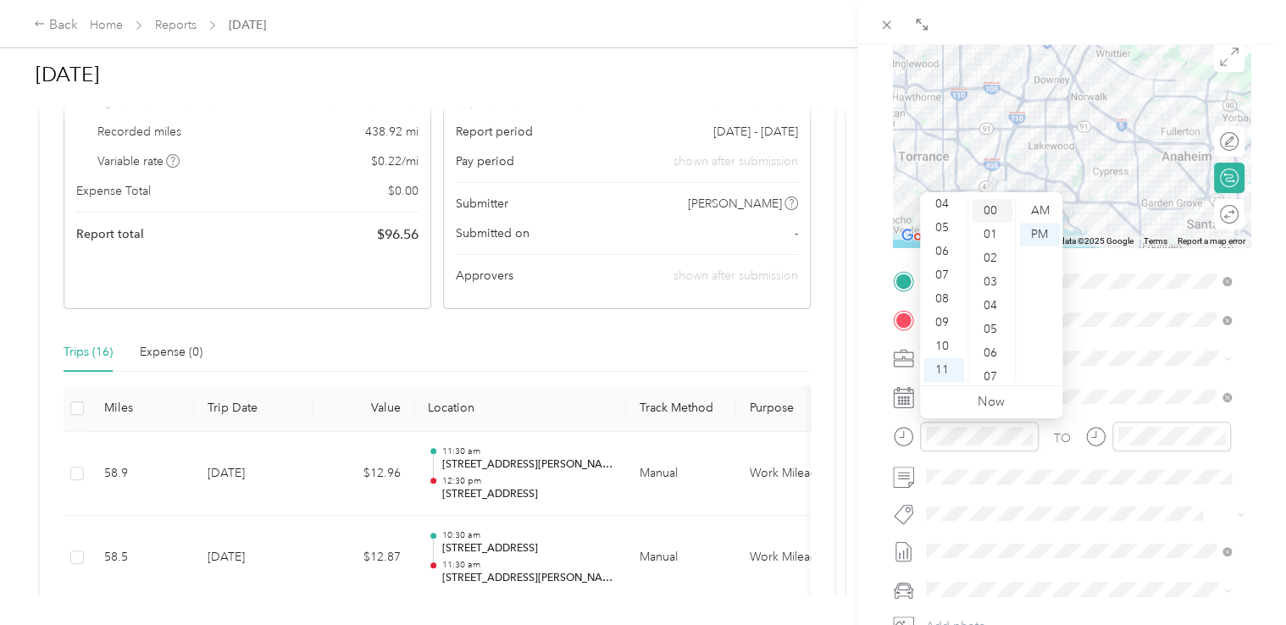
click at [993, 212] on div "00" at bounding box center [992, 211] width 41 height 24
click at [1037, 205] on div "AM" at bounding box center [1039, 211] width 41 height 24
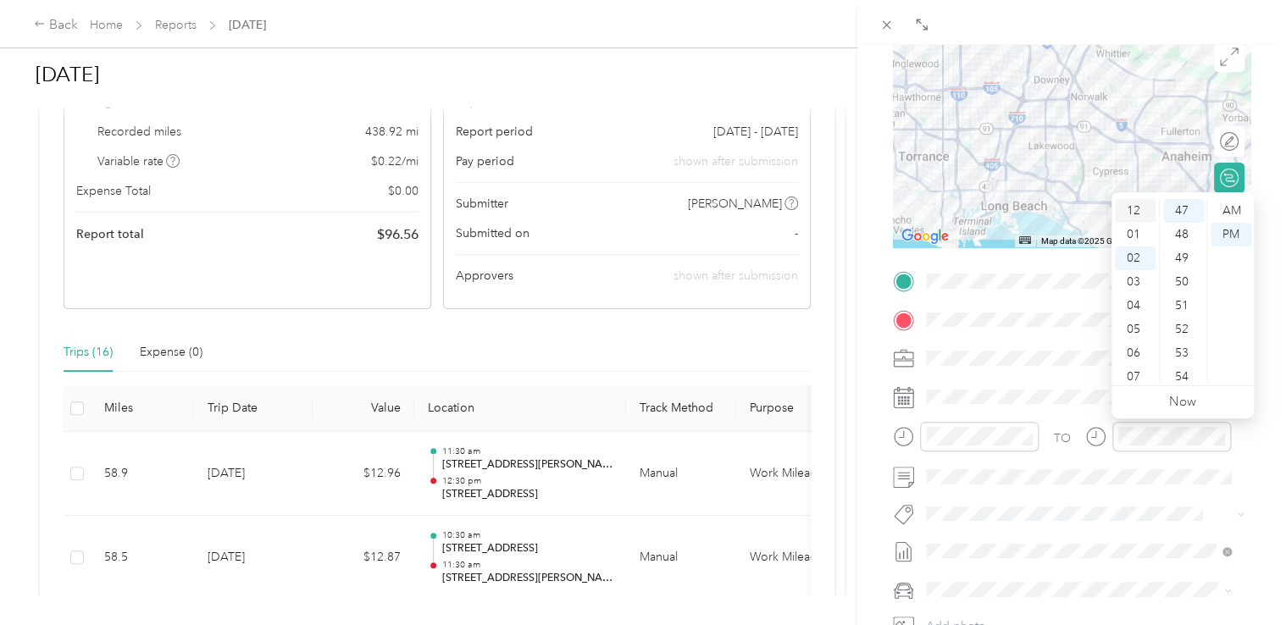
click at [1133, 202] on div "12" at bounding box center [1135, 211] width 41 height 24
click at [1181, 232] on div "30" at bounding box center [1183, 231] width 41 height 24
click at [1264, 273] on div "BACK New Trip Save This trip cannot be edited because it is either under review…" at bounding box center [1071, 357] width 429 height 625
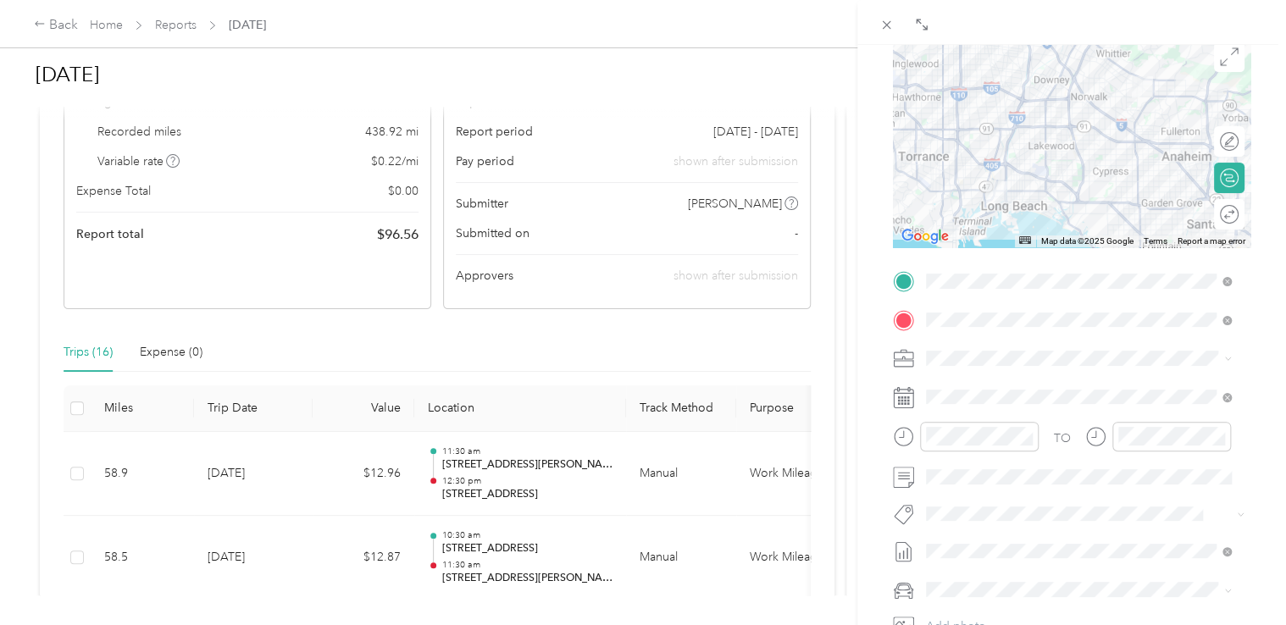
scroll to position [355, 0]
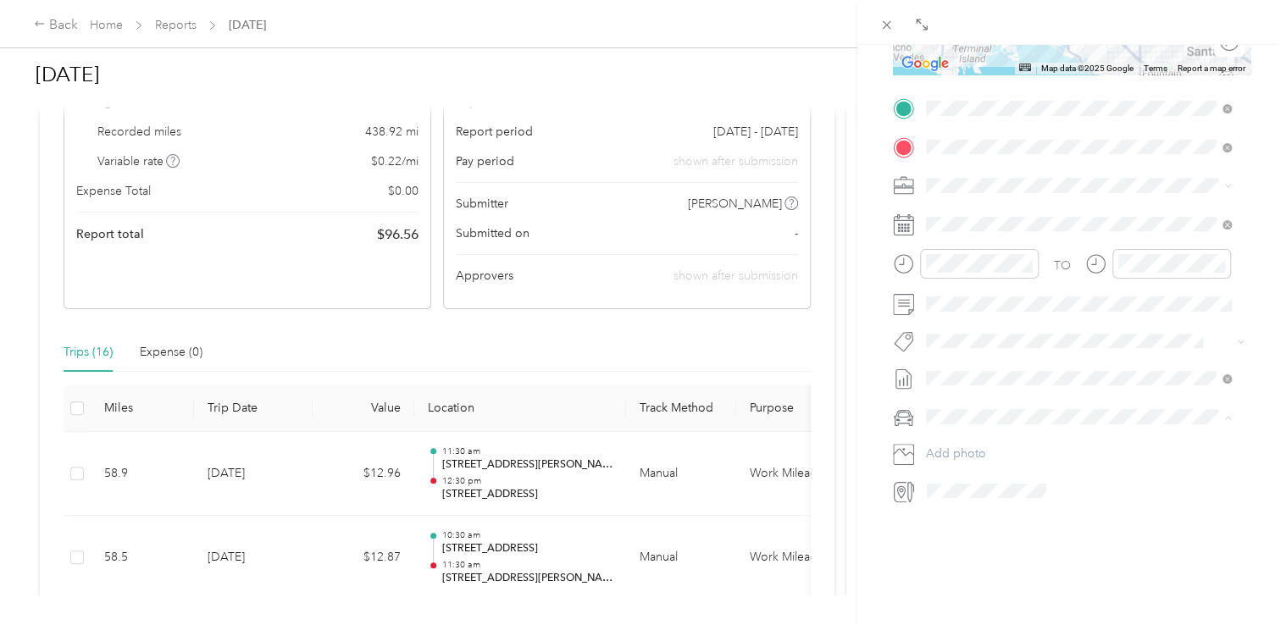
click at [972, 431] on span "Nissan Sentra" at bounding box center [968, 433] width 72 height 14
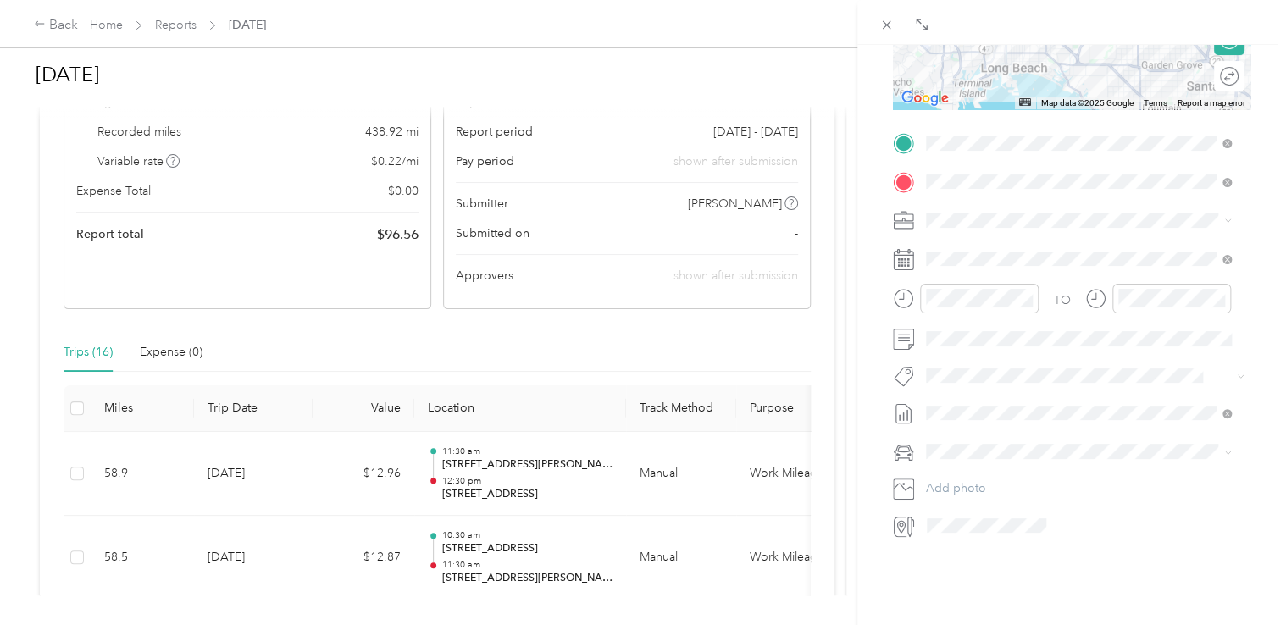
scroll to position [0, 0]
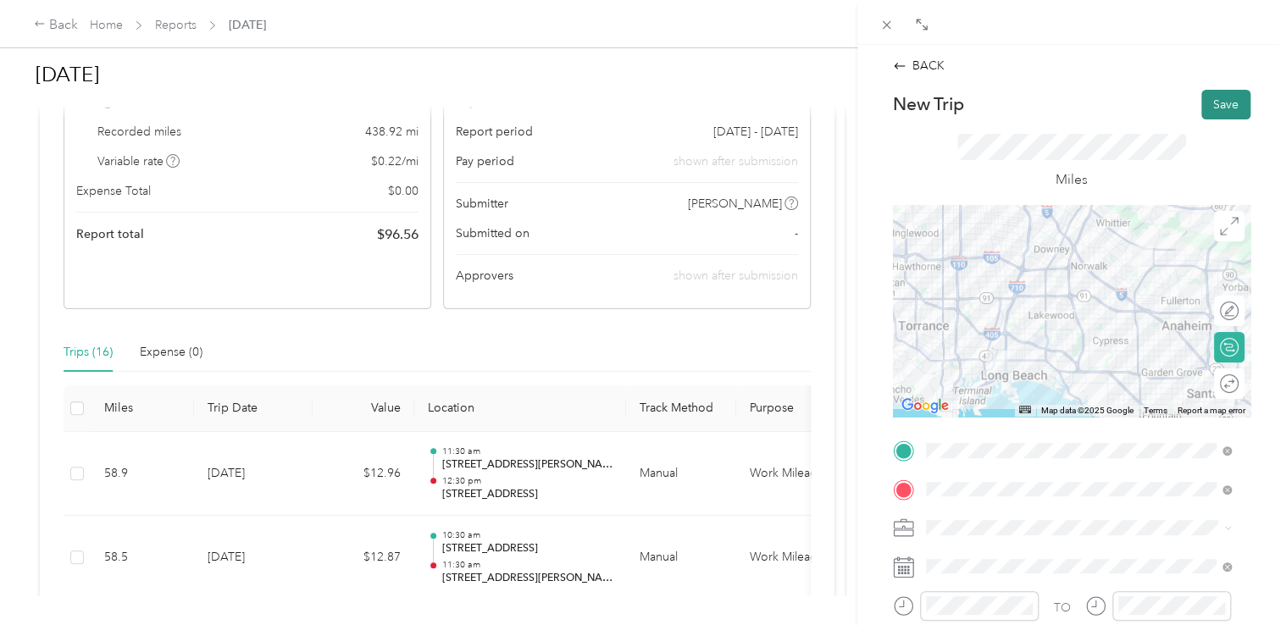
click at [1216, 100] on button "Save" at bounding box center [1225, 105] width 49 height 30
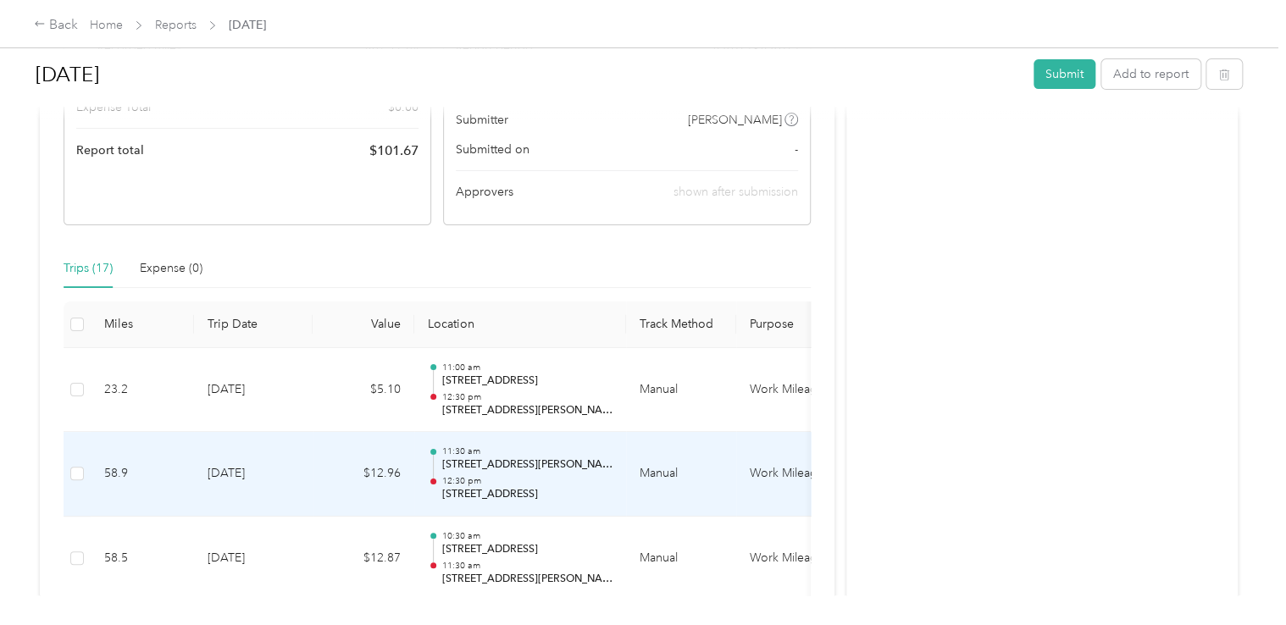
scroll to position [254, 0]
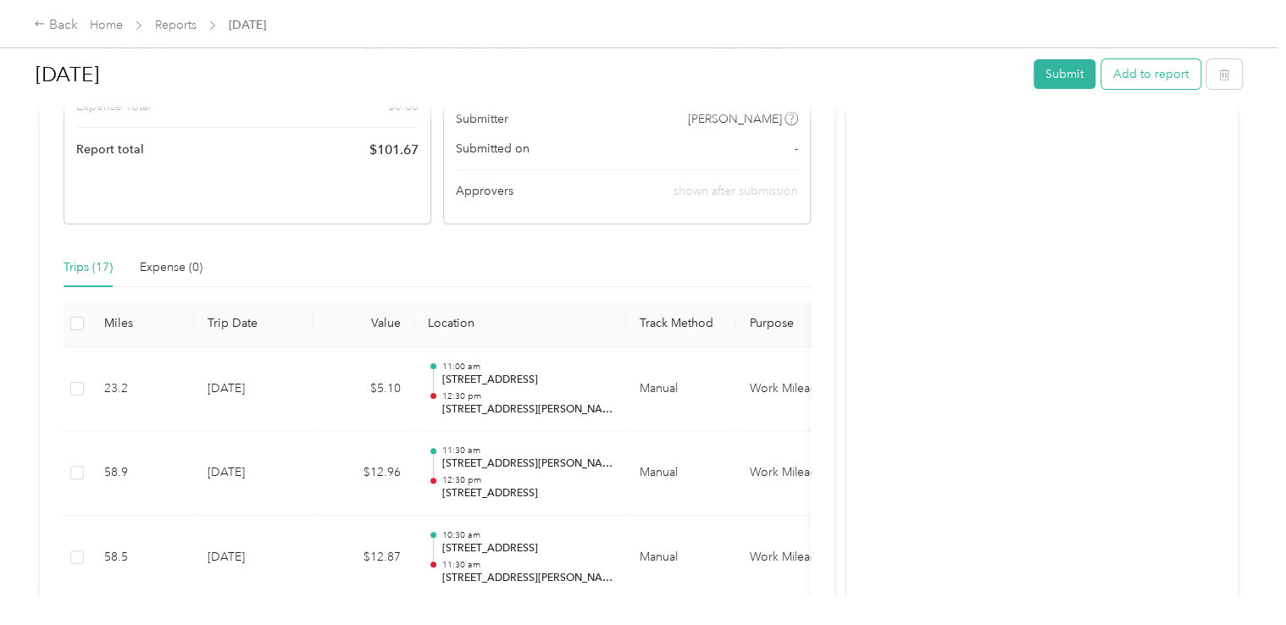
click at [1138, 75] on button "Add to report" at bounding box center [1150, 74] width 99 height 30
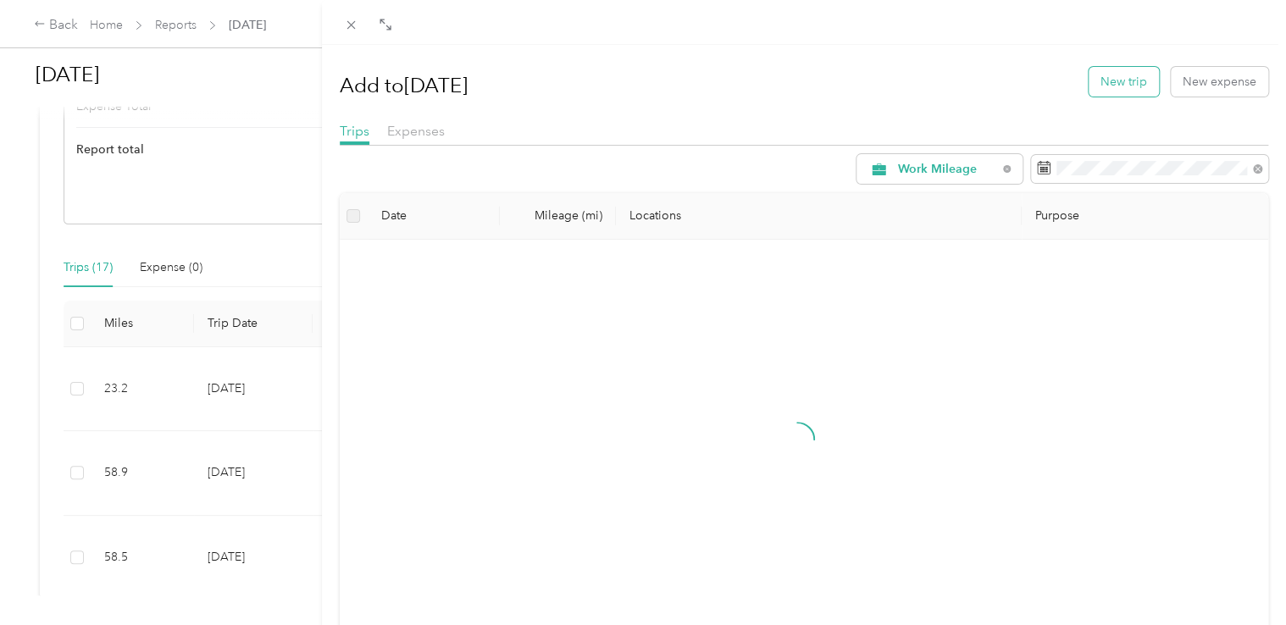
click at [1123, 86] on button "New trip" at bounding box center [1124, 82] width 70 height 30
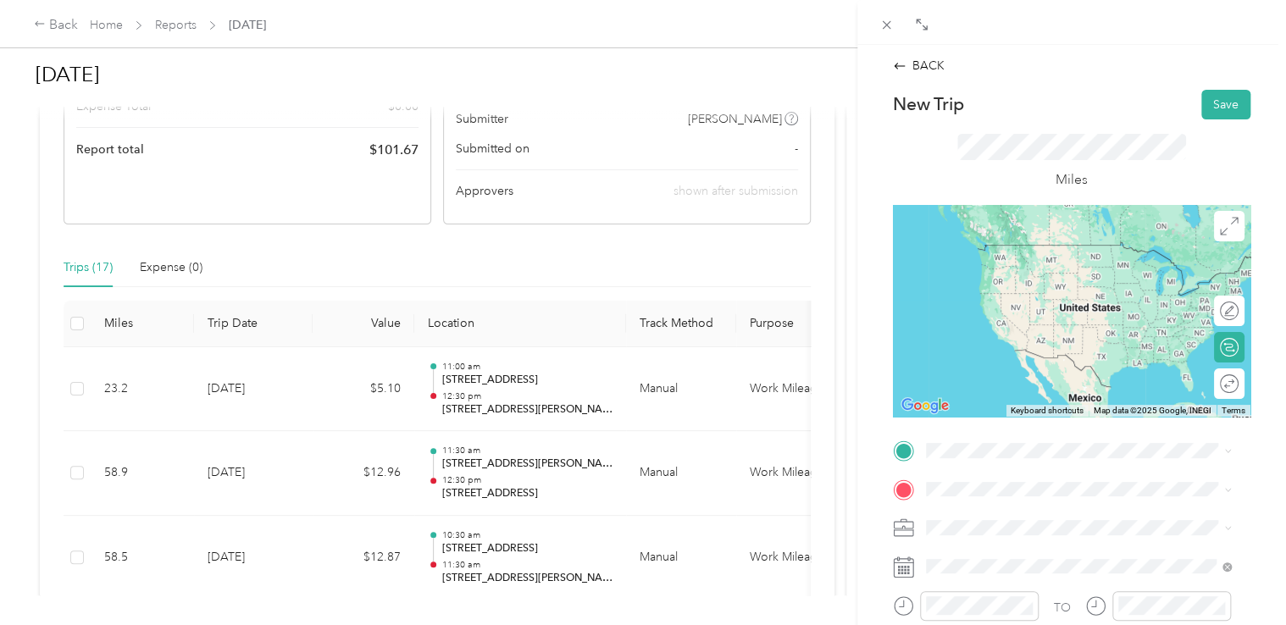
drag, startPoint x: 1088, startPoint y: 248, endPoint x: 1075, endPoint y: 285, distance: 38.6
click at [1088, 249] on span "[STREET_ADDRESS][PERSON_NAME][US_STATE]" at bounding box center [1088, 243] width 263 height 15
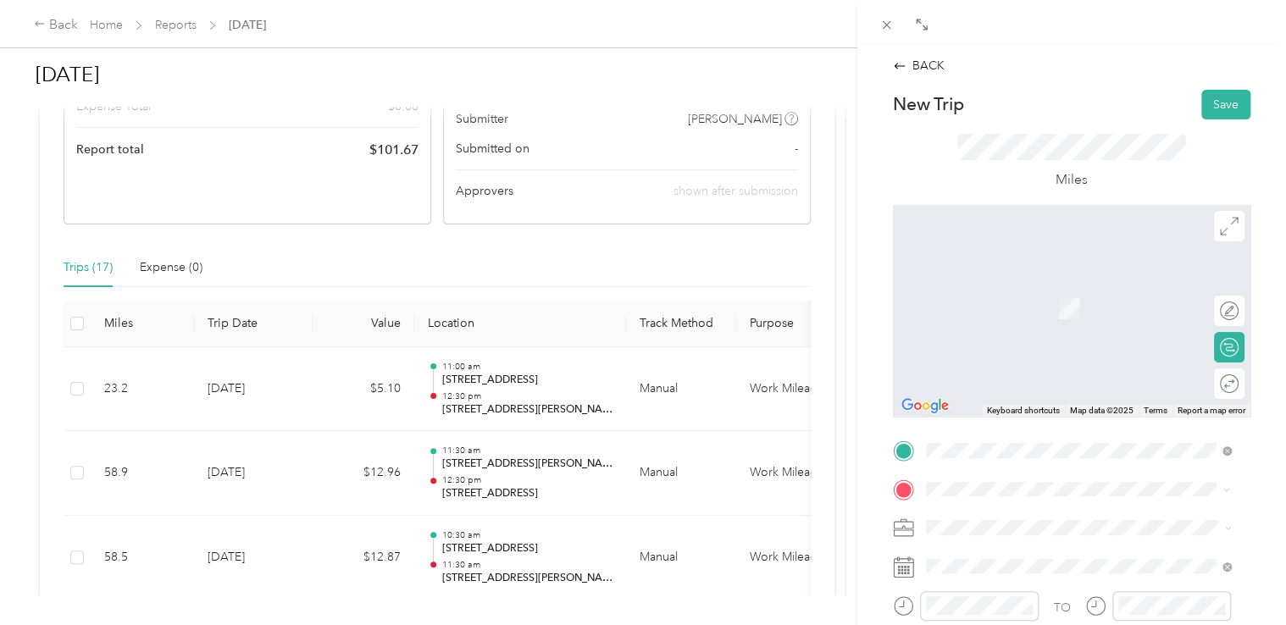
click at [1020, 291] on span "[STREET_ADDRESS][US_STATE]" at bounding box center [1041, 282] width 169 height 15
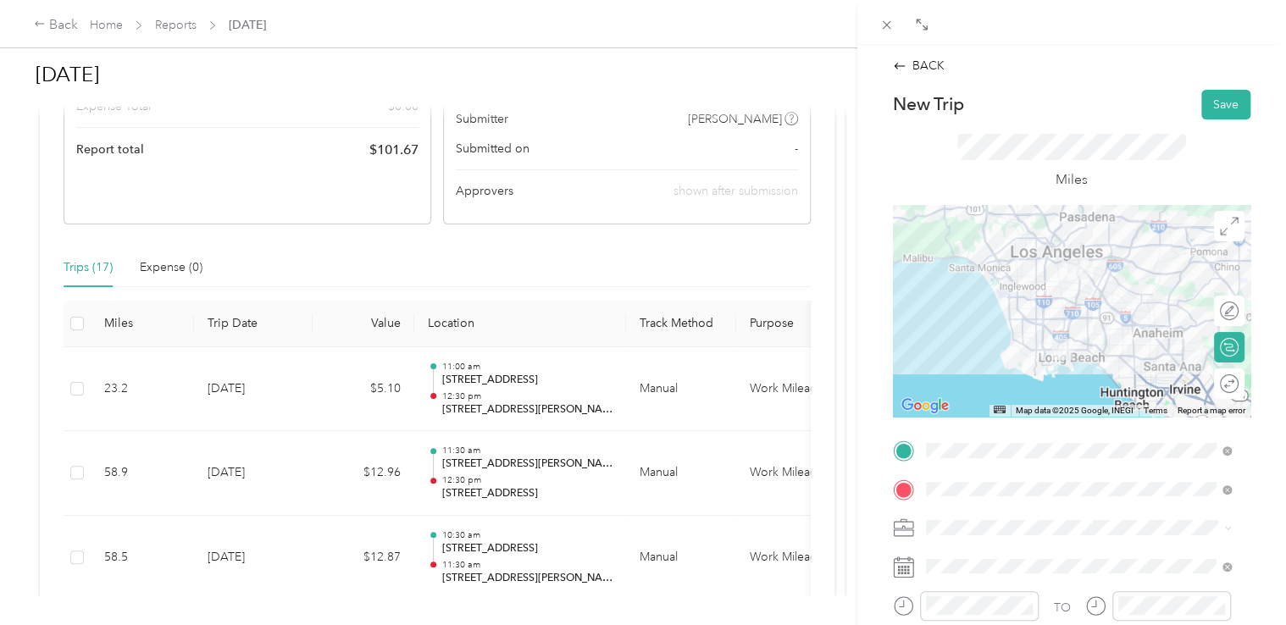
scroll to position [169, 0]
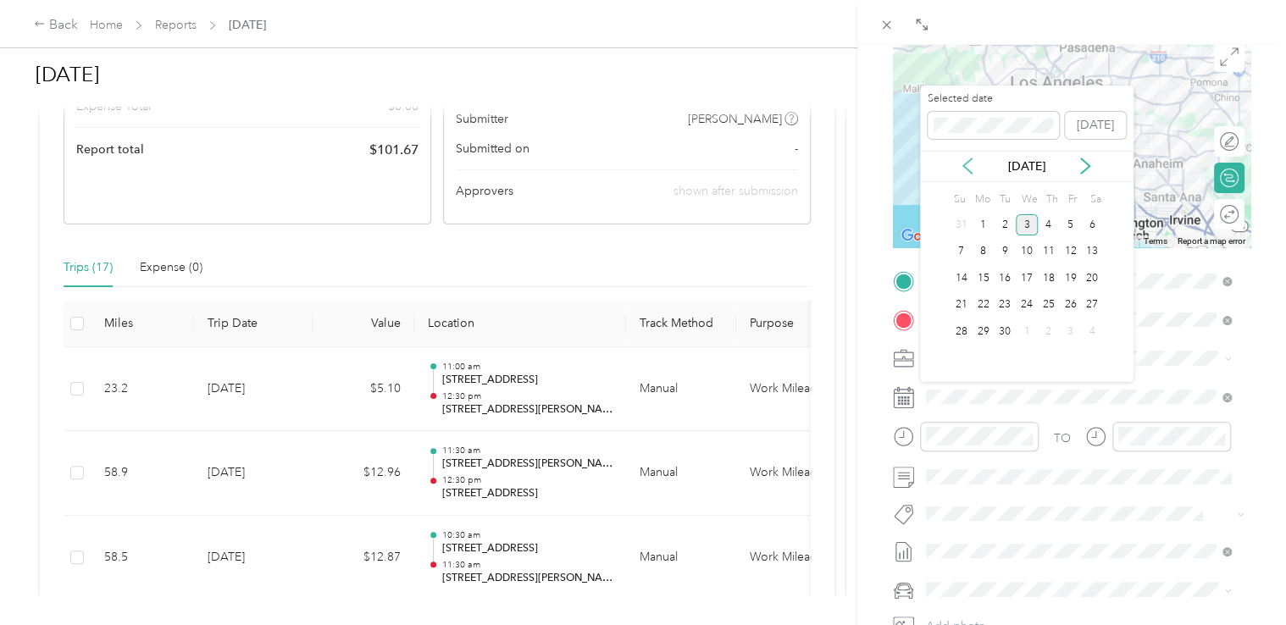
click at [964, 163] on icon at bounding box center [967, 166] width 17 height 17
click at [1067, 306] on div "22" at bounding box center [1070, 305] width 22 height 21
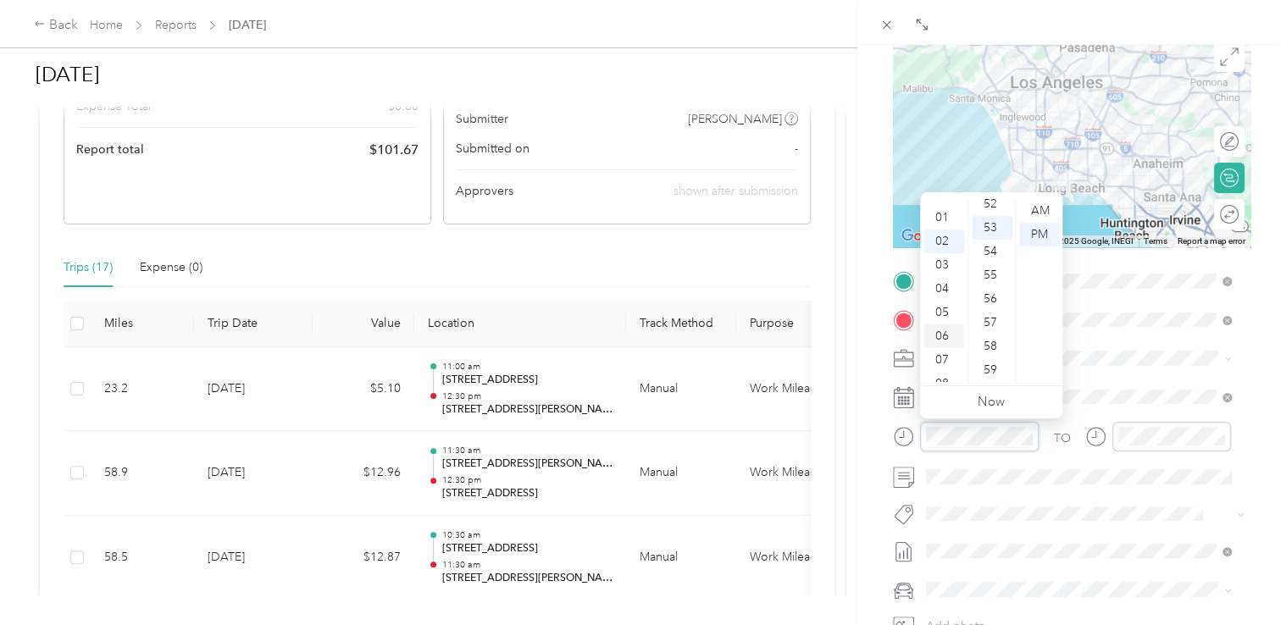
scroll to position [0, 0]
click at [951, 214] on div "12" at bounding box center [943, 211] width 41 height 24
click at [992, 276] on div "30" at bounding box center [992, 275] width 41 height 24
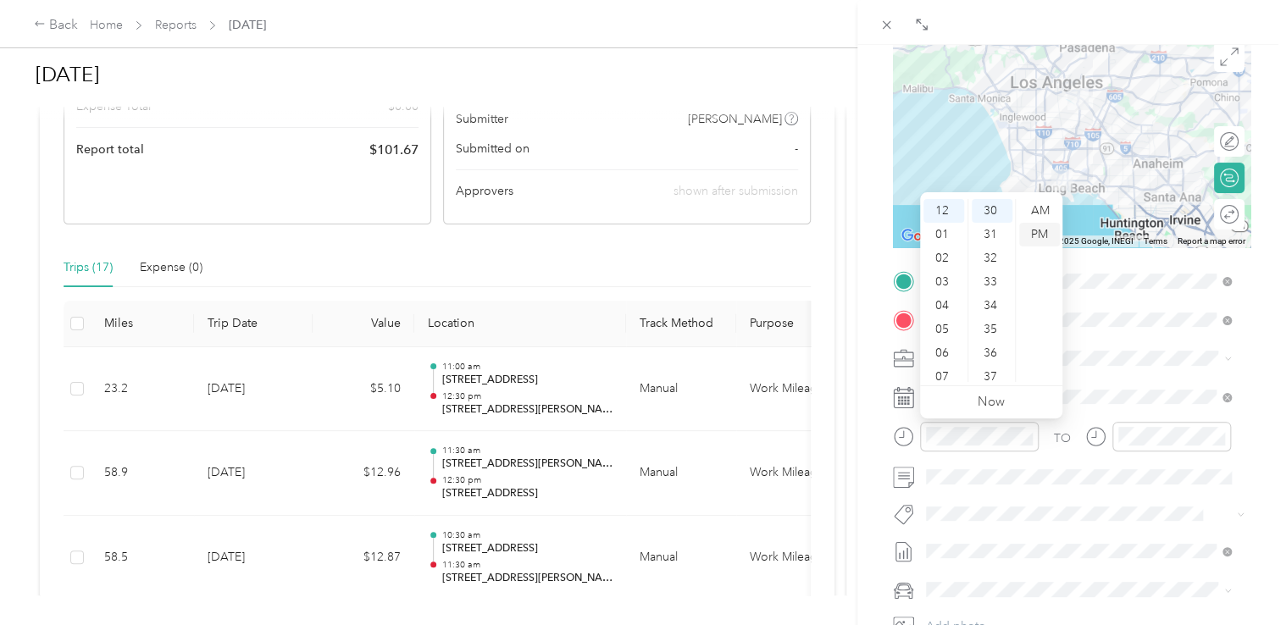
click at [1043, 227] on div "PM" at bounding box center [1039, 235] width 41 height 24
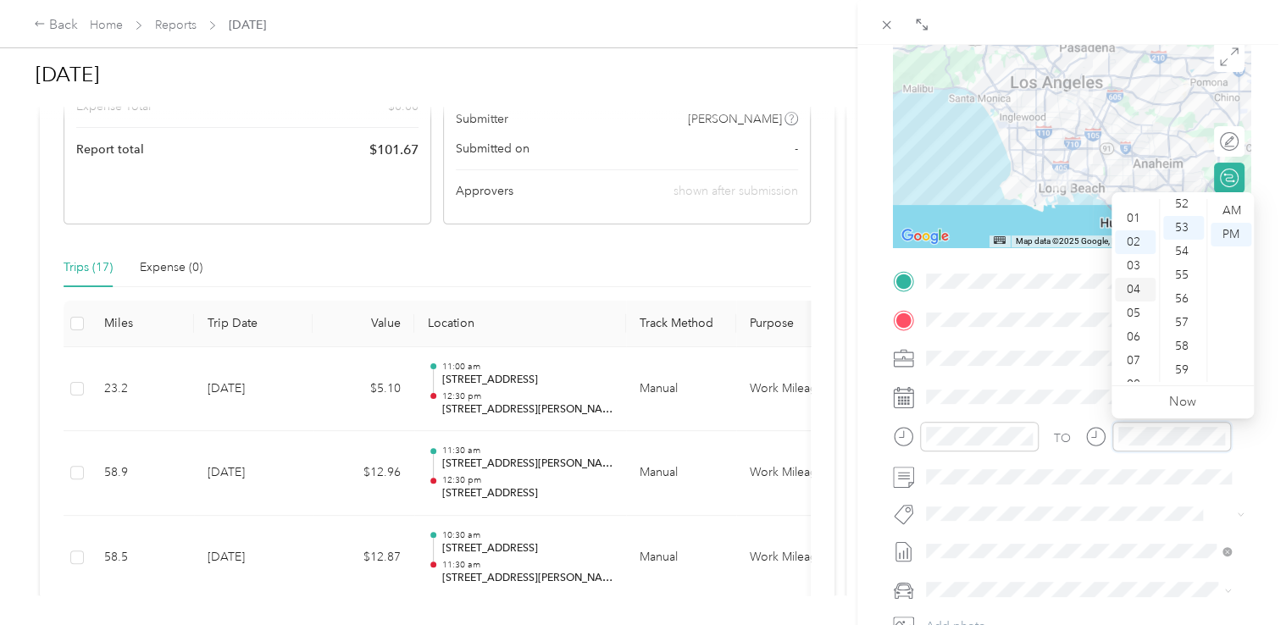
scroll to position [0, 0]
click at [1134, 225] on div "01" at bounding box center [1135, 235] width 41 height 24
drag, startPoint x: 1185, startPoint y: 280, endPoint x: 1206, endPoint y: 234, distance: 50.4
click at [1185, 280] on div "30" at bounding box center [1183, 275] width 41 height 24
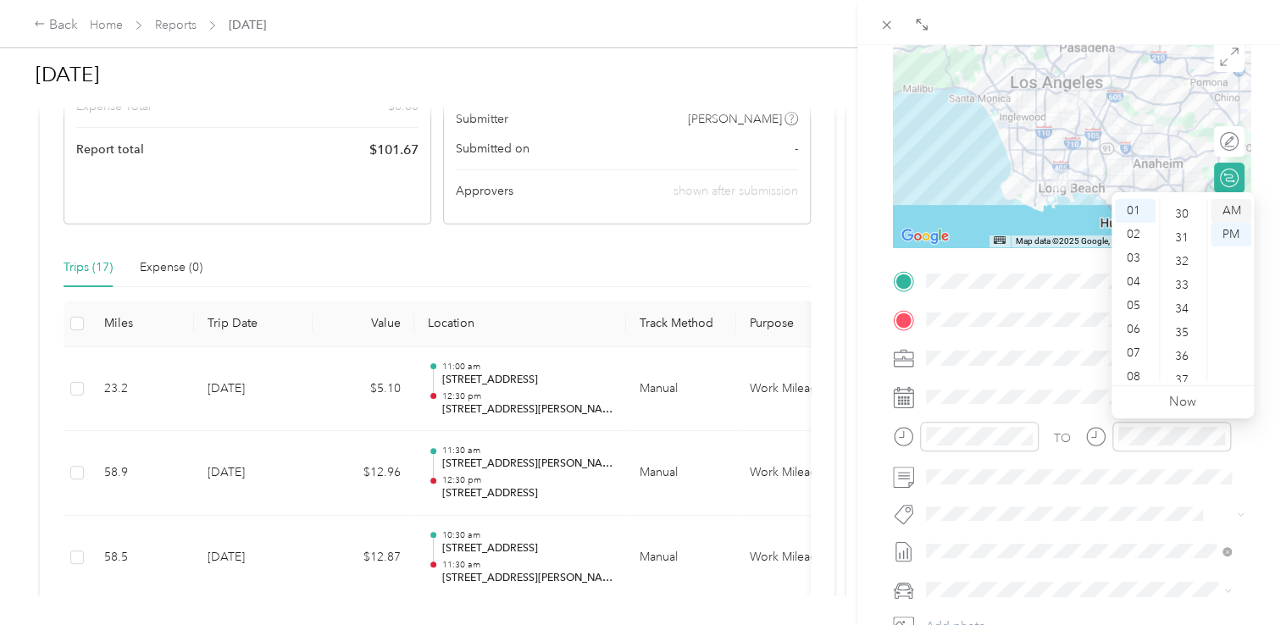
scroll to position [712, 0]
drag, startPoint x: 1231, startPoint y: 225, endPoint x: 1250, endPoint y: 214, distance: 21.6
click at [1231, 225] on div "PM" at bounding box center [1231, 235] width 41 height 24
click at [1250, 169] on form "New Trip Save This trip cannot be edited because it is either under review, app…" at bounding box center [1071, 298] width 393 height 757
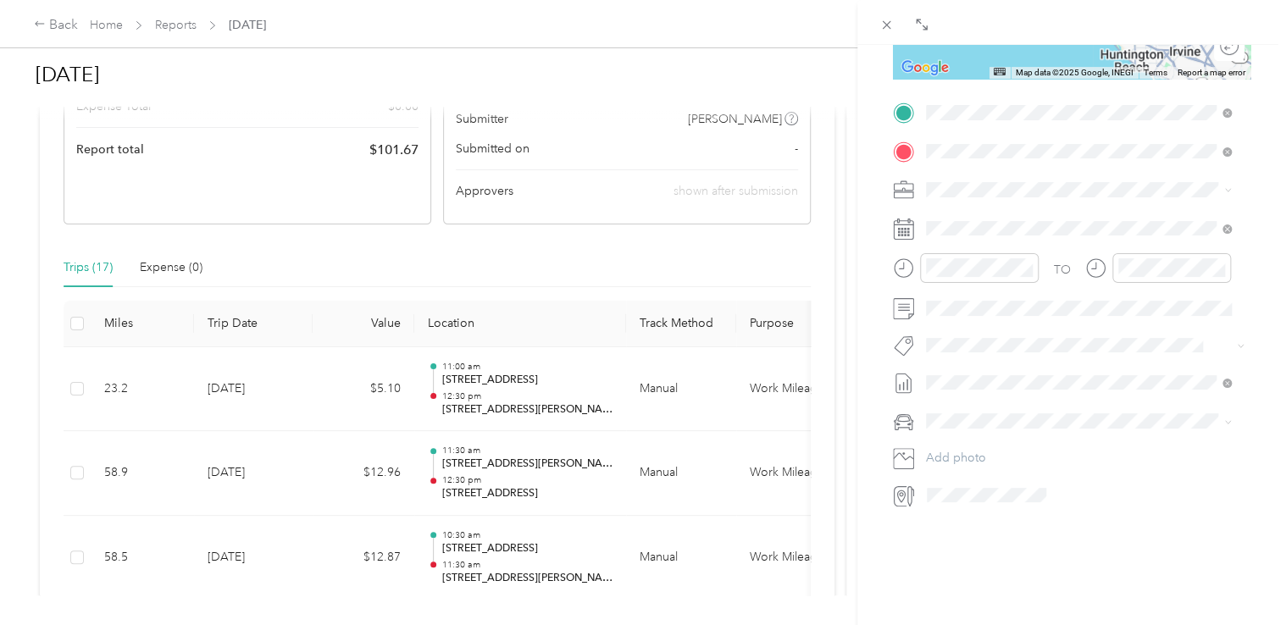
scroll to position [339, 0]
click at [995, 450] on span "Nissan Sentra" at bounding box center [968, 450] width 72 height 14
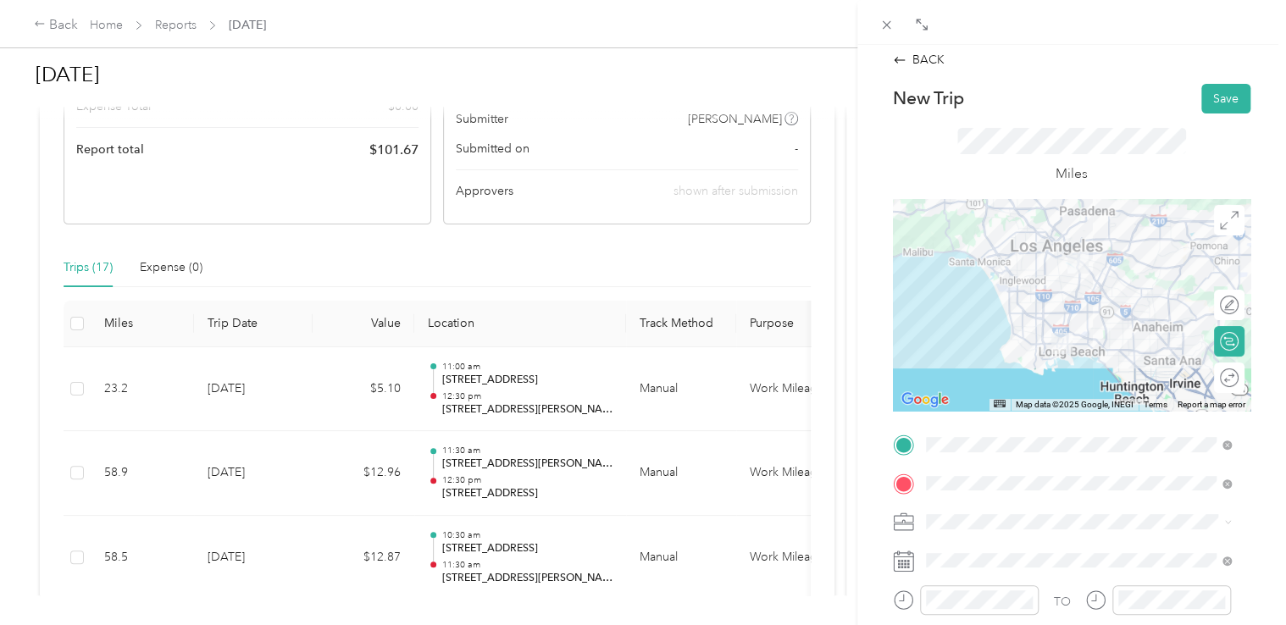
scroll to position [0, 0]
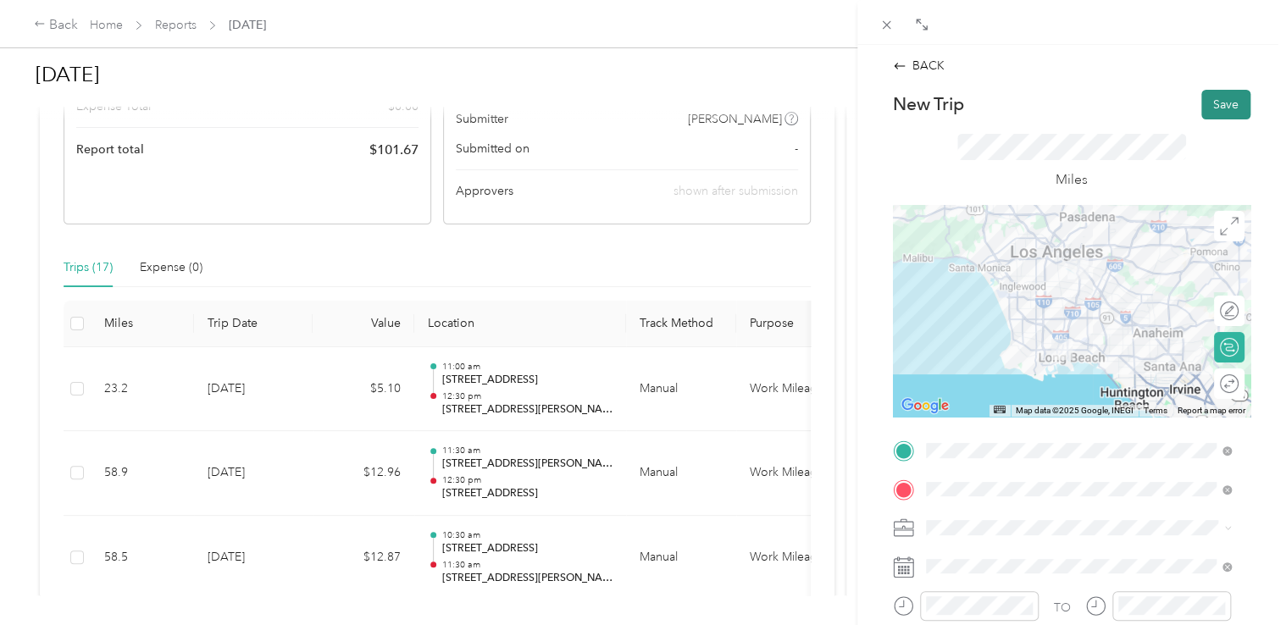
click at [1220, 111] on button "Save" at bounding box center [1225, 105] width 49 height 30
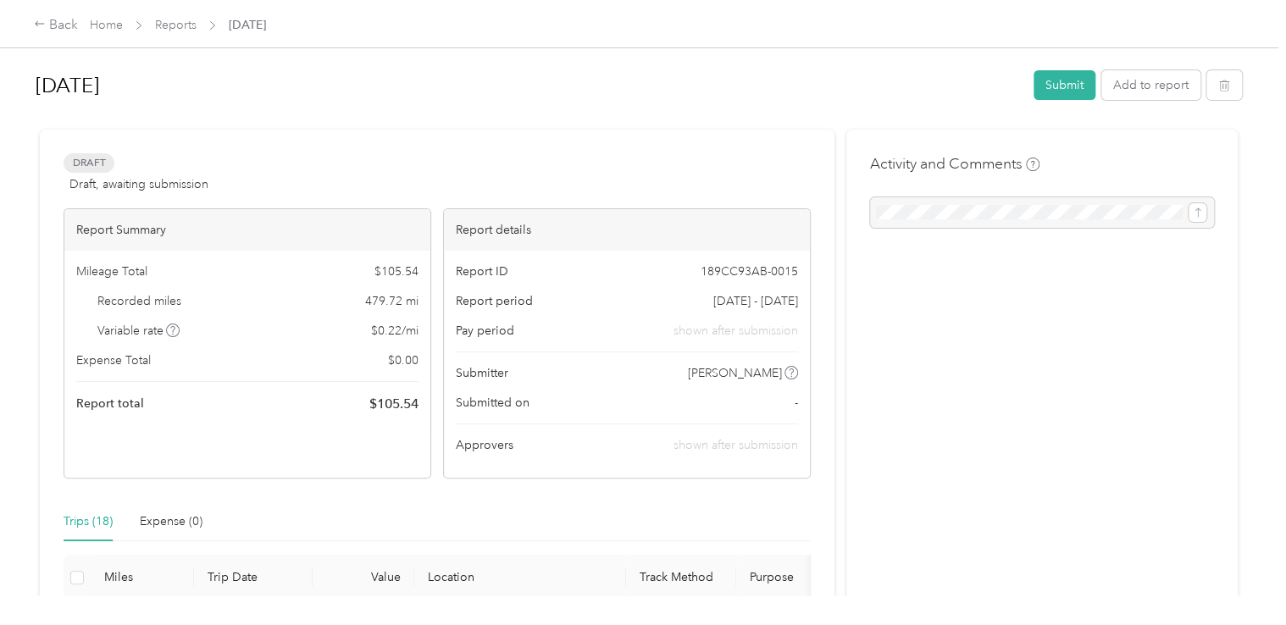
scroll to position [169, 0]
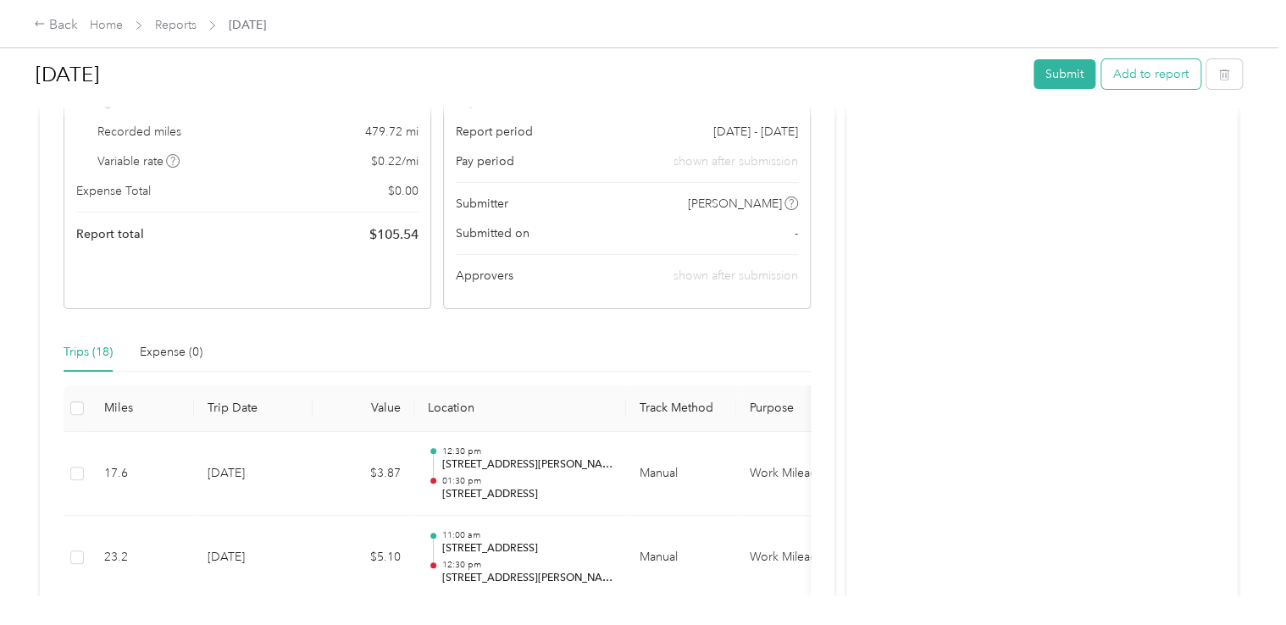
click at [1139, 69] on button "Add to report" at bounding box center [1150, 74] width 99 height 30
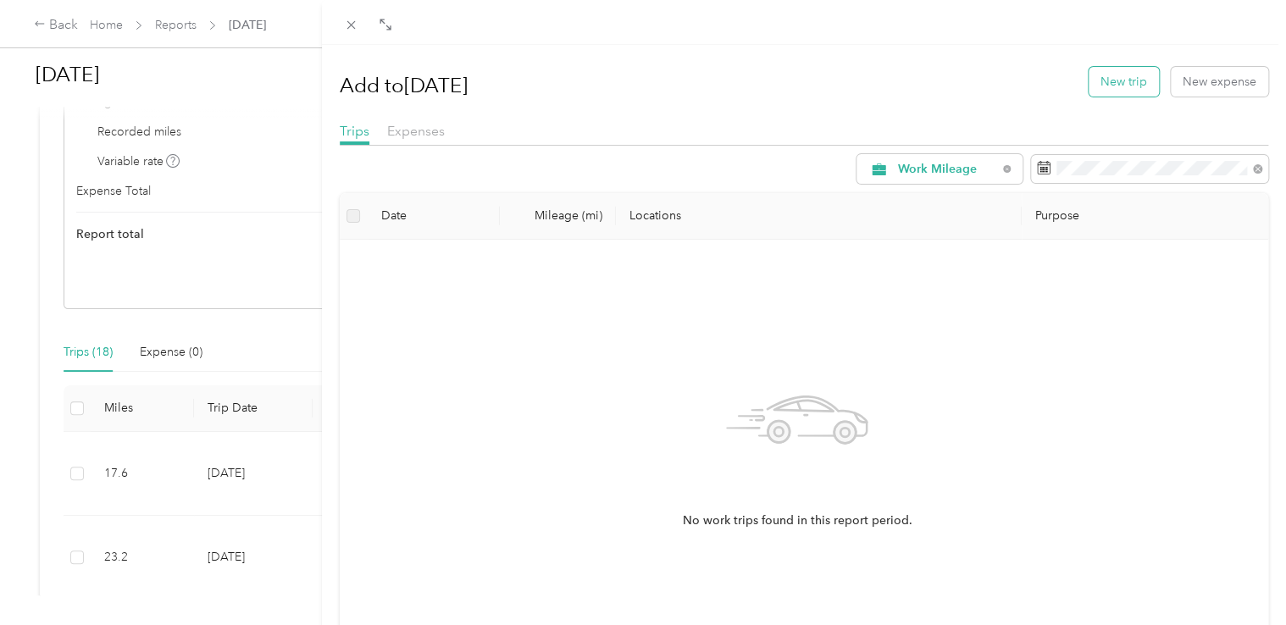
click at [1117, 86] on button "New trip" at bounding box center [1124, 82] width 70 height 30
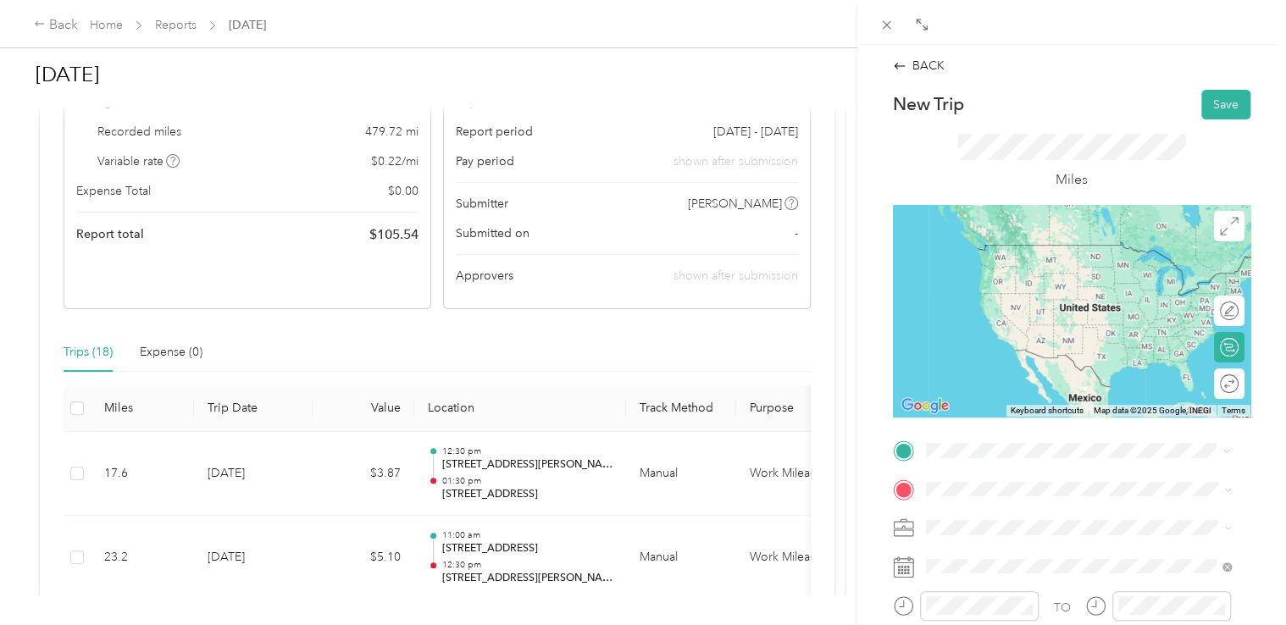
click at [1003, 252] on span "[STREET_ADDRESS][US_STATE]" at bounding box center [1041, 244] width 169 height 15
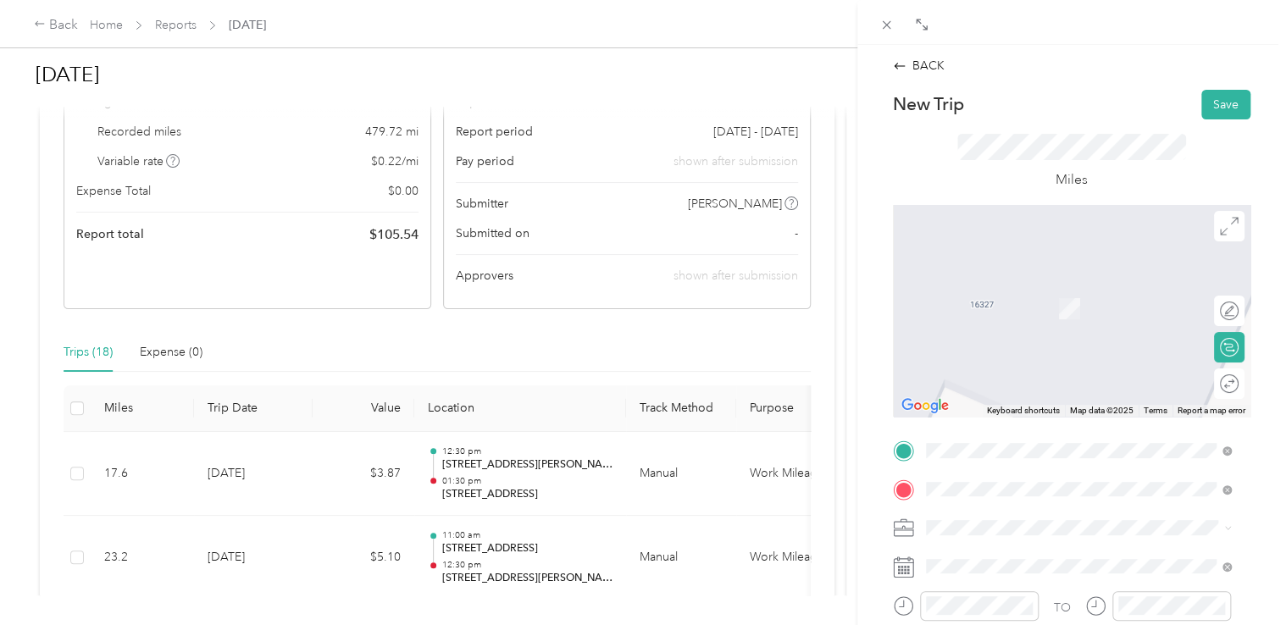
click at [1030, 303] on span "[STREET_ADDRESS][US_STATE]" at bounding box center [1041, 300] width 169 height 15
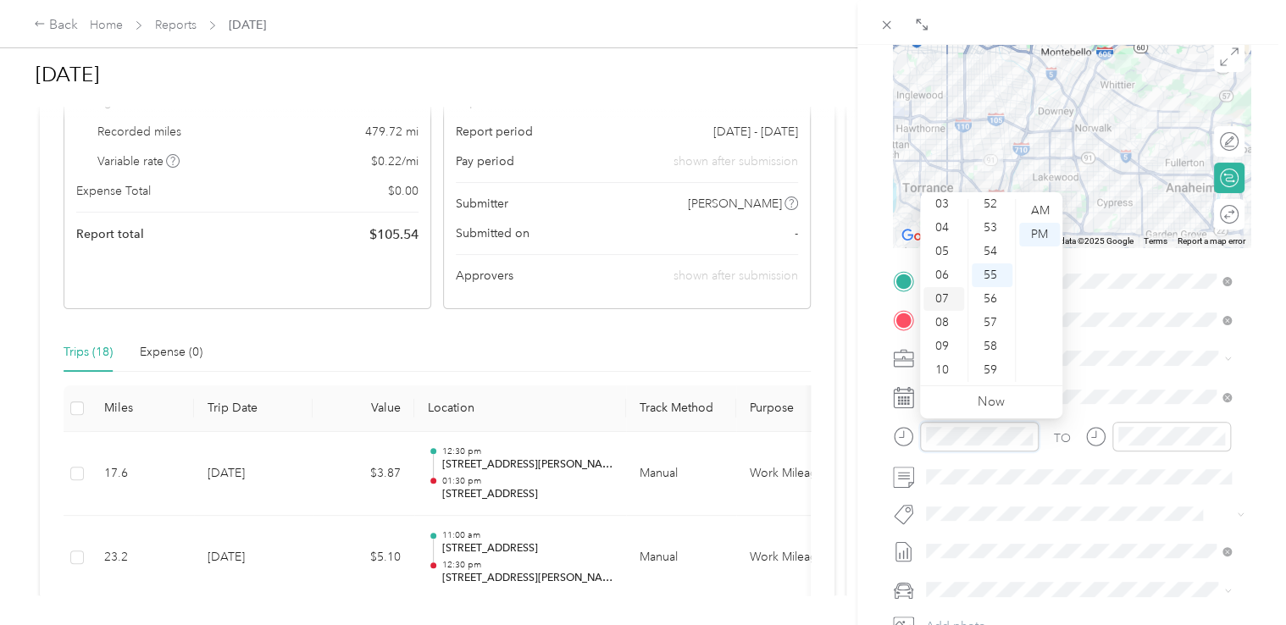
scroll to position [102, 0]
click at [944, 338] on div "10" at bounding box center [943, 347] width 41 height 24
click at [990, 267] on div "30" at bounding box center [992, 275] width 41 height 24
click at [1036, 227] on div "PM" at bounding box center [1039, 235] width 41 height 24
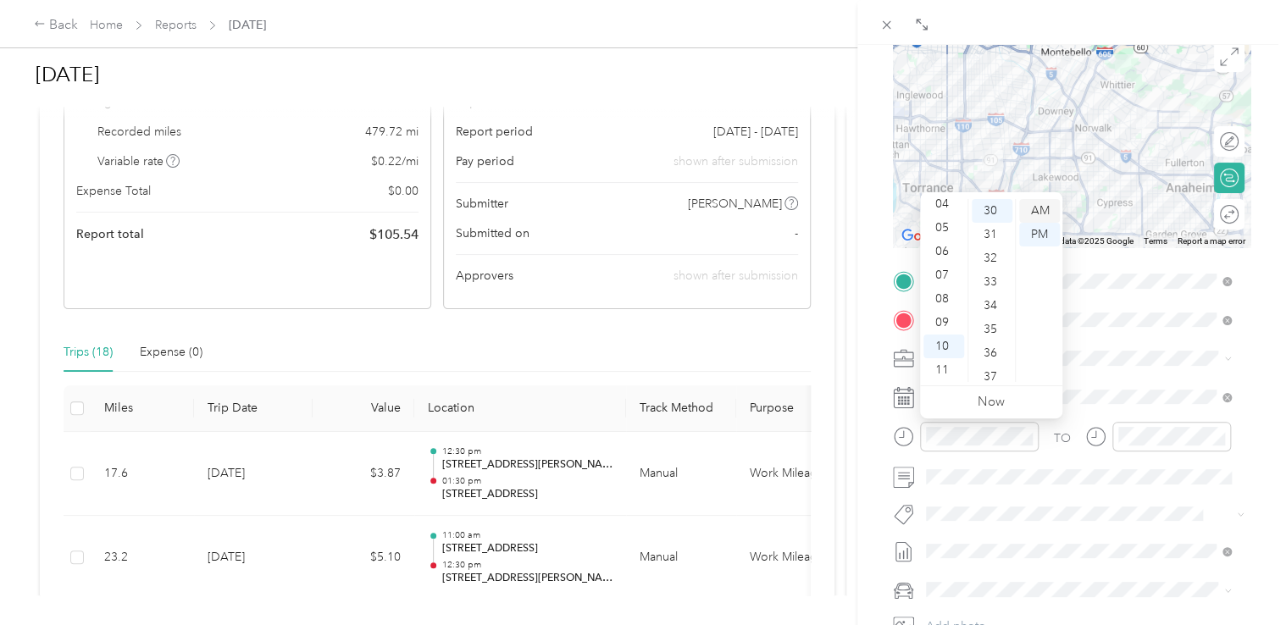
click at [1043, 213] on div "AM" at bounding box center [1039, 211] width 41 height 24
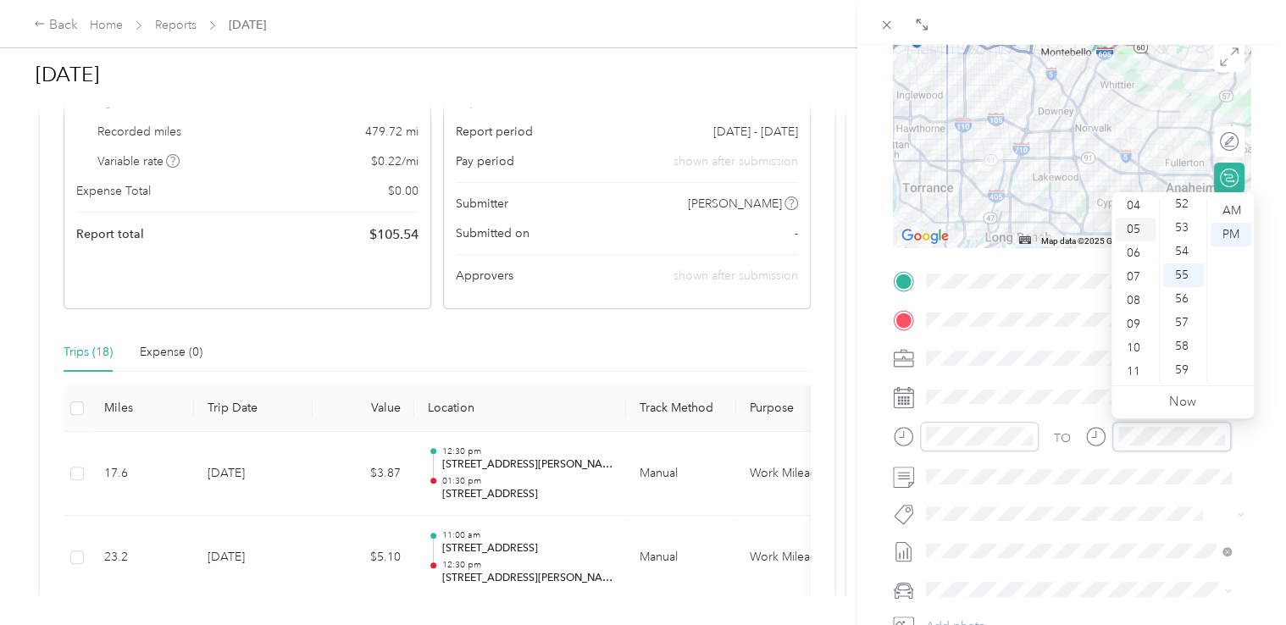
scroll to position [102, 0]
click at [1141, 369] on div "11" at bounding box center [1135, 370] width 41 height 24
click at [1186, 357] on div "30" at bounding box center [1183, 360] width 41 height 24
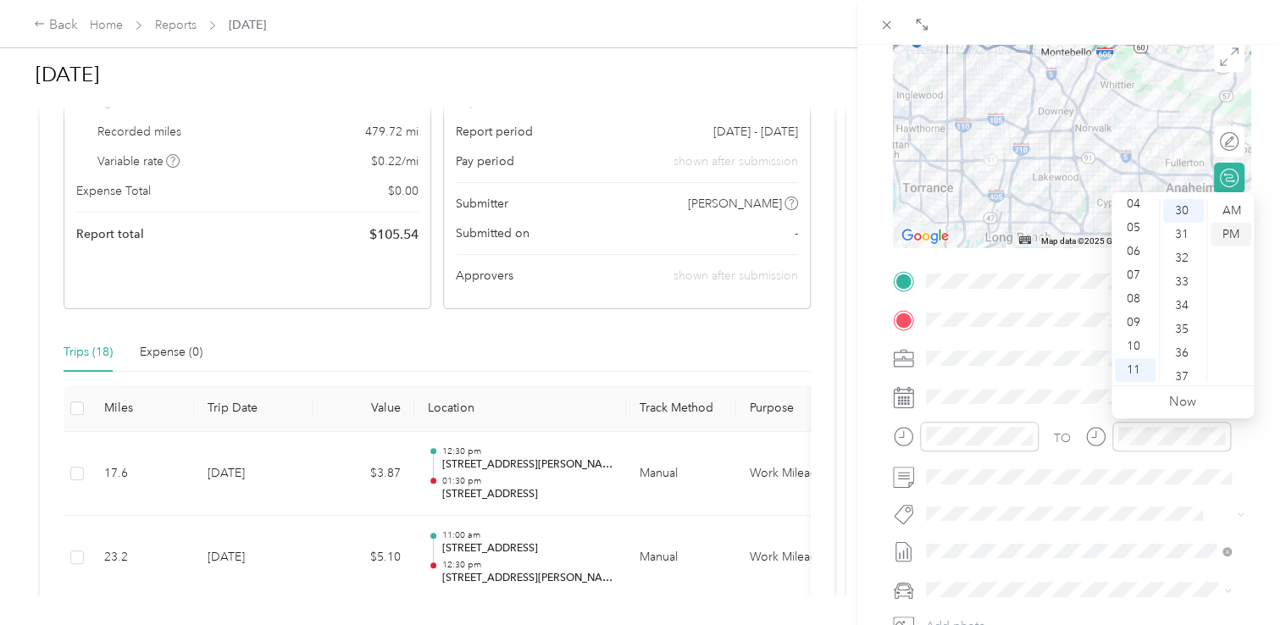
click at [1233, 236] on div "PM" at bounding box center [1231, 235] width 41 height 24
click at [1233, 212] on div "AM" at bounding box center [1231, 211] width 41 height 24
click at [1264, 228] on div "BACK New Trip Save This trip cannot be edited because it is either under review…" at bounding box center [1071, 357] width 429 height 625
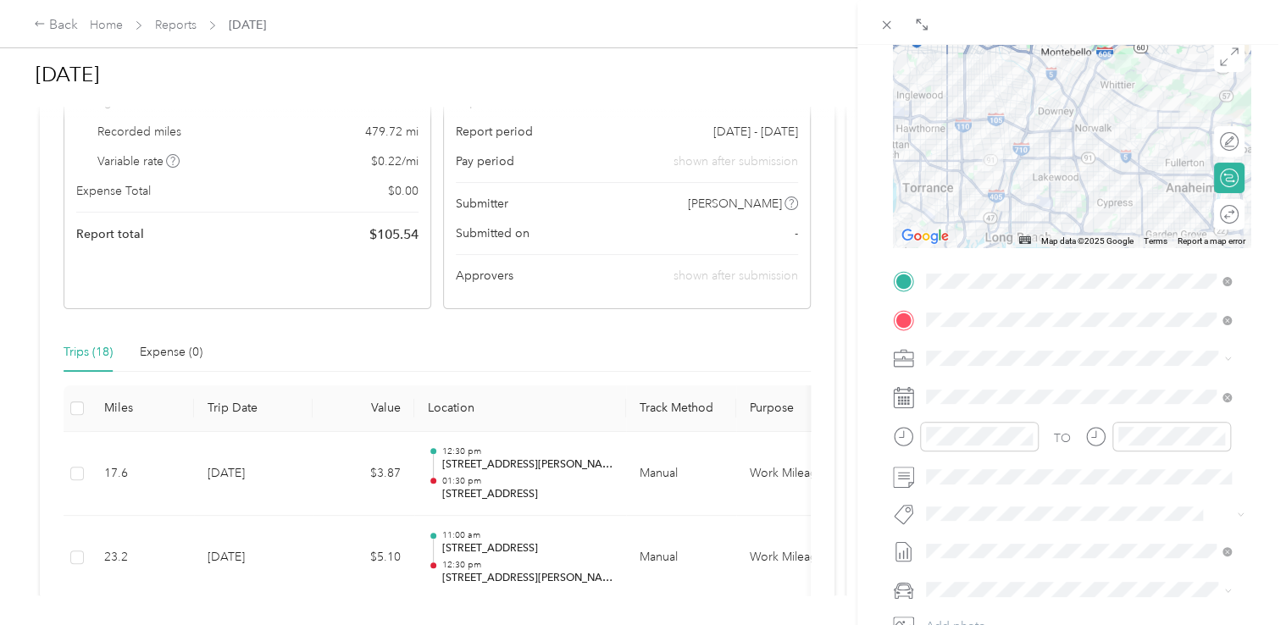
scroll to position [355, 0]
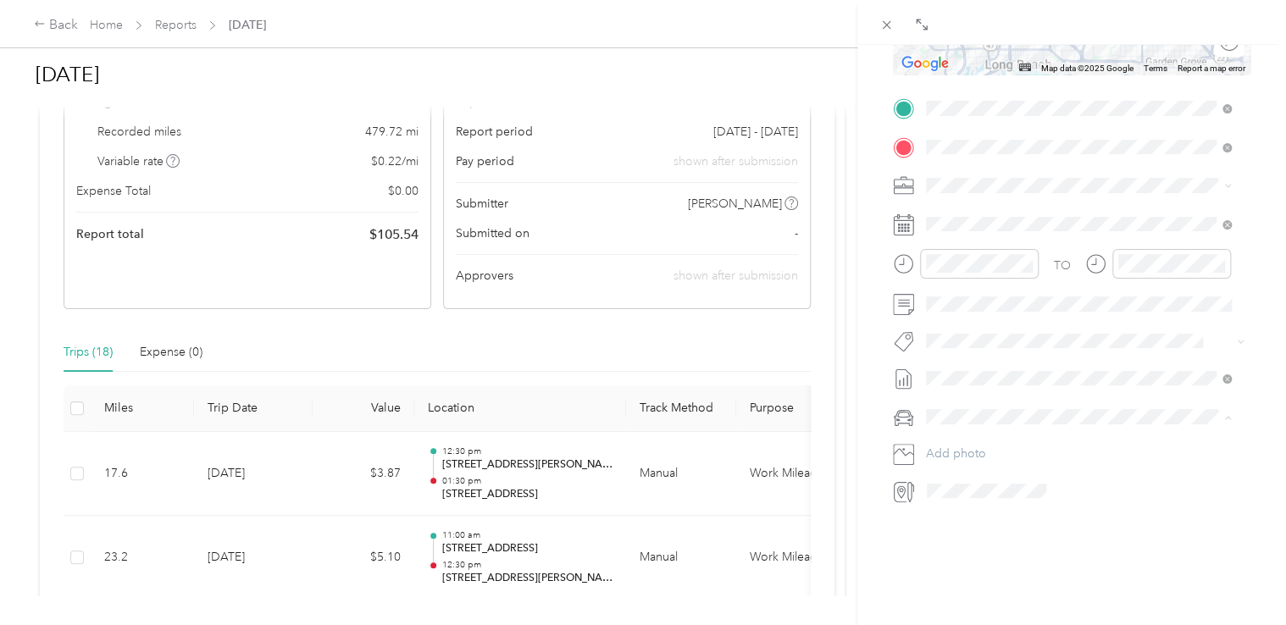
click at [995, 435] on div "Nissan Sentra" at bounding box center [1079, 433] width 294 height 18
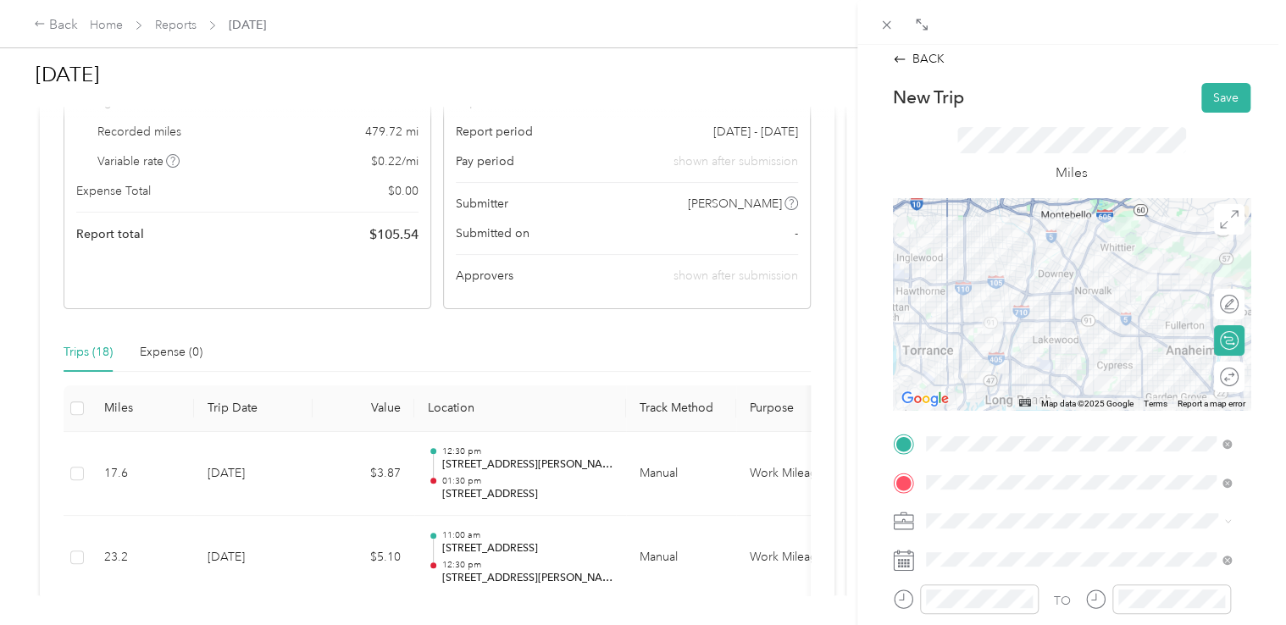
scroll to position [0, 0]
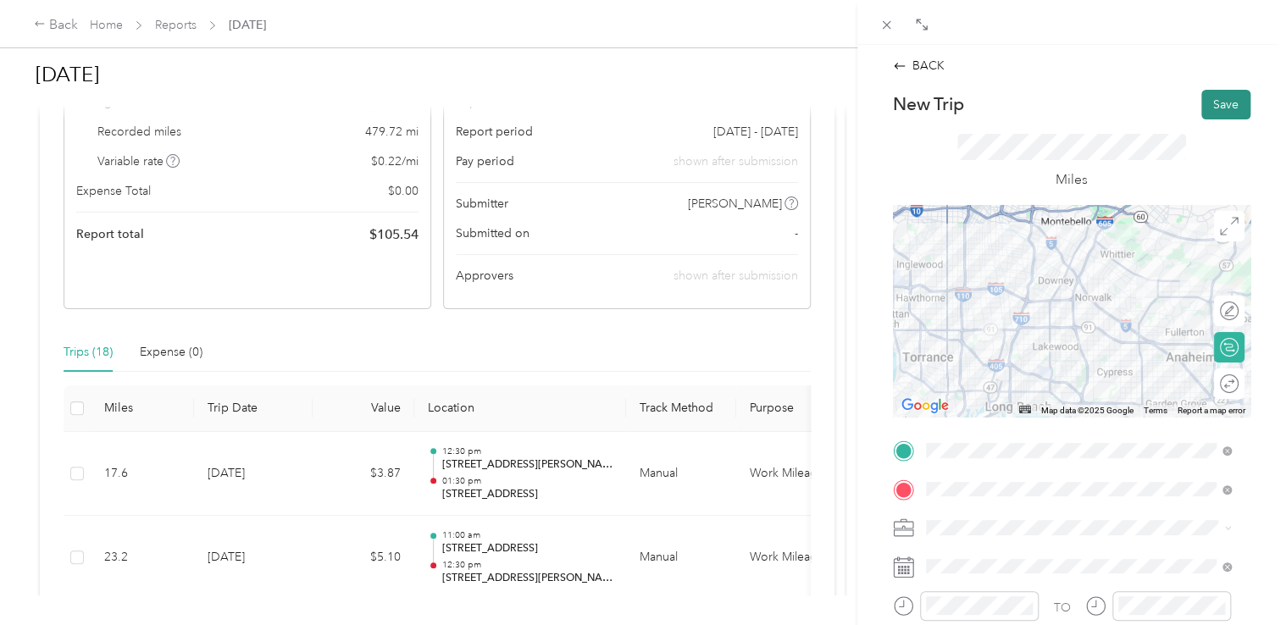
click at [1222, 103] on button "Save" at bounding box center [1225, 105] width 49 height 30
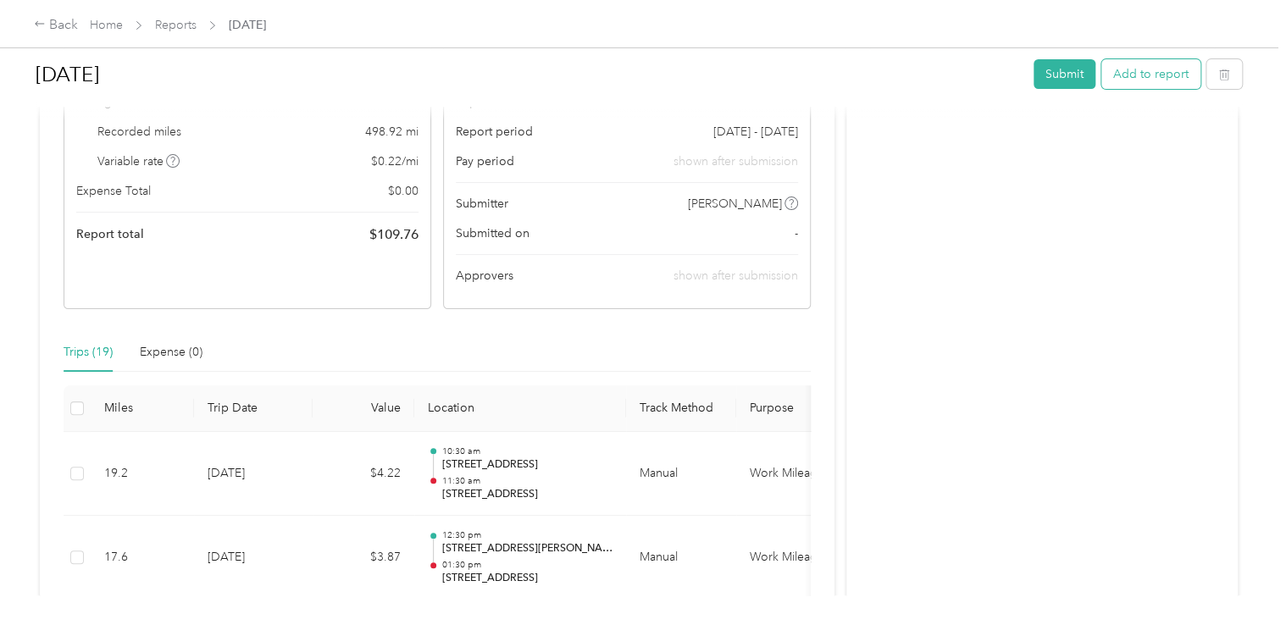
click at [1145, 76] on button "Add to report" at bounding box center [1150, 74] width 99 height 30
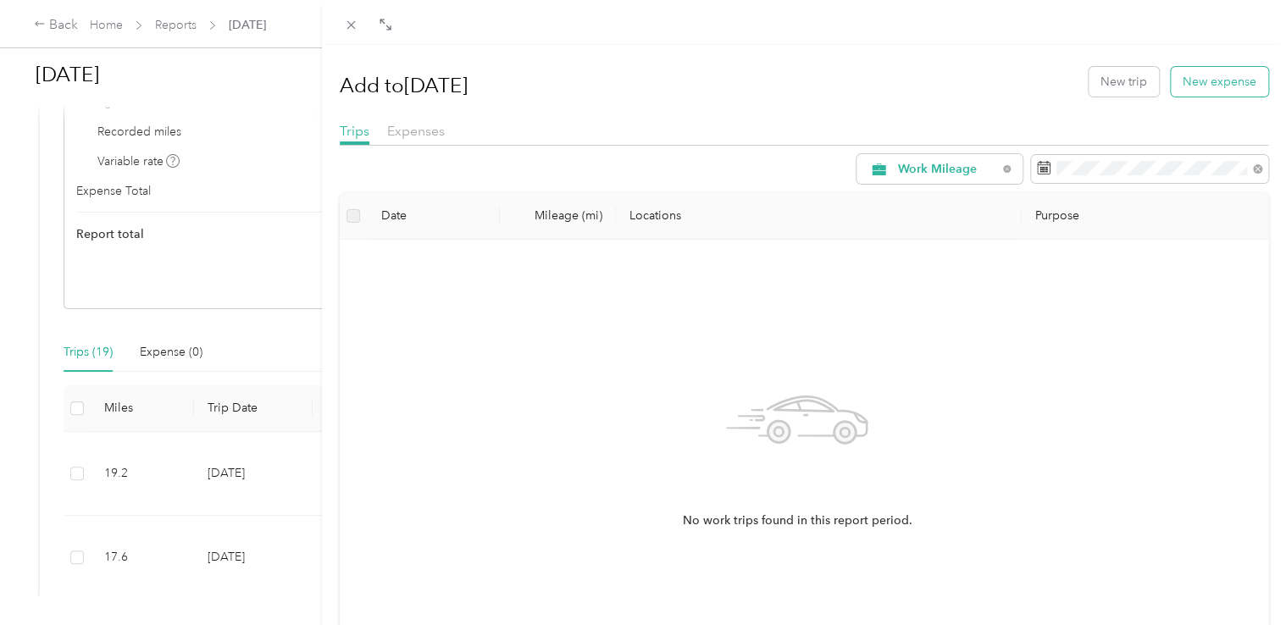
click at [1183, 90] on button "New expense" at bounding box center [1219, 82] width 97 height 30
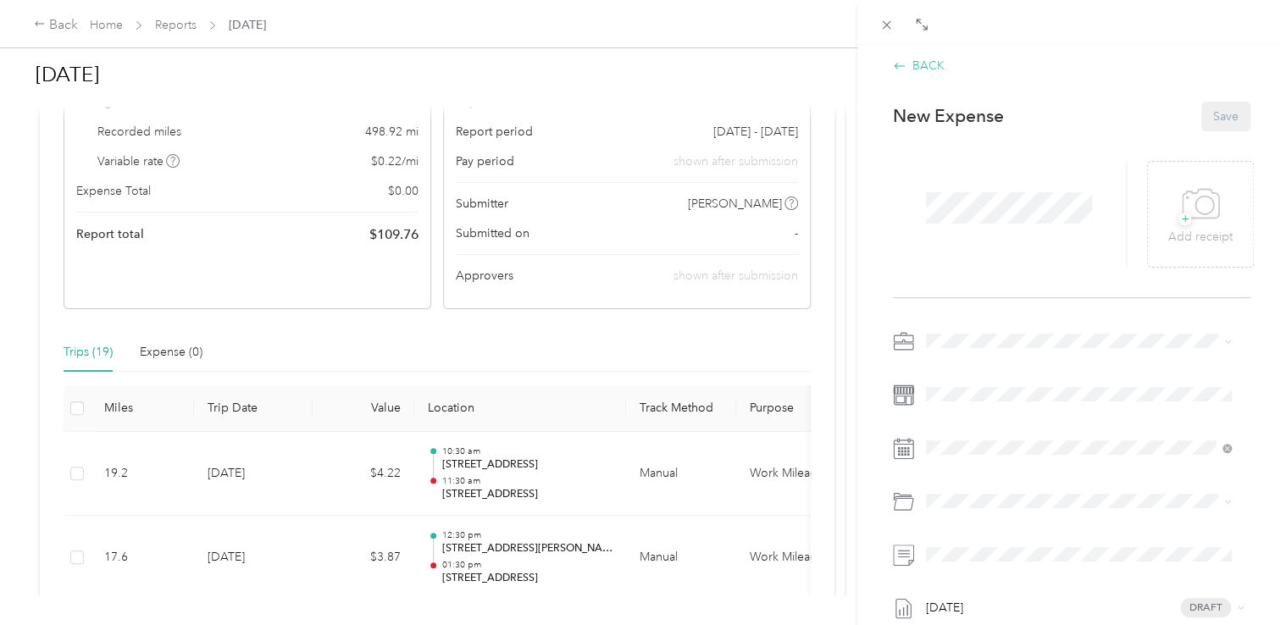
click at [901, 66] on icon at bounding box center [900, 66] width 14 height 14
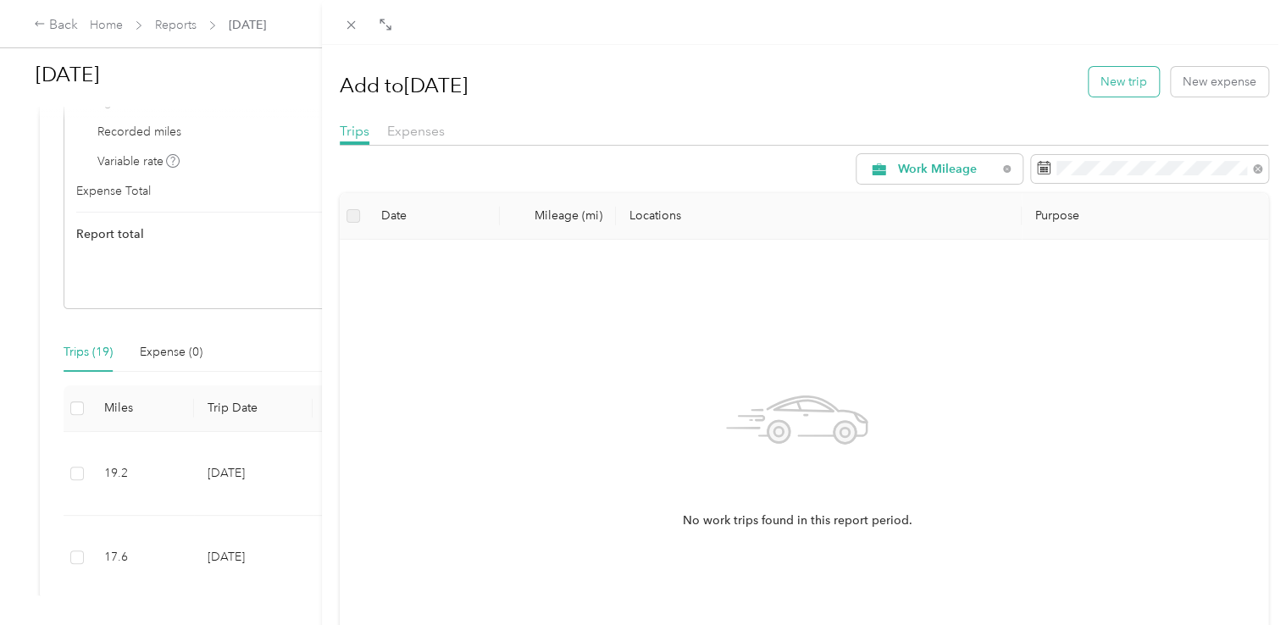
click at [1115, 80] on button "New trip" at bounding box center [1124, 82] width 70 height 30
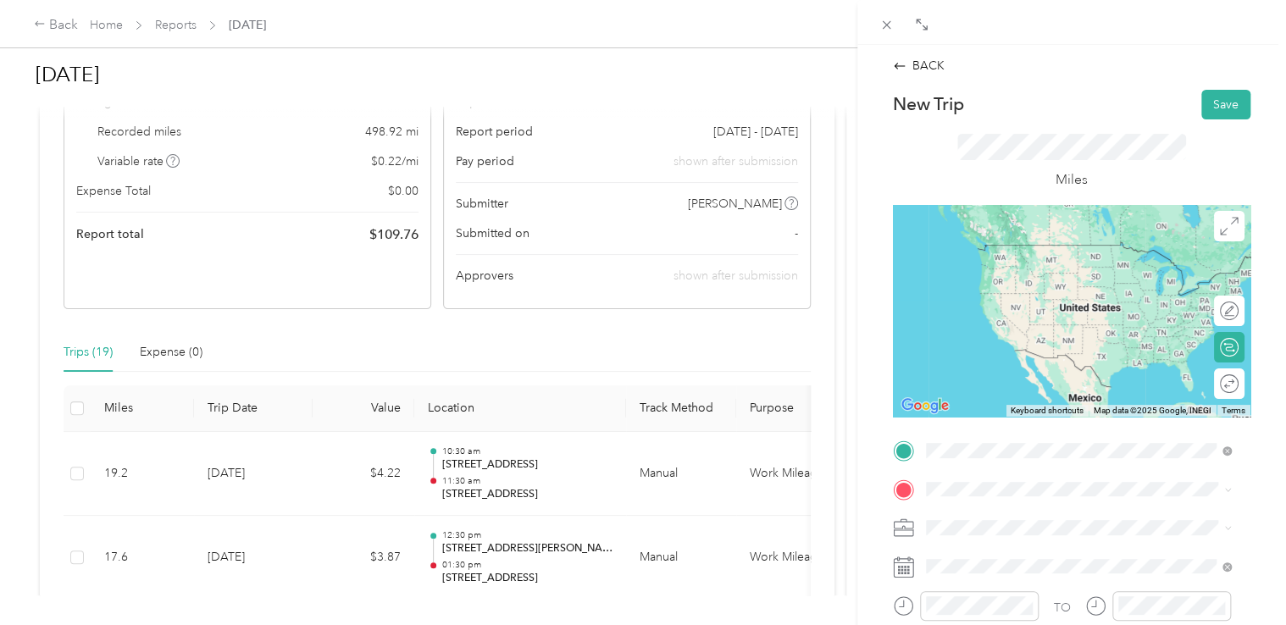
click at [1020, 519] on span "[STREET_ADDRESS][US_STATE]" at bounding box center [1041, 511] width 169 height 15
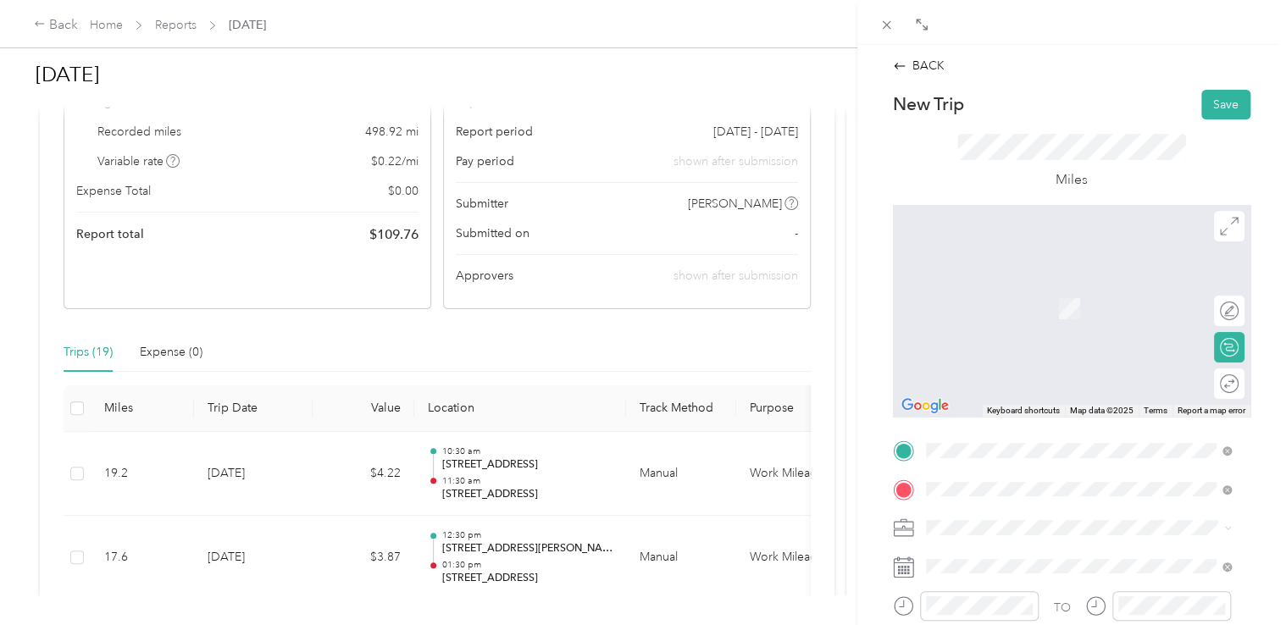
click at [1030, 291] on span "[STREET_ADDRESS][US_STATE]" at bounding box center [1041, 282] width 169 height 15
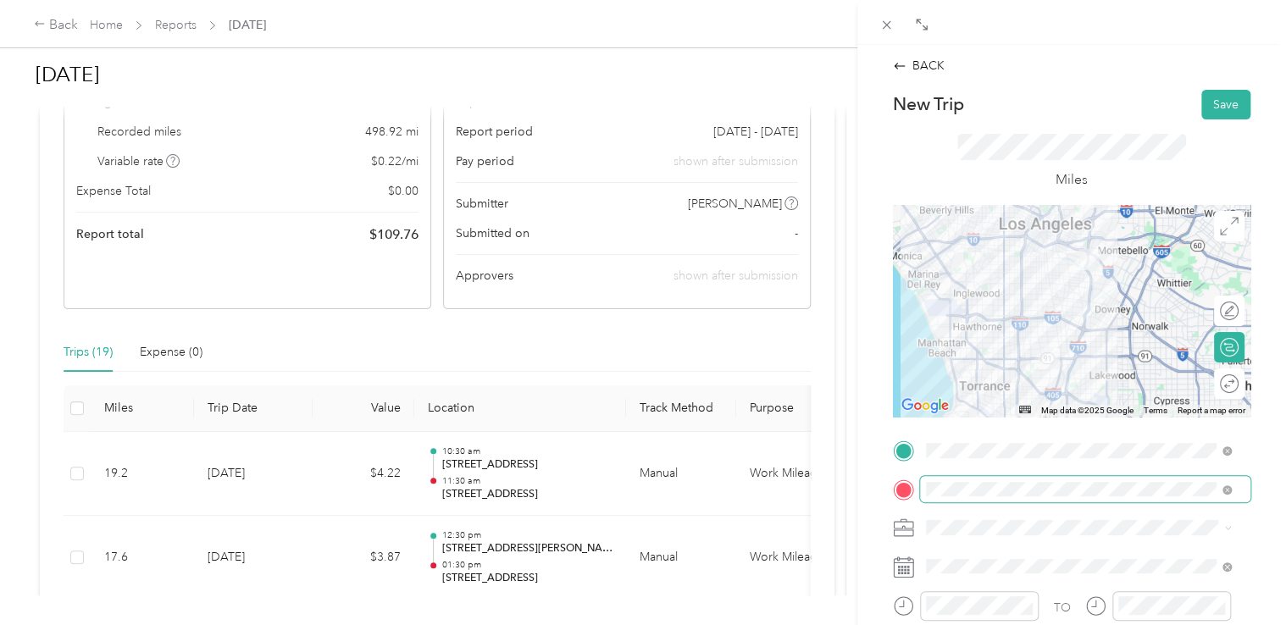
scroll to position [169, 0]
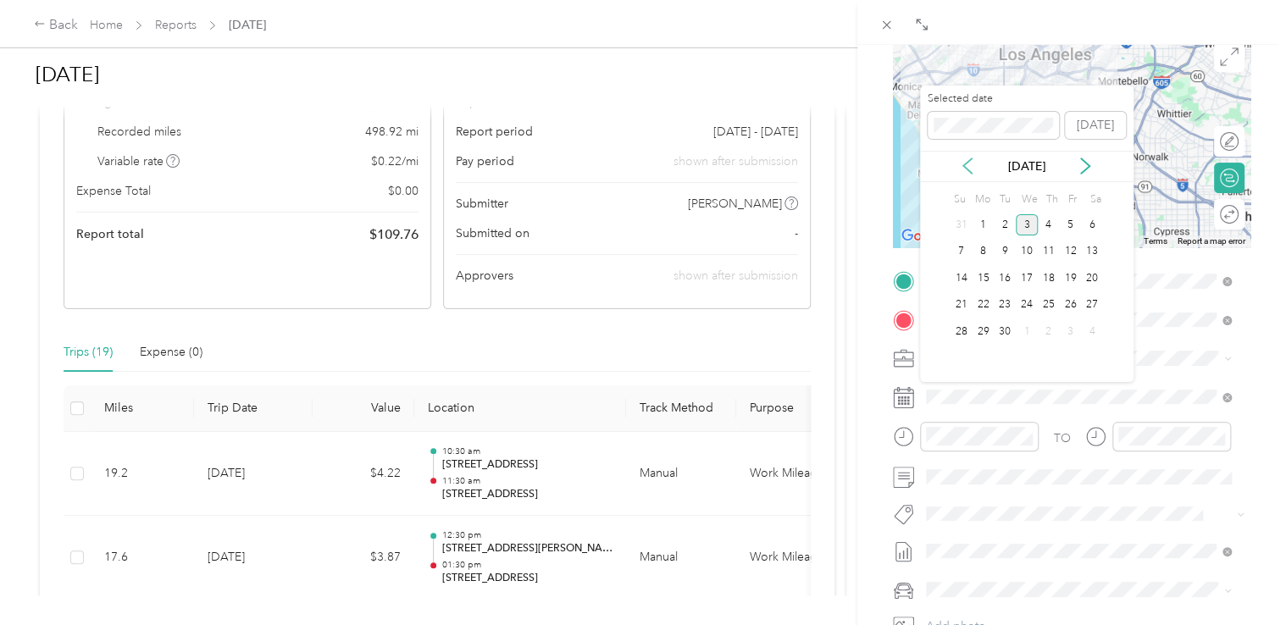
click at [966, 168] on icon at bounding box center [967, 165] width 8 height 15
click at [986, 333] on div "25" at bounding box center [983, 331] width 22 height 21
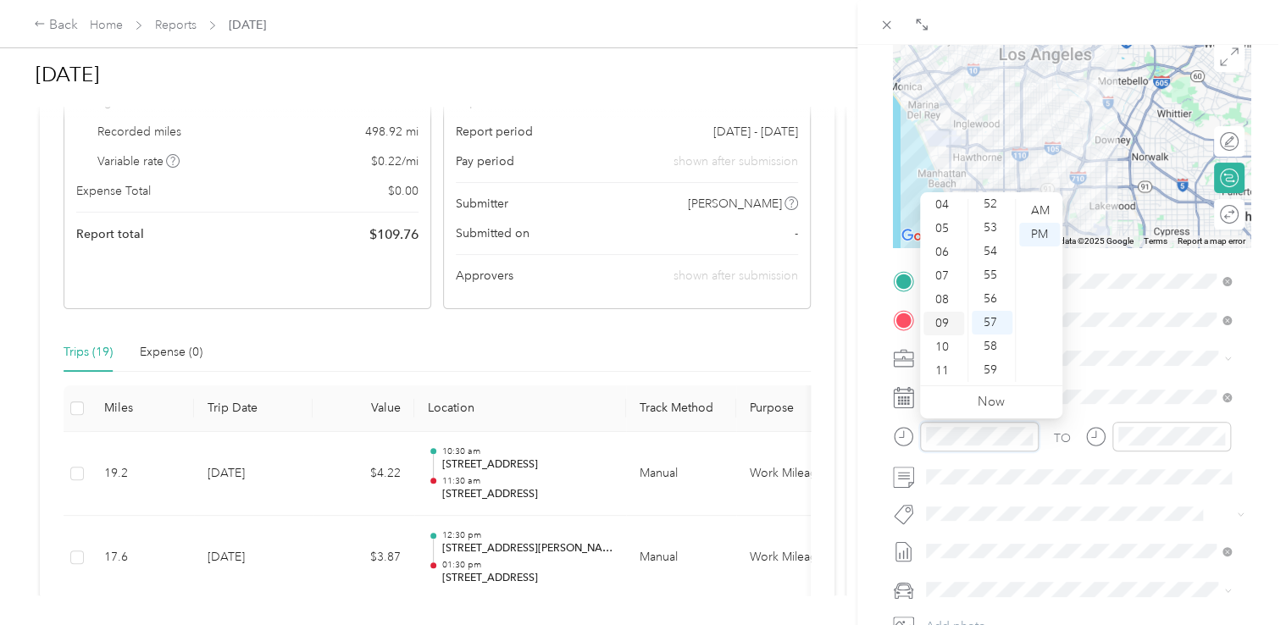
scroll to position [102, 0]
click at [942, 369] on div "11" at bounding box center [943, 370] width 41 height 24
click at [997, 269] on div "30" at bounding box center [992, 275] width 41 height 24
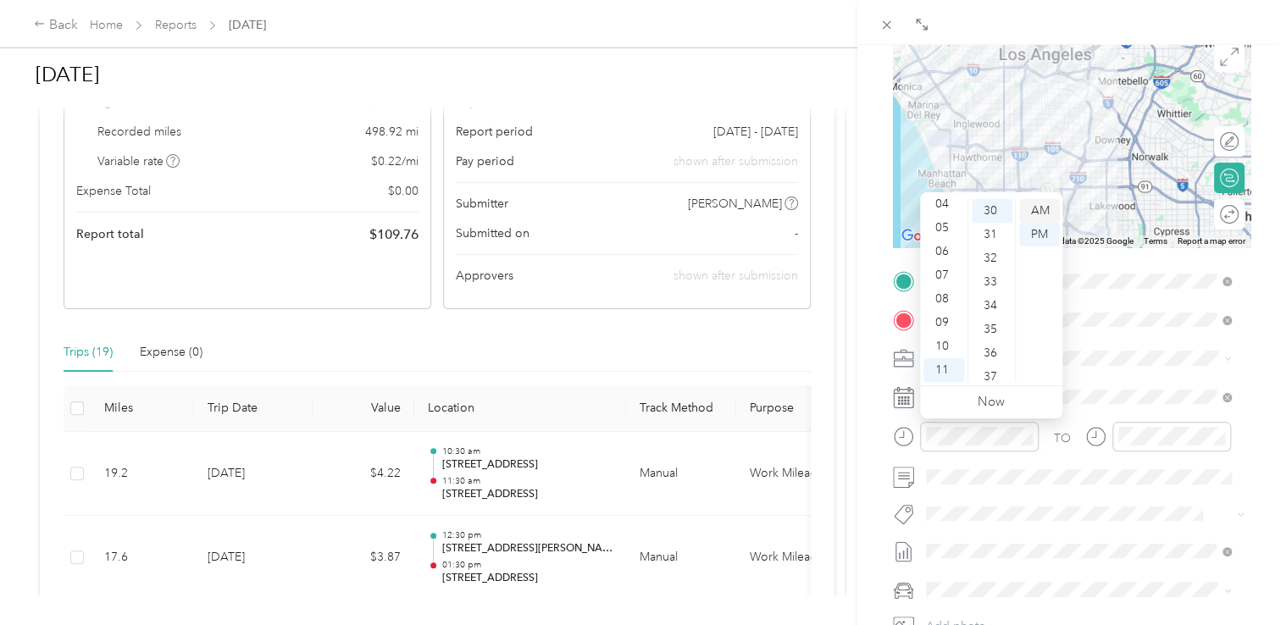
click at [1042, 215] on div "AM" at bounding box center [1039, 211] width 41 height 24
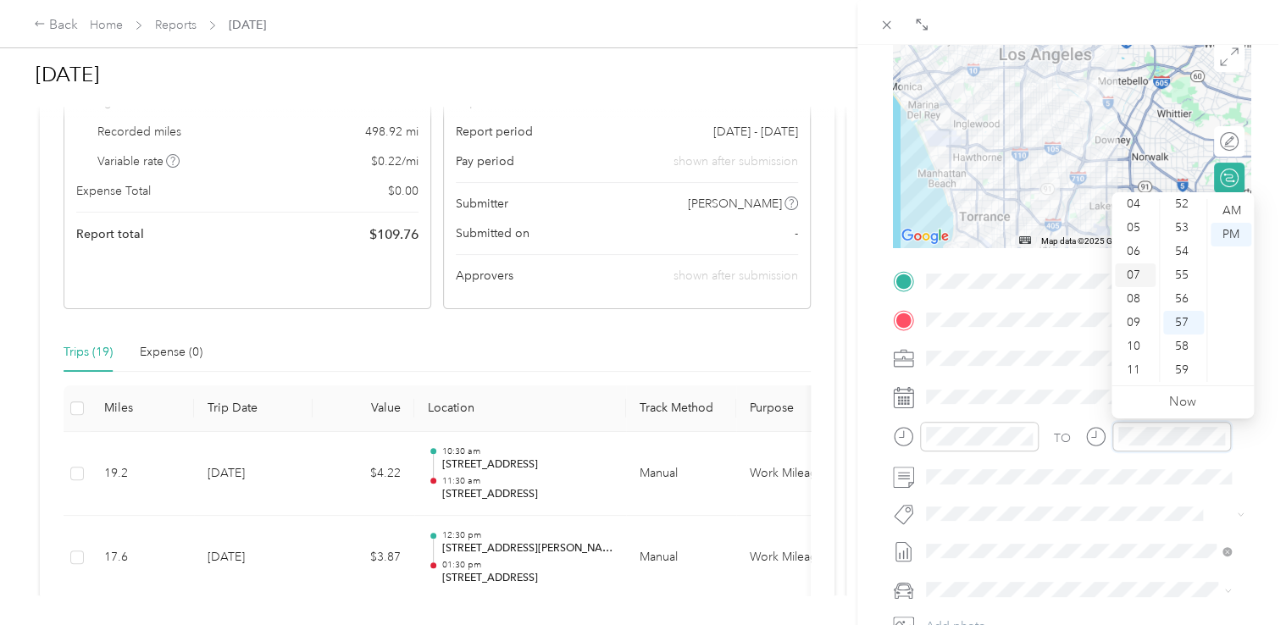
scroll to position [0, 0]
click at [1139, 206] on div "12" at bounding box center [1135, 211] width 41 height 24
click at [1181, 268] on div "30" at bounding box center [1183, 275] width 41 height 24
click at [1231, 229] on div "PM" at bounding box center [1231, 235] width 41 height 24
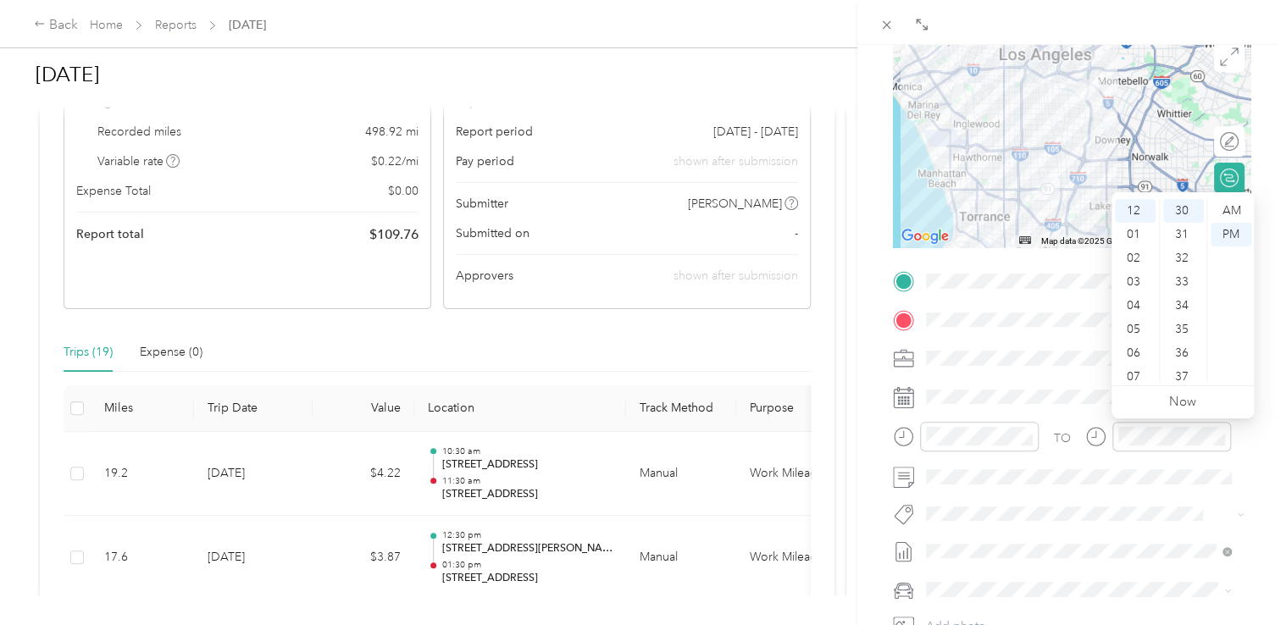
click at [1262, 237] on div "BACK New Trip Save This trip cannot be edited because it is either under review…" at bounding box center [1071, 357] width 429 height 625
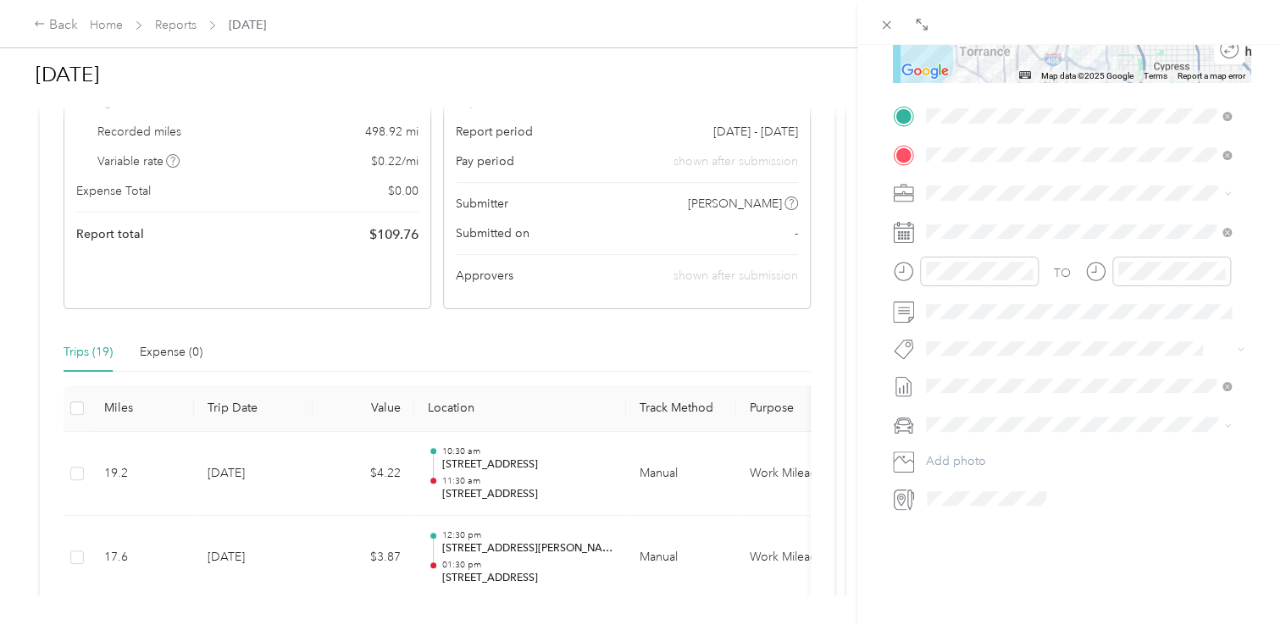
scroll to position [339, 0]
click at [958, 440] on li "Nissan Sentra" at bounding box center [1079, 450] width 318 height 30
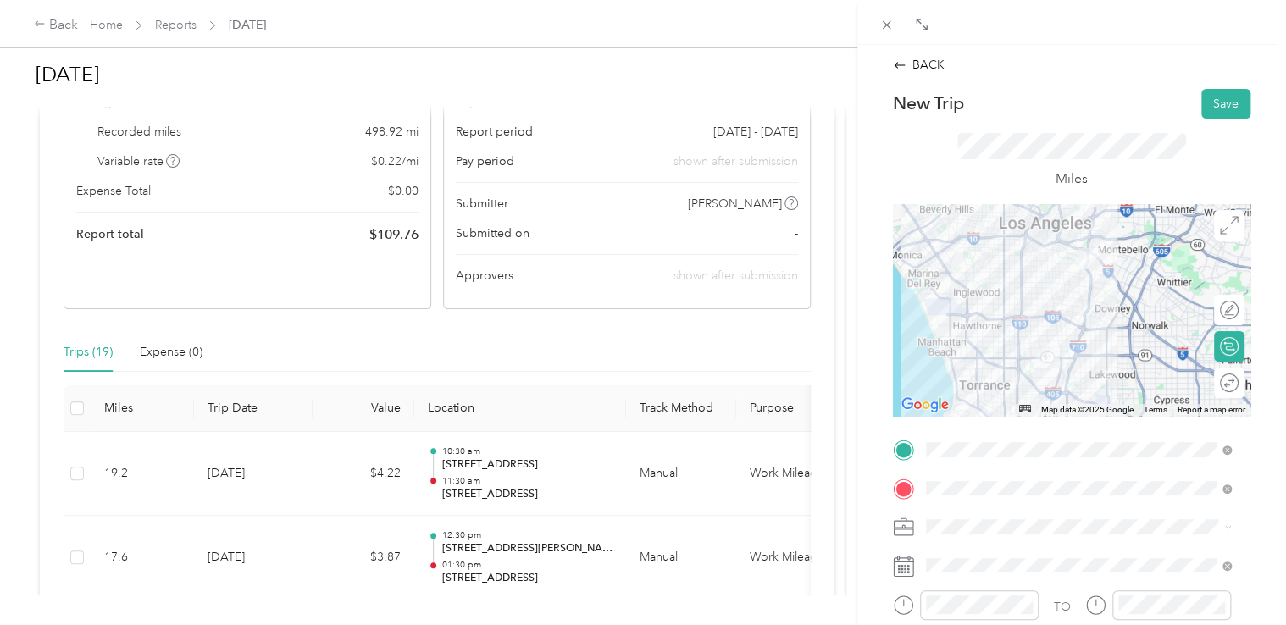
scroll to position [0, 0]
click at [1217, 107] on button "Save" at bounding box center [1225, 105] width 49 height 30
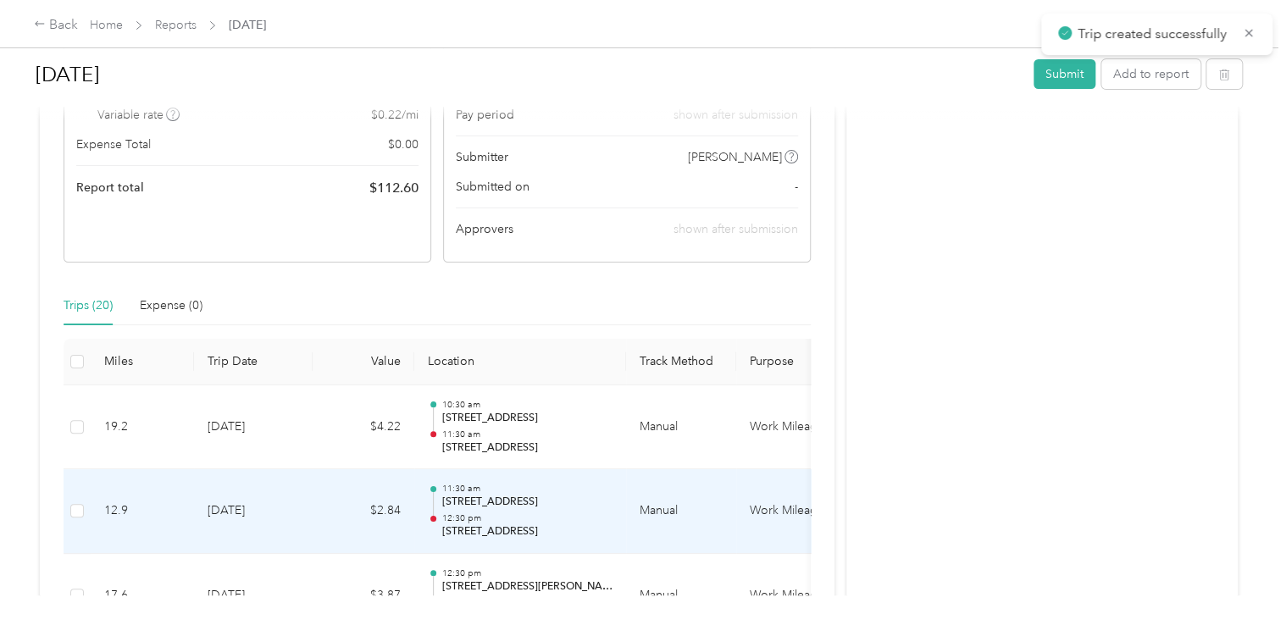
scroll to position [254, 0]
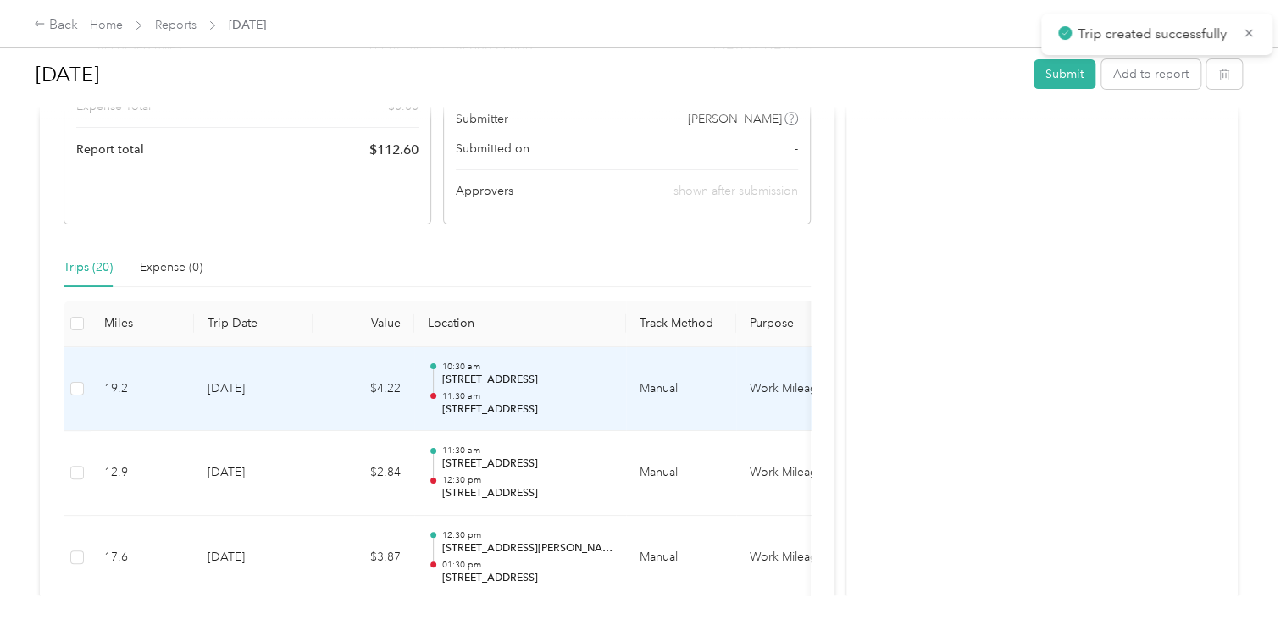
click at [237, 407] on td "[DATE]" at bounding box center [253, 389] width 119 height 85
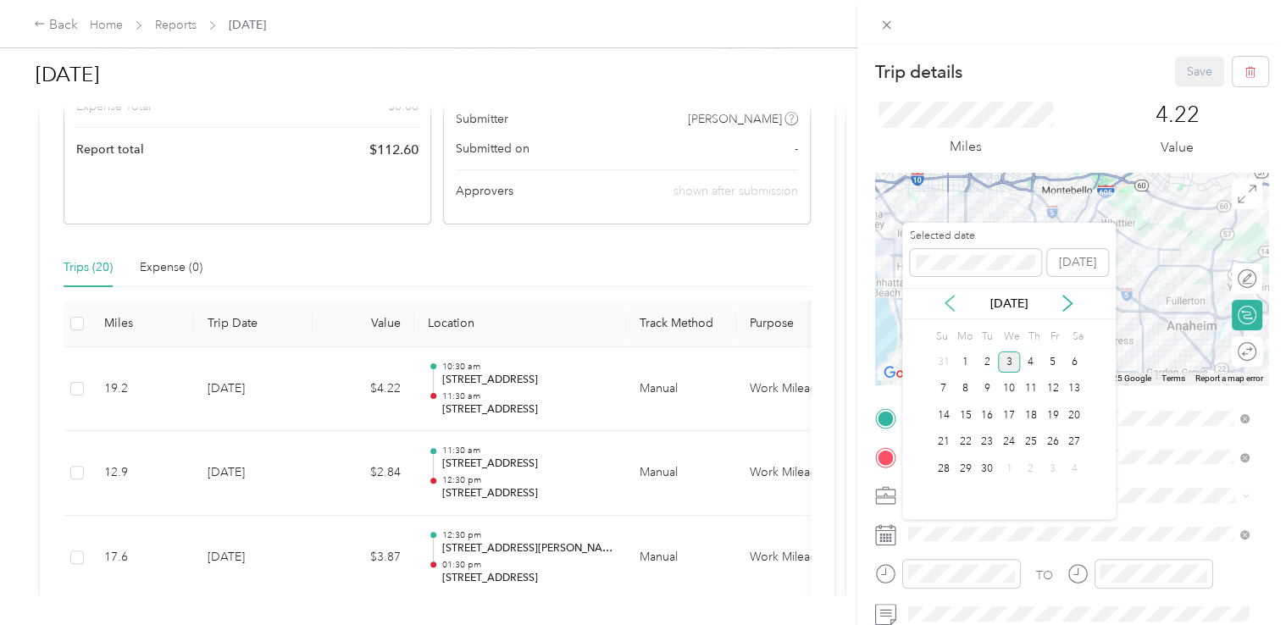
click at [950, 301] on icon at bounding box center [949, 303] width 17 height 17
click at [964, 466] on div "25" at bounding box center [965, 468] width 22 height 21
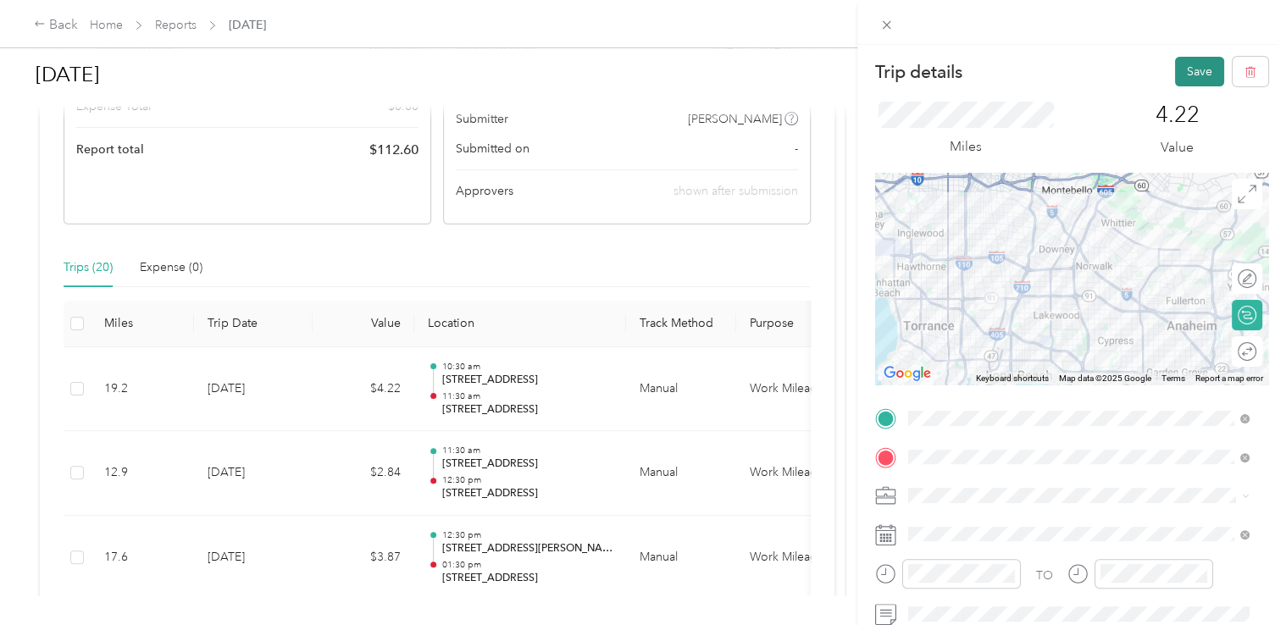
click at [1179, 75] on button "Save" at bounding box center [1199, 72] width 49 height 30
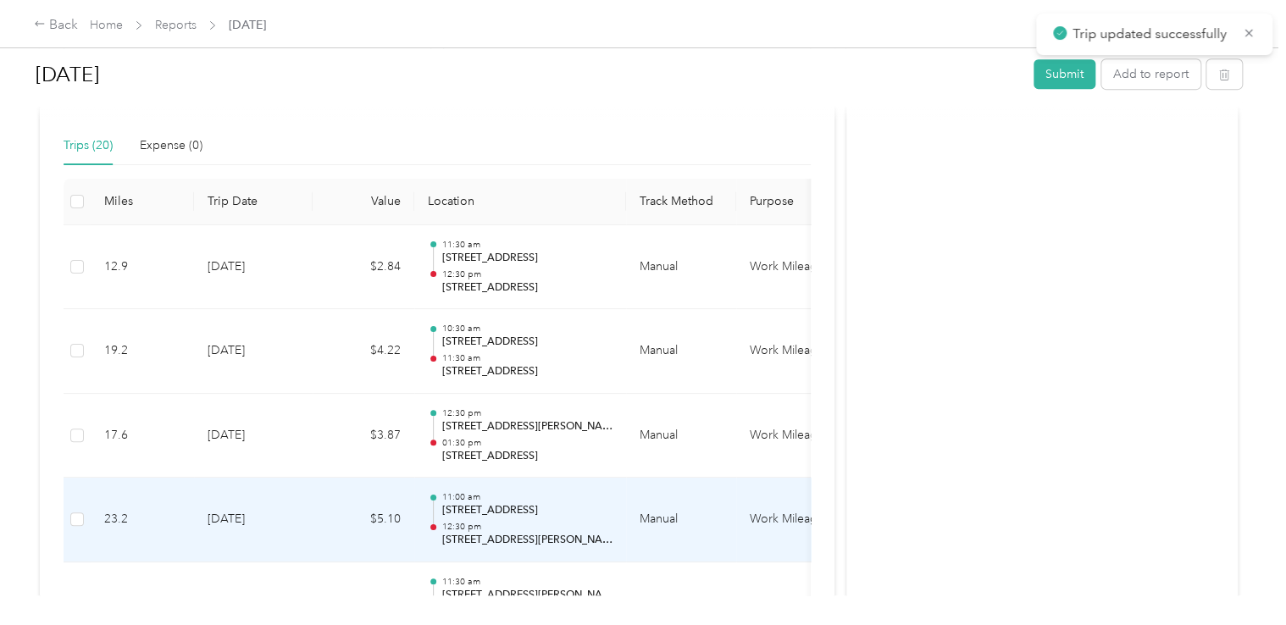
scroll to position [0, 0]
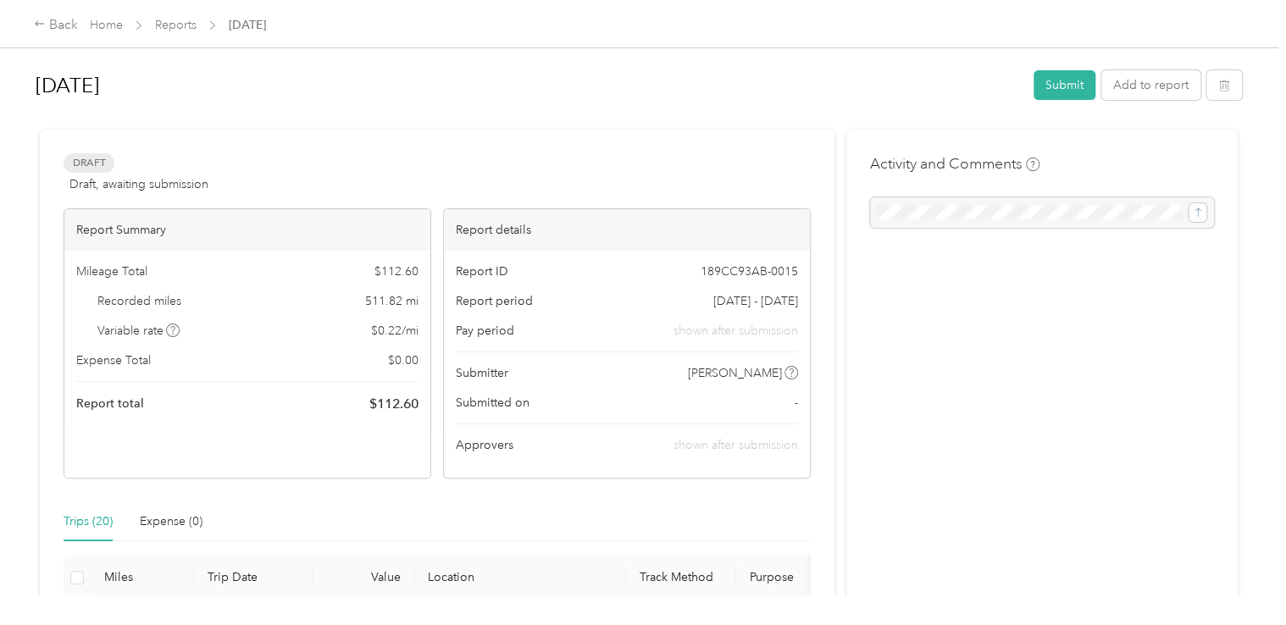
click at [186, 32] on span "Reports" at bounding box center [176, 25] width 42 height 18
click at [177, 30] on link "Reports" at bounding box center [176, 25] width 42 height 14
